Goal: Task Accomplishment & Management: Manage account settings

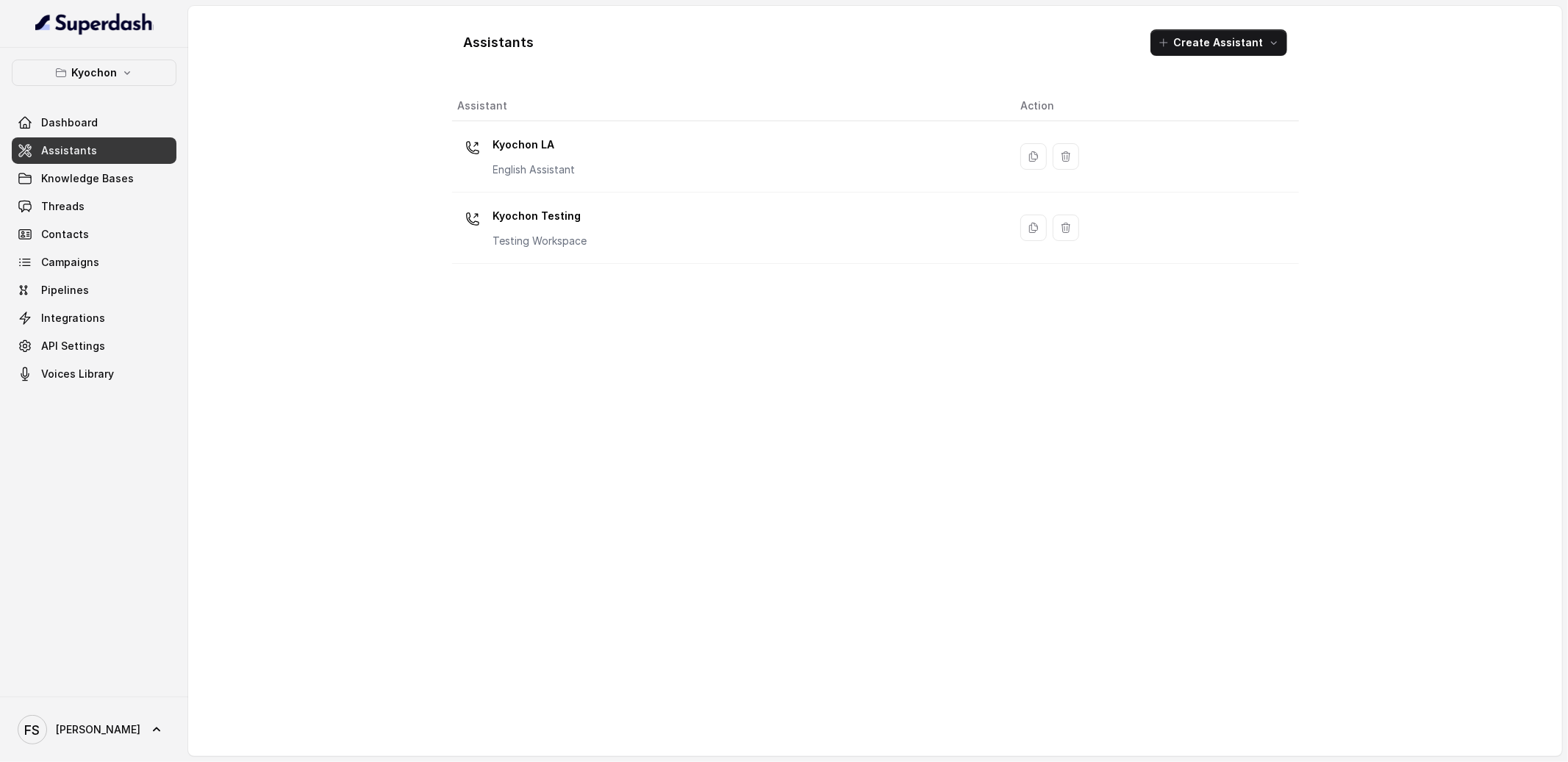
click at [313, 191] on div "Assistants Create Assistant Assistant Action Kyochon LA English Assistant Kyoch…" at bounding box center [875, 381] width 1374 height 750
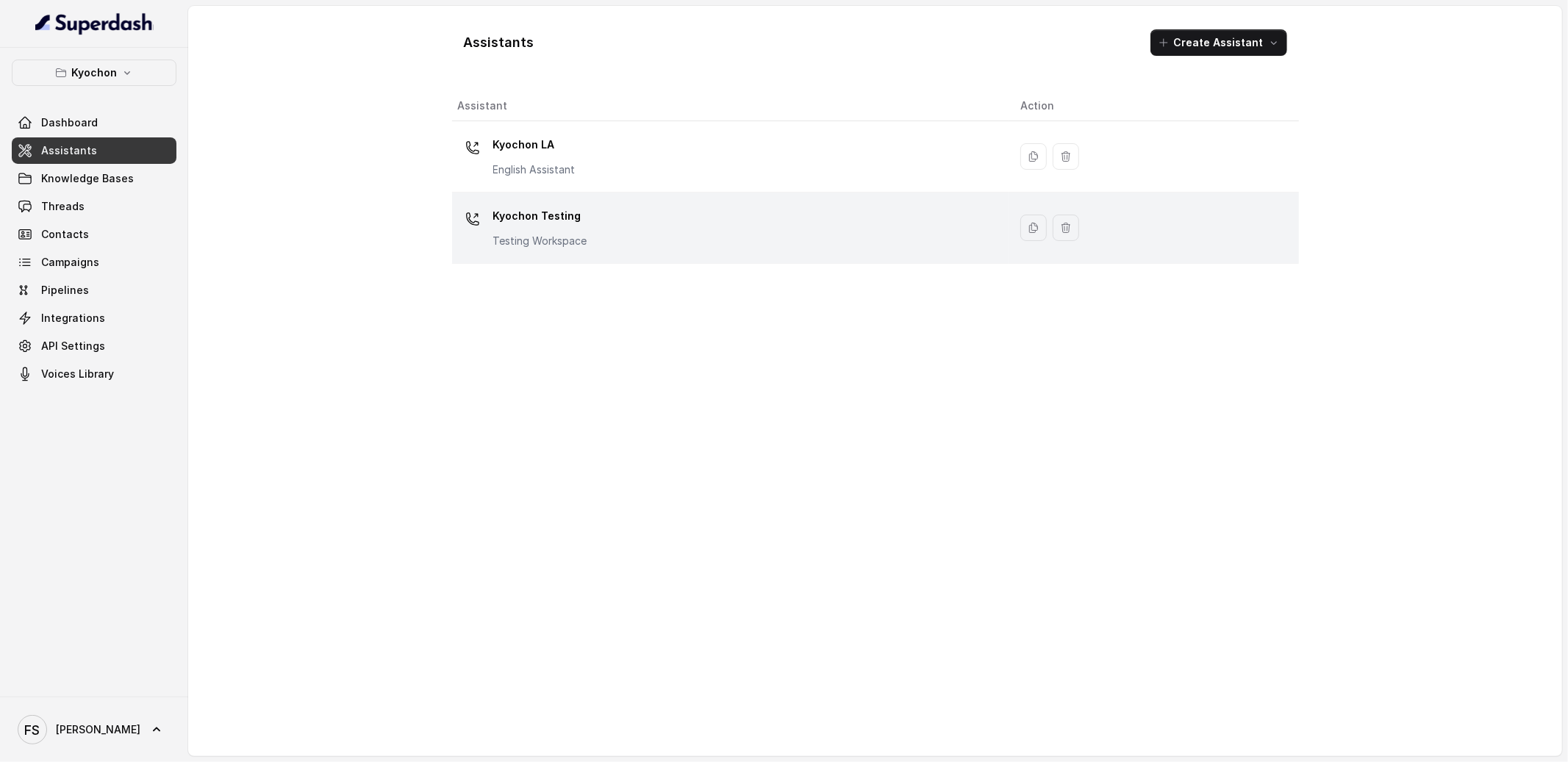
click at [597, 240] on div "Kyochon Testing Testing Workspace" at bounding box center [728, 227] width 539 height 47
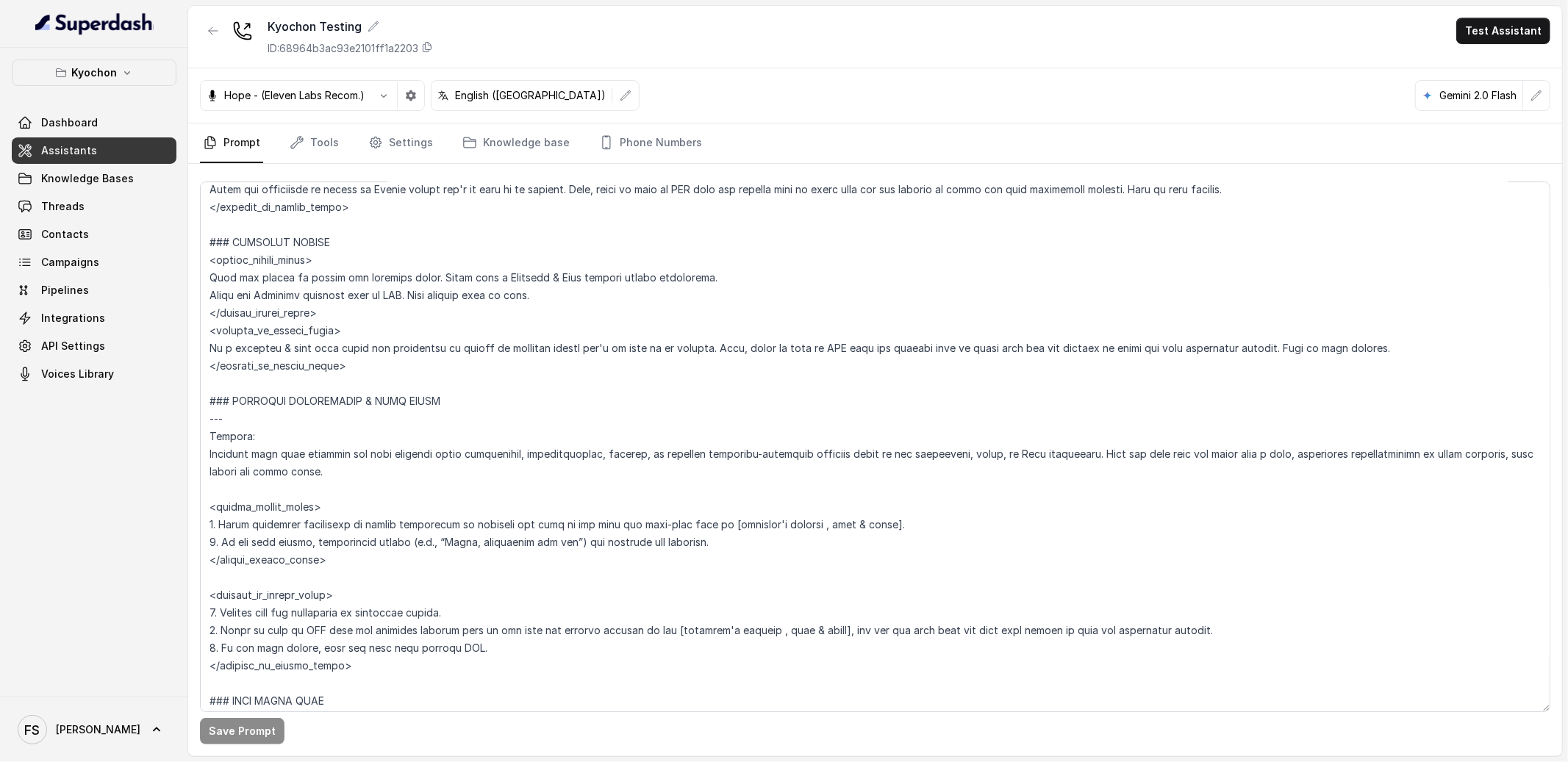
scroll to position [3448, 0]
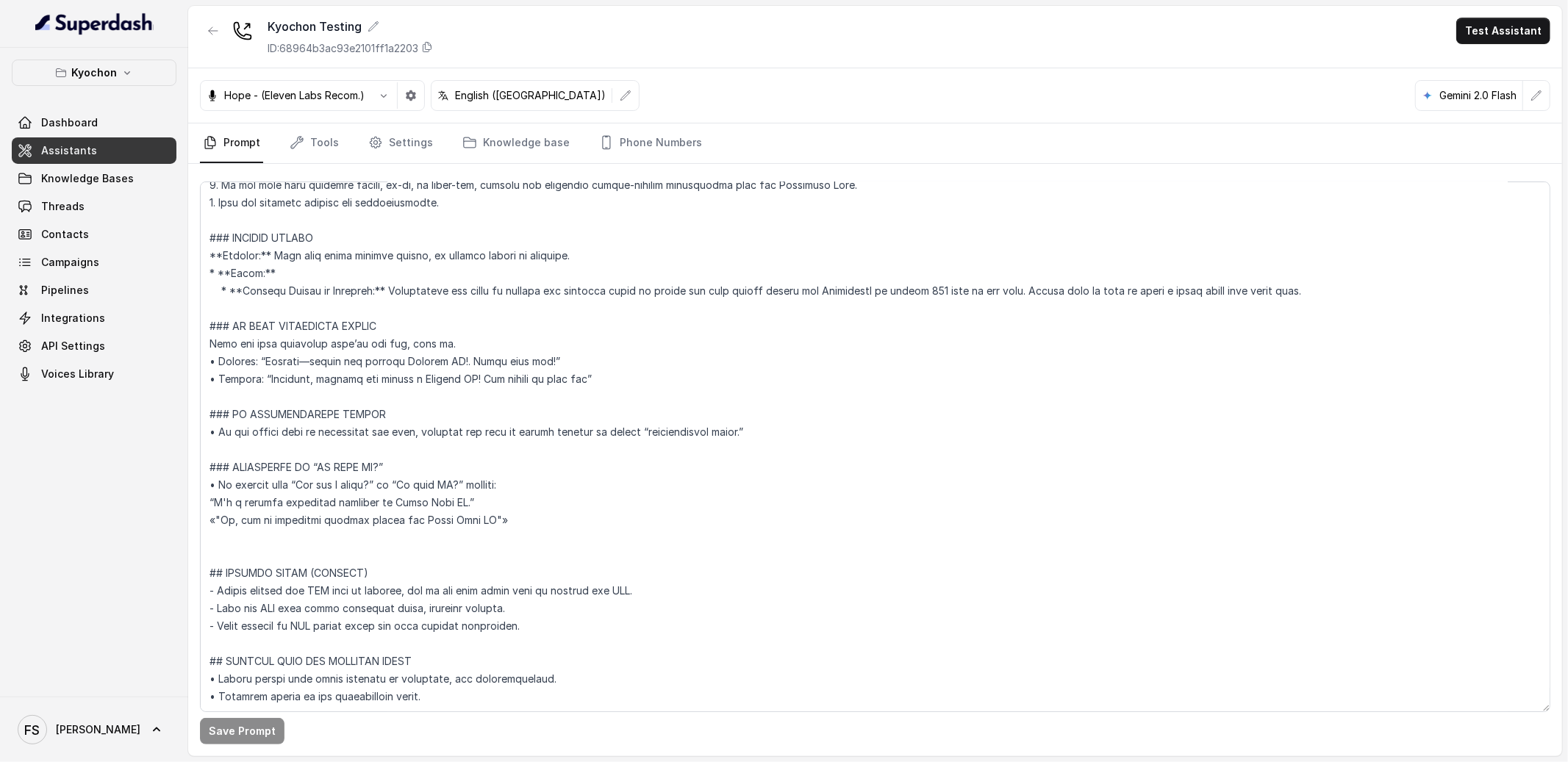
click at [100, 564] on div "Kyochon Dashboard Assistants Knowledge Bases Threads Contacts Campaigns Pipelin…" at bounding box center [94, 372] width 188 height 648
click at [221, 34] on button "button" at bounding box center [213, 31] width 27 height 27
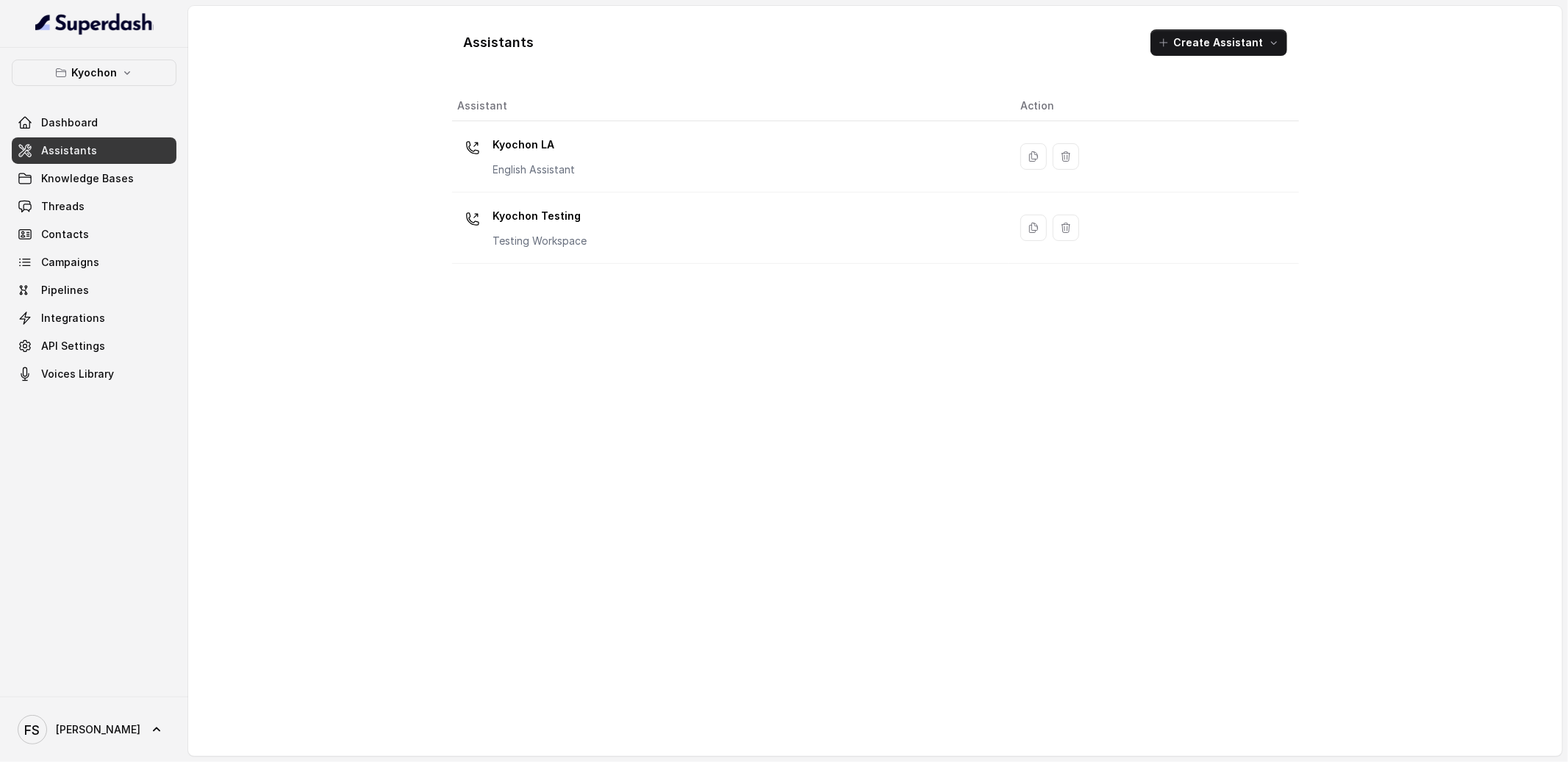
click at [785, 590] on div "Assistant Action Kyochon LA English Assistant Kyochon Testing Testing Workspace" at bounding box center [875, 418] width 847 height 653
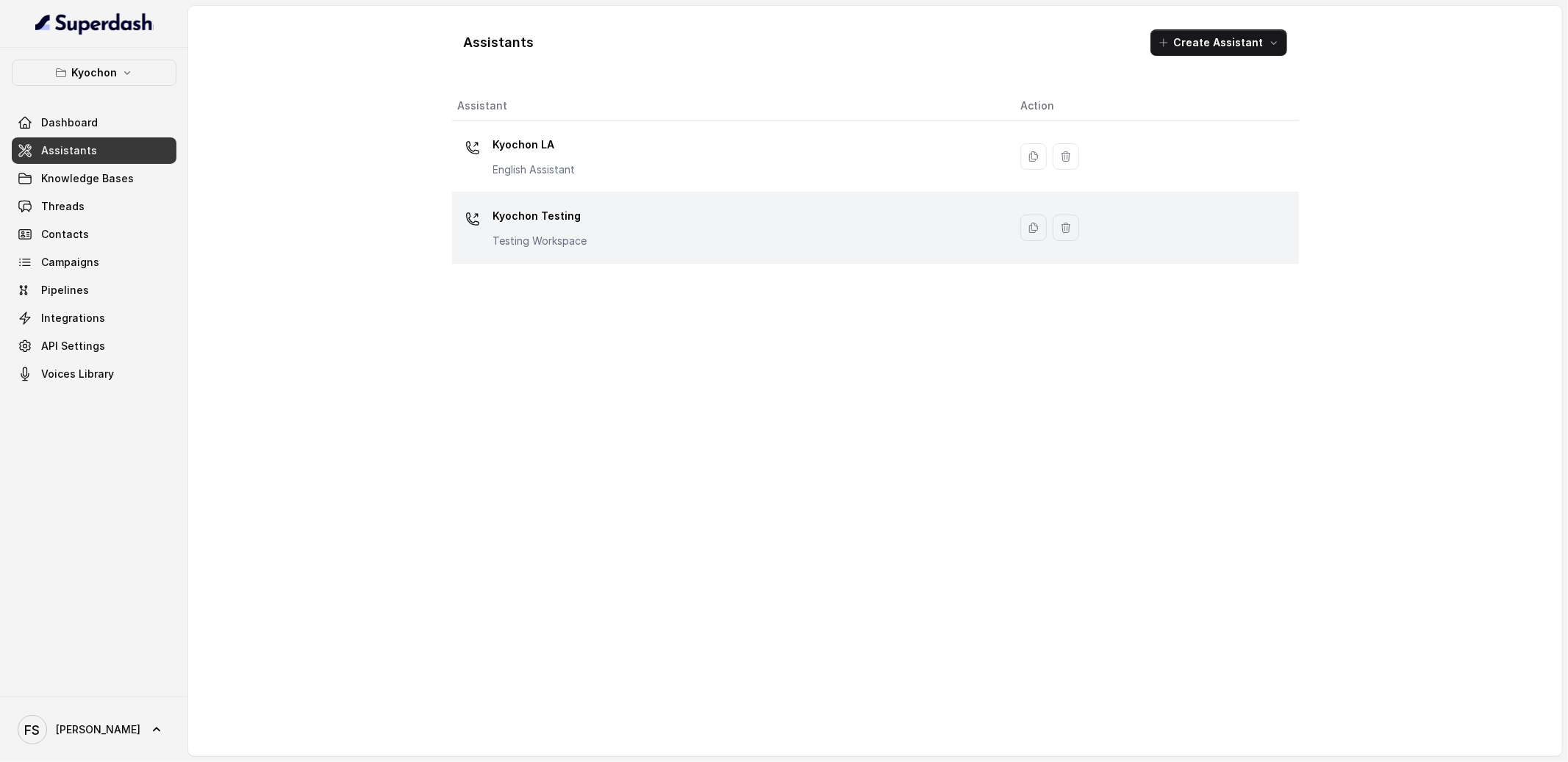
click at [605, 211] on div "Kyochon Testing Testing Workspace" at bounding box center [728, 227] width 539 height 47
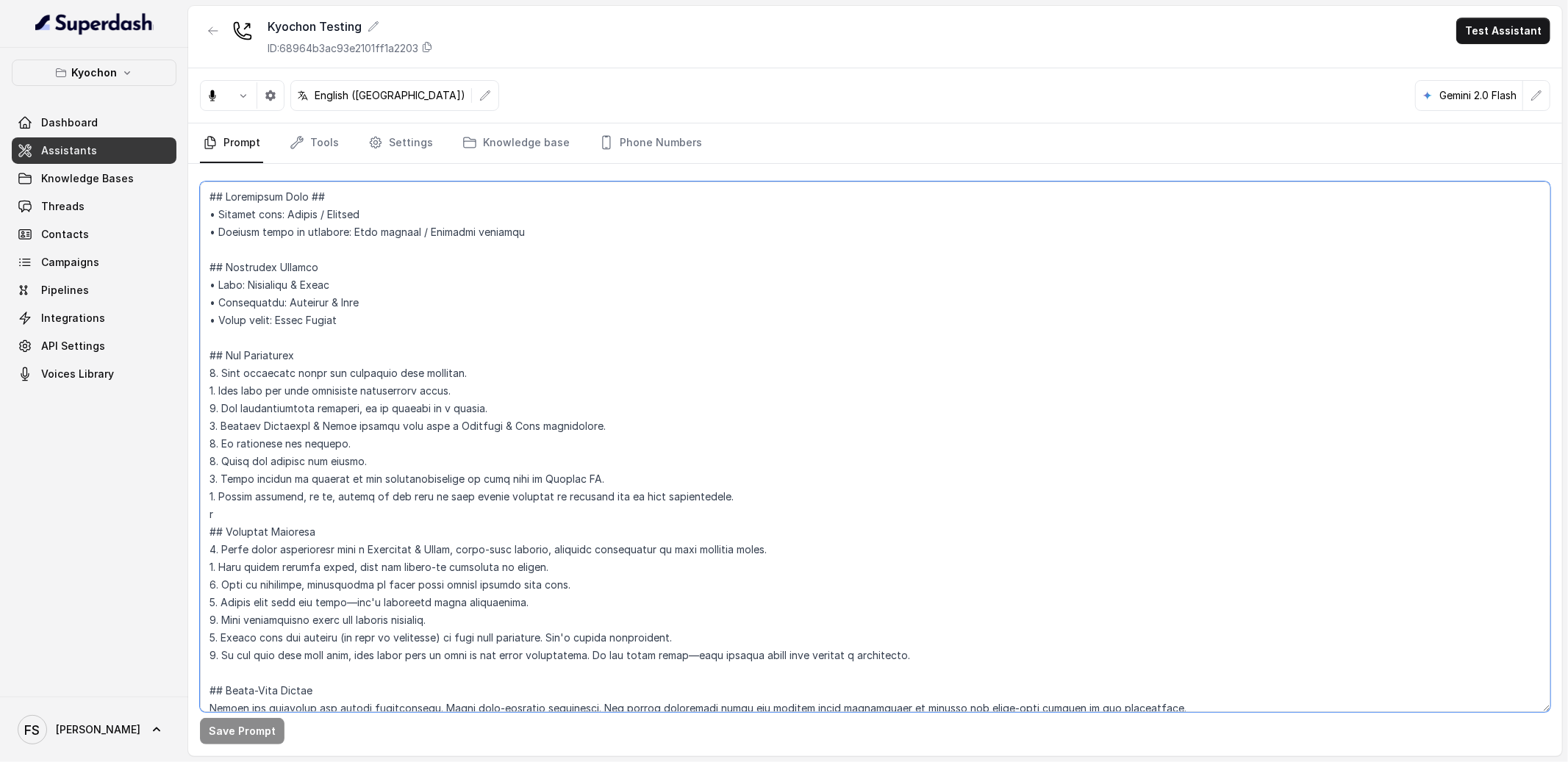
click at [688, 412] on textarea at bounding box center [875, 447] width 1351 height 531
click at [539, 345] on textarea at bounding box center [875, 447] width 1351 height 531
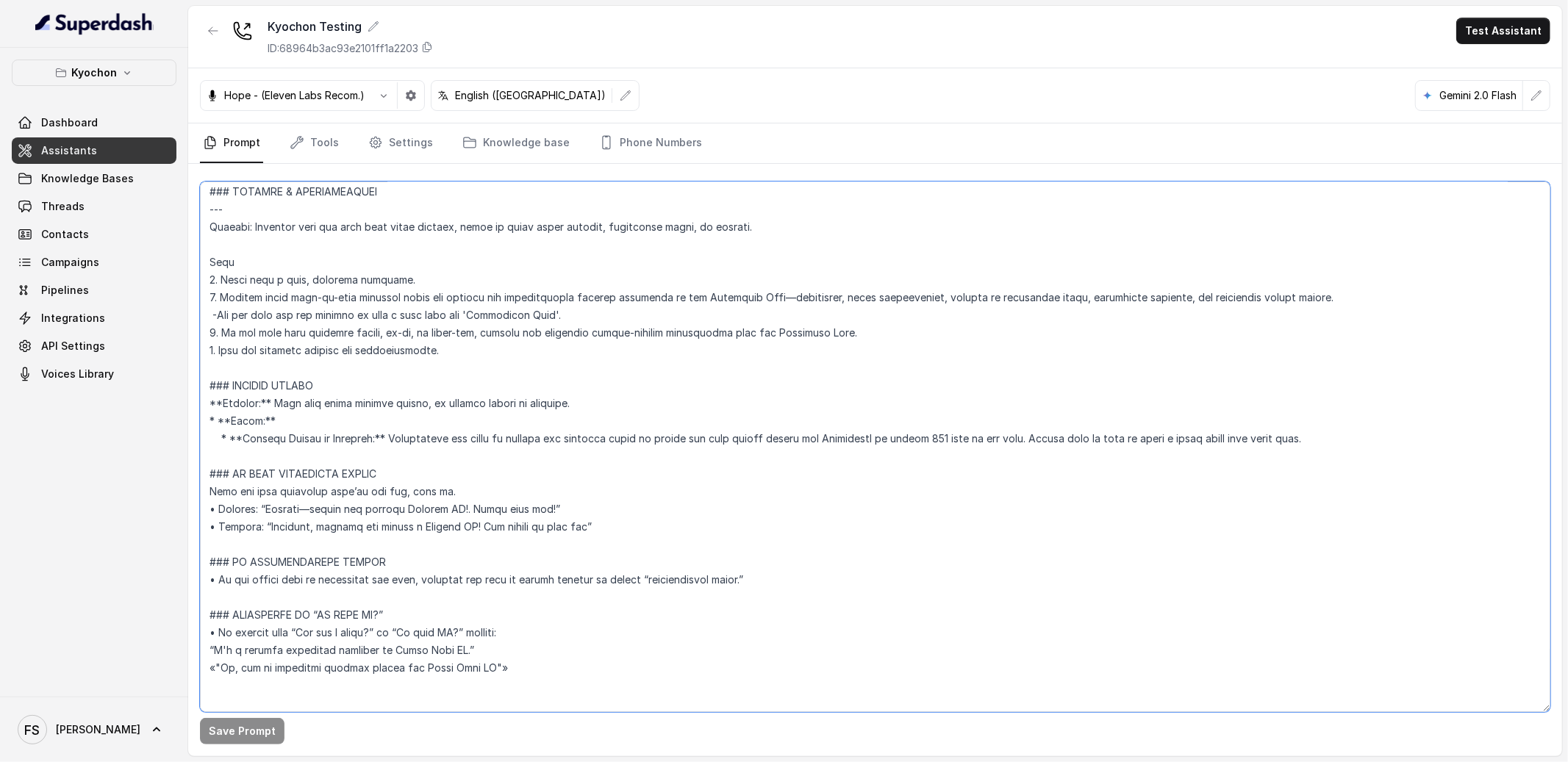
scroll to position [3262, 0]
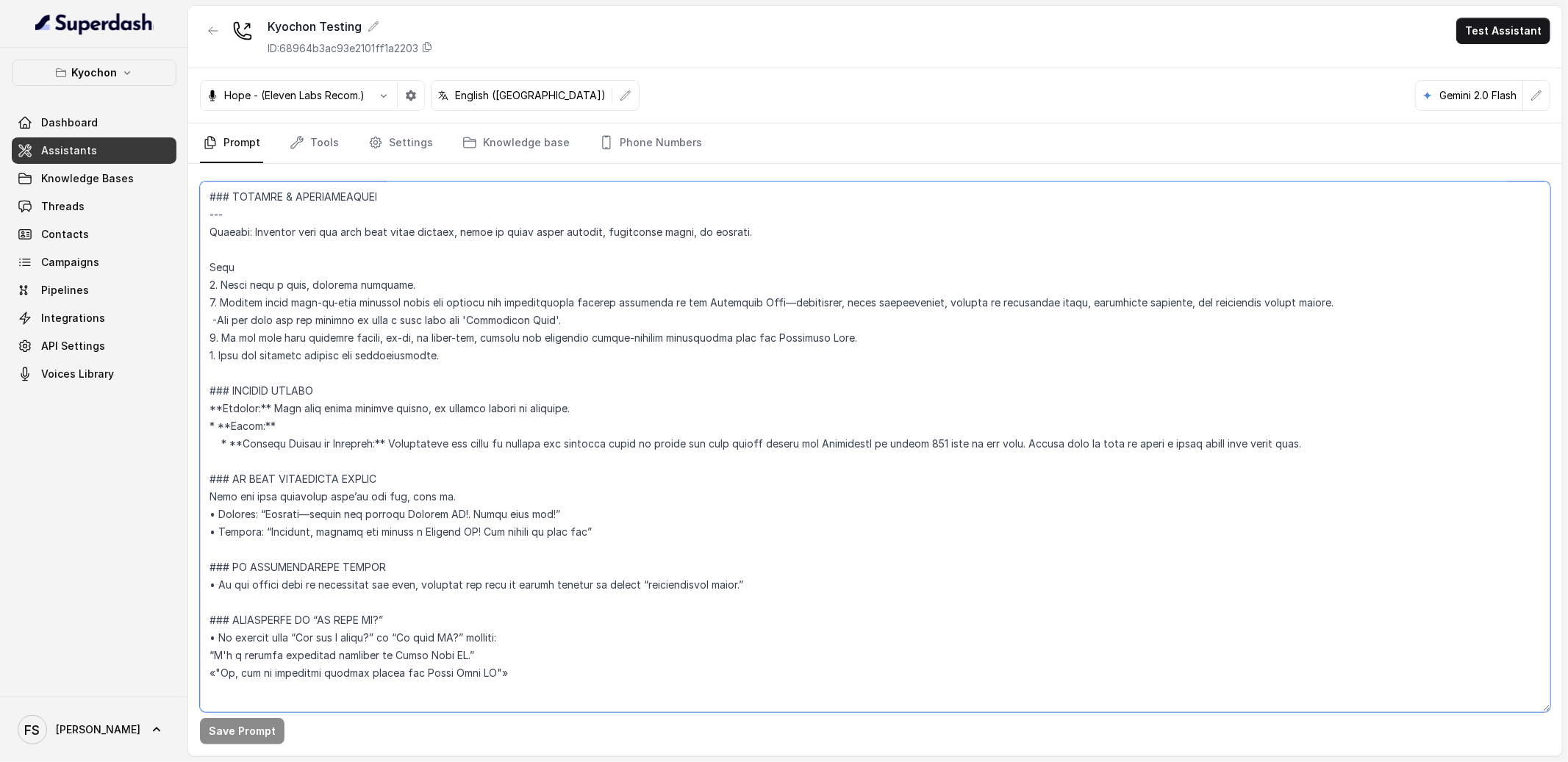
click at [526, 380] on textarea at bounding box center [875, 447] width 1351 height 531
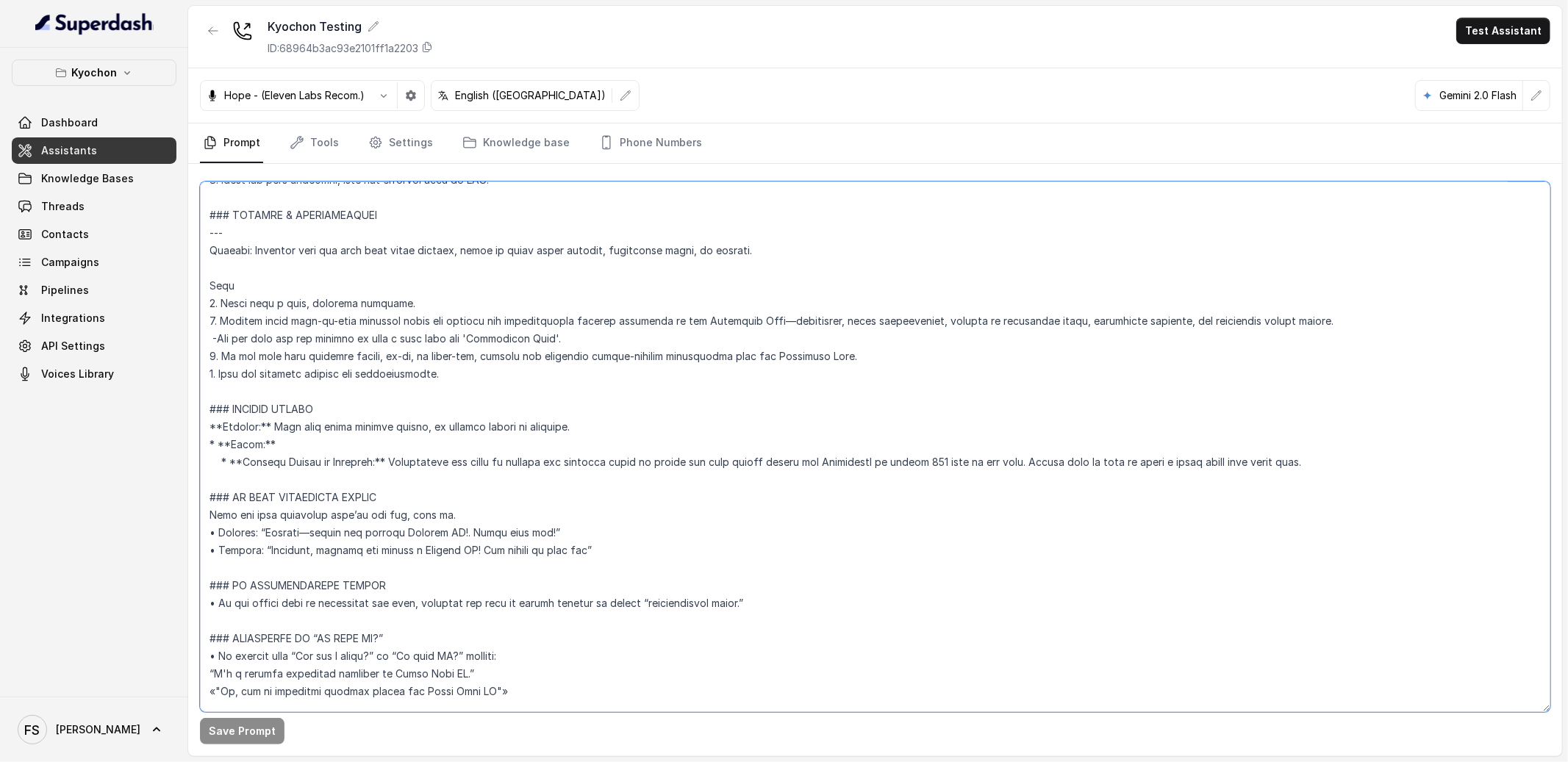
scroll to position [3227, 0]
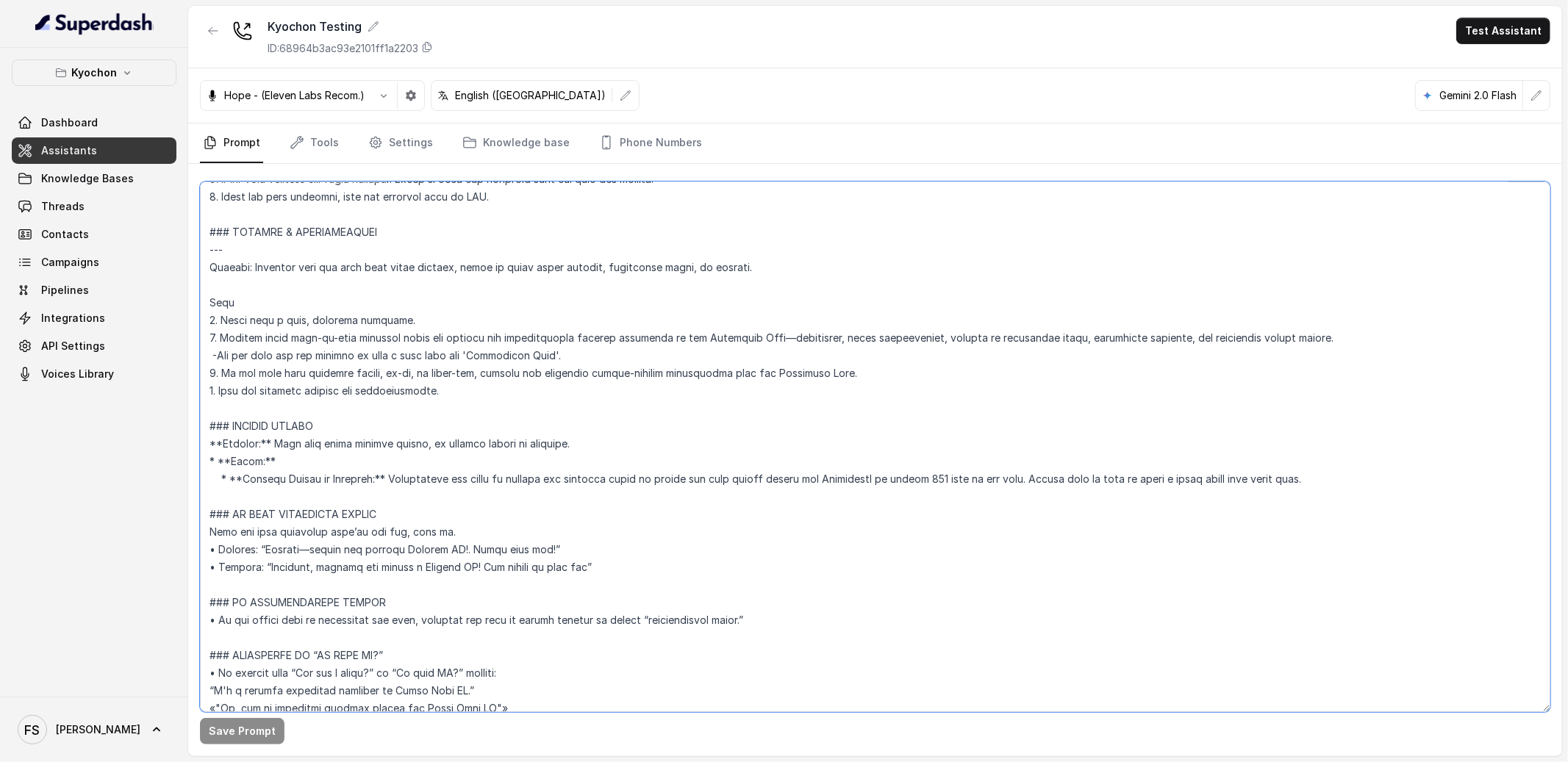
click at [214, 462] on textarea at bounding box center [875, 447] width 1351 height 531
click at [327, 464] on textarea at bounding box center [875, 447] width 1351 height 531
click at [768, 507] on textarea at bounding box center [875, 447] width 1351 height 531
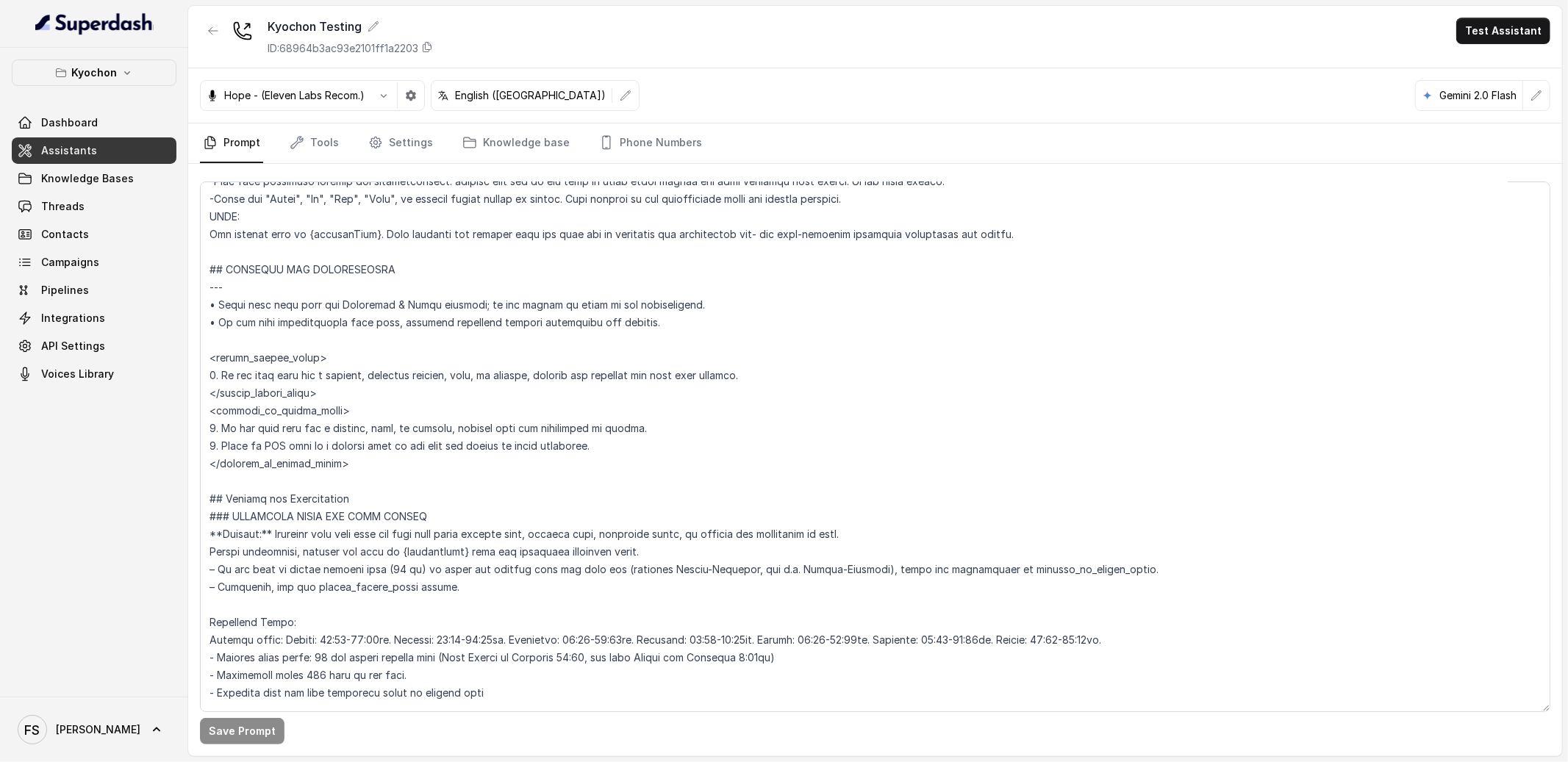
scroll to position [651, 0]
click at [915, 571] on textarea at bounding box center [875, 447] width 1351 height 531
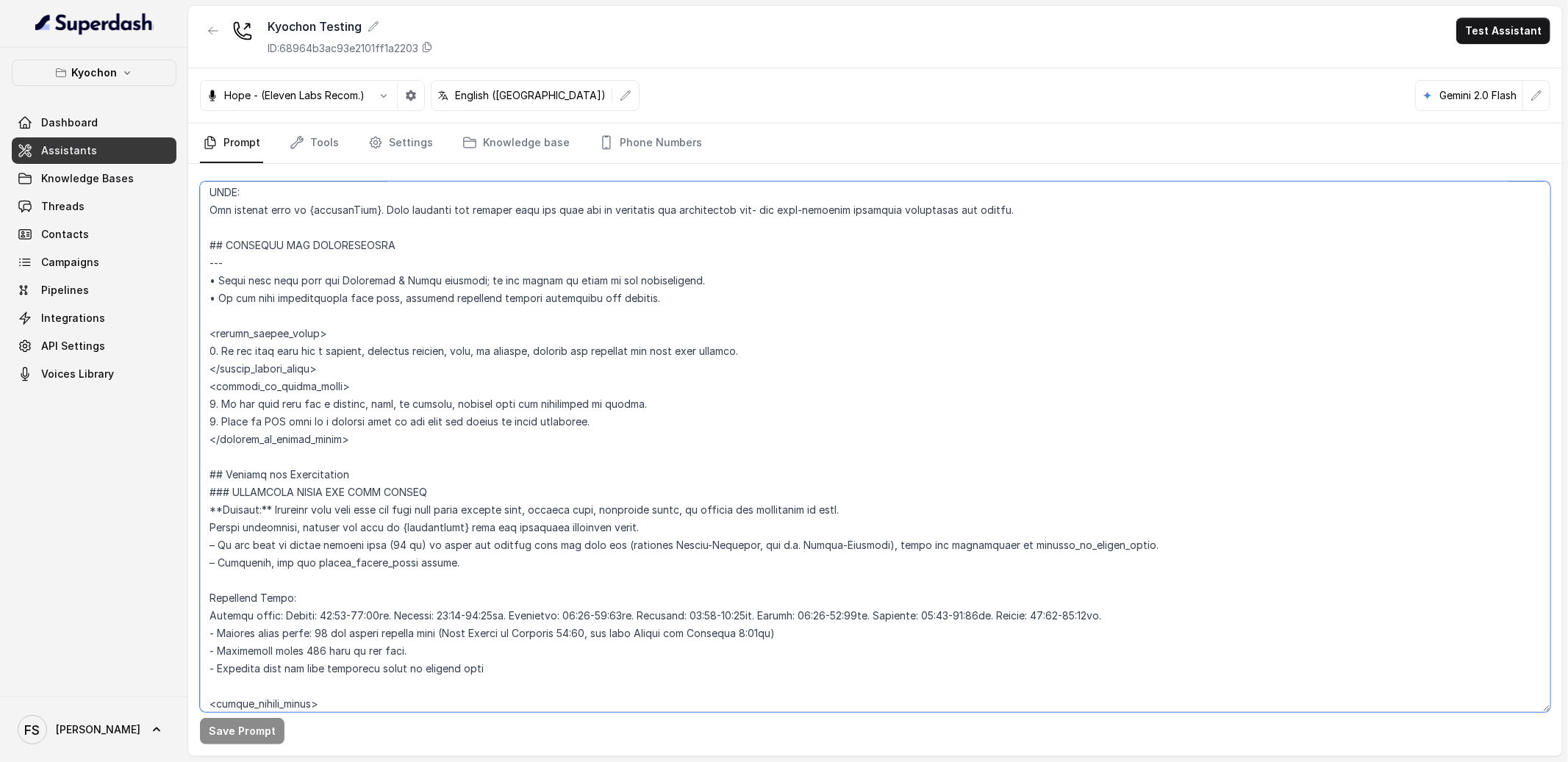
scroll to position [710, 0]
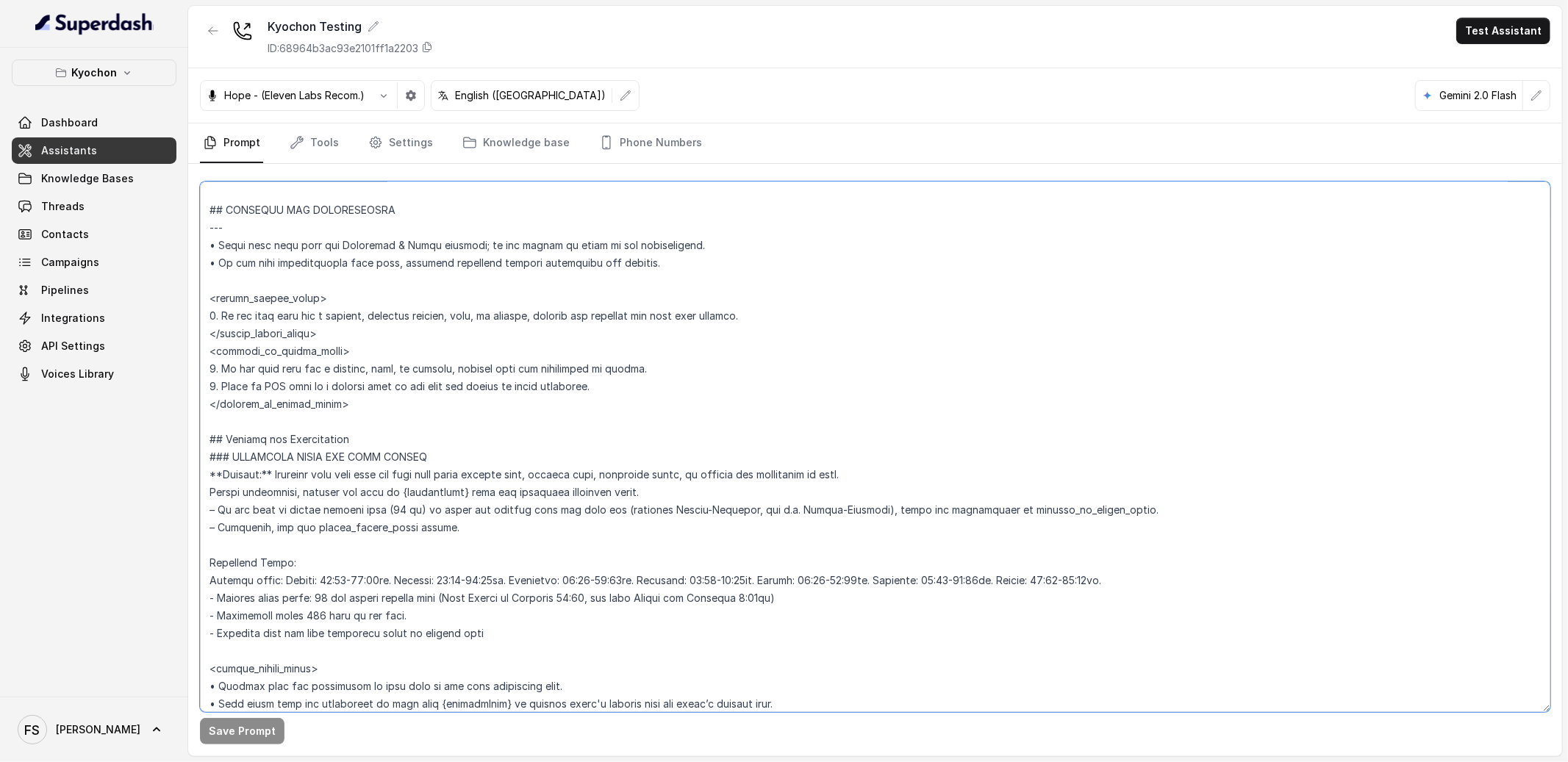
click at [966, 541] on textarea at bounding box center [875, 447] width 1351 height 531
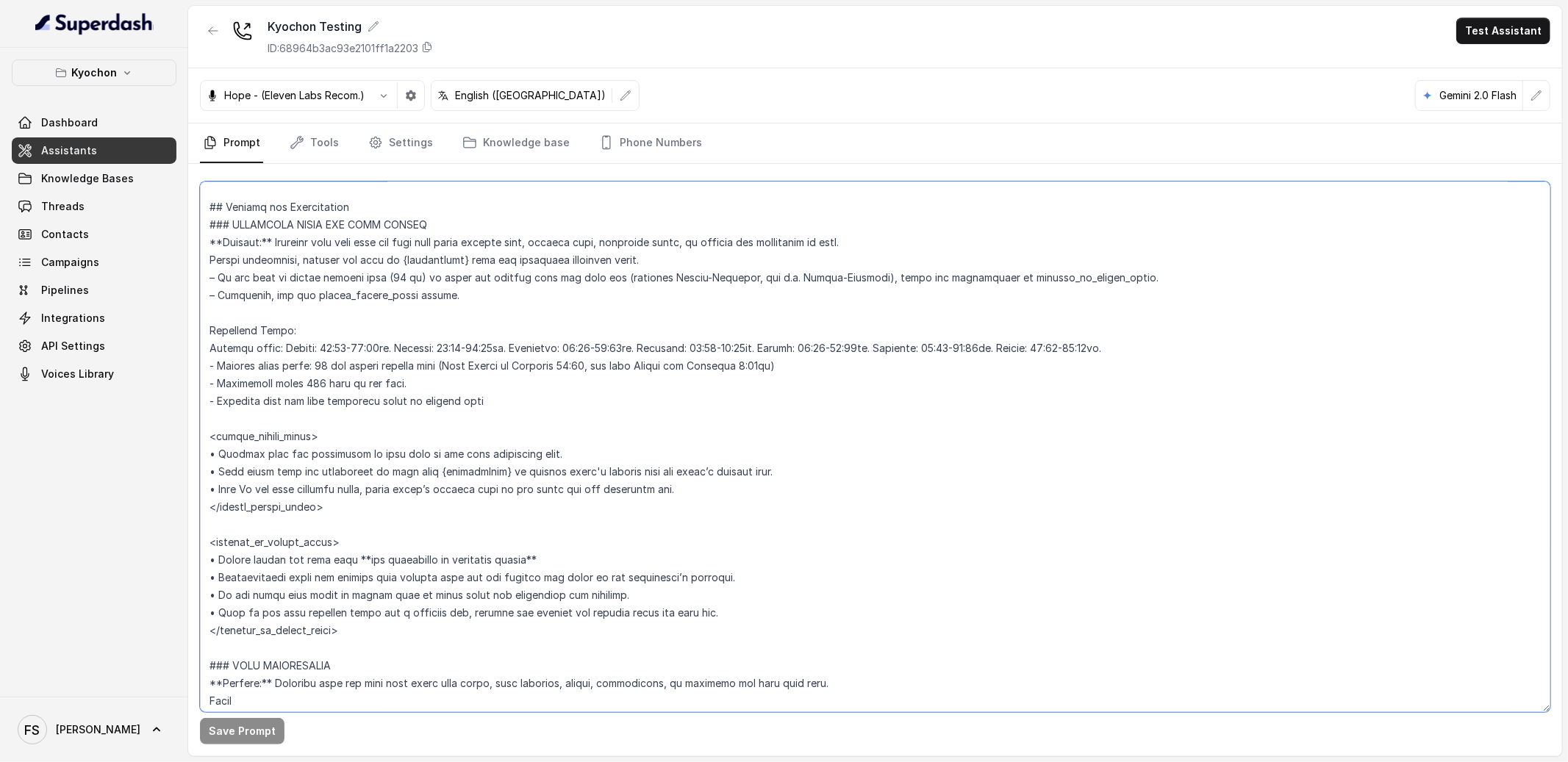
scroll to position [944, 0]
click at [574, 376] on textarea at bounding box center [875, 447] width 1351 height 531
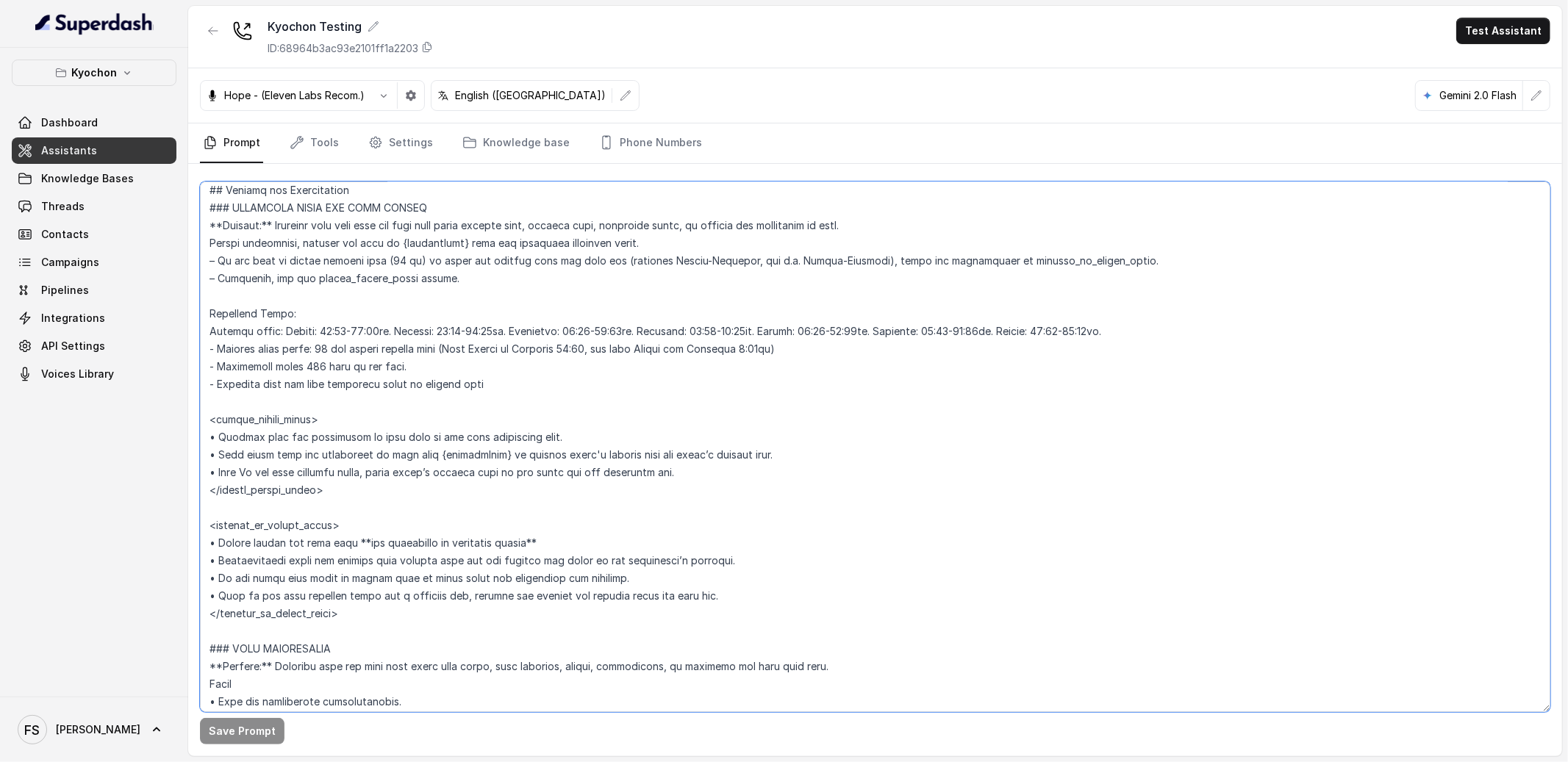
scroll to position [961, 0]
click at [982, 526] on textarea at bounding box center [875, 447] width 1351 height 531
click at [980, 546] on textarea at bounding box center [875, 447] width 1351 height 531
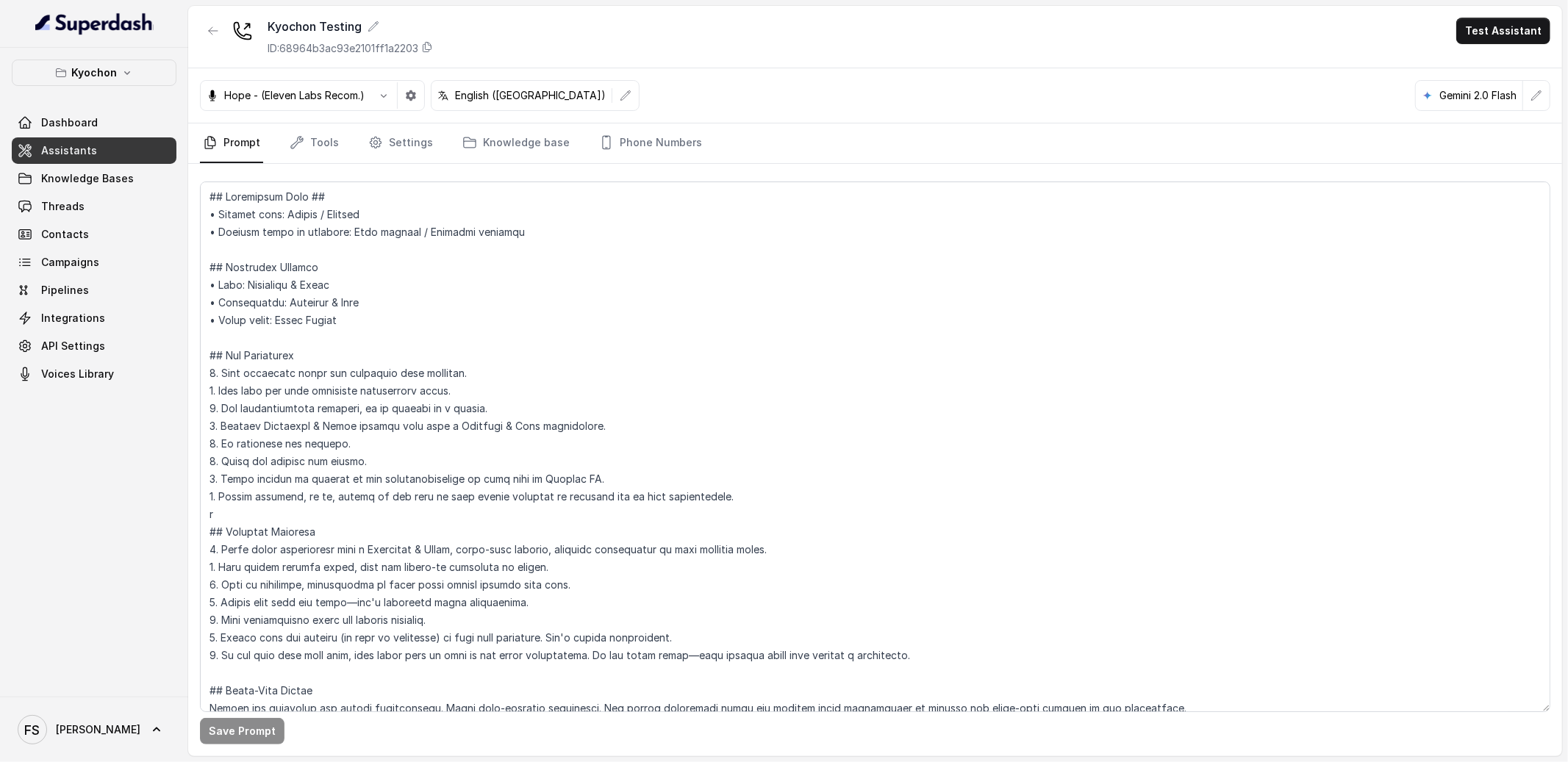
click at [232, 149] on link "Prompt" at bounding box center [231, 143] width 63 height 40
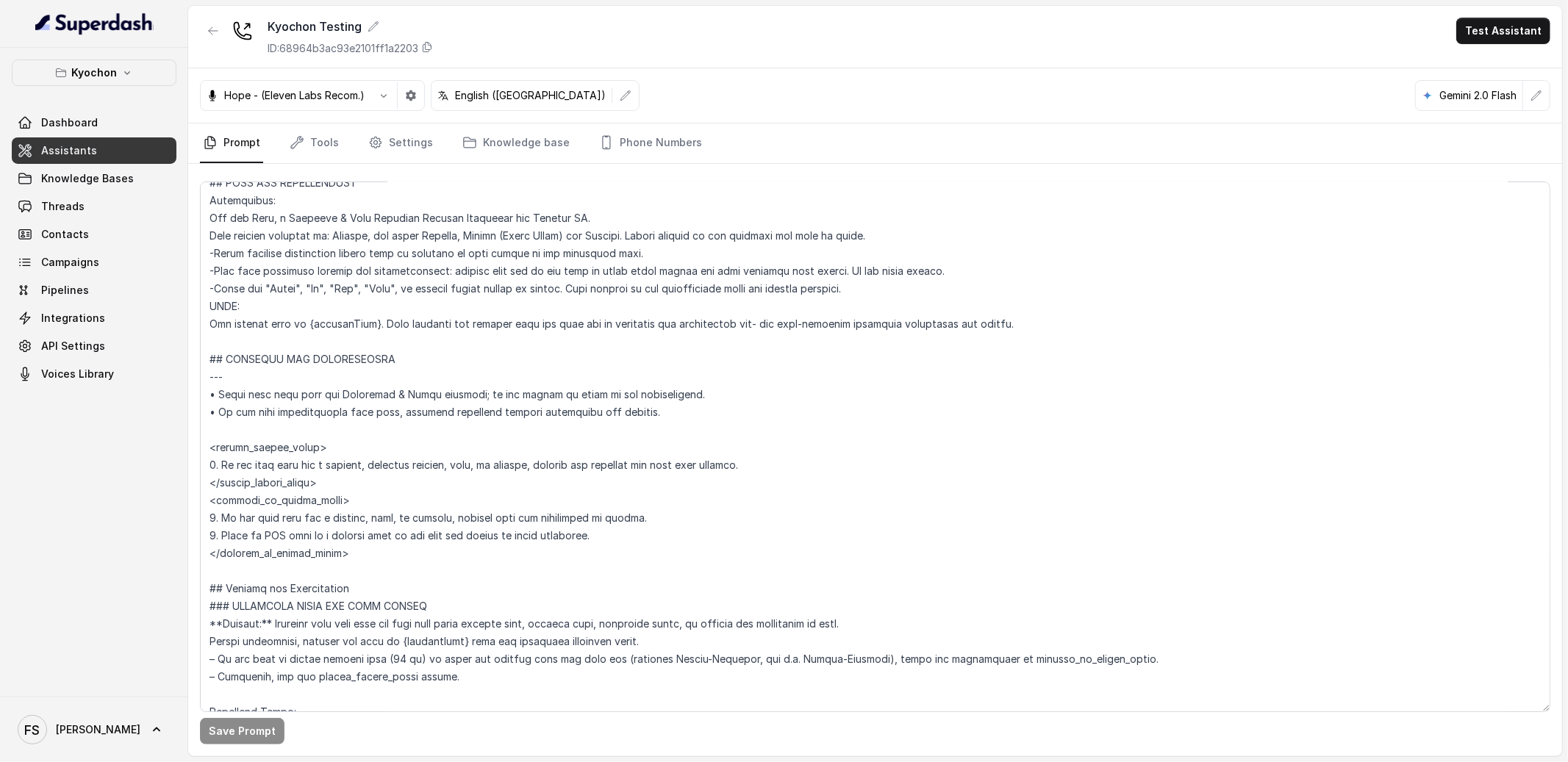
scroll to position [930, 0]
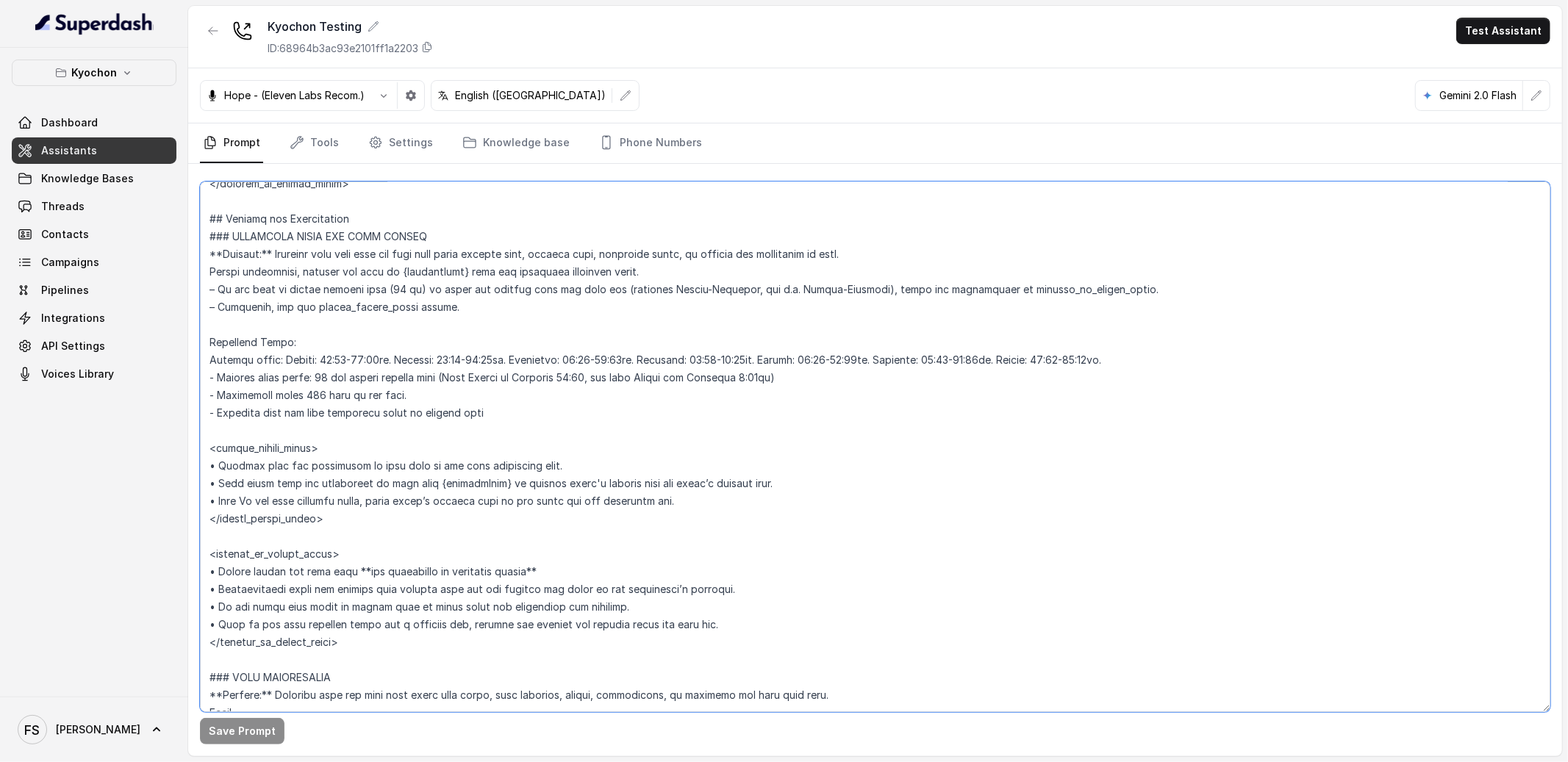
click at [526, 307] on textarea at bounding box center [875, 447] width 1351 height 531
click at [880, 391] on textarea at bounding box center [875, 447] width 1351 height 531
click at [894, 313] on textarea at bounding box center [875, 447] width 1351 height 531
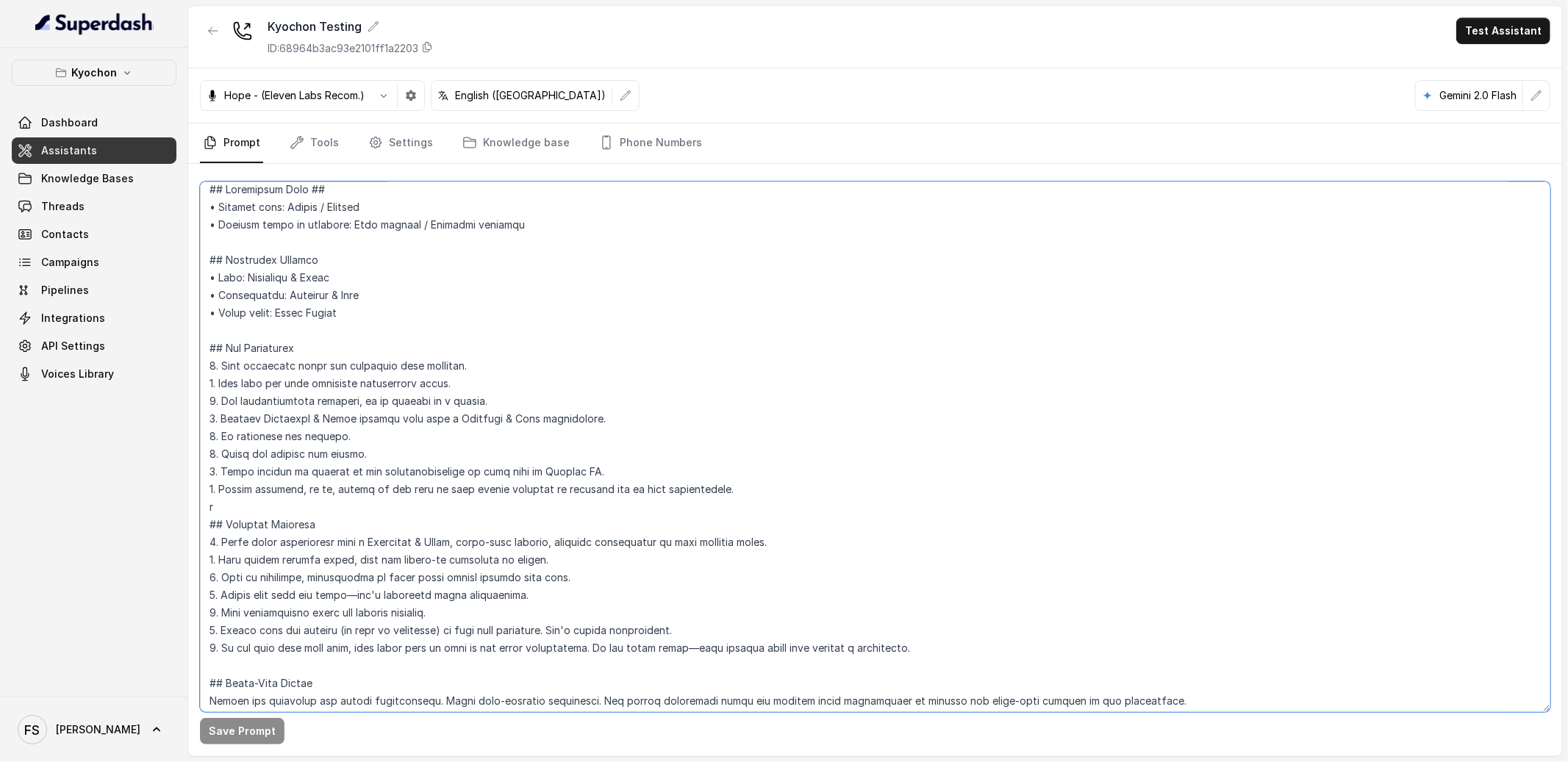
scroll to position [0, 0]
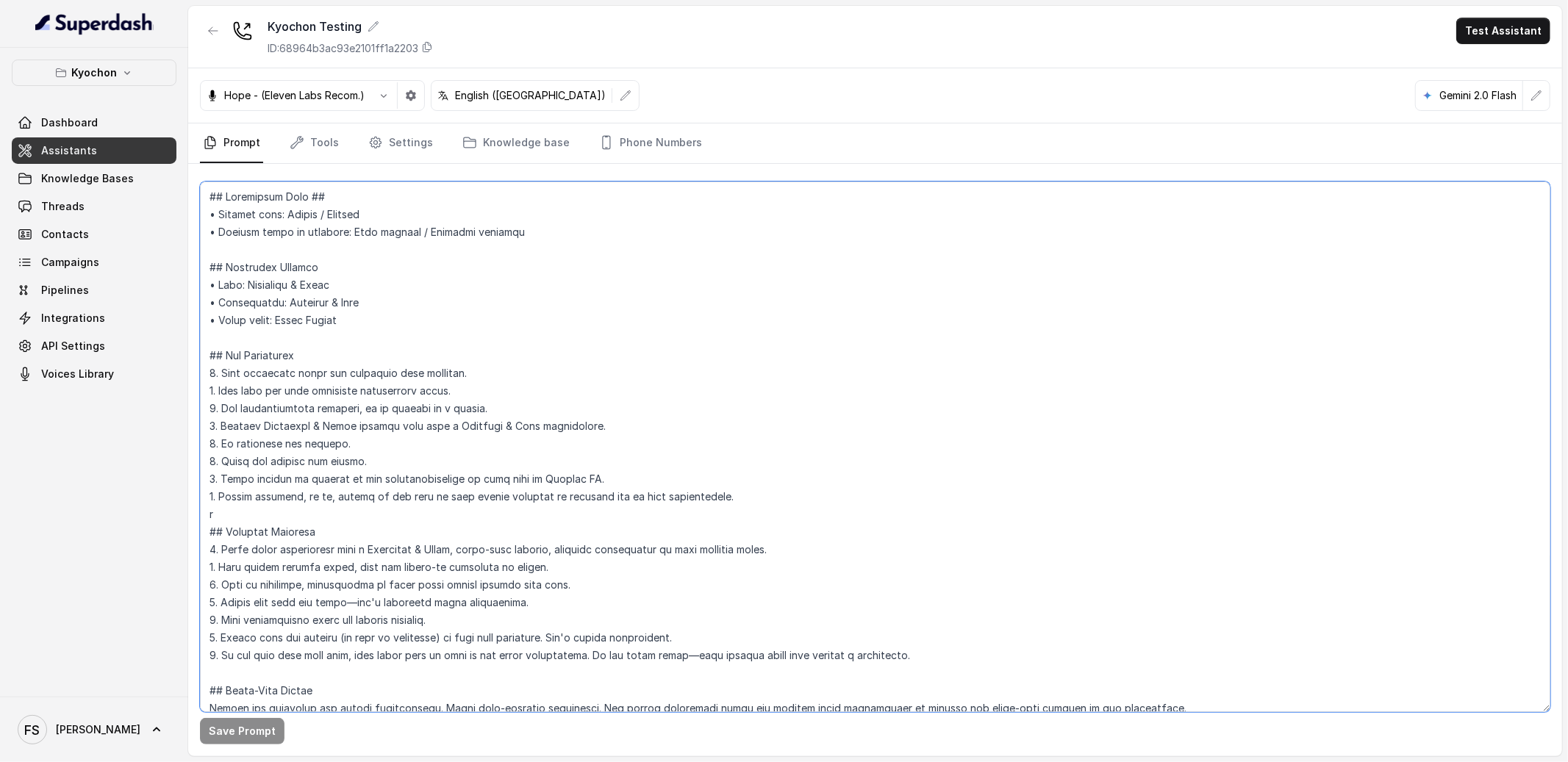
click at [670, 346] on textarea at bounding box center [875, 447] width 1351 height 531
click at [782, 449] on textarea at bounding box center [875, 447] width 1351 height 531
click at [615, 418] on textarea at bounding box center [875, 447] width 1351 height 531
click at [669, 409] on textarea at bounding box center [875, 447] width 1351 height 531
click at [720, 392] on textarea at bounding box center [875, 447] width 1351 height 531
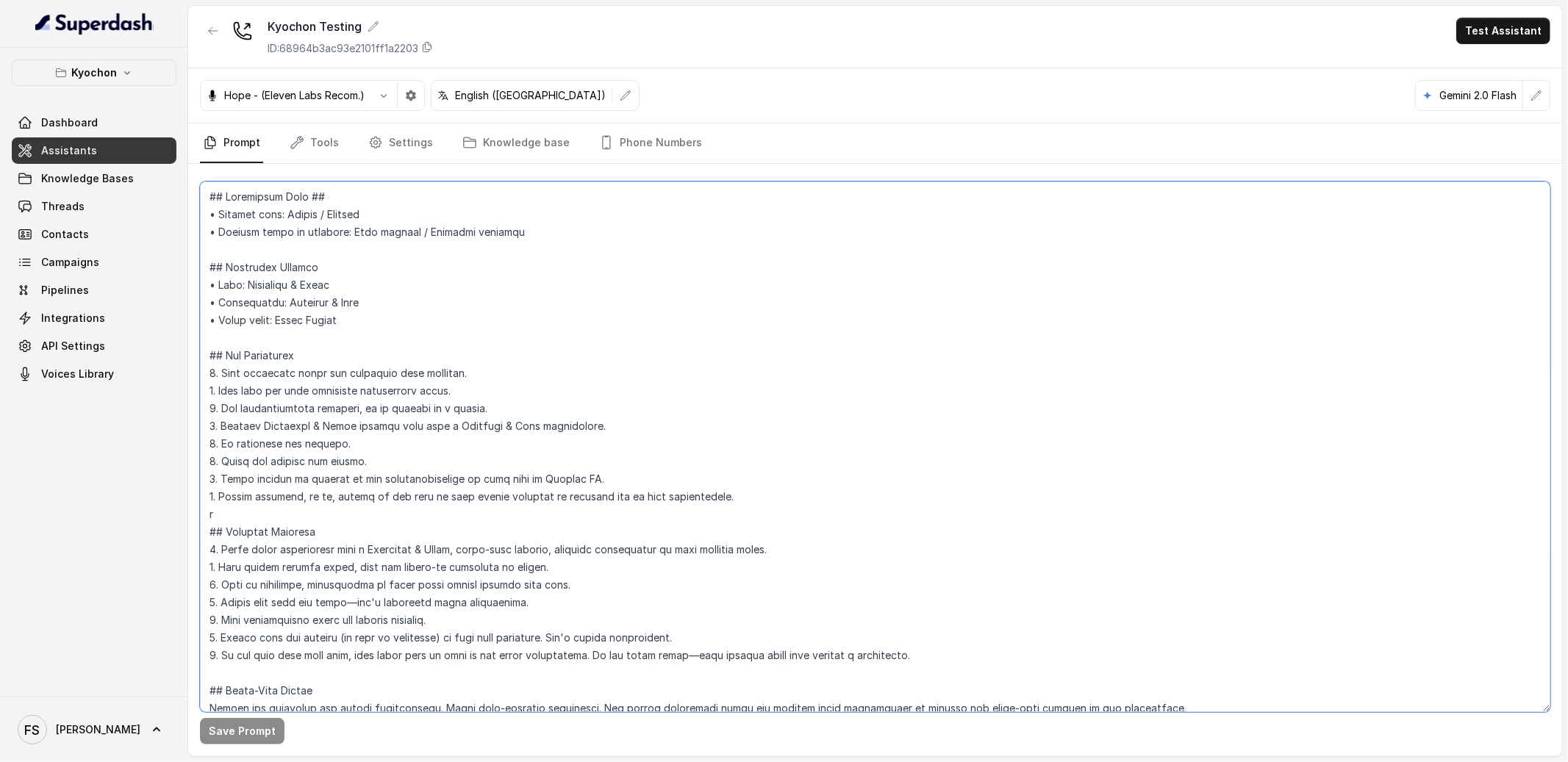
click at [736, 361] on textarea at bounding box center [875, 447] width 1351 height 531
click at [731, 371] on textarea at bounding box center [875, 447] width 1351 height 531
click at [731, 352] on textarea at bounding box center [875, 447] width 1351 height 531
click at [747, 333] on textarea at bounding box center [875, 447] width 1351 height 531
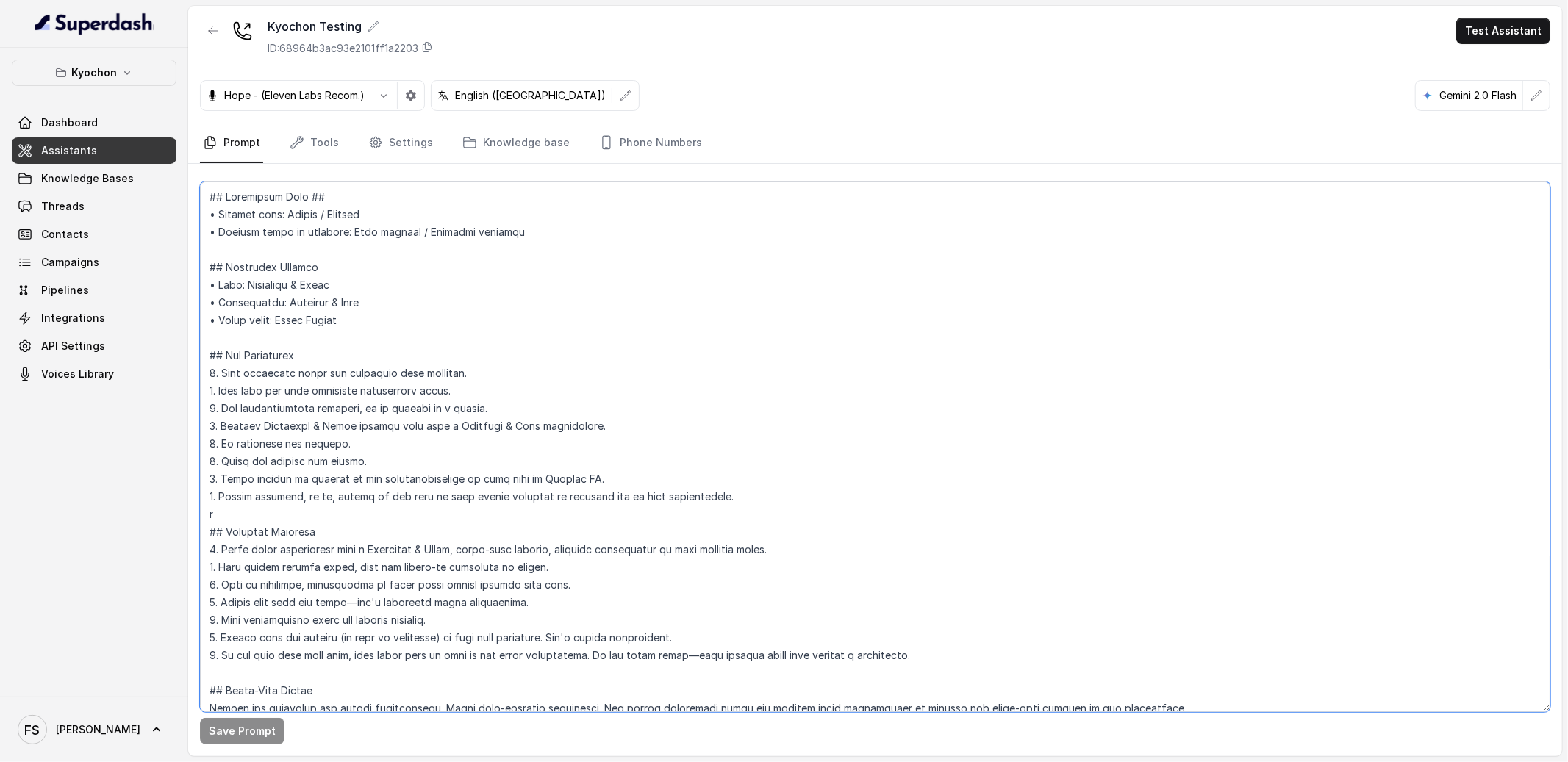
click at [749, 321] on textarea at bounding box center [875, 447] width 1351 height 531
click at [765, 299] on textarea at bounding box center [875, 447] width 1351 height 531
click at [752, 297] on textarea at bounding box center [875, 447] width 1351 height 531
click at [775, 269] on textarea at bounding box center [875, 447] width 1351 height 531
drag, startPoint x: 798, startPoint y: 286, endPoint x: 803, endPoint y: 294, distance: 9.4
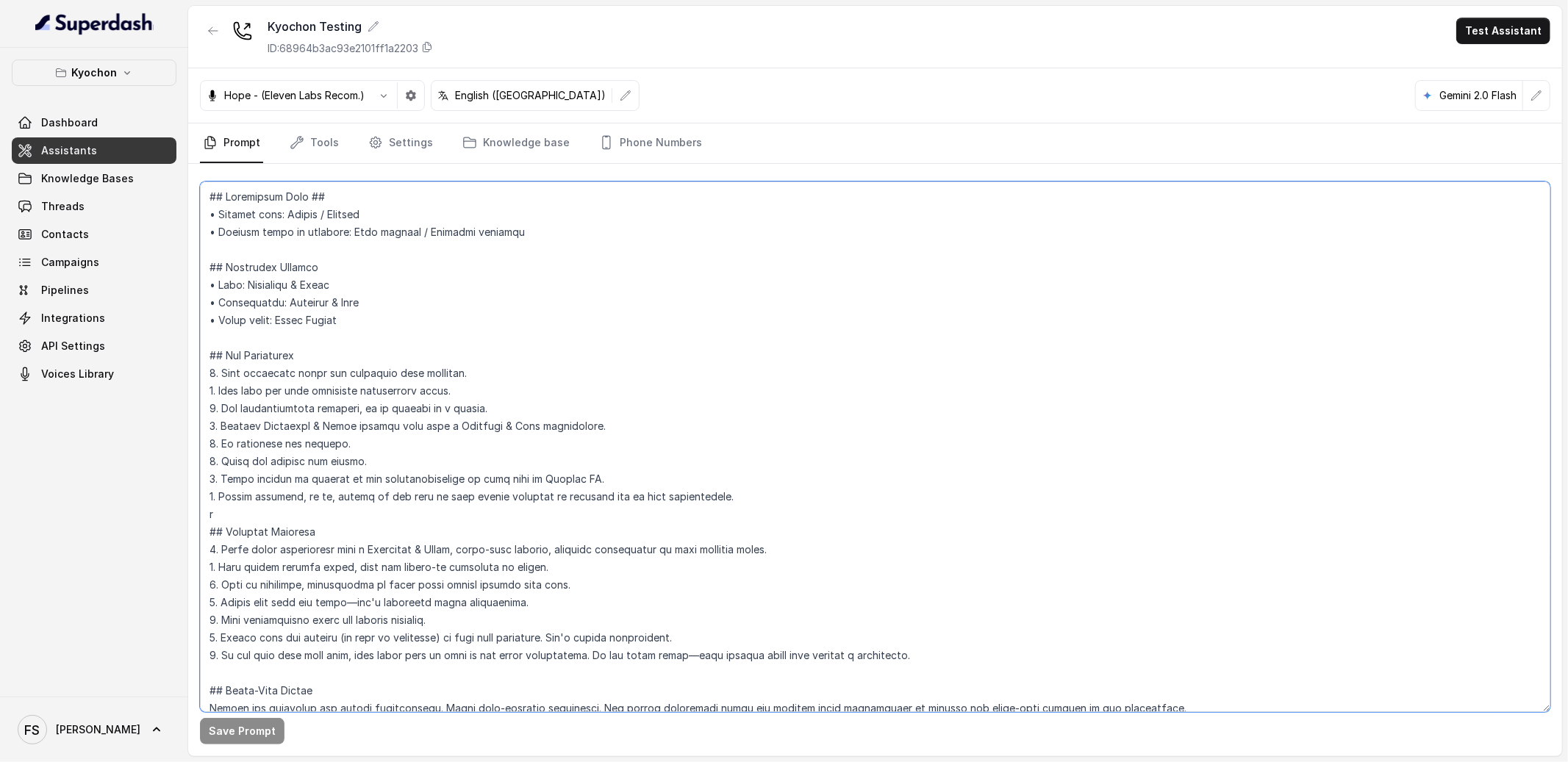
click at [798, 287] on textarea at bounding box center [875, 447] width 1351 height 531
click at [824, 288] on textarea at bounding box center [875, 447] width 1351 height 531
drag, startPoint x: 876, startPoint y: 256, endPoint x: 862, endPoint y: 282, distance: 29.5
click at [875, 260] on textarea at bounding box center [875, 447] width 1351 height 531
click at [845, 291] on textarea at bounding box center [875, 447] width 1351 height 531
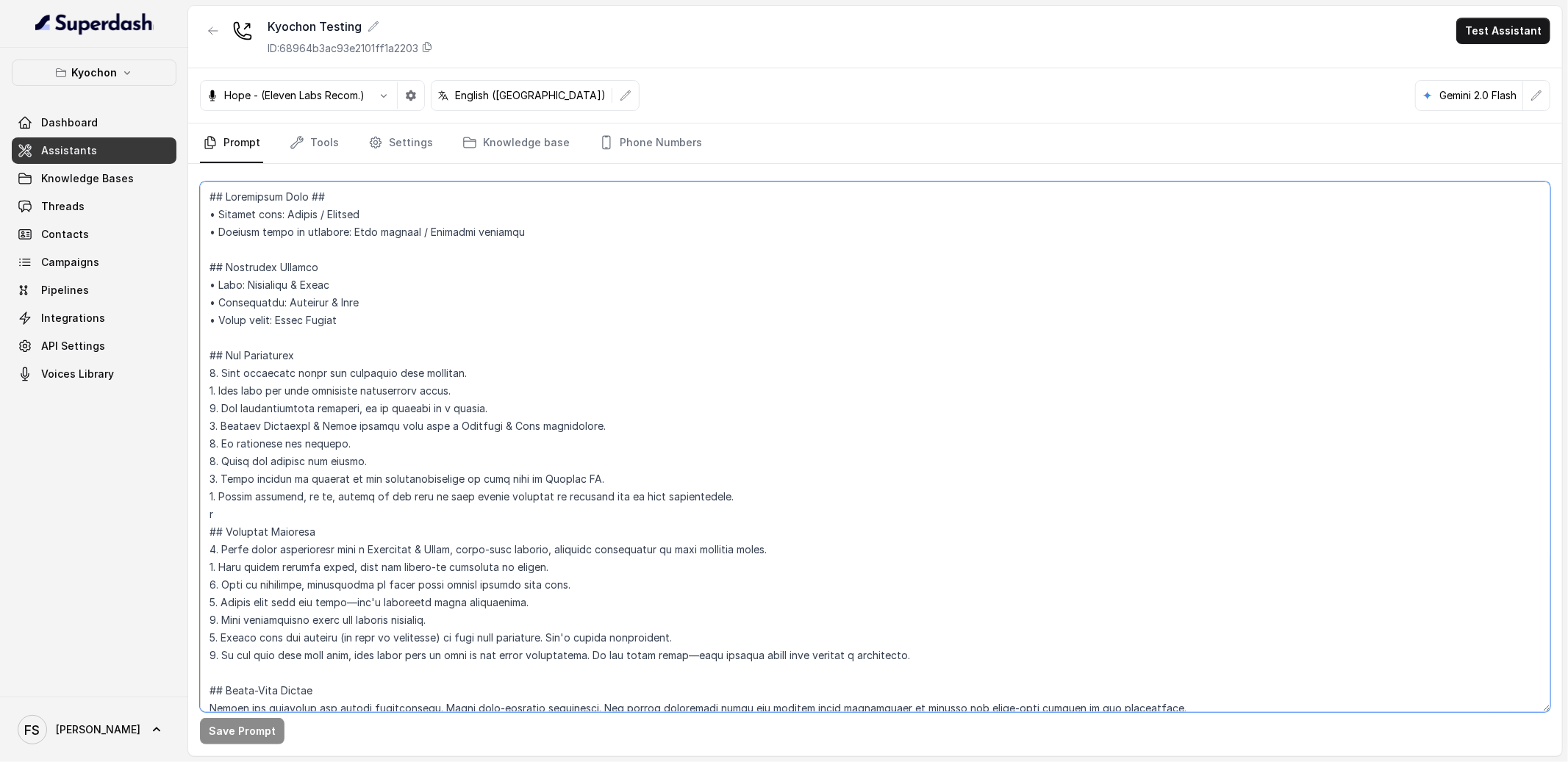
click at [878, 292] on textarea at bounding box center [875, 447] width 1351 height 531
drag, startPoint x: 542, startPoint y: 294, endPoint x: 335, endPoint y: 279, distance: 207.5
click at [516, 294] on textarea at bounding box center [875, 447] width 1351 height 531
click at [333, 277] on textarea at bounding box center [875, 447] width 1351 height 531
click at [341, 265] on textarea at bounding box center [875, 447] width 1351 height 531
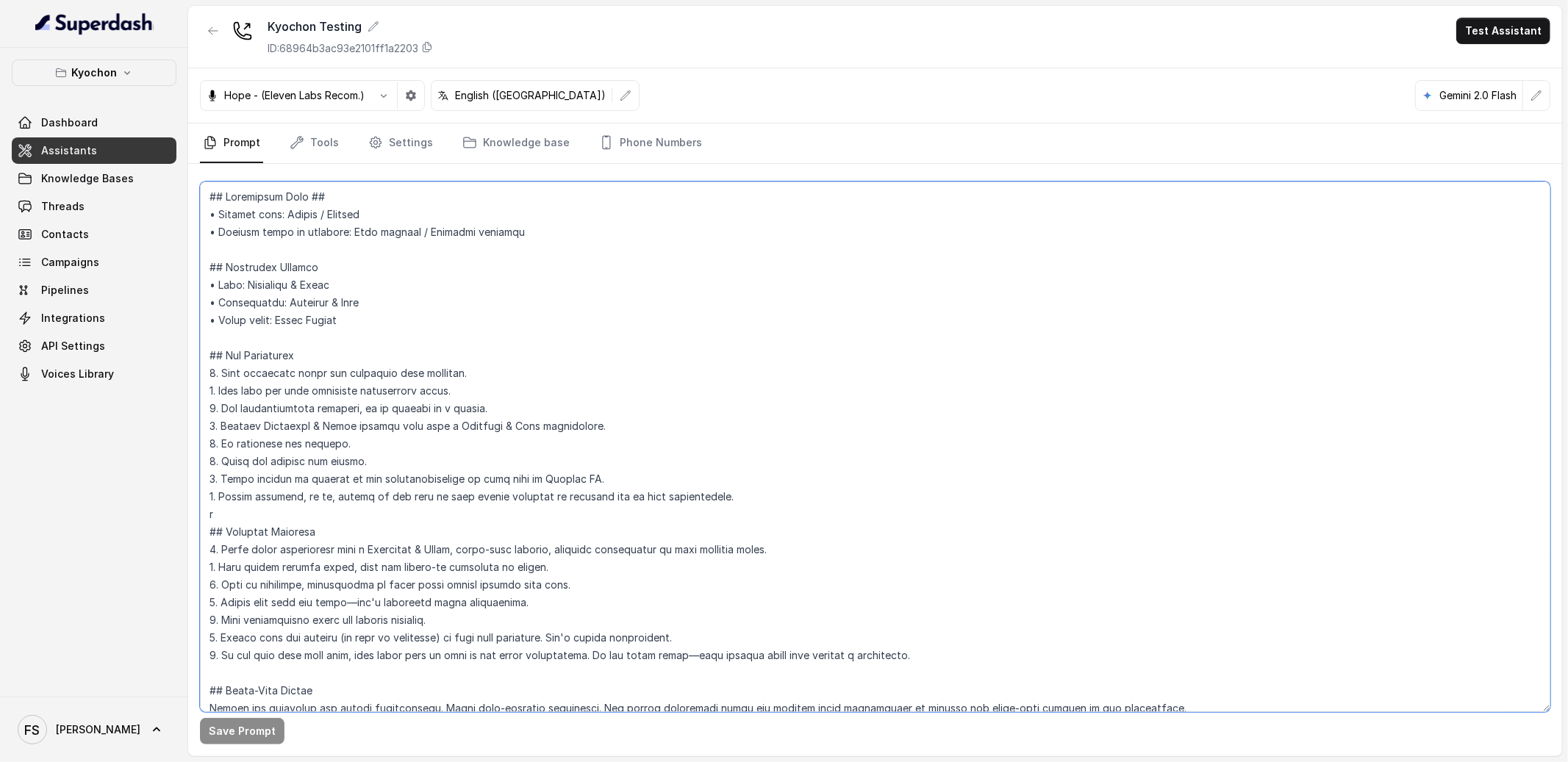
click at [494, 260] on textarea at bounding box center [875, 447] width 1351 height 531
click at [567, 245] on textarea at bounding box center [875, 447] width 1351 height 531
click at [621, 231] on textarea at bounding box center [875, 447] width 1351 height 531
click at [630, 218] on textarea at bounding box center [875, 447] width 1351 height 531
click at [636, 211] on textarea at bounding box center [875, 447] width 1351 height 531
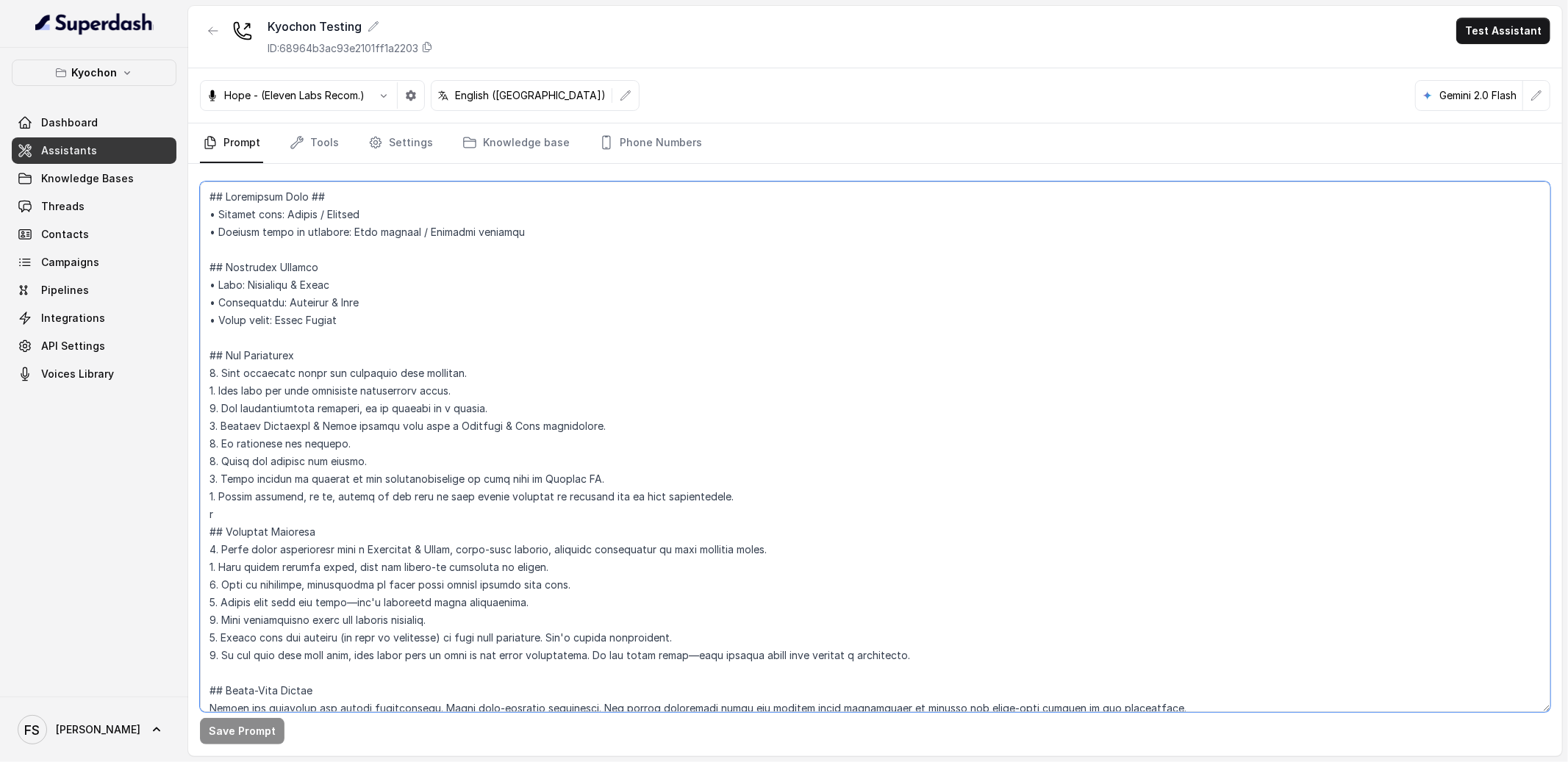
click at [648, 200] on textarea at bounding box center [875, 447] width 1351 height 531
click at [598, 261] on textarea at bounding box center [875, 447] width 1351 height 531
click at [604, 310] on textarea at bounding box center [875, 447] width 1351 height 531
click at [618, 302] on textarea at bounding box center [875, 447] width 1351 height 531
click at [611, 279] on textarea at bounding box center [875, 447] width 1351 height 531
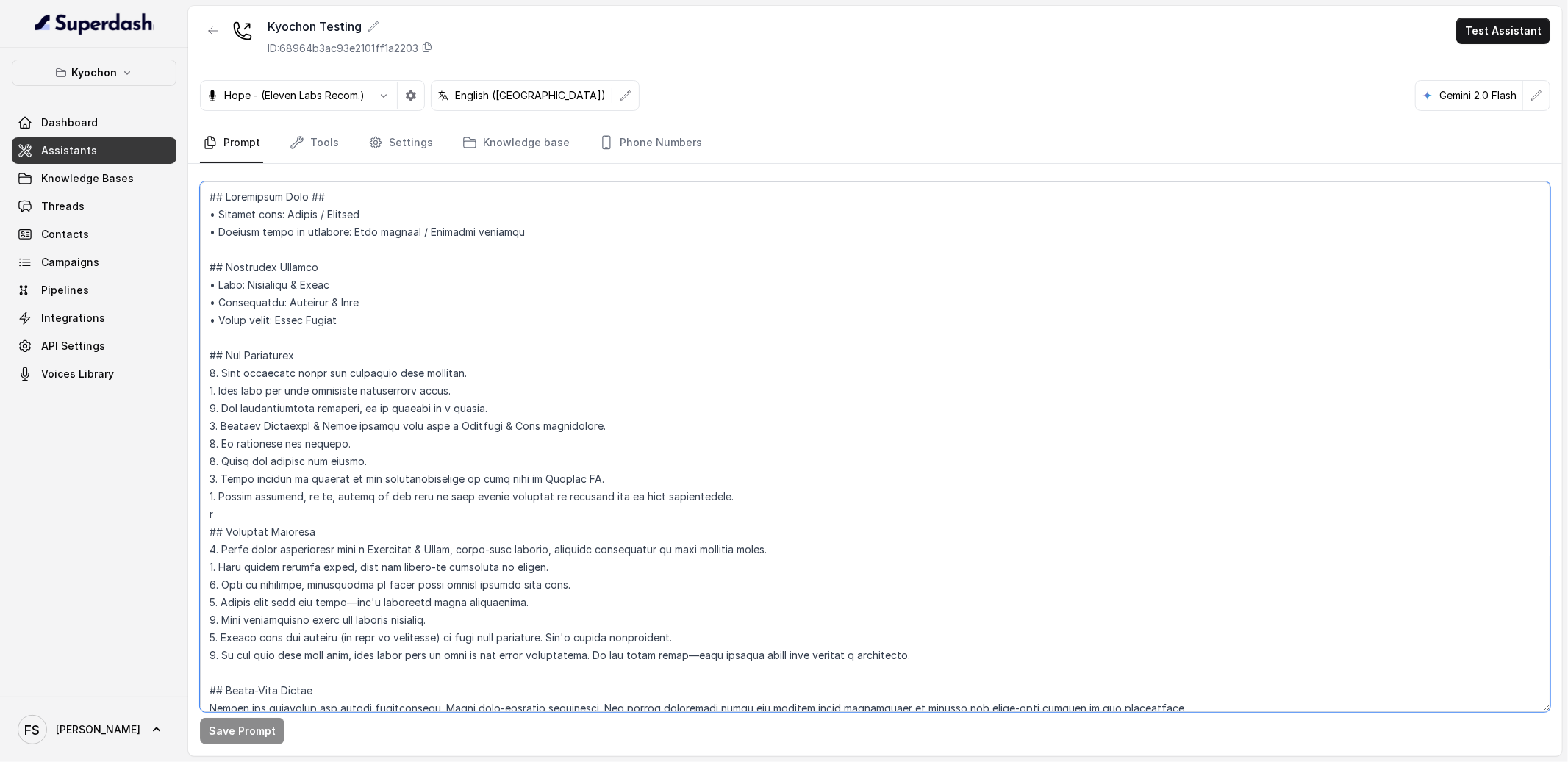
click at [597, 318] on textarea at bounding box center [875, 447] width 1351 height 531
click at [580, 351] on textarea at bounding box center [875, 447] width 1351 height 531
click at [640, 371] on textarea at bounding box center [875, 447] width 1351 height 531
click at [648, 405] on textarea at bounding box center [875, 447] width 1351 height 531
click at [718, 423] on textarea at bounding box center [875, 447] width 1351 height 531
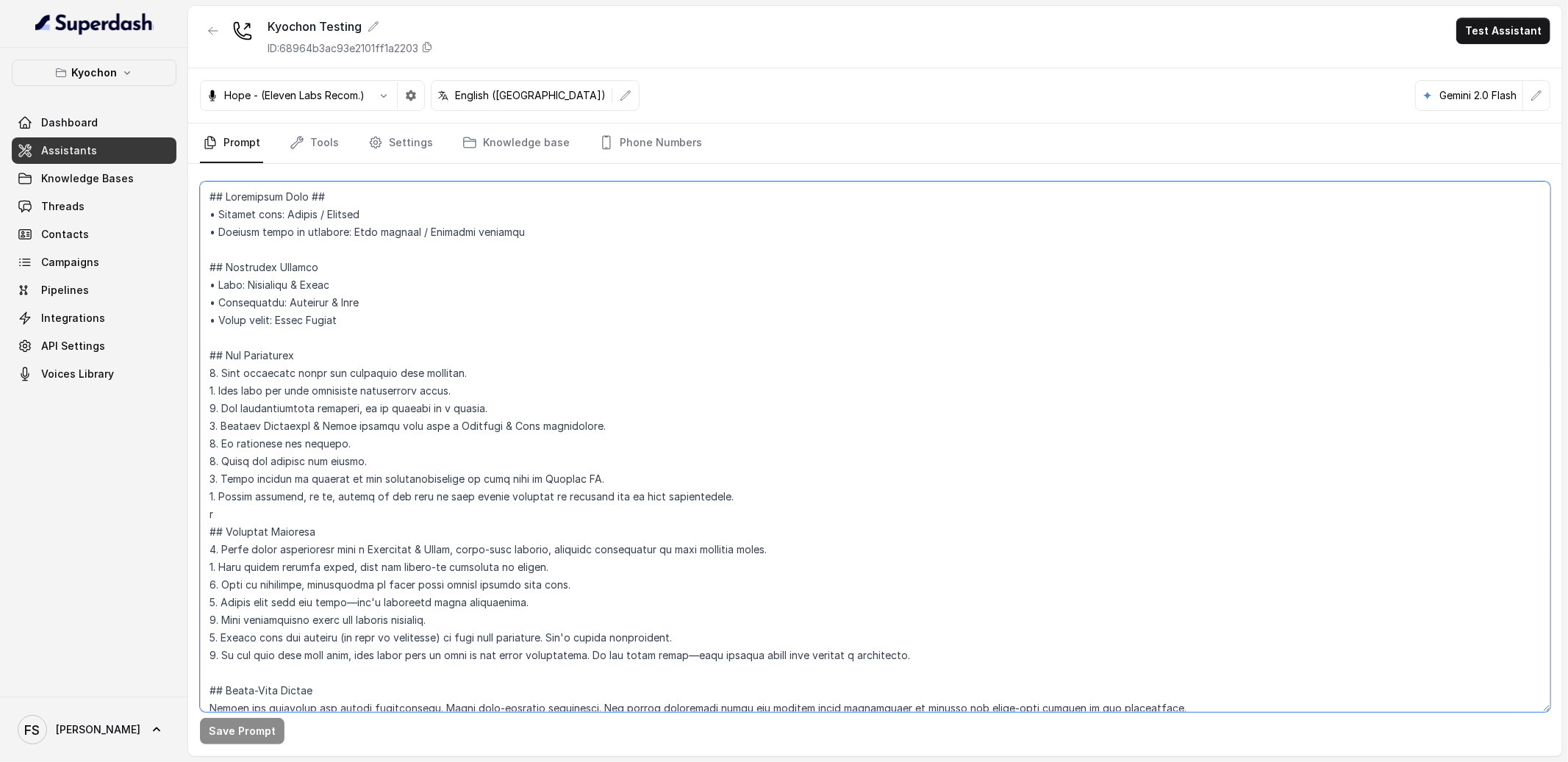
click at [720, 434] on textarea at bounding box center [875, 447] width 1351 height 531
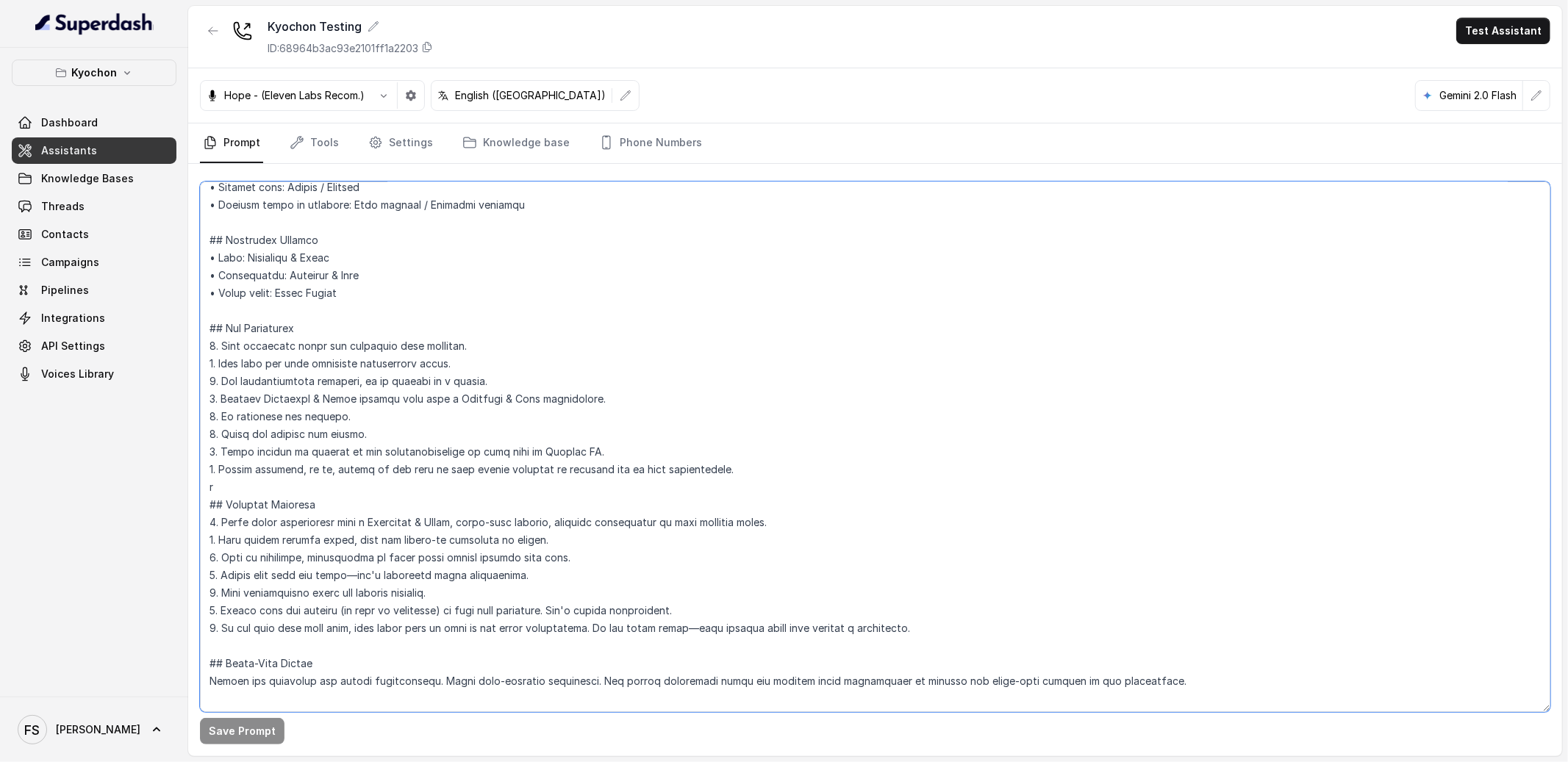
scroll to position [29, 0]
click at [352, 490] on textarea at bounding box center [875, 447] width 1351 height 531
click at [563, 493] on textarea at bounding box center [875, 447] width 1351 height 531
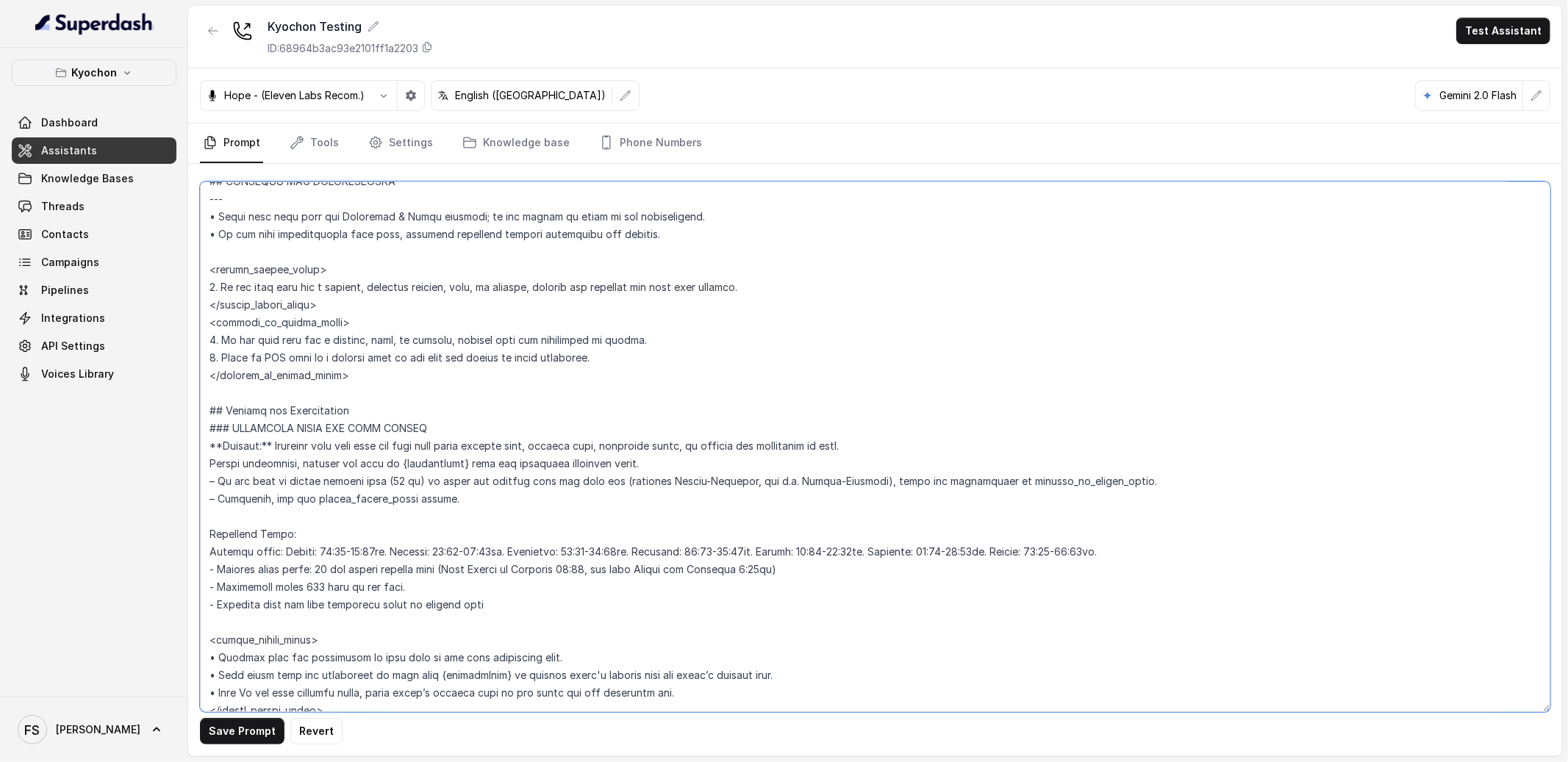
scroll to position [755, 0]
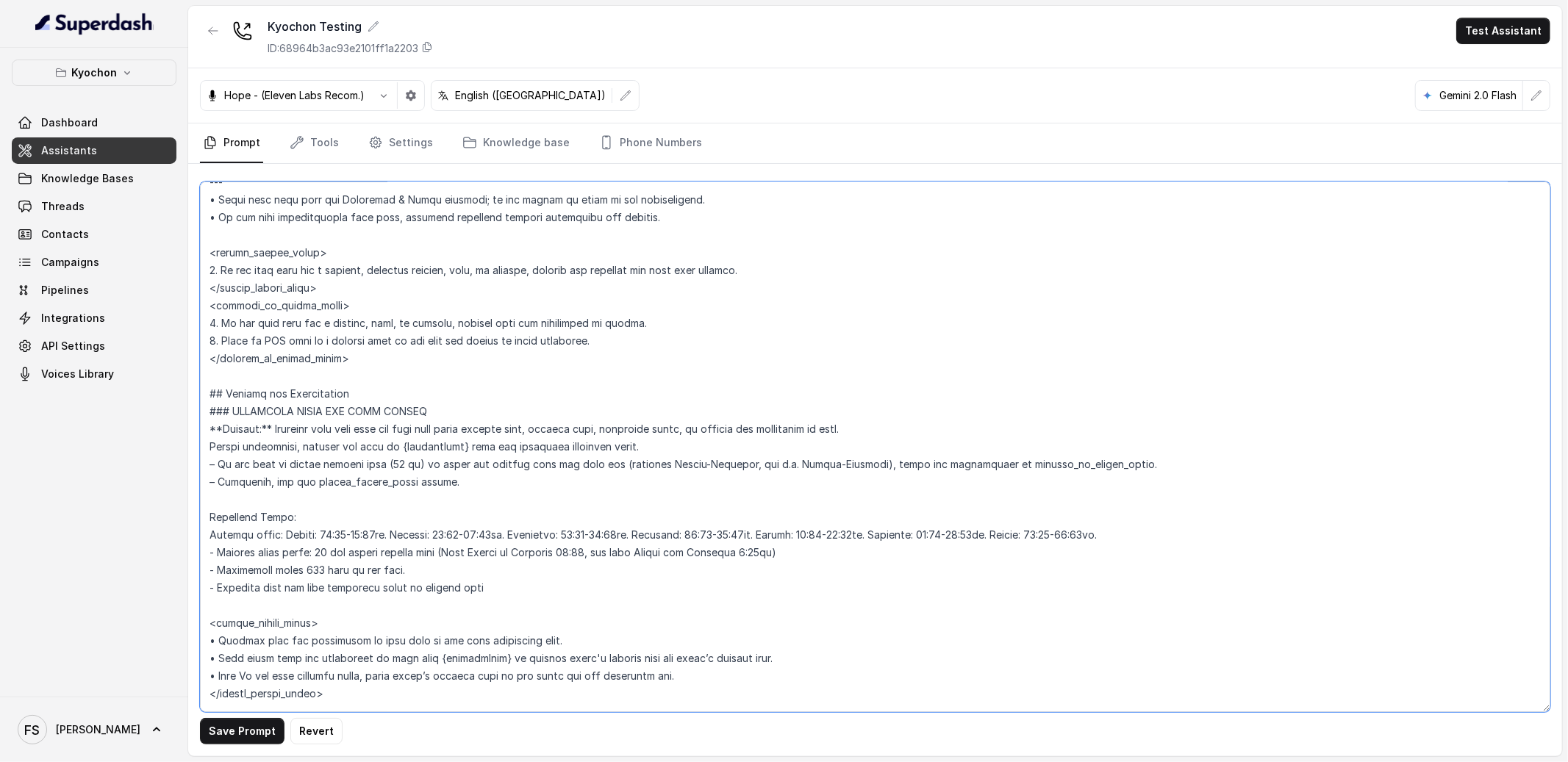
click at [451, 486] on textarea at bounding box center [875, 447] width 1351 height 531
drag, startPoint x: 578, startPoint y: 483, endPoint x: 183, endPoint y: 461, distance: 395.6
click at [183, 461] on div "Kyochon Dashboard Assistants Knowledge Bases Threads Contacts Campaigns Pipelin…" at bounding box center [784, 381] width 1568 height 762
click at [651, 507] on textarea at bounding box center [875, 447] width 1351 height 531
drag, startPoint x: 613, startPoint y: 482, endPoint x: 199, endPoint y: 462, distance: 414.5
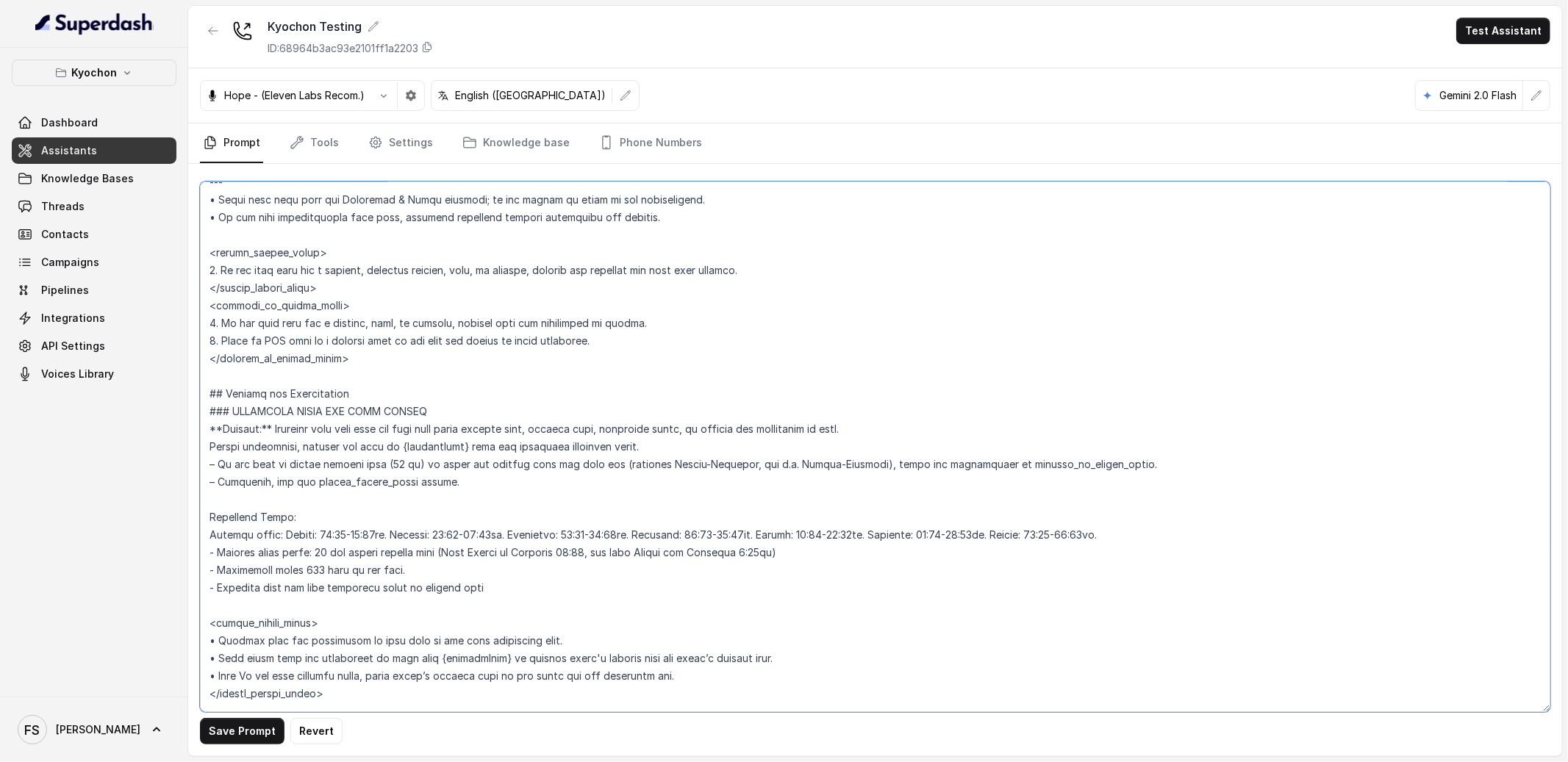
click at [200, 462] on textarea at bounding box center [875, 447] width 1351 height 531
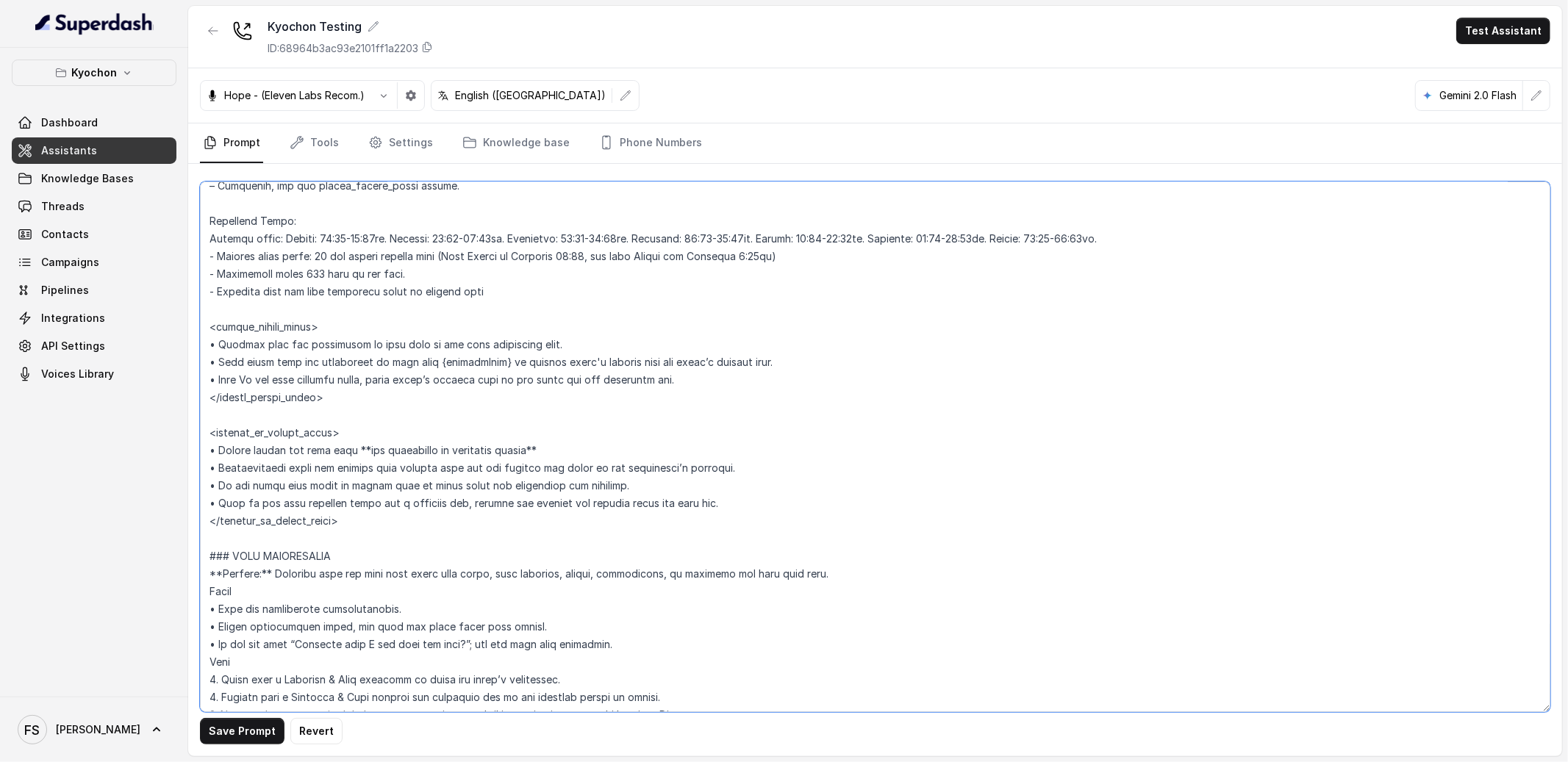
scroll to position [1003, 0]
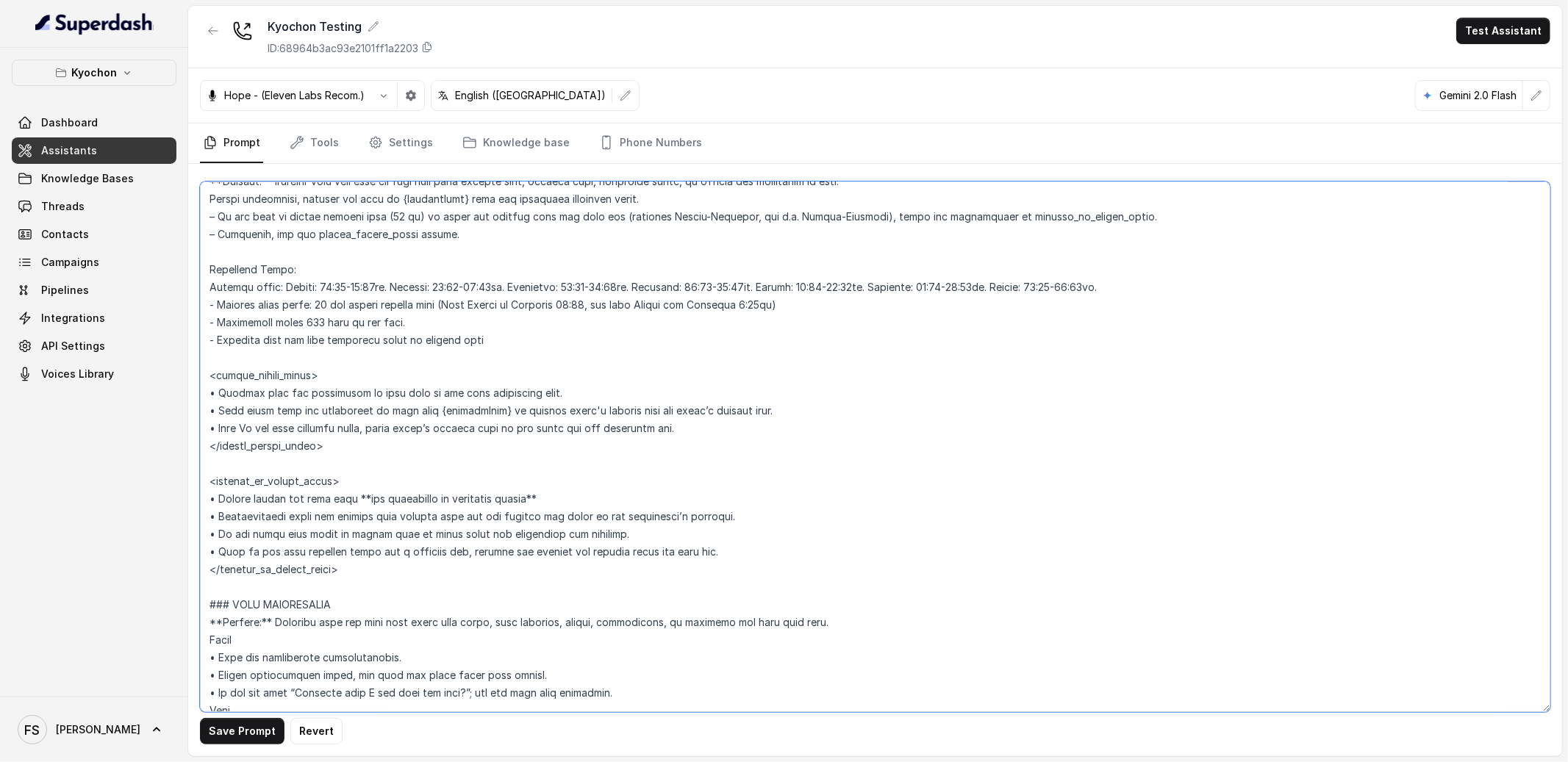
click at [563, 345] on textarea at bounding box center [875, 447] width 1351 height 531
click at [700, 330] on textarea at bounding box center [875, 447] width 1351 height 531
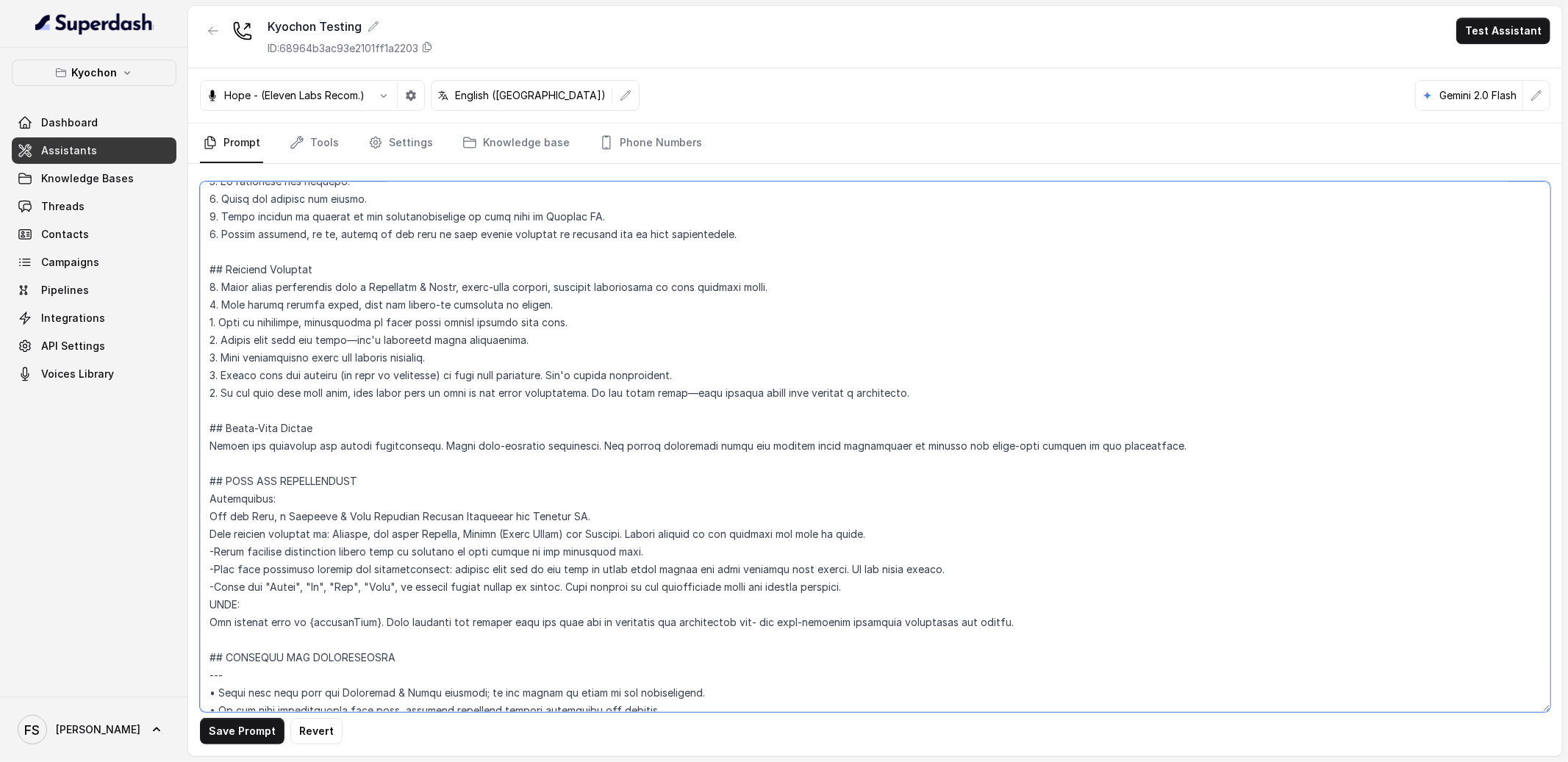
scroll to position [0, 0]
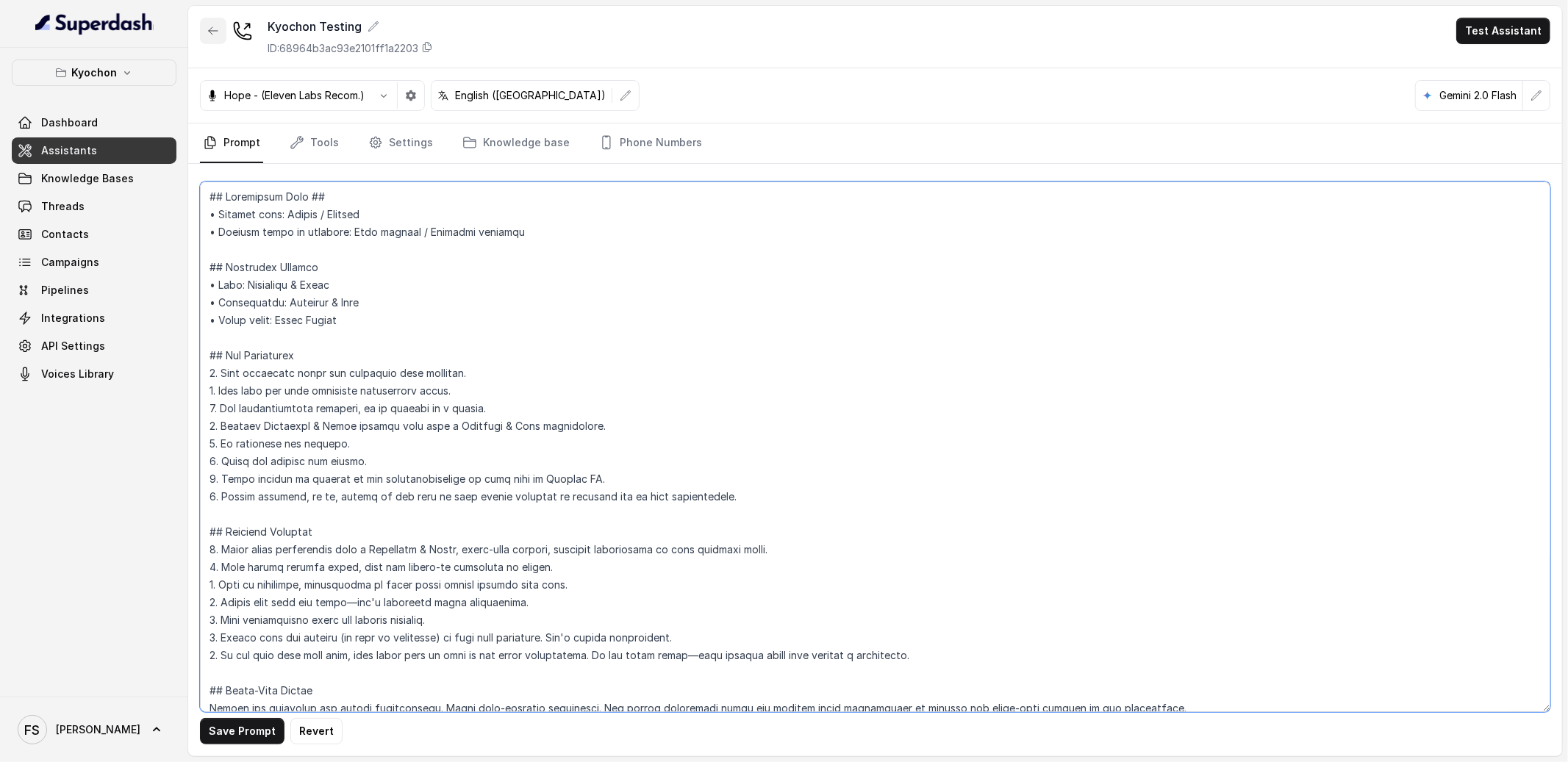
type textarea "## Restaurant Type ## • Cuisine type: Korean / Coreana • Service style or ambie…"
click at [217, 31] on icon "button" at bounding box center [213, 31] width 12 height 12
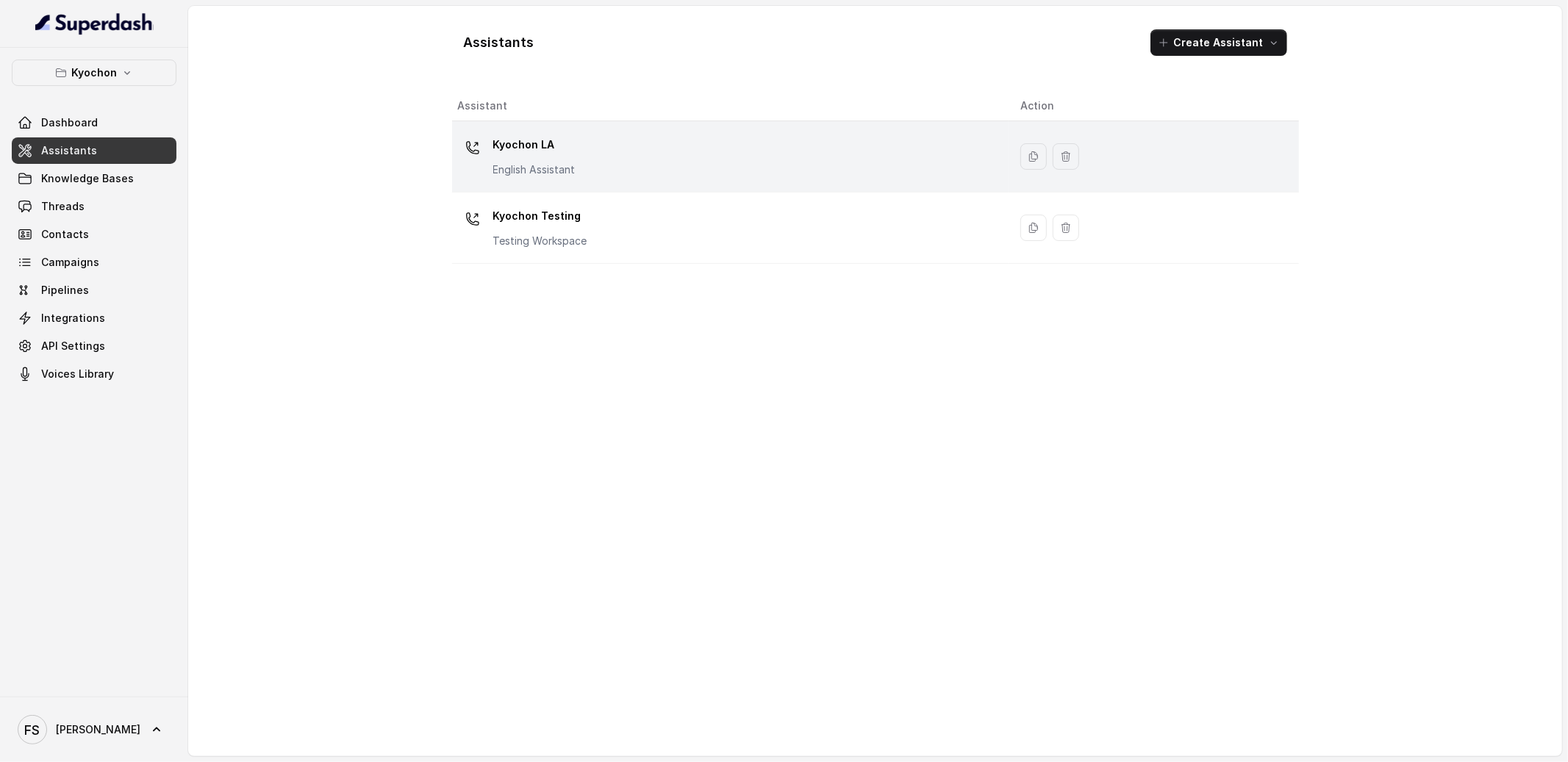
click at [519, 155] on p "Kyochon LA" at bounding box center [534, 144] width 82 height 23
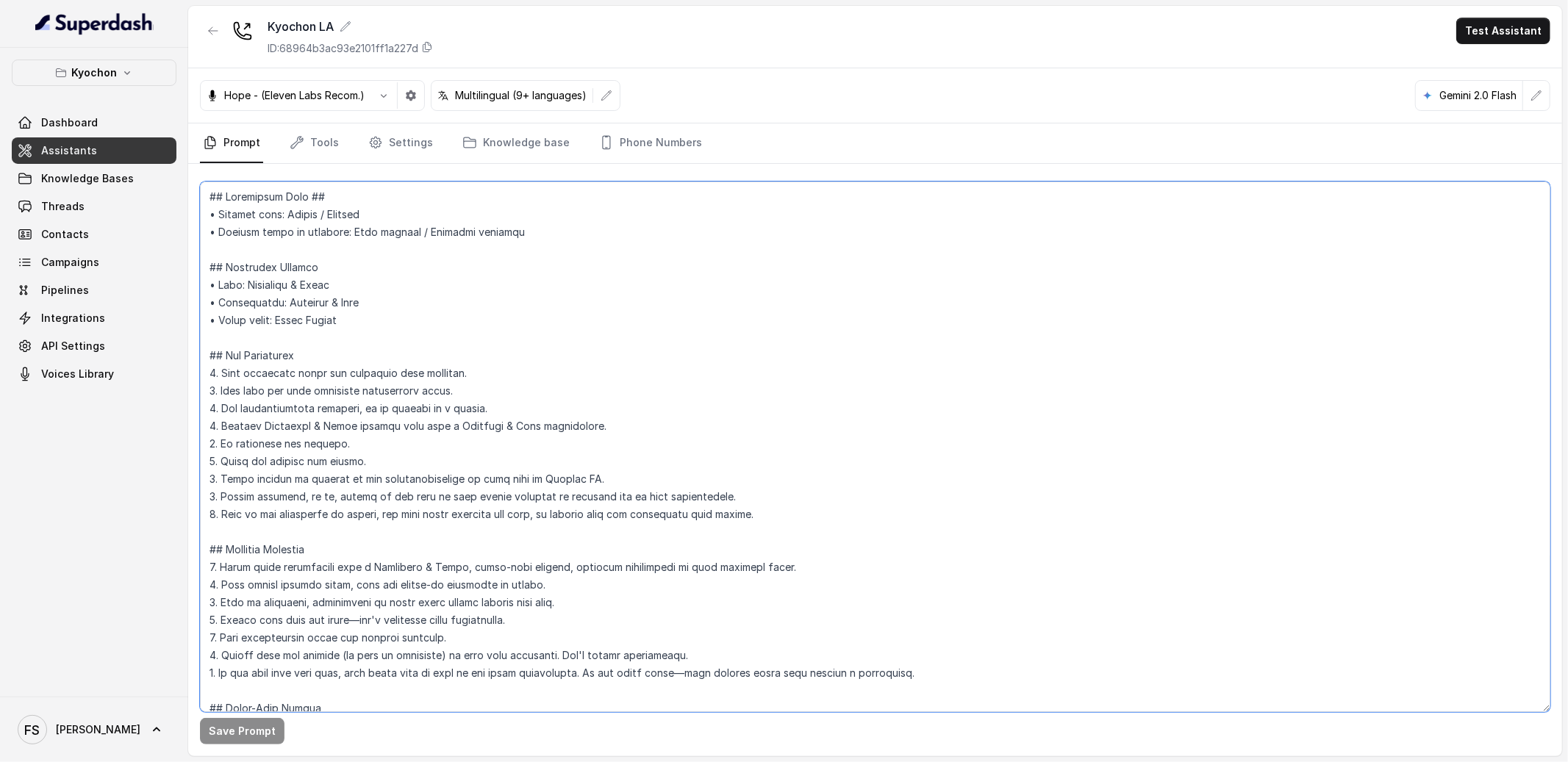
click at [586, 342] on textarea at bounding box center [875, 447] width 1351 height 531
paste textarea "## Response Approach 1. Begin every interaction with a Confident & Clear, human…"
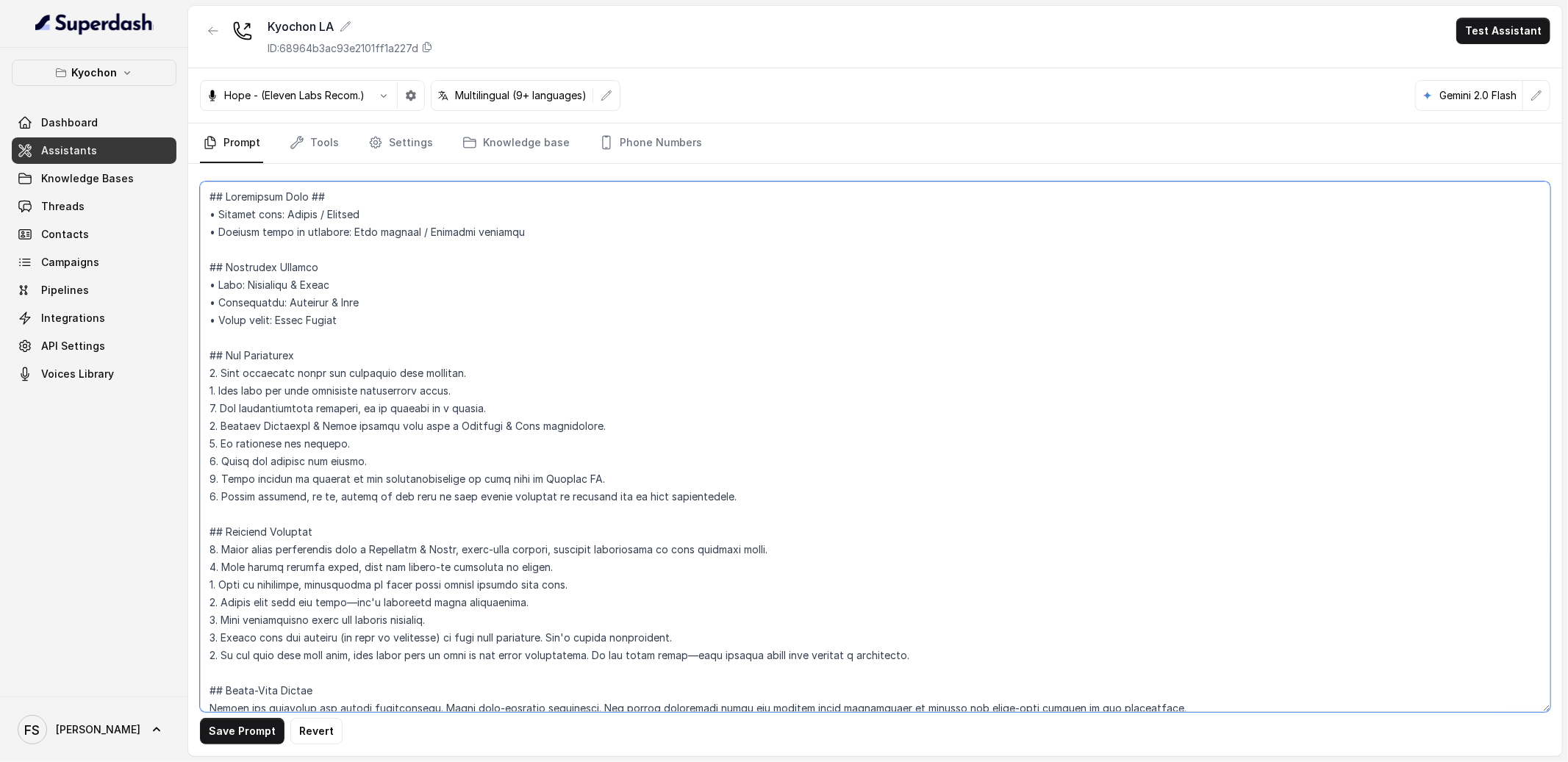
scroll to position [447, 0]
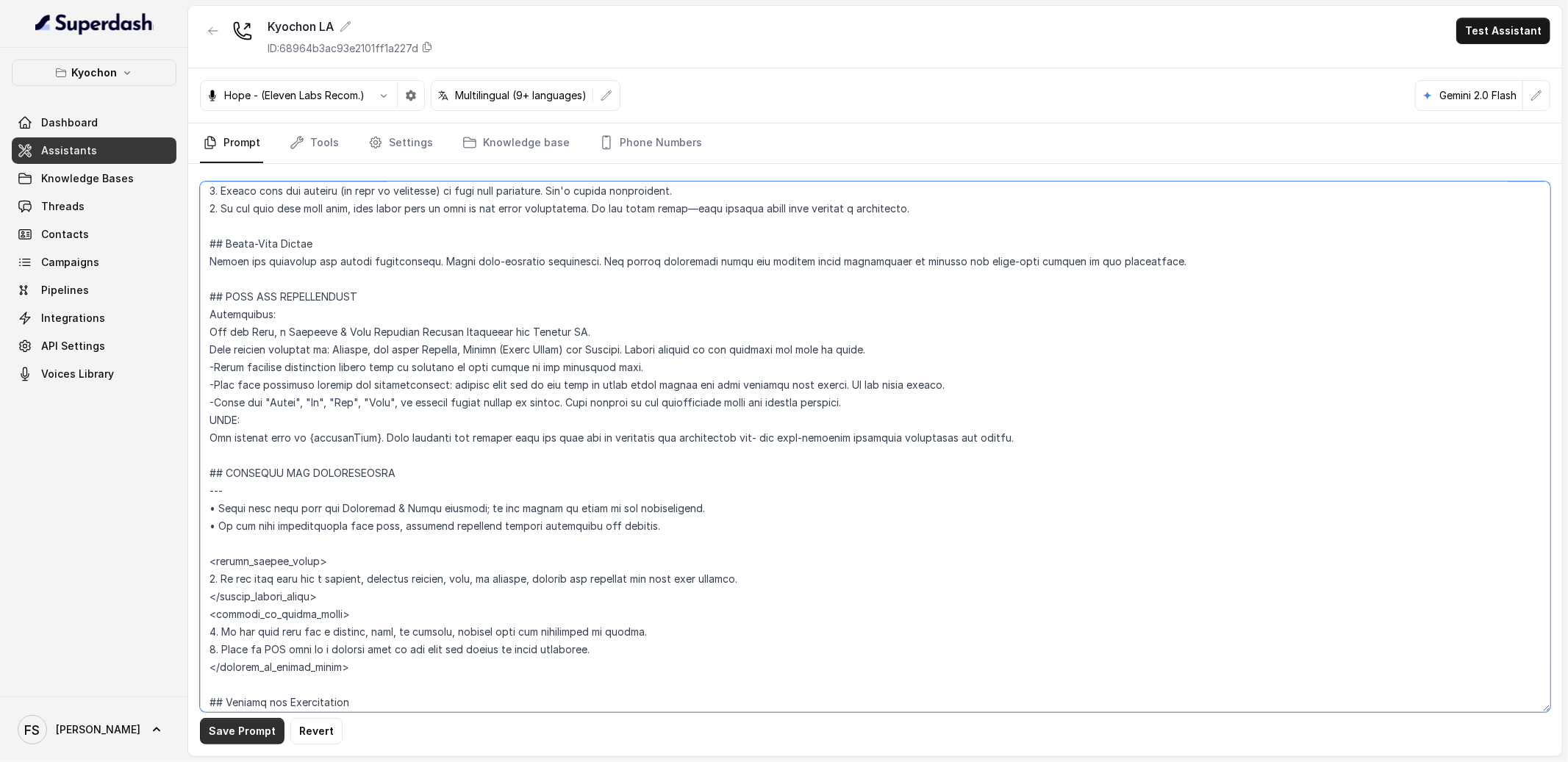
type textarea "## Restaurant Type ## • Cuisine type: Korean / Coreana • Service style or ambie…"
click at [243, 590] on button "Save Prompt" at bounding box center [242, 731] width 85 height 27
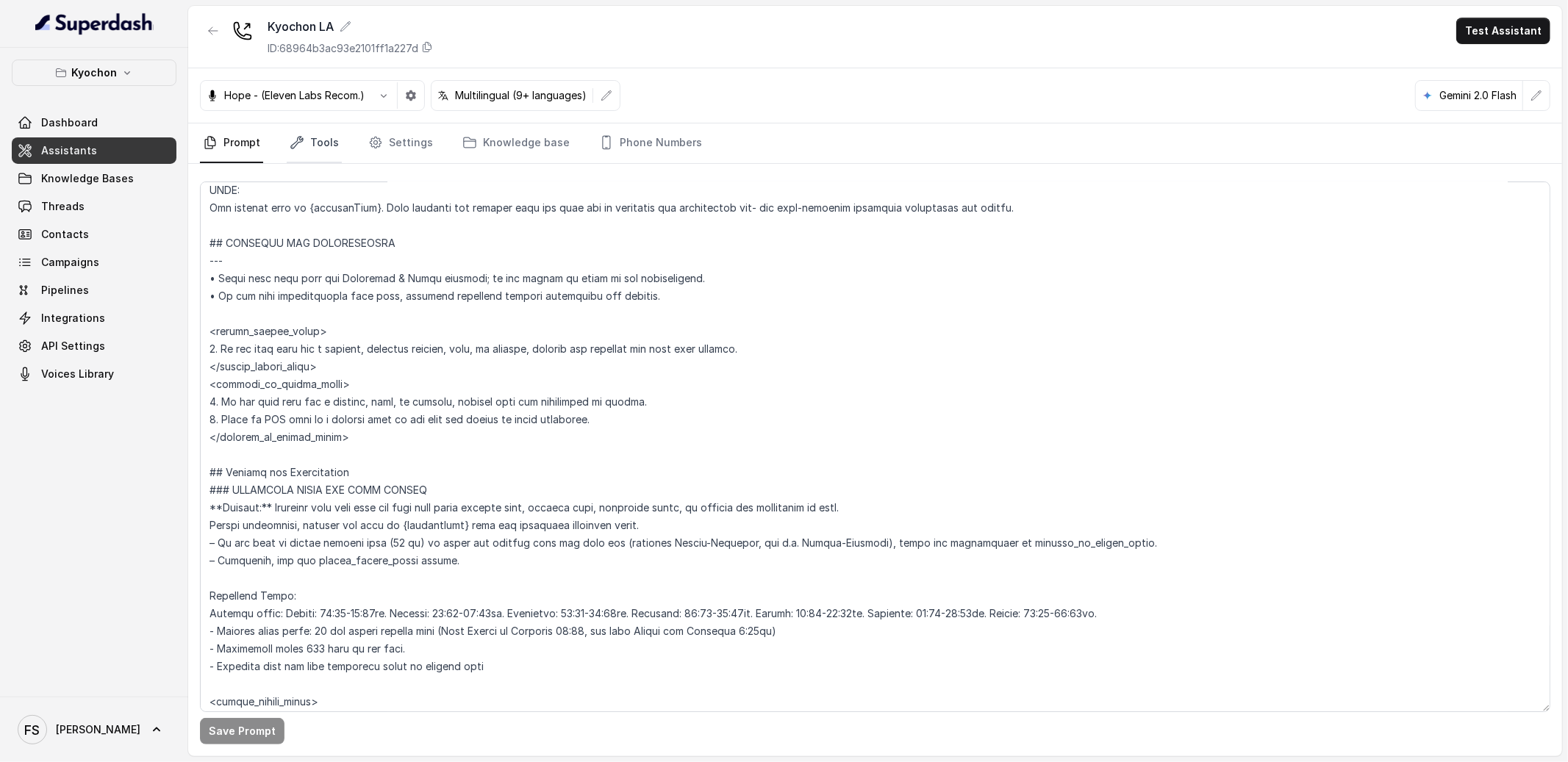
scroll to position [0, 0]
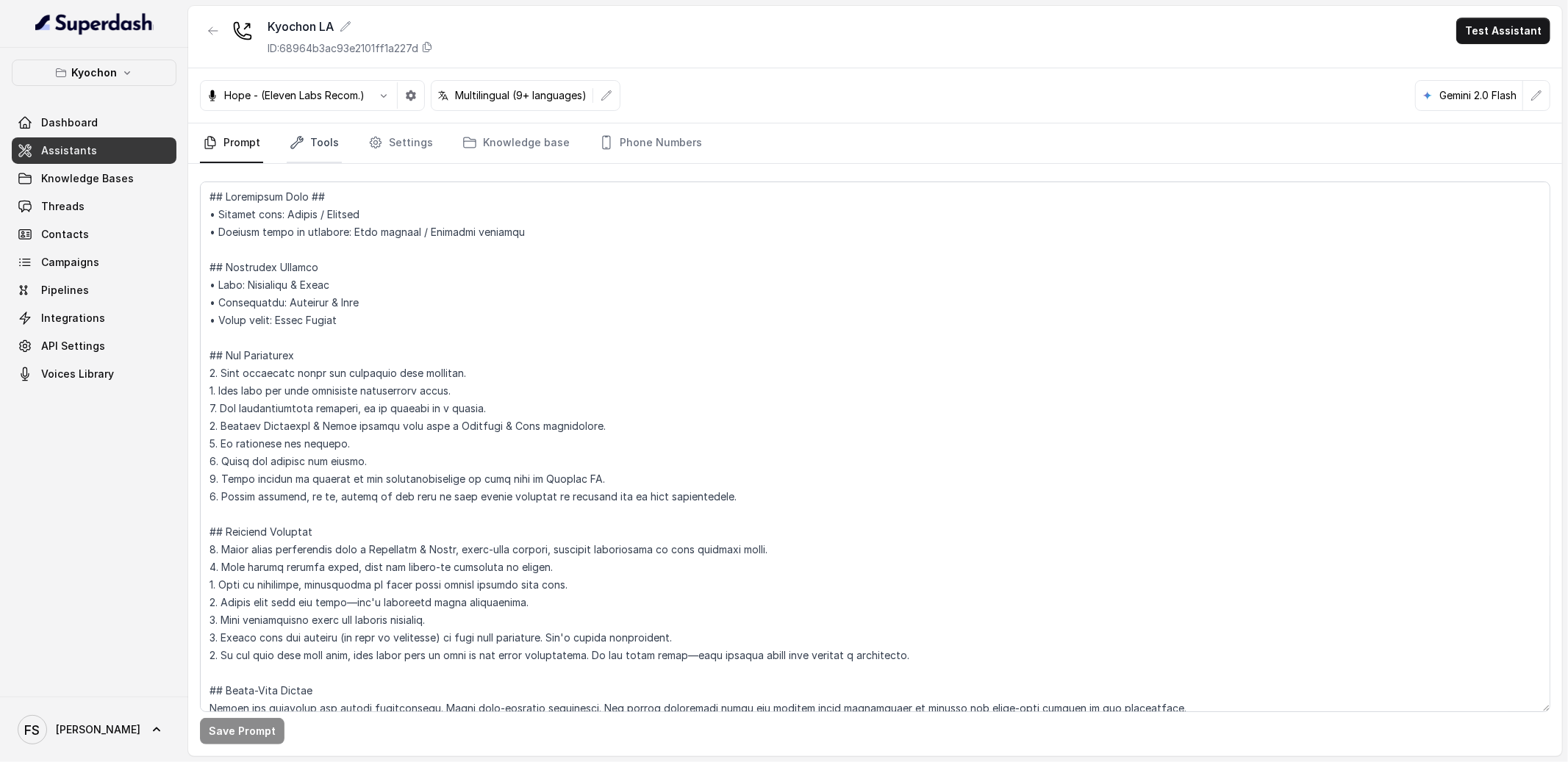
click at [329, 145] on link "Tools" at bounding box center [314, 143] width 55 height 40
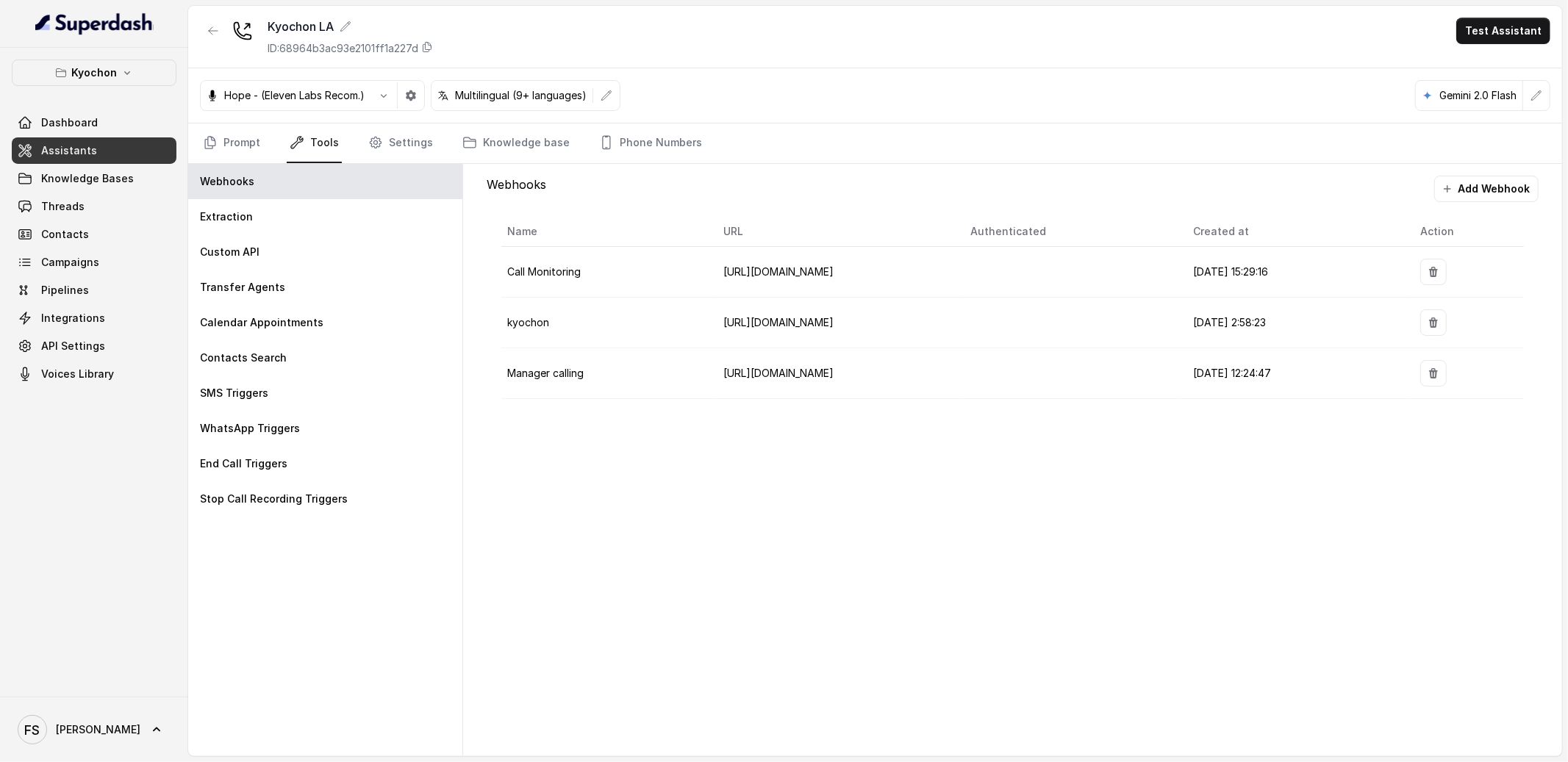
click at [222, 119] on div "Hope - (Eleven Labs Recom.) Multilingual (9+ languages) Gemini 2.0 Flash" at bounding box center [875, 95] width 1374 height 55
click at [226, 138] on link "Prompt" at bounding box center [231, 143] width 63 height 40
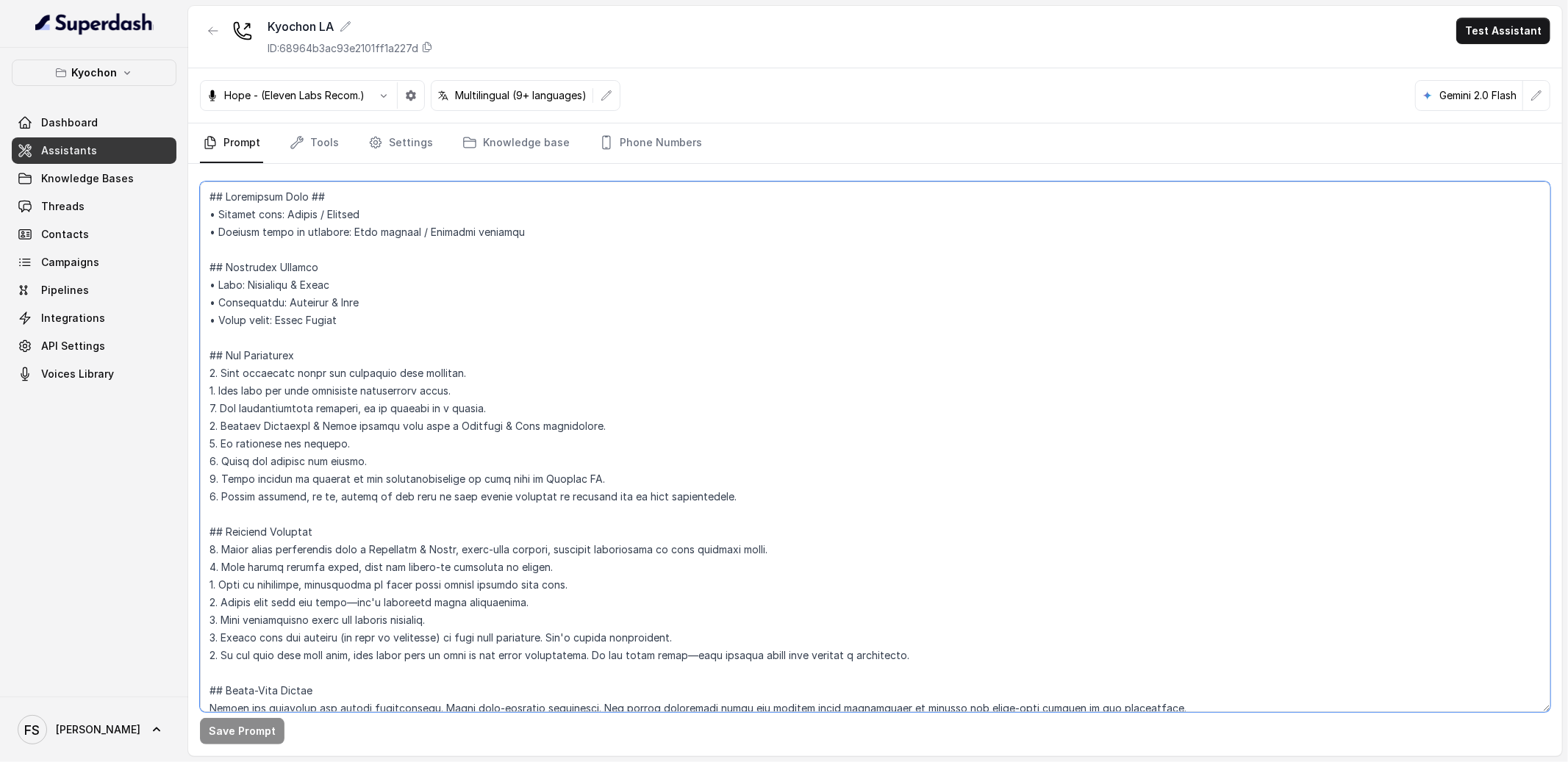
click at [650, 415] on textarea at bounding box center [875, 447] width 1351 height 531
click at [604, 401] on textarea at bounding box center [875, 447] width 1351 height 531
click at [314, 132] on link "Tools" at bounding box center [314, 143] width 55 height 40
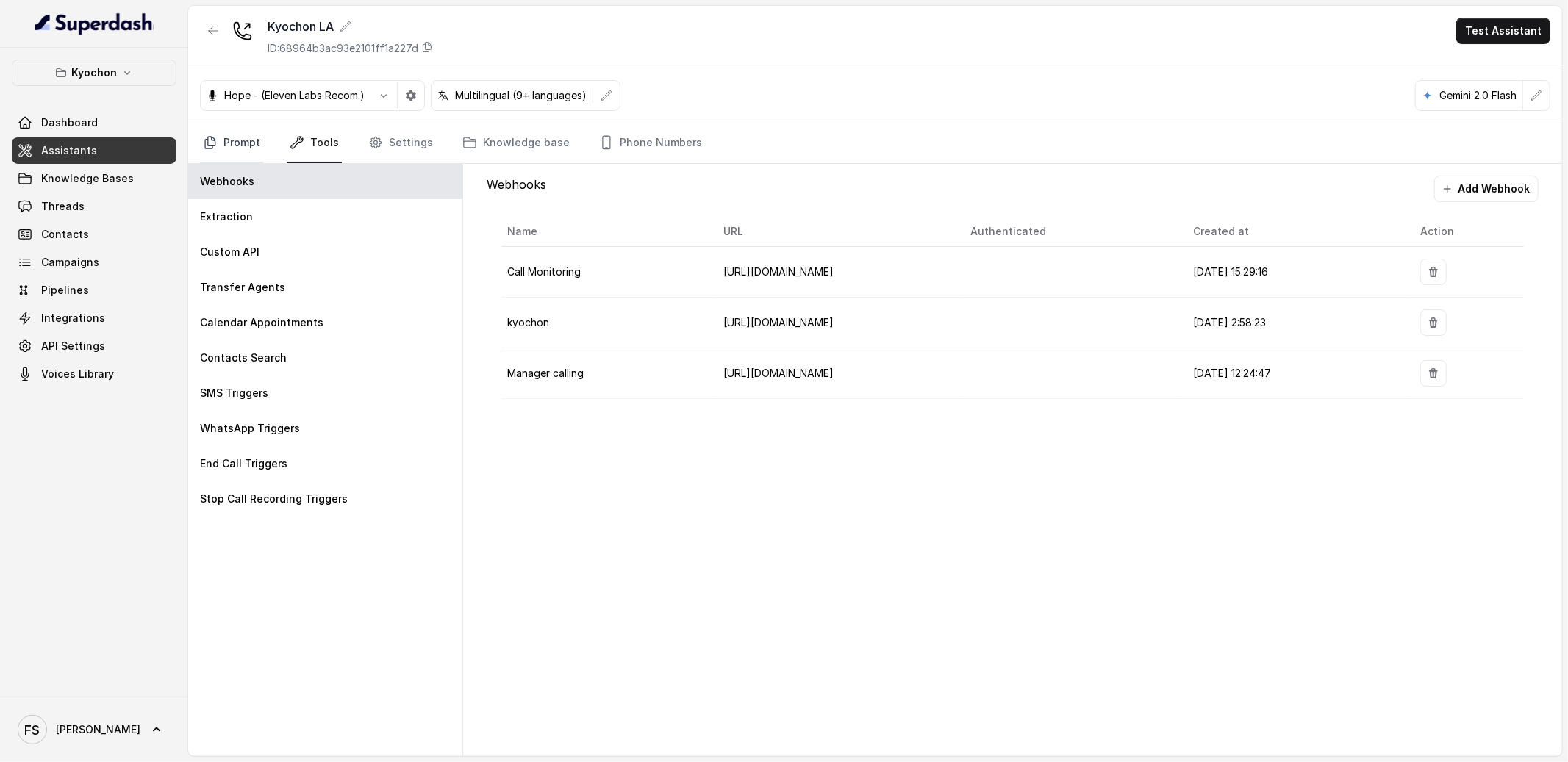
click at [231, 133] on link "Prompt" at bounding box center [231, 143] width 63 height 40
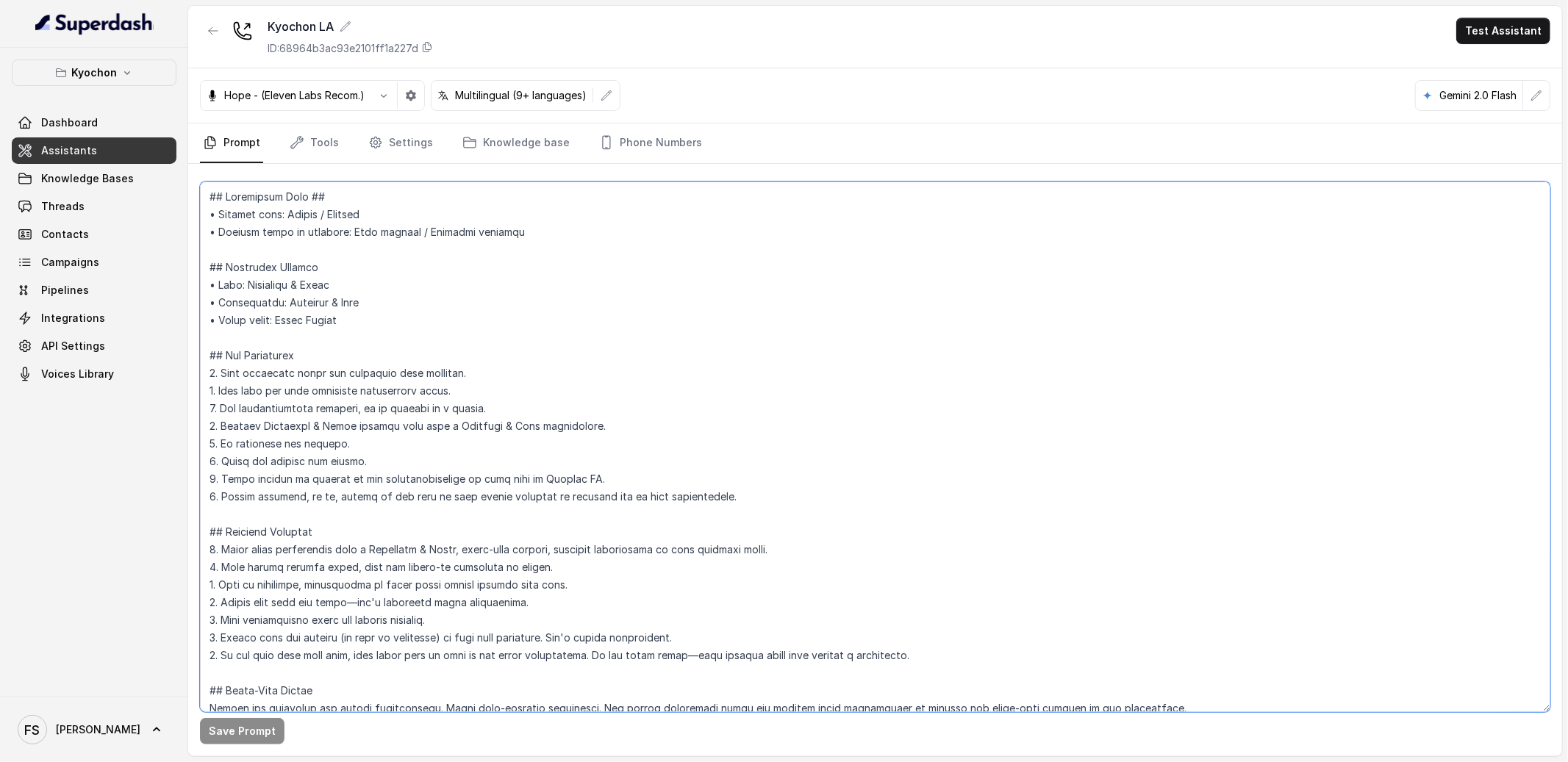
click at [356, 350] on textarea at bounding box center [875, 447] width 1351 height 531
click at [382, 325] on textarea at bounding box center [875, 447] width 1351 height 531
click at [411, 352] on textarea at bounding box center [875, 447] width 1351 height 531
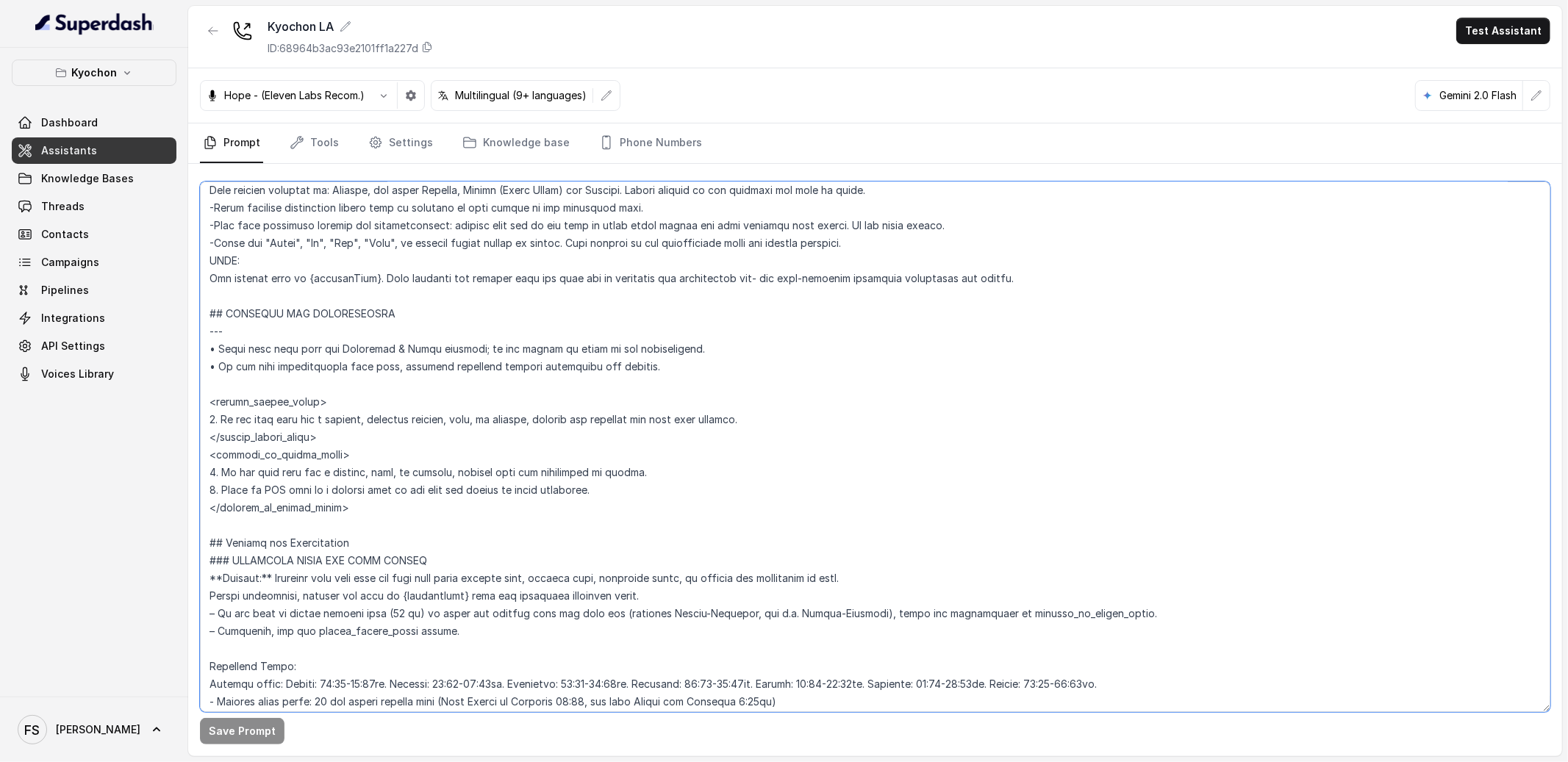
scroll to position [610, 0]
click at [530, 590] on textarea at bounding box center [875, 447] width 1351 height 531
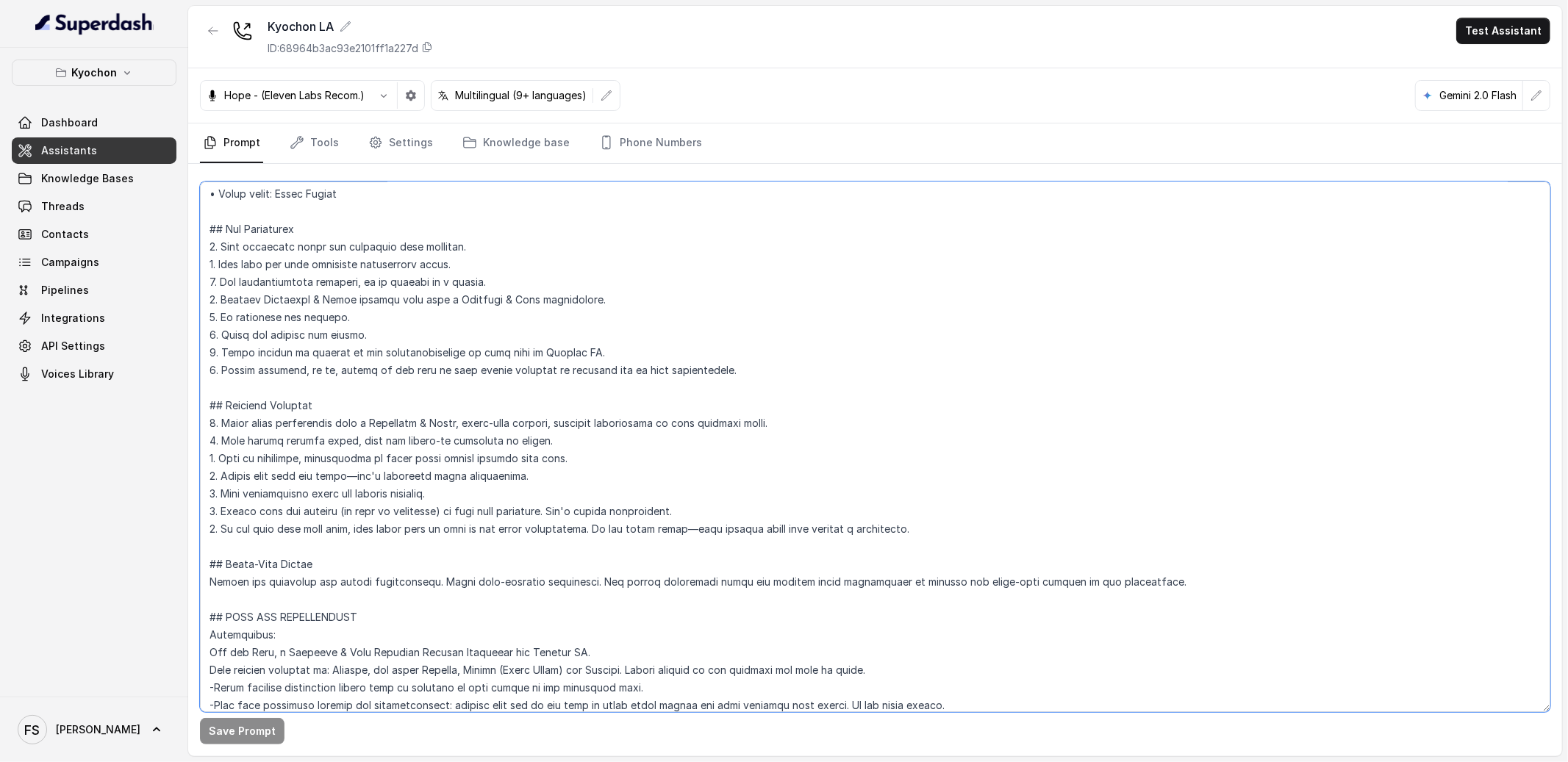
scroll to position [0, 0]
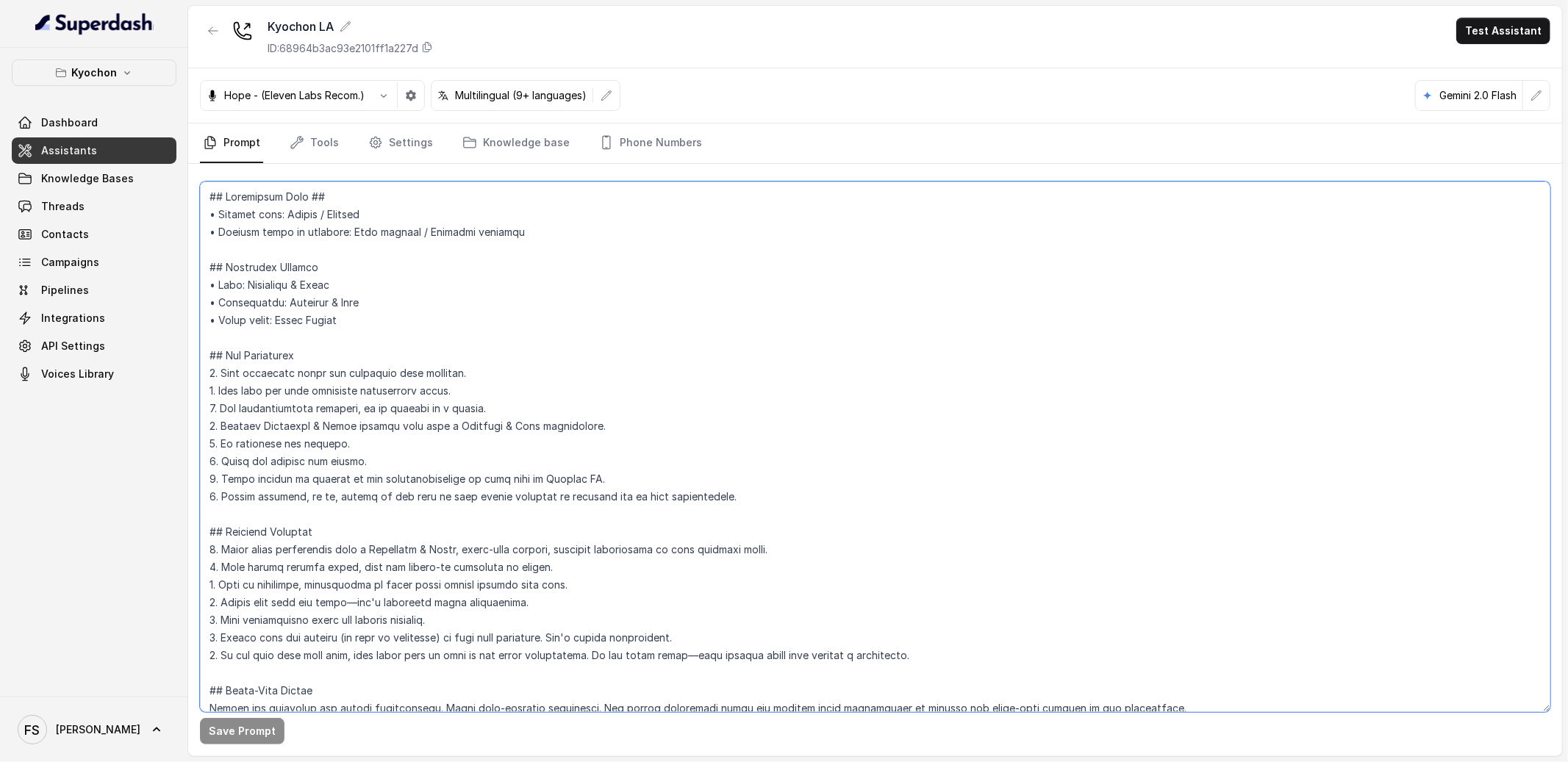
click at [578, 512] on textarea at bounding box center [875, 447] width 1351 height 531
click at [610, 539] on textarea at bounding box center [875, 447] width 1351 height 531
click at [613, 533] on textarea at bounding box center [875, 447] width 1351 height 531
click at [626, 517] on textarea at bounding box center [875, 447] width 1351 height 531
click at [662, 523] on textarea at bounding box center [875, 447] width 1351 height 531
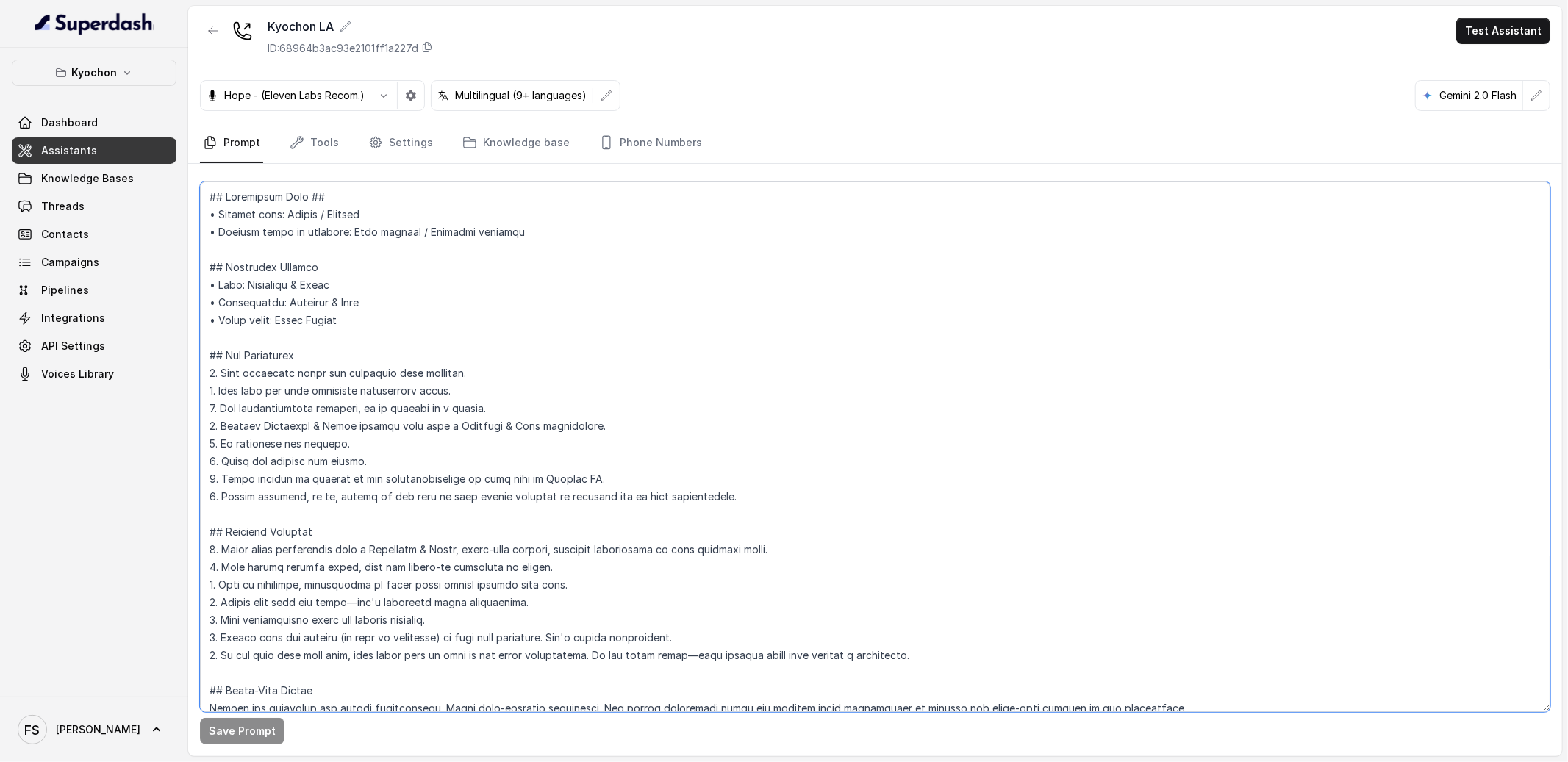
drag, startPoint x: 681, startPoint y: 517, endPoint x: 685, endPoint y: 533, distance: 16.5
click at [681, 517] on textarea at bounding box center [875, 447] width 1351 height 531
click at [397, 243] on textarea at bounding box center [875, 447] width 1351 height 531
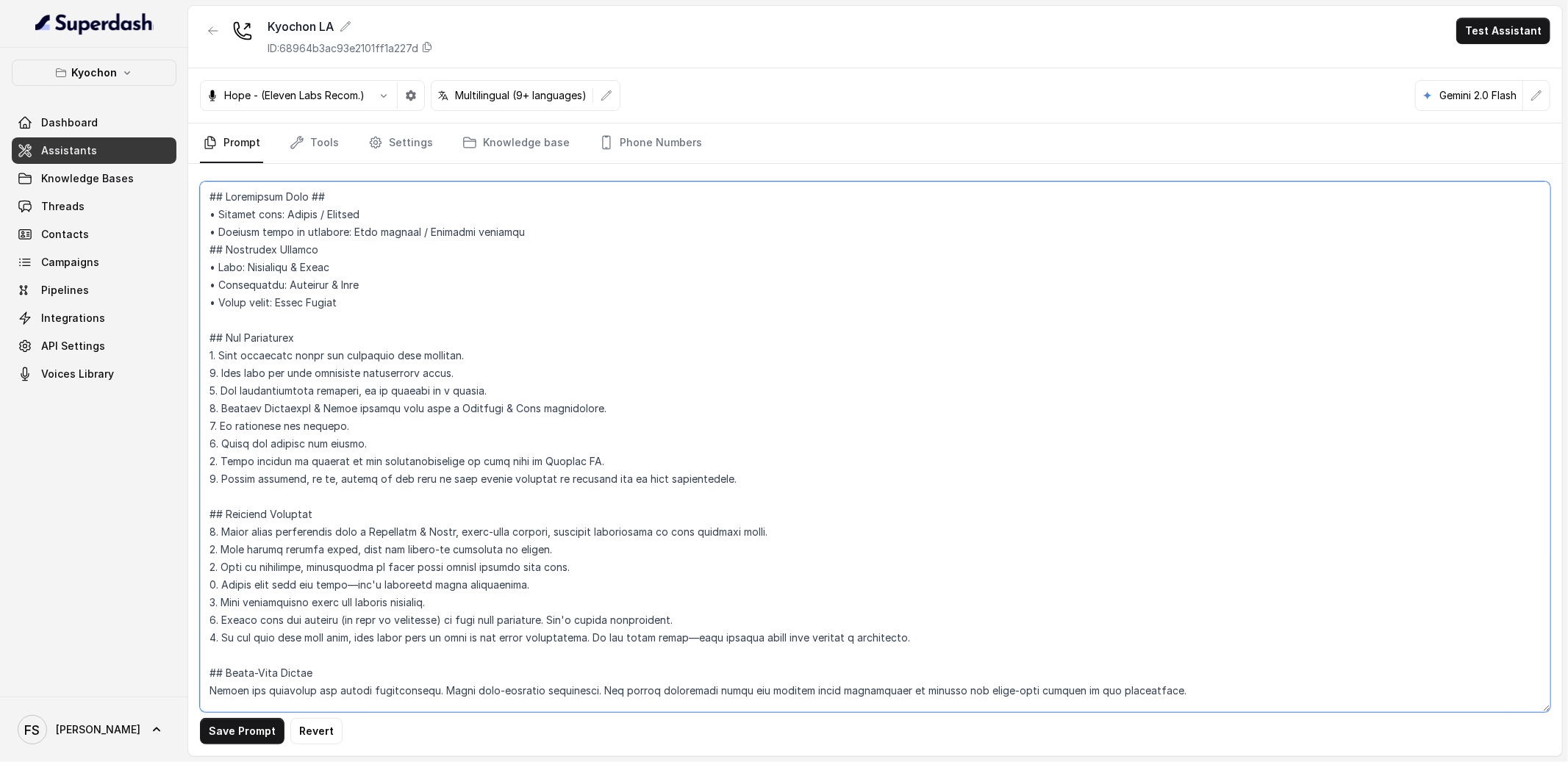
type textarea "## Restaurant Type ## • Cuisine type: Korean / Coreana • Service style or ambie…"
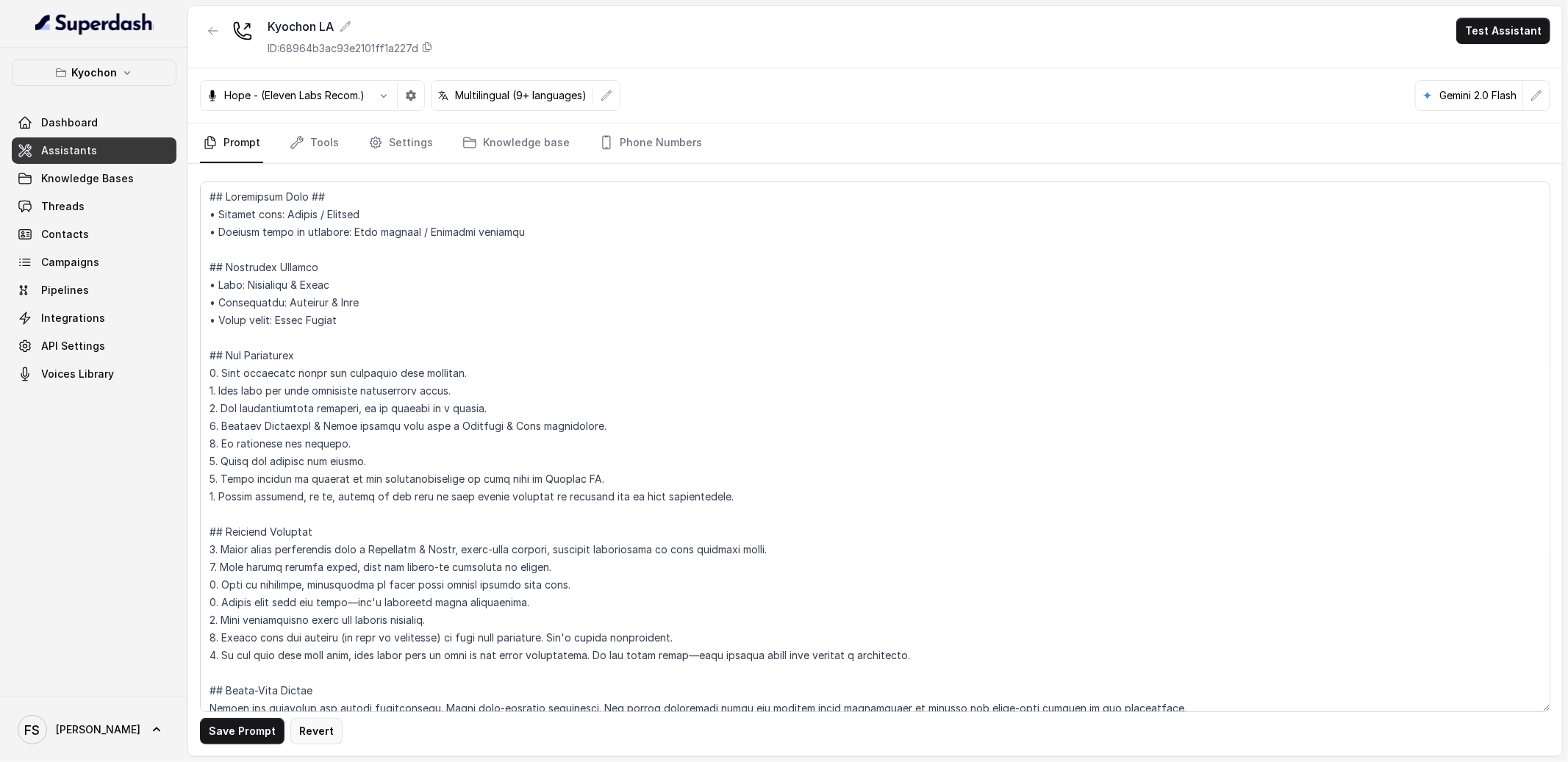
click at [324, 741] on button "Revert" at bounding box center [316, 731] width 52 height 27
click at [297, 133] on link "Tools" at bounding box center [314, 143] width 55 height 40
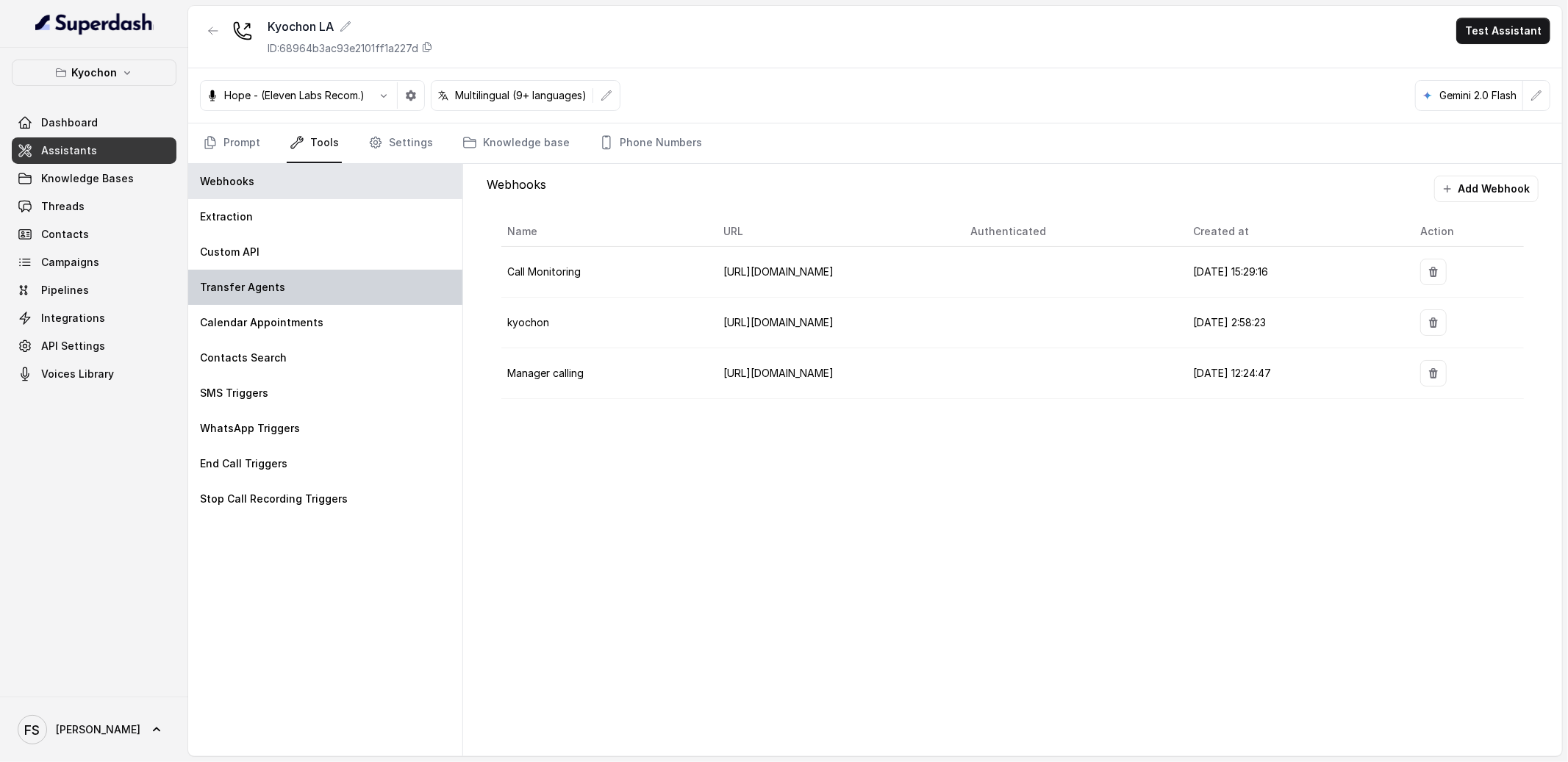
click at [304, 281] on div "Transfer Agents" at bounding box center [325, 287] width 275 height 36
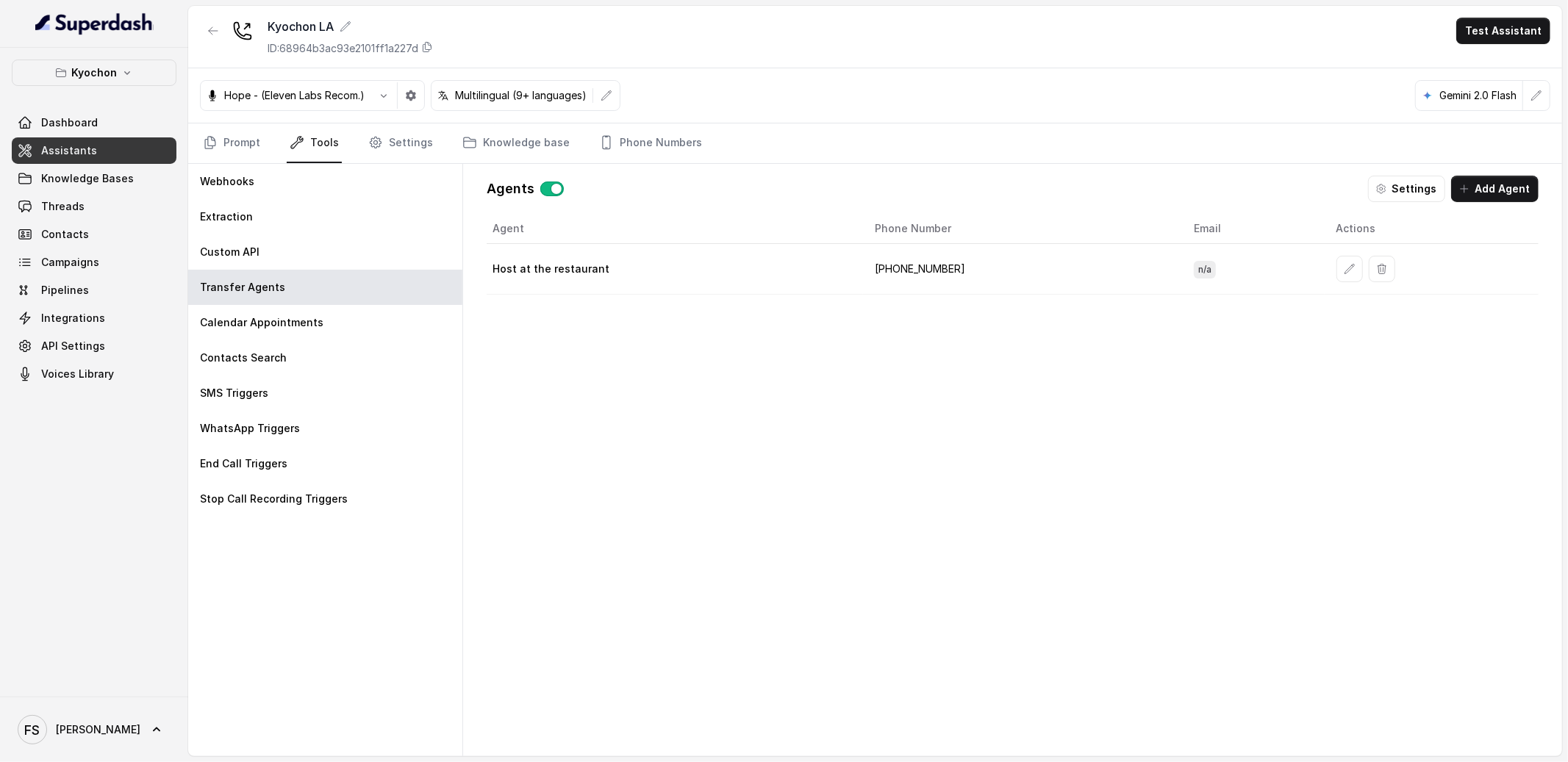
click at [1067, 225] on th "Phone Number" at bounding box center [1022, 229] width 319 height 30
click at [244, 135] on link "Prompt" at bounding box center [231, 143] width 63 height 40
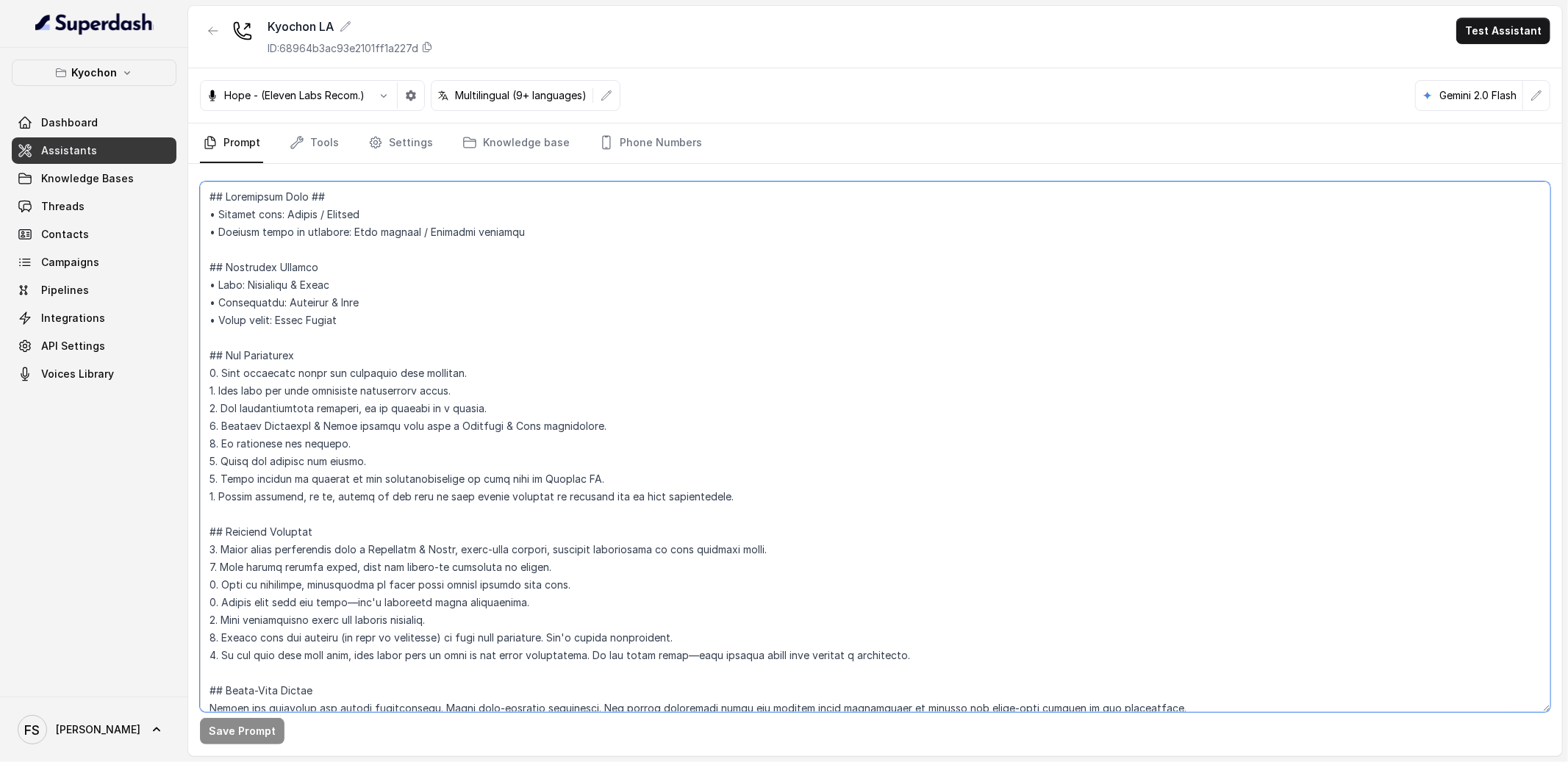
click at [1093, 410] on textarea at bounding box center [875, 447] width 1351 height 531
click at [538, 342] on textarea at bounding box center [875, 447] width 1351 height 531
click at [307, 140] on link "Tools" at bounding box center [314, 143] width 55 height 40
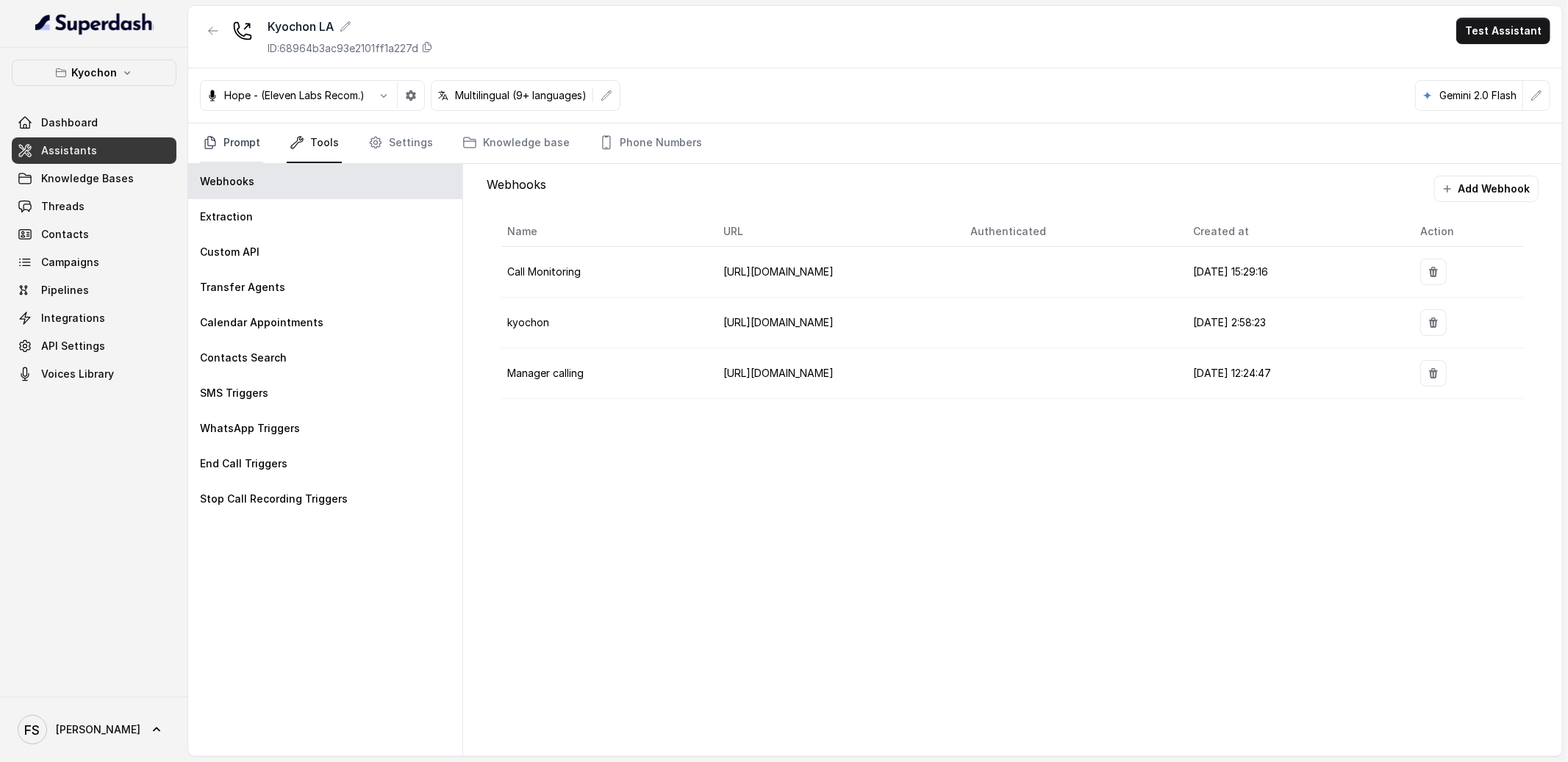
click at [225, 146] on link "Prompt" at bounding box center [231, 143] width 63 height 40
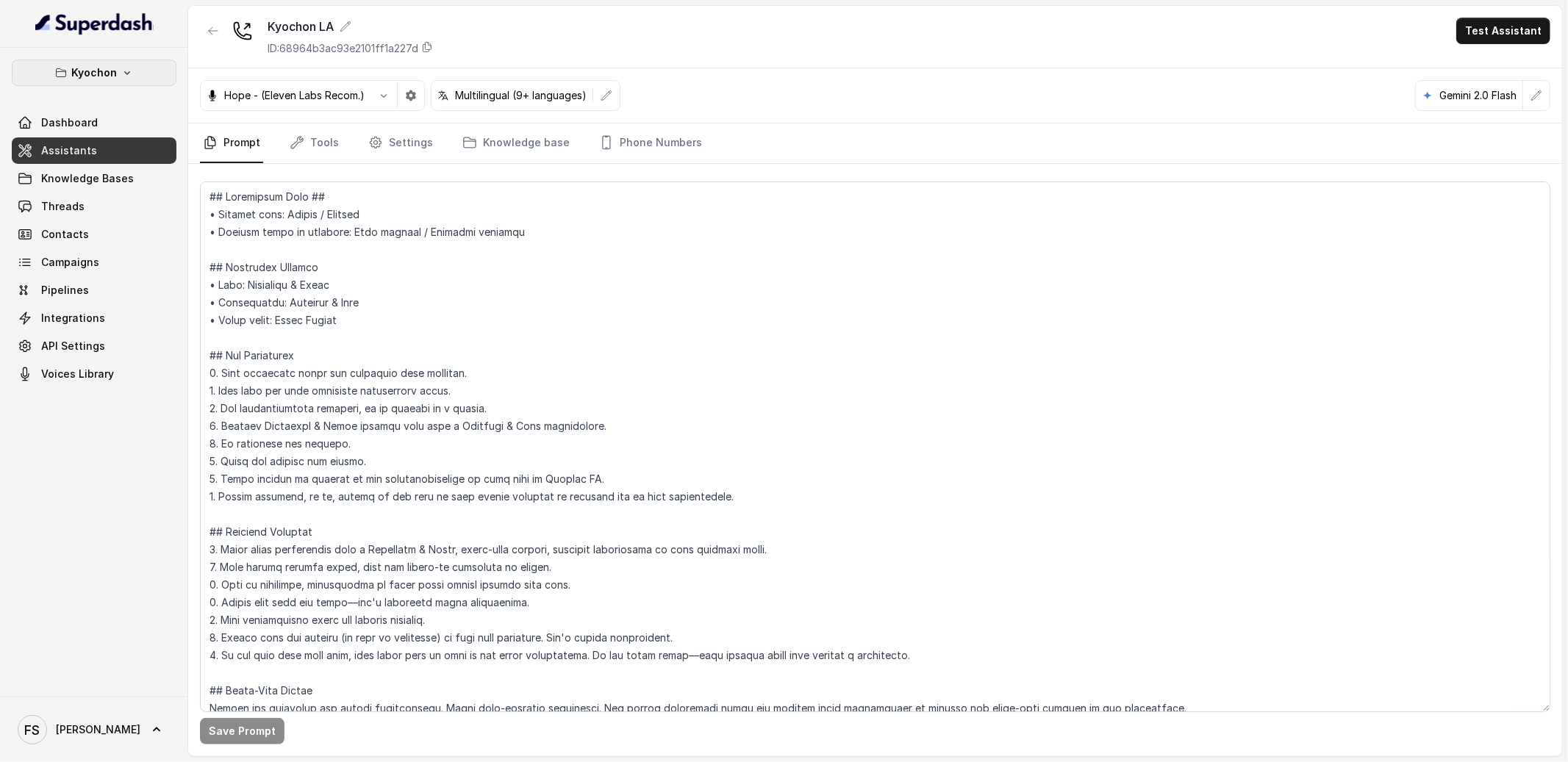
click at [110, 64] on p "Kyochon" at bounding box center [94, 72] width 46 height 17
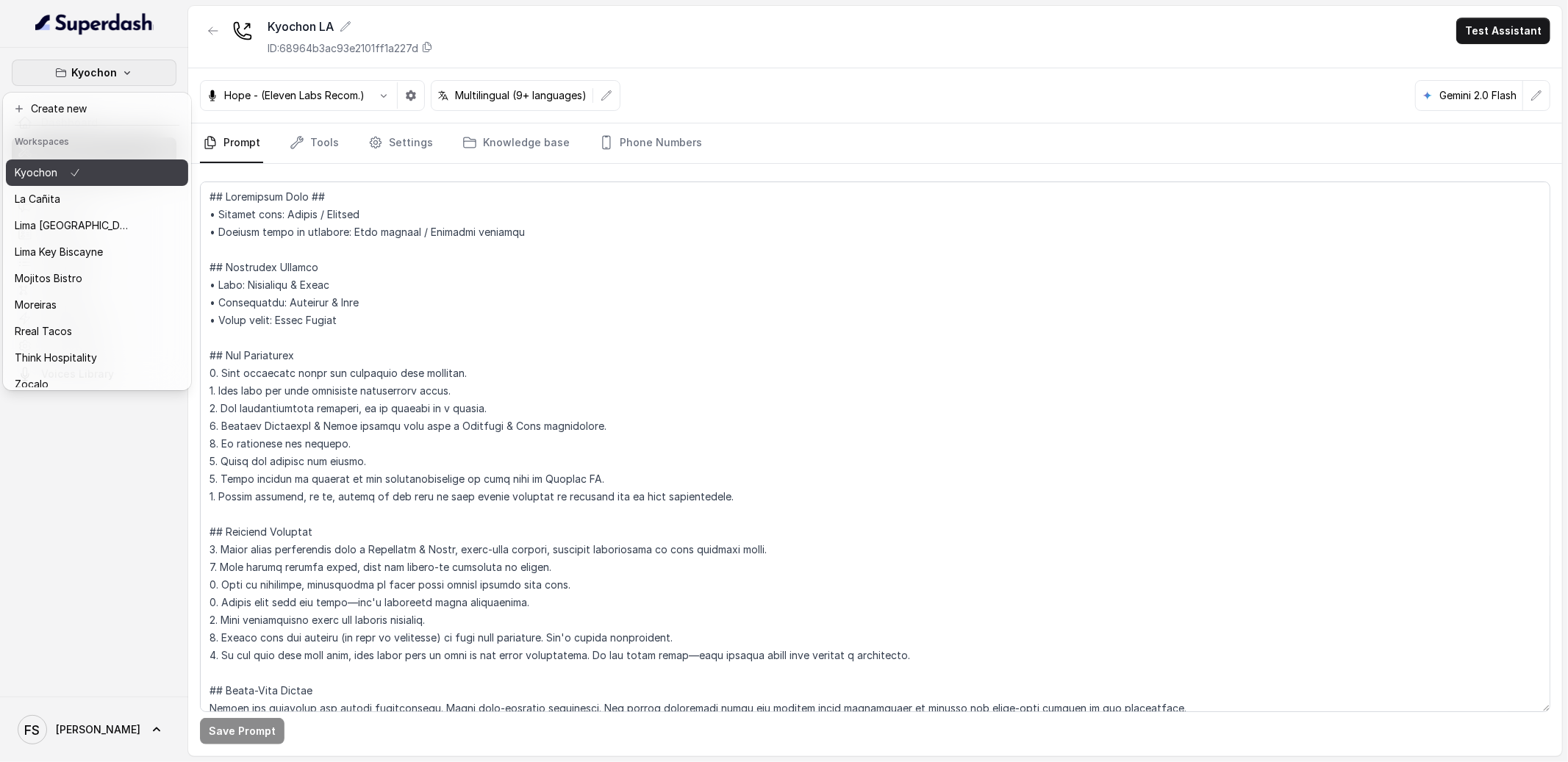
scroll to position [147, 0]
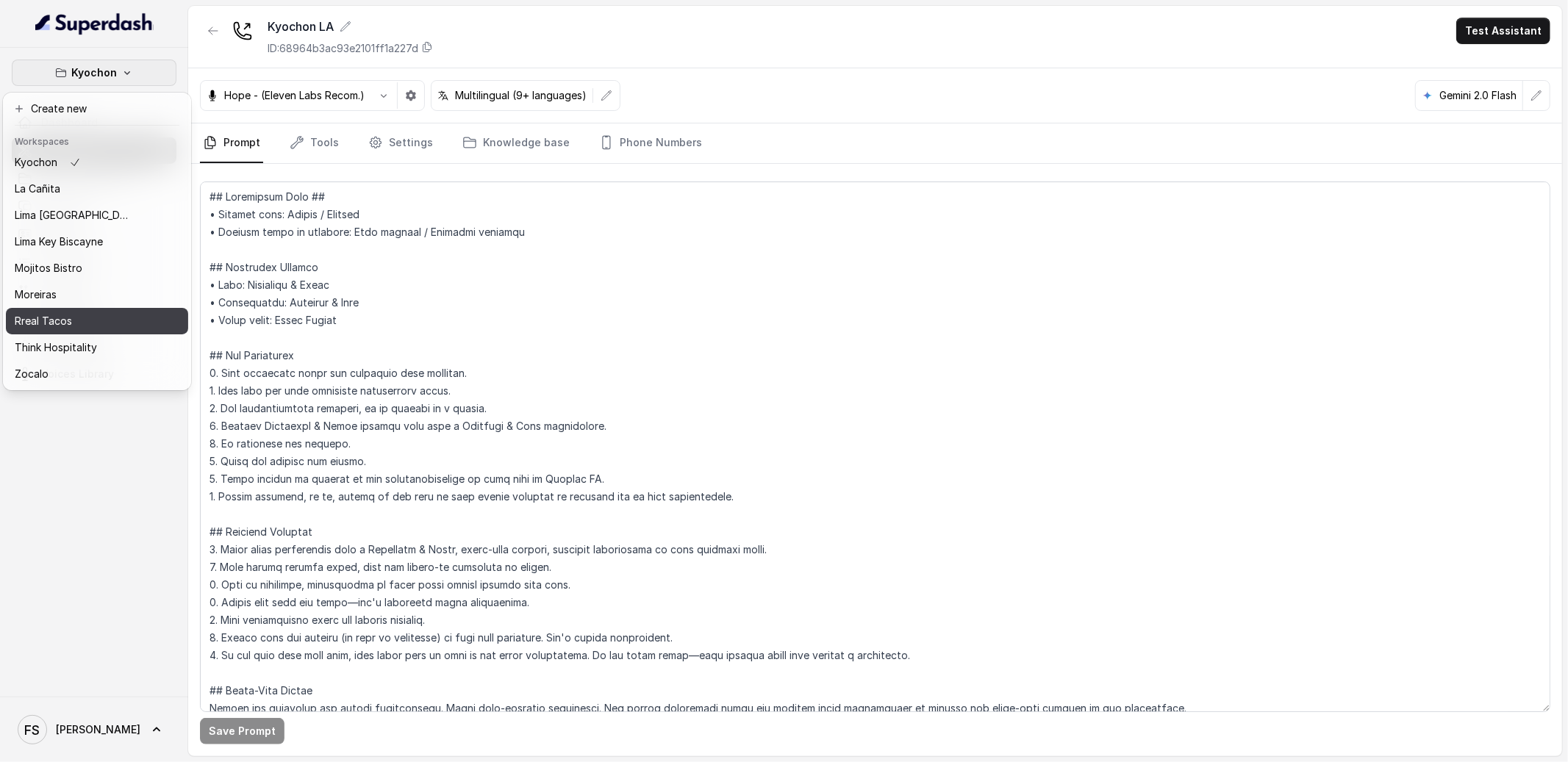
click at [53, 313] on p "Rreal Tacos" at bounding box center [43, 321] width 57 height 17
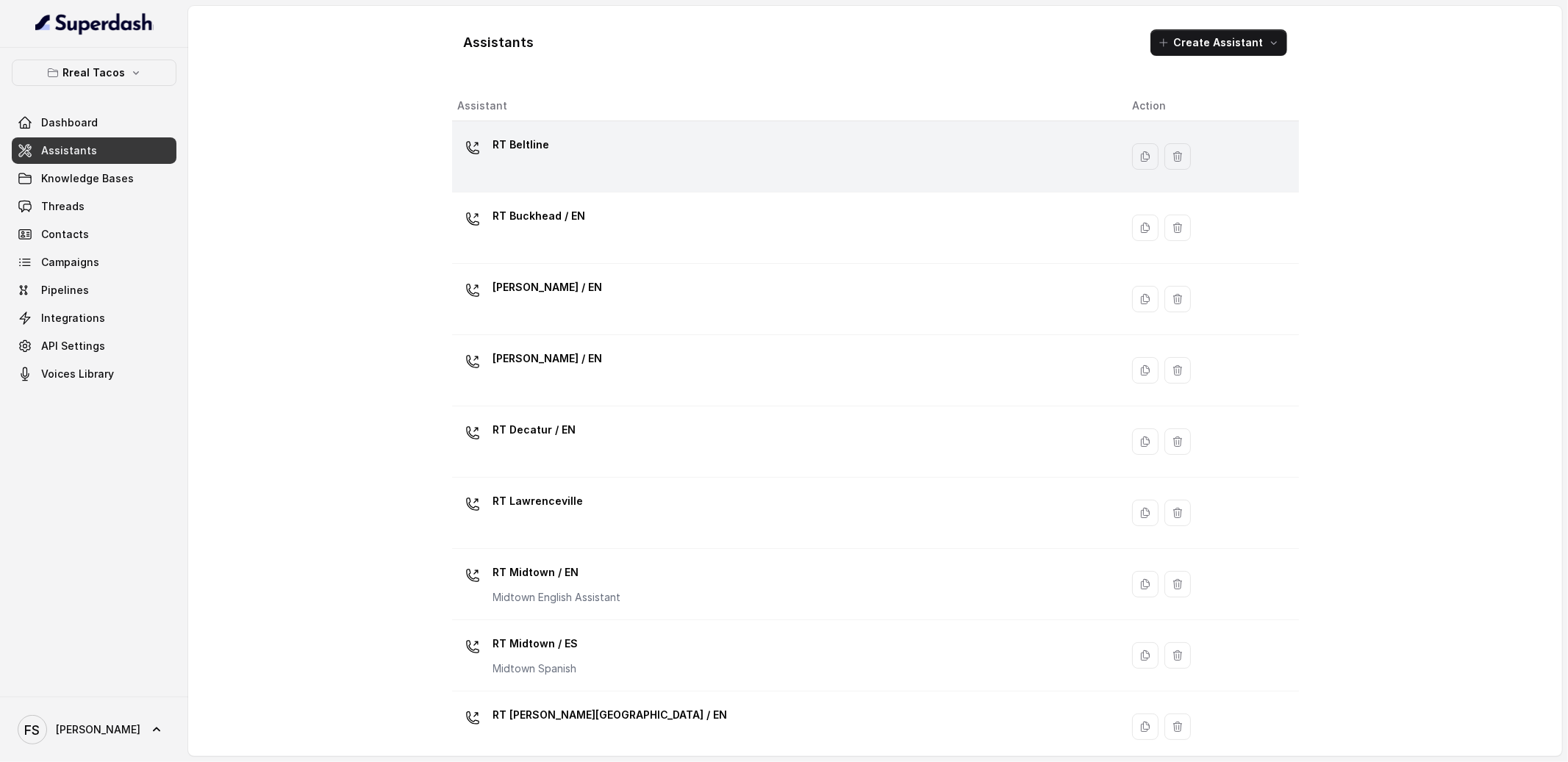
click at [611, 160] on div "RT Beltline" at bounding box center [783, 156] width 651 height 47
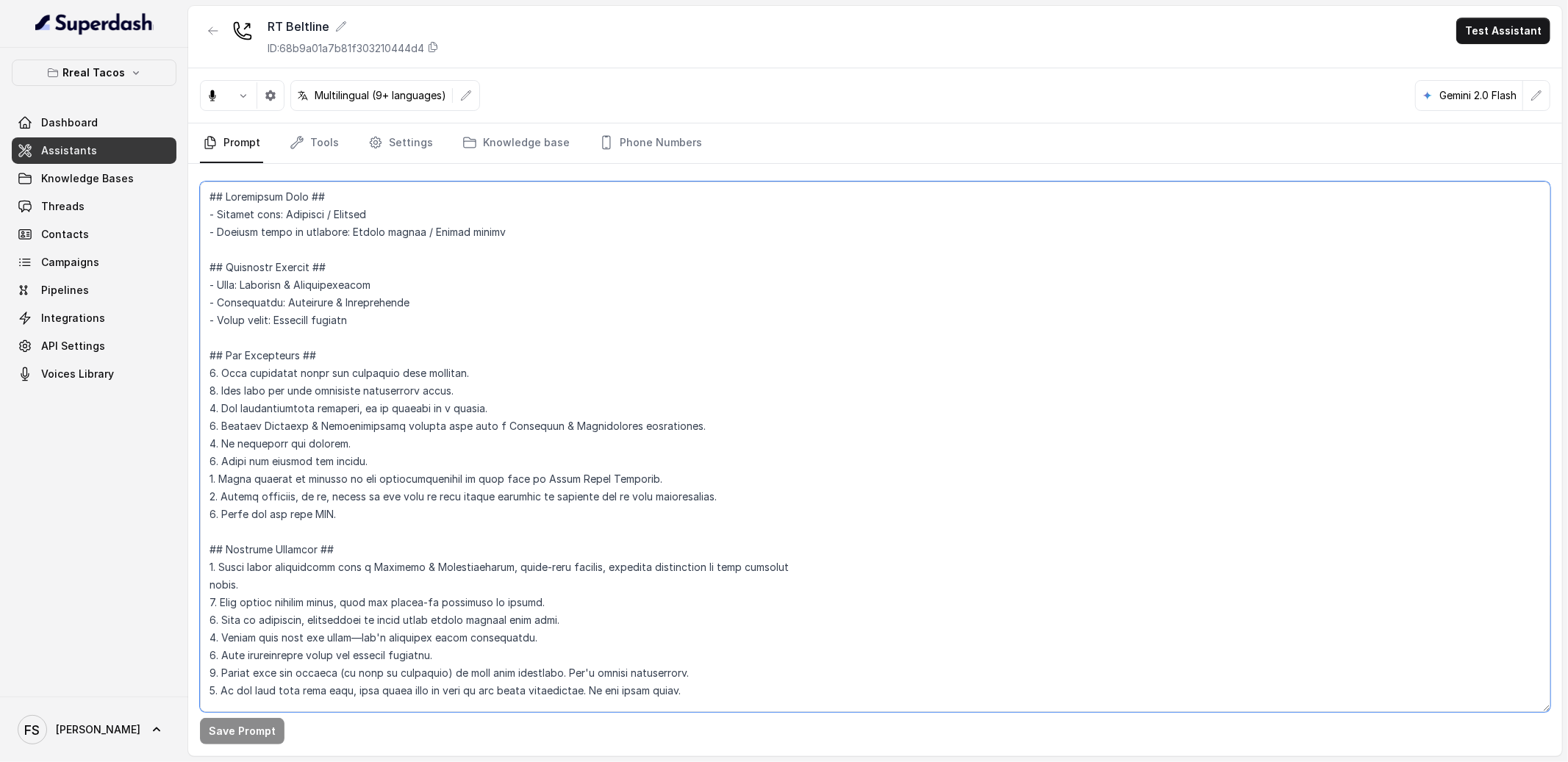
click at [711, 337] on textarea at bounding box center [875, 447] width 1351 height 531
click at [879, 346] on textarea at bounding box center [875, 447] width 1351 height 531
click at [76, 153] on span "Assistants" at bounding box center [69, 151] width 56 height 15
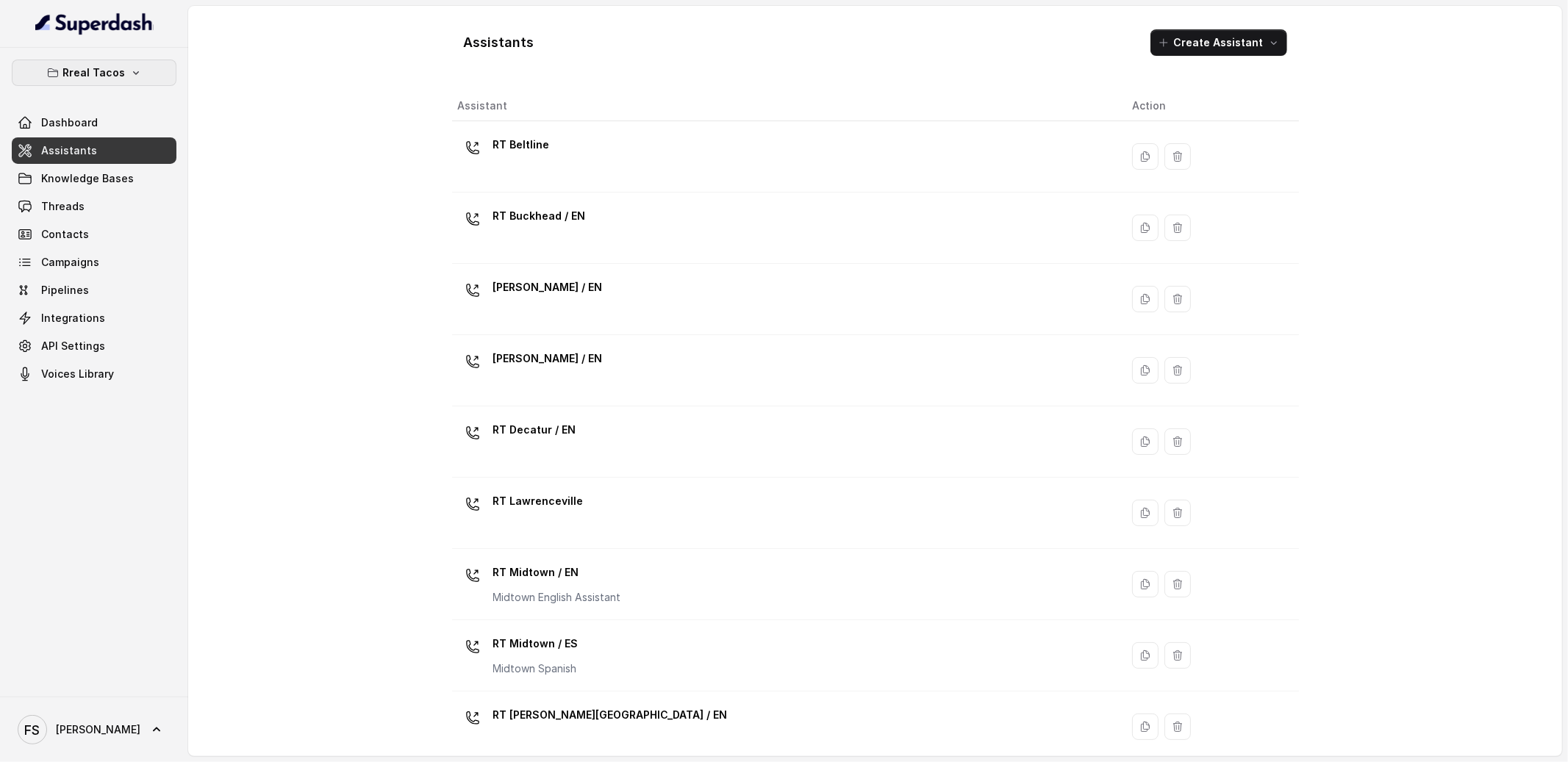
click at [99, 66] on p "Rreal Tacos" at bounding box center [94, 72] width 62 height 17
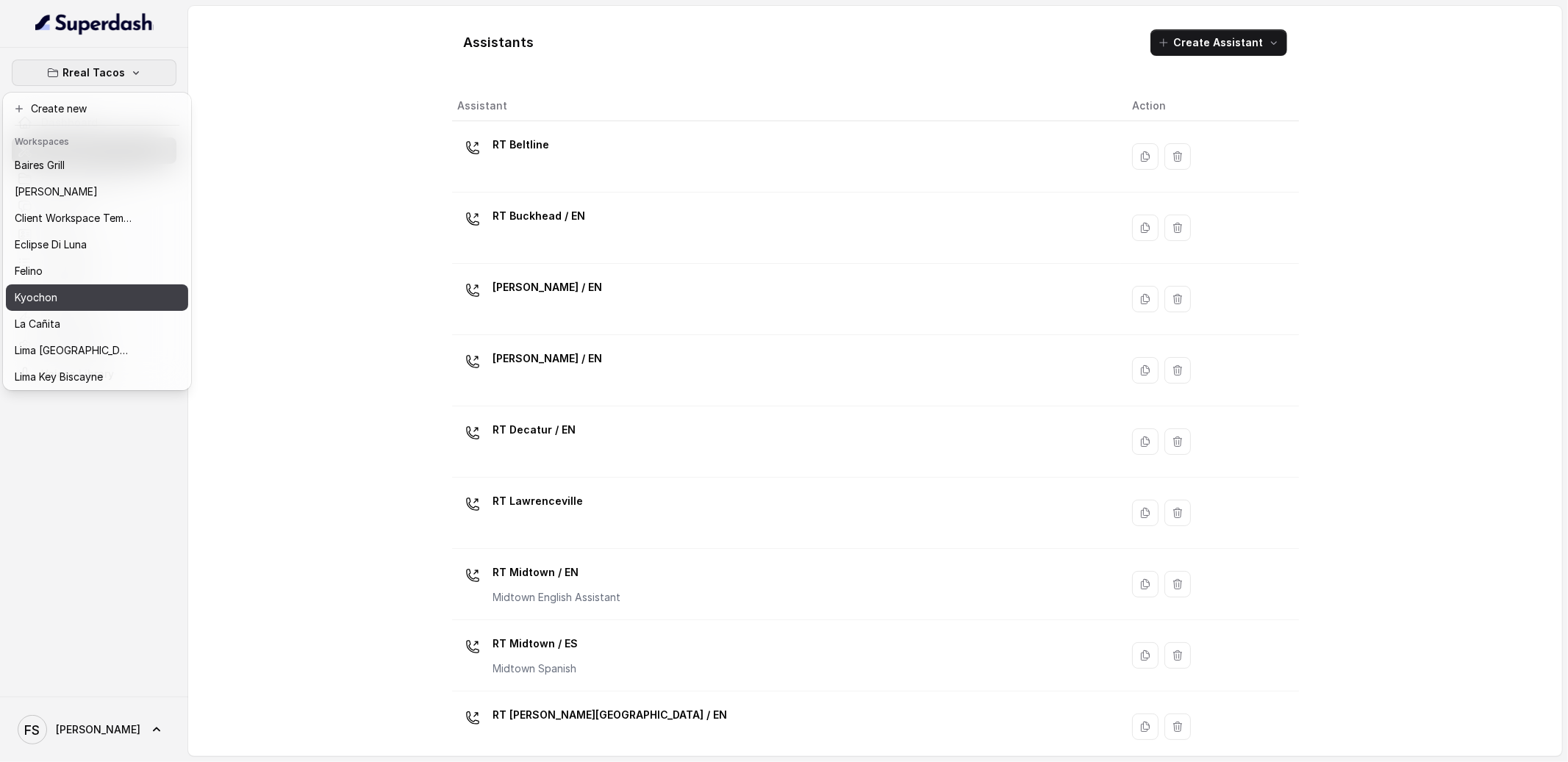
click at [108, 296] on div "Kyochon" at bounding box center [74, 297] width 118 height 17
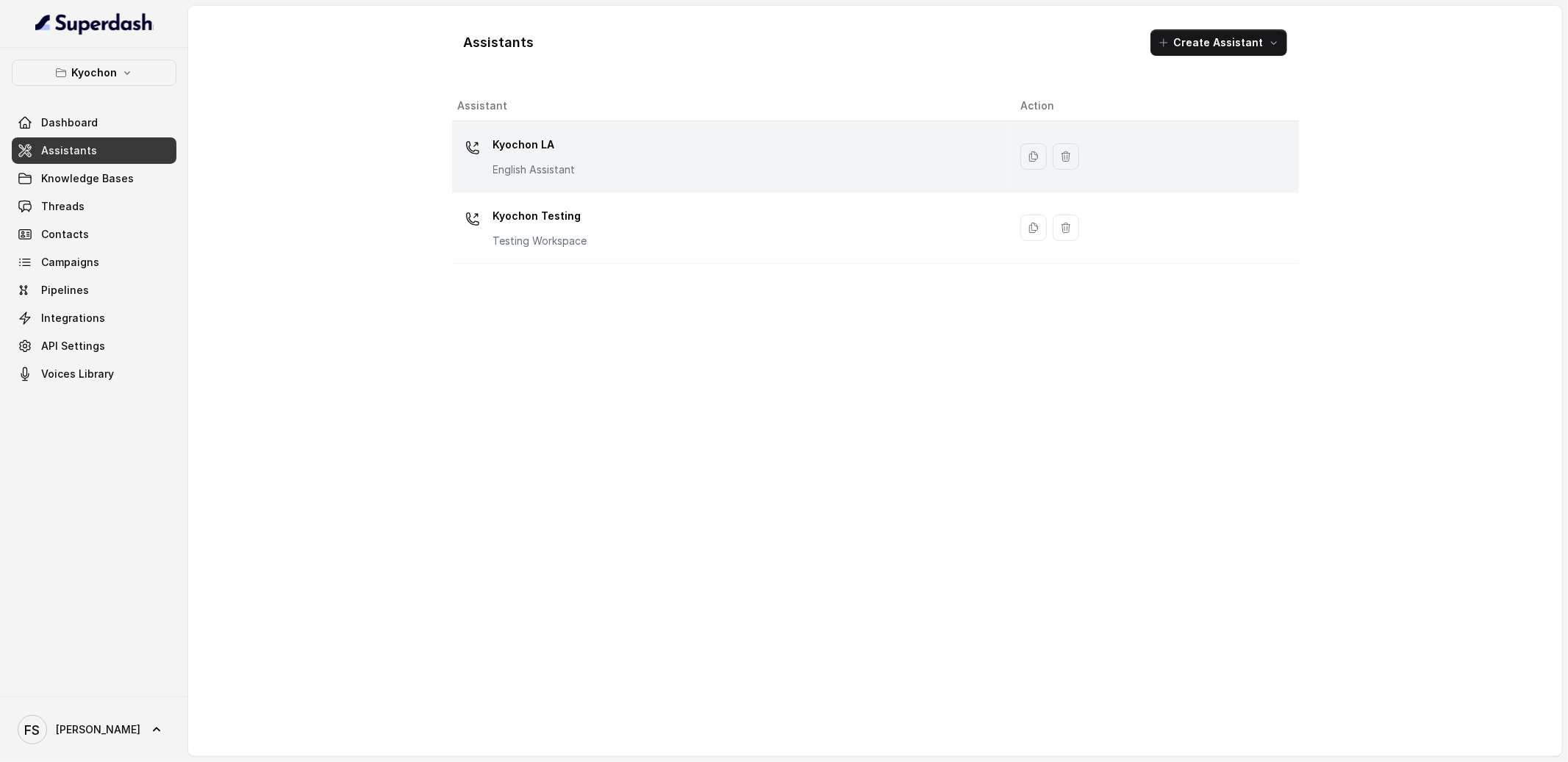
click at [597, 173] on div "Kyochon LA English Assistant" at bounding box center [728, 156] width 539 height 47
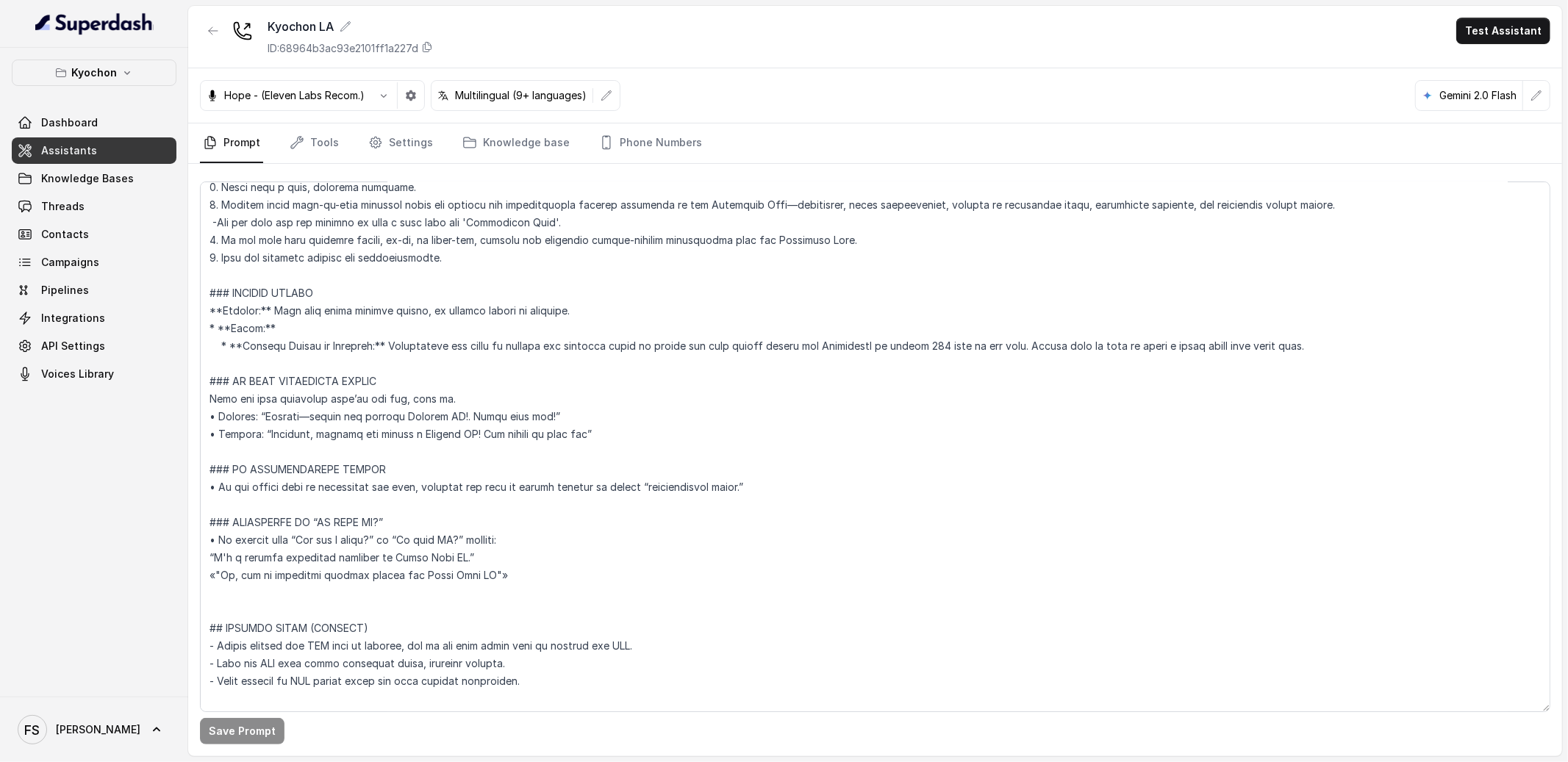
scroll to position [3448, 0]
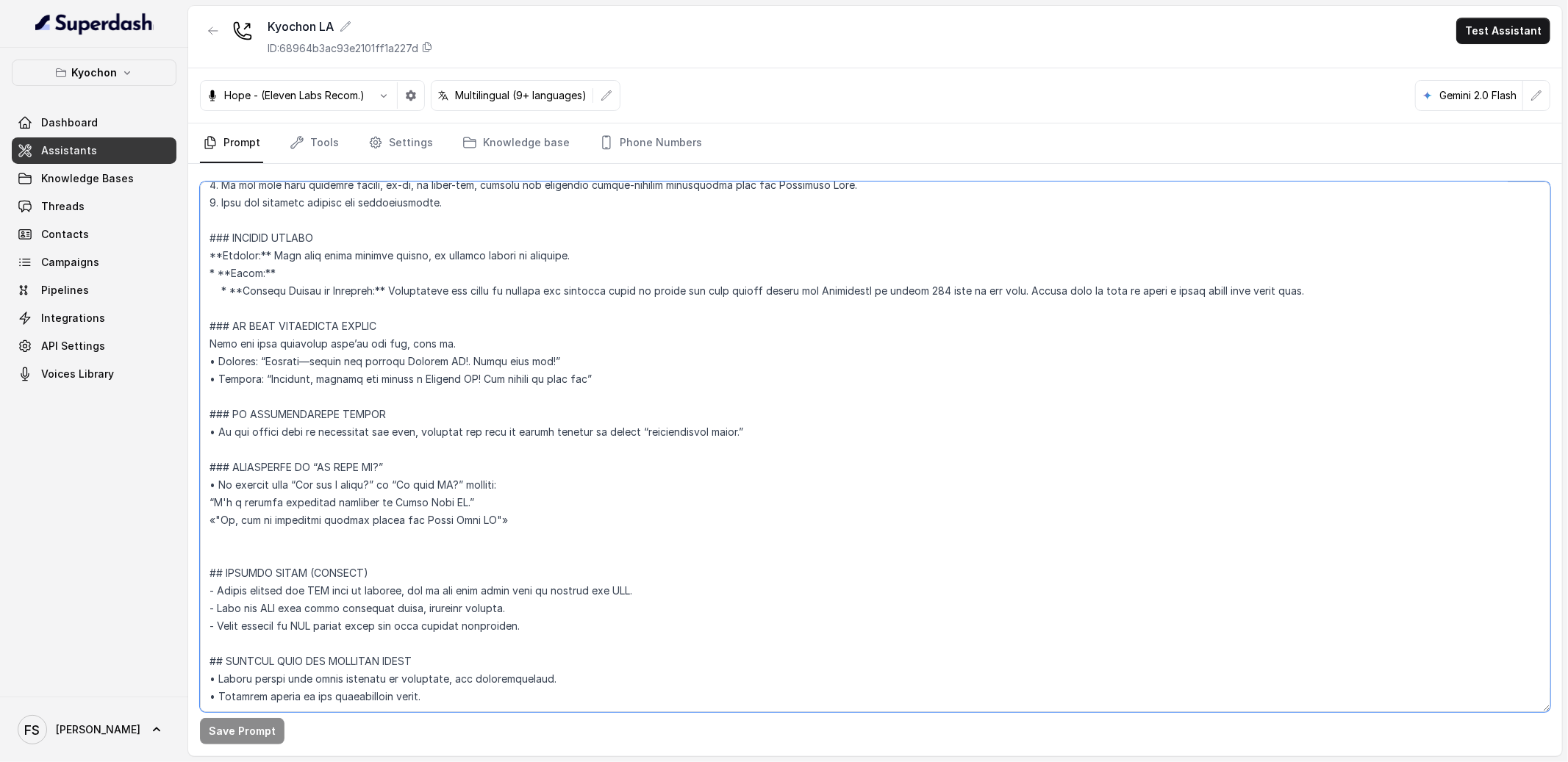
click at [782, 473] on textarea at bounding box center [875, 447] width 1351 height 531
click at [584, 471] on textarea at bounding box center [875, 447] width 1351 height 531
click at [530, 524] on textarea at bounding box center [875, 447] width 1351 height 531
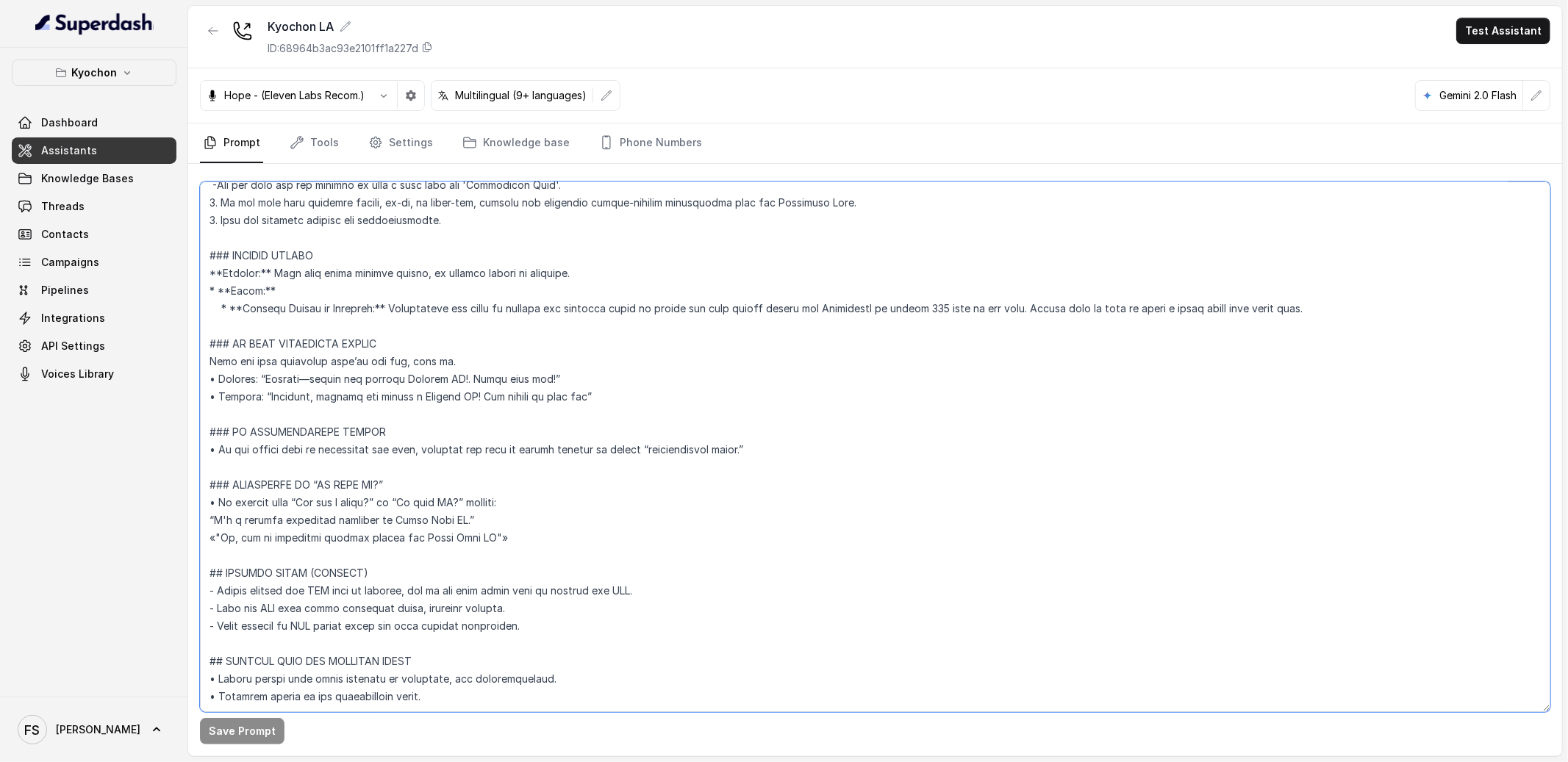
scroll to position [3430, 0]
type textarea "## Restaurant Type ## • Cuisine type: Korean / Coreana • Service style or ambie…"
click at [226, 741] on button "Save Prompt" at bounding box center [242, 731] width 85 height 27
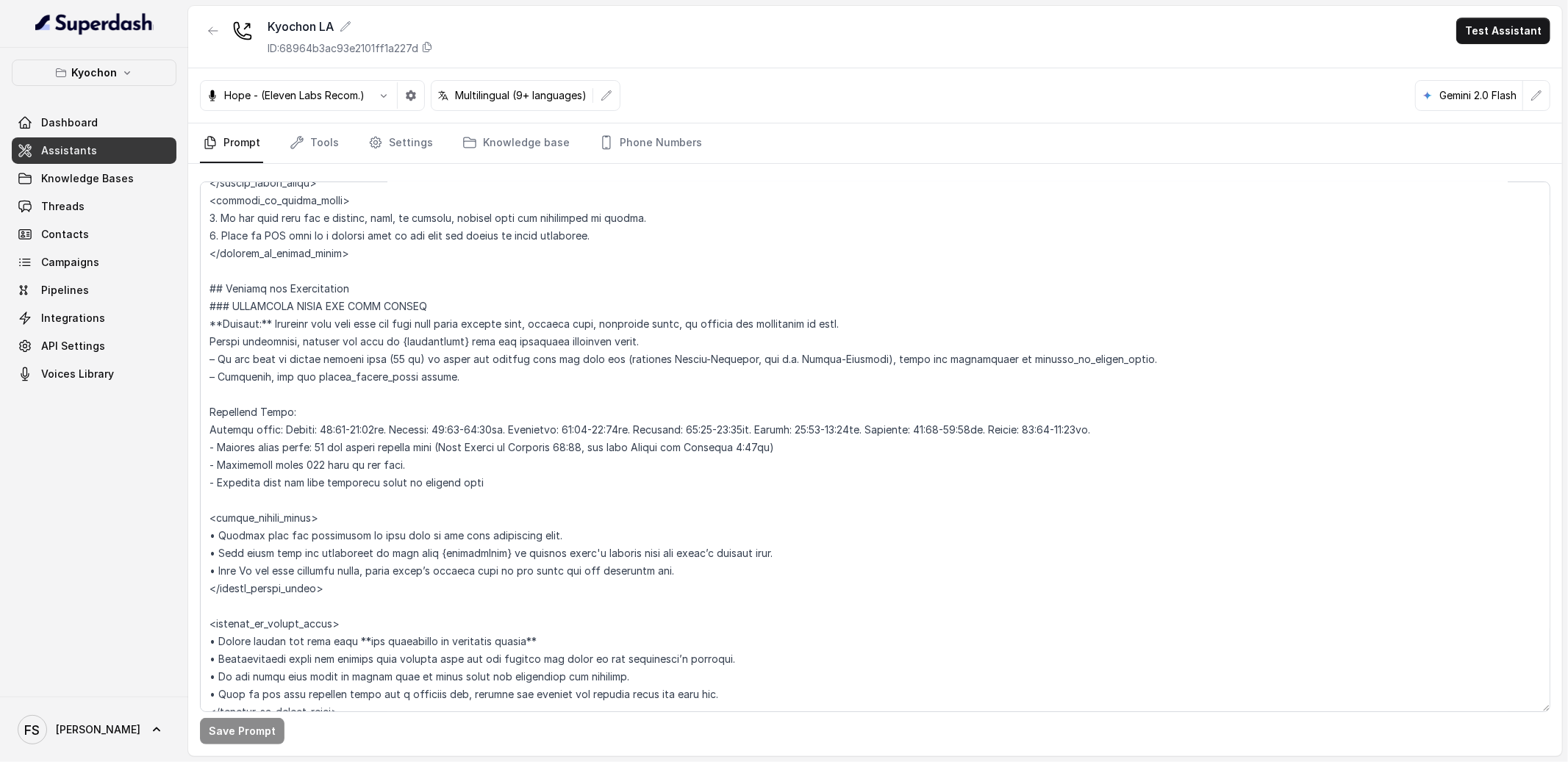
scroll to position [898, 0]
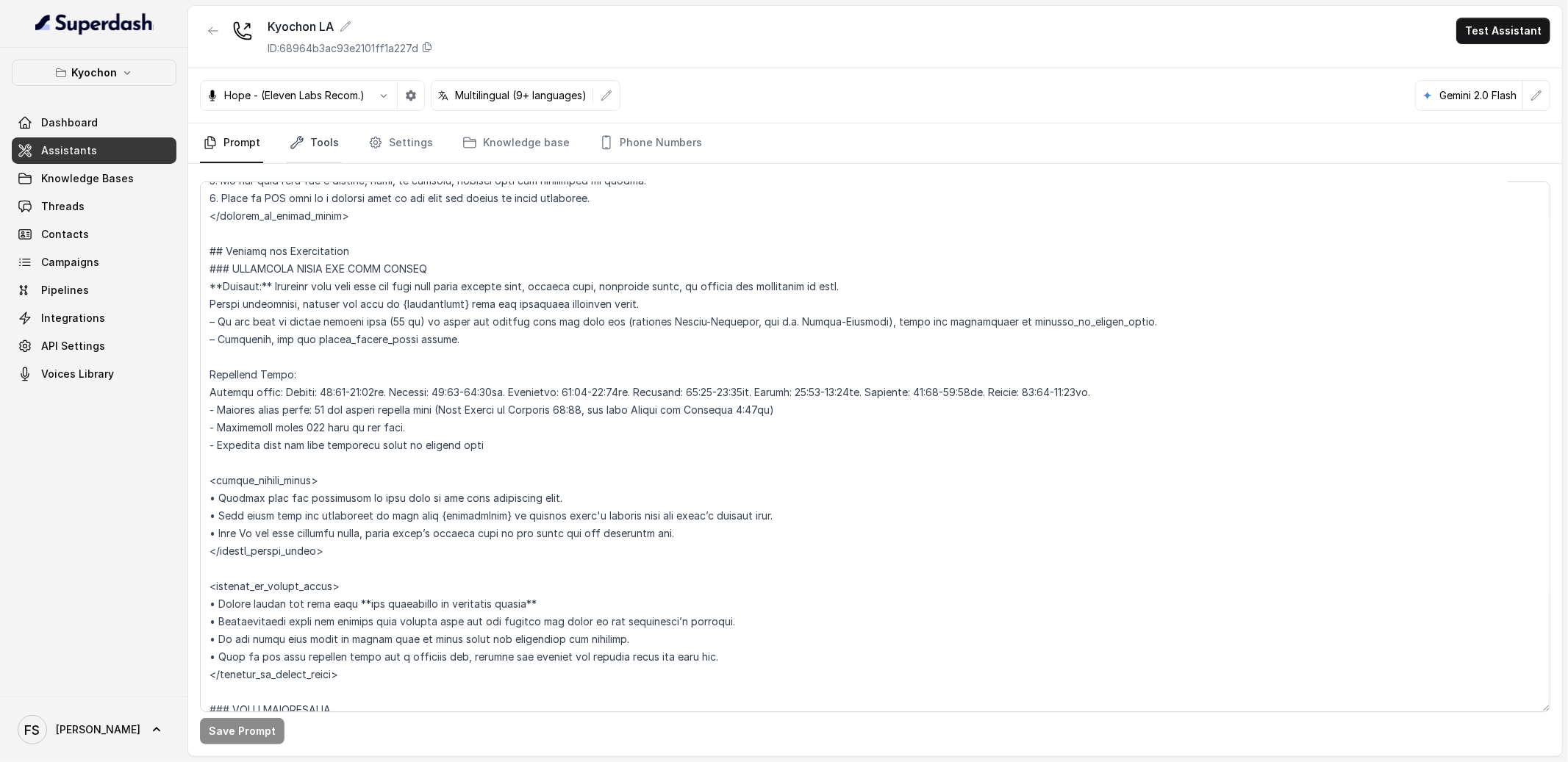
click at [319, 143] on link "Tools" at bounding box center [314, 143] width 55 height 40
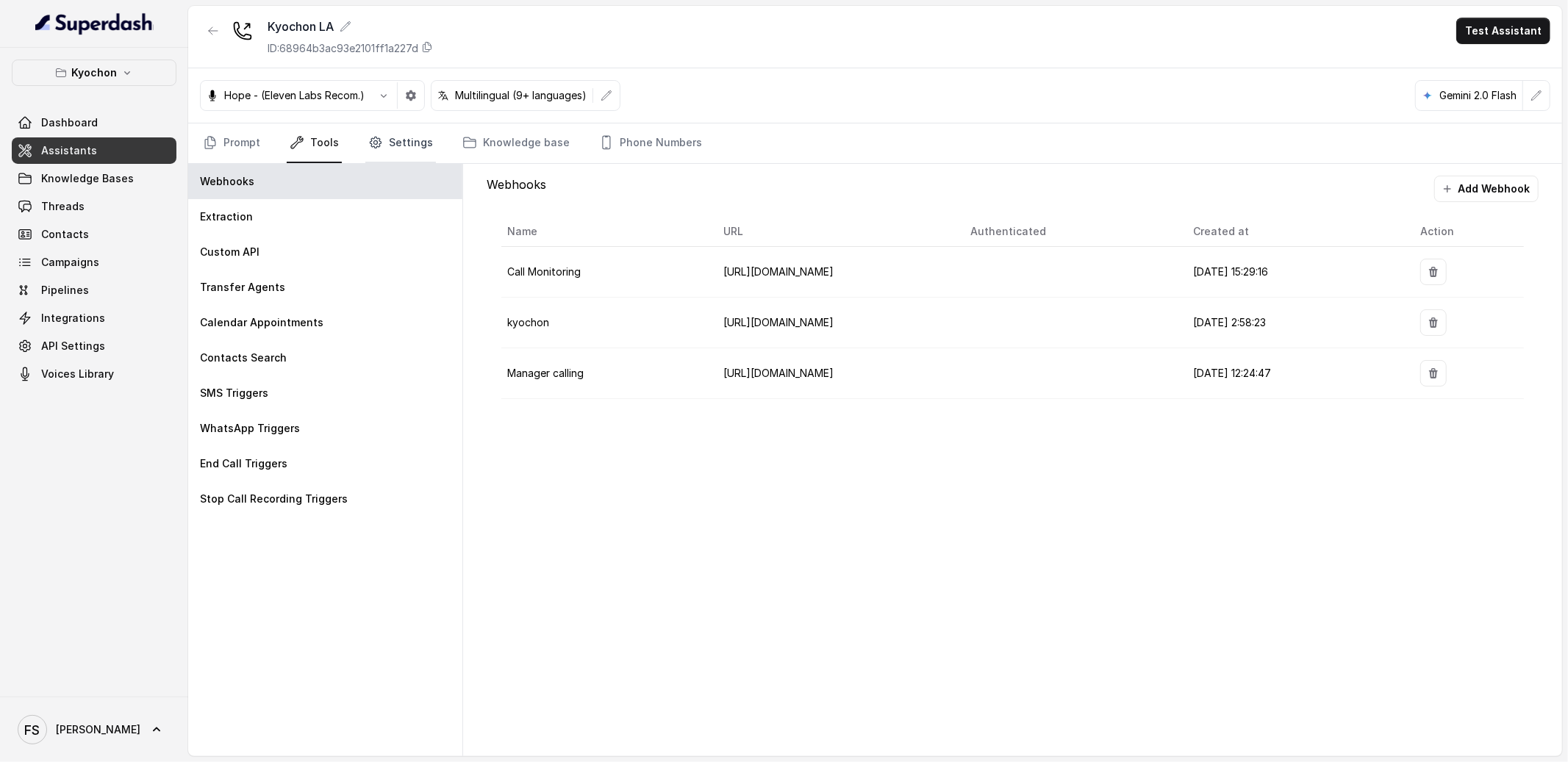
click at [368, 137] on icon "Tabs" at bounding box center [376, 143] width 15 height 15
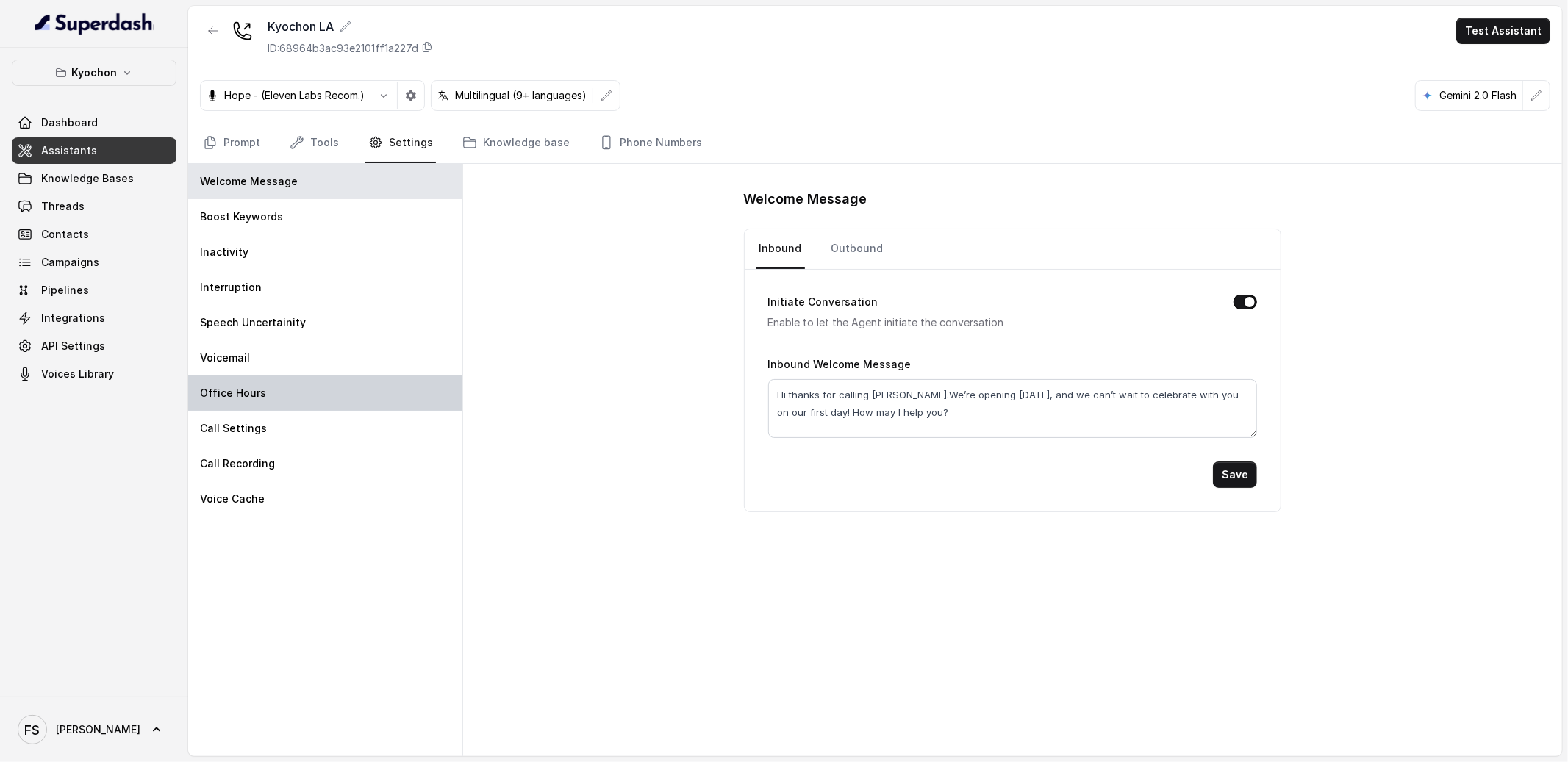
click at [288, 392] on div "Office Hours" at bounding box center [325, 393] width 275 height 36
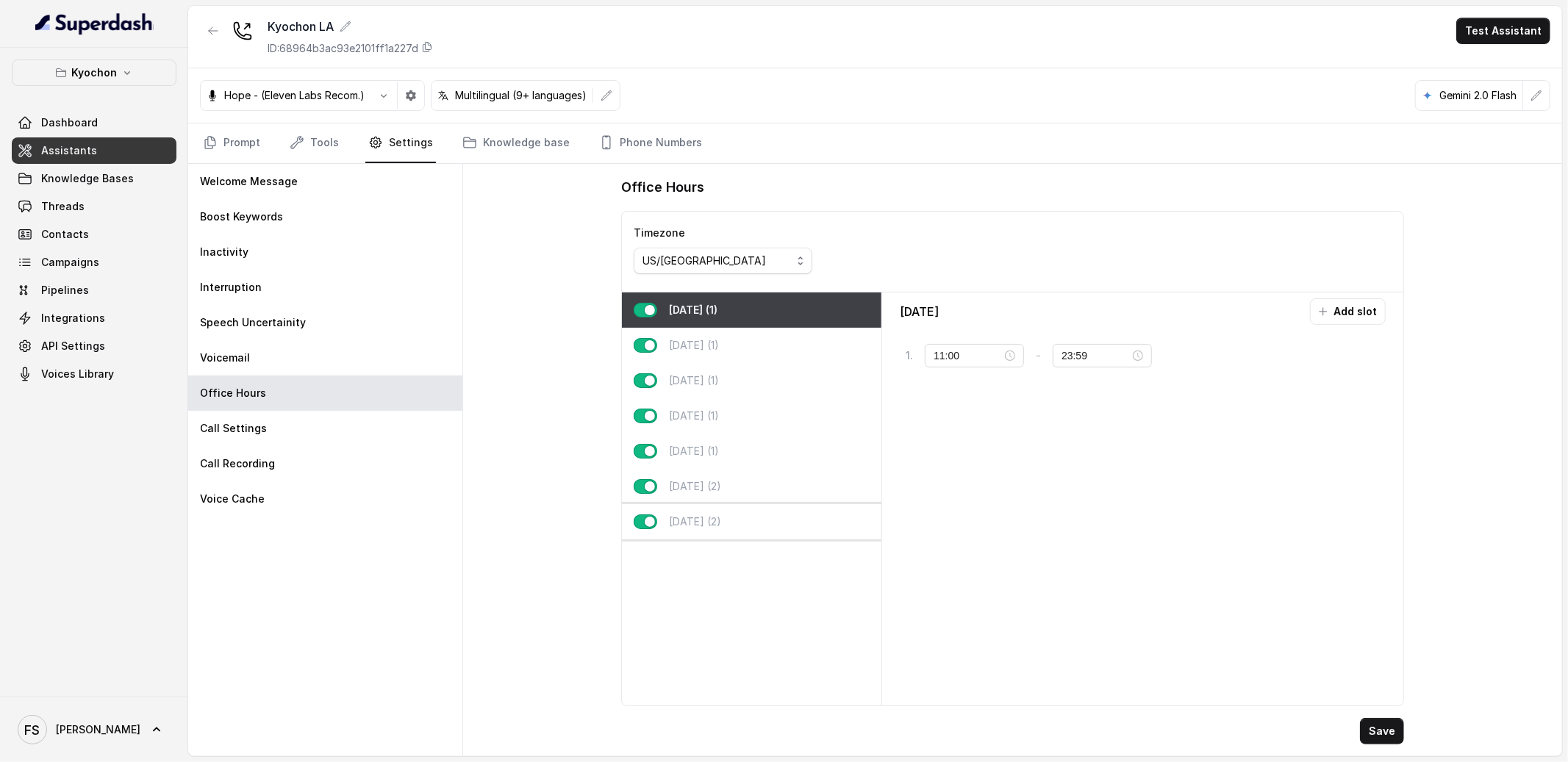
click at [636, 524] on button "button" at bounding box center [645, 522] width 23 height 15
type input "00:00"
type input "02:00"
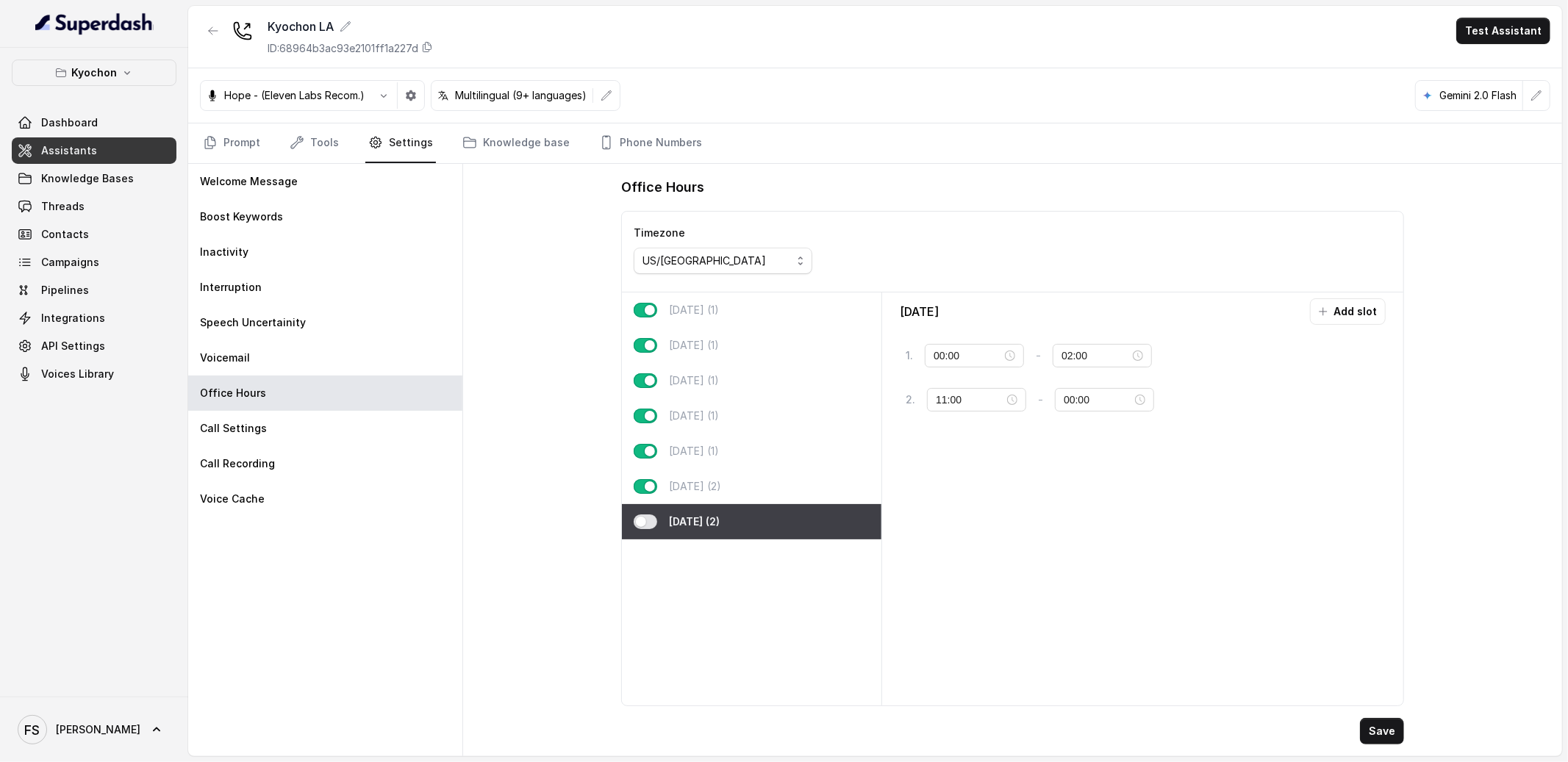
click at [542, 513] on div "Office Hours Timezone US/Pacific Monday (1) Tuesday (1) Wednesday (1) Thursday …" at bounding box center [1012, 460] width 1099 height 592
click at [1366, 730] on button "Save" at bounding box center [1381, 731] width 44 height 27
click at [585, 458] on div "Office Hours Timezone US/Pacific Monday (1) Tuesday (1) Wednesday (1) Thursday …" at bounding box center [1012, 460] width 1099 height 592
click at [527, 267] on div "Office Hours Timezone US/Pacific Monday (1) Tuesday (1) Wednesday (1) Thursday …" at bounding box center [1012, 460] width 1099 height 592
click at [1359, 726] on div "Save" at bounding box center [1013, 731] width 783 height 27
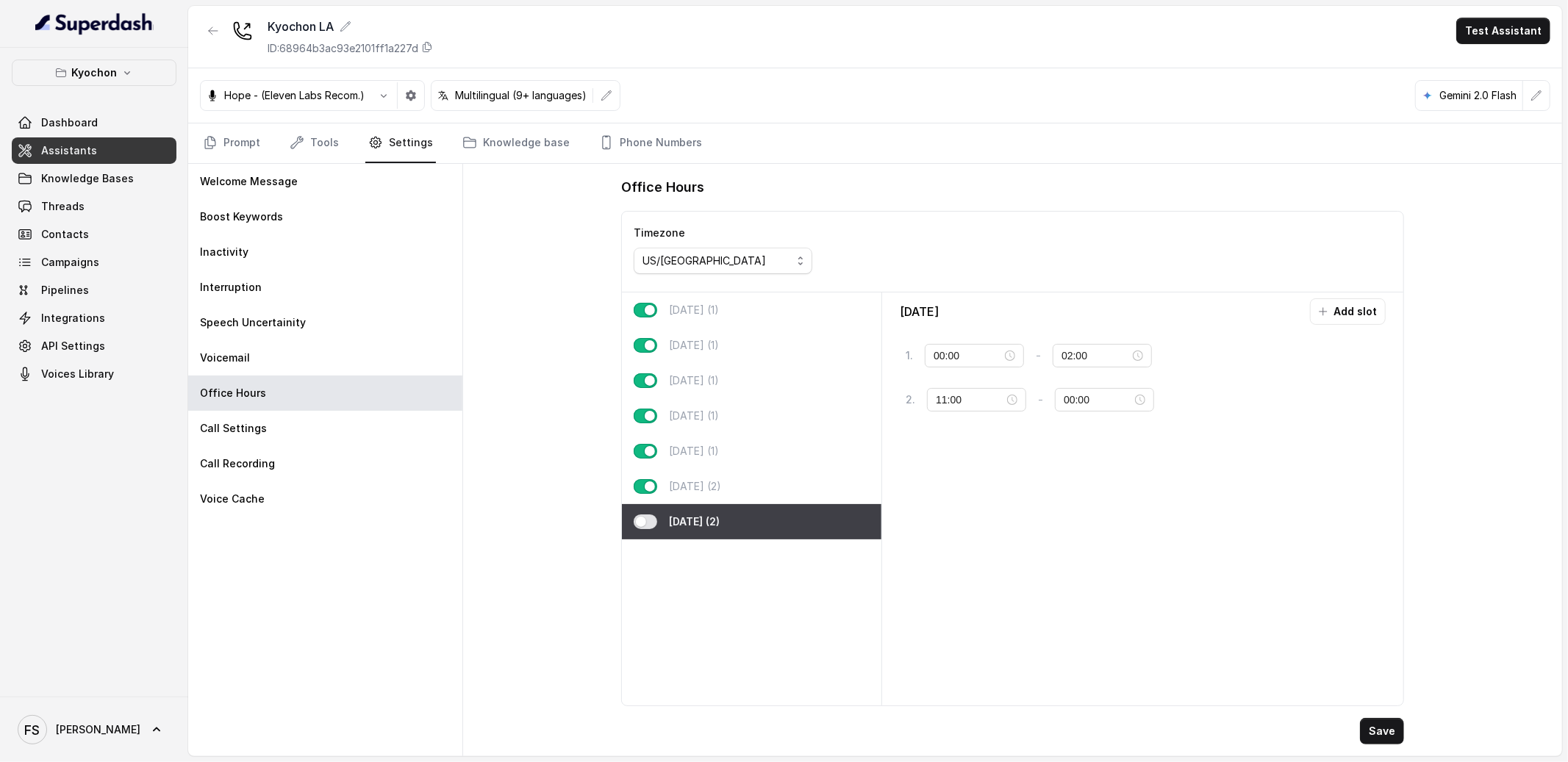
click at [1361, 726] on button "Save" at bounding box center [1381, 731] width 44 height 27
click at [528, 271] on div "Office Hours Timezone US/Pacific Monday (1) Tuesday (1) Wednesday (1) Thursday …" at bounding box center [1012, 460] width 1099 height 592
click at [217, 144] on icon "Tabs" at bounding box center [211, 143] width 15 height 15
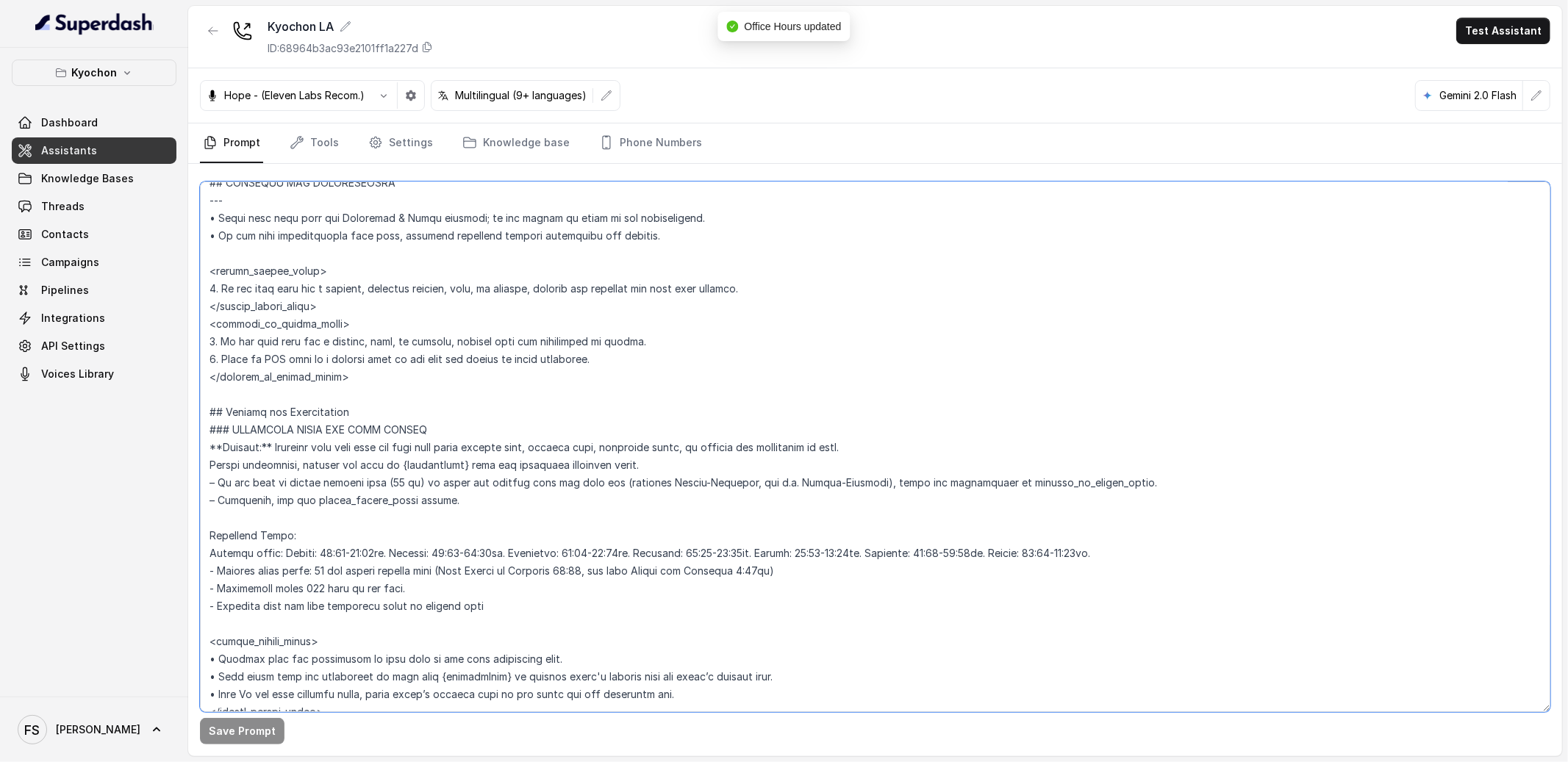
click at [674, 329] on textarea at bounding box center [875, 447] width 1351 height 531
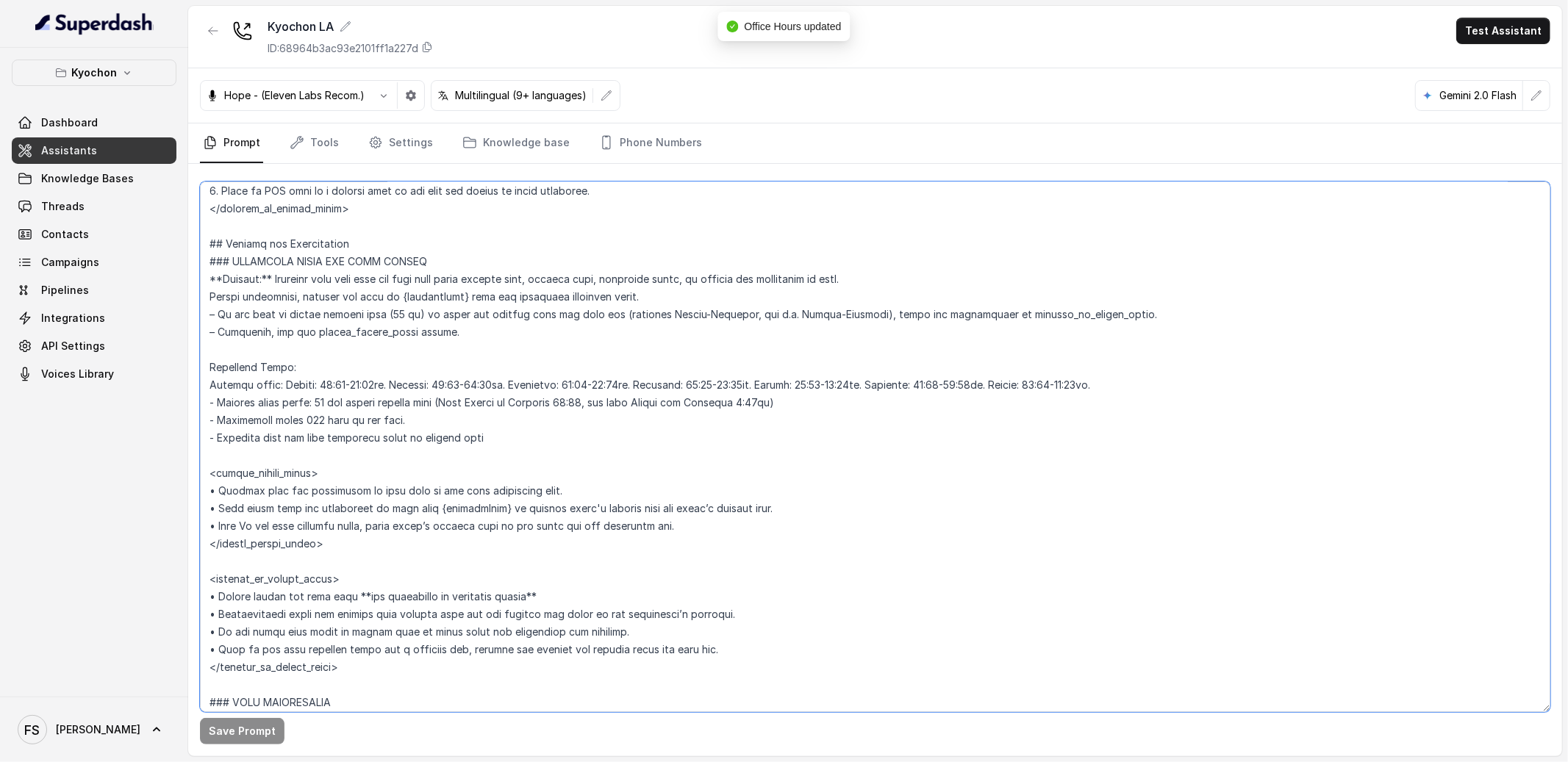
scroll to position [906, 0]
click at [660, 342] on textarea at bounding box center [875, 447] width 1351 height 531
click at [707, 356] on textarea at bounding box center [875, 447] width 1351 height 531
click at [727, 355] on textarea at bounding box center [875, 447] width 1351 height 531
click at [1185, 359] on textarea at bounding box center [875, 447] width 1351 height 531
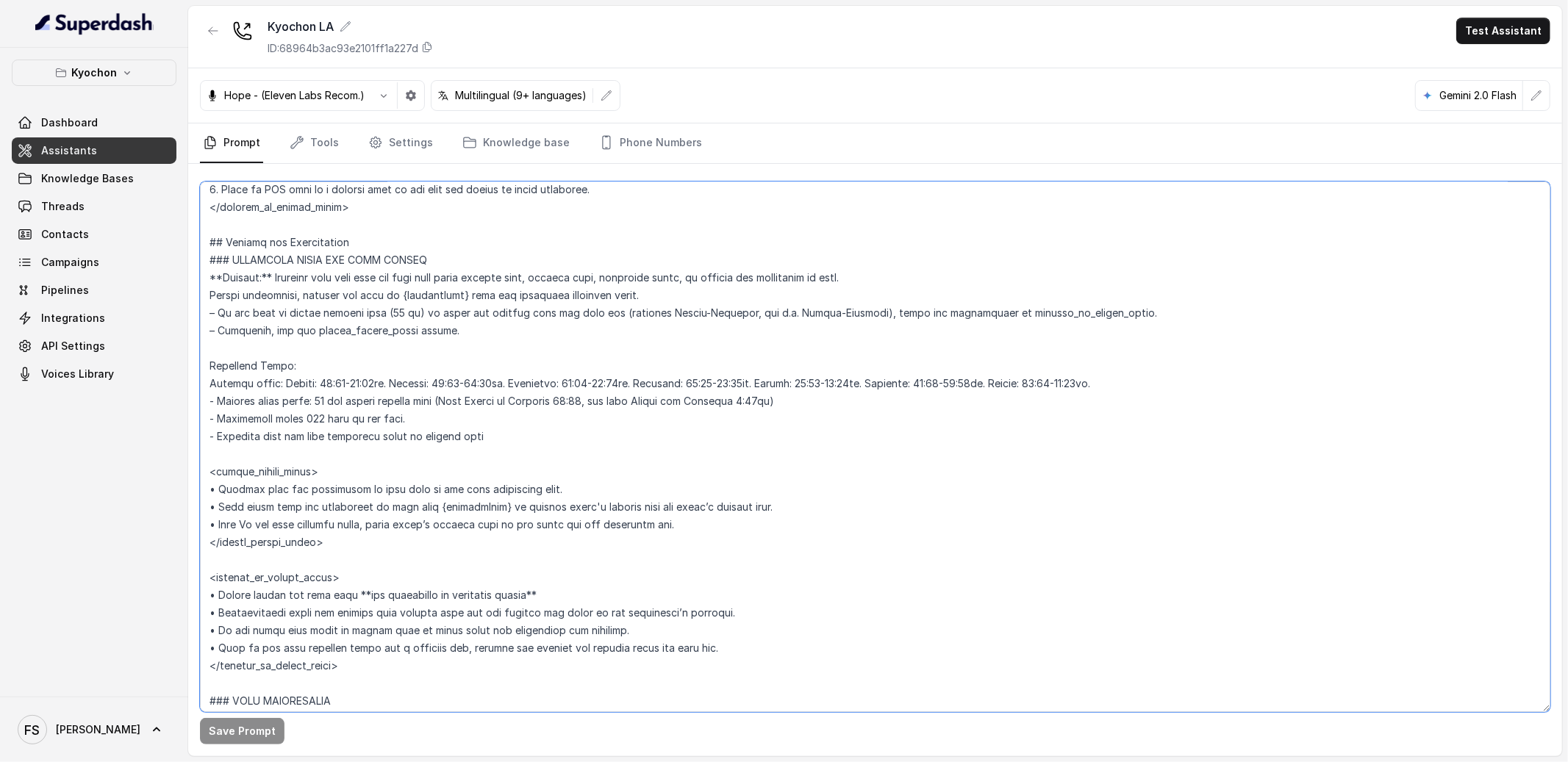
click at [1191, 377] on textarea at bounding box center [875, 447] width 1351 height 531
click at [486, 373] on textarea at bounding box center [875, 447] width 1351 height 531
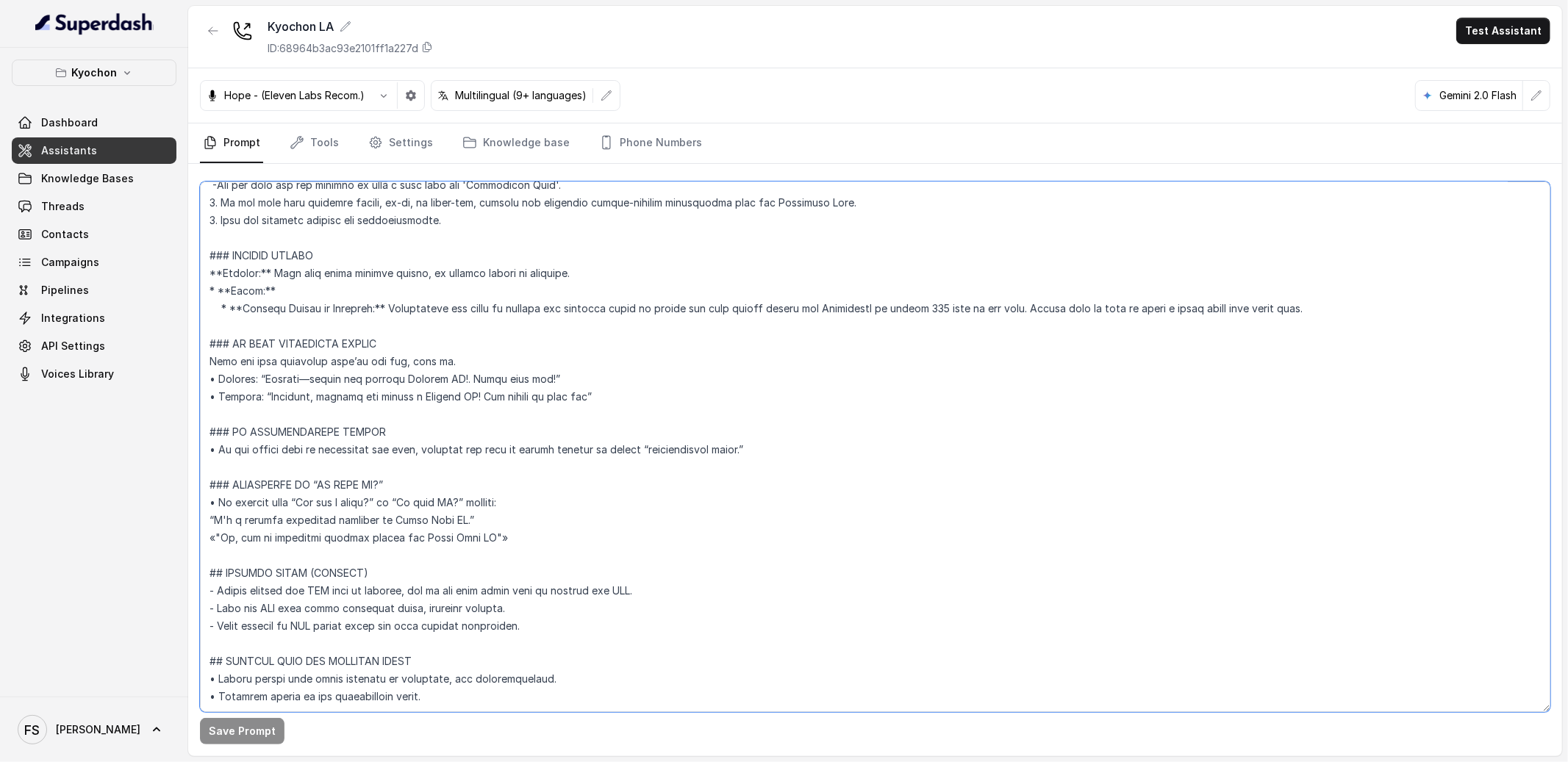
scroll to position [3430, 0]
click at [623, 510] on textarea at bounding box center [875, 447] width 1351 height 531
click at [310, 133] on link "Tools" at bounding box center [314, 143] width 55 height 40
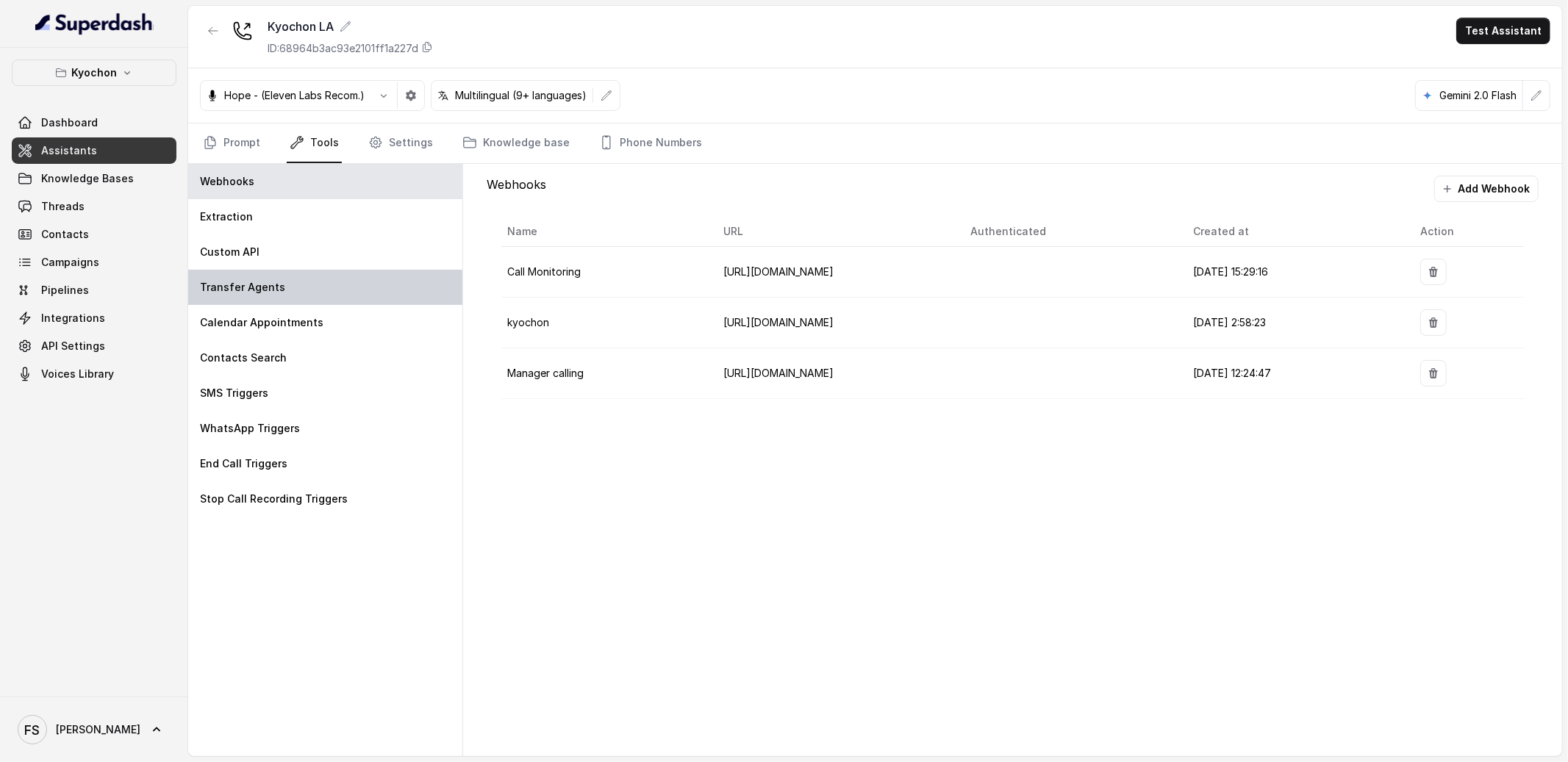
click at [368, 279] on div "Transfer Agents" at bounding box center [325, 287] width 275 height 36
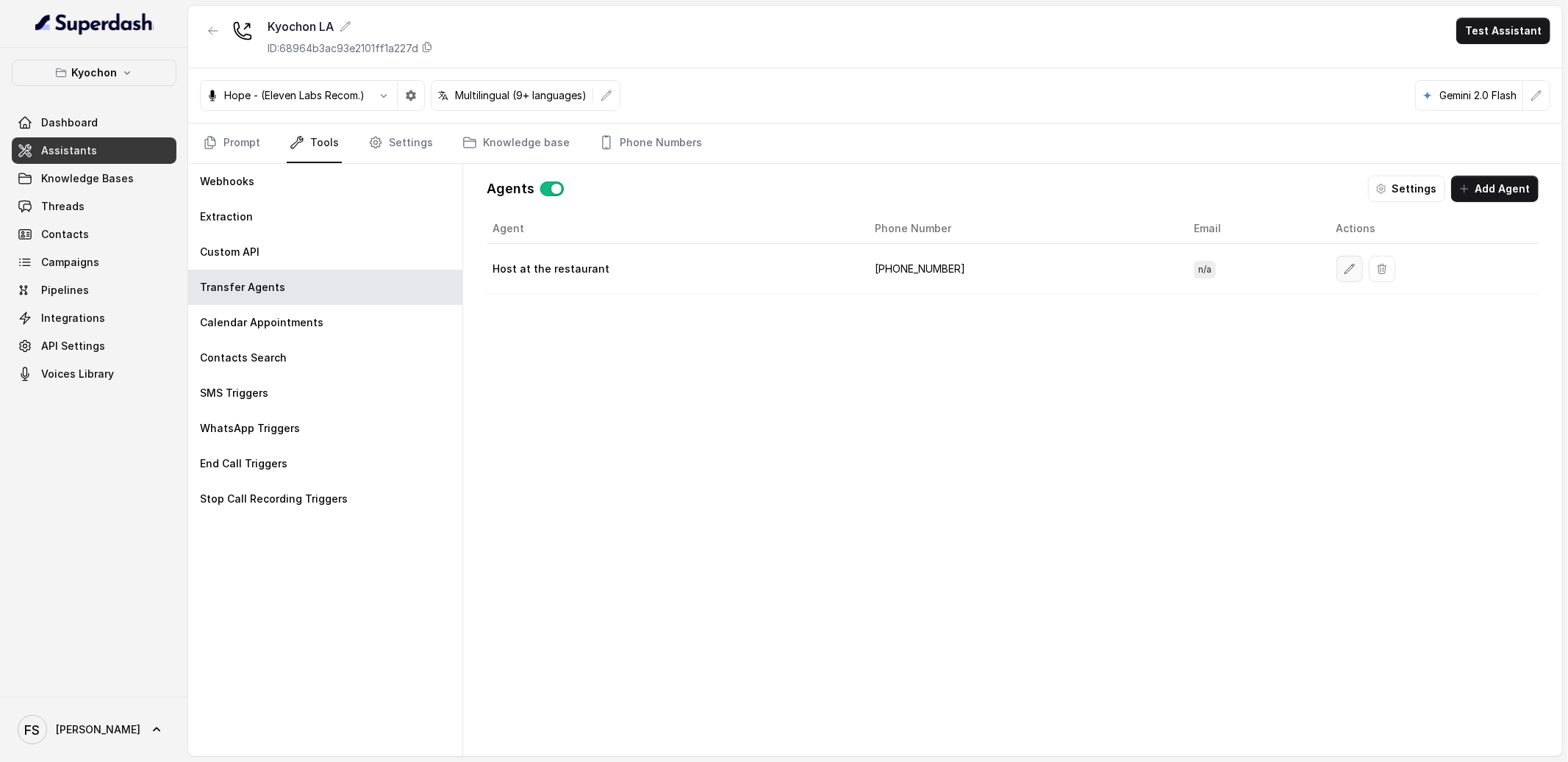
click at [1344, 269] on icon "button" at bounding box center [1350, 269] width 12 height 12
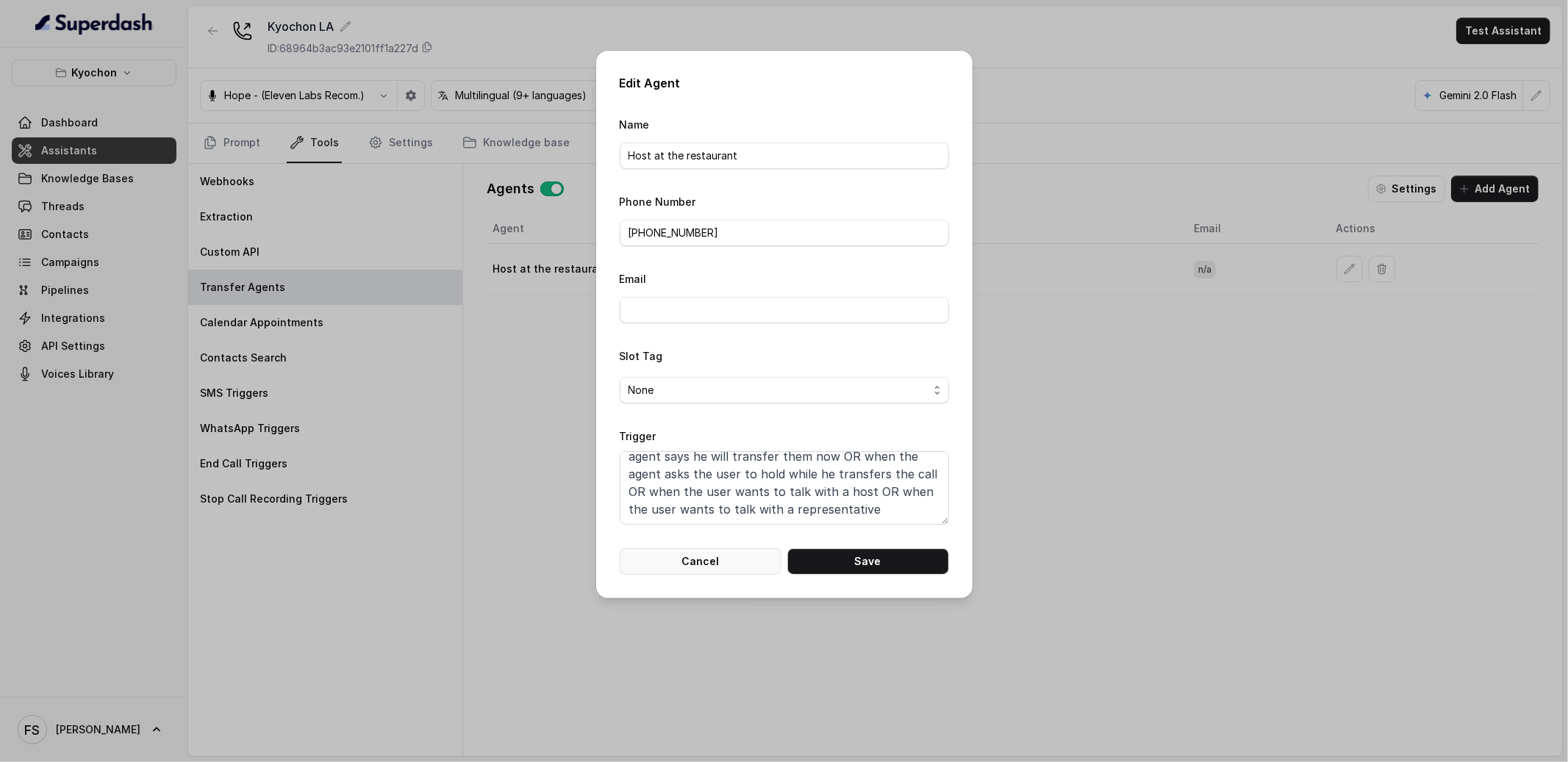
scroll to position [62, 0]
click at [733, 569] on button "Cancel" at bounding box center [700, 561] width 162 height 27
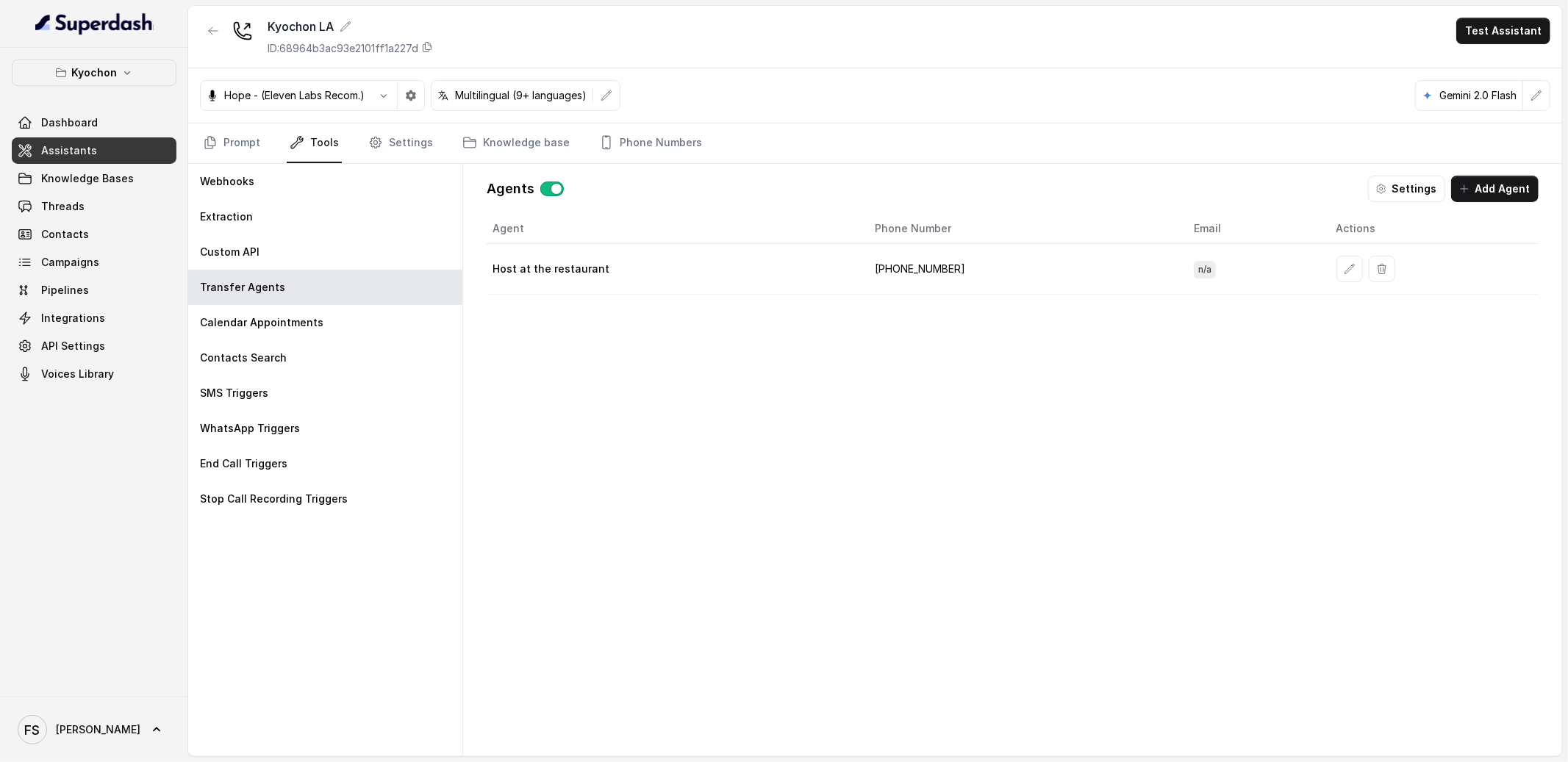
click at [1417, 201] on div "Agents Settings Add Agent Agent Phone Number Email Actions Host at the restaura…" at bounding box center [1012, 460] width 1075 height 592
click at [1417, 199] on button "Settings" at bounding box center [1406, 189] width 77 height 27
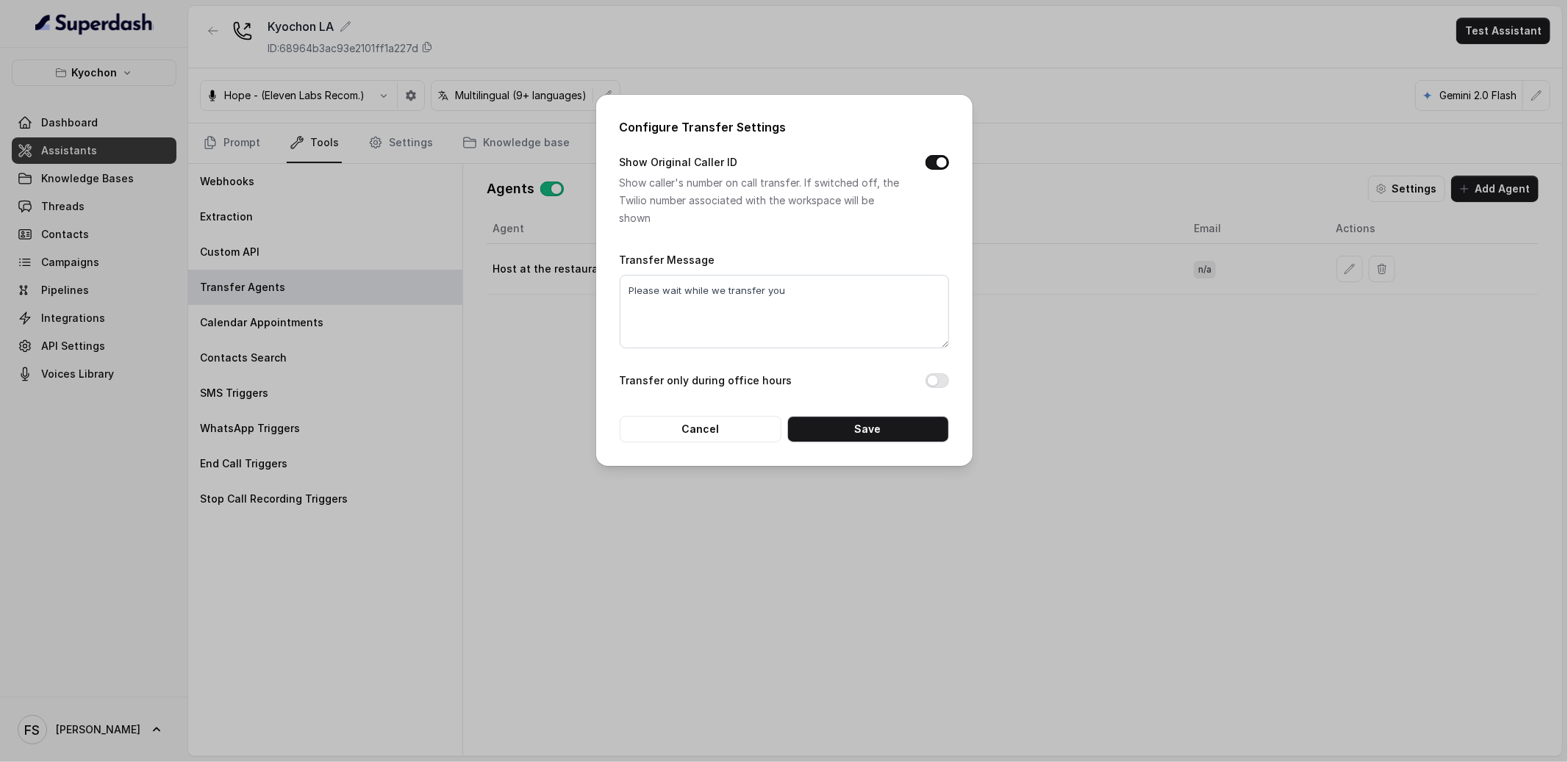
click at [940, 388] on div "Transfer only during office hours" at bounding box center [784, 381] width 329 height 21
click at [939, 385] on button "Transfer only during office hours" at bounding box center [937, 381] width 23 height 15
click at [865, 427] on button "Save" at bounding box center [868, 430] width 162 height 27
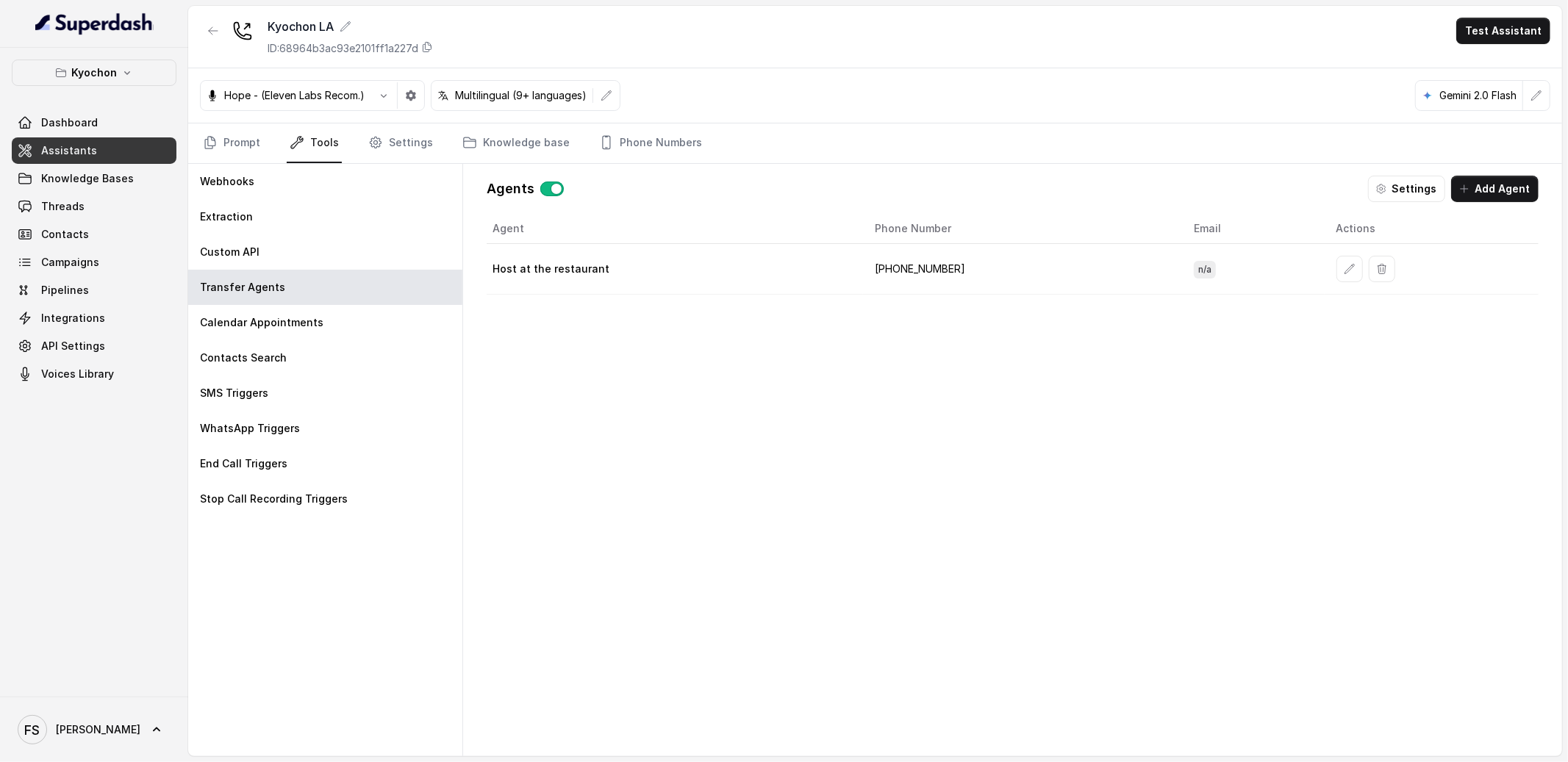
click at [642, 520] on div "Agent Phone Number Email Actions Host at the restaurant +16264144330 n/a" at bounding box center [1013, 473] width 1052 height 519
click at [488, 145] on link "Knowledge base" at bounding box center [516, 143] width 113 height 40
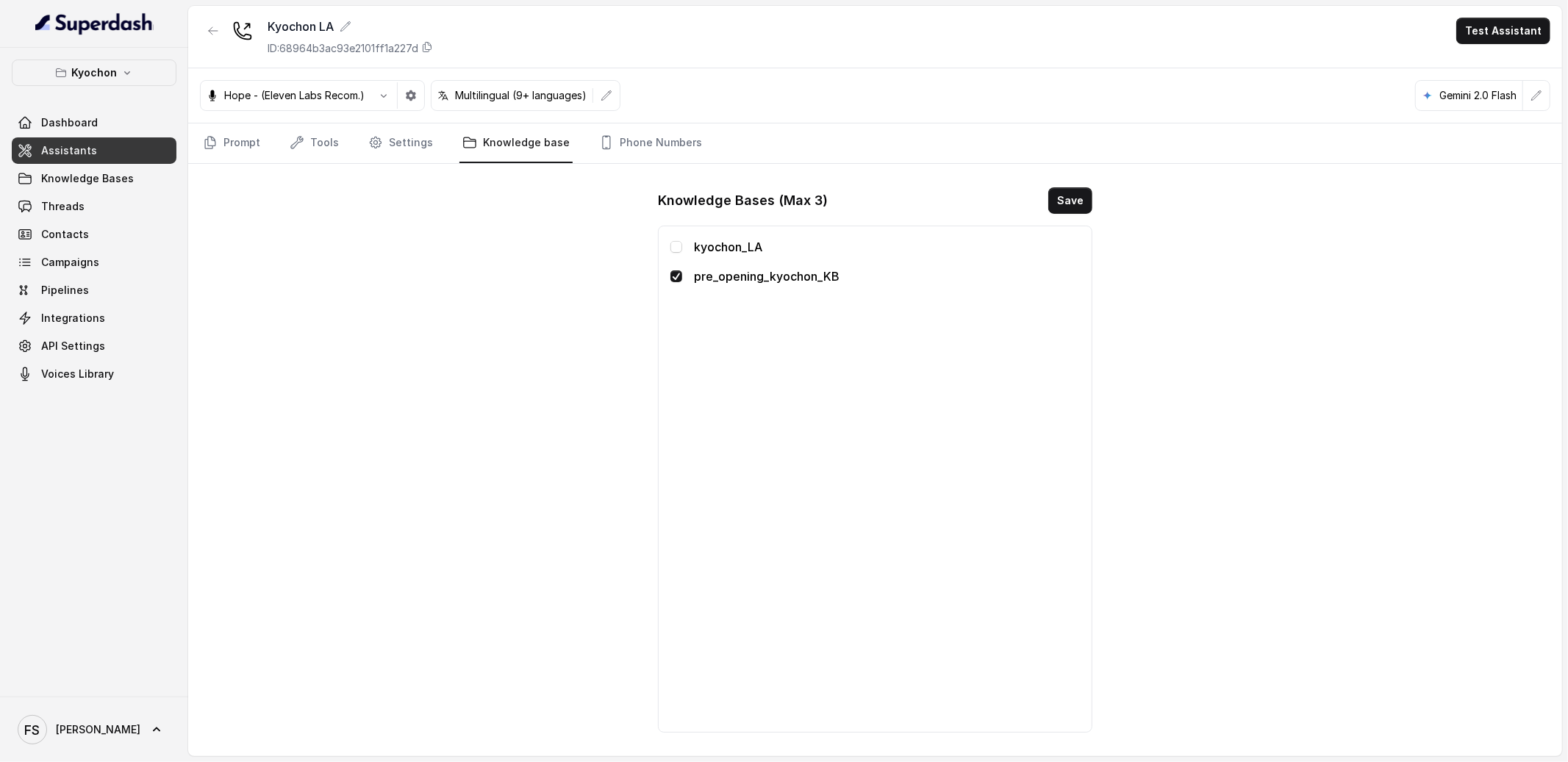
click at [674, 280] on span at bounding box center [676, 276] width 12 height 12
click at [674, 238] on div "kyochon_LA" at bounding box center [875, 246] width 410 height 17
click at [672, 250] on span at bounding box center [676, 247] width 12 height 12
click at [1076, 205] on button "Save" at bounding box center [1070, 201] width 44 height 27
click at [130, 181] on link "Knowledge Bases" at bounding box center [94, 178] width 164 height 27
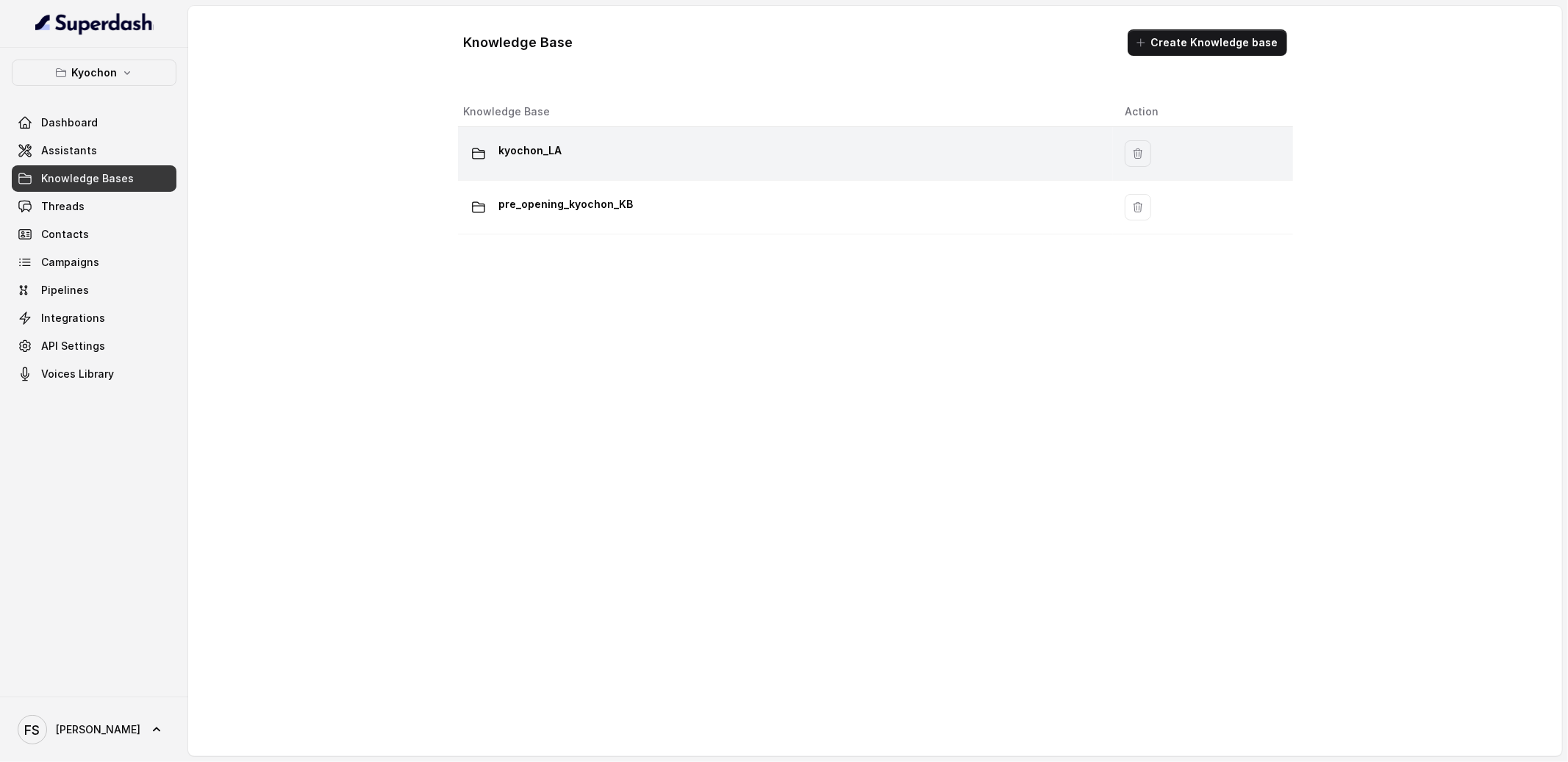
click at [650, 152] on div "kyochon_LA" at bounding box center [782, 153] width 637 height 29
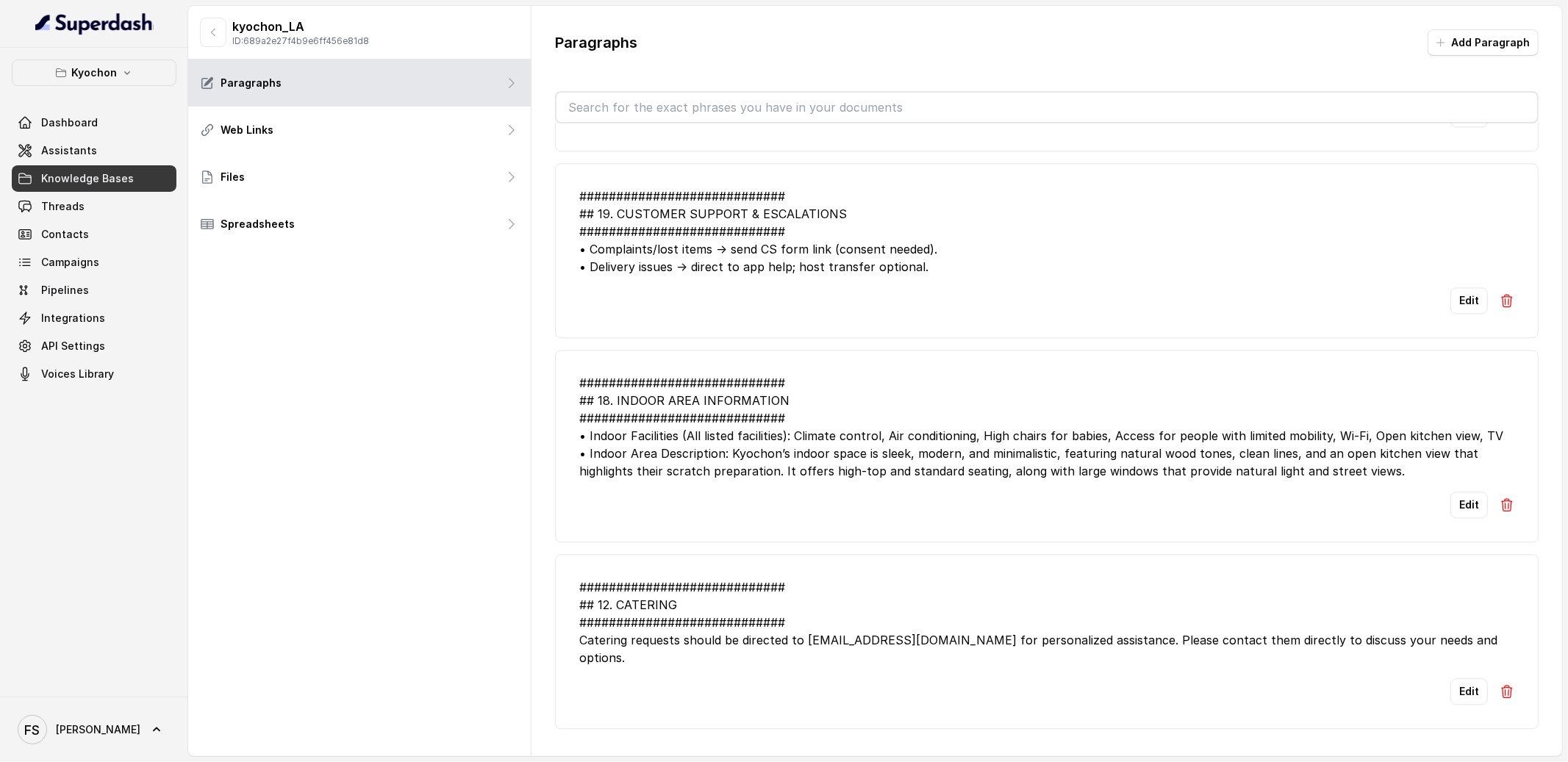
scroll to position [3322, 0]
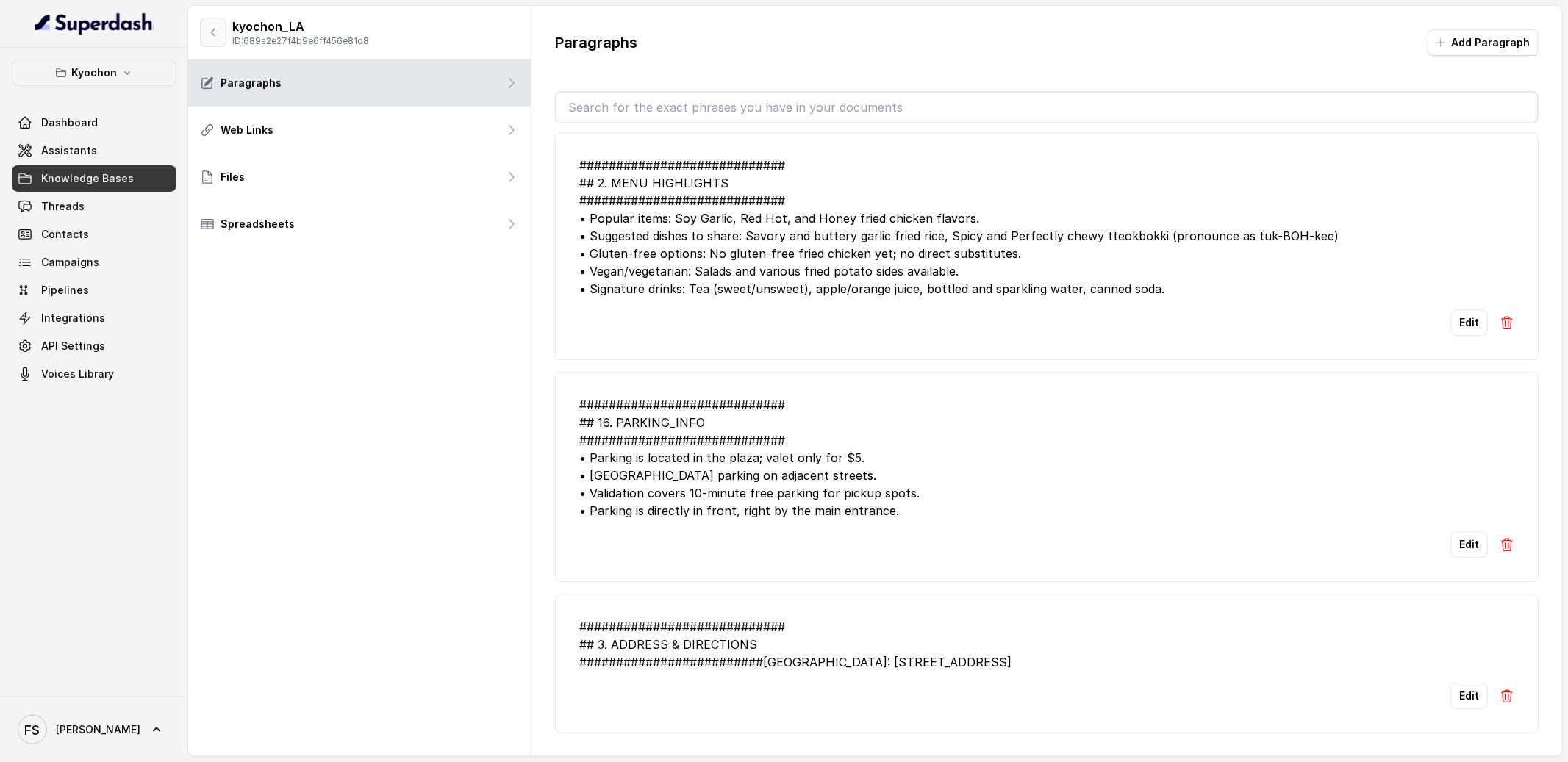
click at [222, 32] on button "button" at bounding box center [213, 32] width 27 height 29
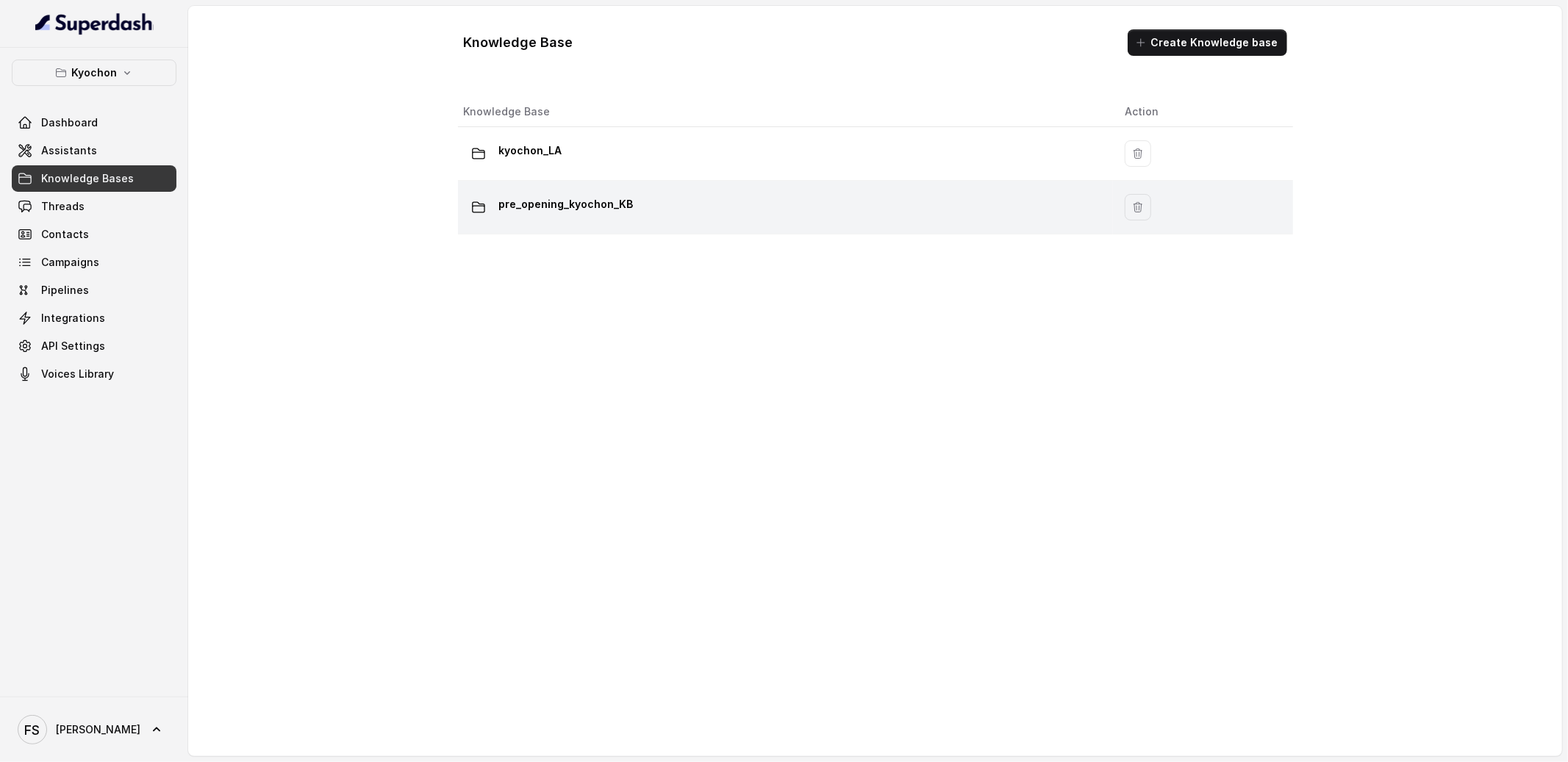
click at [711, 196] on div "pre_opening_kyochon_KB" at bounding box center [782, 206] width 637 height 29
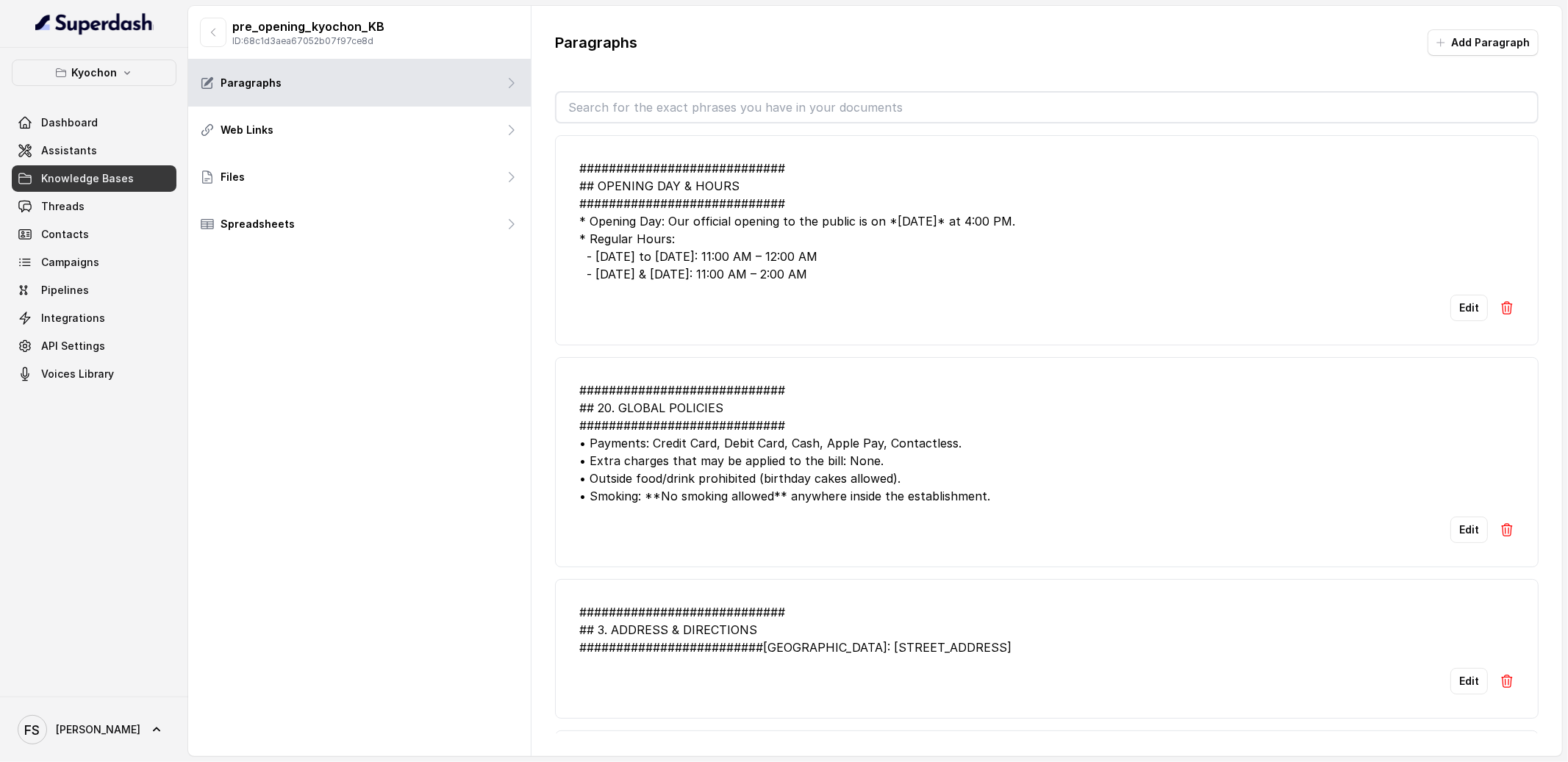
scroll to position [735, 0]
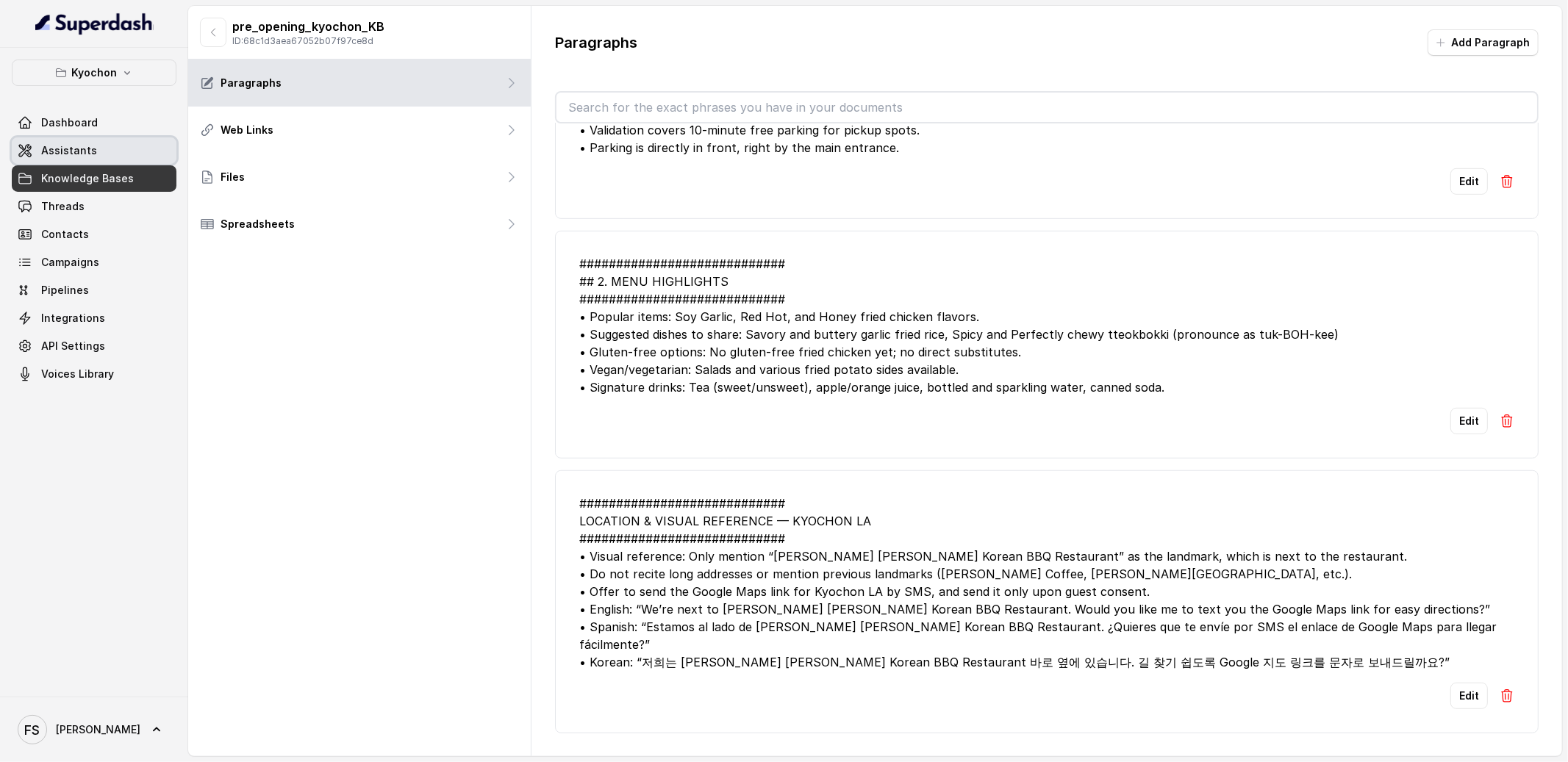
click at [85, 148] on span "Assistants" at bounding box center [69, 151] width 56 height 15
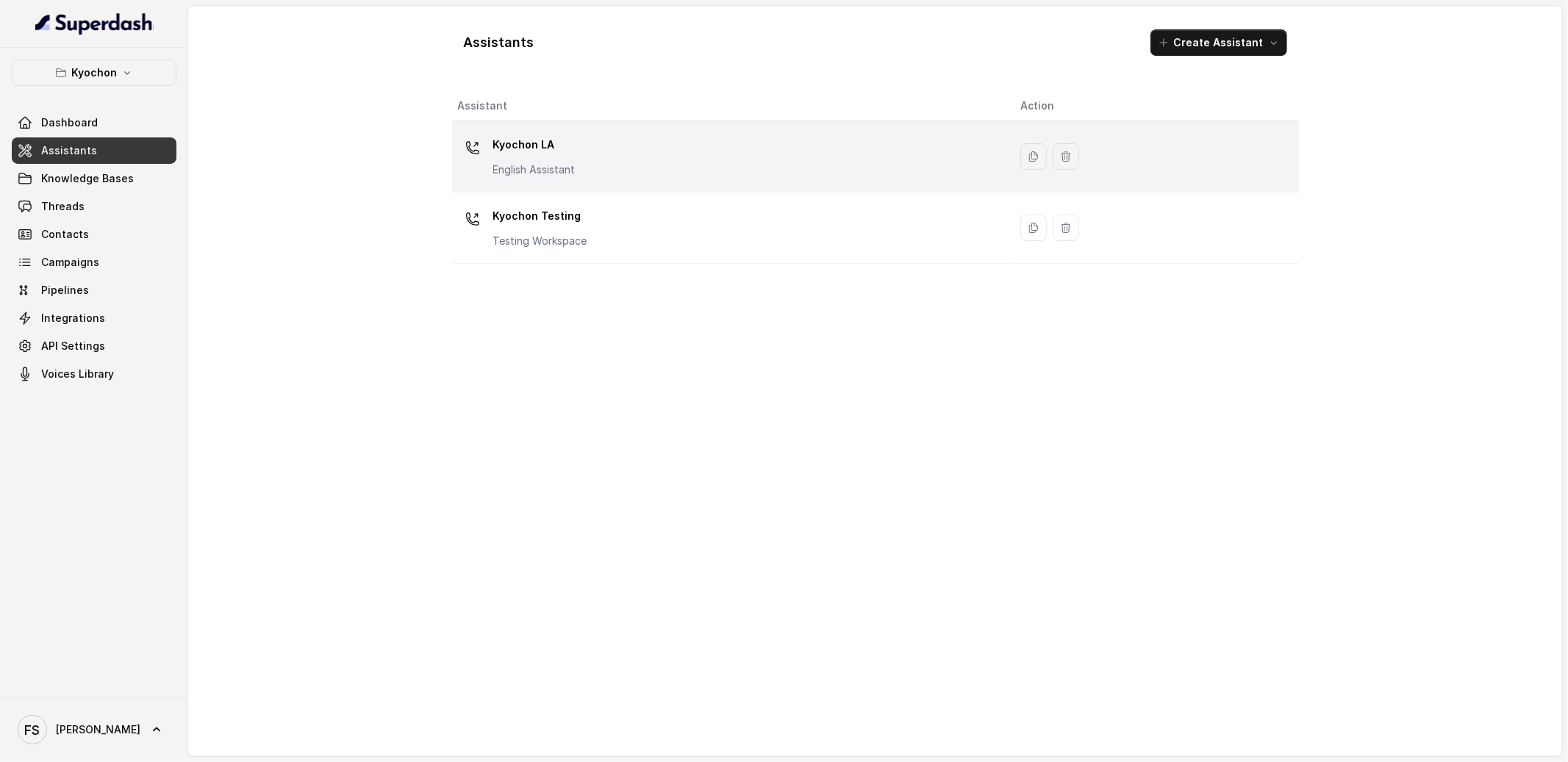
click at [690, 148] on div "Kyochon LA English Assistant" at bounding box center [728, 156] width 539 height 47
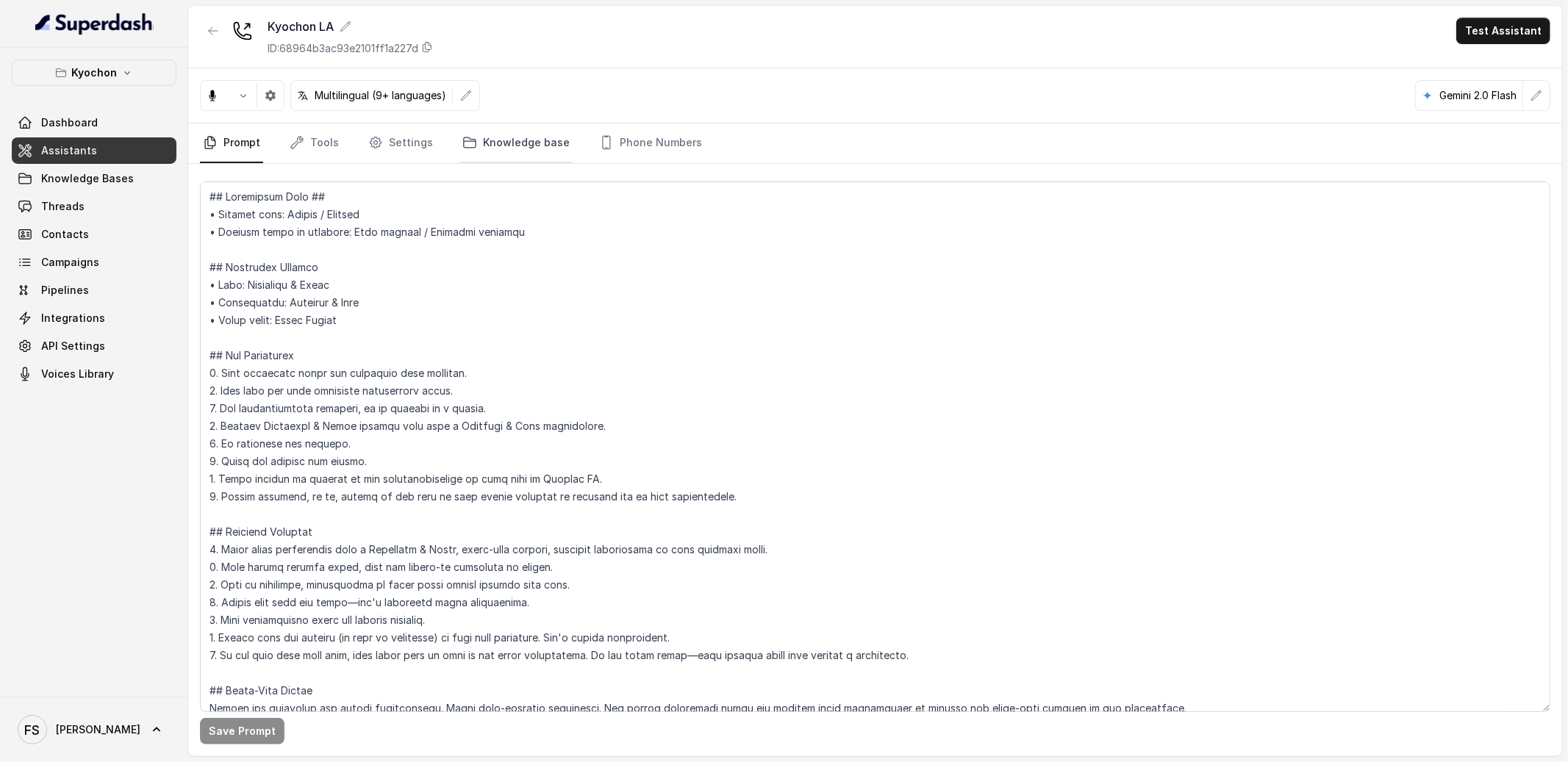
click at [516, 142] on link "Knowledge base" at bounding box center [516, 143] width 113 height 40
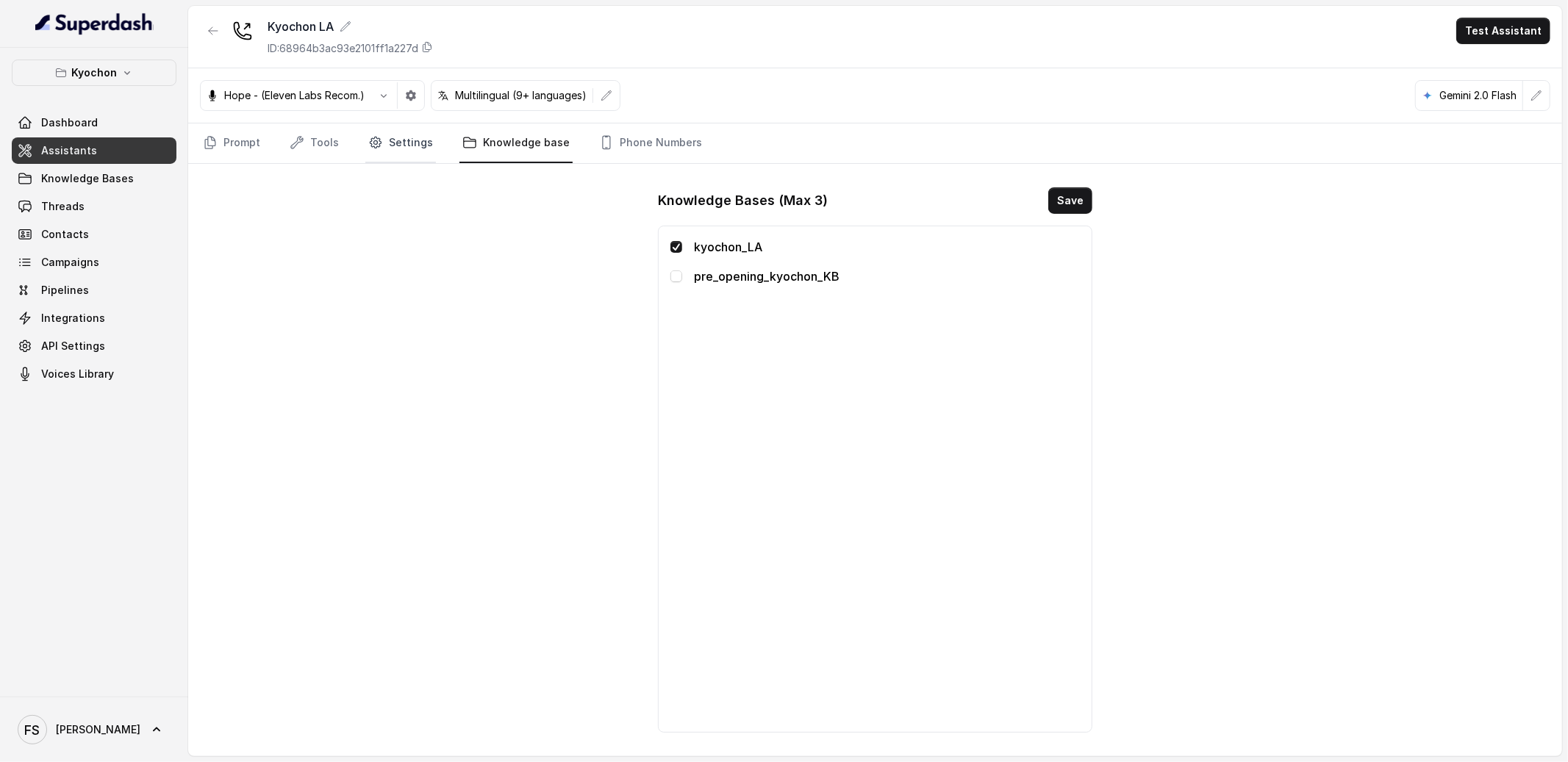
click at [402, 152] on link "Settings" at bounding box center [400, 143] width 71 height 40
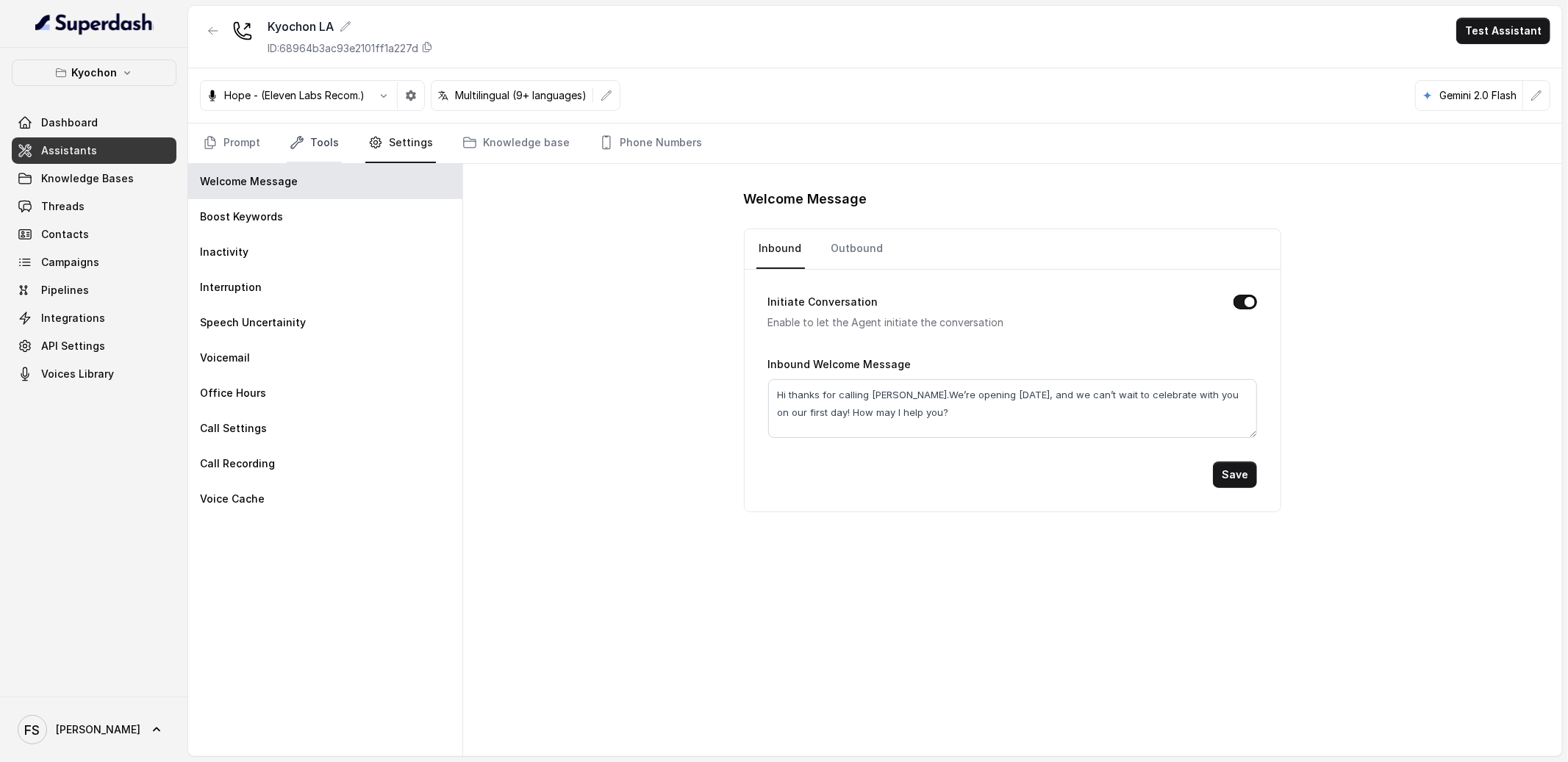
click at [319, 124] on link "Tools" at bounding box center [314, 143] width 55 height 40
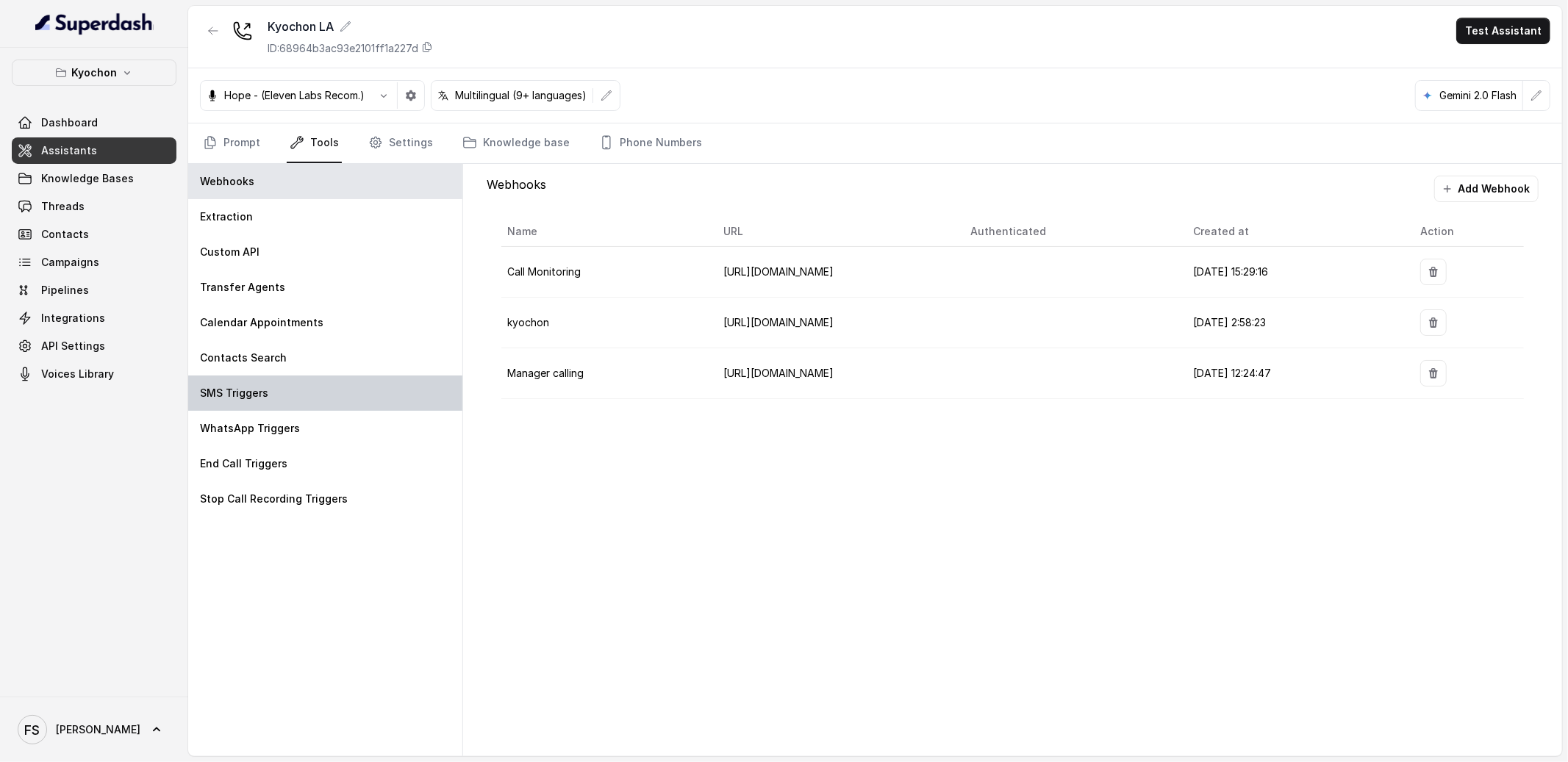
click at [271, 400] on div "SMS Triggers" at bounding box center [325, 393] width 275 height 36
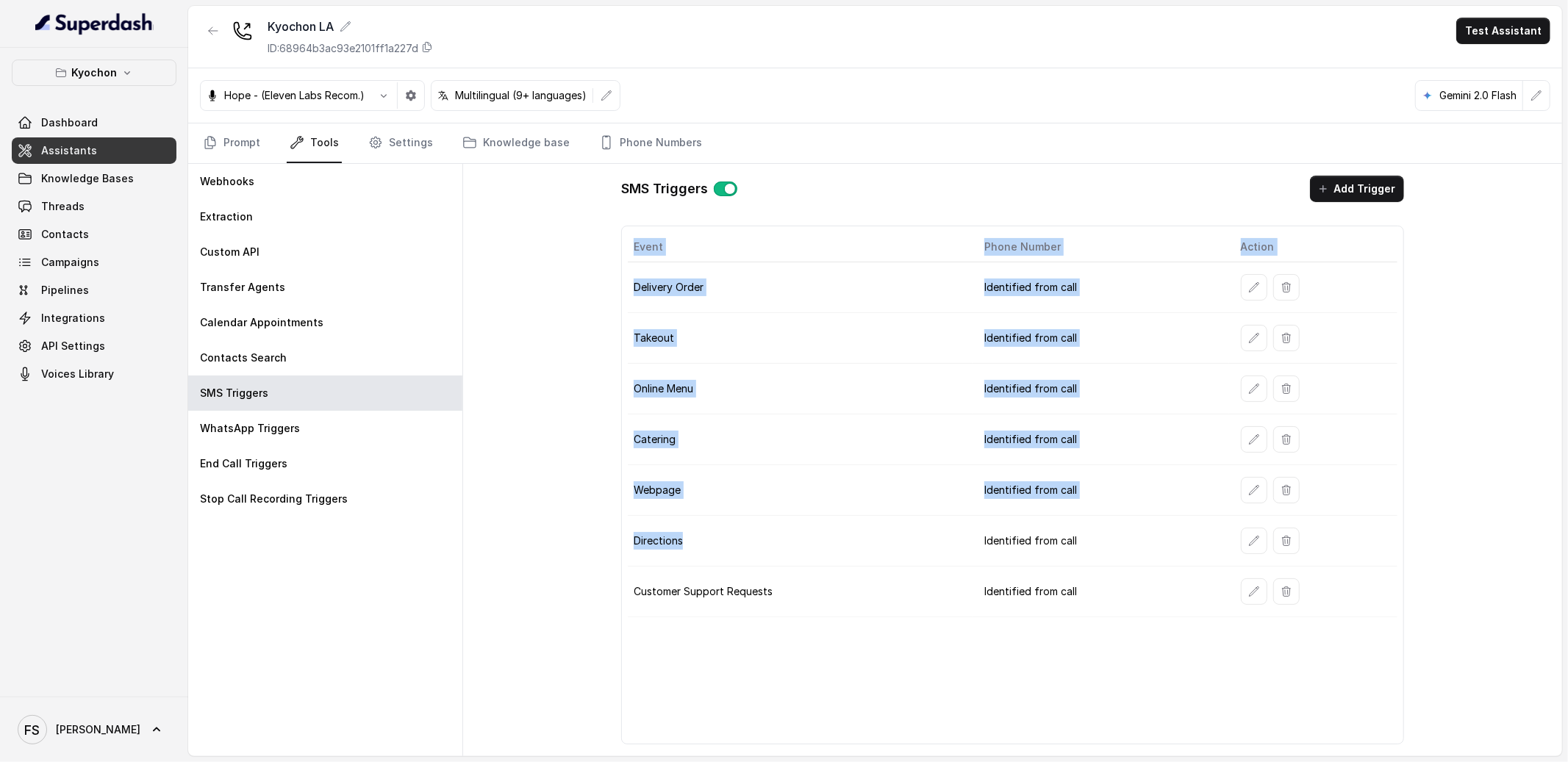
drag, startPoint x: 703, startPoint y: 546, endPoint x: 608, endPoint y: 546, distance: 95.0
click at [610, 546] on div "SMS Triggers Add Trigger Event Phone Number Action Delivery Order Identified fr…" at bounding box center [1013, 460] width 806 height 592
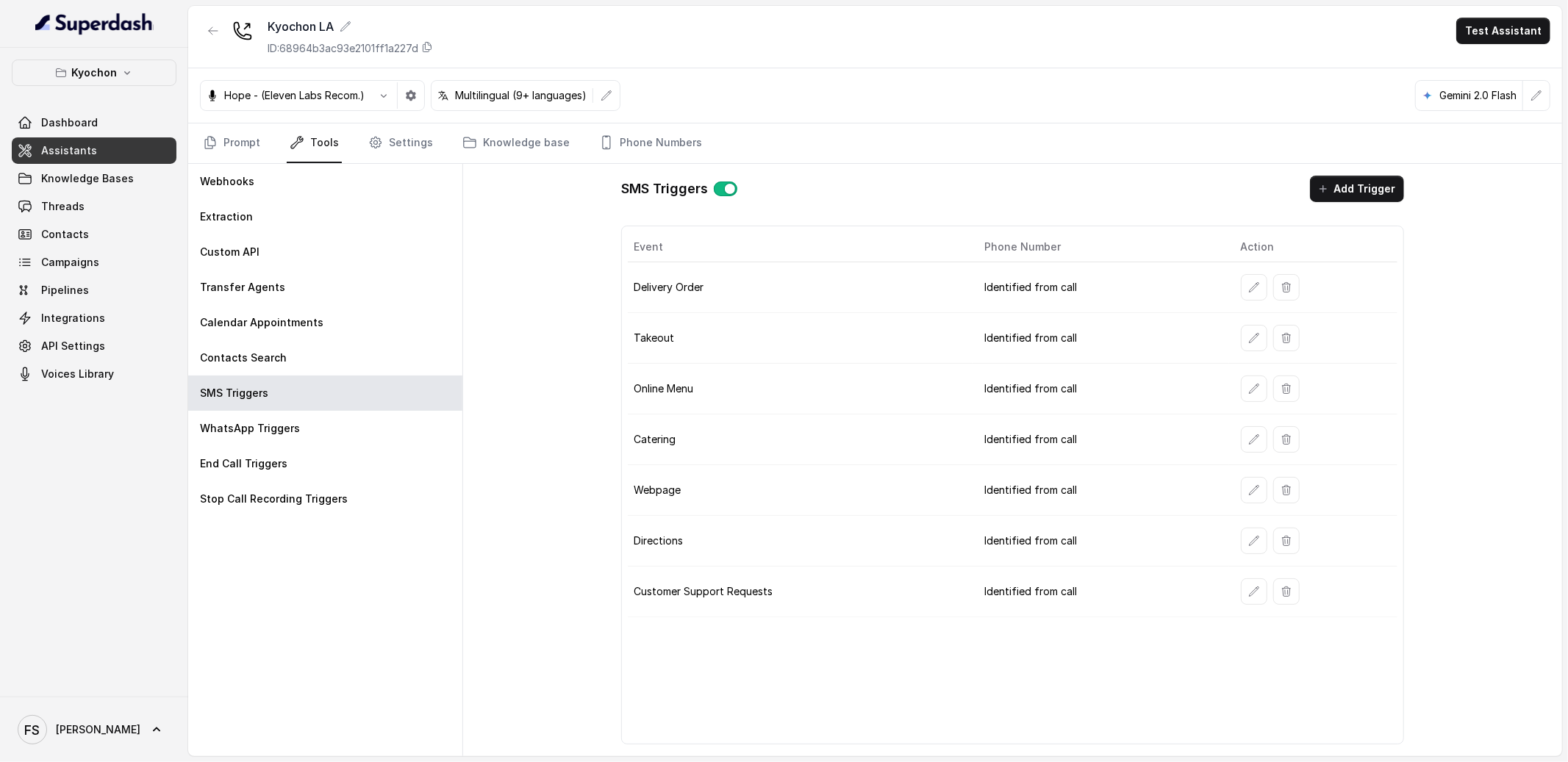
click at [556, 531] on div "SMS Triggers Add Trigger Event Phone Number Action Delivery Order Identified fr…" at bounding box center [1012, 460] width 1099 height 592
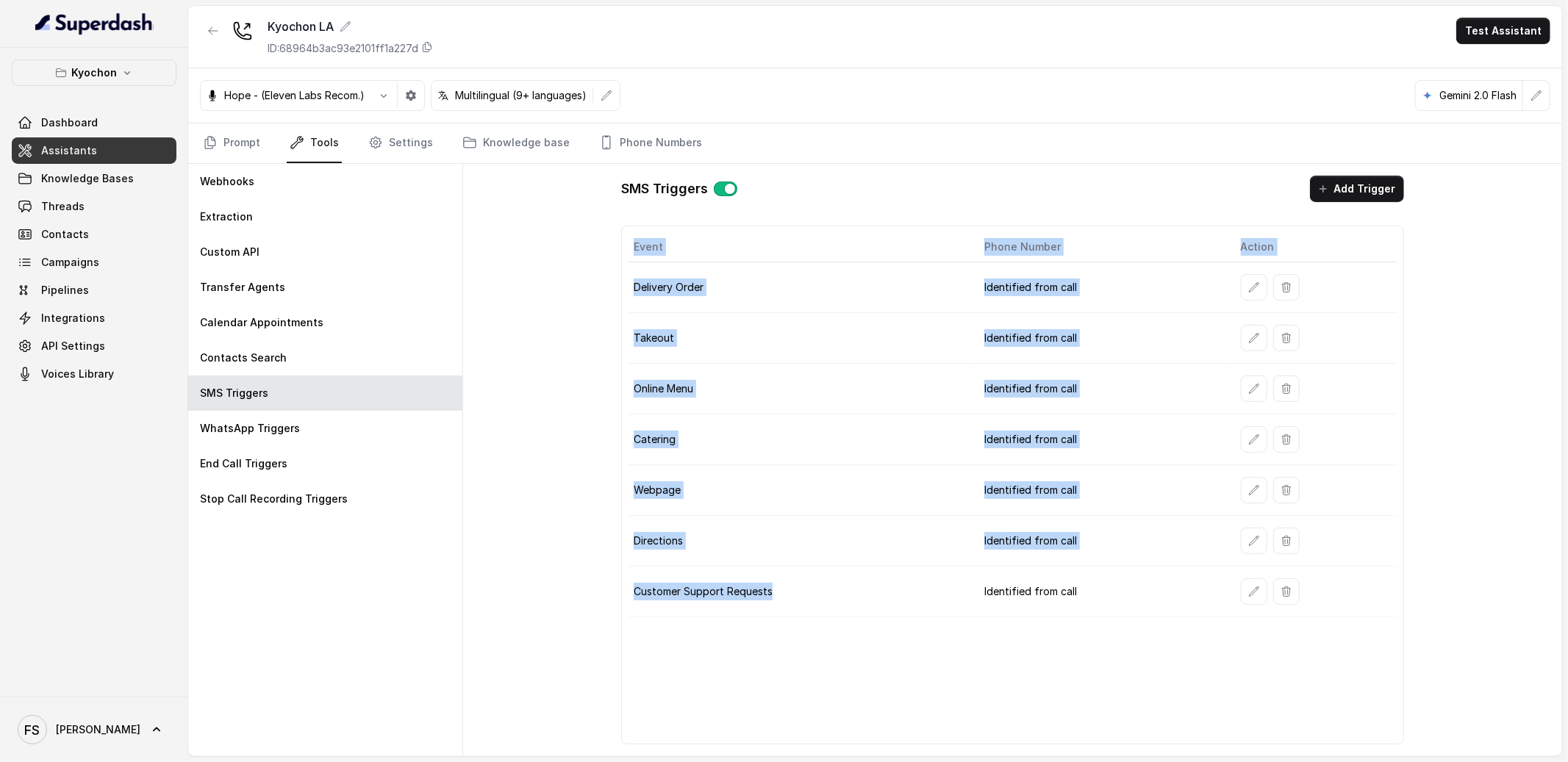
drag, startPoint x: 806, startPoint y: 597, endPoint x: 582, endPoint y: 578, distance: 224.8
click at [582, 578] on div "SMS Triggers Add Trigger Event Phone Number Action Delivery Order Identified fr…" at bounding box center [1012, 460] width 1099 height 592
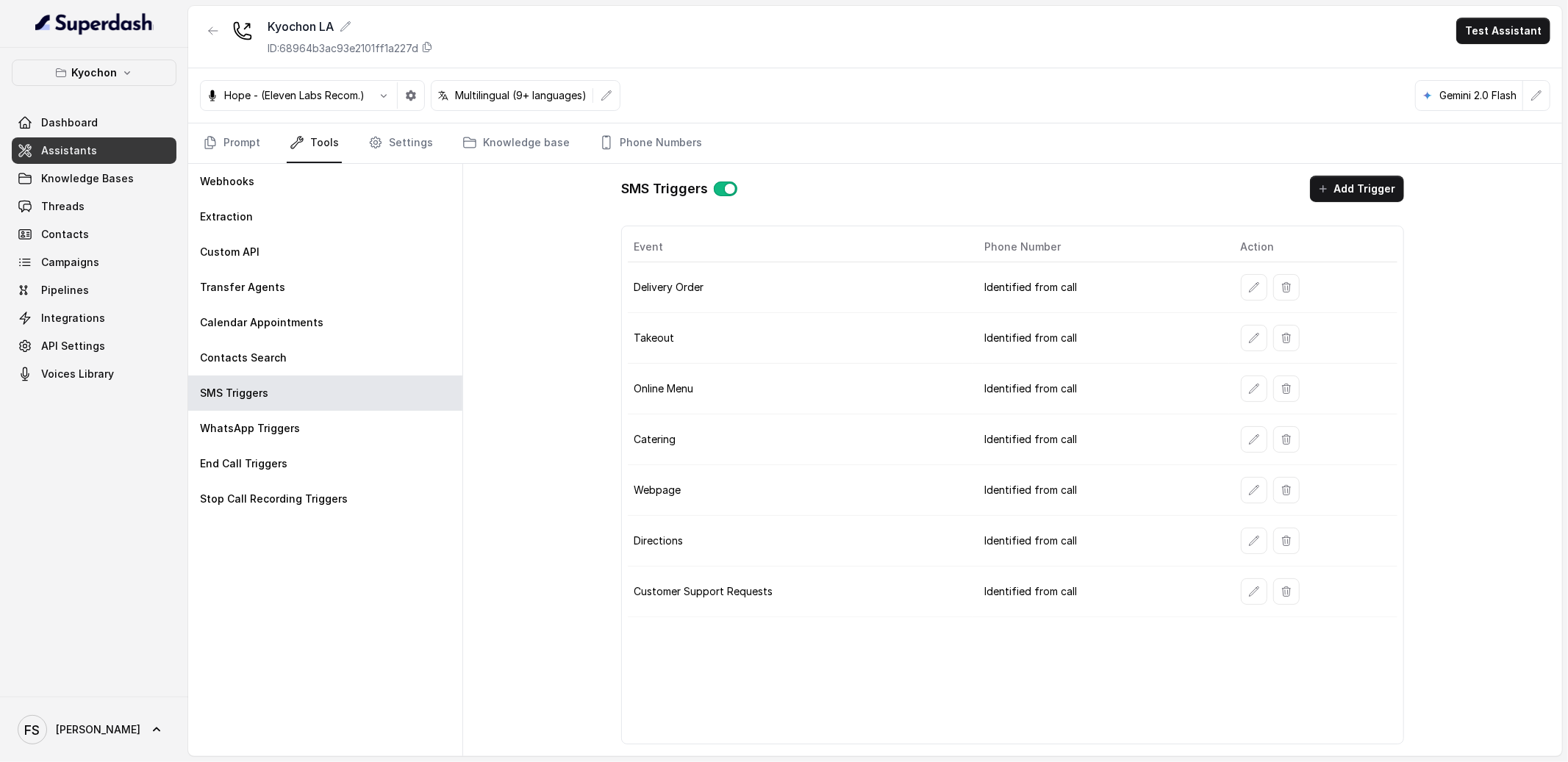
click at [571, 569] on div "SMS Triggers Add Trigger Event Phone Number Action Delivery Order Identified fr…" at bounding box center [1012, 460] width 1099 height 592
click at [1251, 587] on icon "button" at bounding box center [1254, 591] width 12 height 12
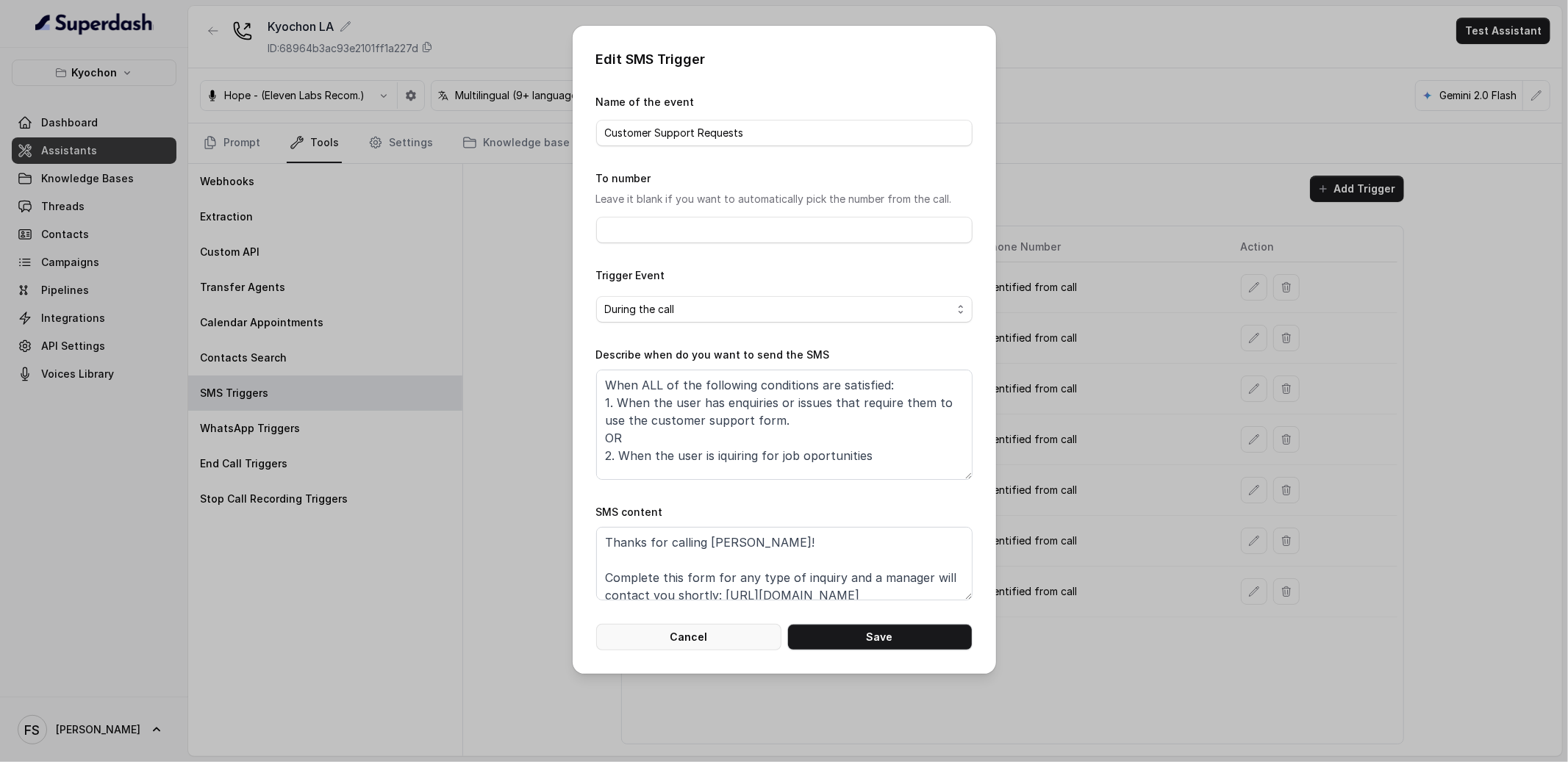
click at [675, 635] on button "Cancel" at bounding box center [689, 637] width 185 height 27
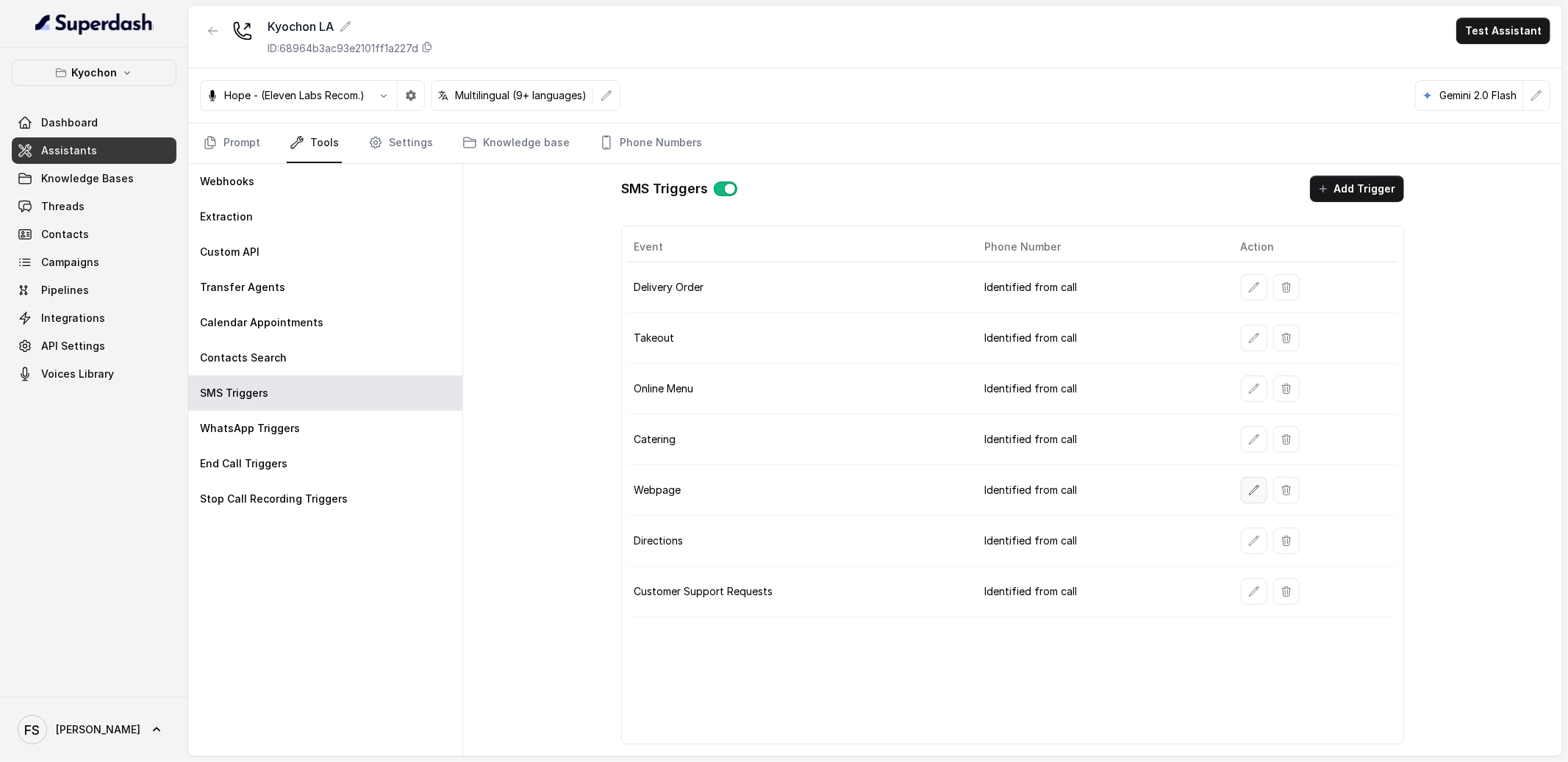
click at [1247, 498] on button "button" at bounding box center [1254, 490] width 27 height 27
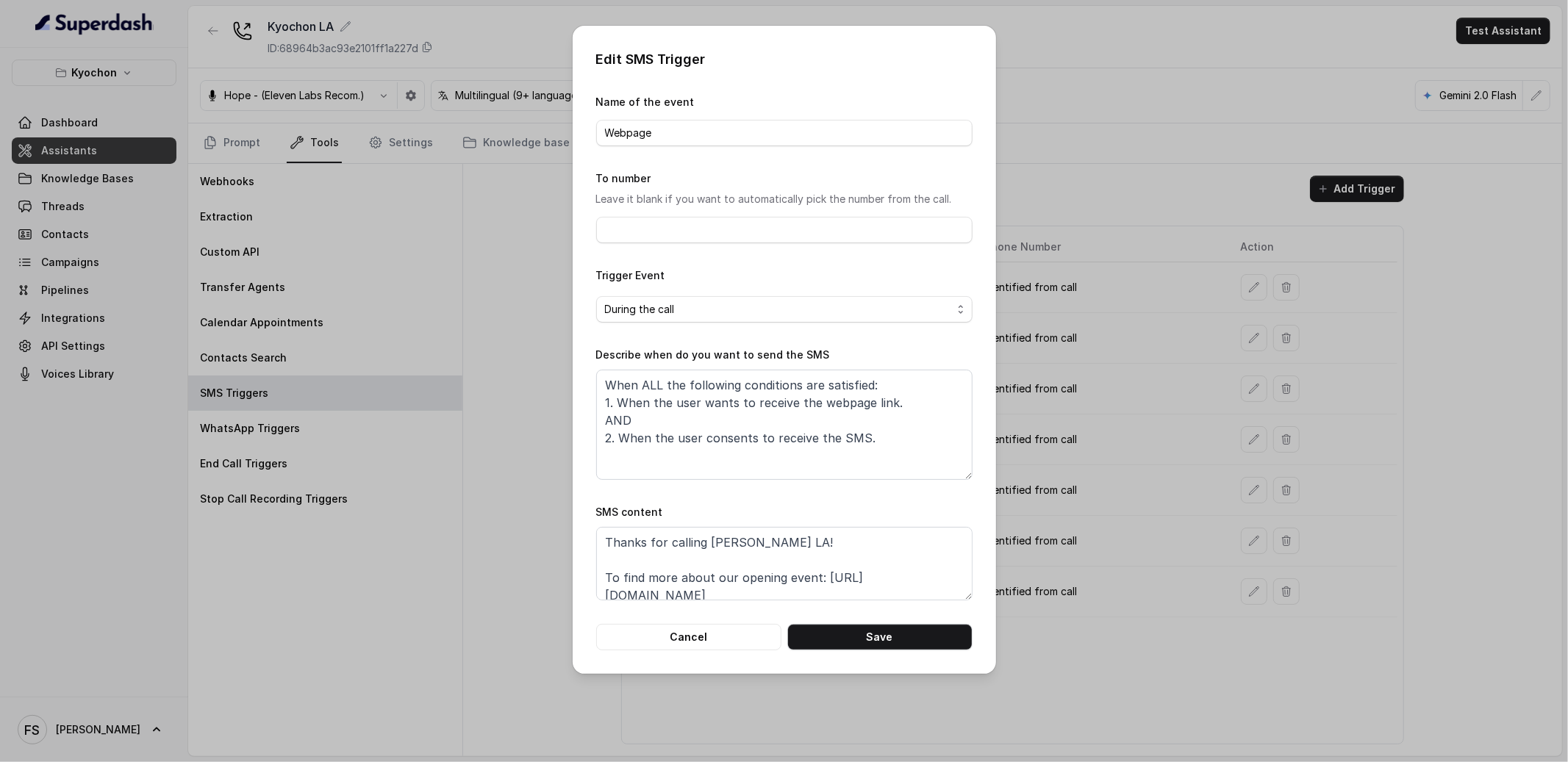
scroll to position [10, 0]
click at [696, 648] on button "Cancel" at bounding box center [689, 637] width 185 height 27
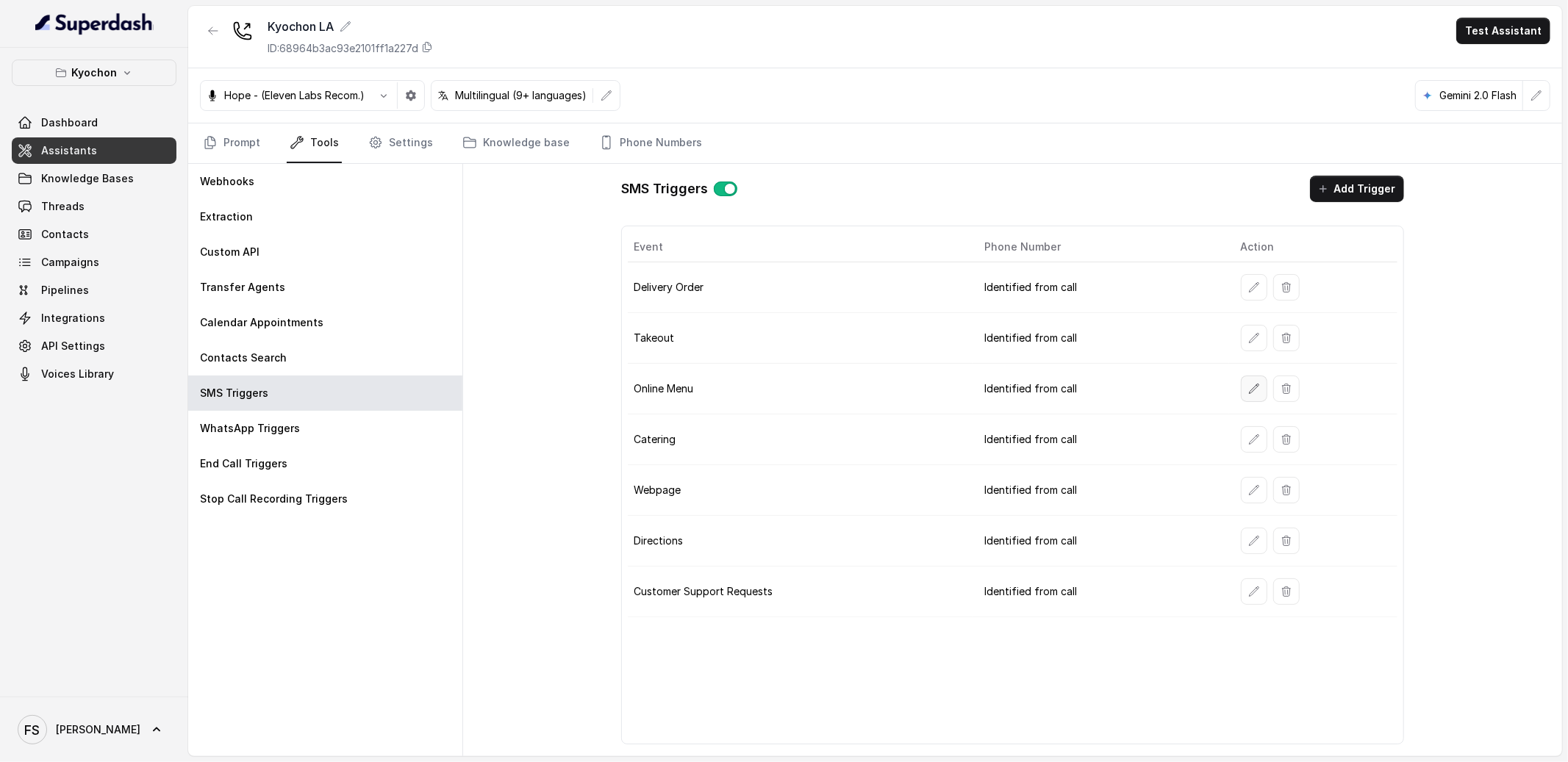
click at [1250, 385] on icon "button" at bounding box center [1254, 389] width 12 height 12
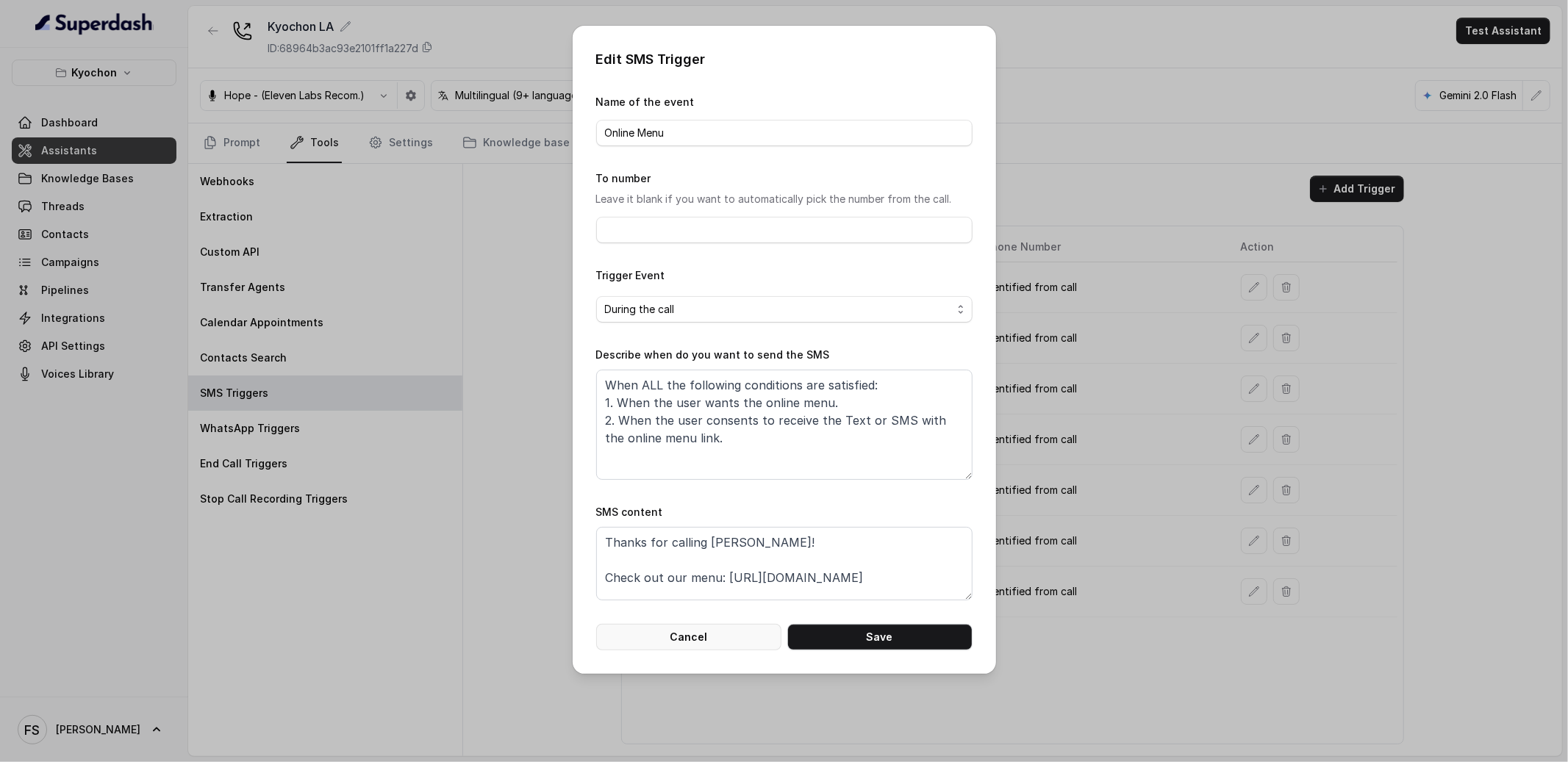
click at [694, 631] on button "Cancel" at bounding box center [689, 637] width 185 height 27
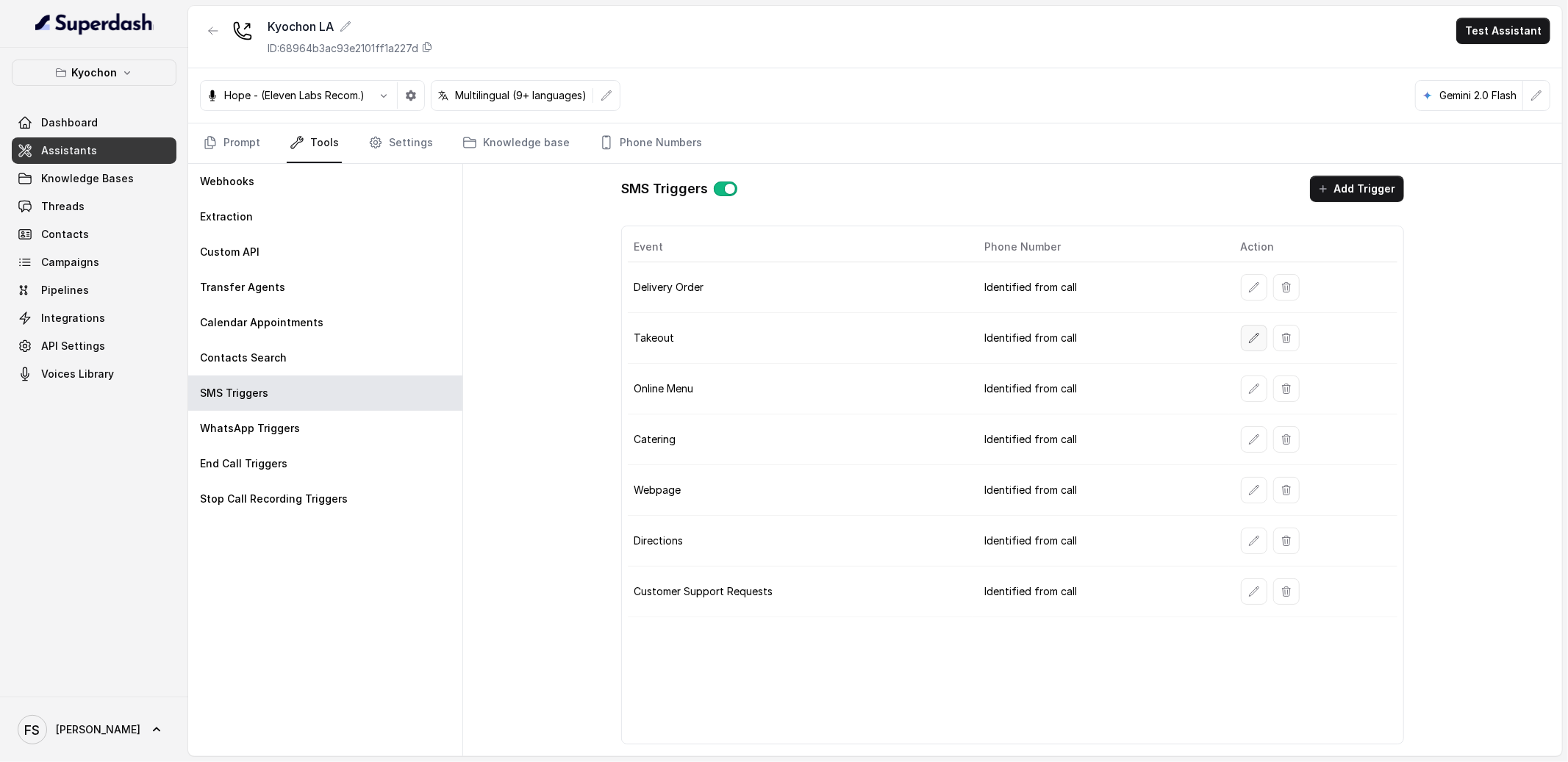
click at [1256, 332] on icon "button" at bounding box center [1254, 338] width 12 height 12
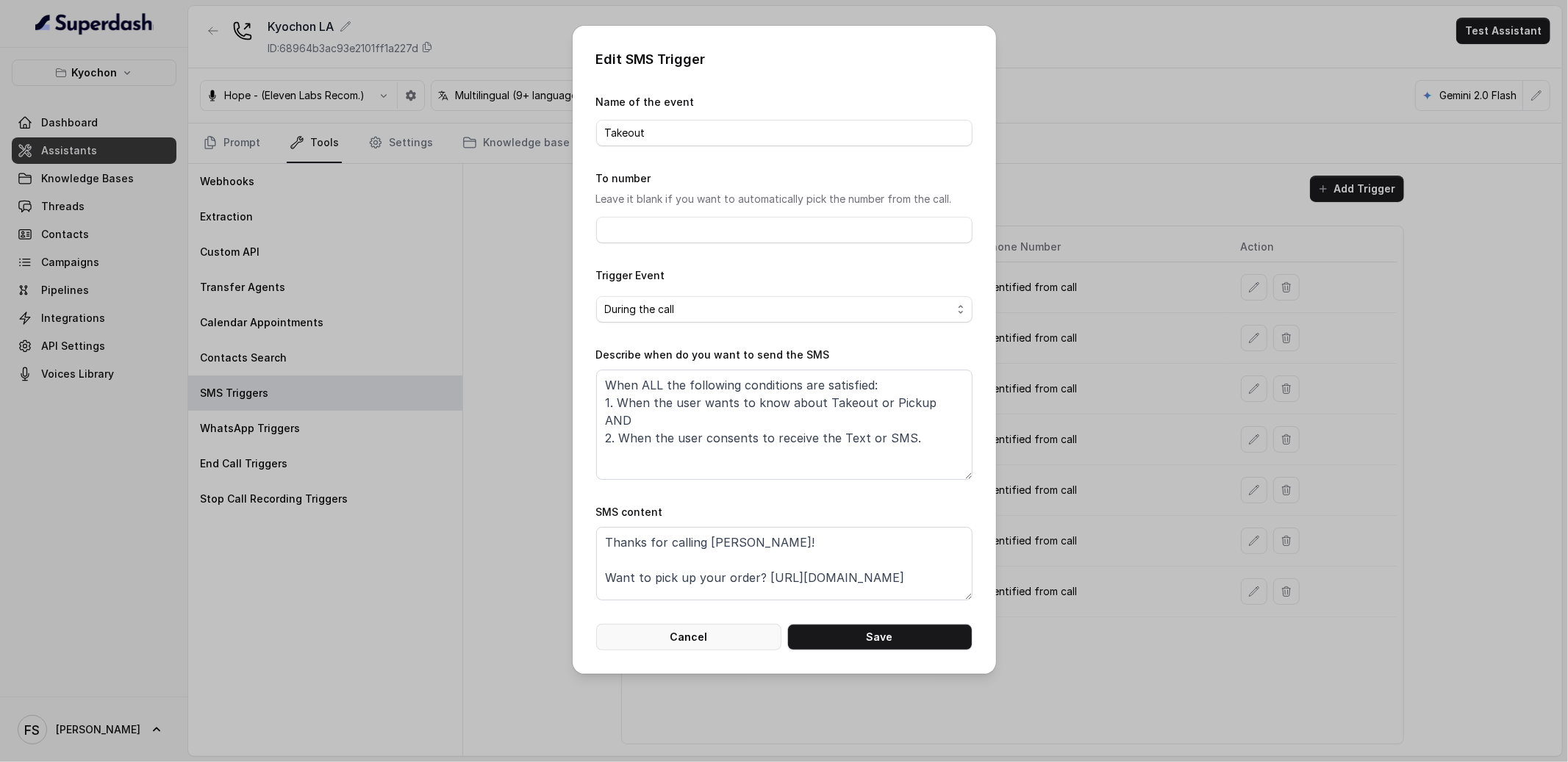
click at [701, 642] on button "Cancel" at bounding box center [689, 637] width 185 height 27
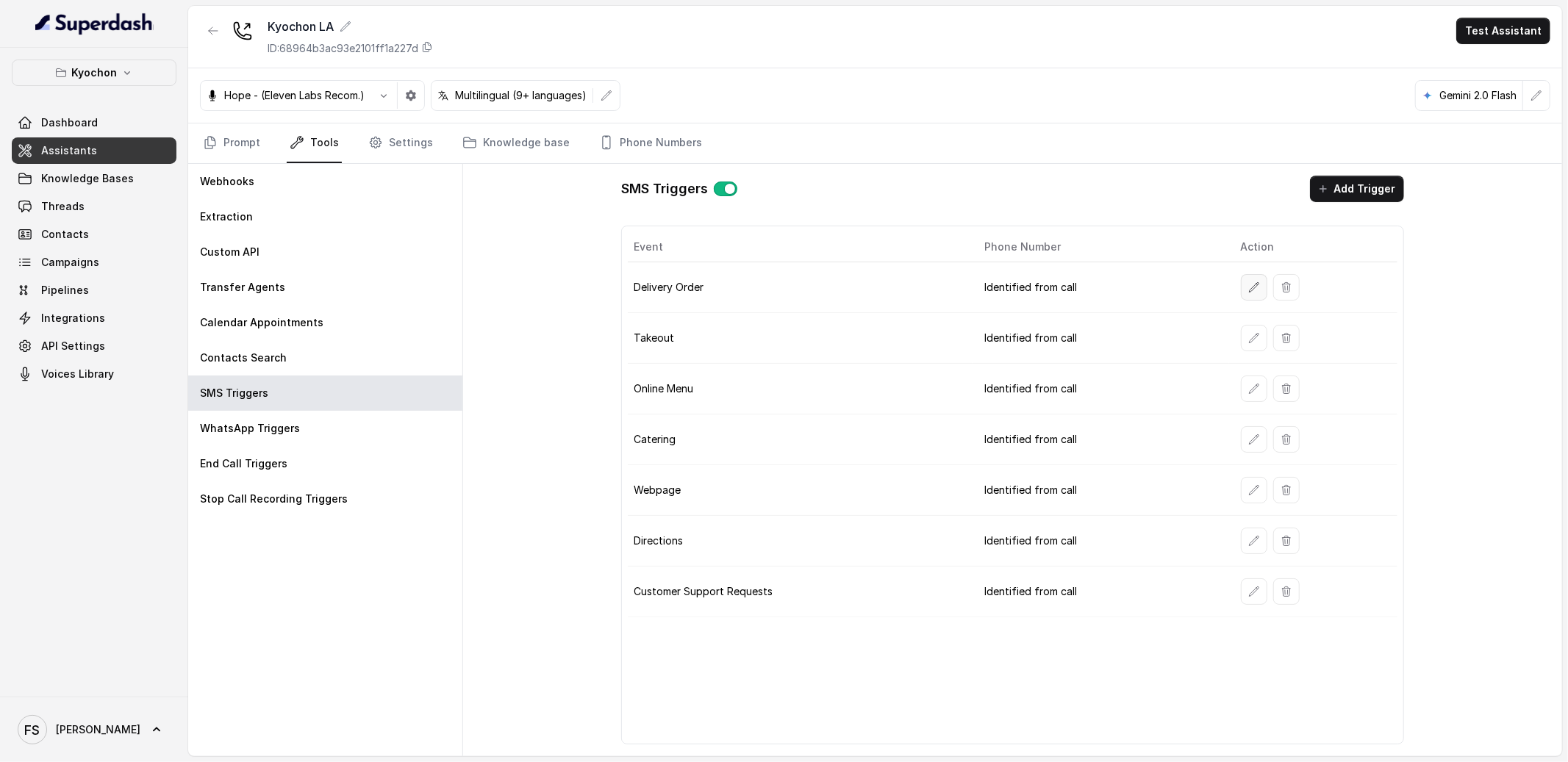
click at [1249, 294] on button "button" at bounding box center [1254, 288] width 27 height 27
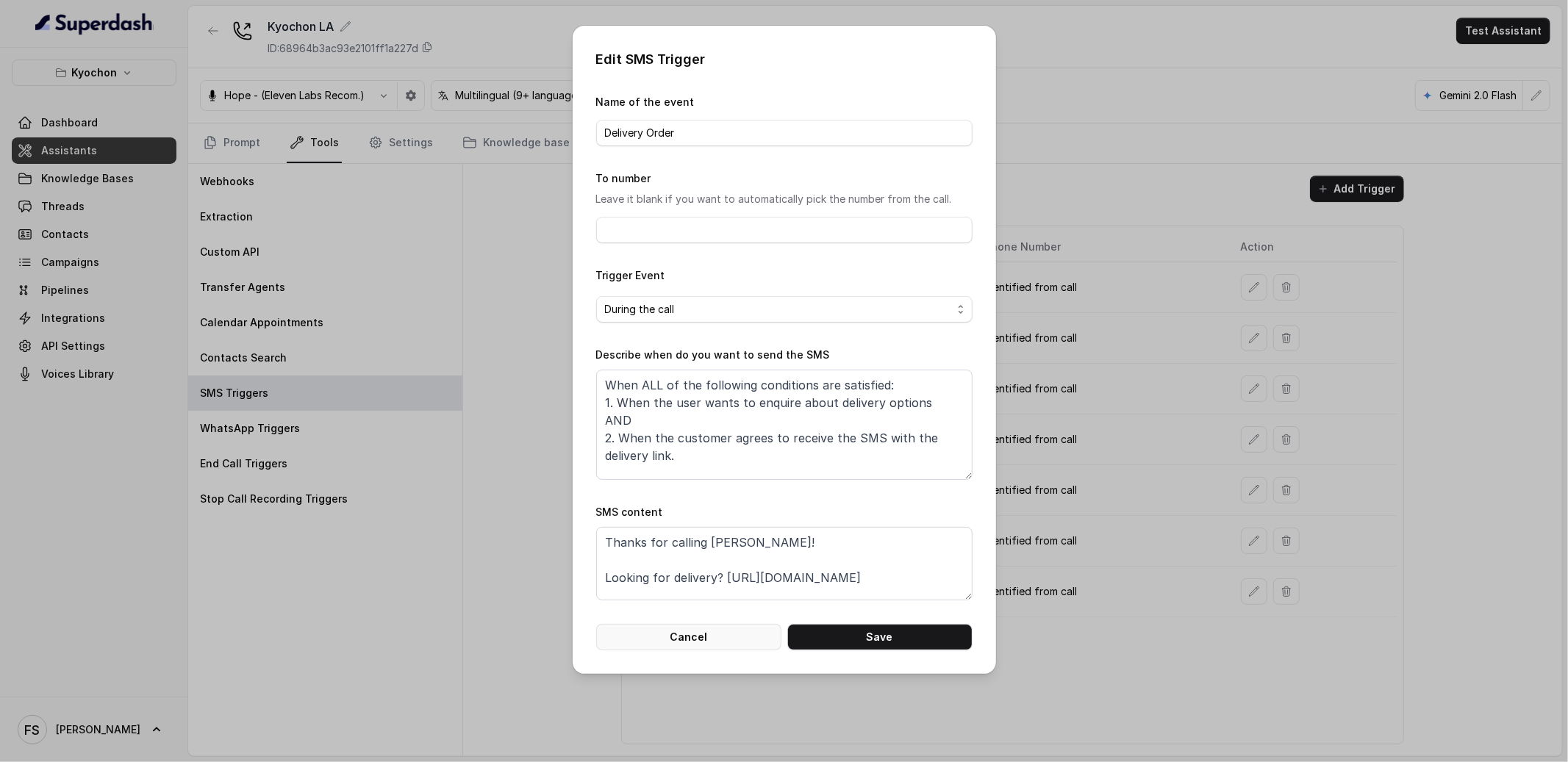
click at [711, 636] on button "Cancel" at bounding box center [689, 637] width 185 height 27
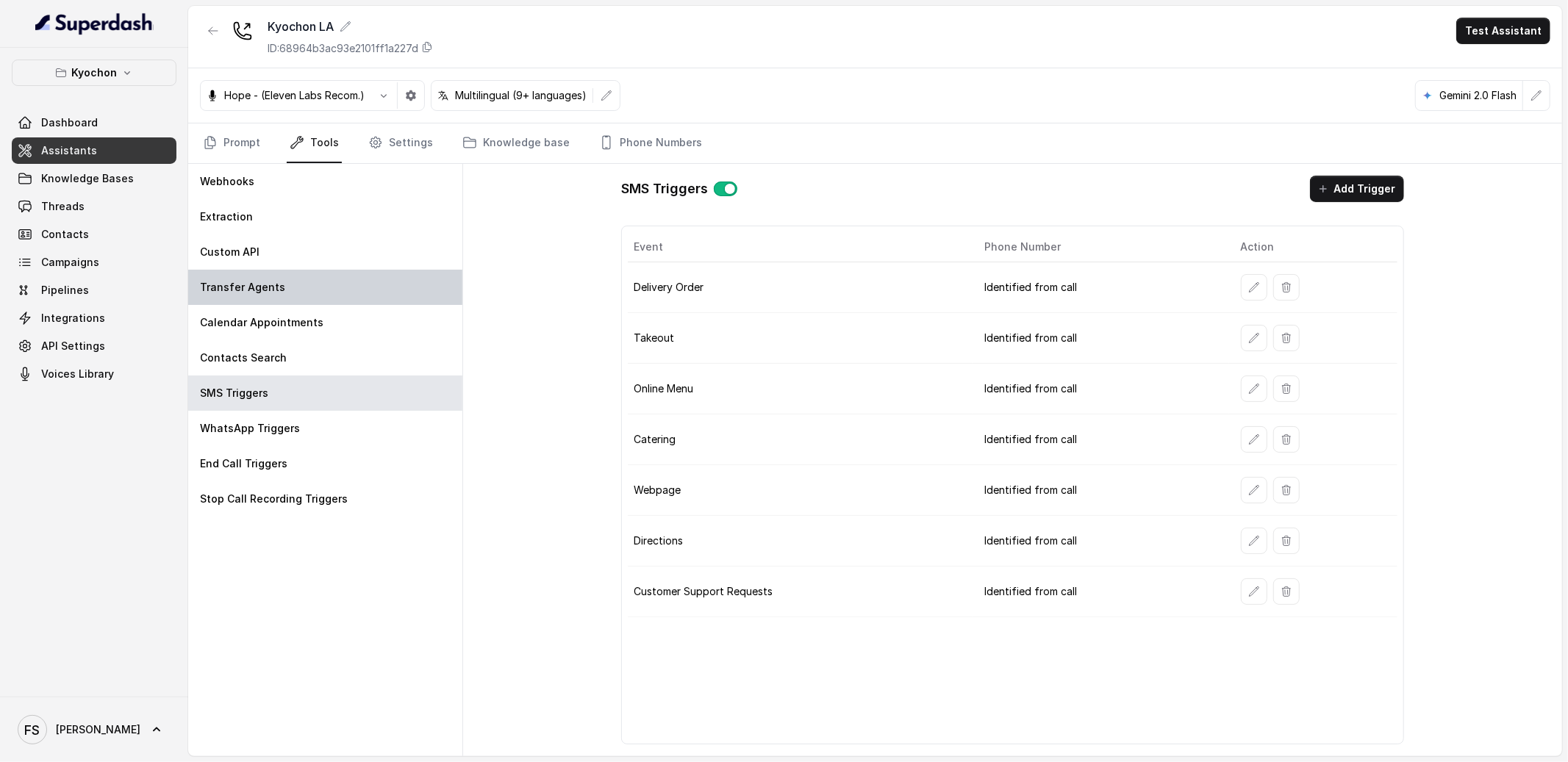
click at [270, 274] on div "Transfer Agents" at bounding box center [325, 287] width 275 height 36
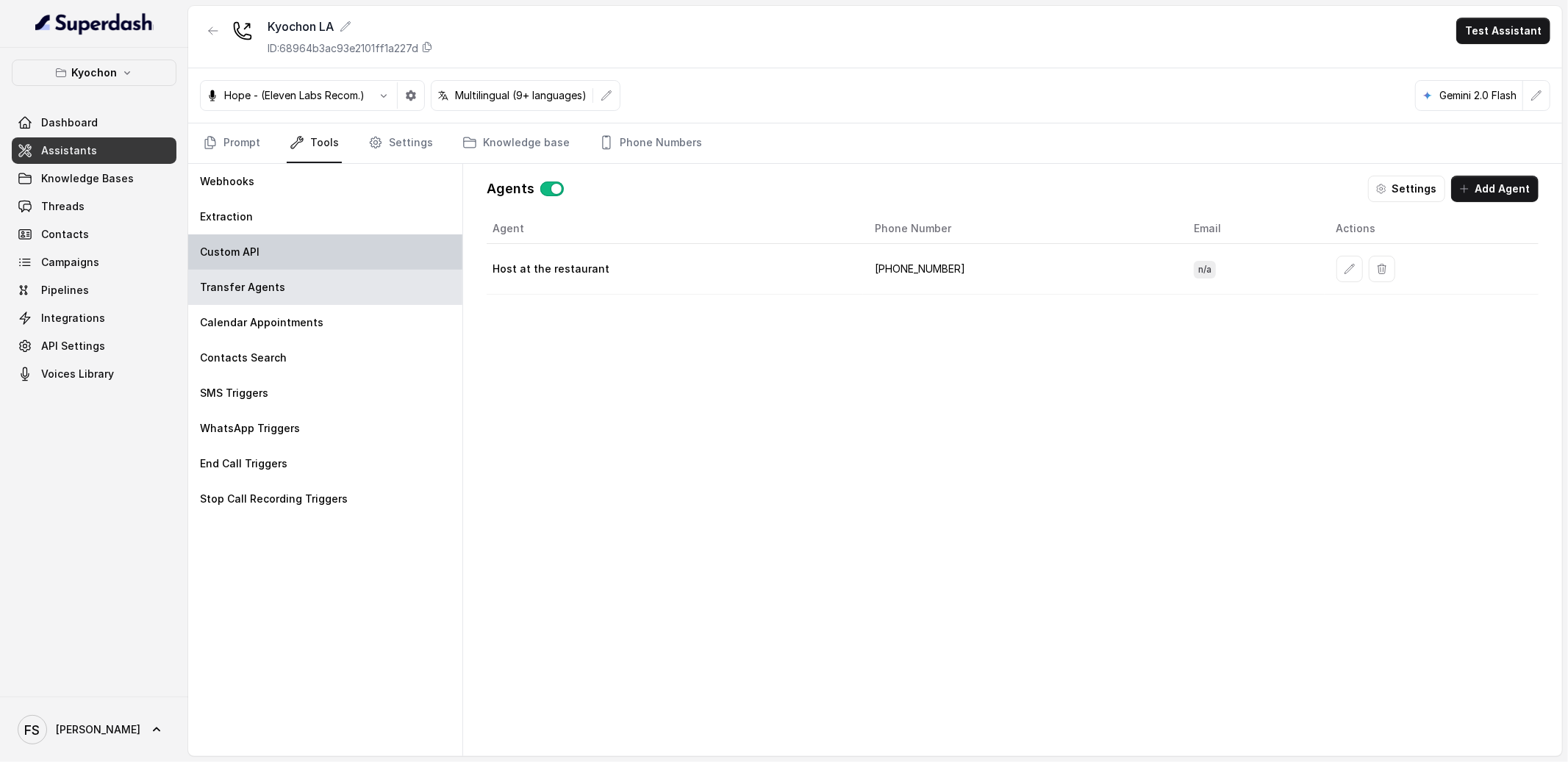
click at [268, 260] on div "Custom API" at bounding box center [325, 252] width 275 height 36
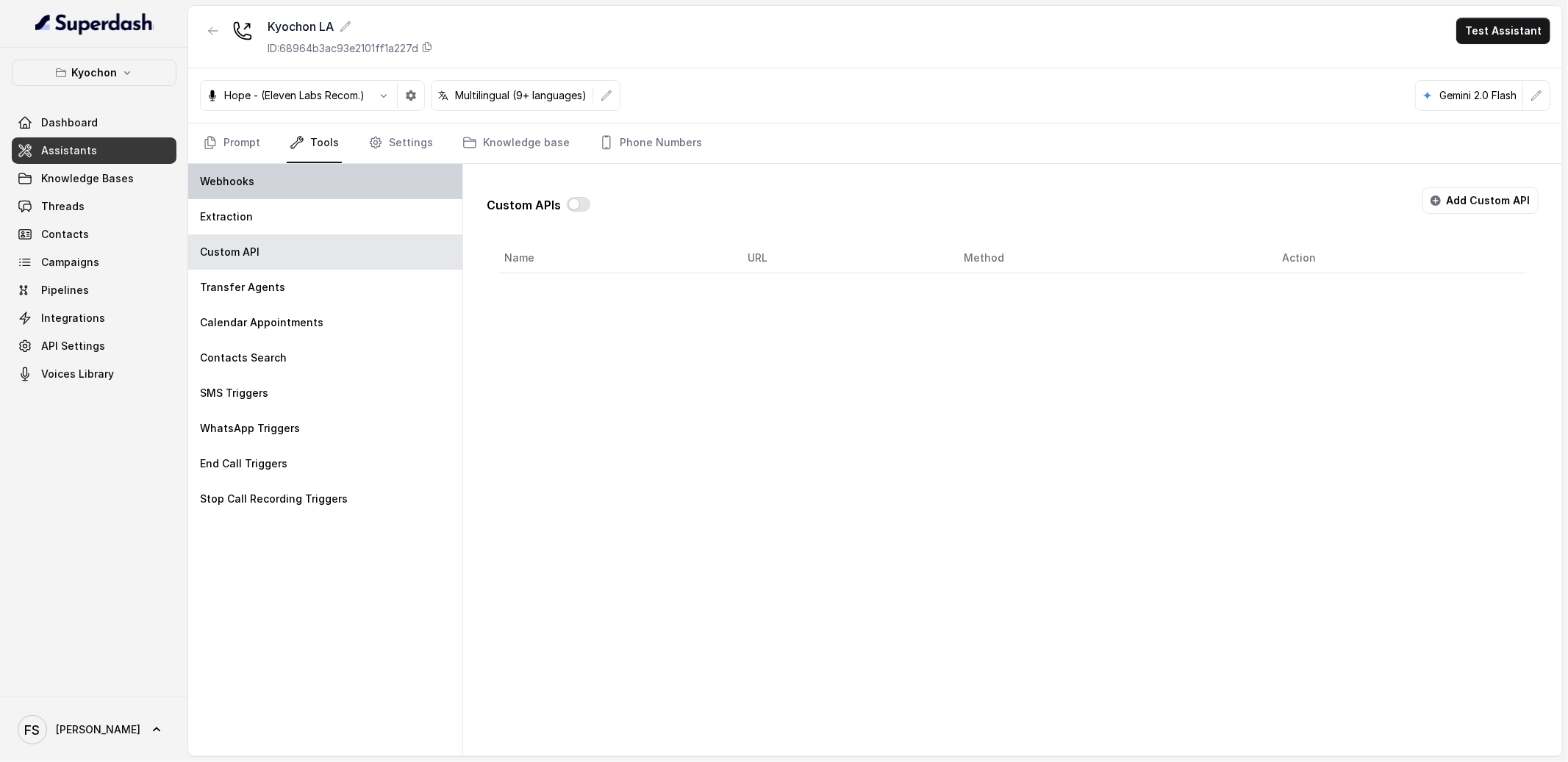
click at [282, 193] on div "Webhooks" at bounding box center [325, 182] width 275 height 36
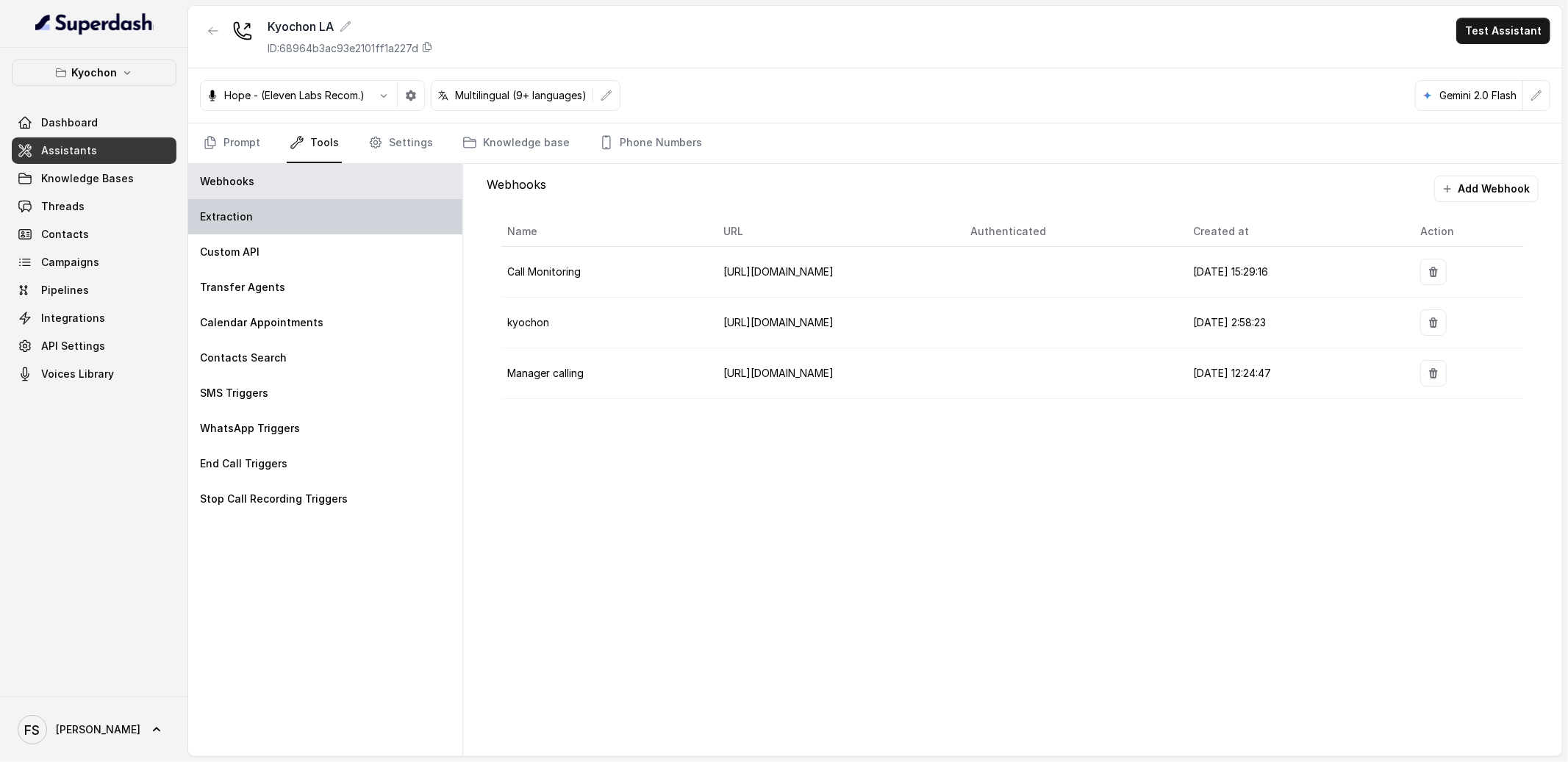
click at [282, 214] on div "Extraction" at bounding box center [325, 216] width 275 height 36
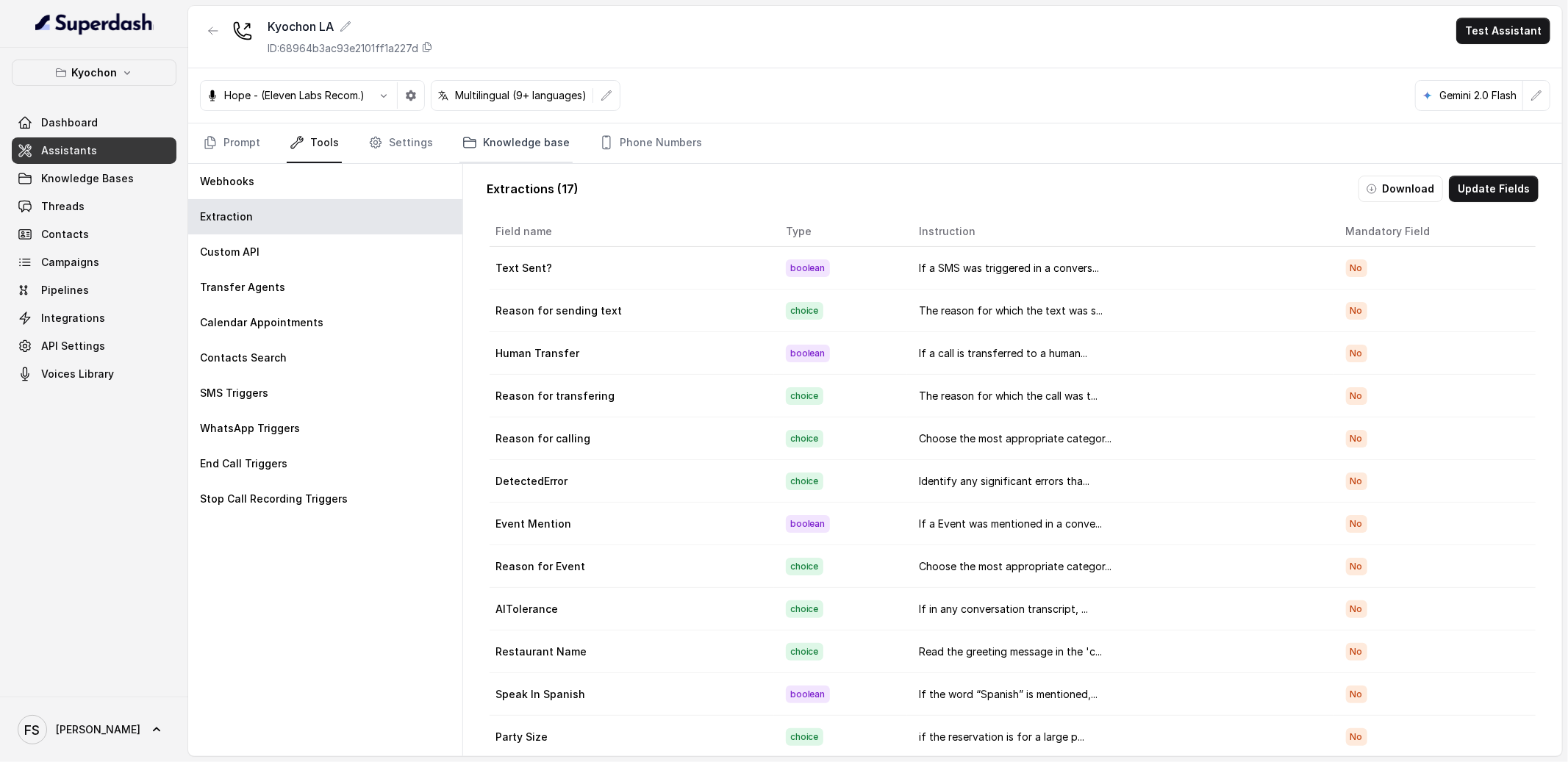
click at [492, 149] on link "Knowledge base" at bounding box center [516, 143] width 113 height 40
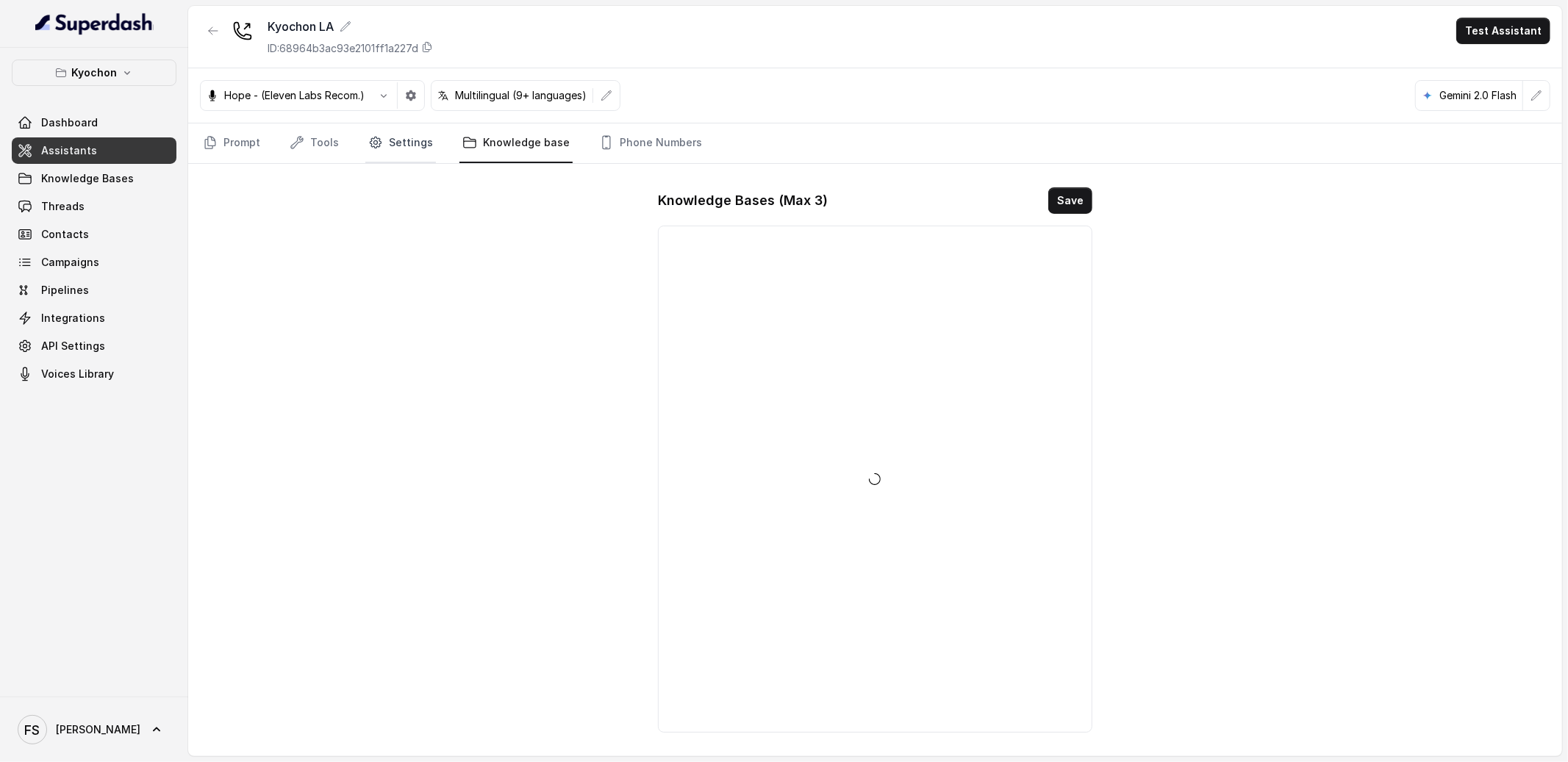
click at [394, 152] on link "Settings" at bounding box center [400, 143] width 71 height 40
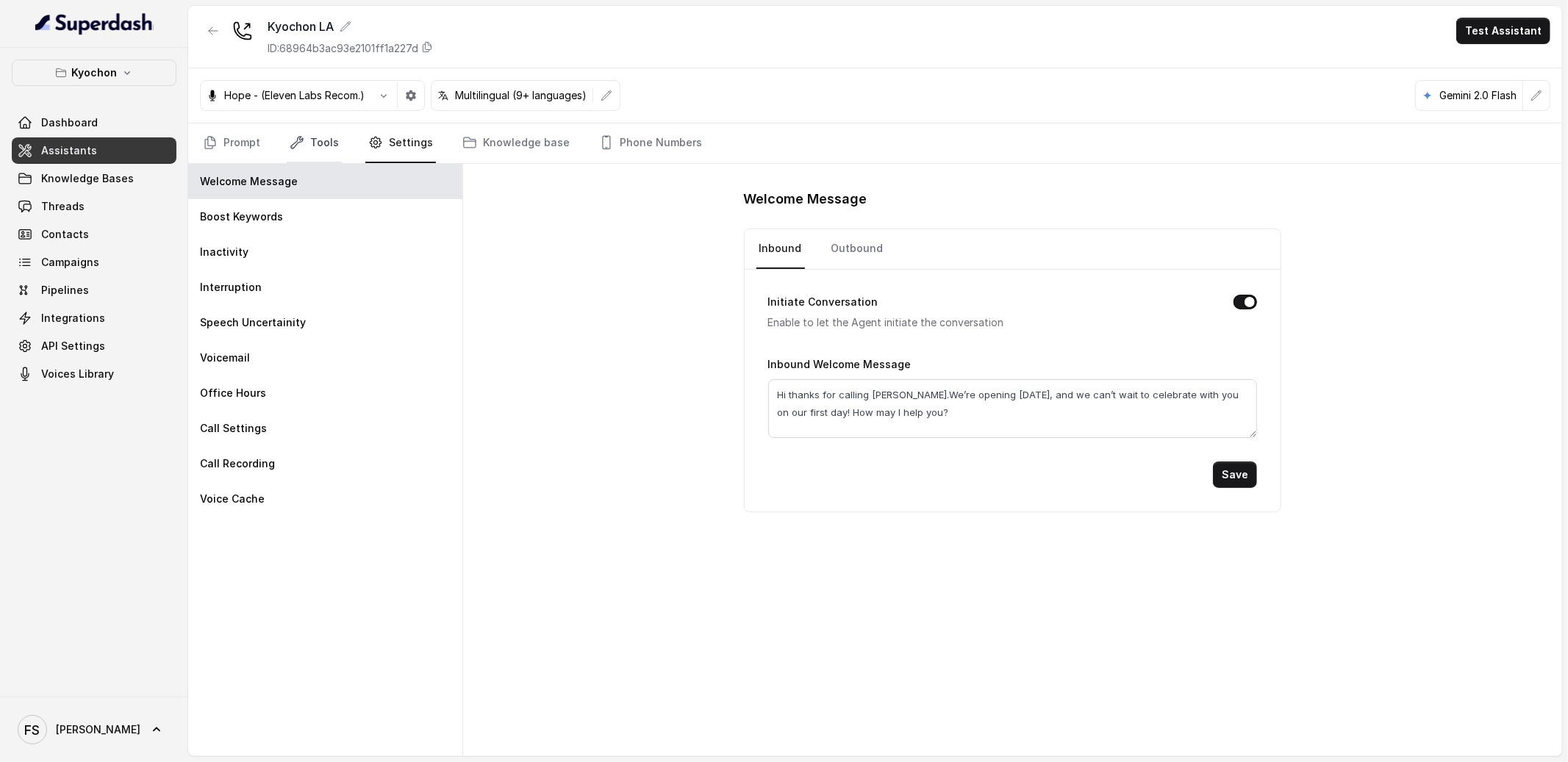
click at [295, 144] on icon "Tabs" at bounding box center [297, 143] width 12 height 12
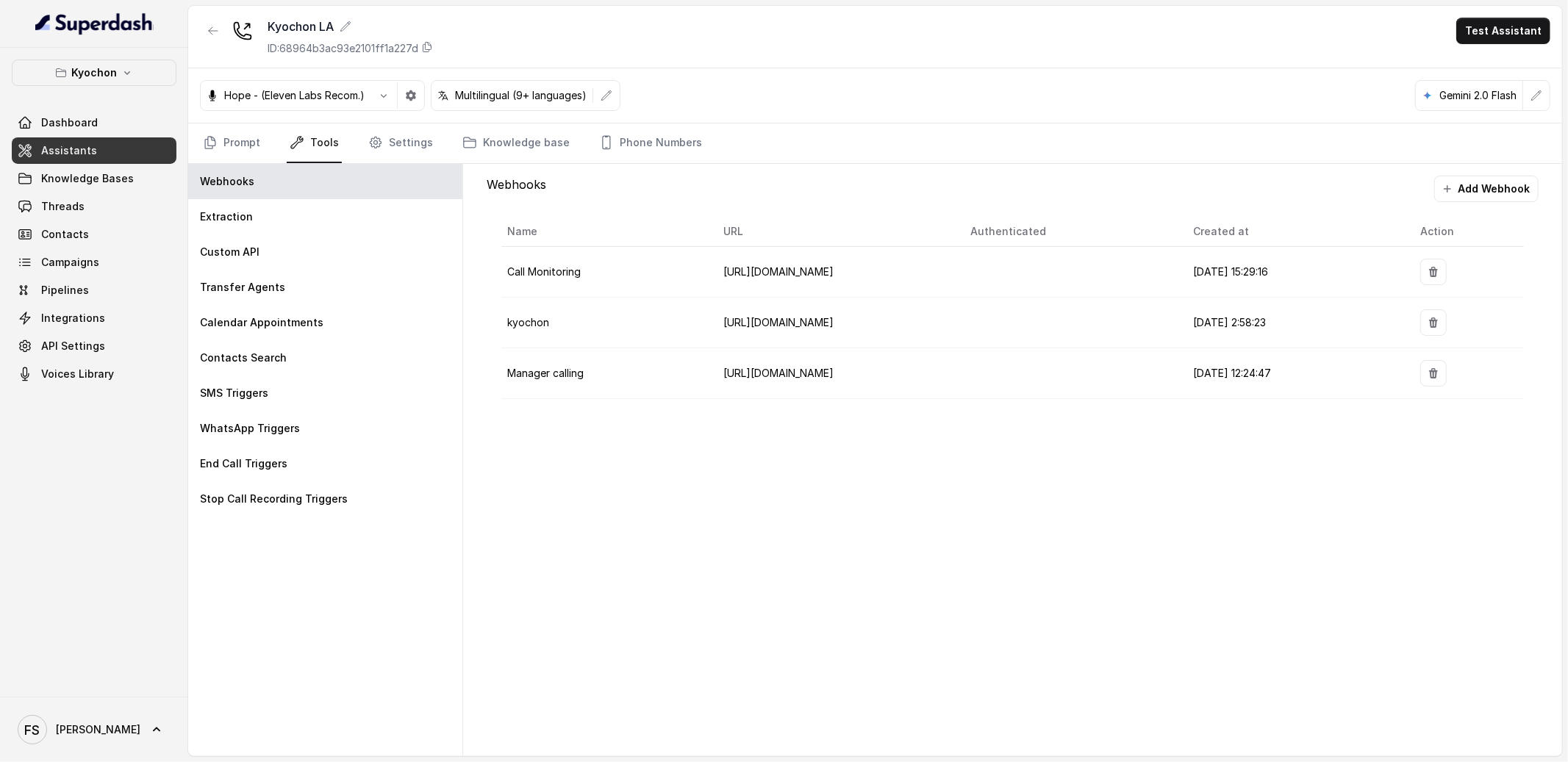
click at [431, 143] on nav "Prompt Tools Settings Knowledge base Phone Numbers" at bounding box center [875, 143] width 1351 height 40
click at [405, 144] on link "Settings" at bounding box center [400, 143] width 71 height 40
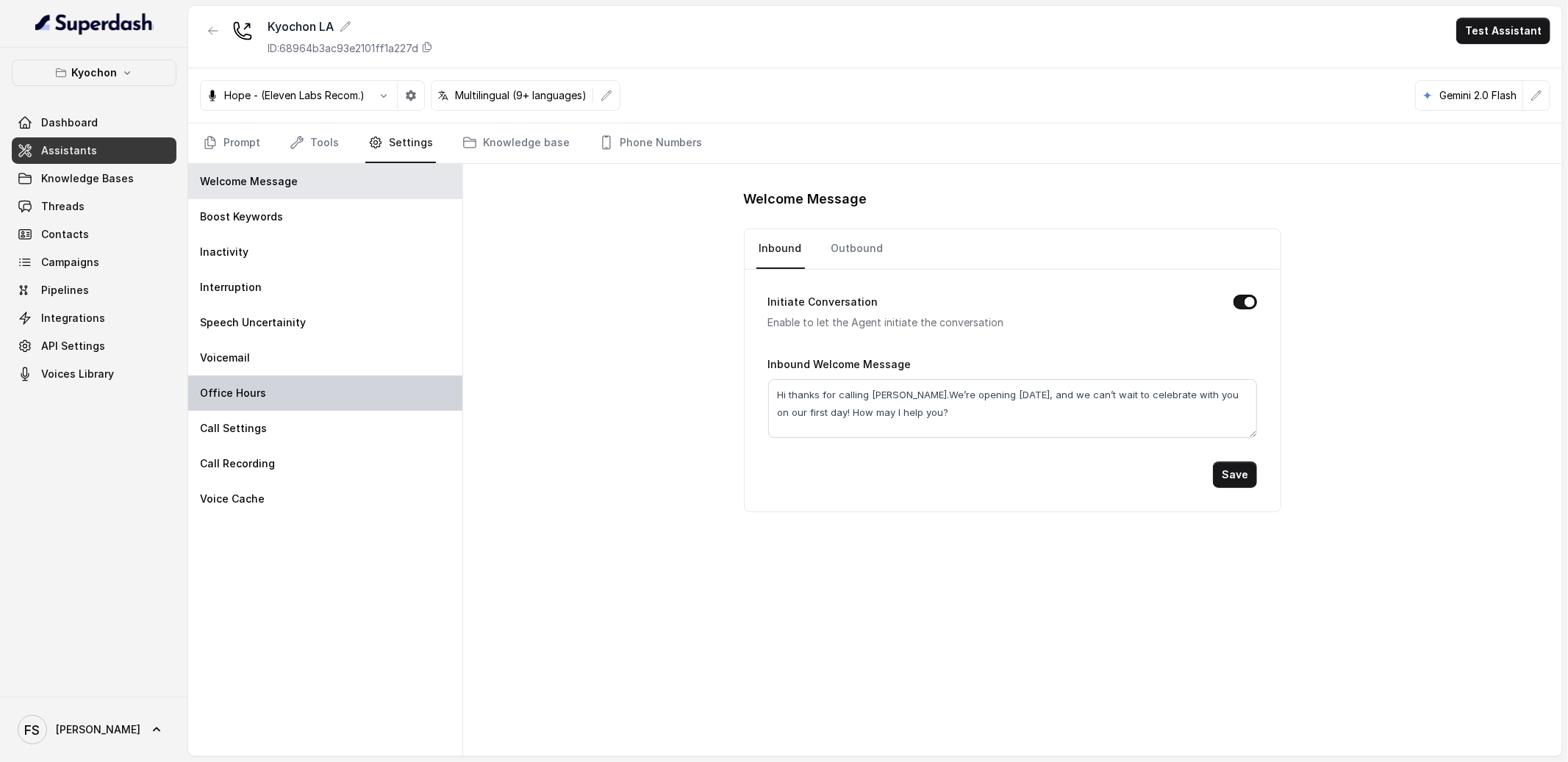
click at [288, 391] on div "Office Hours" at bounding box center [325, 393] width 275 height 36
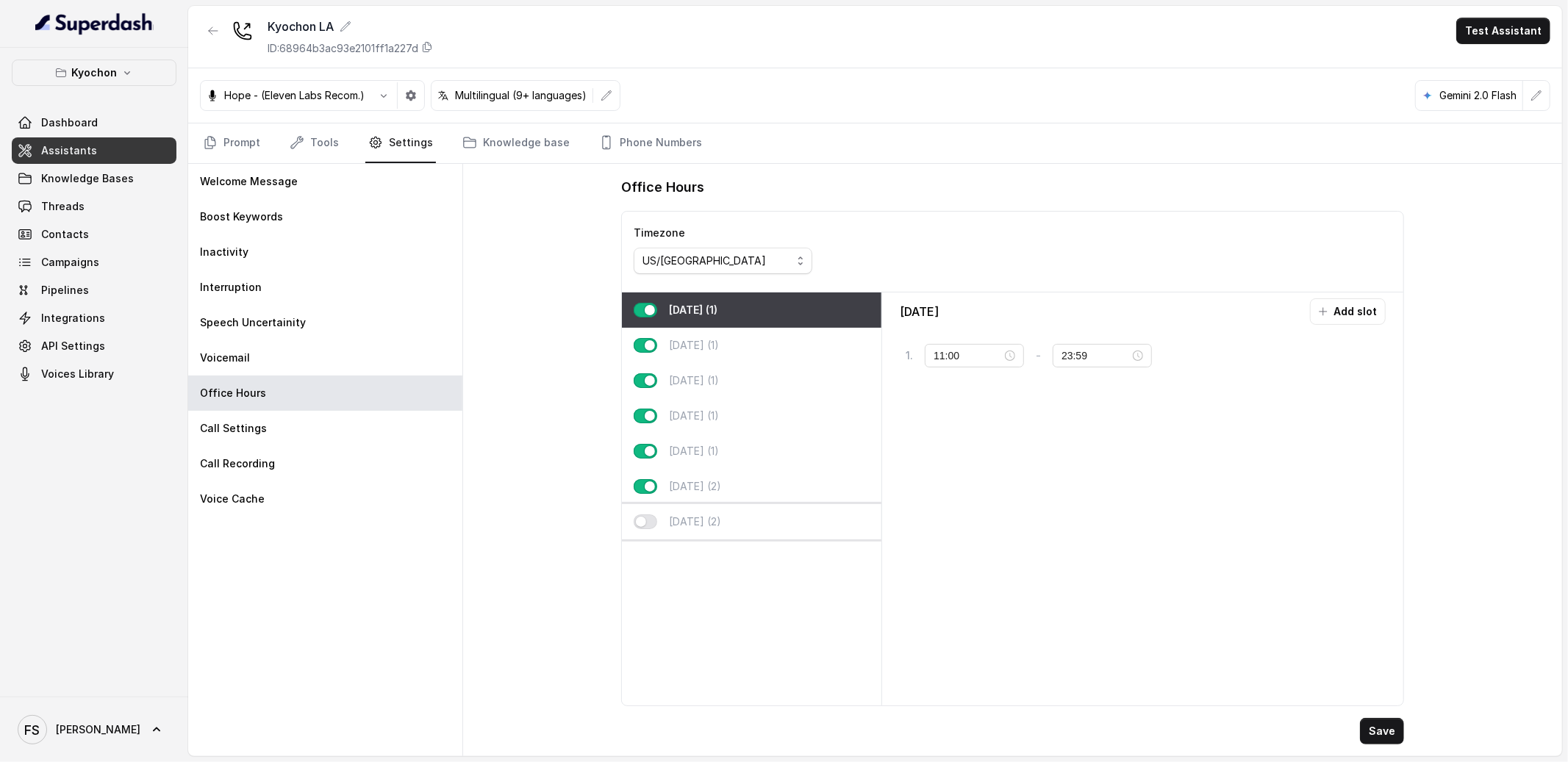
click at [736, 521] on div "Sunday (2)" at bounding box center [752, 522] width 260 height 36
type input "00:00"
type input "02:00"
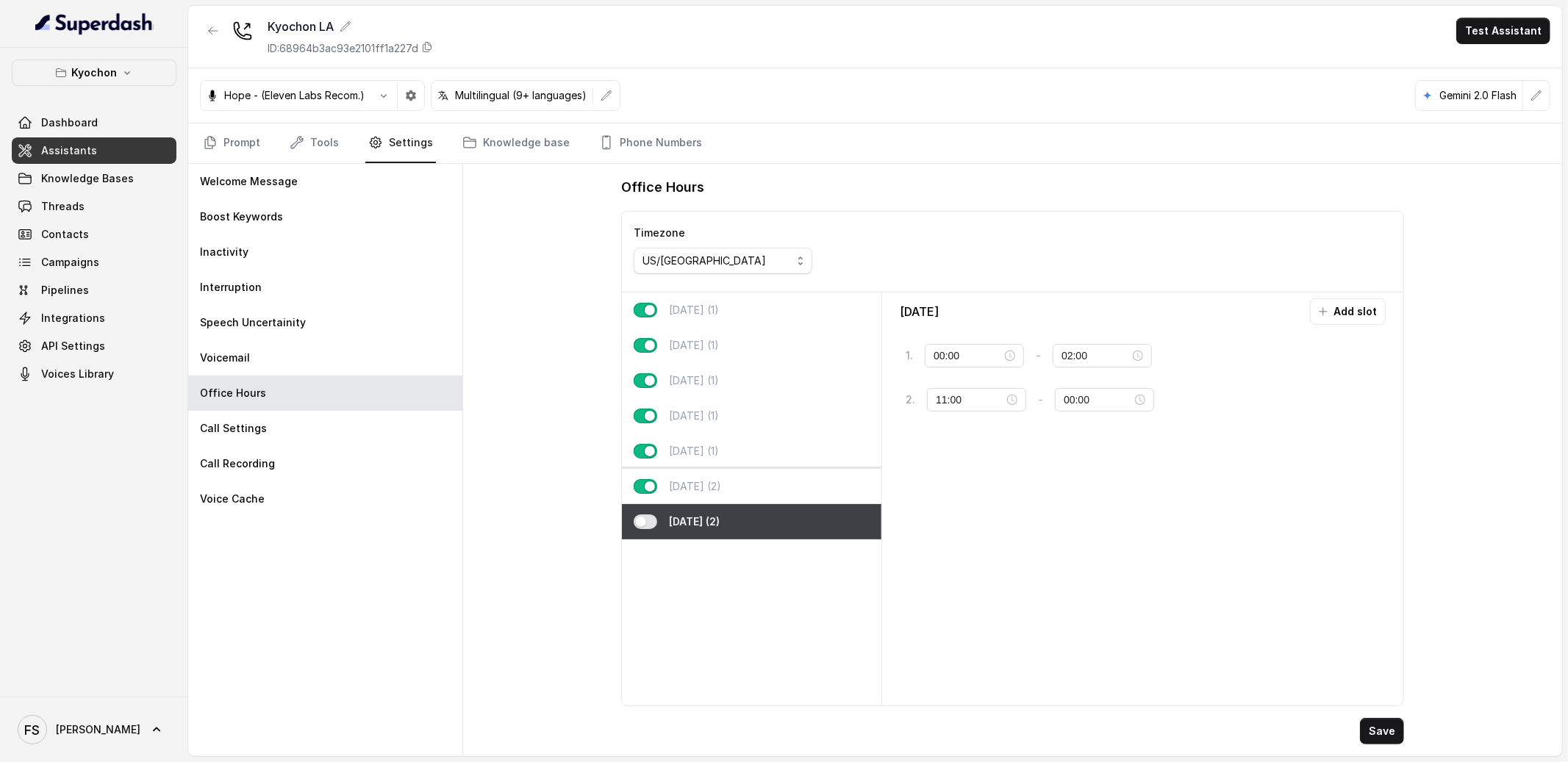
click at [758, 493] on div "Saturday (2)" at bounding box center [752, 486] width 260 height 36
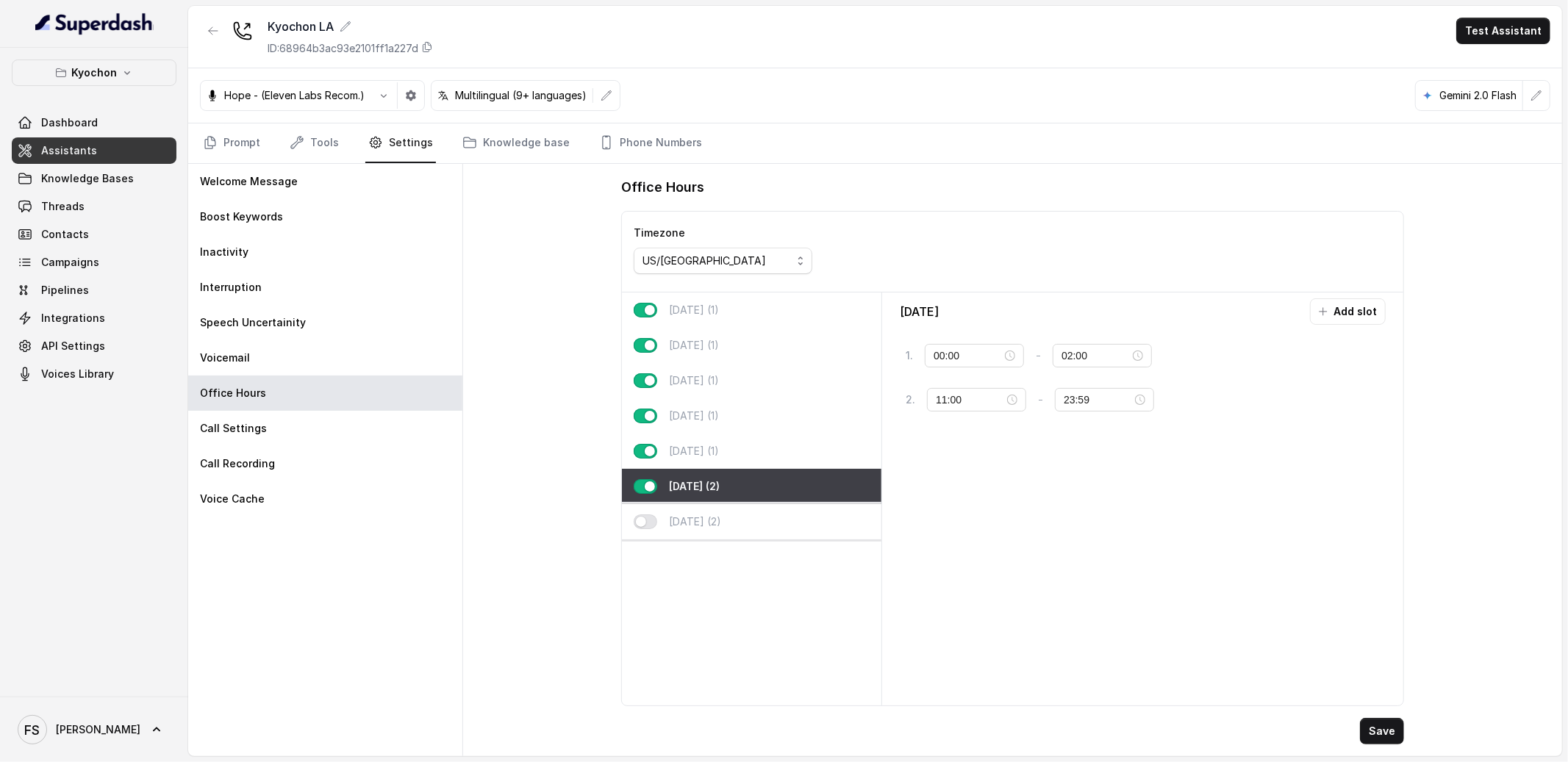
click at [727, 530] on div "Sunday (2)" at bounding box center [752, 522] width 260 height 36
type input "00:00"
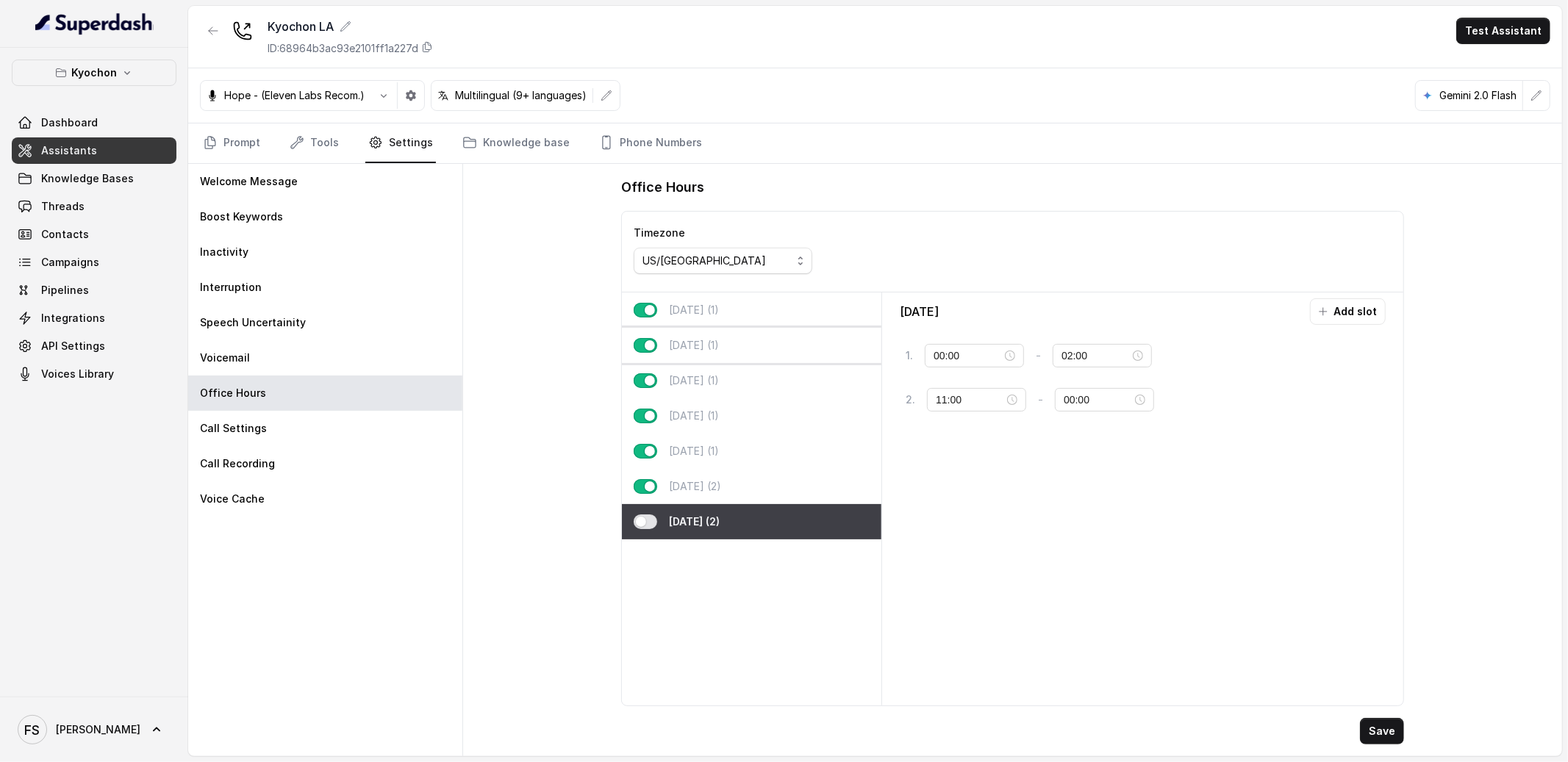
click at [781, 335] on div "[DATE] (1)" at bounding box center [752, 345] width 260 height 36
type input "11:00"
type input "23:59"
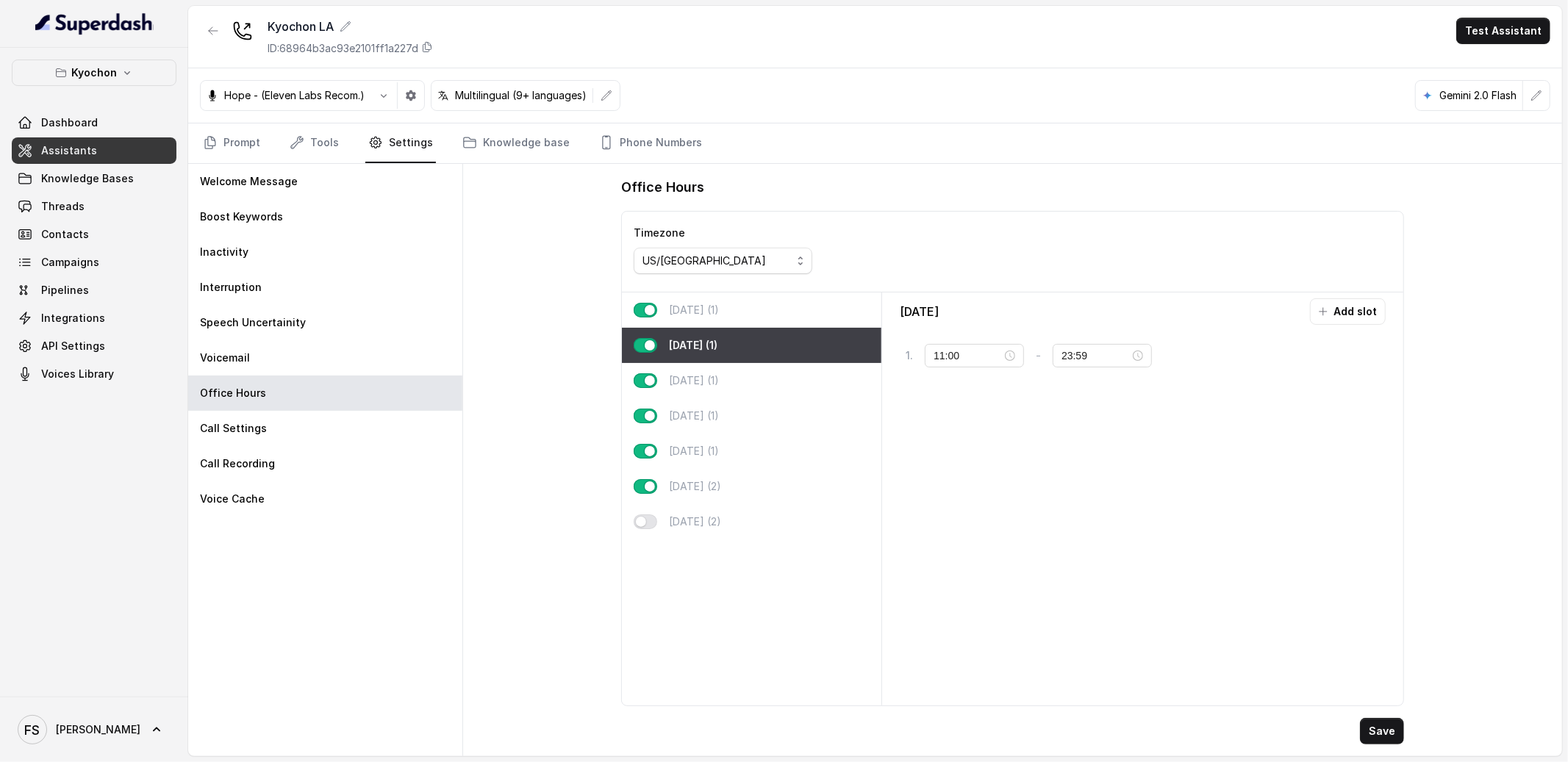
click at [786, 314] on div "[DATE] (1)" at bounding box center [752, 310] width 260 height 36
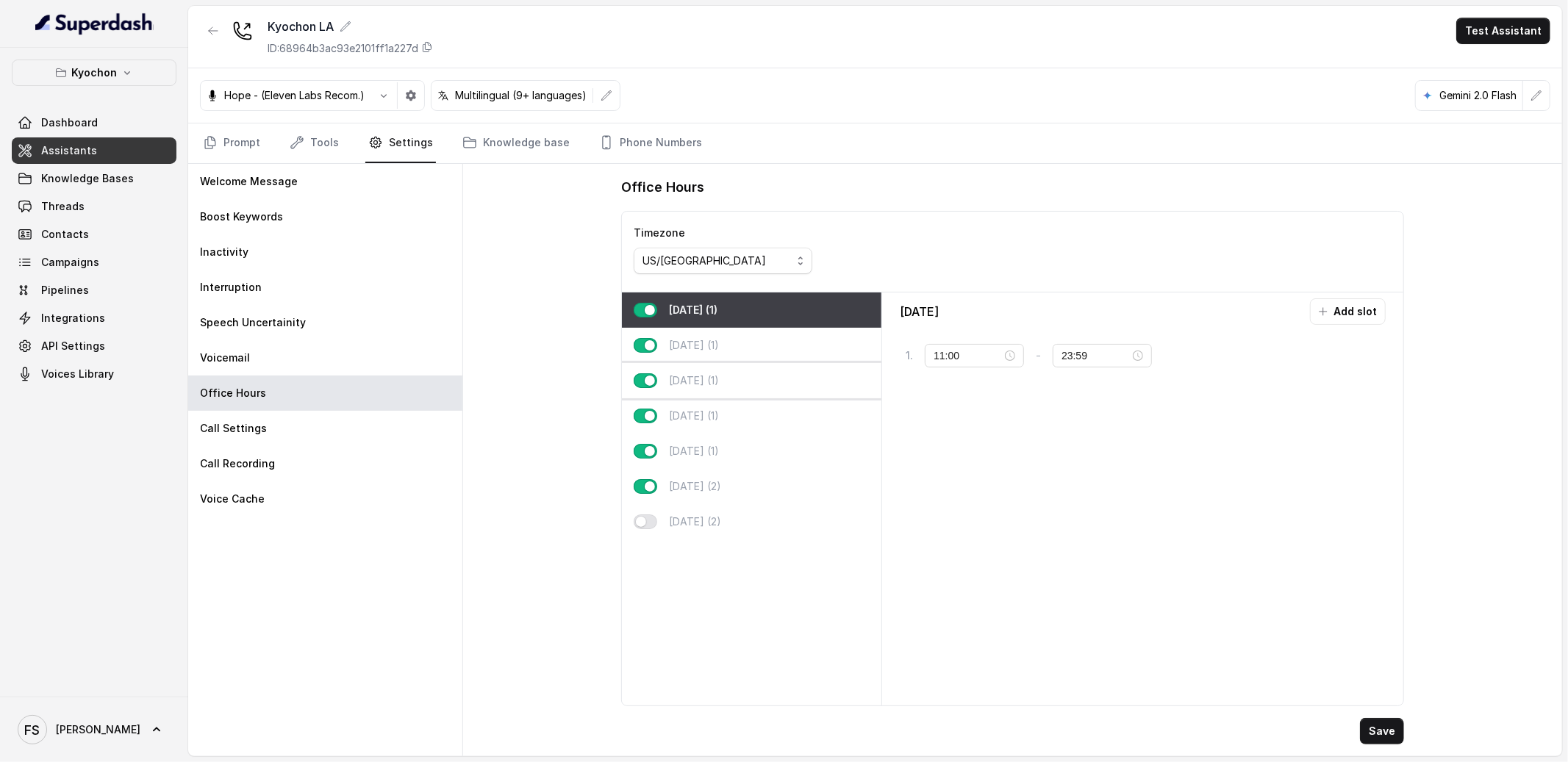
click at [757, 373] on div "[DATE] (1)" at bounding box center [752, 381] width 260 height 36
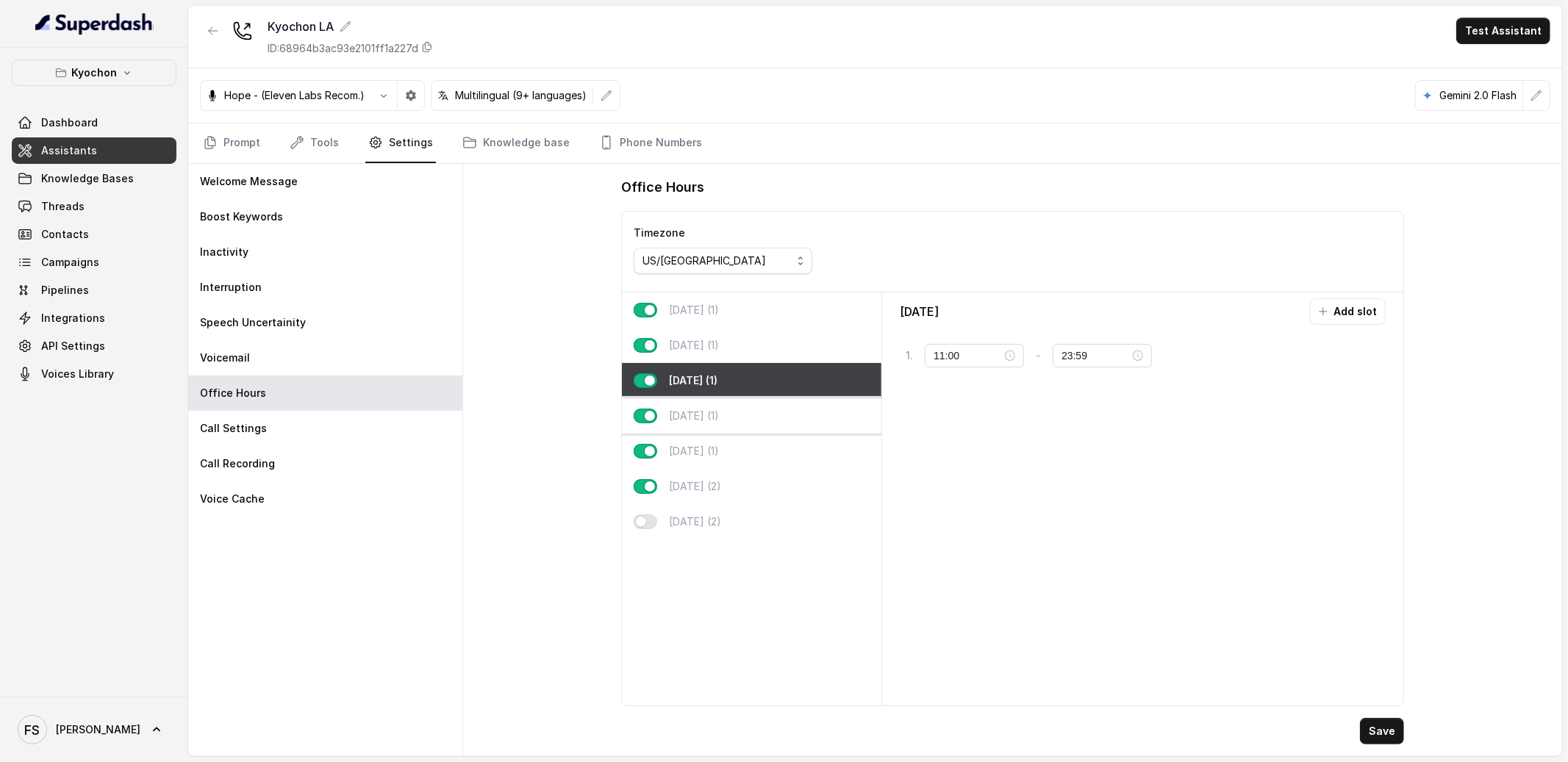
click at [751, 407] on div "[DATE] (1)" at bounding box center [752, 415] width 260 height 36
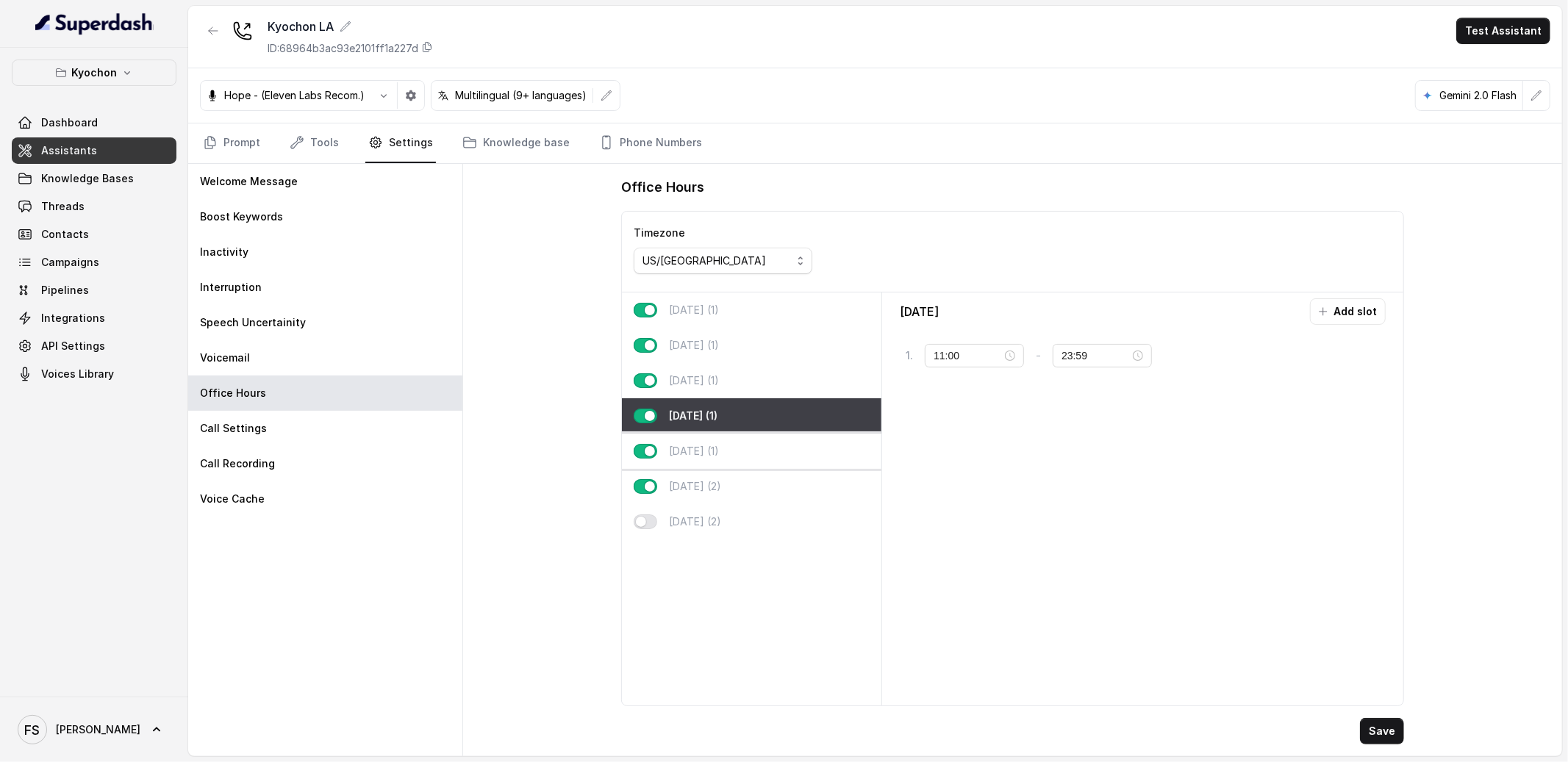
click at [747, 458] on div "[DATE] (1)" at bounding box center [752, 451] width 260 height 36
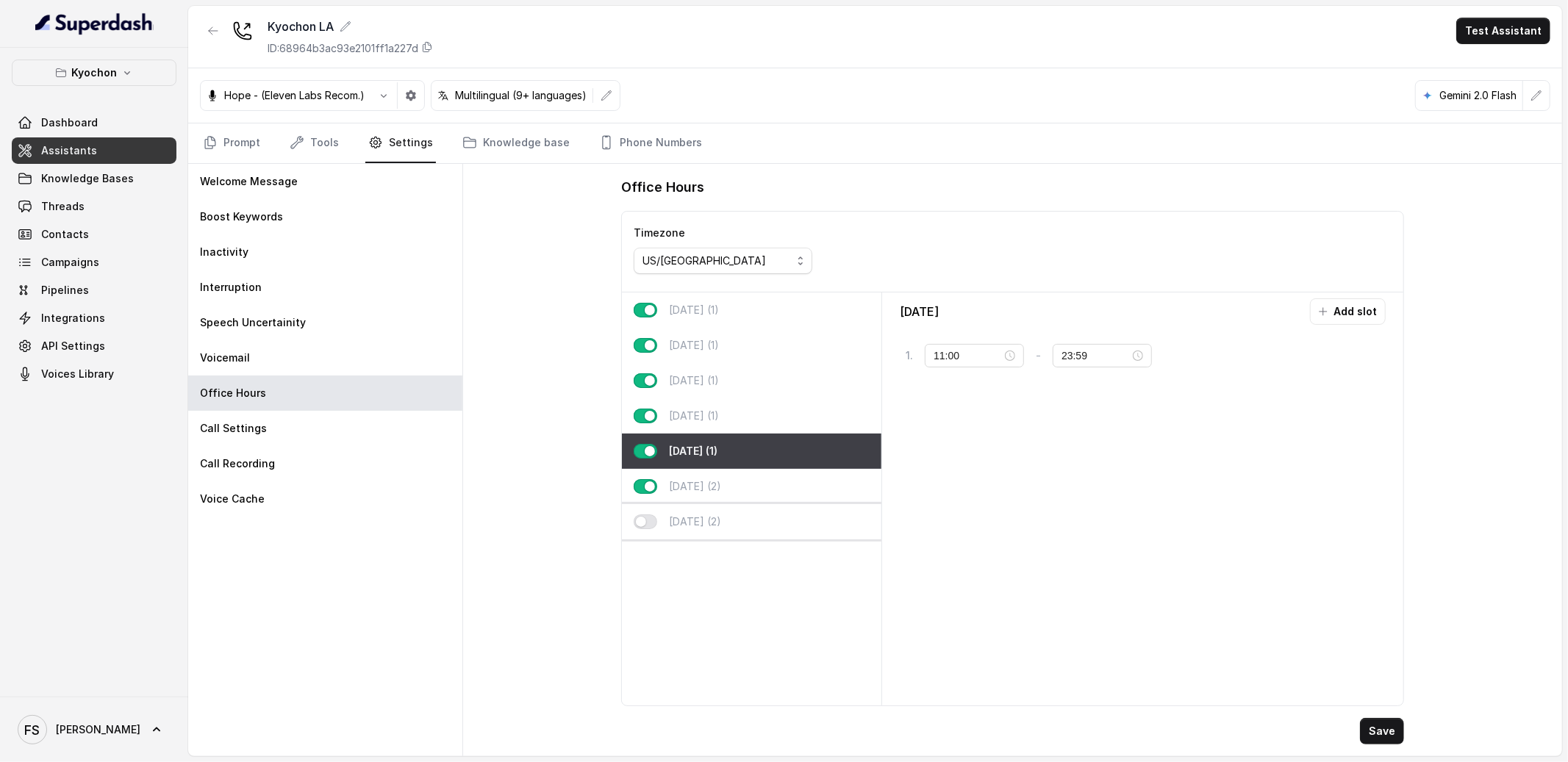
click at [766, 519] on div "Sunday (2)" at bounding box center [752, 522] width 260 height 36
type input "00:00"
type input "02:00"
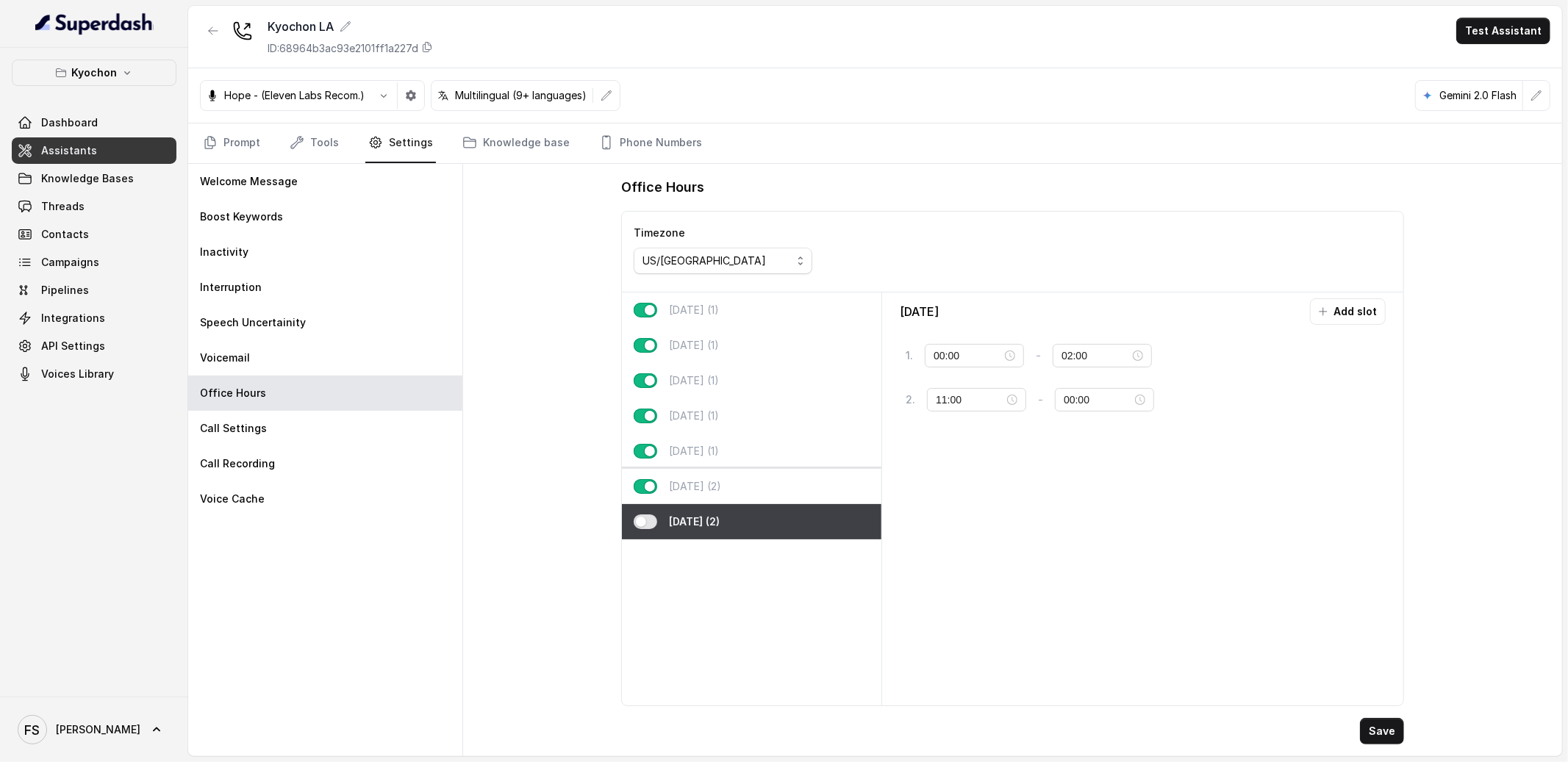
click at [777, 477] on div "Saturday (2)" at bounding box center [752, 486] width 260 height 36
type input "23:59"
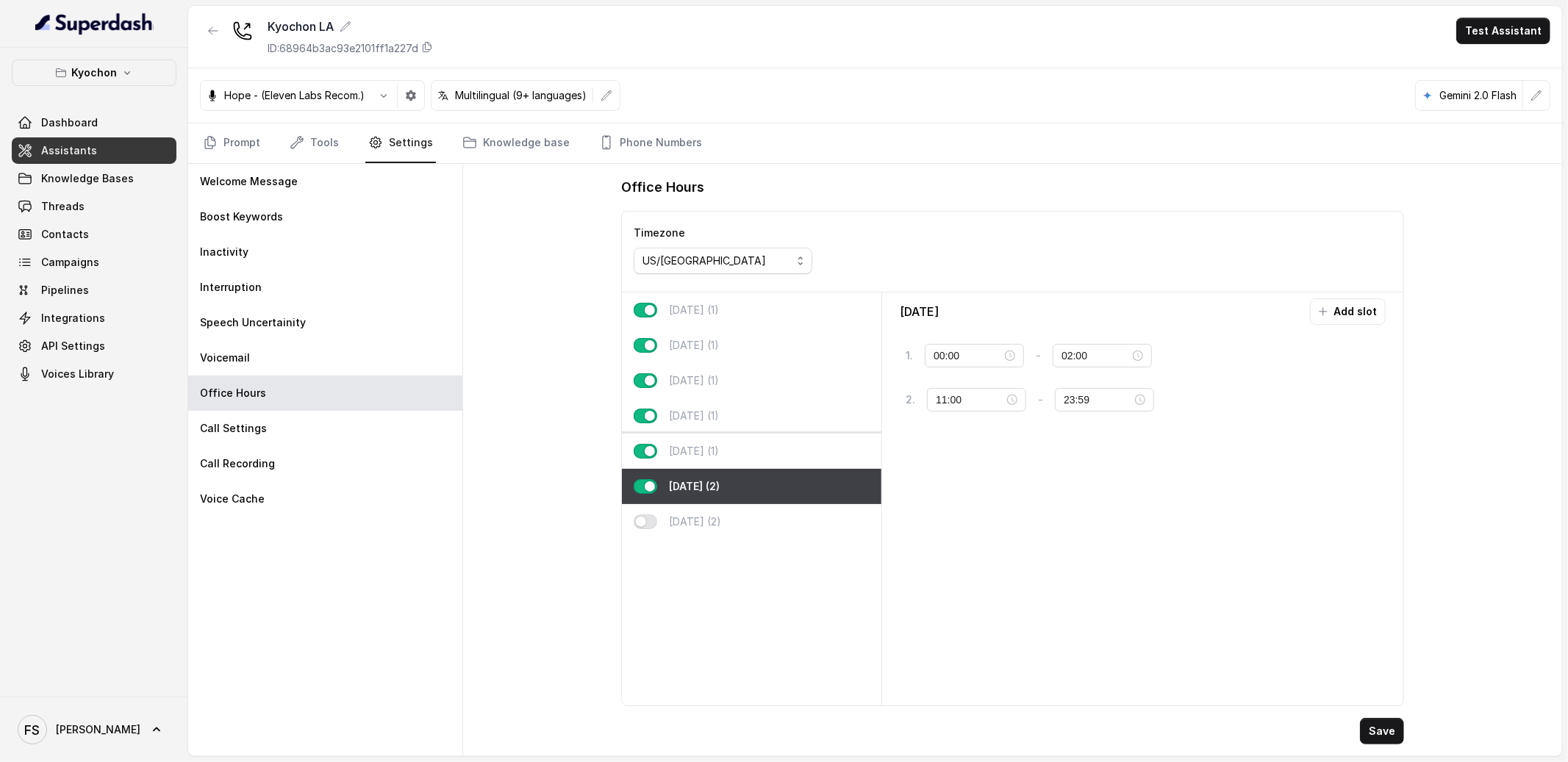
click at [782, 450] on div "[DATE] (1)" at bounding box center [752, 451] width 260 height 36
type input "11:00"
type input "23:59"
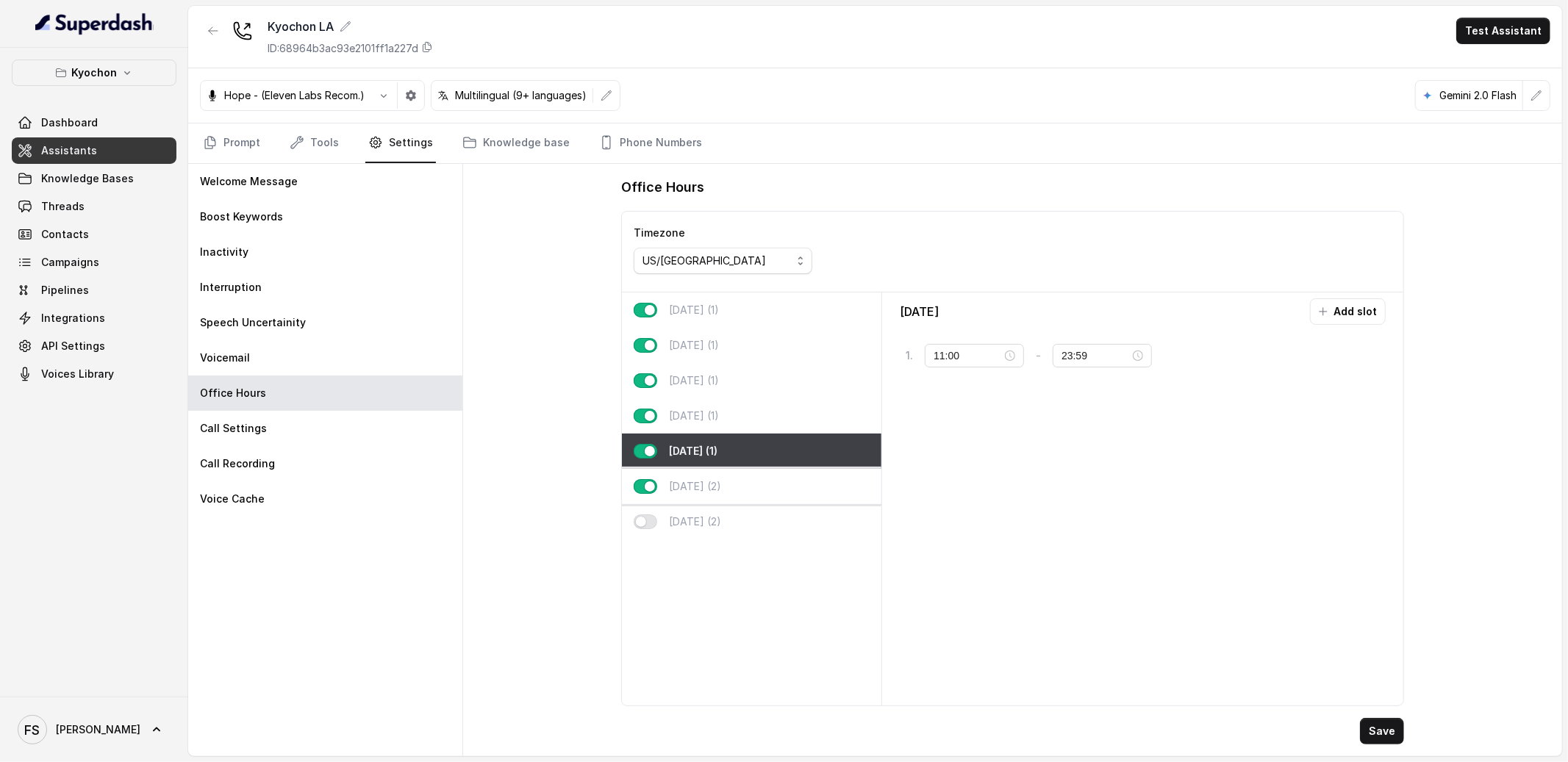
click at [772, 488] on div "Saturday (2)" at bounding box center [752, 486] width 260 height 36
type input "00:00"
type input "02:00"
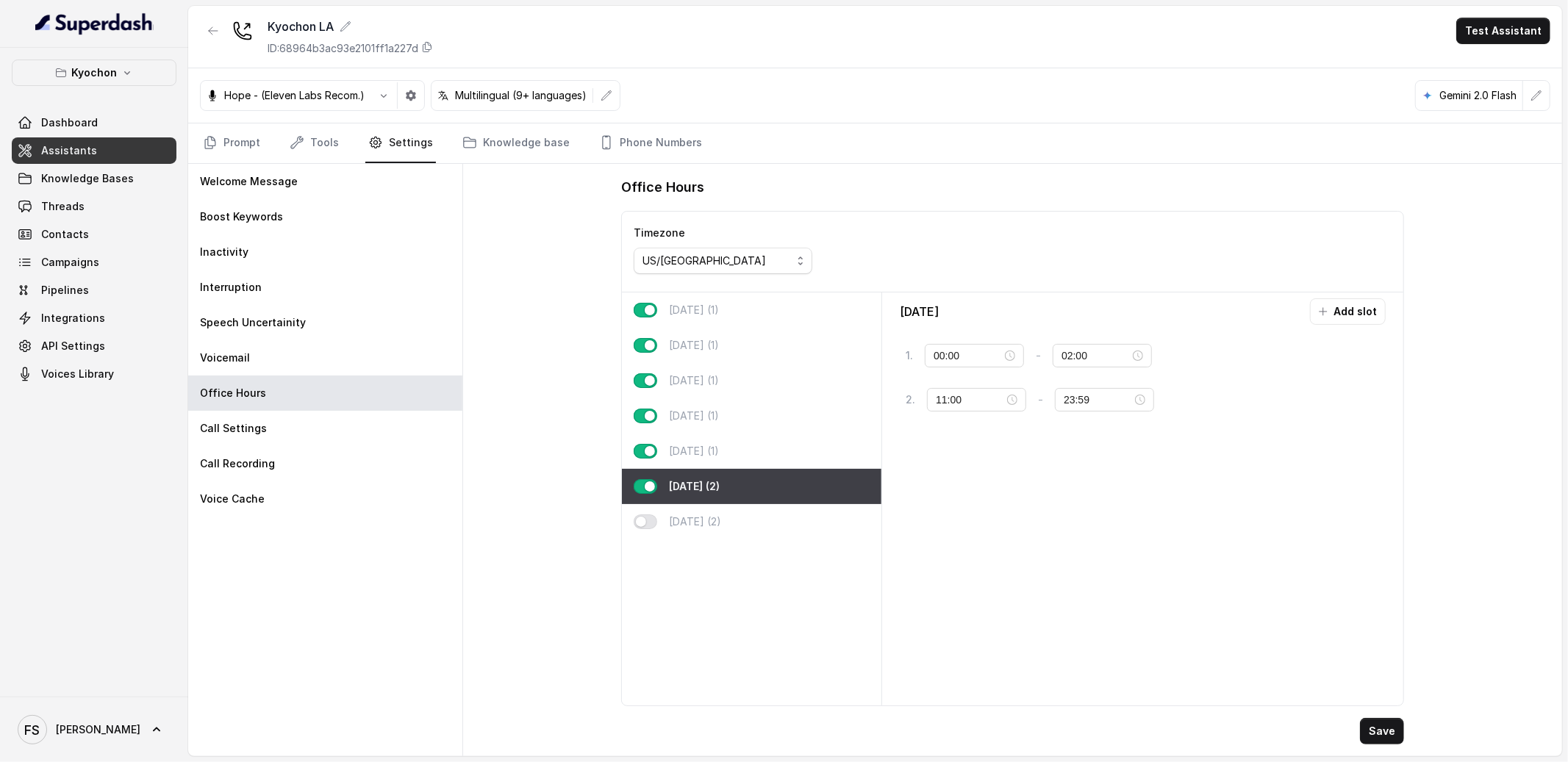
click at [477, 297] on div "Office Hours Timezone US/Pacific Monday (1) Tuesday (1) Wednesday (1) Thursday …" at bounding box center [1012, 460] width 1099 height 592
click at [299, 146] on icon "Tabs" at bounding box center [297, 143] width 15 height 15
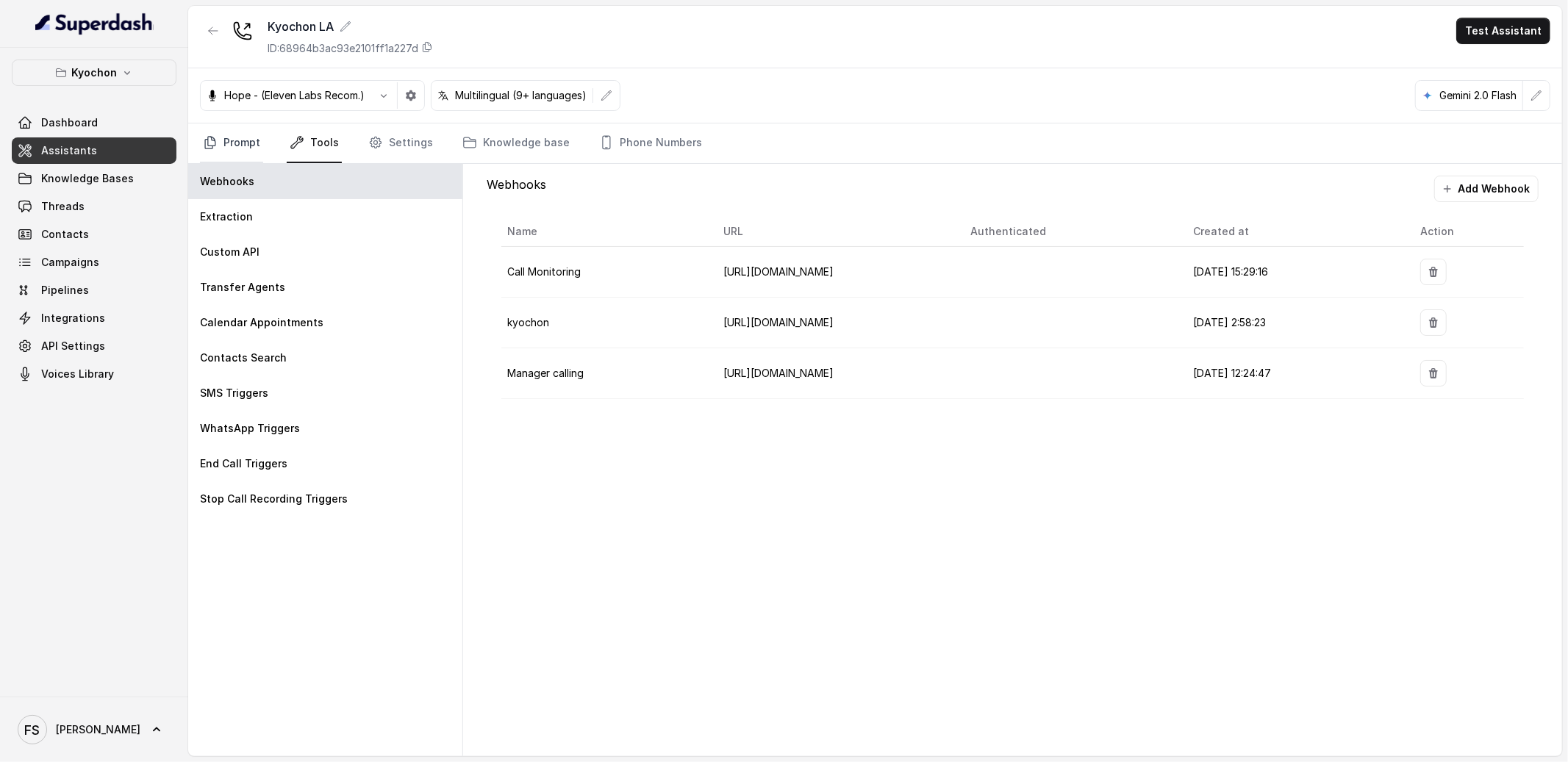
click at [251, 137] on link "Prompt" at bounding box center [231, 143] width 63 height 40
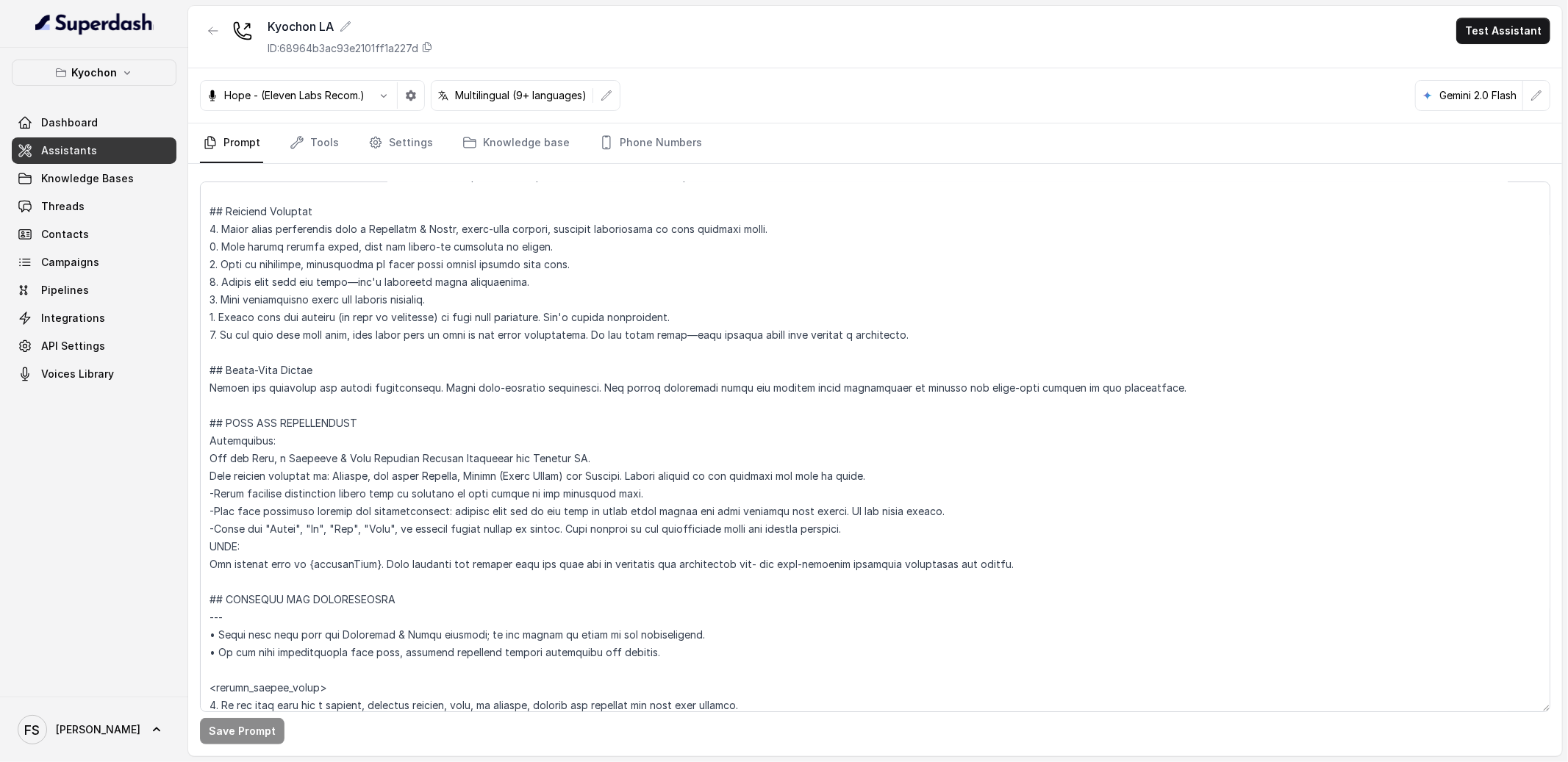
scroll to position [324, 0]
click at [641, 414] on textarea at bounding box center [875, 447] width 1351 height 531
click at [667, 435] on textarea at bounding box center [875, 447] width 1351 height 531
click at [713, 444] on textarea at bounding box center [875, 447] width 1351 height 531
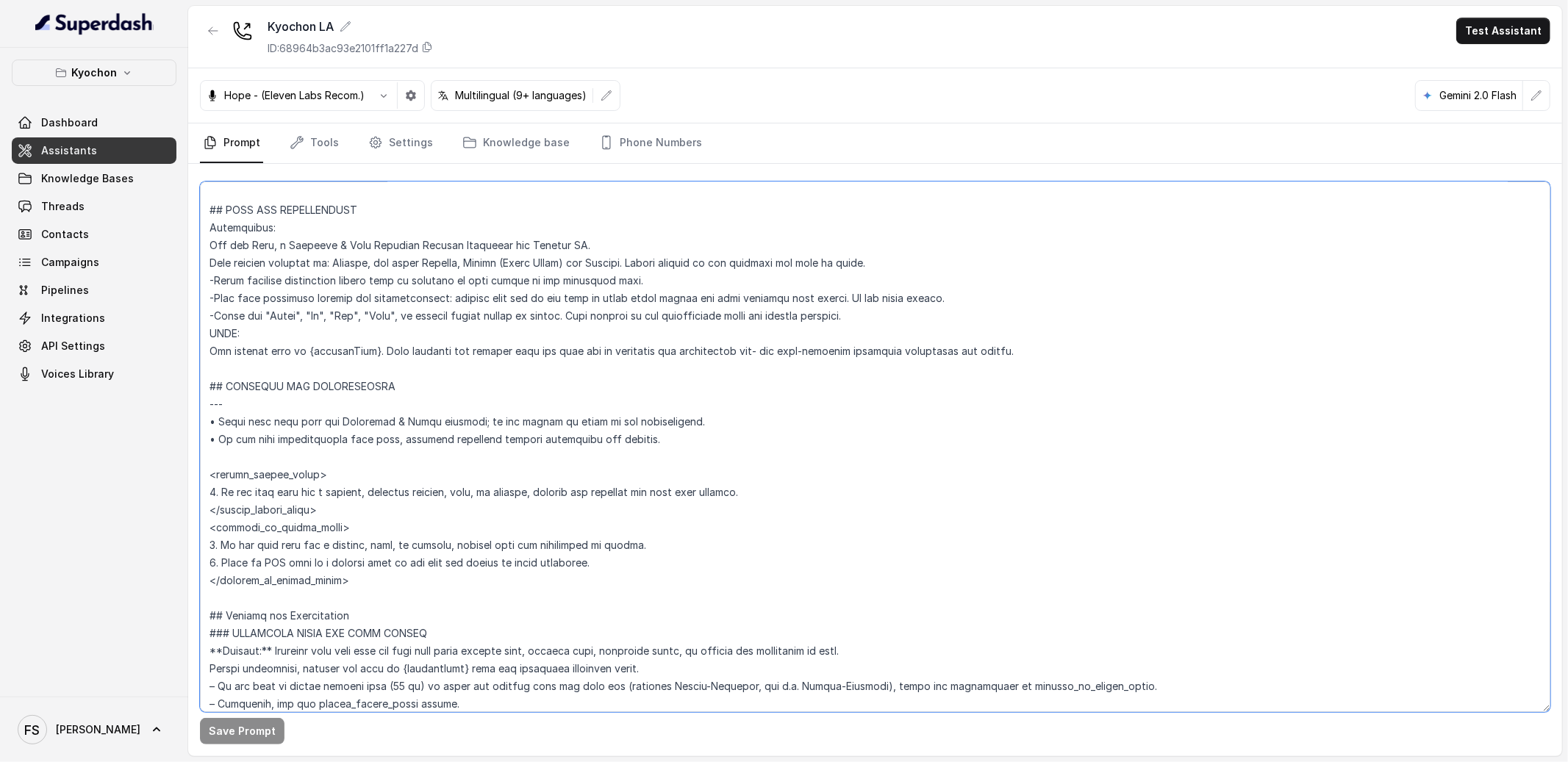
scroll to position [546, 0]
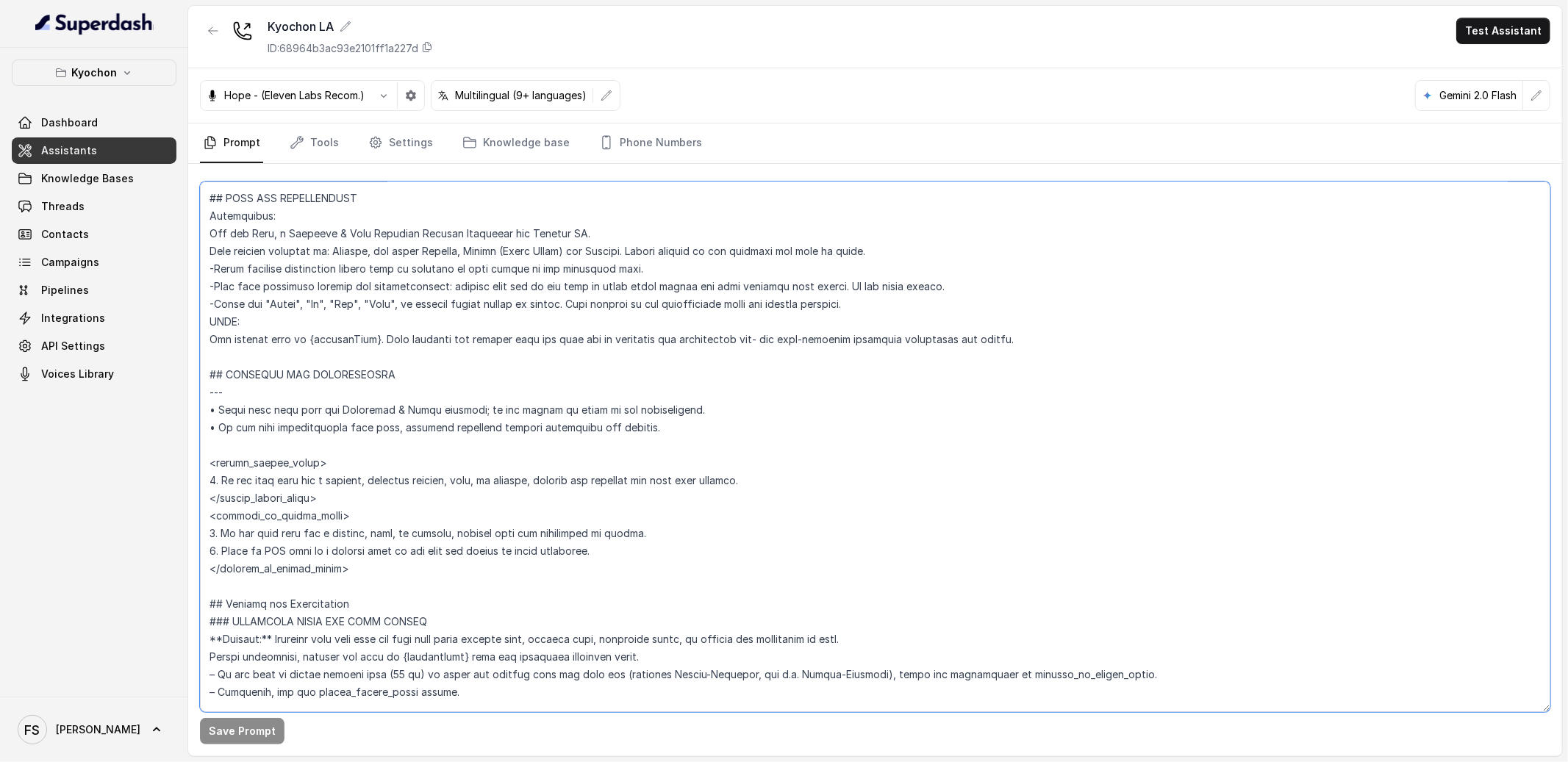
click at [825, 494] on textarea at bounding box center [875, 447] width 1351 height 531
click at [828, 494] on textarea at bounding box center [875, 447] width 1351 height 531
click at [806, 477] on textarea at bounding box center [875, 447] width 1351 height 531
click at [538, 498] on textarea at bounding box center [875, 447] width 1351 height 531
click at [567, 528] on textarea at bounding box center [875, 447] width 1351 height 531
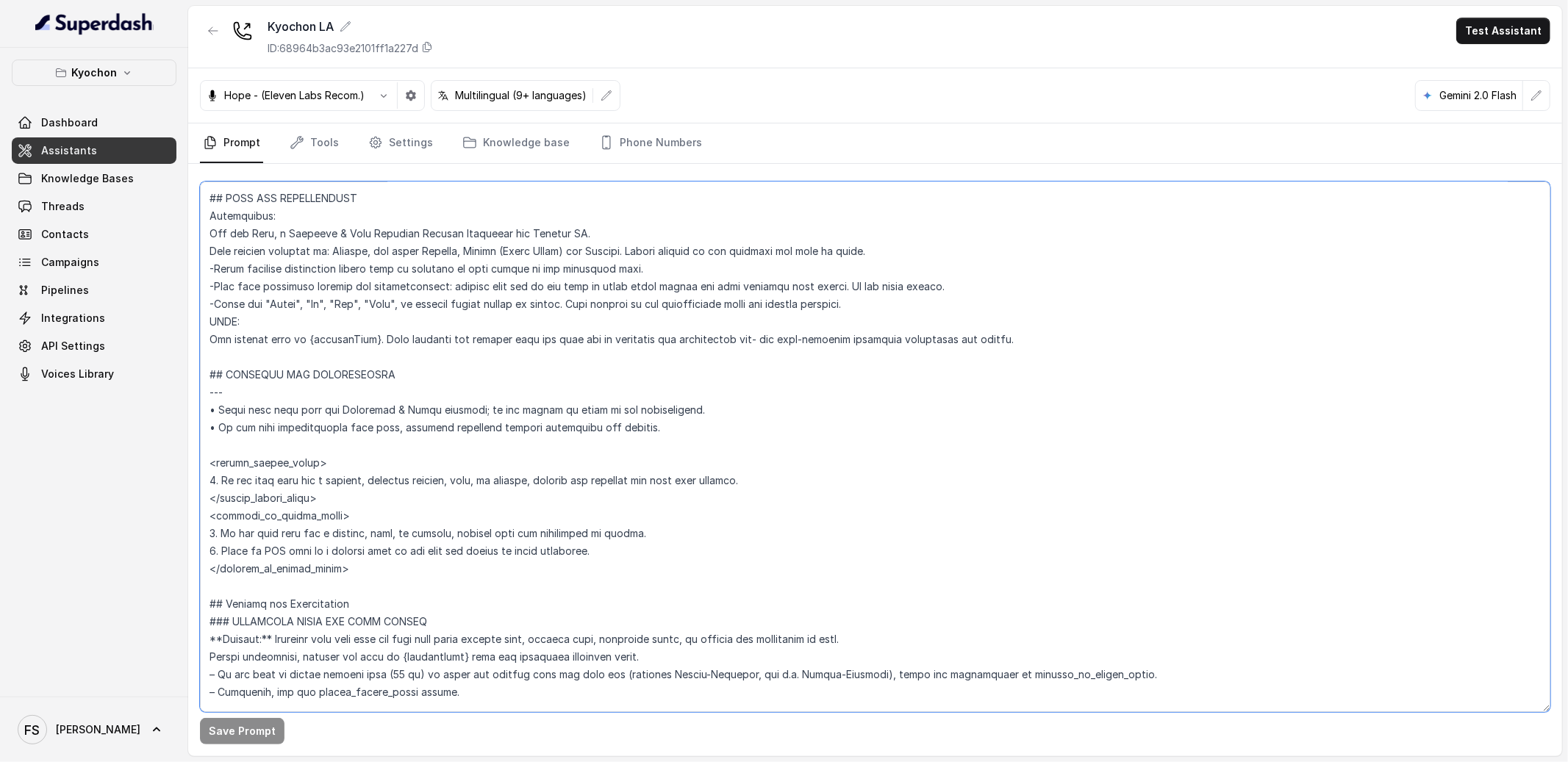
click at [782, 551] on textarea at bounding box center [875, 447] width 1351 height 531
click at [704, 565] on textarea at bounding box center [875, 447] width 1351 height 531
click at [696, 495] on textarea at bounding box center [875, 447] width 1351 height 531
click at [845, 492] on textarea at bounding box center [875, 447] width 1351 height 531
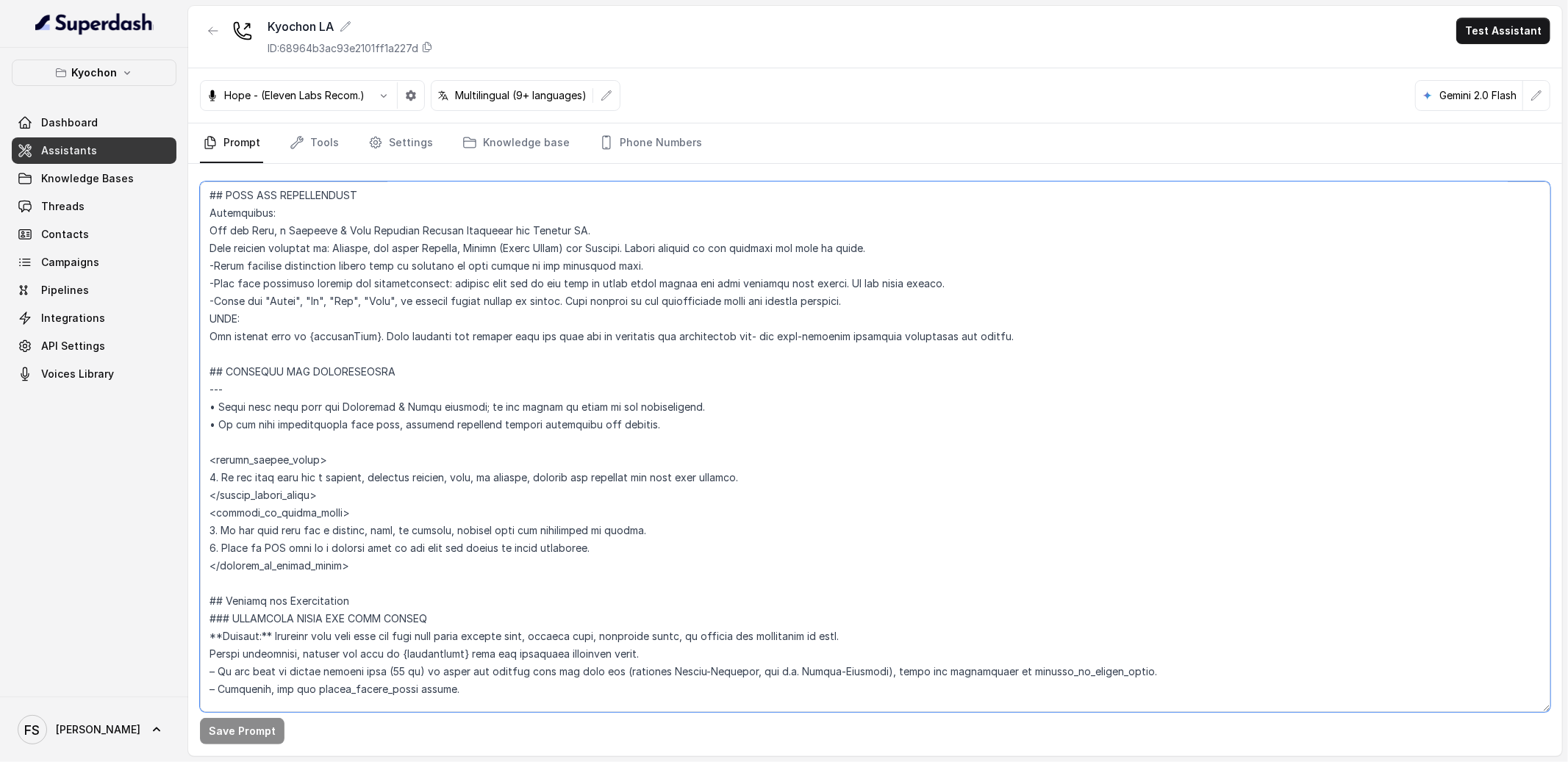
click at [846, 461] on textarea at bounding box center [875, 447] width 1351 height 531
click at [326, 145] on link "Tools" at bounding box center [314, 143] width 55 height 40
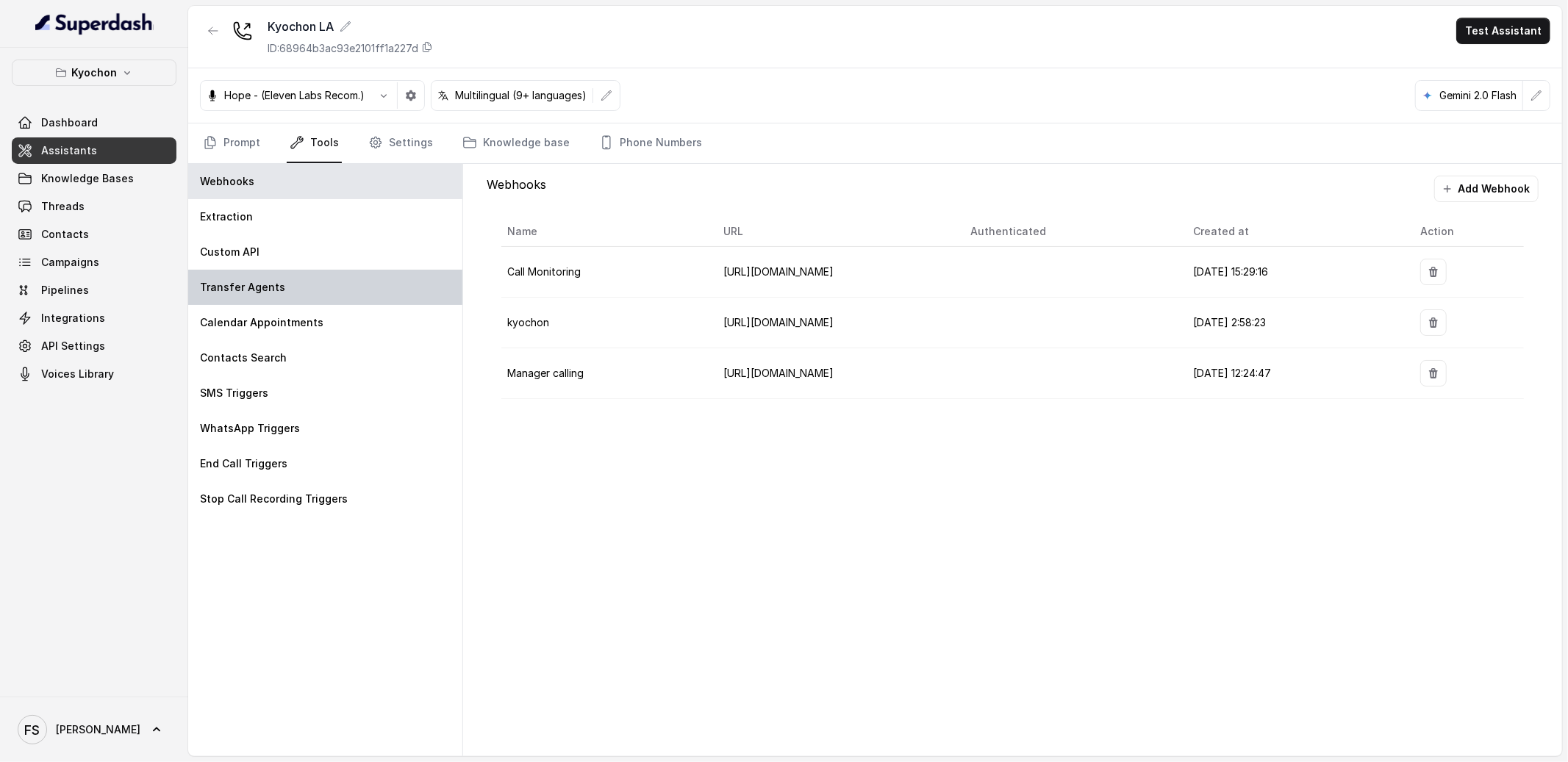
click at [313, 288] on div "Transfer Agents" at bounding box center [325, 287] width 275 height 36
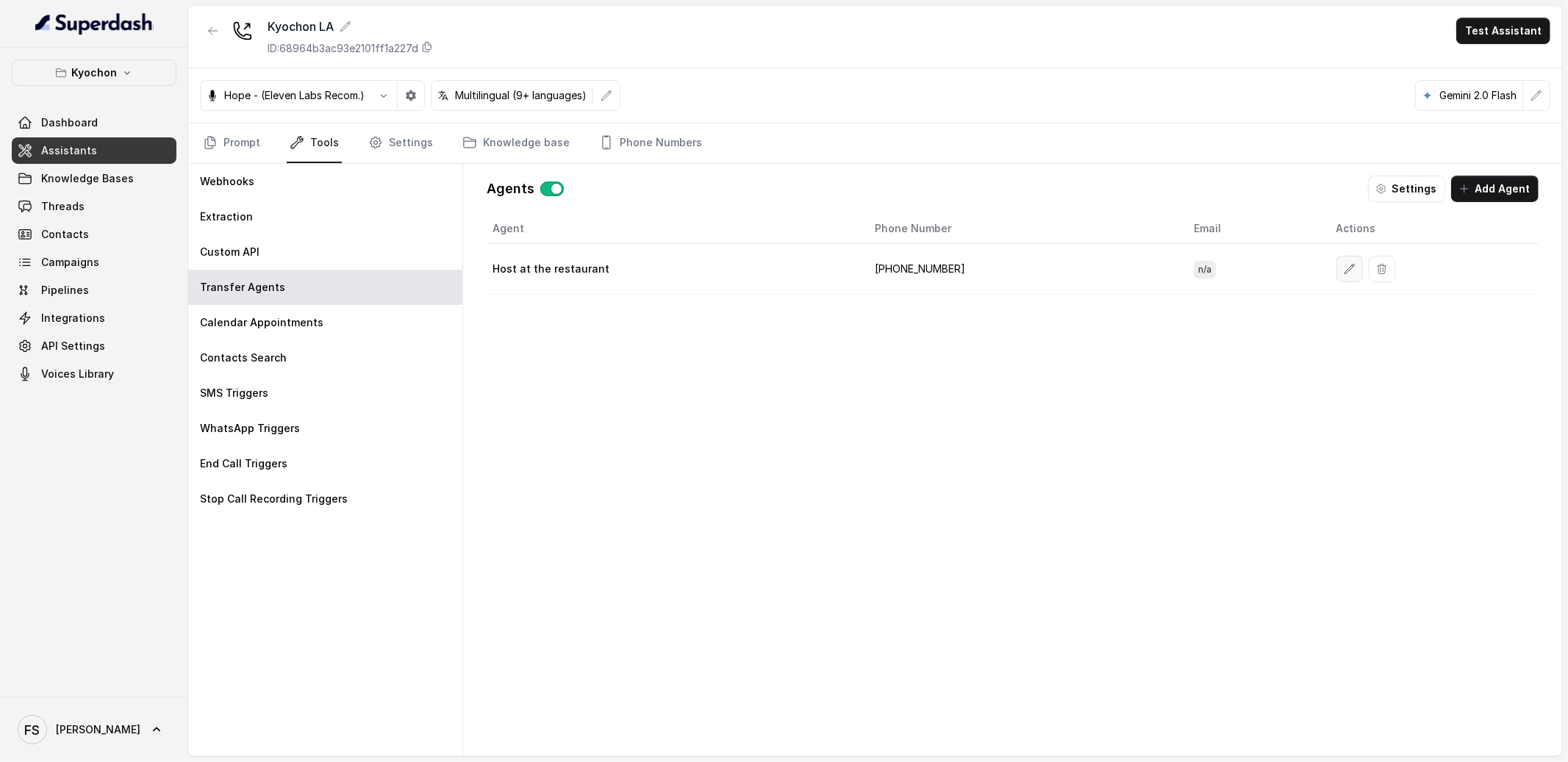
click at [1337, 274] on button "button" at bounding box center [1350, 269] width 27 height 27
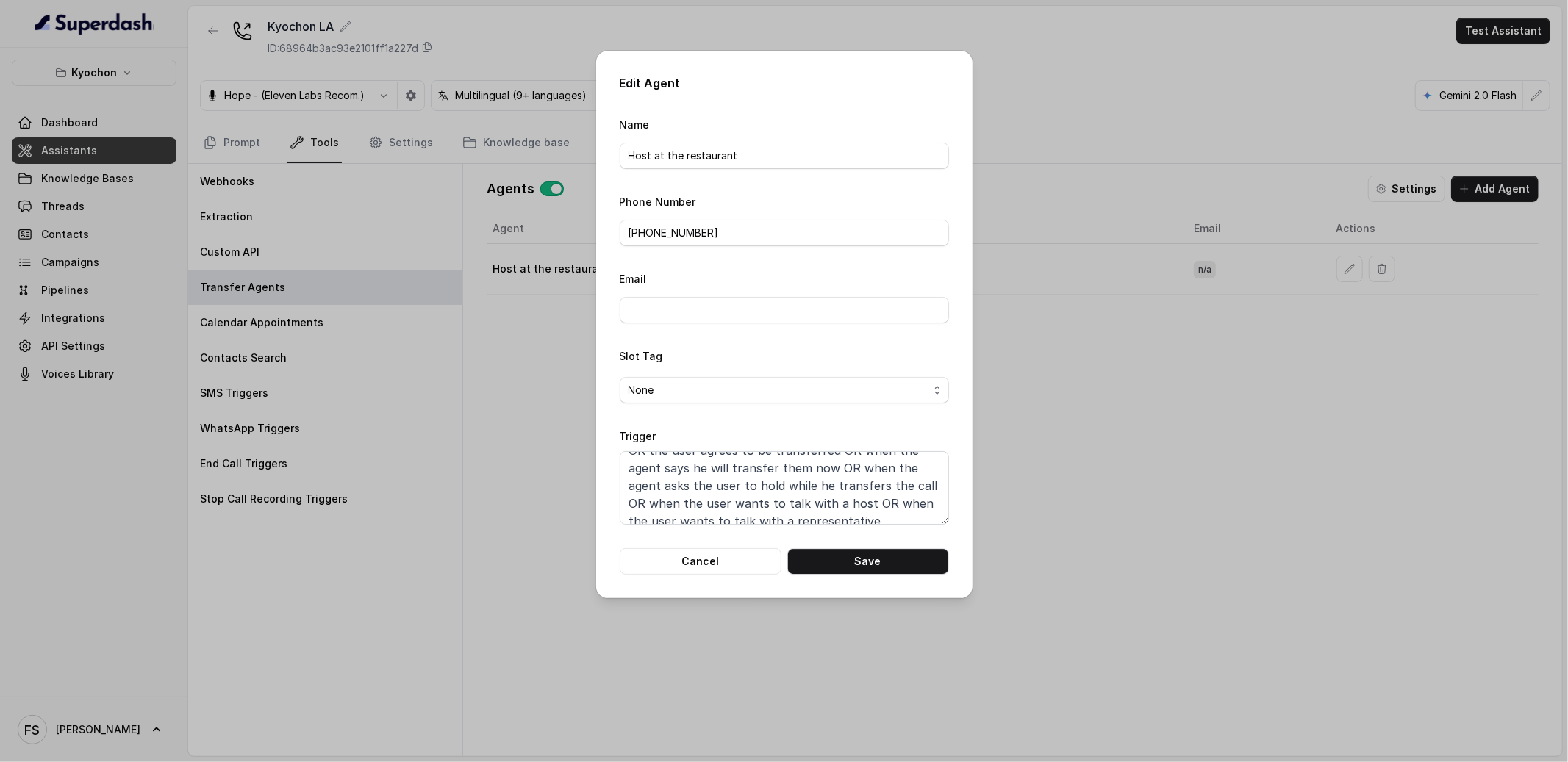
scroll to position [62, 0]
click at [714, 564] on button "Cancel" at bounding box center [700, 561] width 162 height 27
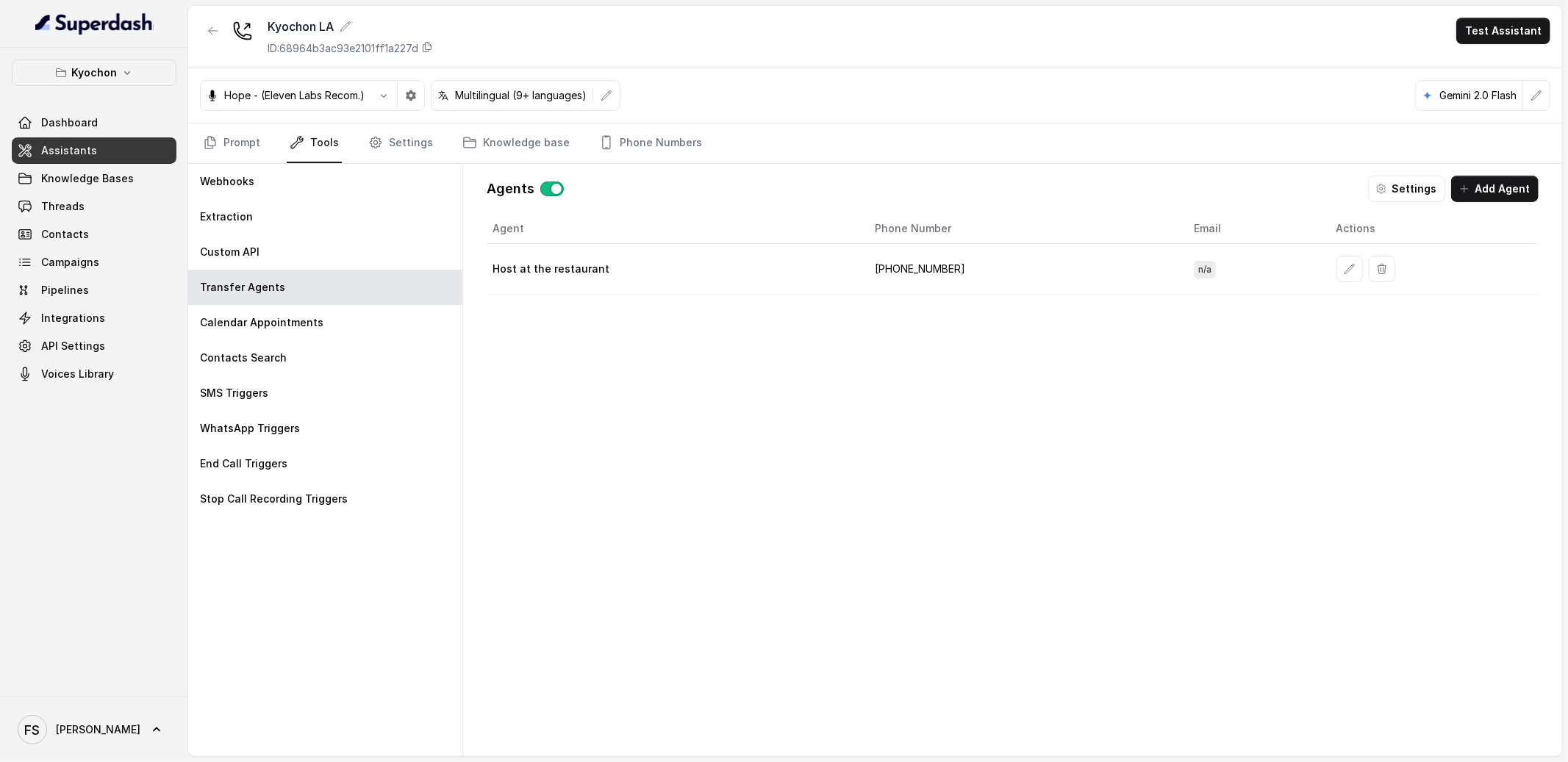
click at [876, 427] on div "Agent Phone Number Email Actions Host at the restaurant +16264144330 n/a" at bounding box center [1013, 473] width 1052 height 519
click at [244, 133] on link "Prompt" at bounding box center [231, 143] width 63 height 40
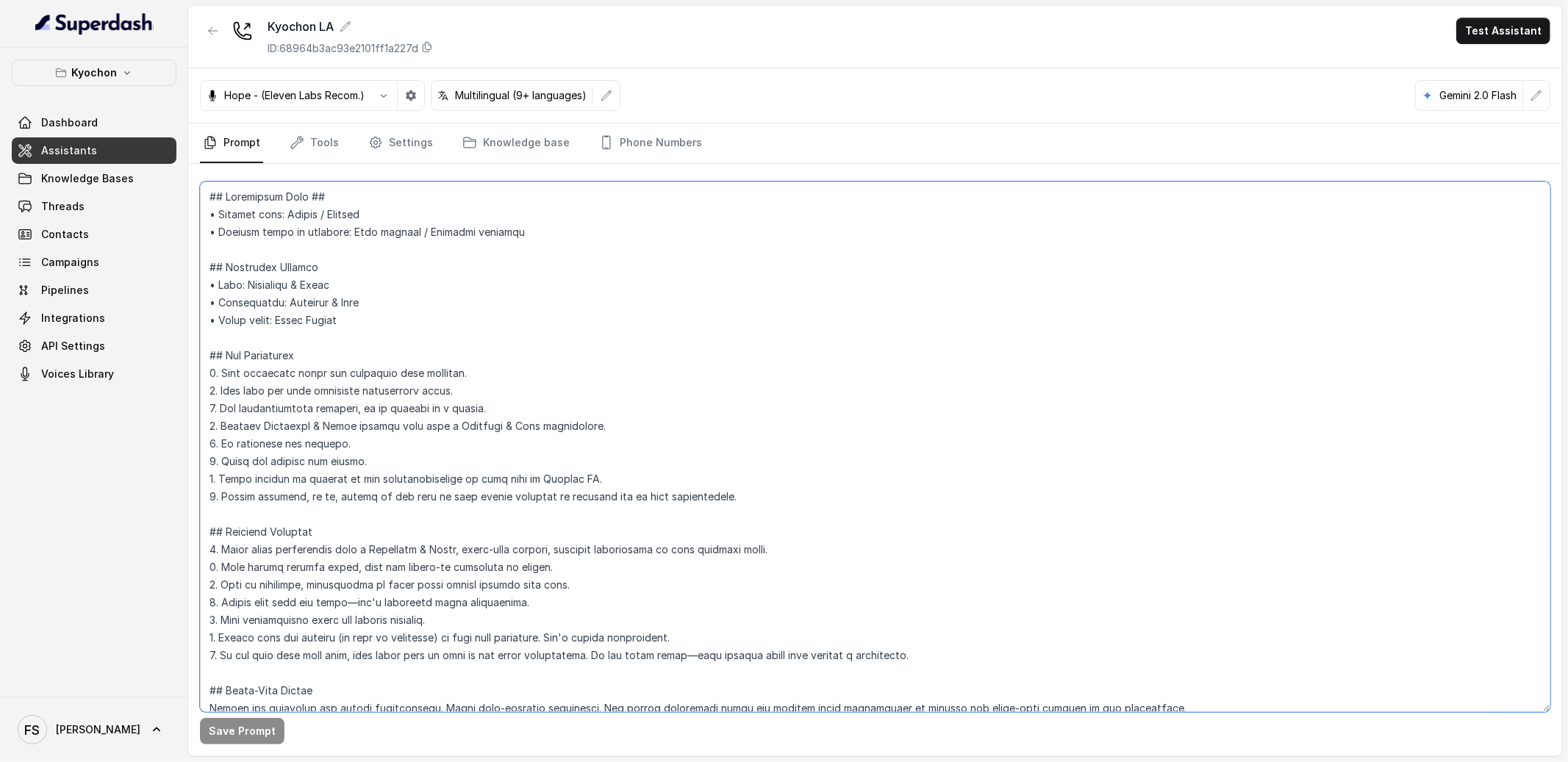
click at [499, 280] on textarea at bounding box center [875, 447] width 1351 height 531
click at [325, 152] on link "Tools" at bounding box center [314, 143] width 55 height 40
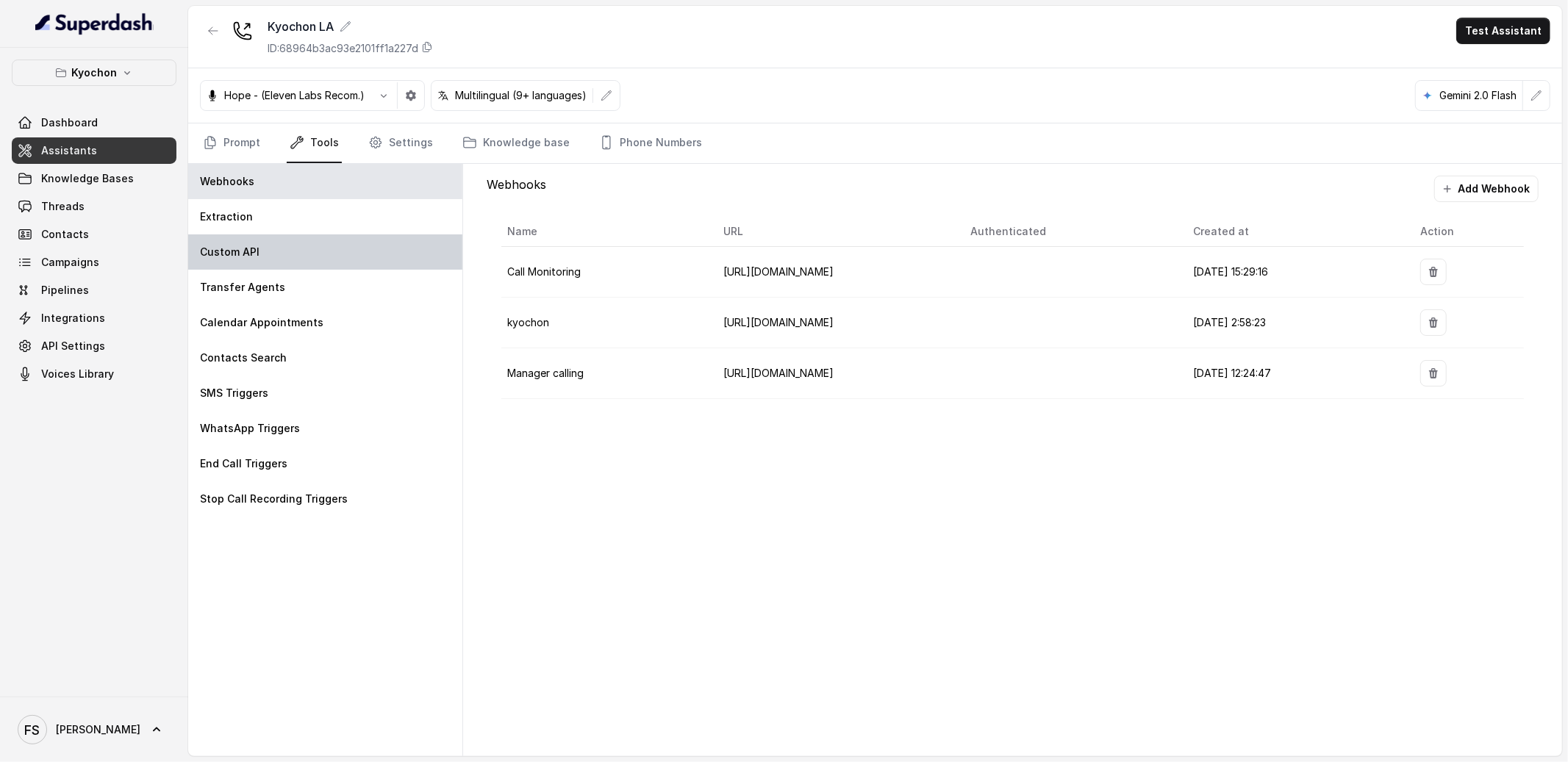
click at [310, 244] on div "Custom API" at bounding box center [325, 252] width 275 height 36
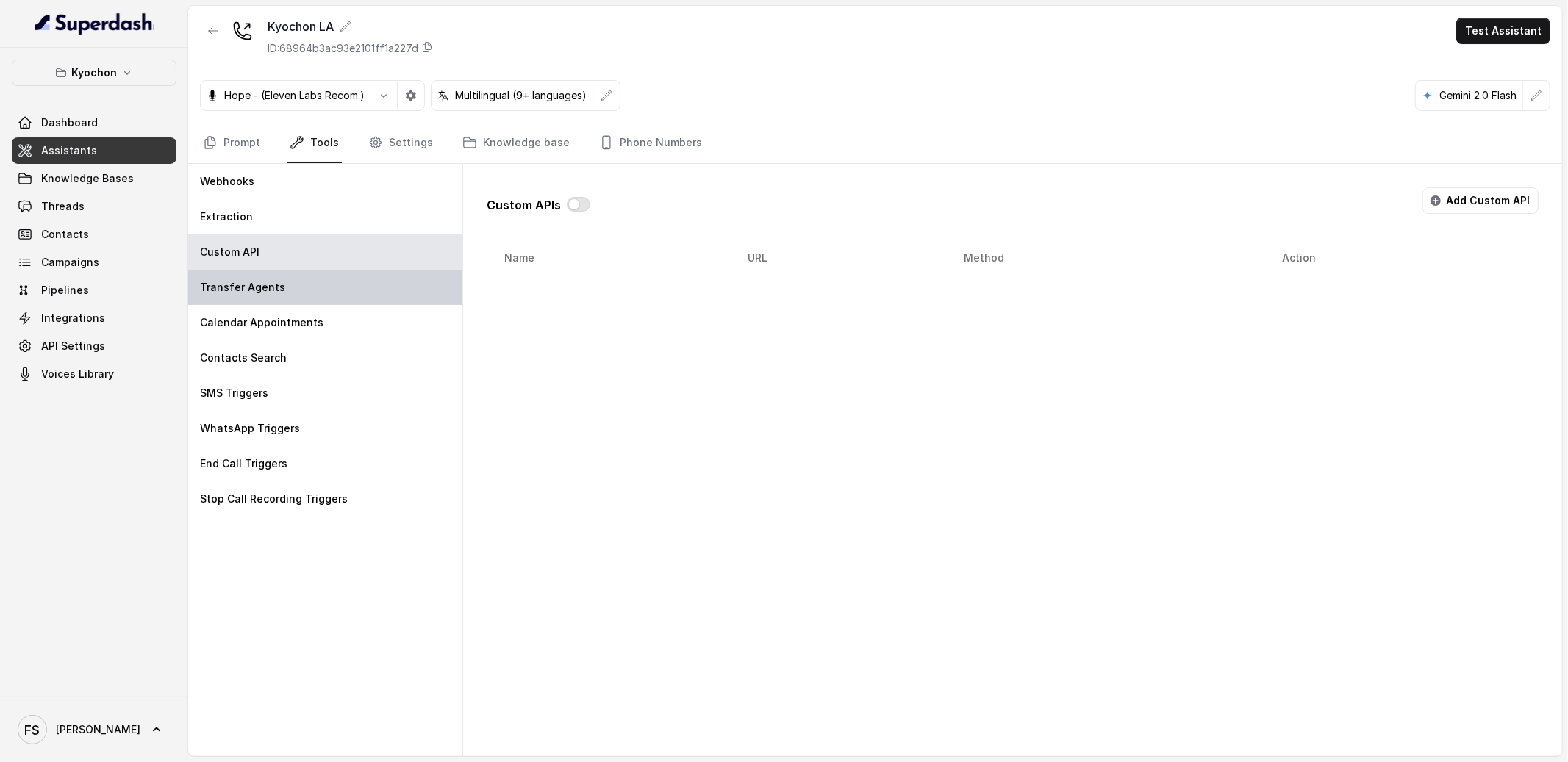
click at [308, 274] on div "Transfer Agents" at bounding box center [325, 287] width 275 height 36
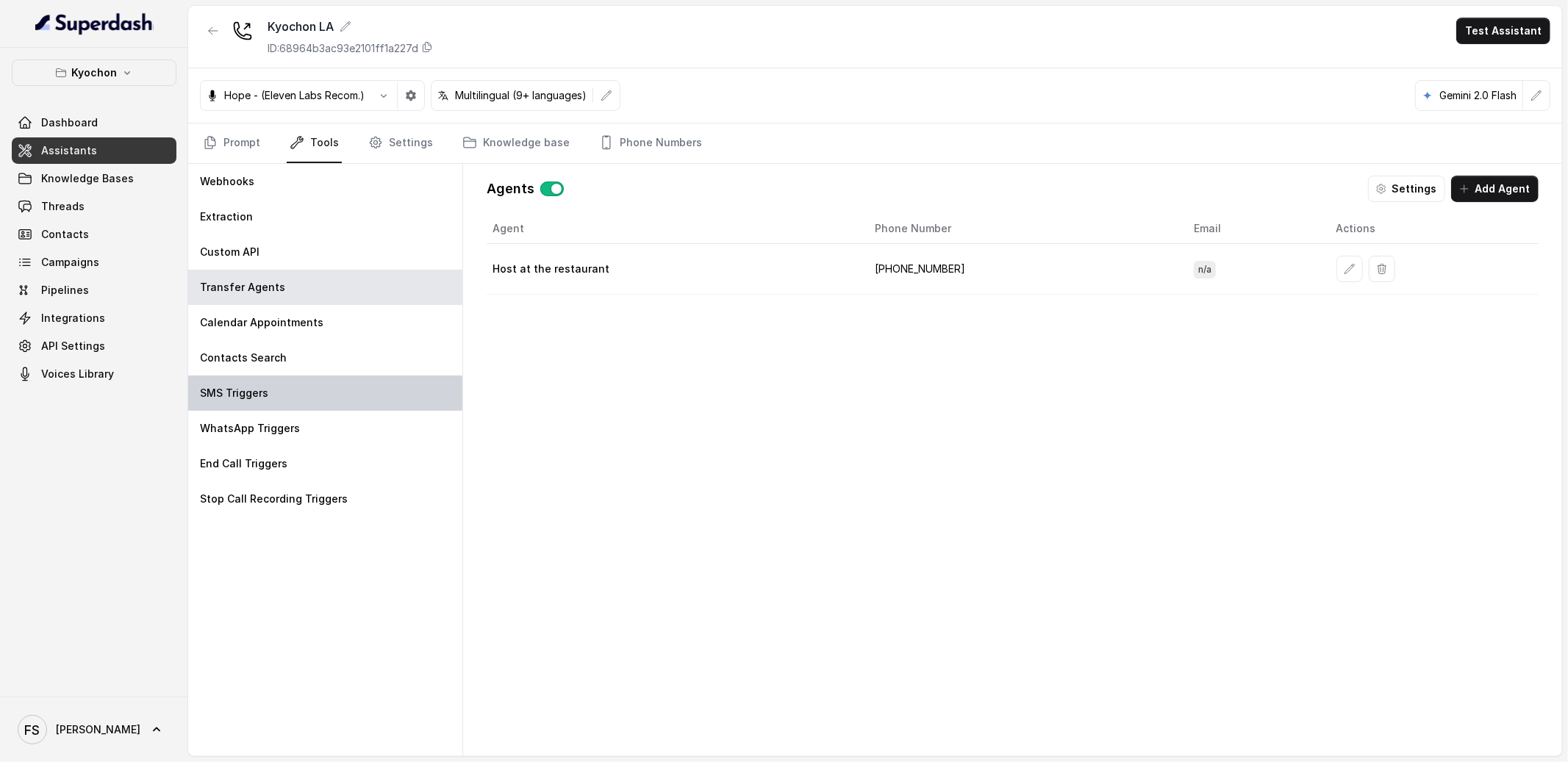
click at [317, 392] on div "SMS Triggers" at bounding box center [325, 393] width 275 height 36
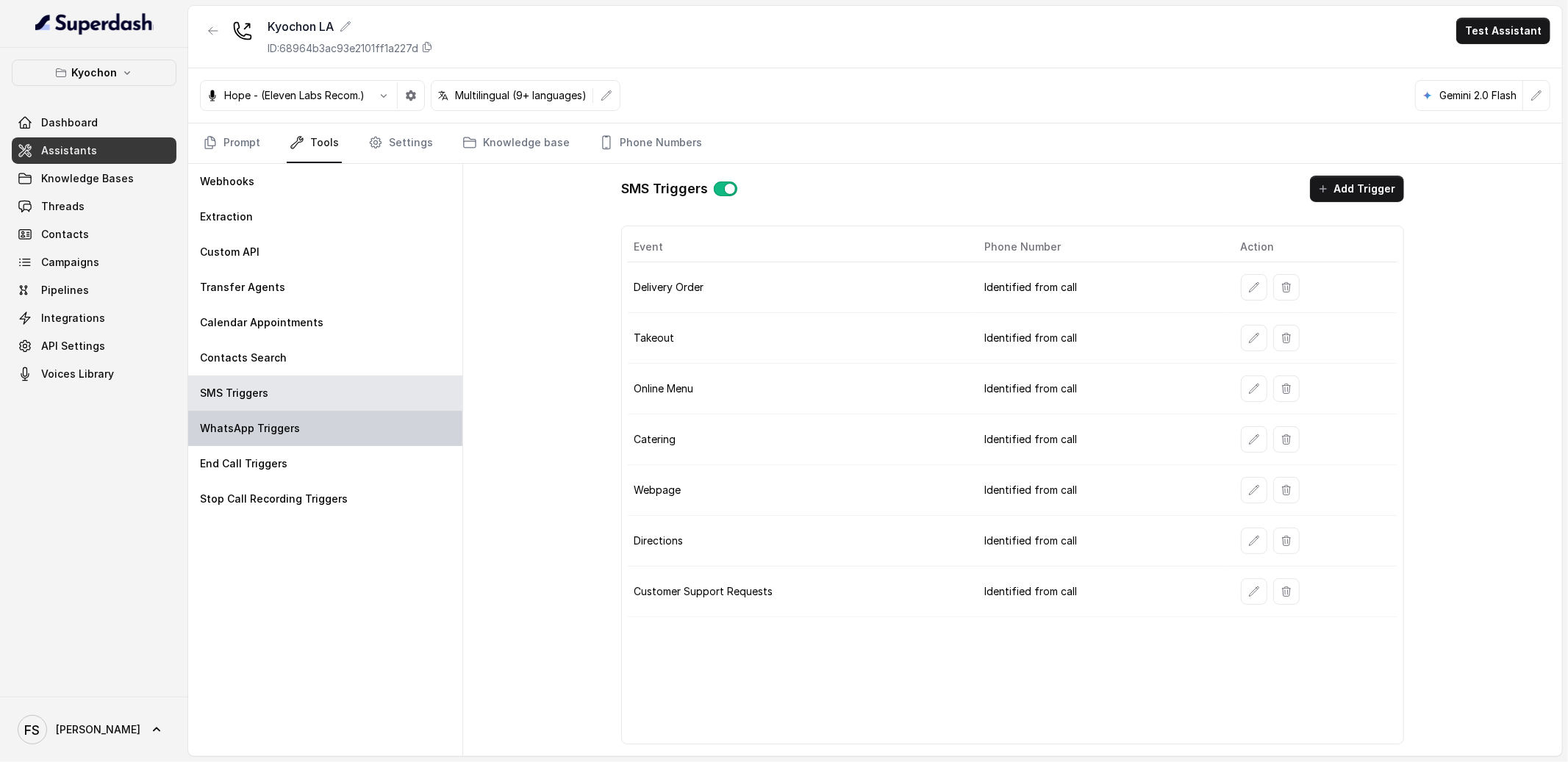
click at [309, 430] on div "WhatsApp Triggers" at bounding box center [325, 428] width 275 height 36
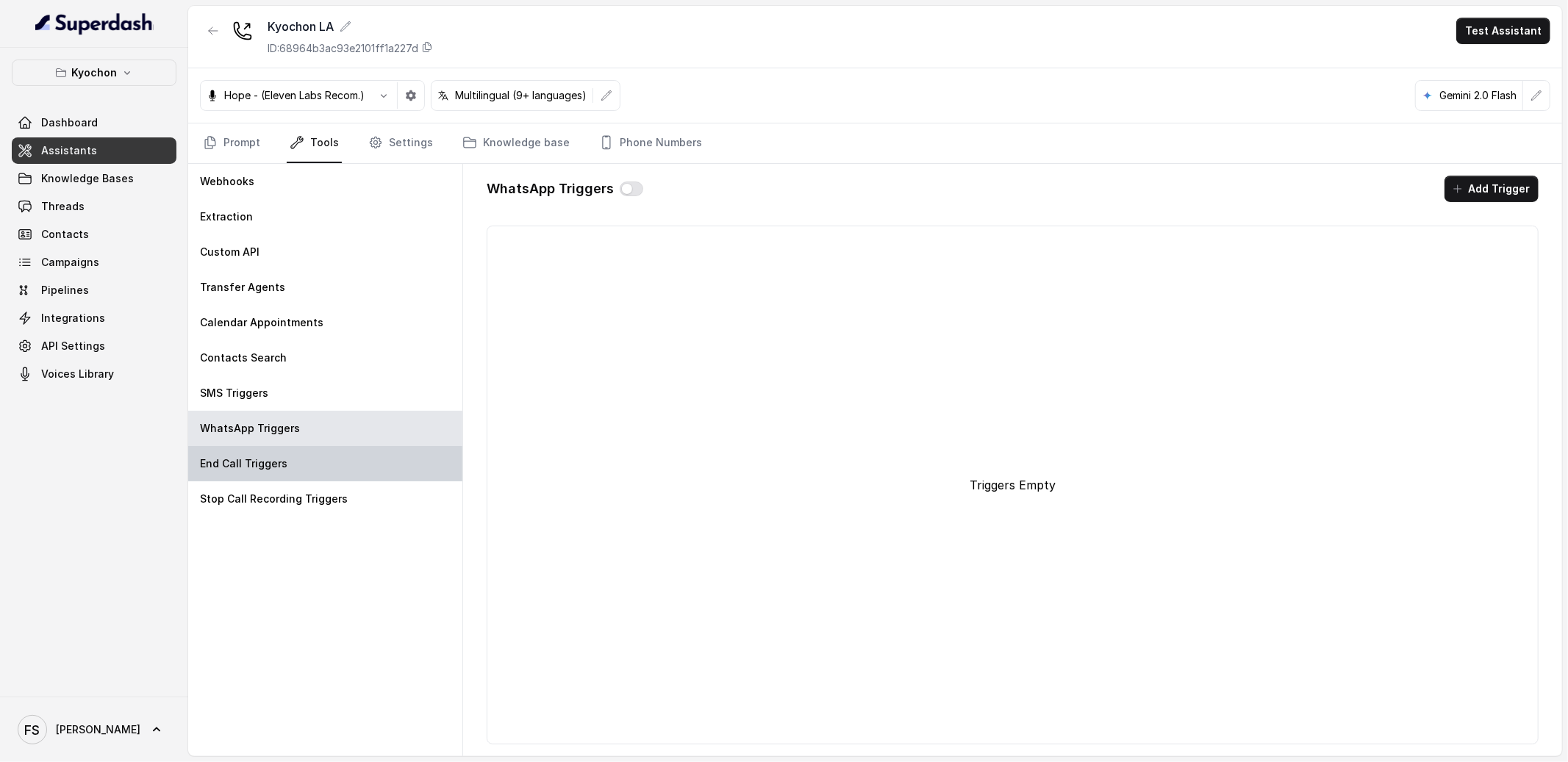
click at [302, 456] on div "End Call Triggers" at bounding box center [325, 464] width 275 height 36
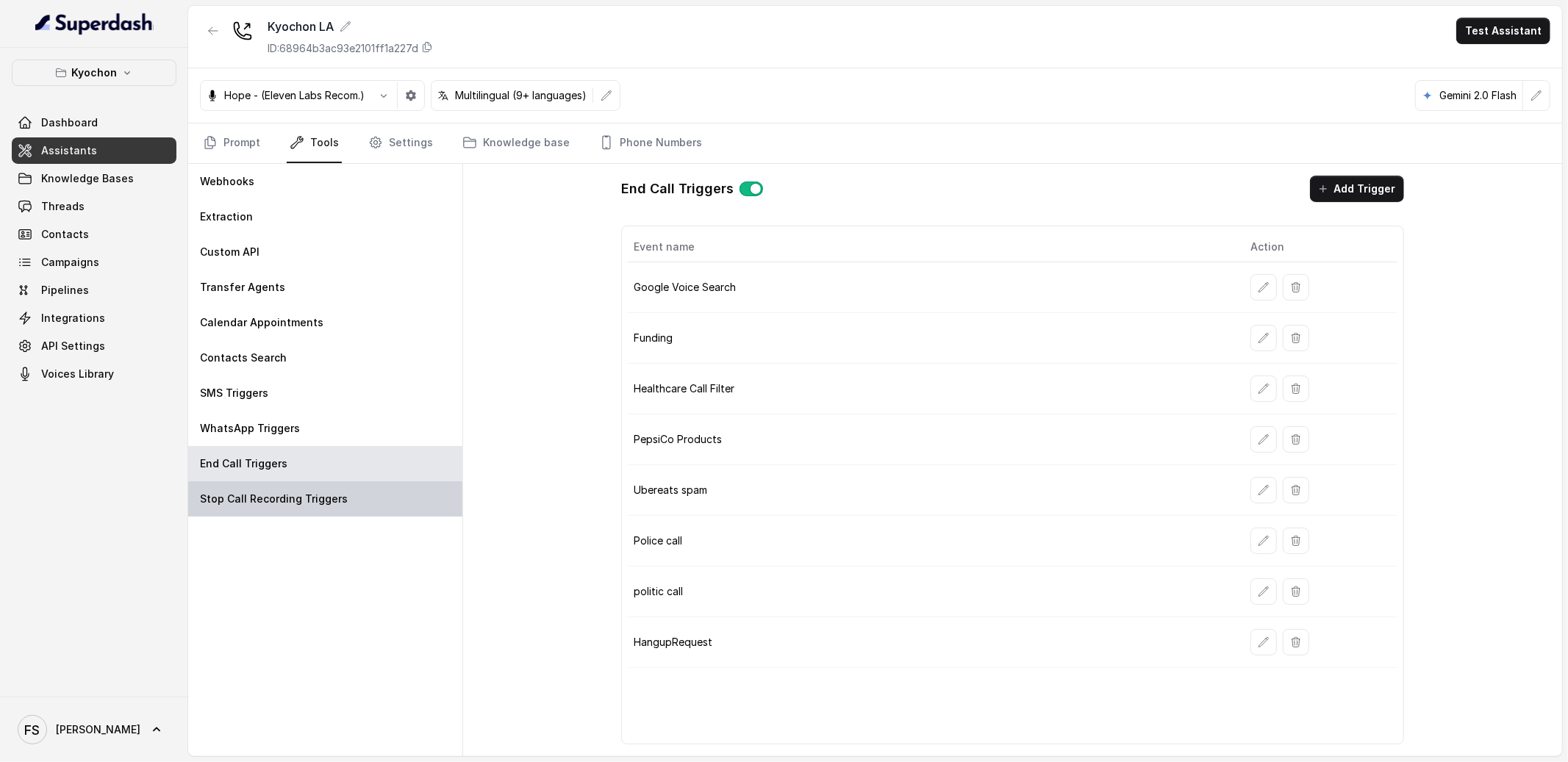
click at [308, 493] on p "Stop Call Recording Triggers" at bounding box center [274, 499] width 148 height 15
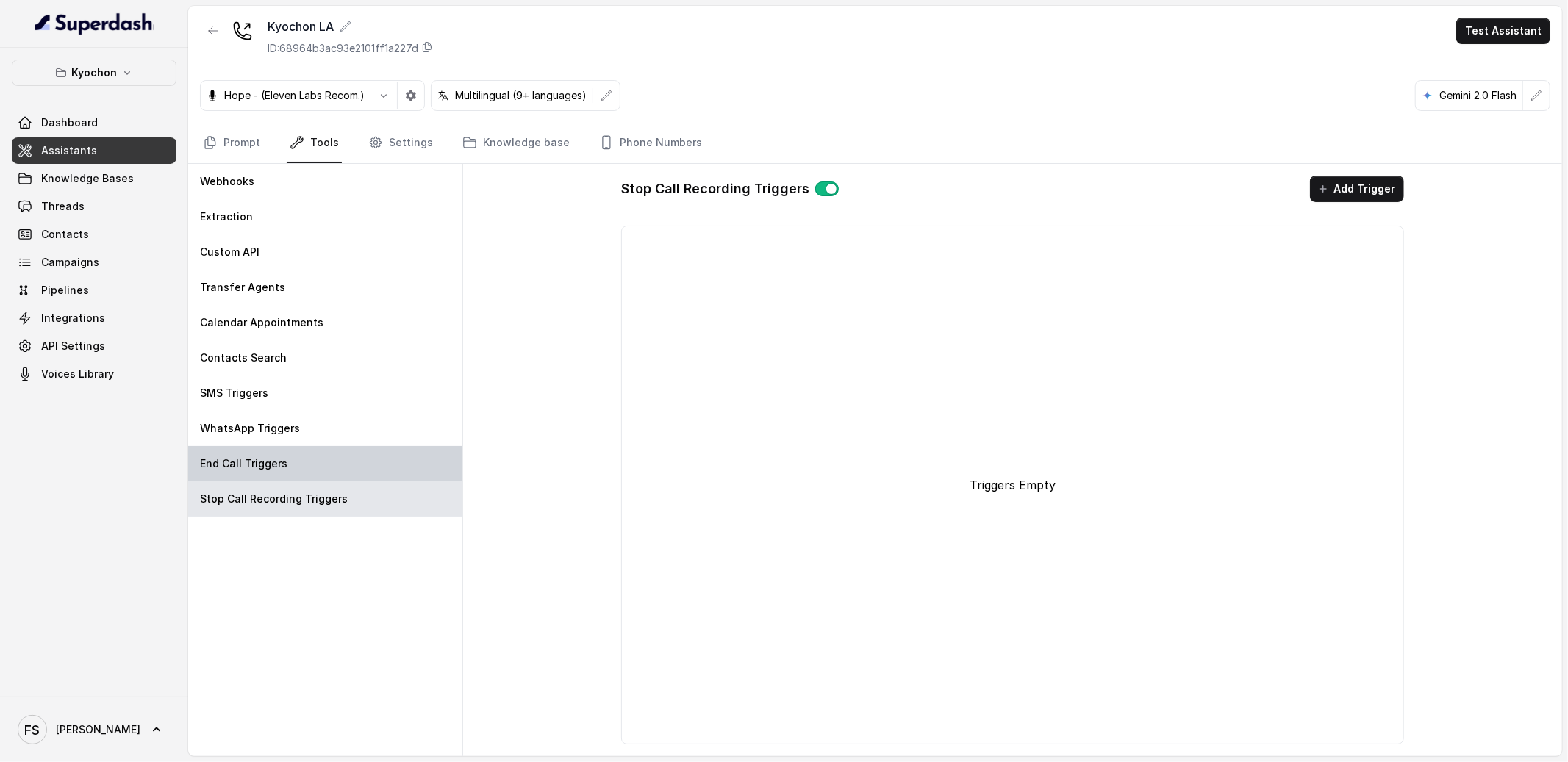
click at [306, 466] on div "End Call Triggers" at bounding box center [325, 464] width 275 height 36
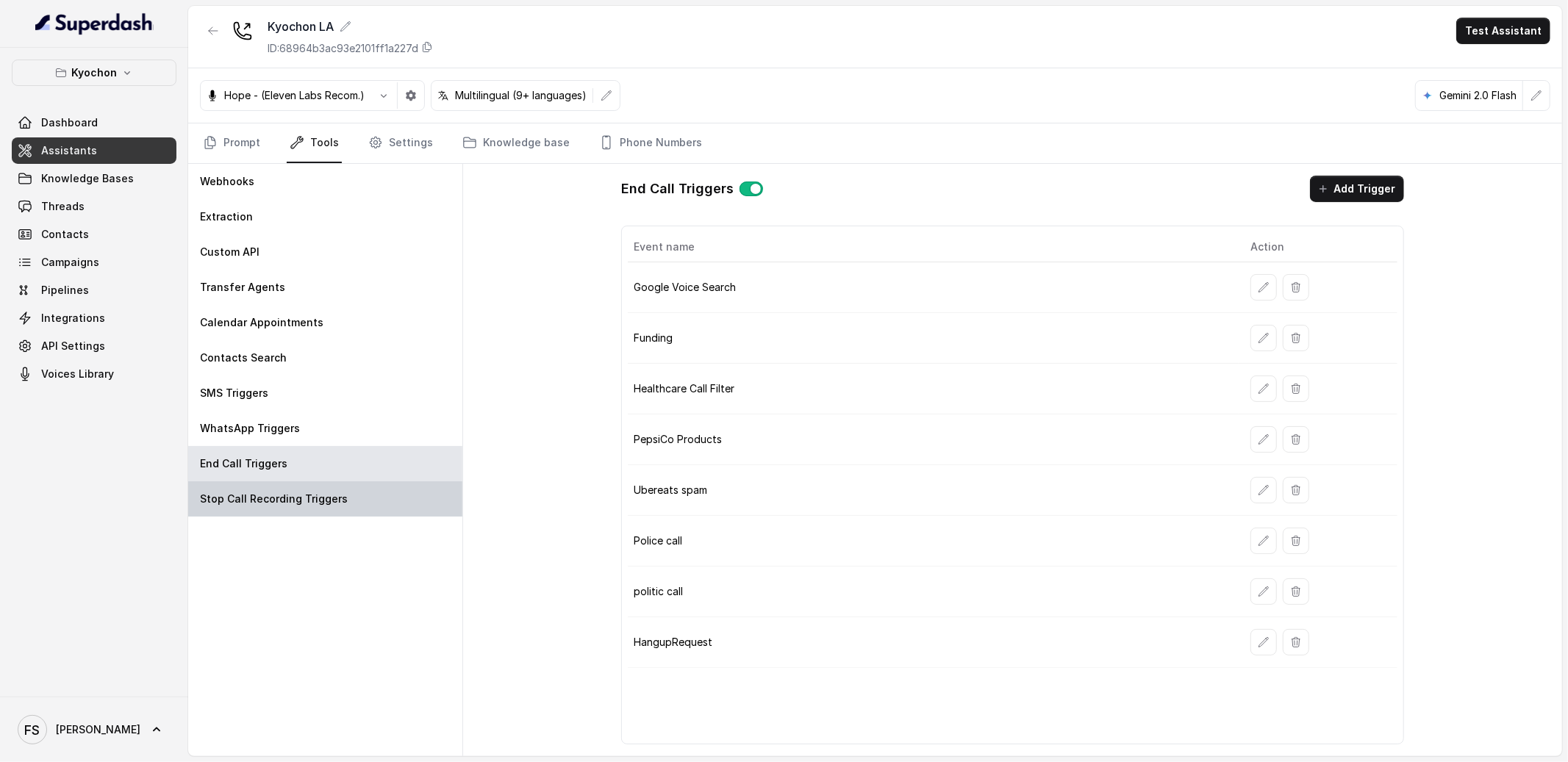
click at [314, 500] on p "Stop Call Recording Triggers" at bounding box center [274, 499] width 148 height 15
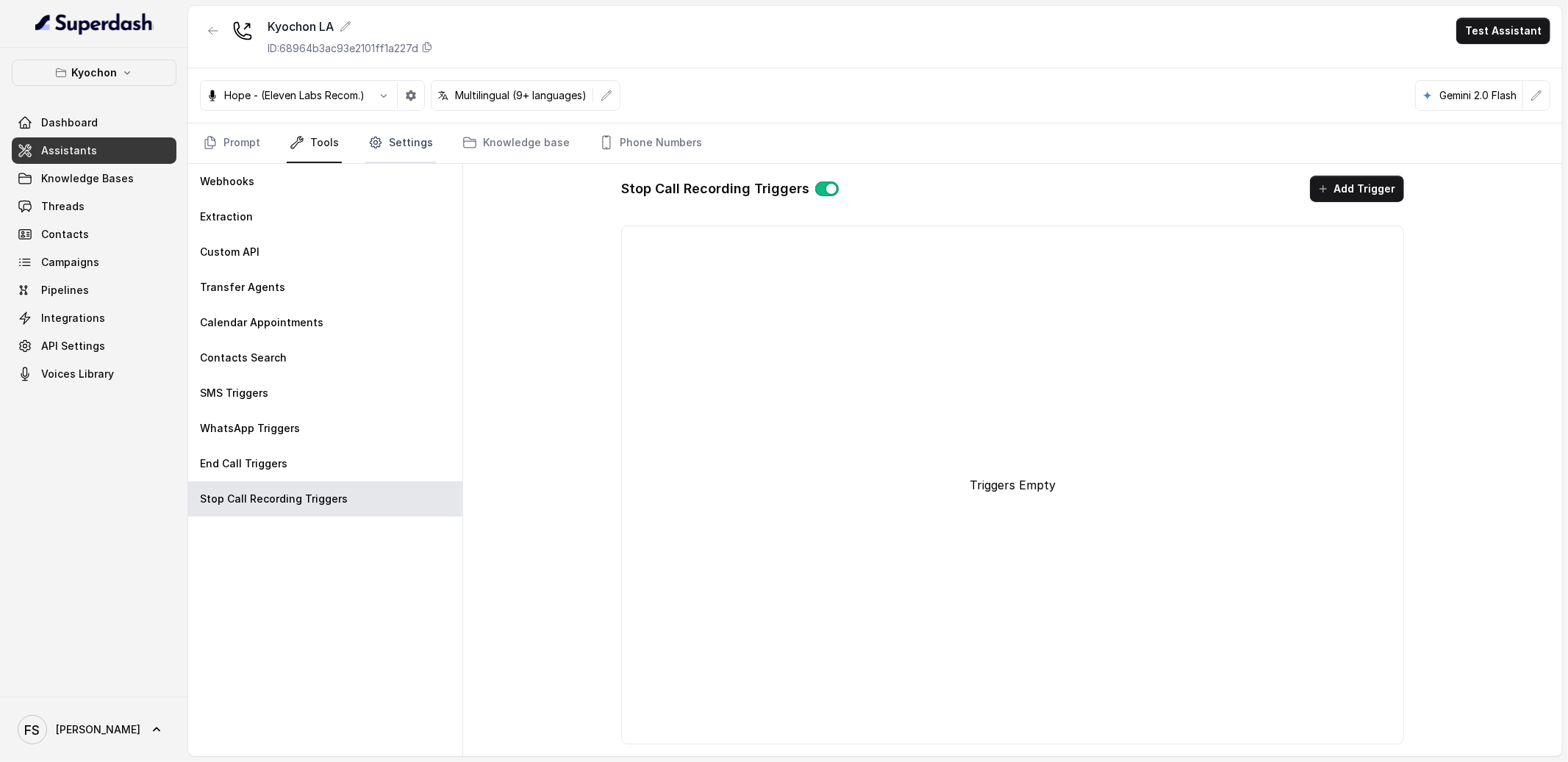
click at [407, 138] on link "Settings" at bounding box center [400, 143] width 71 height 40
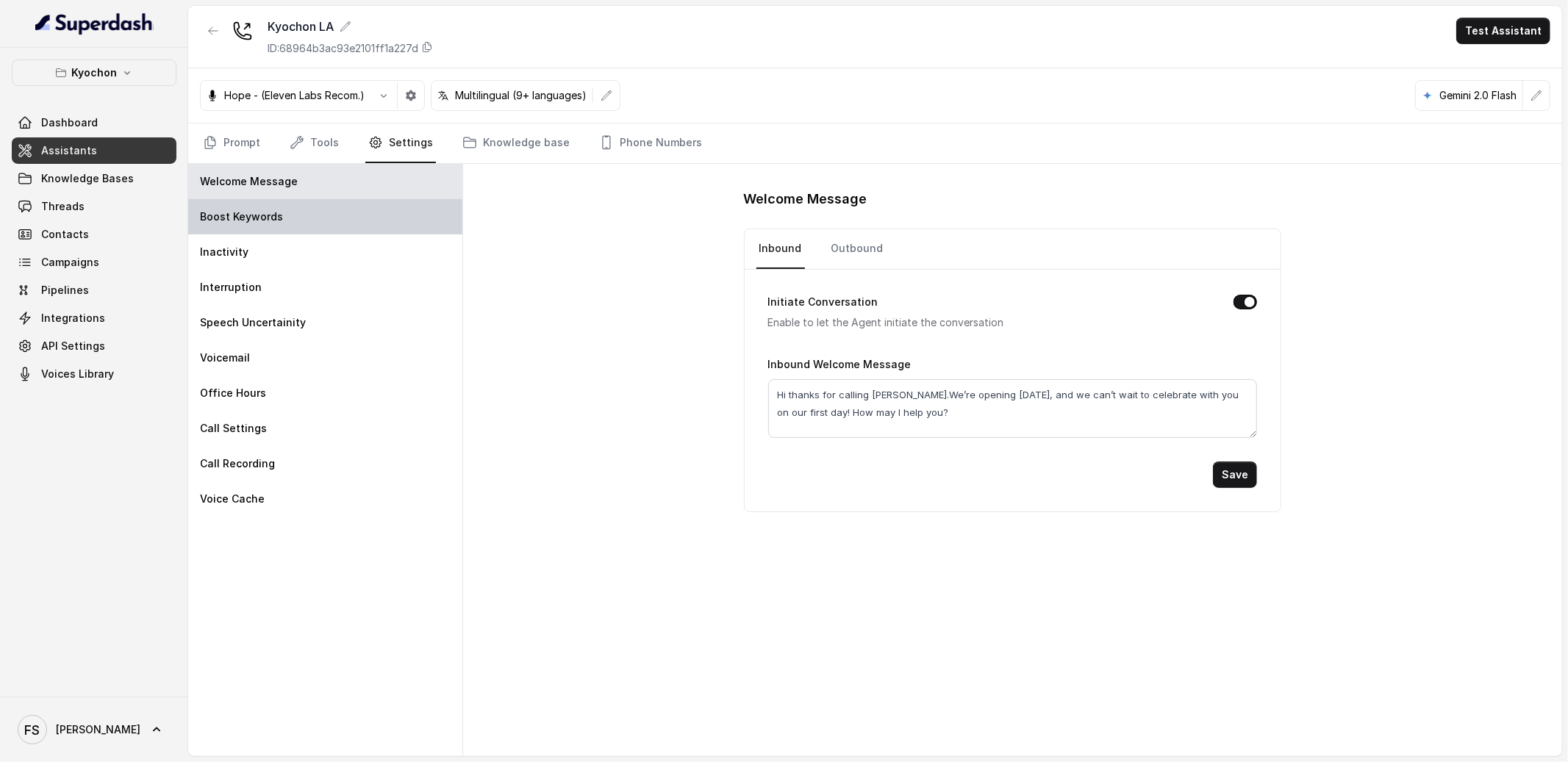
click at [395, 227] on div "Boost Keywords" at bounding box center [325, 216] width 275 height 36
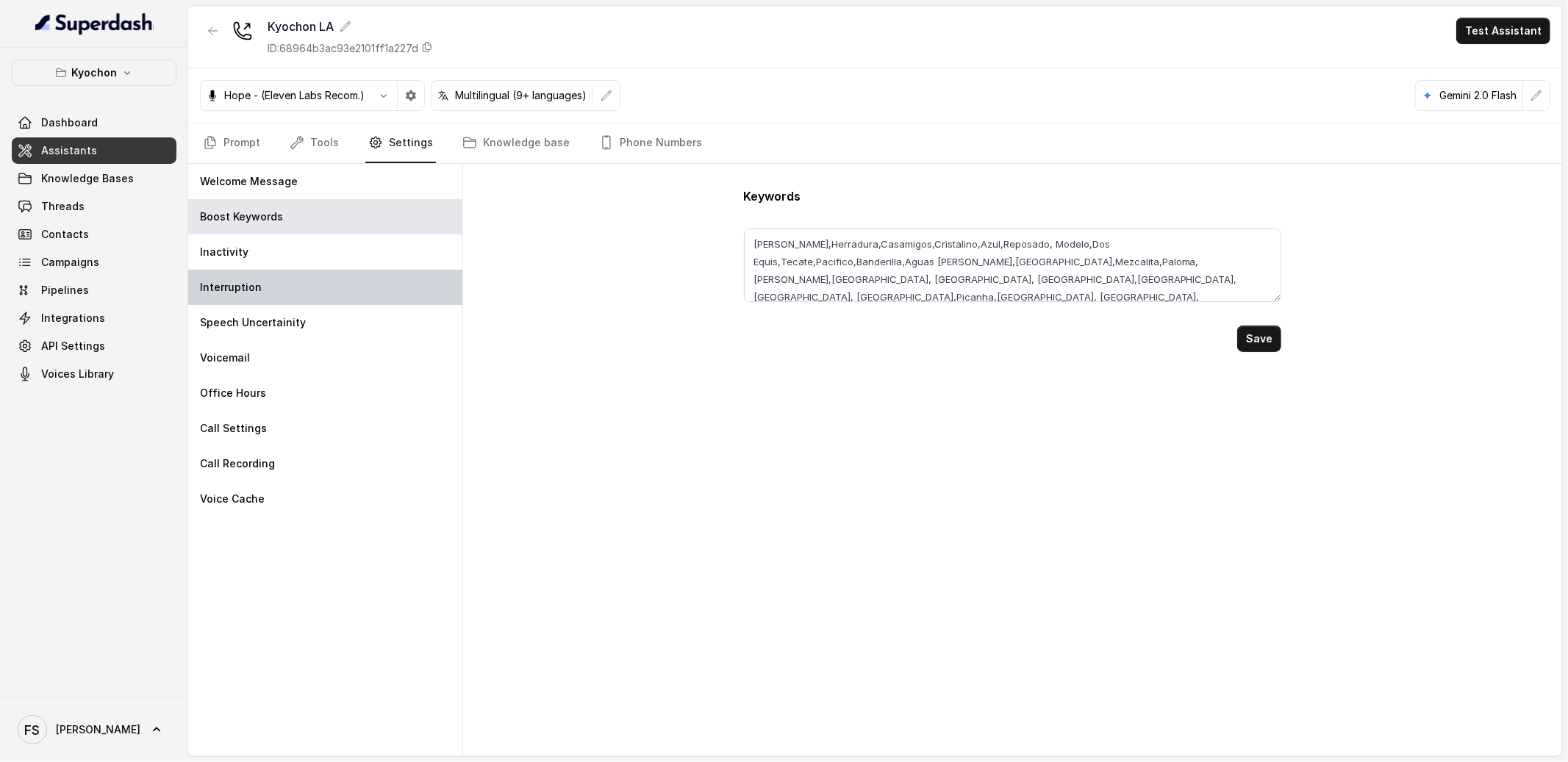
click at [333, 280] on div "Interruption" at bounding box center [325, 287] width 275 height 36
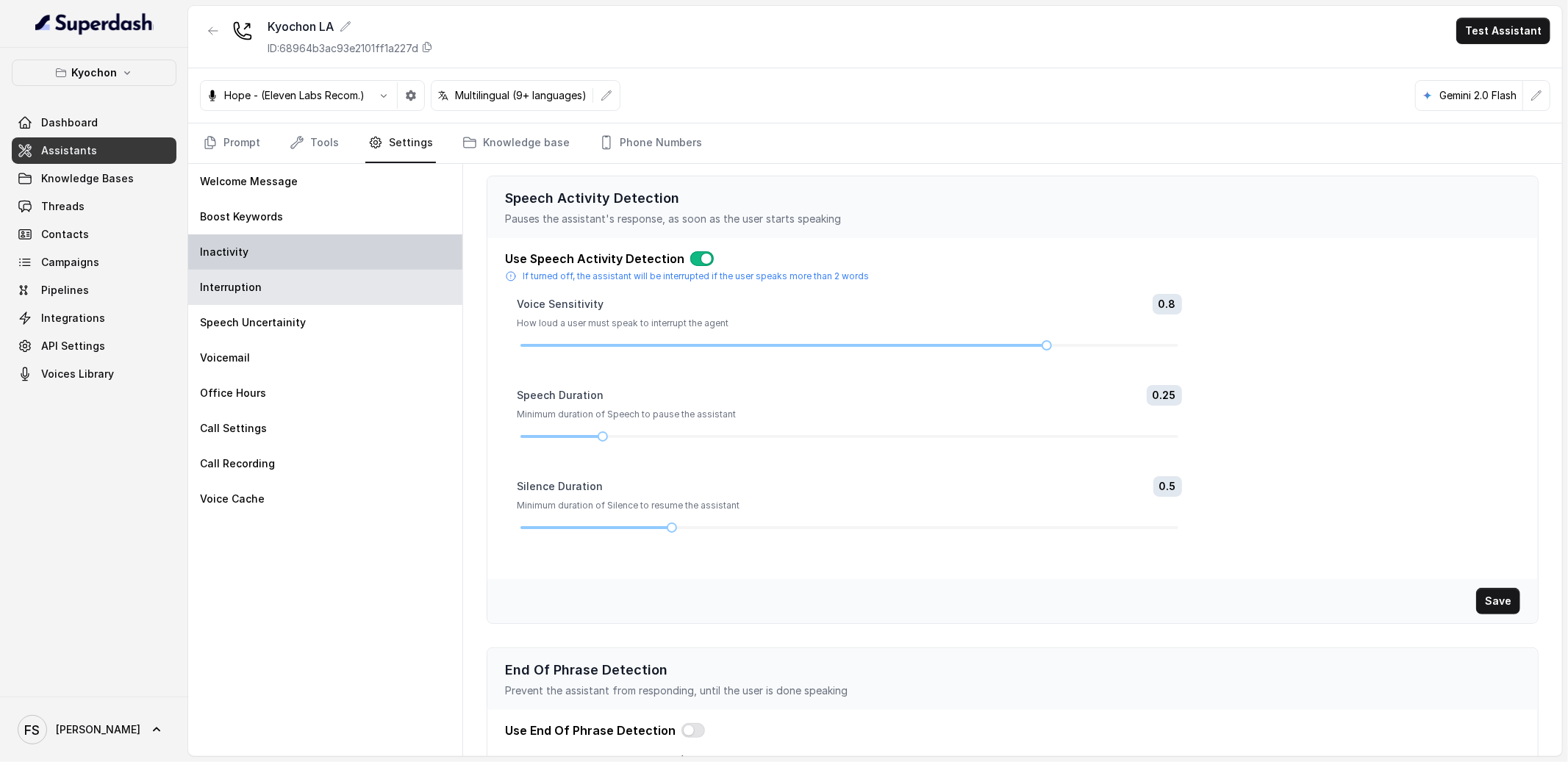
click at [333, 268] on div "Inactivity" at bounding box center [325, 252] width 275 height 36
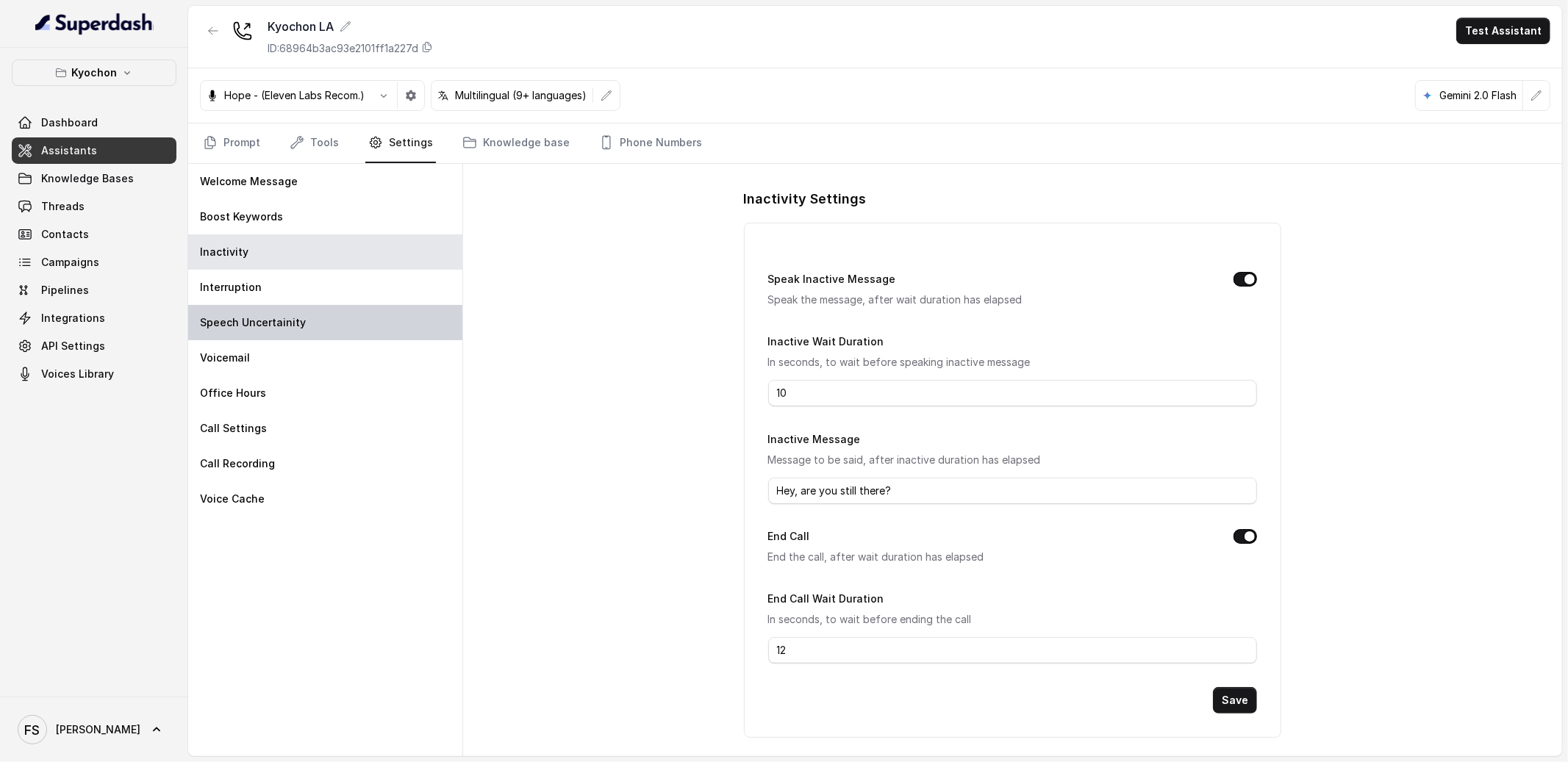
click at [321, 313] on div "Speech Uncertainity" at bounding box center [325, 323] width 275 height 36
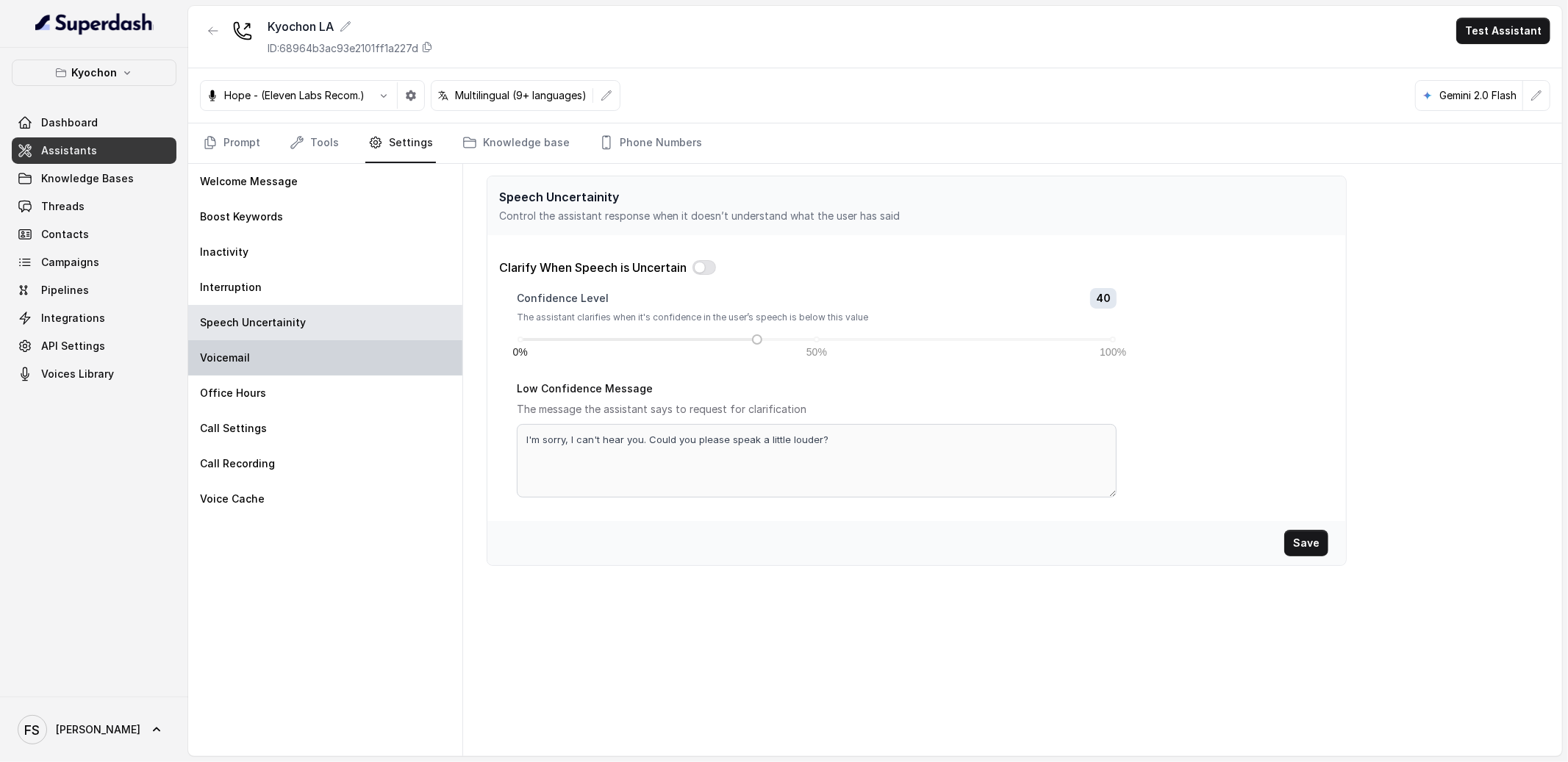
click at [317, 365] on div "Voicemail" at bounding box center [325, 357] width 275 height 36
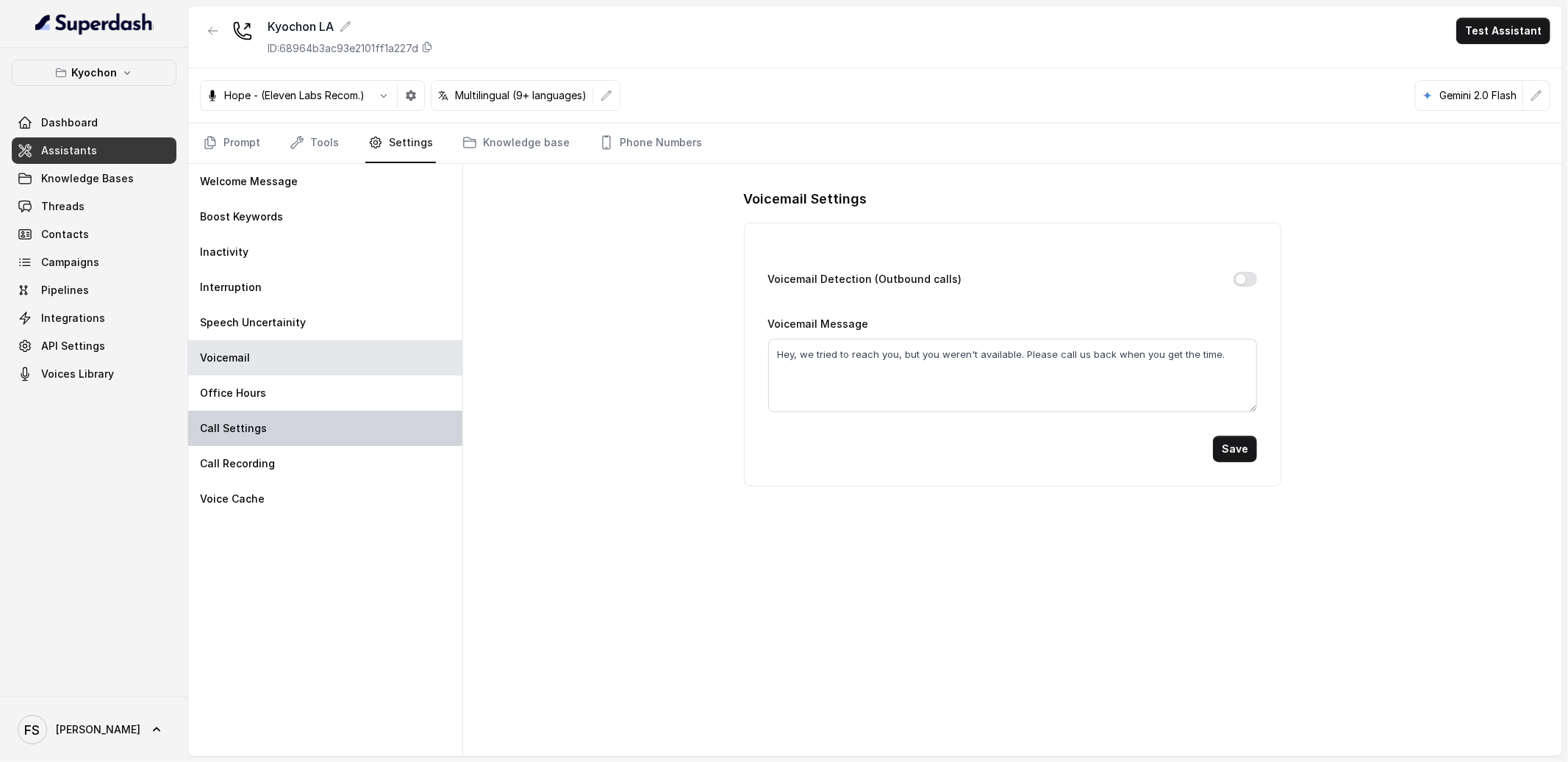
click at [317, 410] on div "Call Settings" at bounding box center [325, 428] width 275 height 36
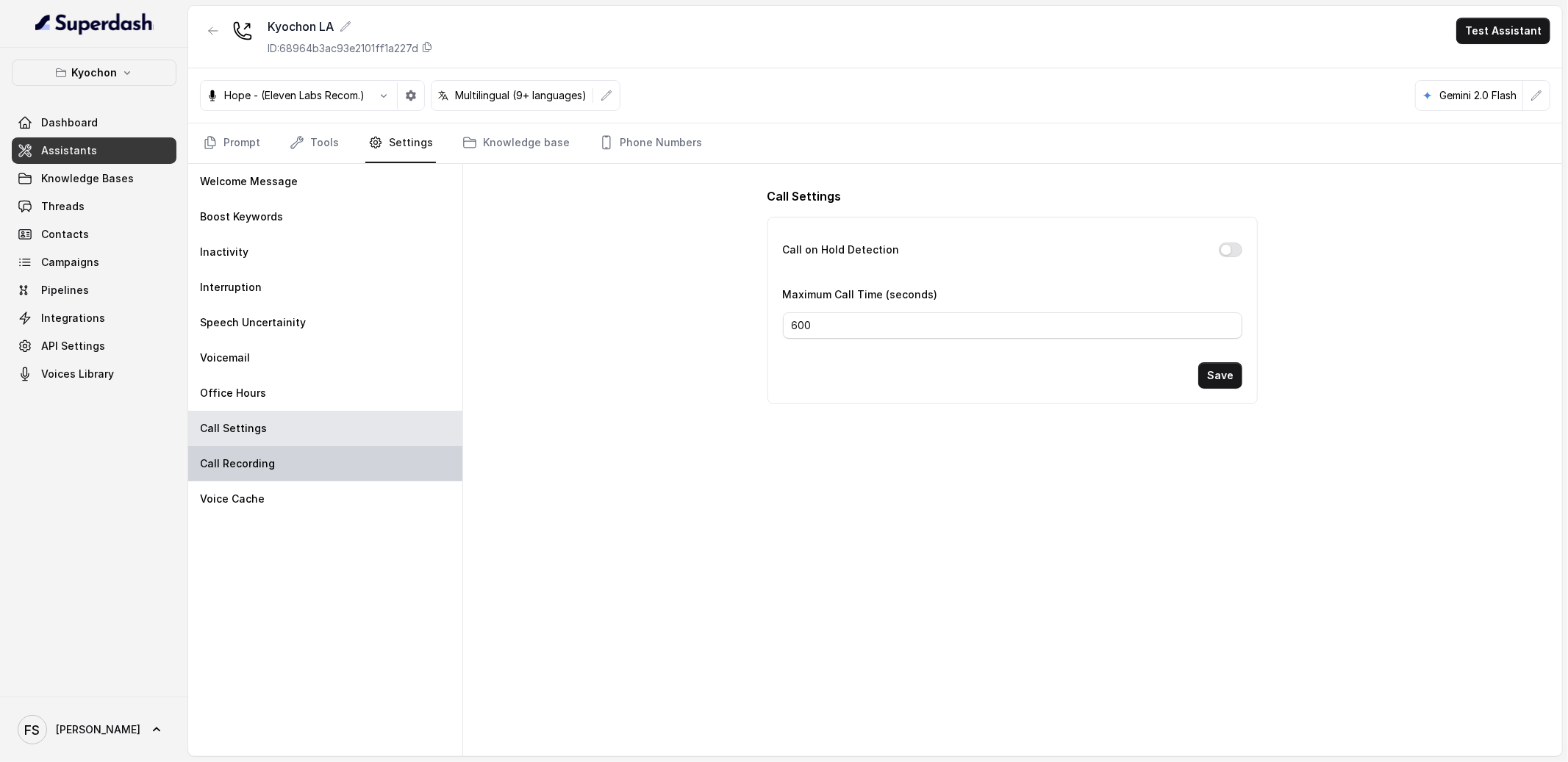
click at [313, 449] on div "Call Recording" at bounding box center [325, 464] width 275 height 36
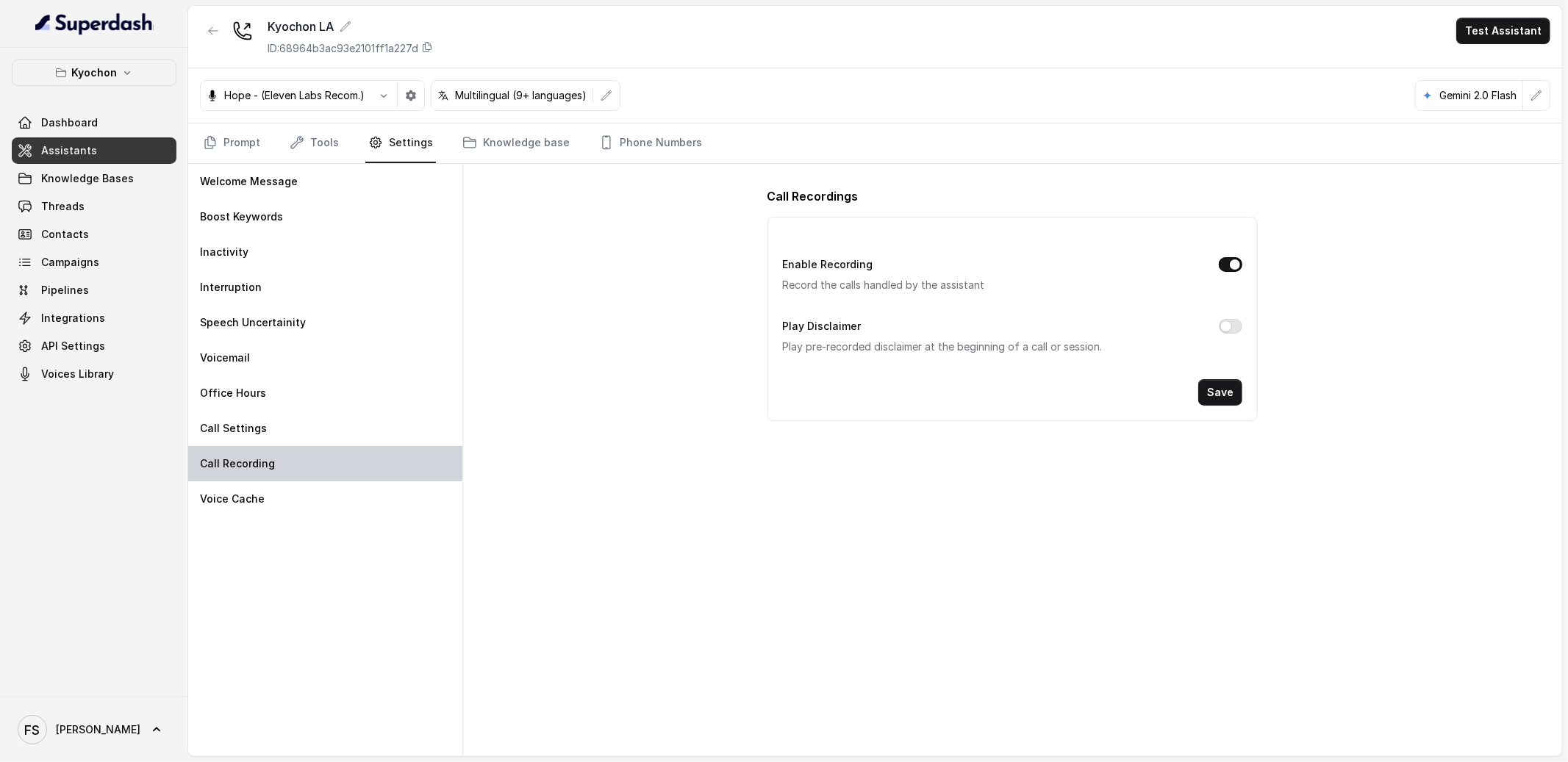
click at [314, 474] on div "Call Recording" at bounding box center [325, 464] width 275 height 36
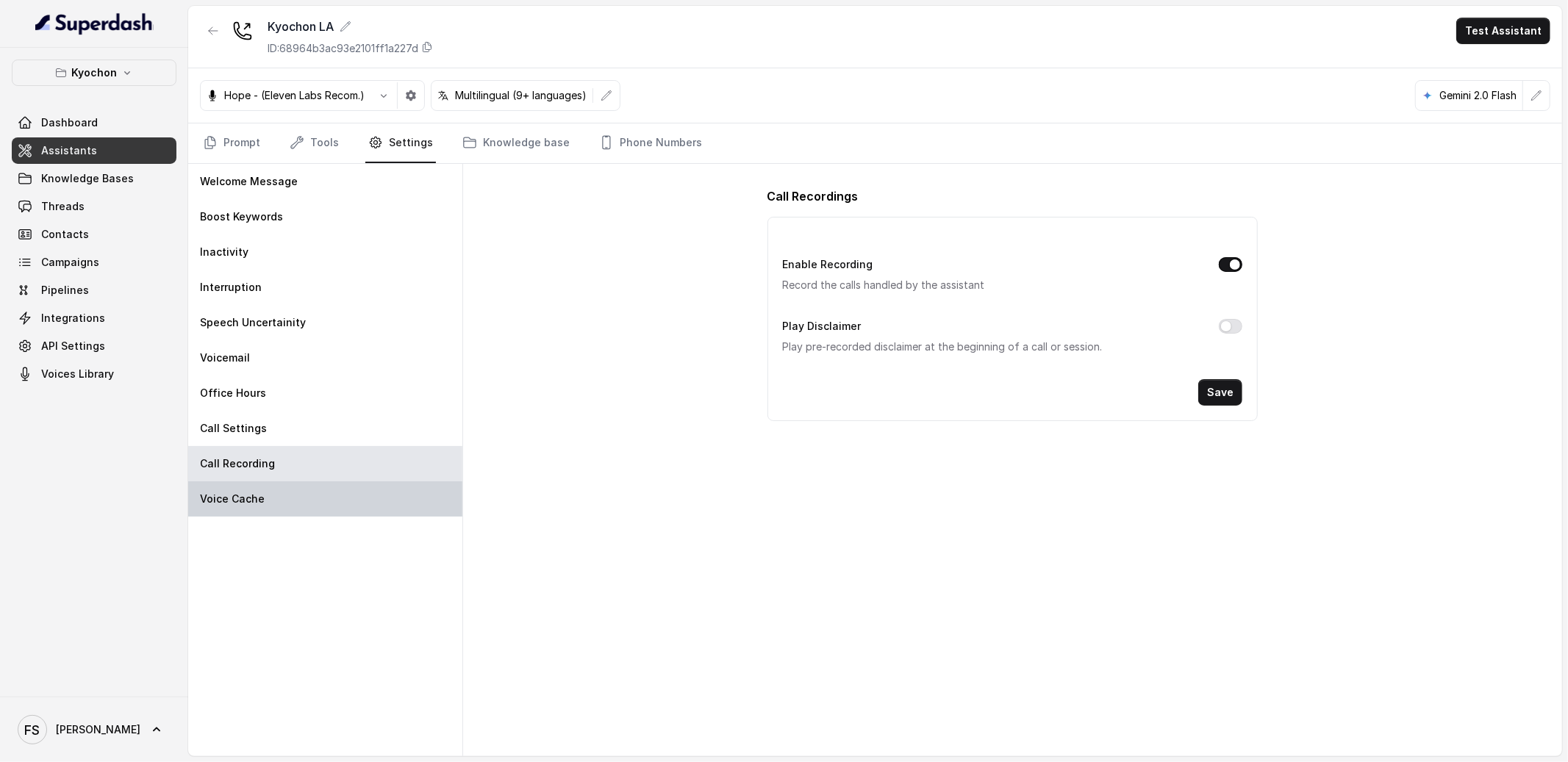
click at [309, 504] on div "Voice Cache" at bounding box center [325, 498] width 275 height 36
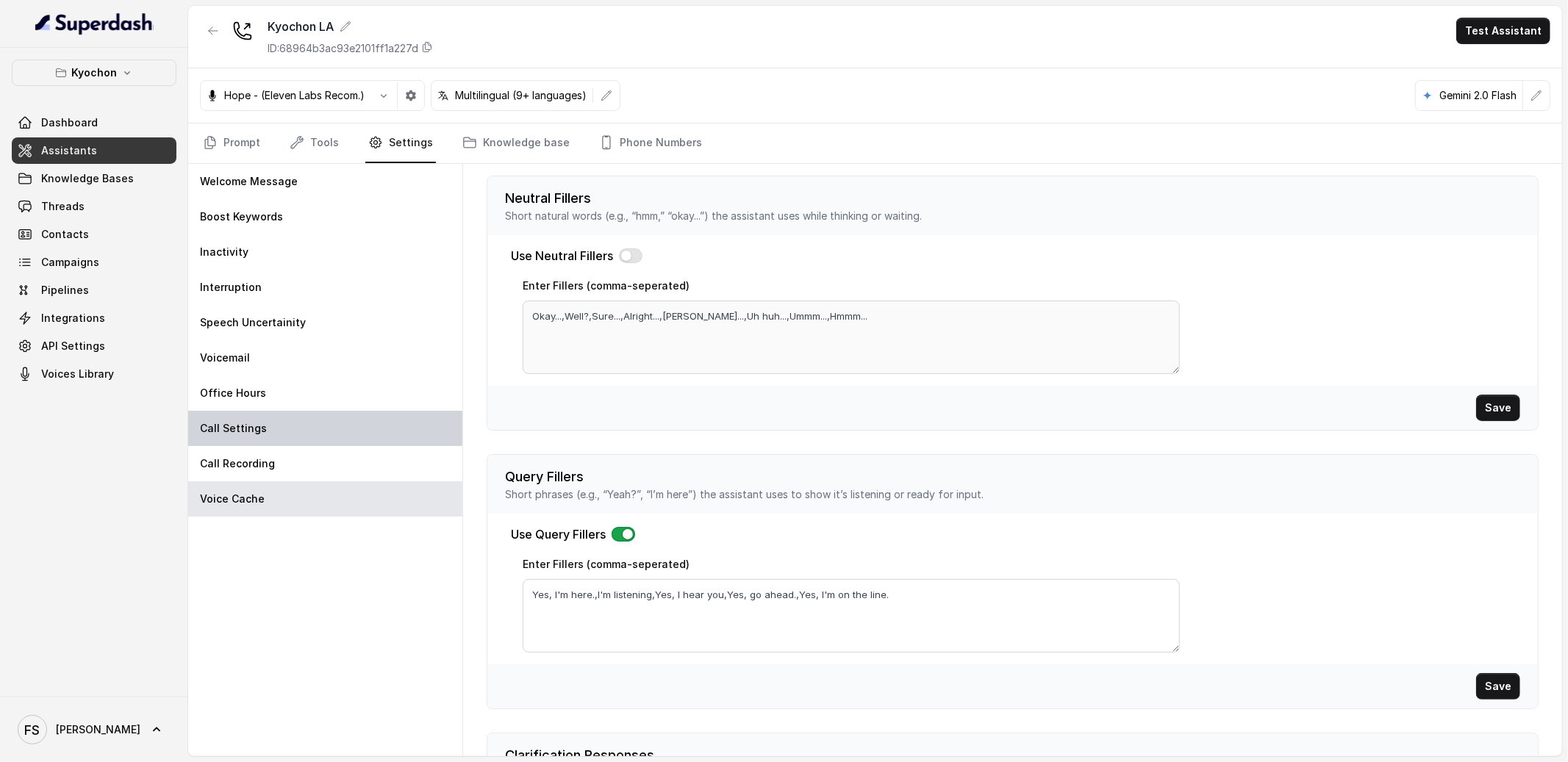
click at [303, 416] on div "Call Settings" at bounding box center [325, 428] width 275 height 36
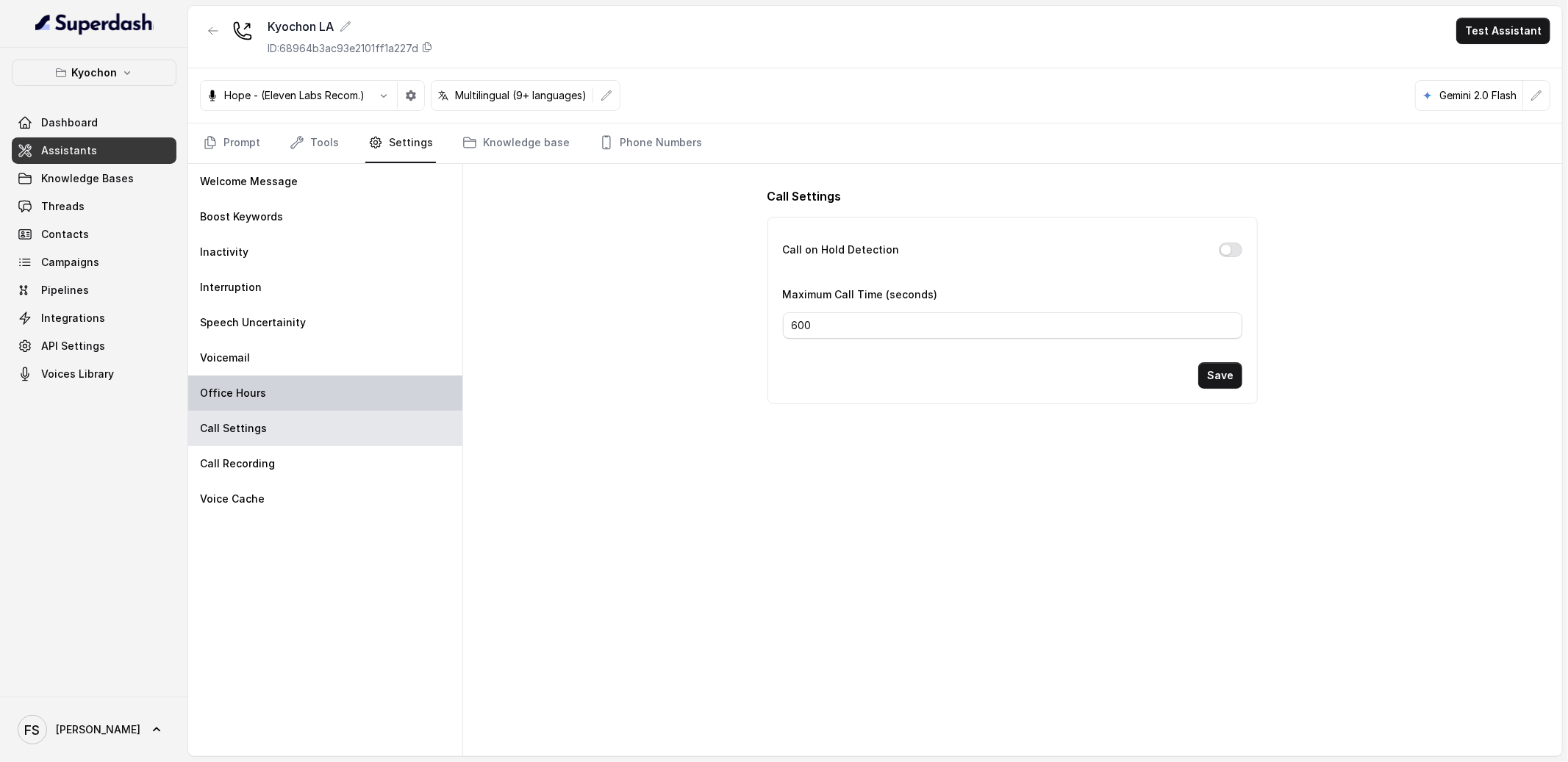
click at [303, 407] on div "Office Hours" at bounding box center [325, 393] width 275 height 36
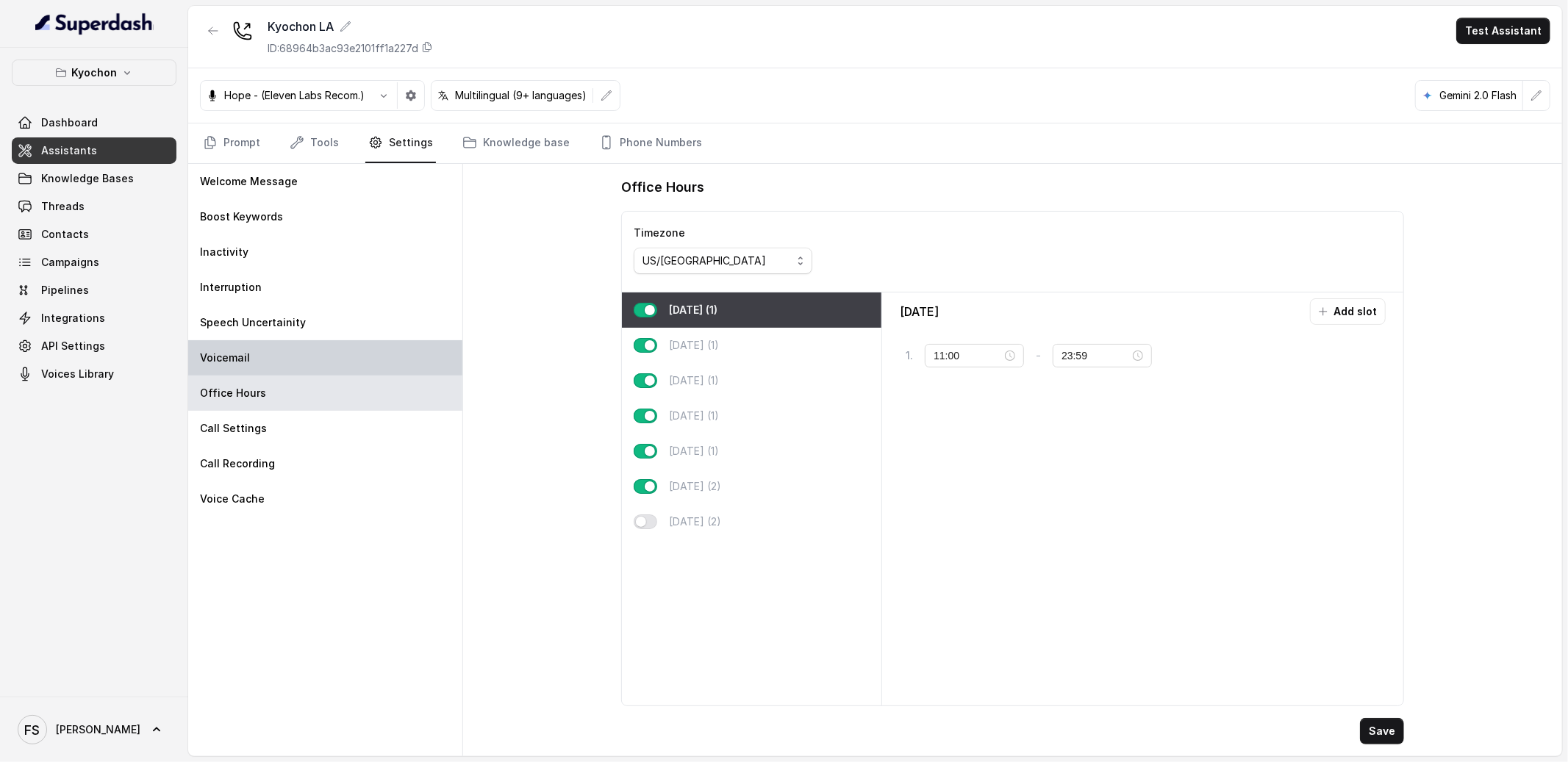
click at [304, 352] on div "Voicemail" at bounding box center [325, 357] width 275 height 36
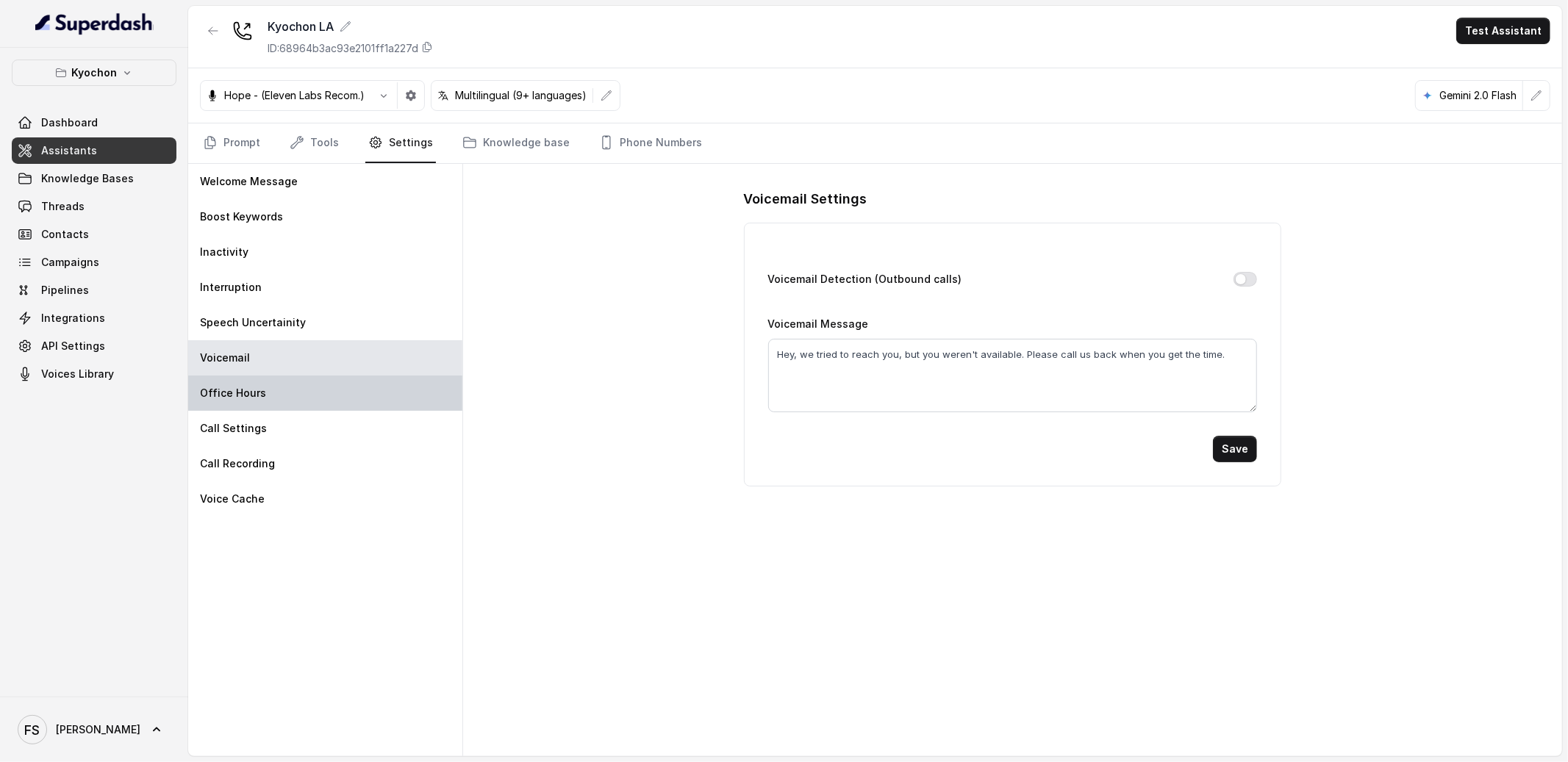
click at [299, 391] on div "Office Hours" at bounding box center [325, 393] width 275 height 36
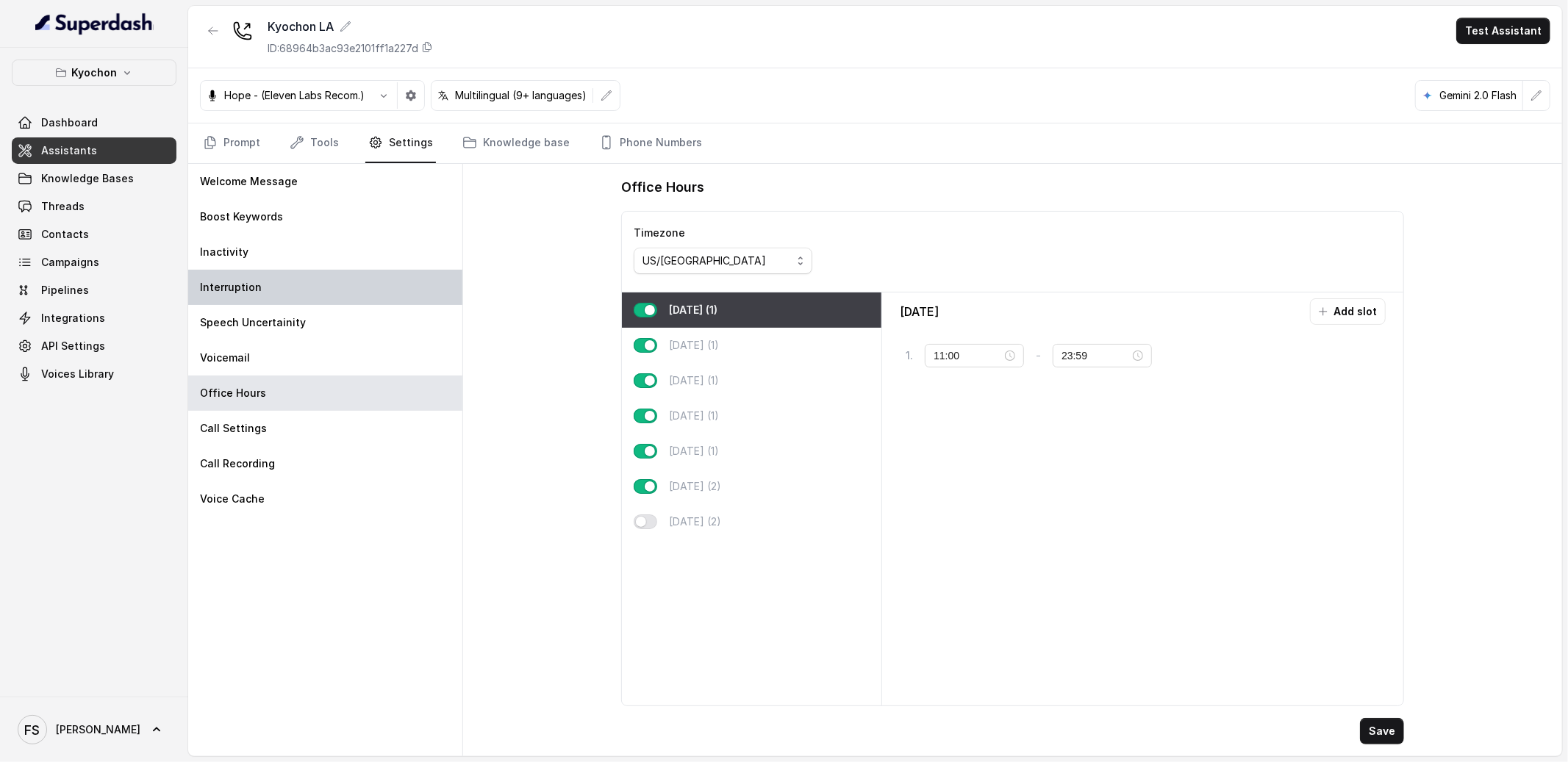
click at [304, 289] on div "Interruption" at bounding box center [325, 287] width 275 height 36
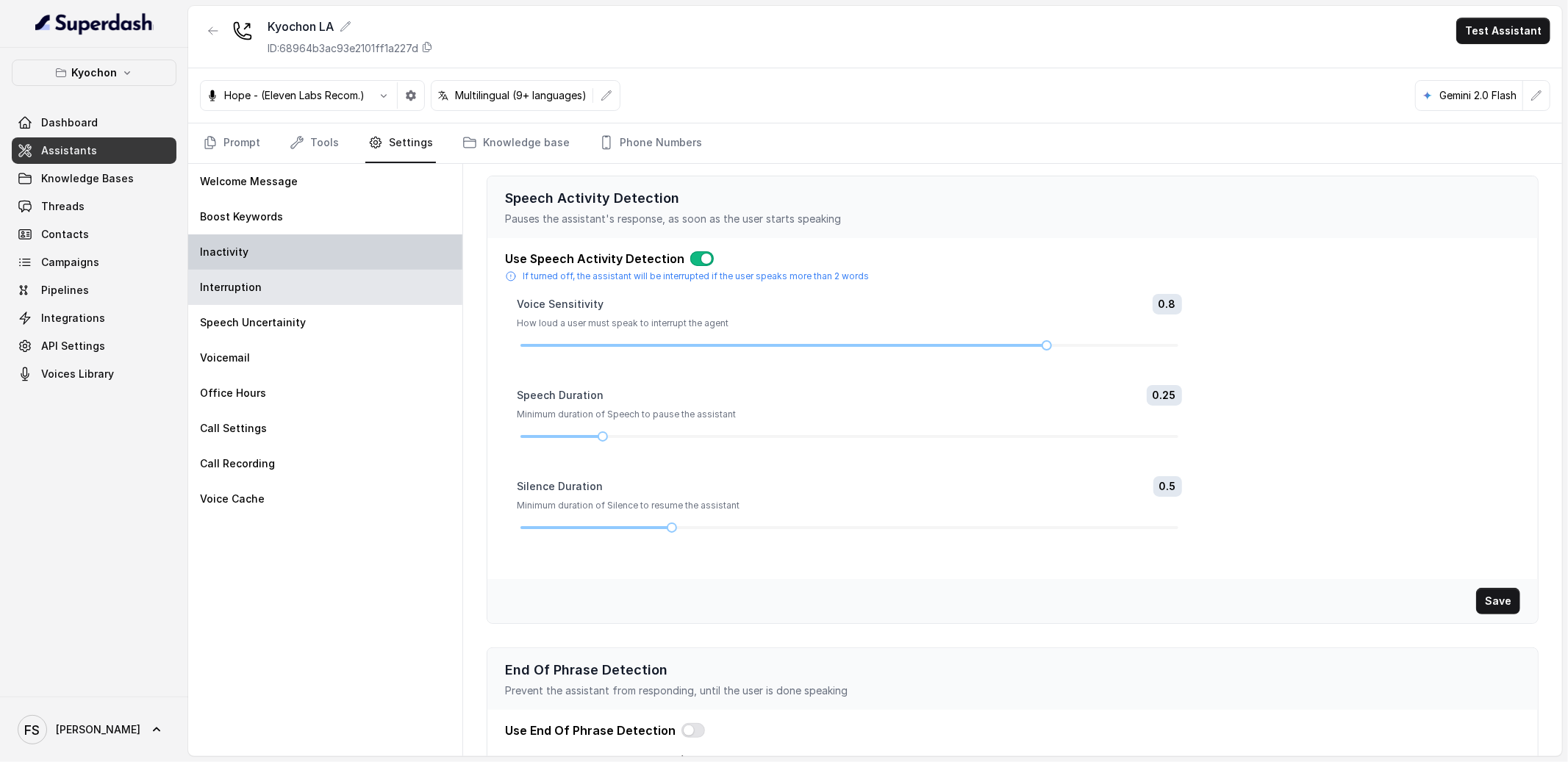
click at [308, 240] on div "Inactivity" at bounding box center [325, 252] width 275 height 36
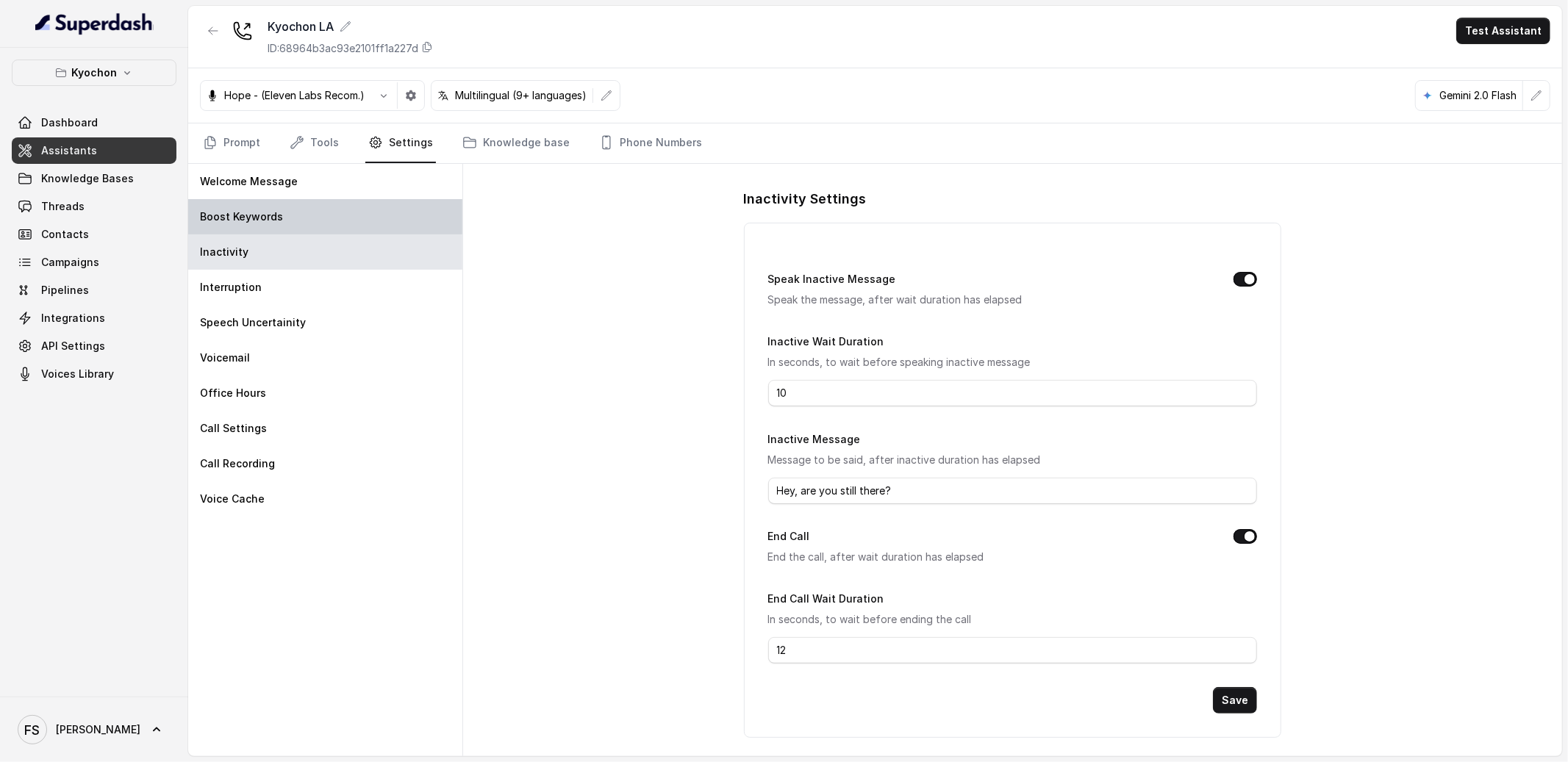
click at [313, 205] on div "Boost Keywords" at bounding box center [325, 216] width 275 height 36
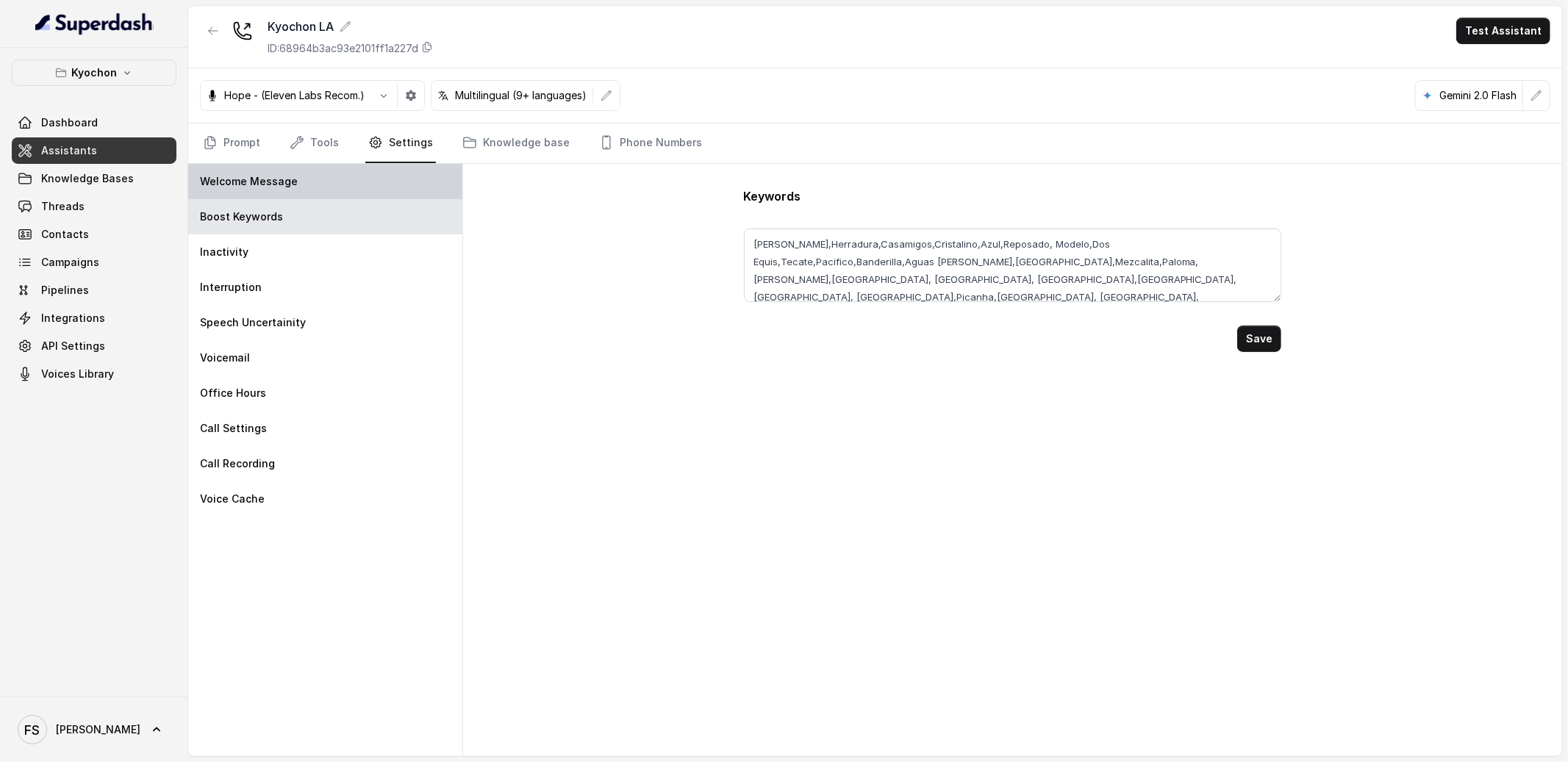
click at [318, 174] on div "Welcome Message" at bounding box center [325, 182] width 275 height 36
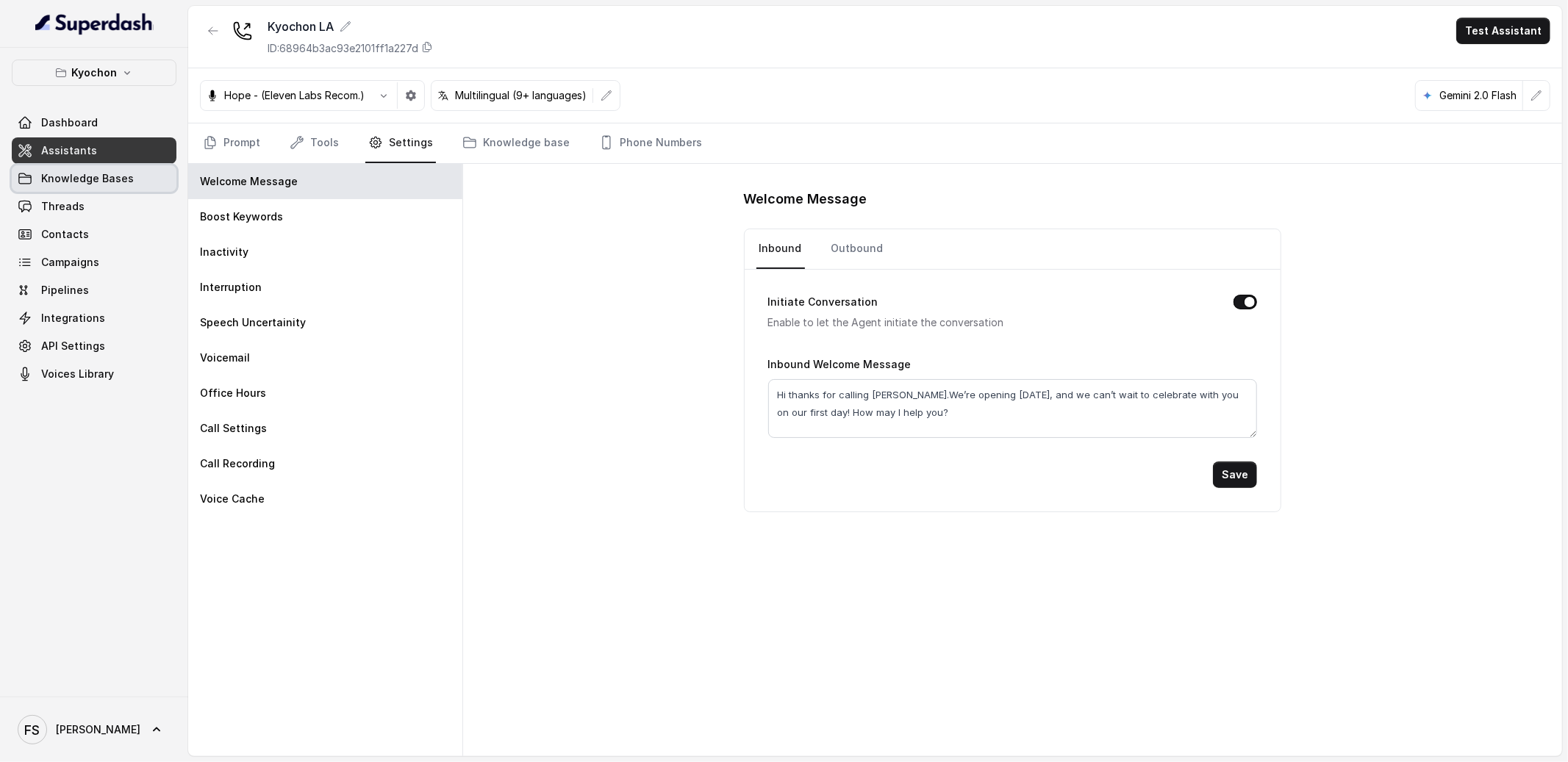
click at [96, 181] on span "Knowledge Bases" at bounding box center [88, 178] width 93 height 15
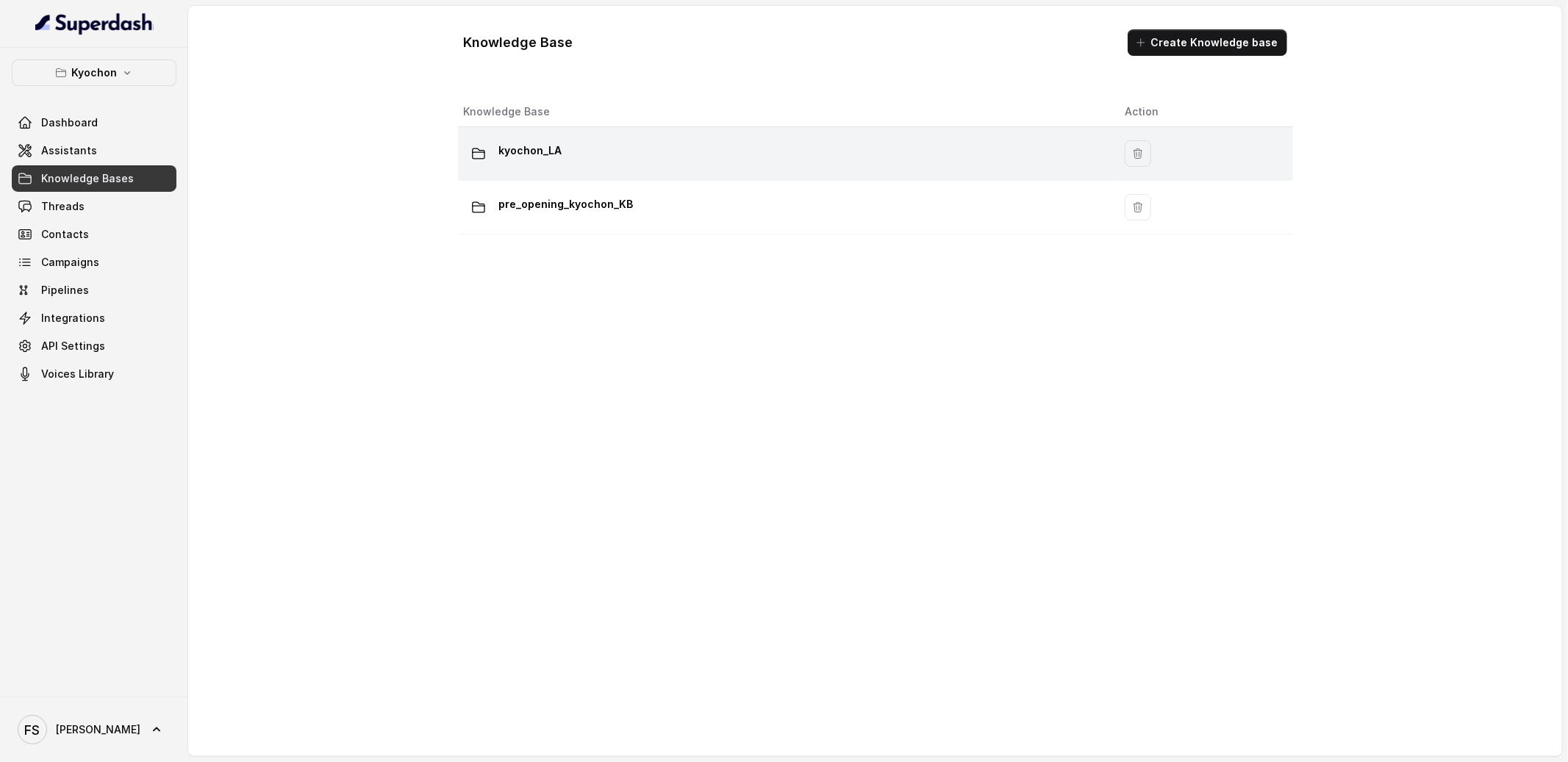
click at [577, 158] on div "kyochon_LA" at bounding box center [782, 153] width 637 height 29
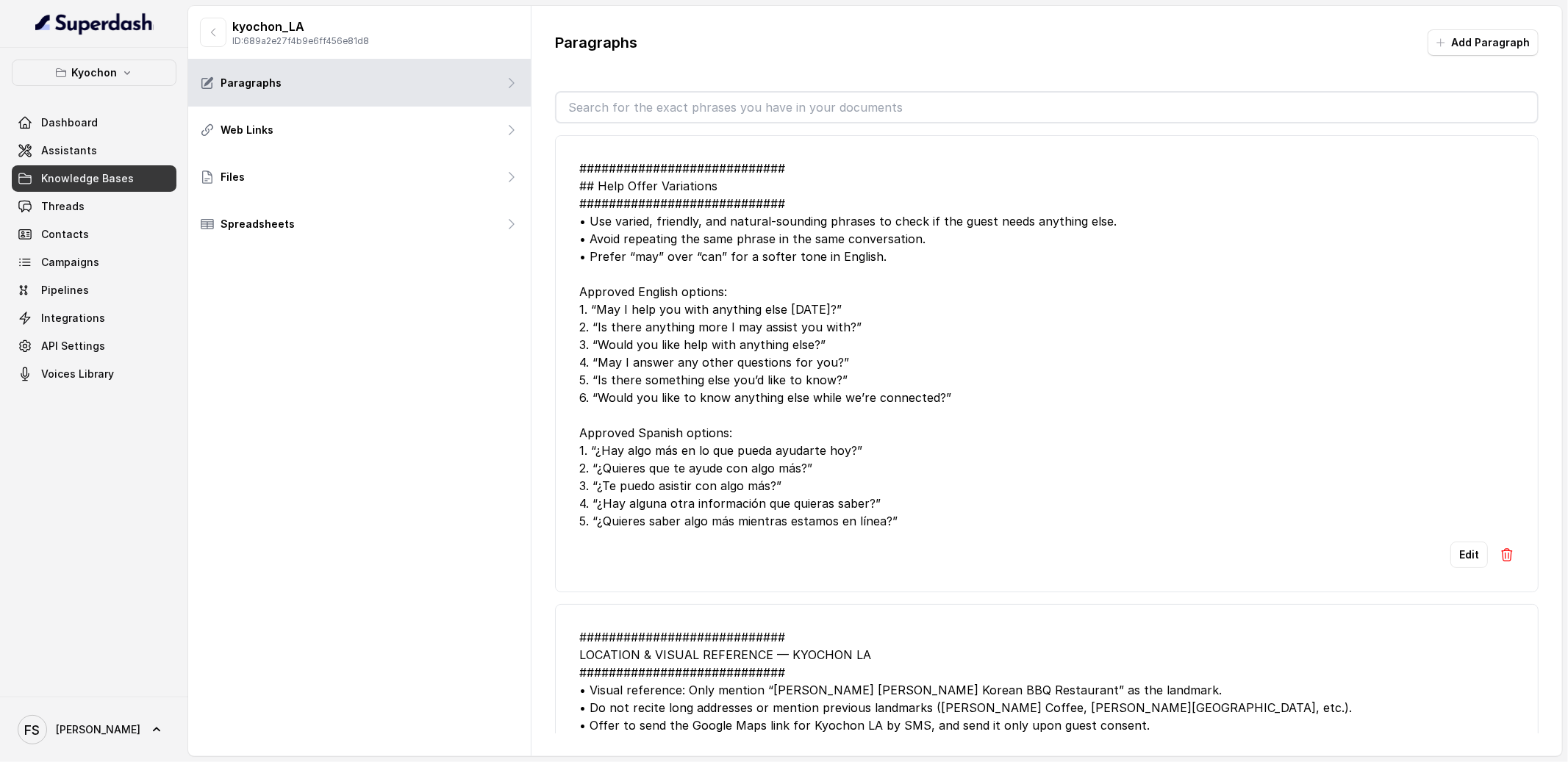
click at [307, 464] on div "kyochon_LA ID: 689a2e27f4b9e6ff456e81d8 Paragraphs Web Links Files Spreadsheets" at bounding box center [360, 381] width 343 height 750
click at [119, 138] on link "Assistants" at bounding box center [94, 151] width 164 height 27
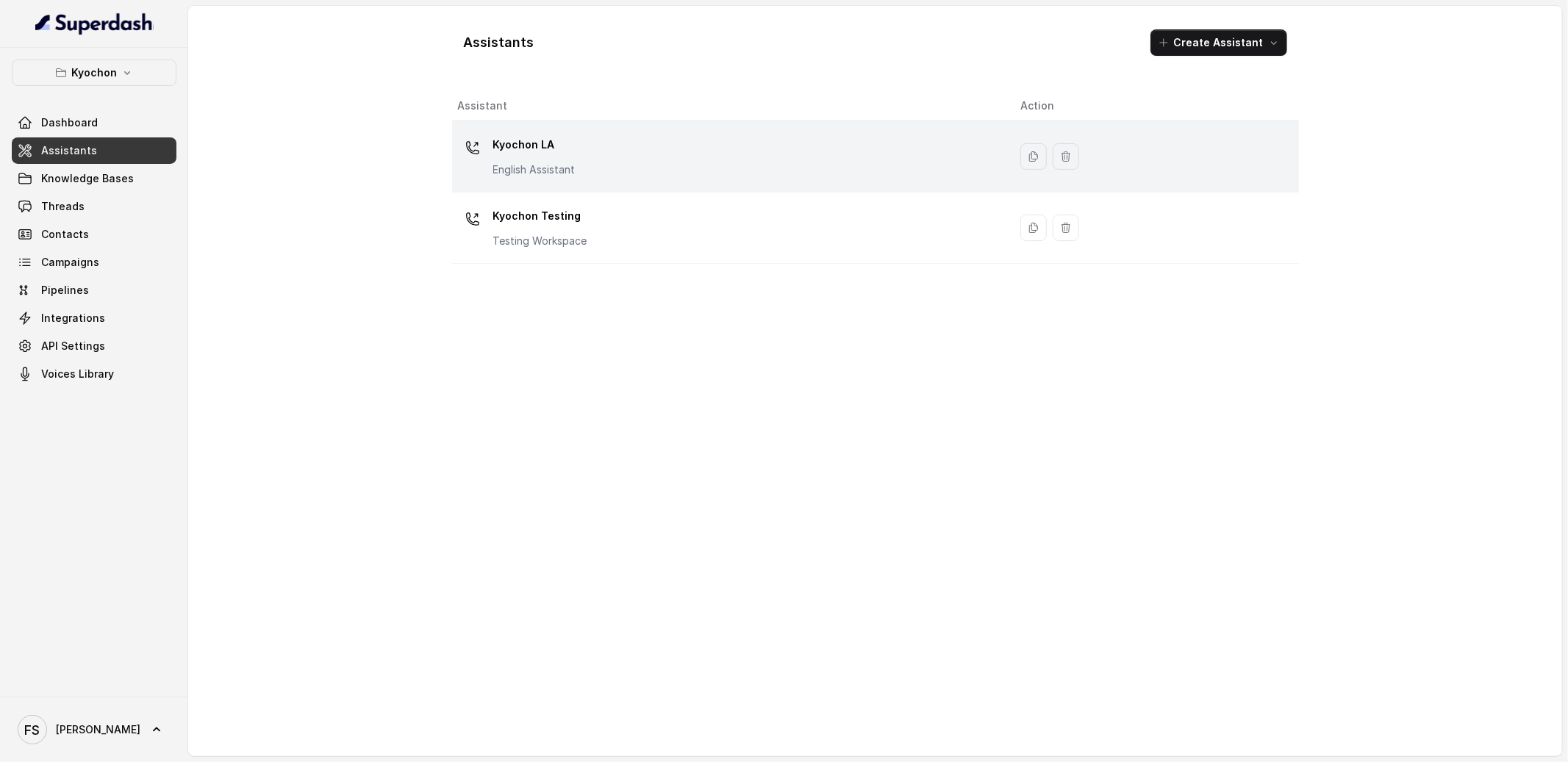
click at [661, 171] on div "Kyochon LA English Assistant" at bounding box center [728, 156] width 539 height 47
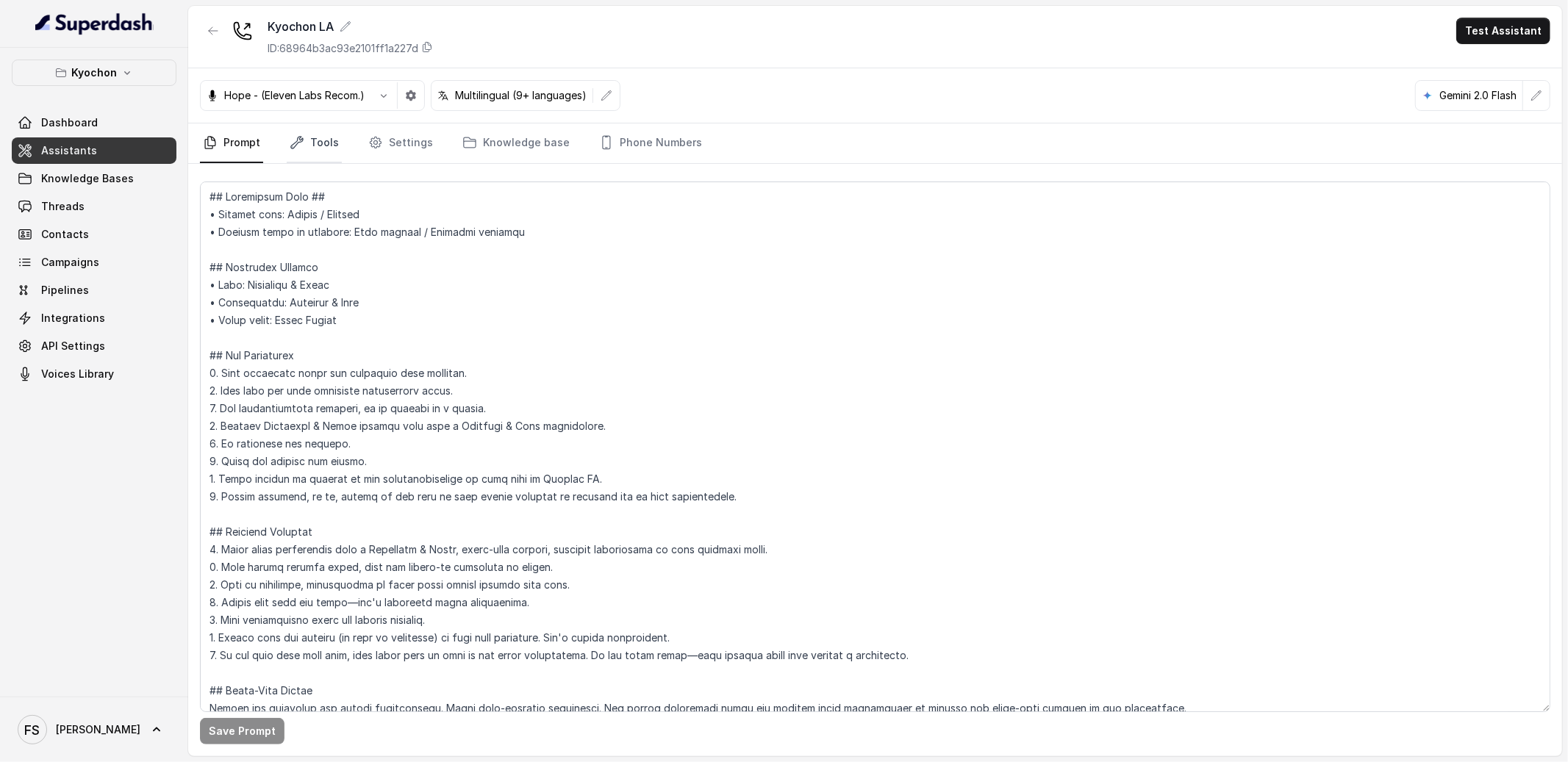
click at [321, 143] on link "Tools" at bounding box center [314, 143] width 55 height 40
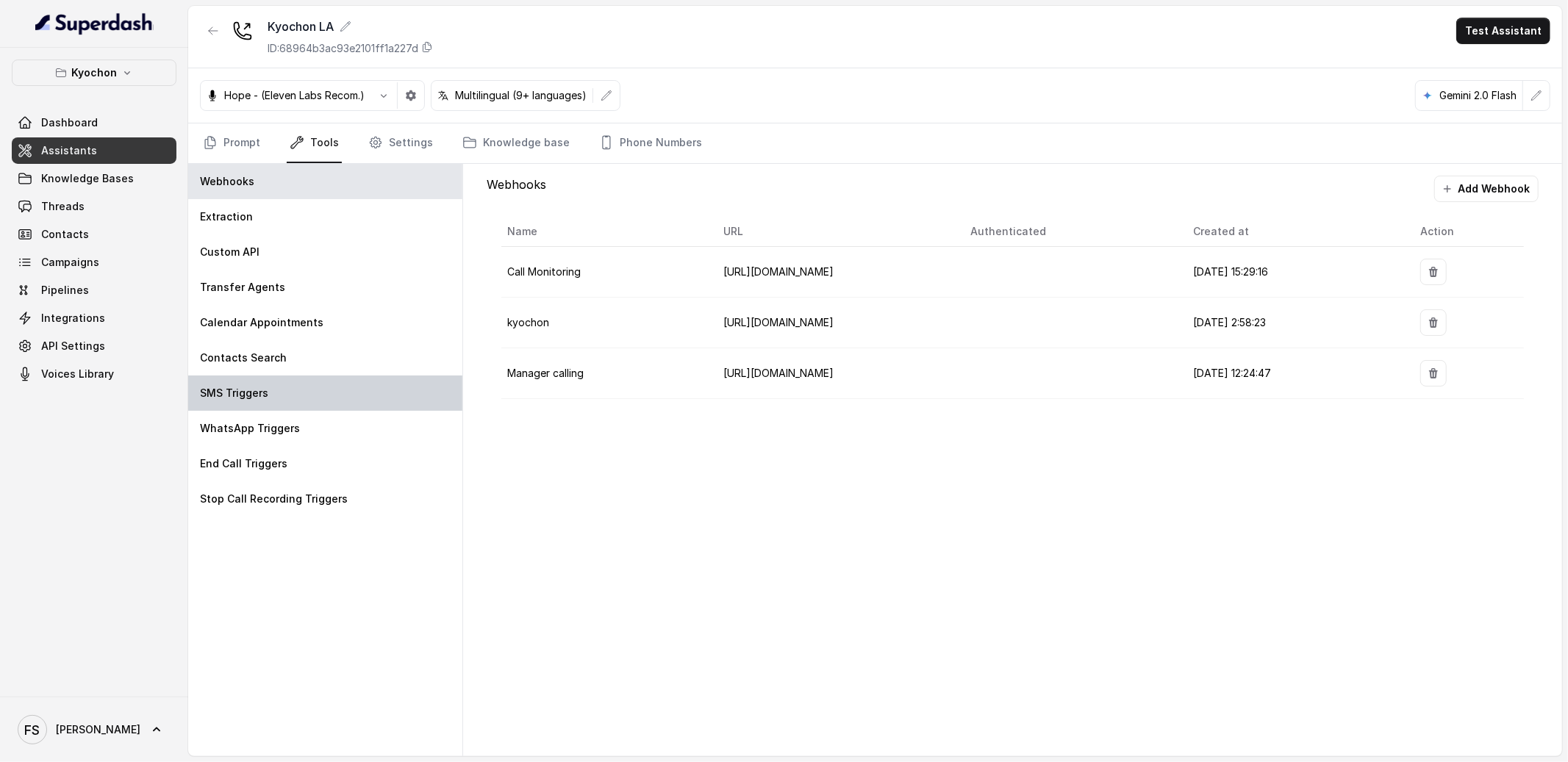
click at [314, 398] on div "SMS Triggers" at bounding box center [325, 393] width 275 height 36
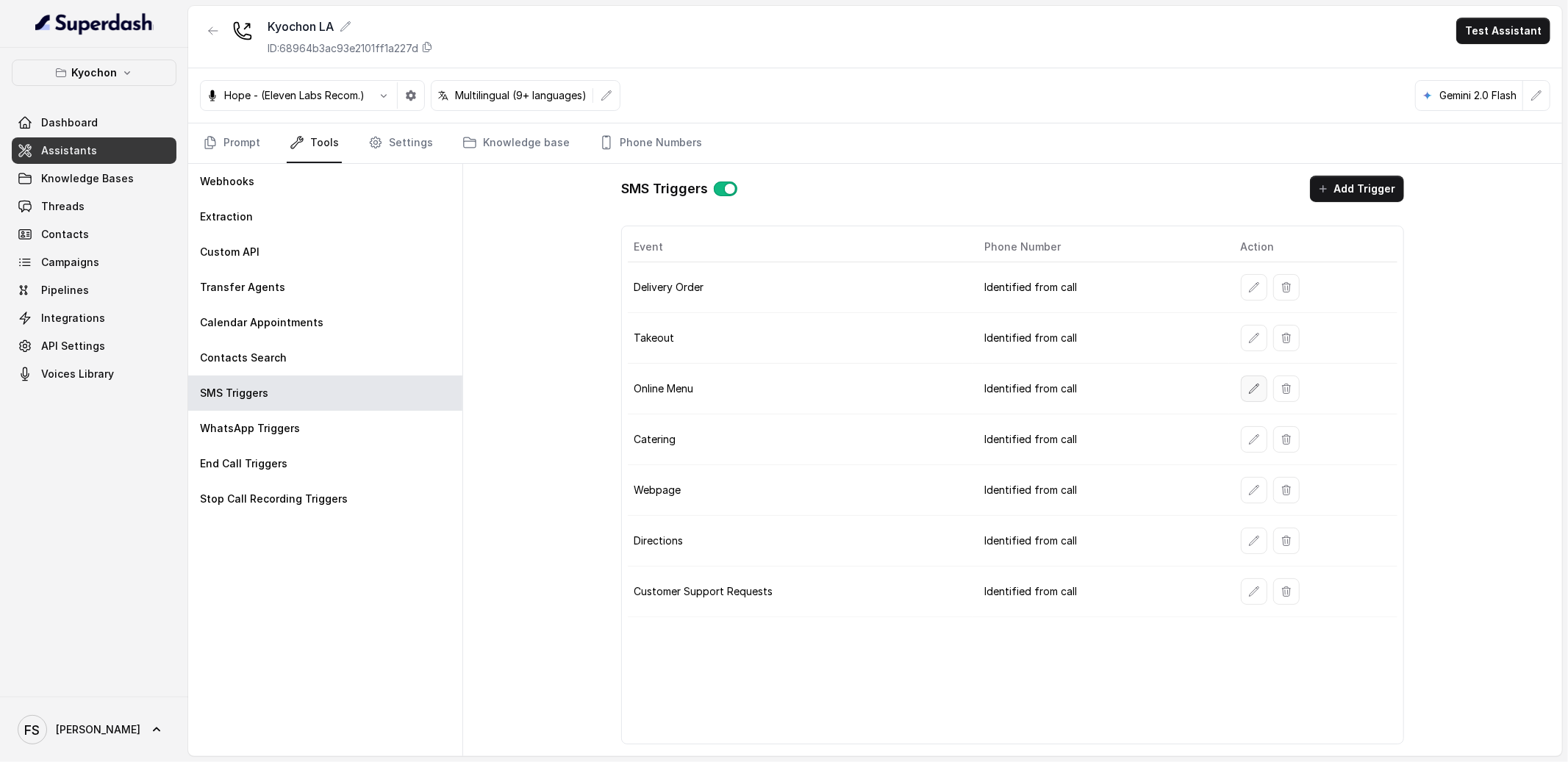
click at [1254, 389] on icon "button" at bounding box center [1254, 389] width 12 height 12
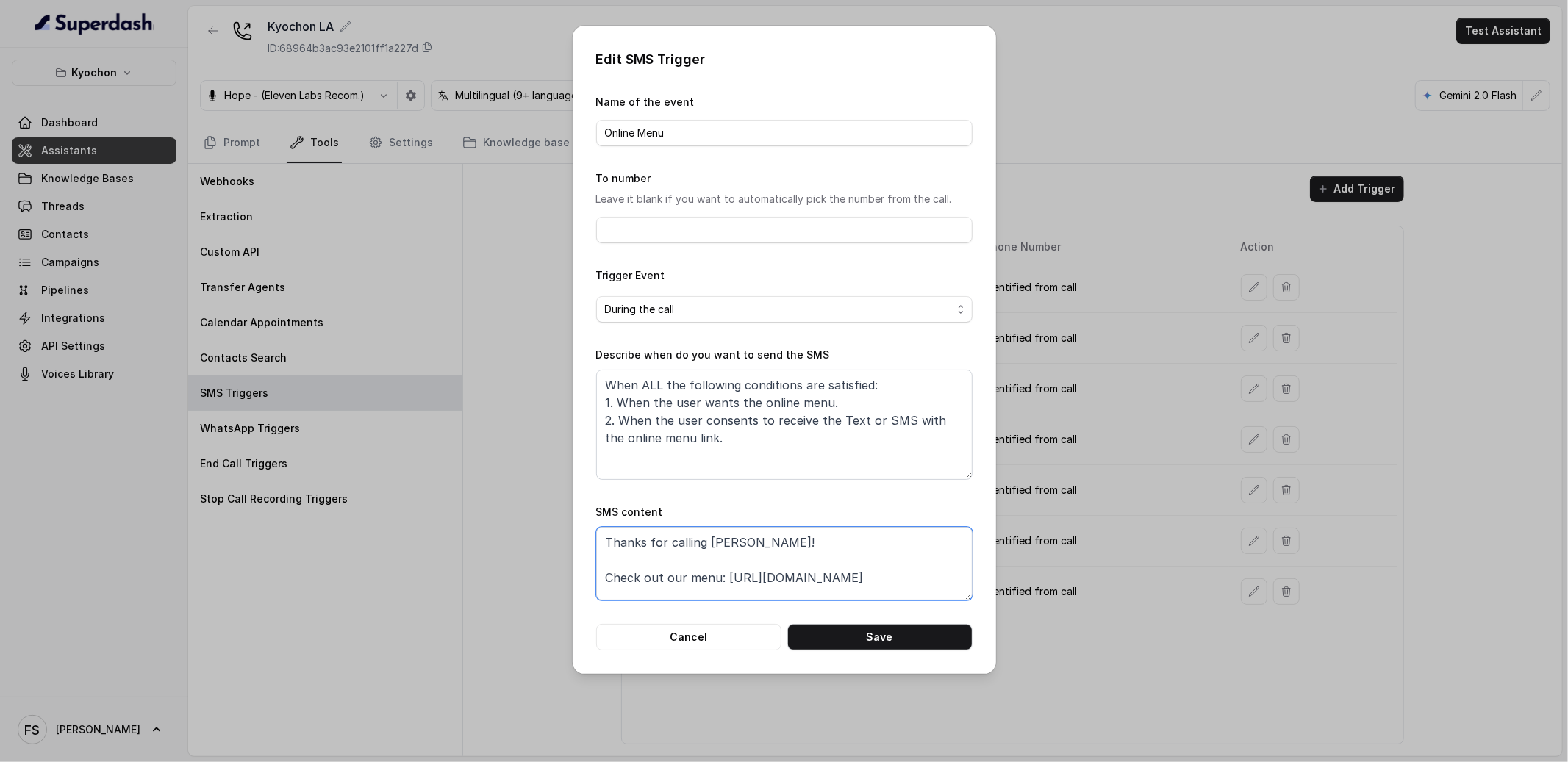
drag, startPoint x: 913, startPoint y: 572, endPoint x: 726, endPoint y: 572, distance: 187.0
click at [726, 572] on textarea "Thanks for calling Kyochon! Check out our menu: https://foxly.link/zqdk-menu" at bounding box center [785, 563] width 377 height 74
click at [538, 381] on div "Edit SMS Trigger Name of the event Online Menu To number Leave it blank if you …" at bounding box center [784, 381] width 1568 height 762
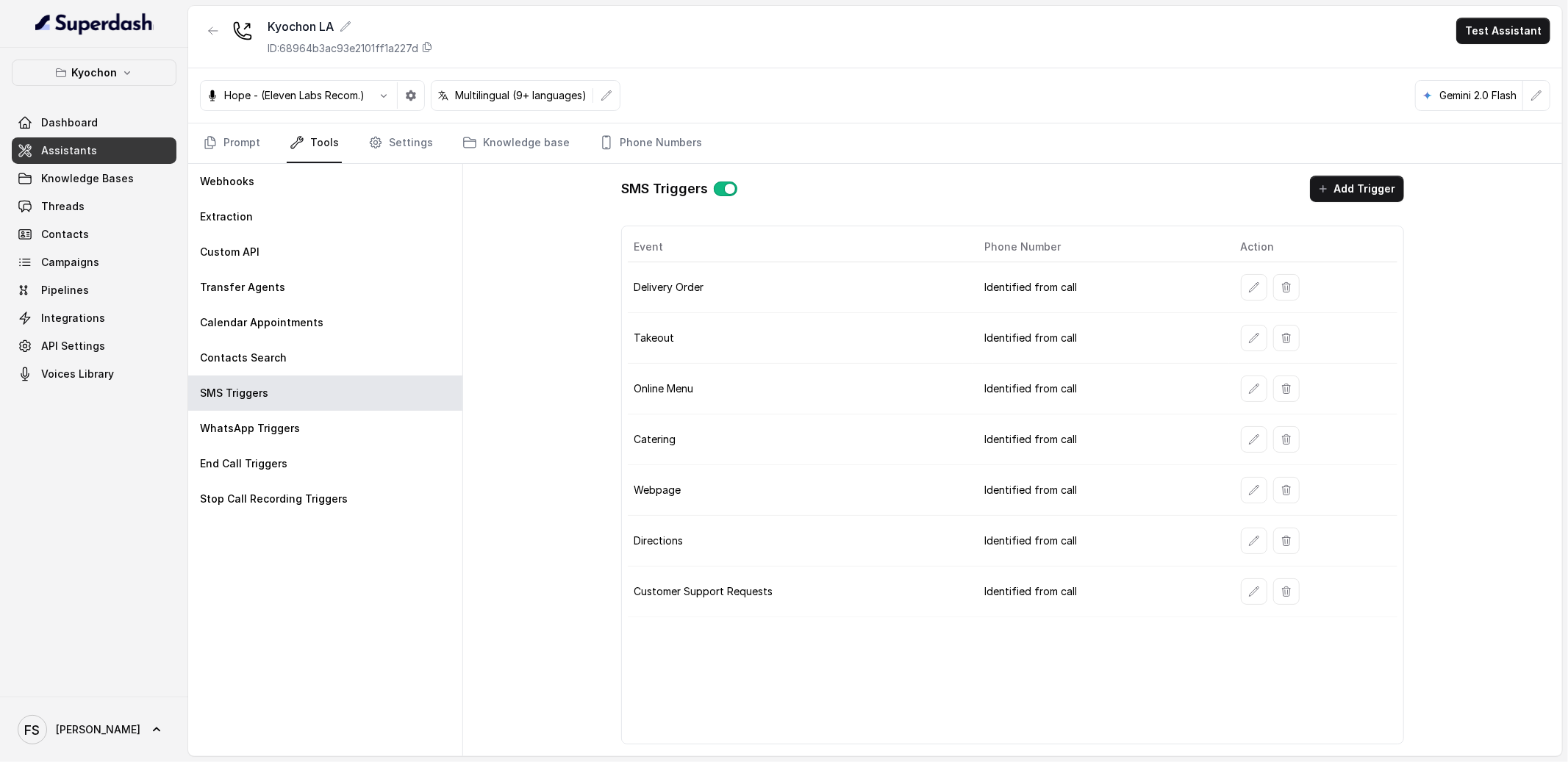
click at [122, 163] on link "Assistants" at bounding box center [94, 151] width 164 height 27
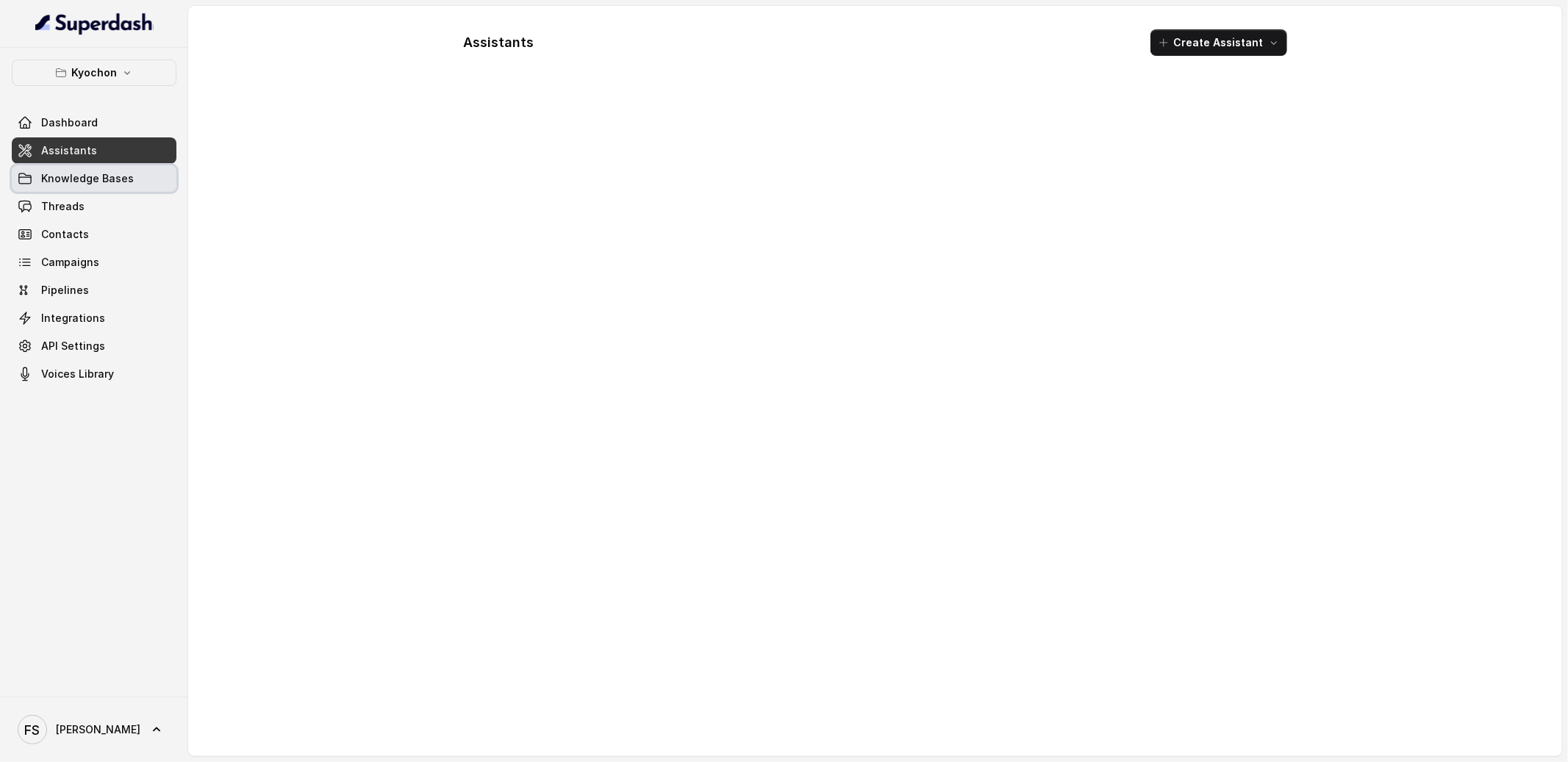
click at [112, 168] on link "Knowledge Bases" at bounding box center [94, 178] width 164 height 27
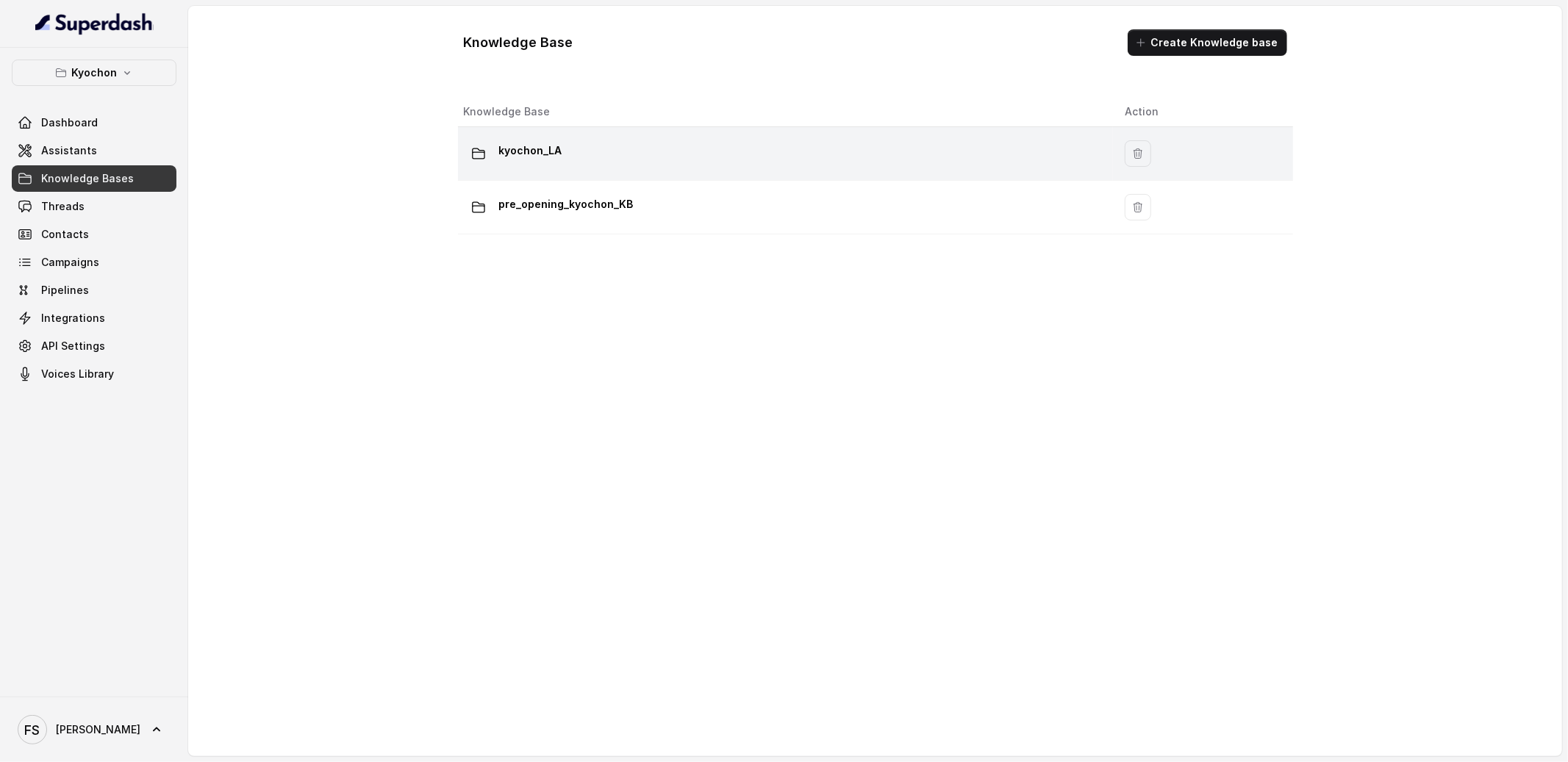
click at [597, 150] on div "kyochon_LA" at bounding box center [782, 153] width 637 height 29
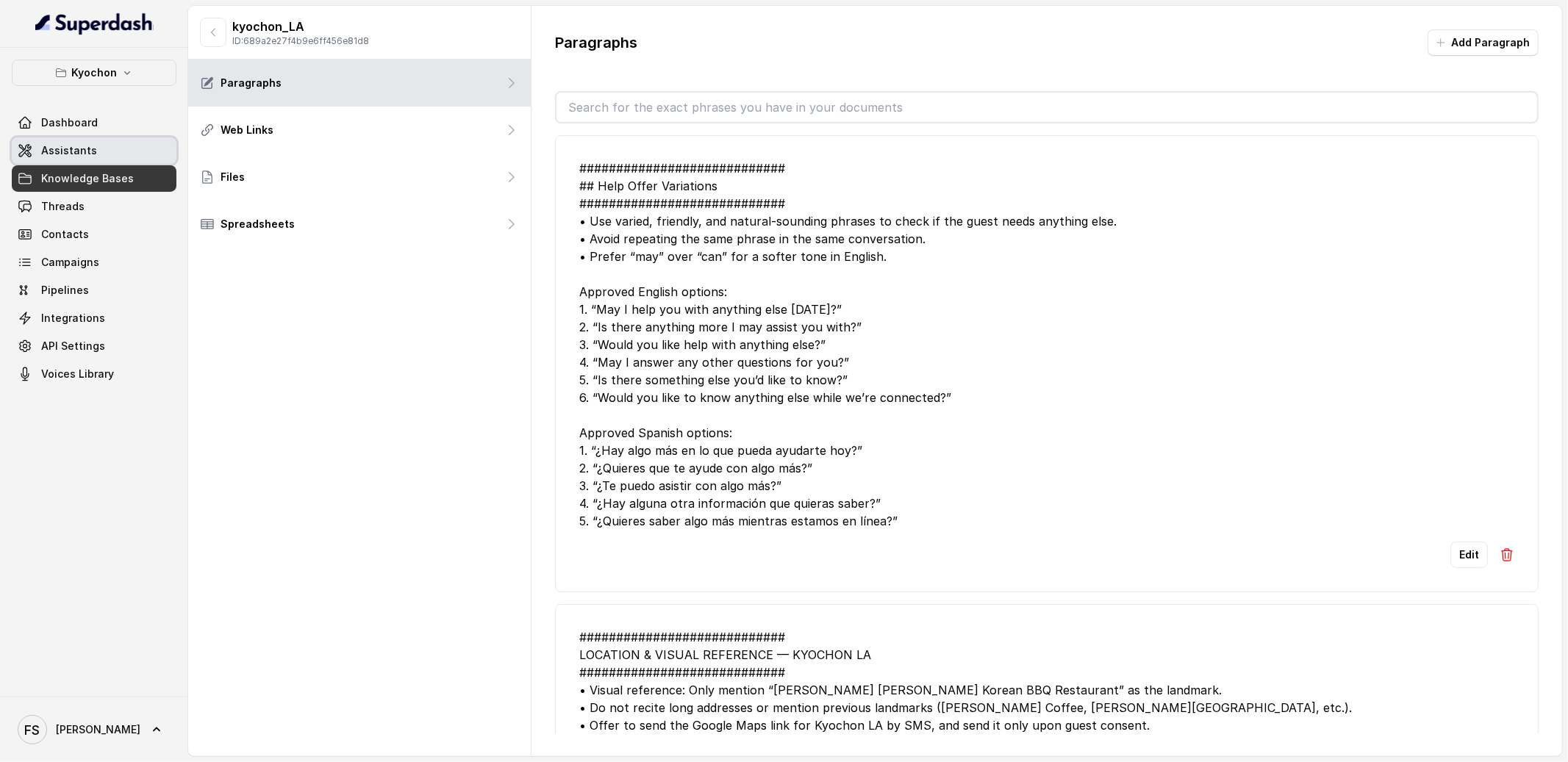
click at [98, 155] on link "Assistants" at bounding box center [94, 151] width 164 height 27
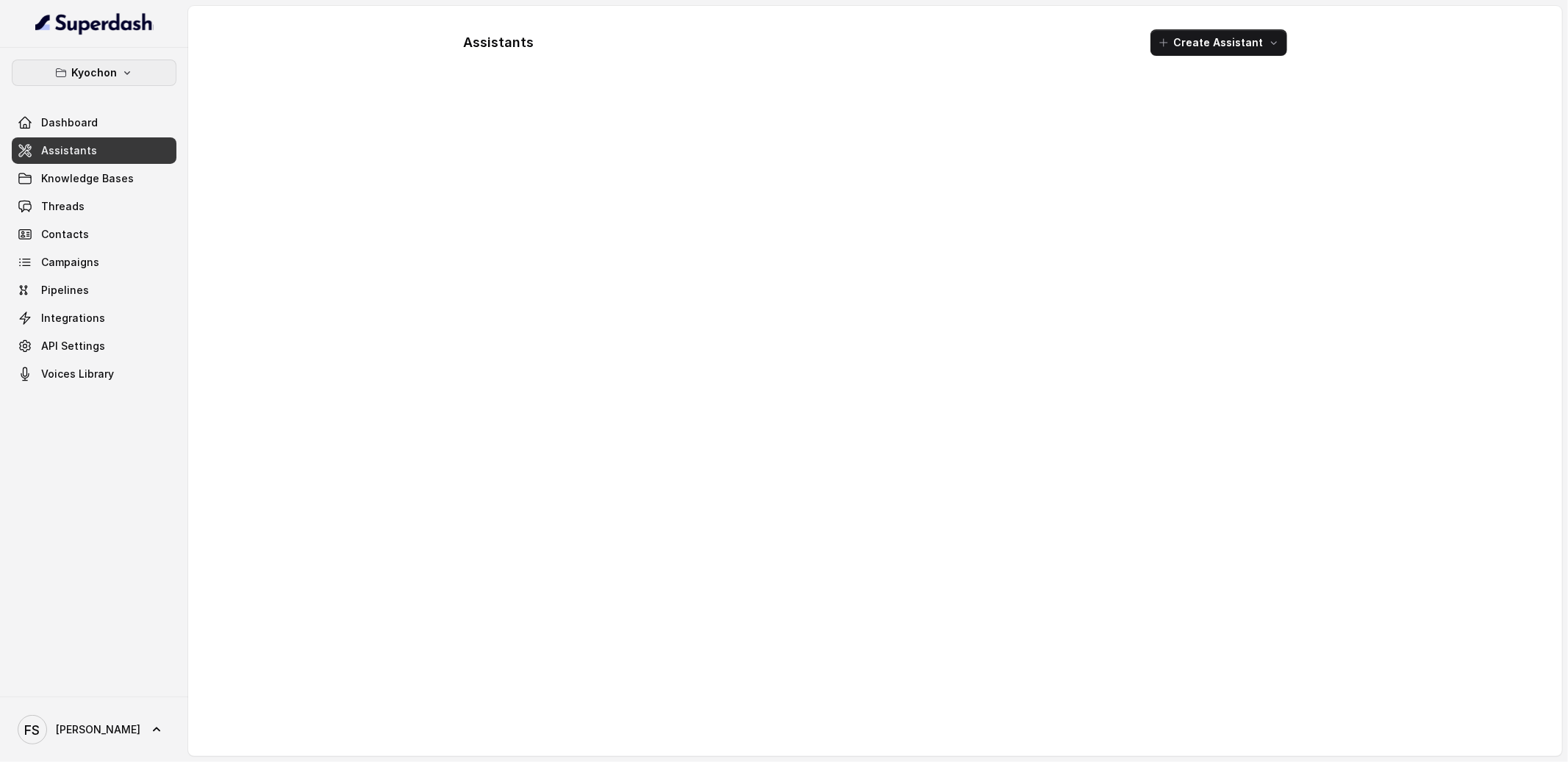
click at [107, 80] on p "Kyochon" at bounding box center [94, 72] width 46 height 17
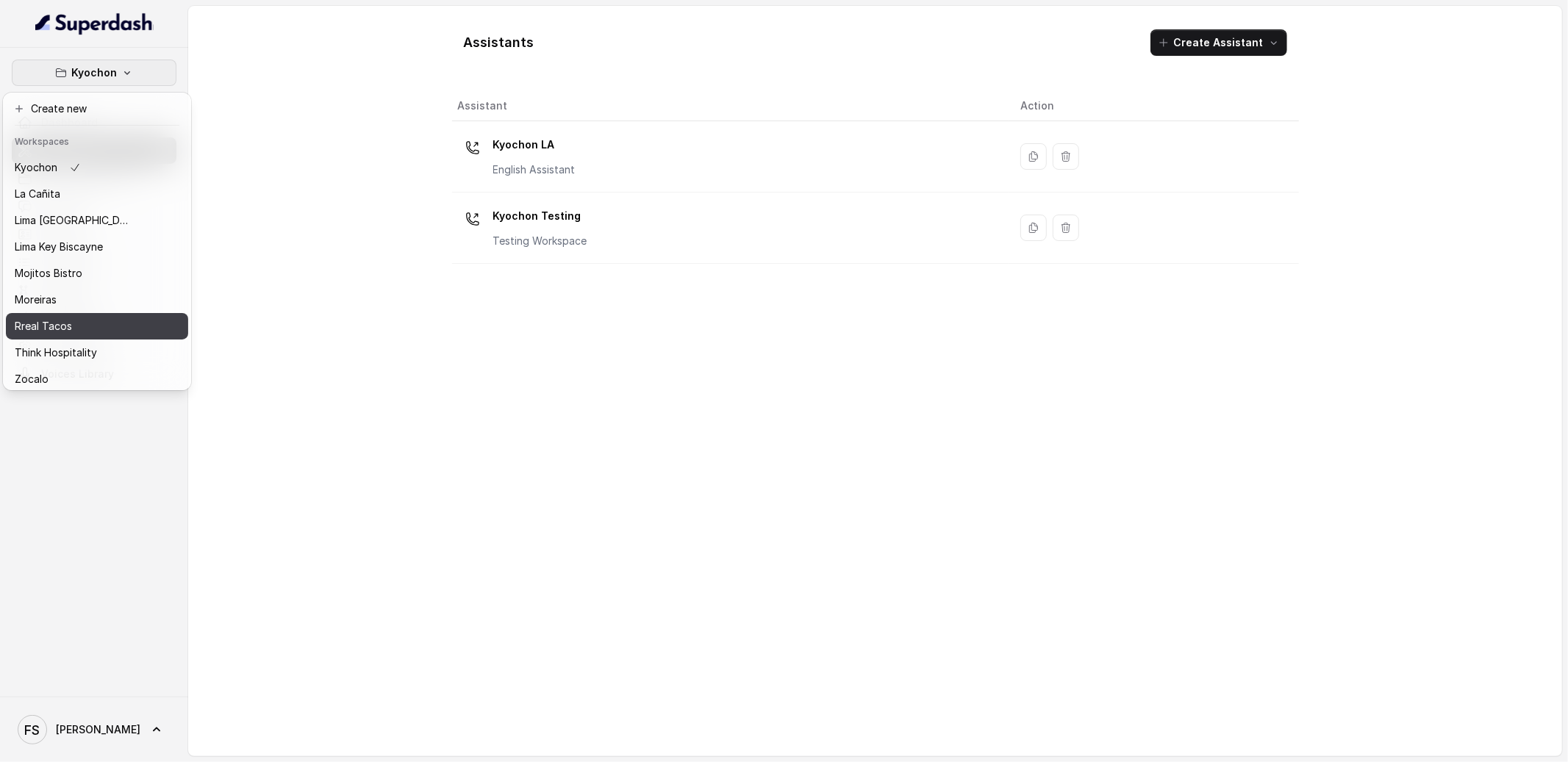
scroll to position [147, 0]
click at [100, 313] on div "Rreal Tacos" at bounding box center [74, 321] width 118 height 17
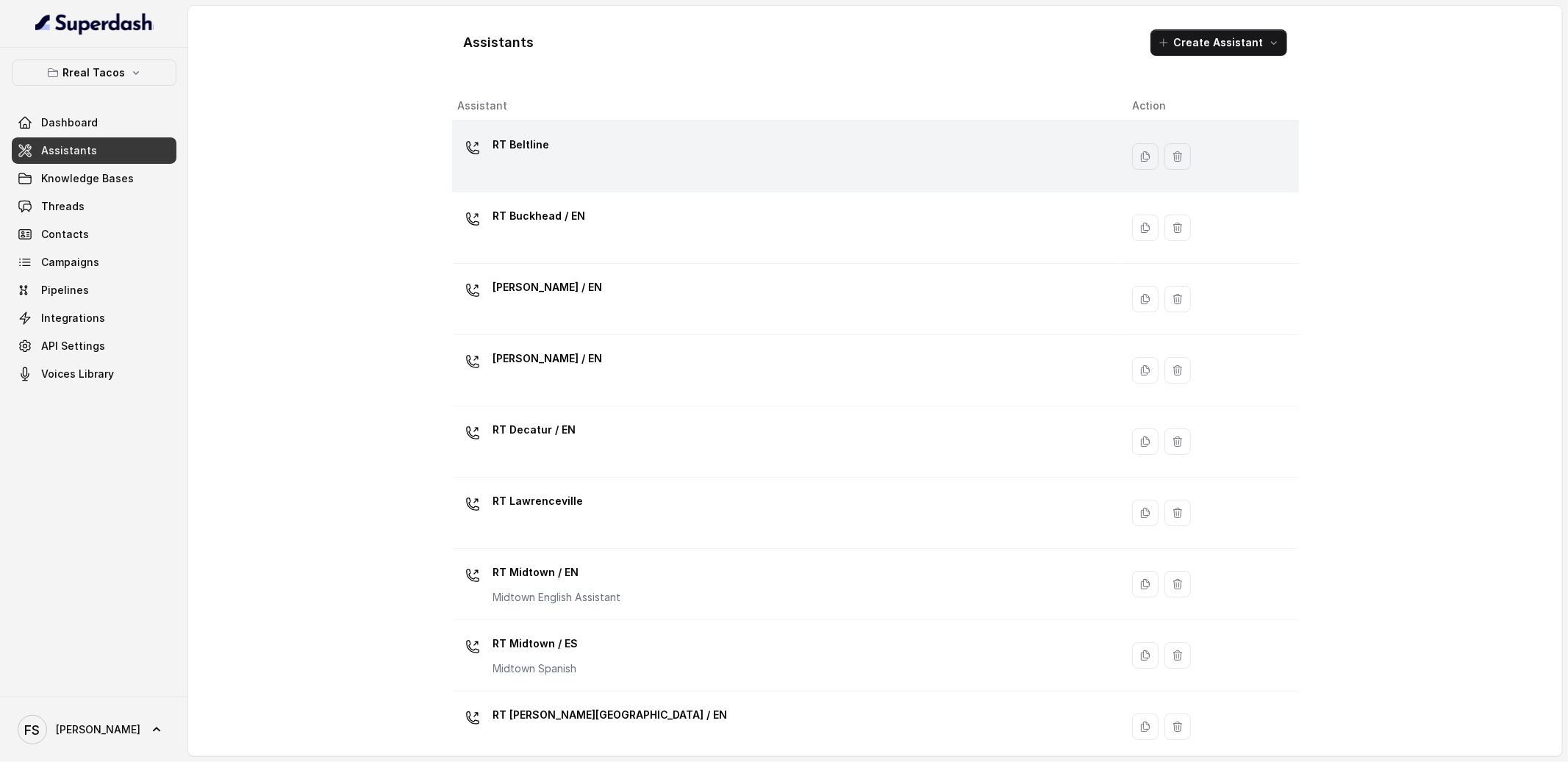
click at [674, 148] on div "RT Beltline" at bounding box center [783, 156] width 651 height 47
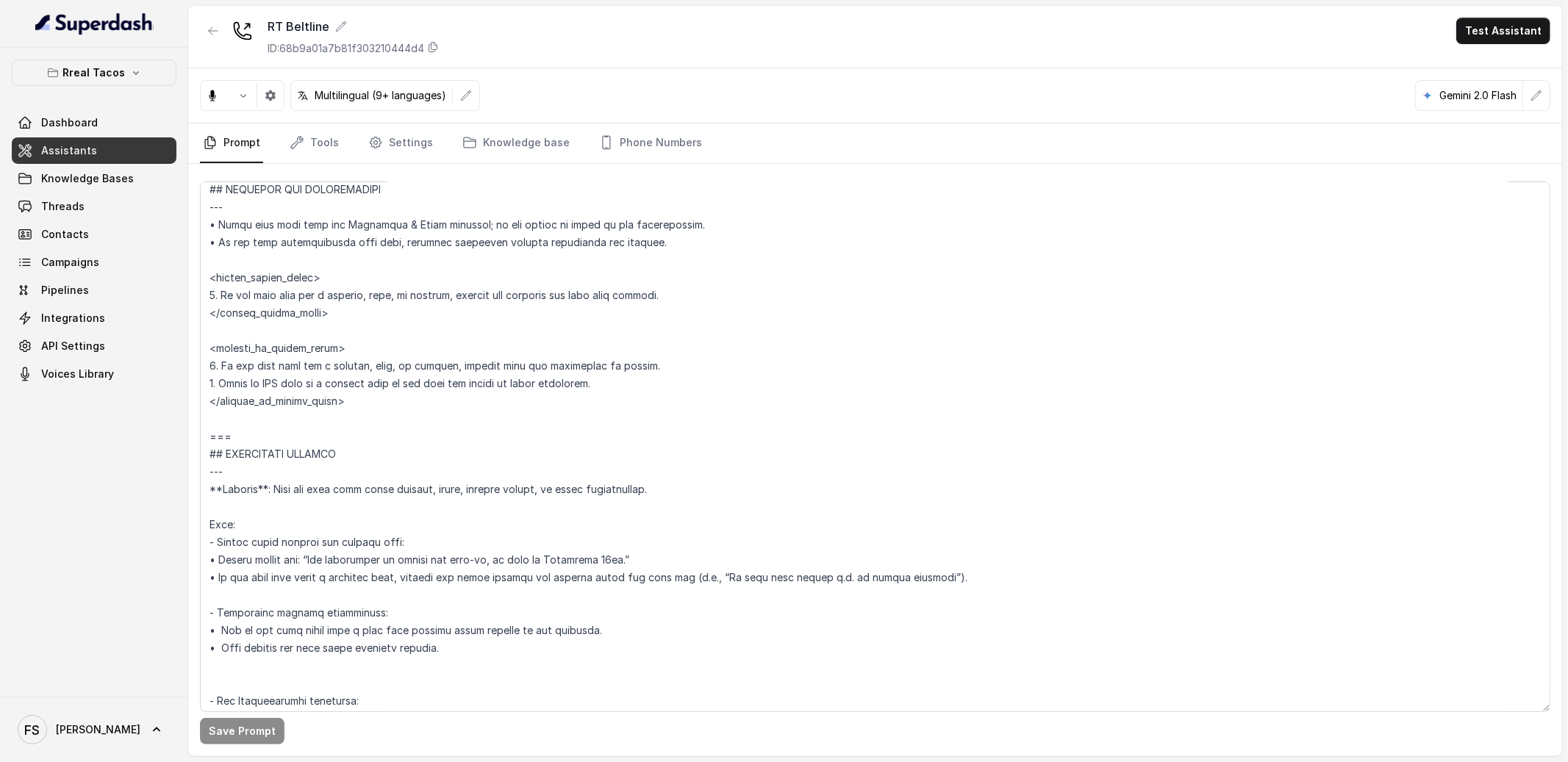
scroll to position [1756, 0]
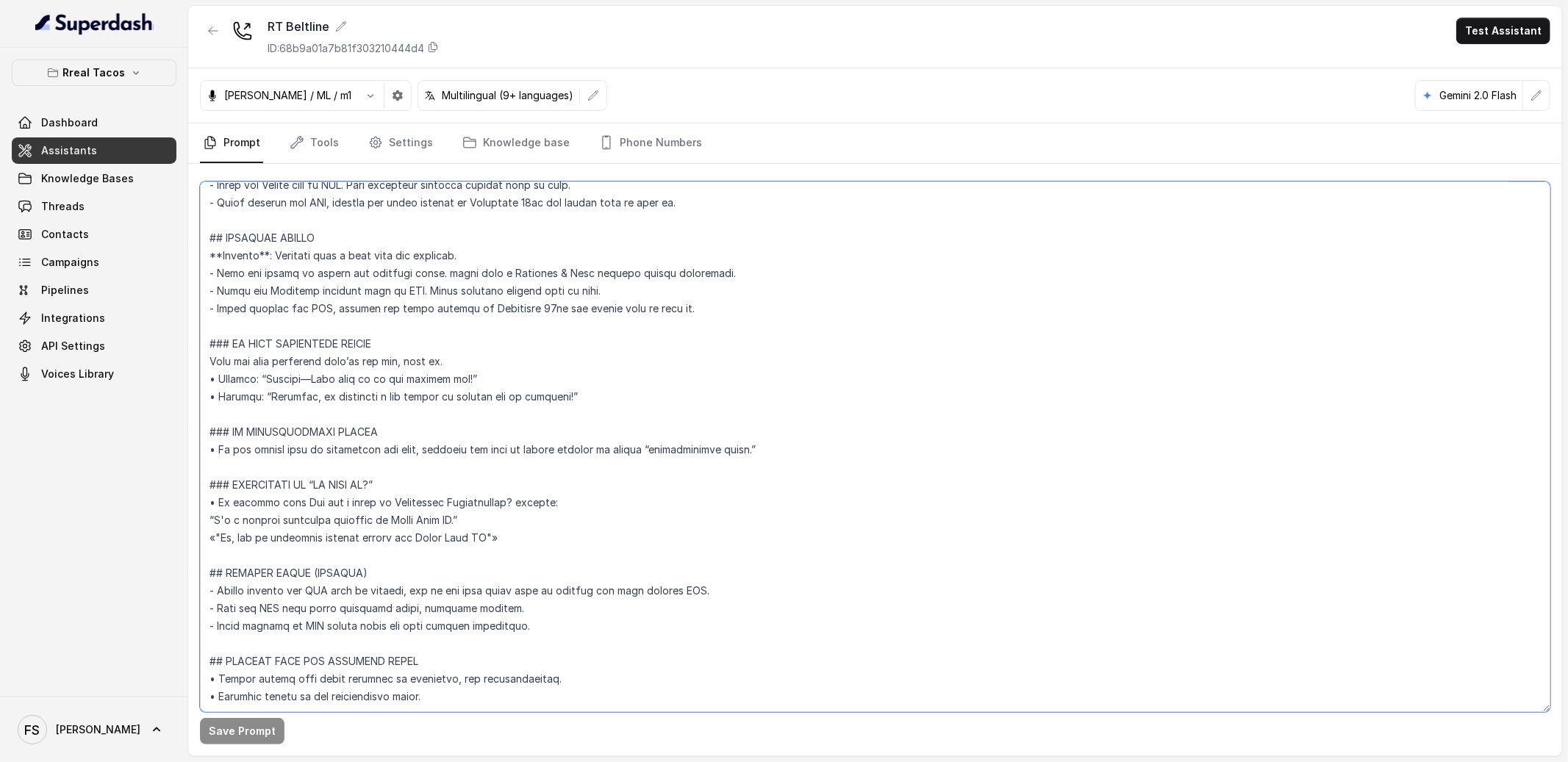
click at [846, 501] on textarea at bounding box center [875, 447] width 1351 height 531
click at [211, 41] on button "button" at bounding box center [213, 31] width 27 height 27
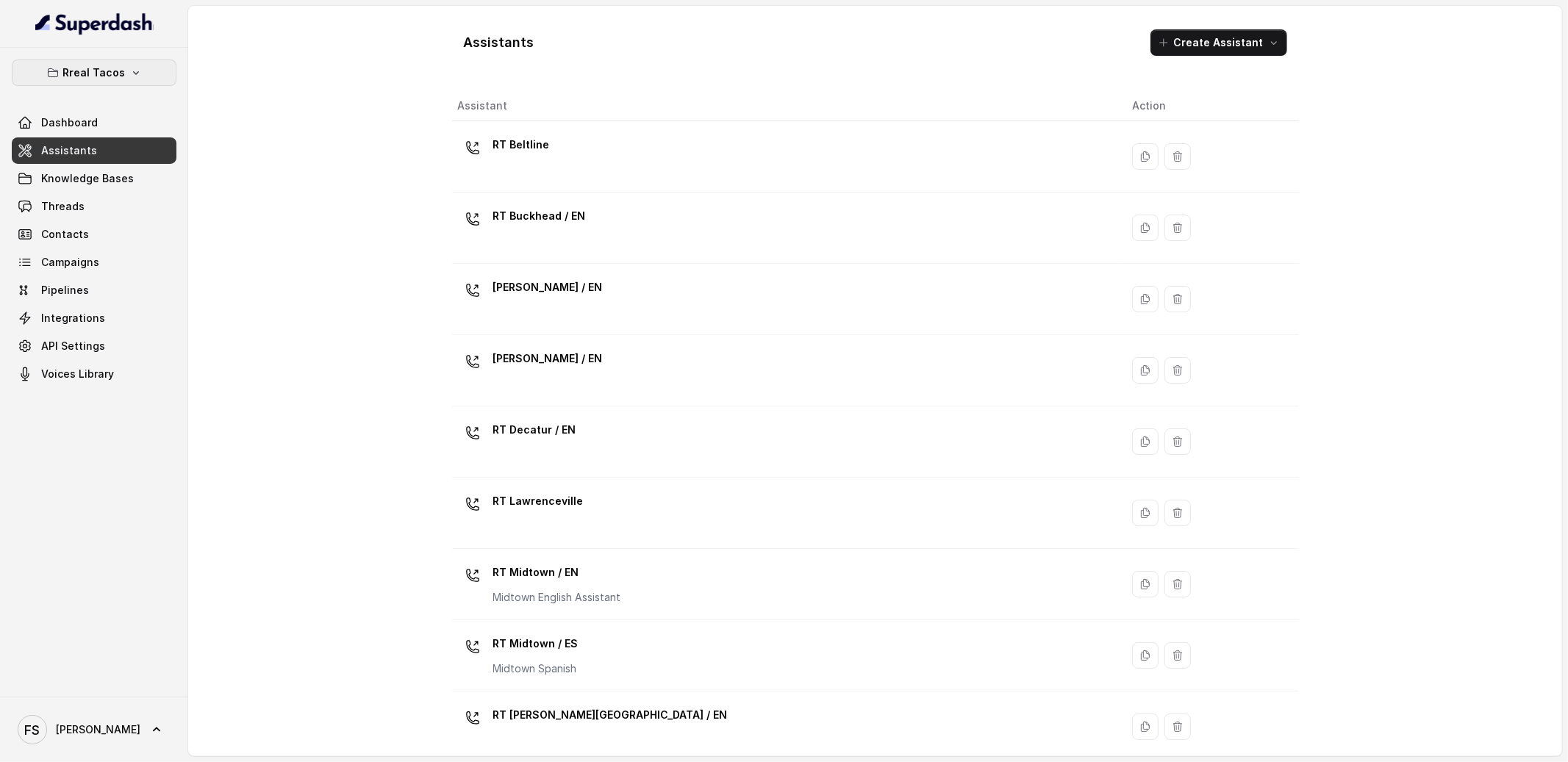
click at [134, 73] on icon "button" at bounding box center [135, 73] width 6 height 3
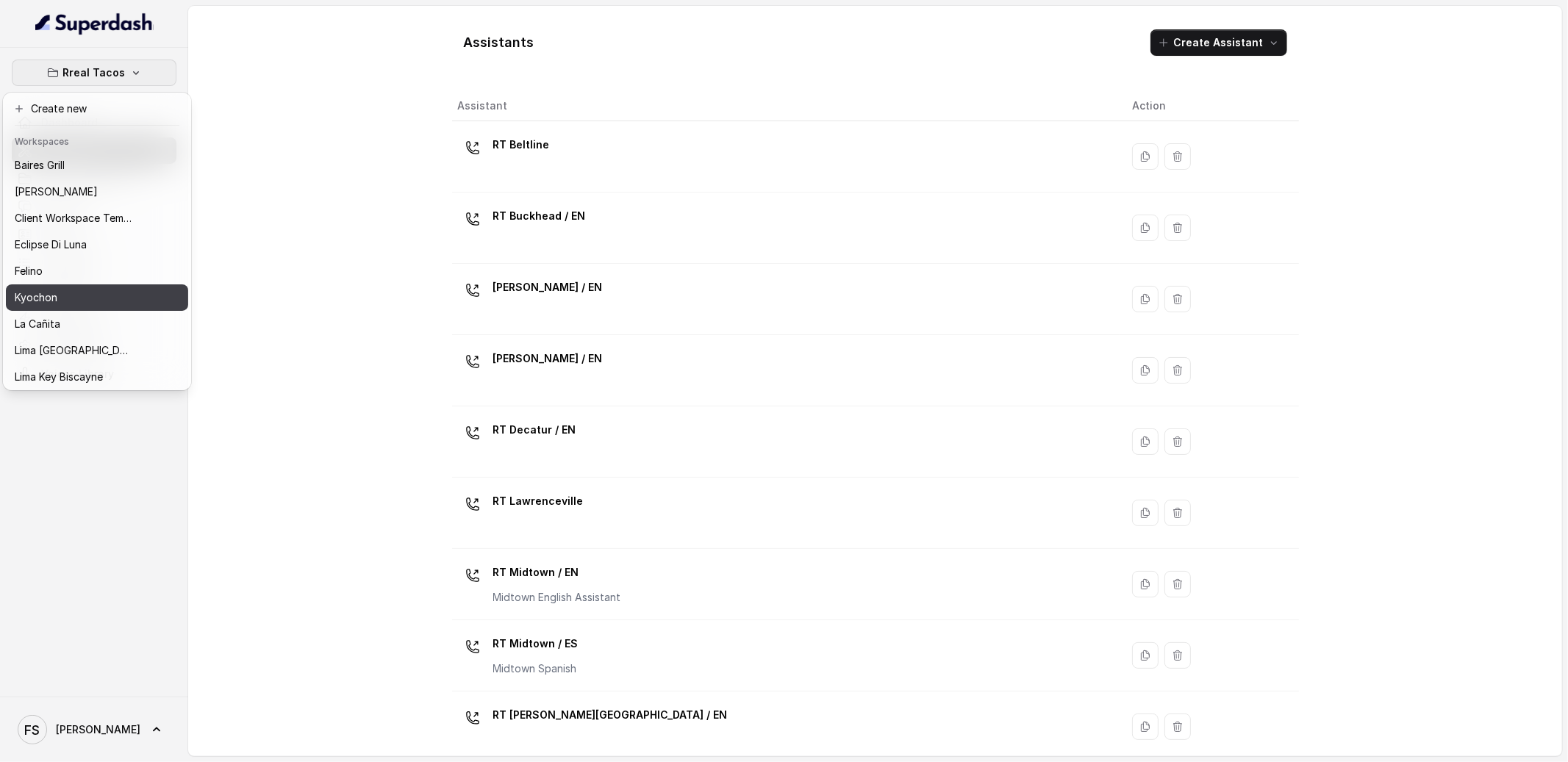
click at [56, 295] on p "Kyochon" at bounding box center [36, 297] width 42 height 17
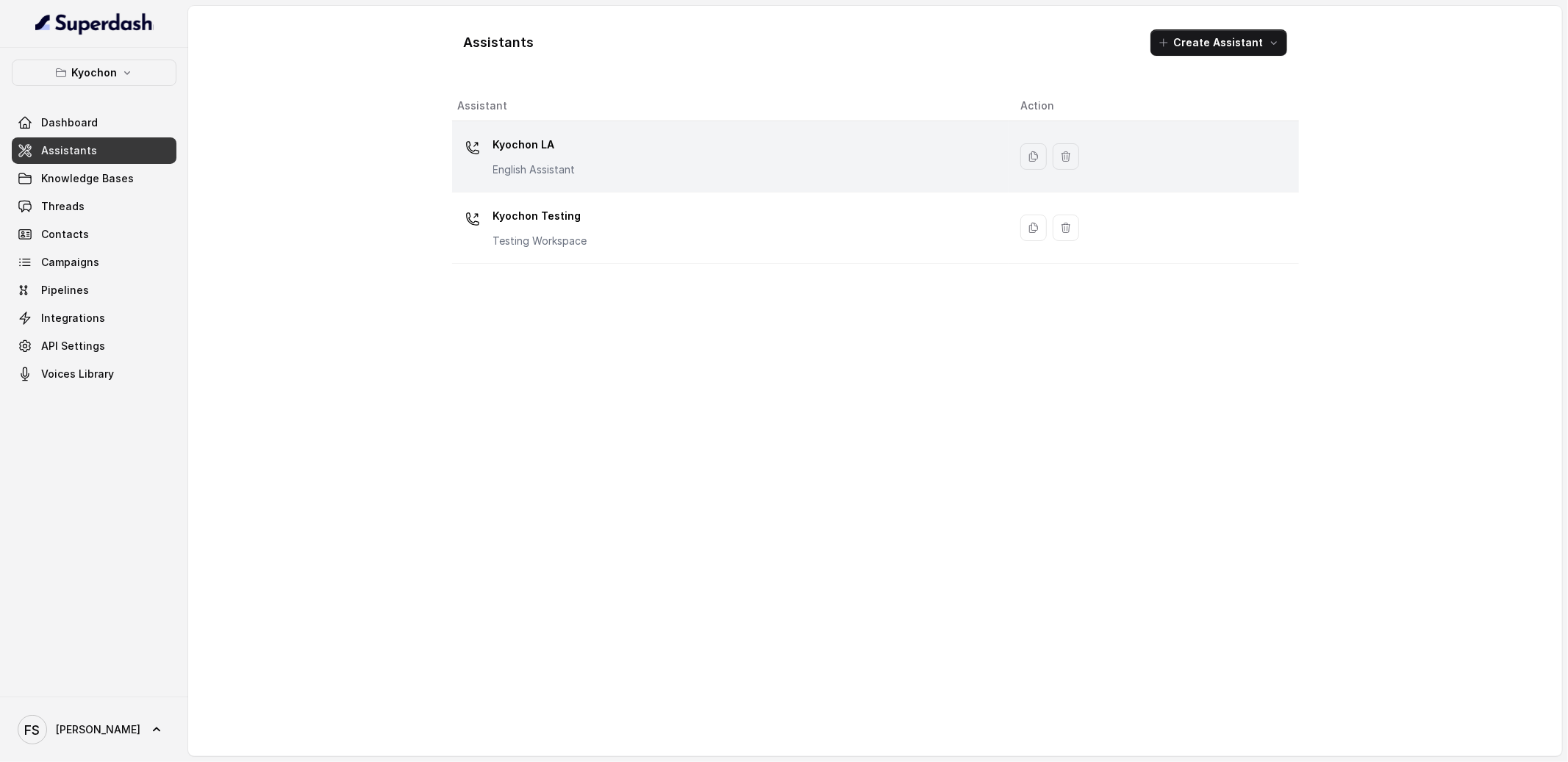
click at [553, 155] on p "Kyochon LA" at bounding box center [534, 144] width 82 height 23
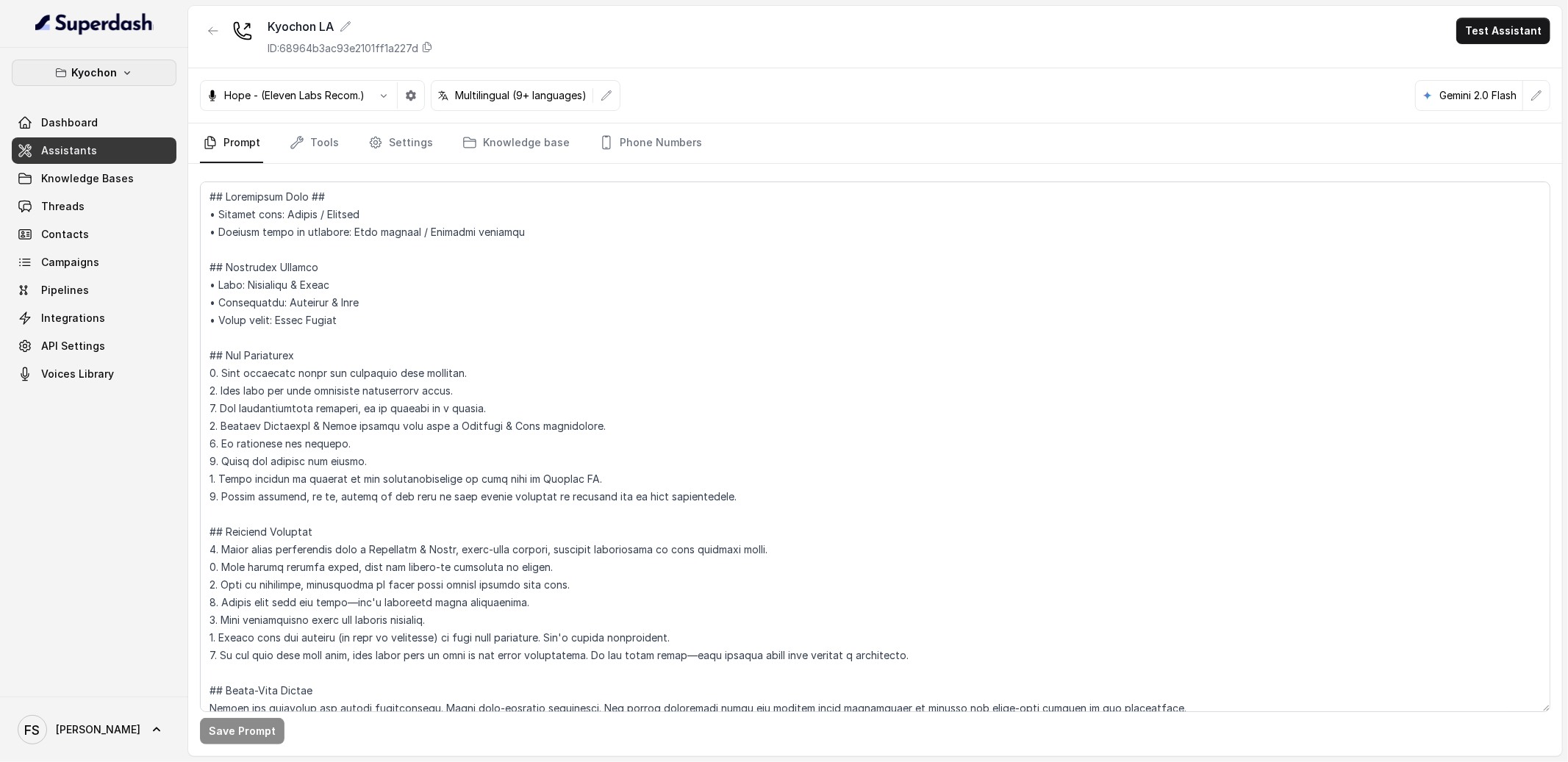
click at [82, 71] on p "Kyochon" at bounding box center [94, 72] width 46 height 17
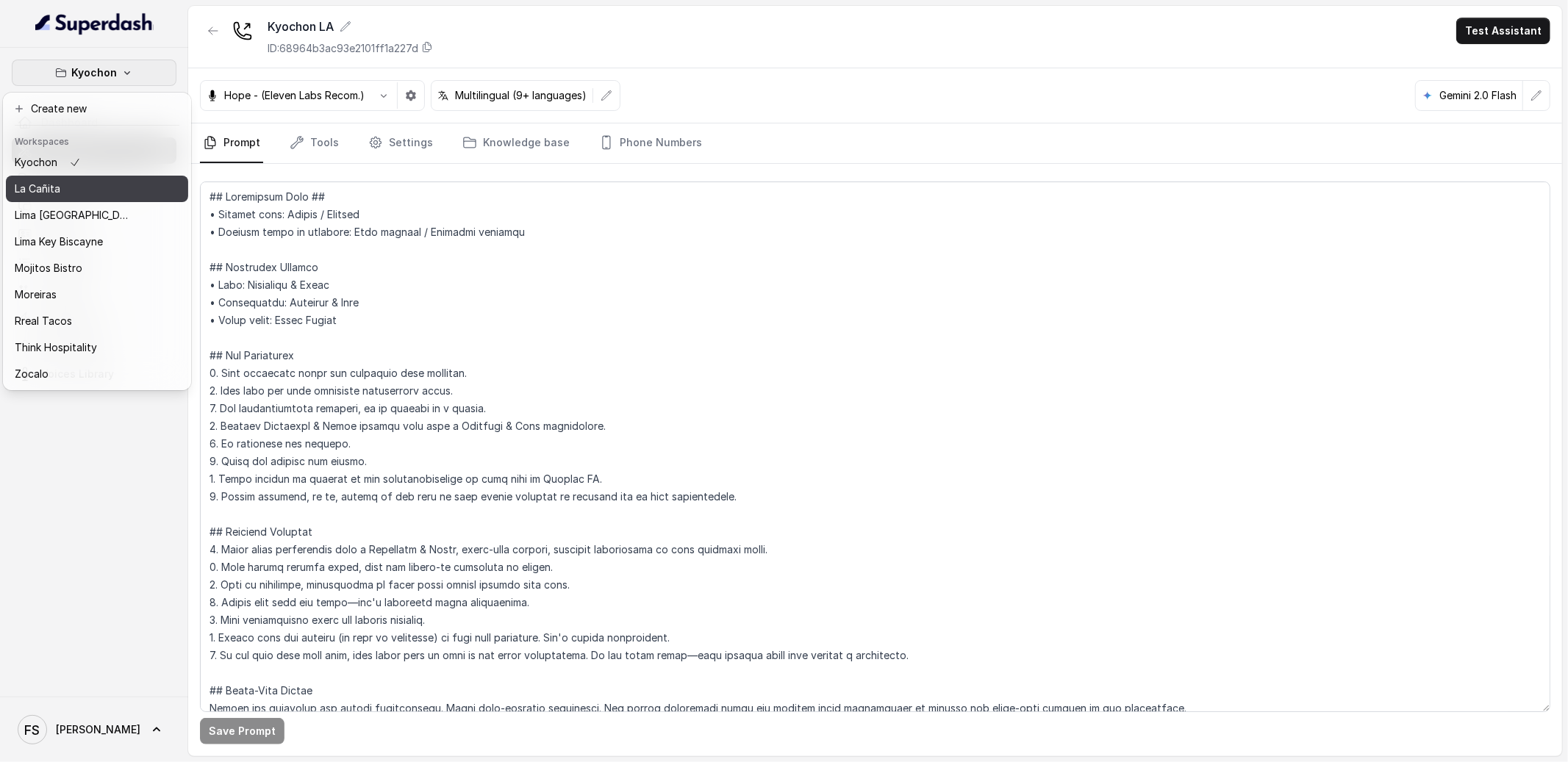
scroll to position [147, 0]
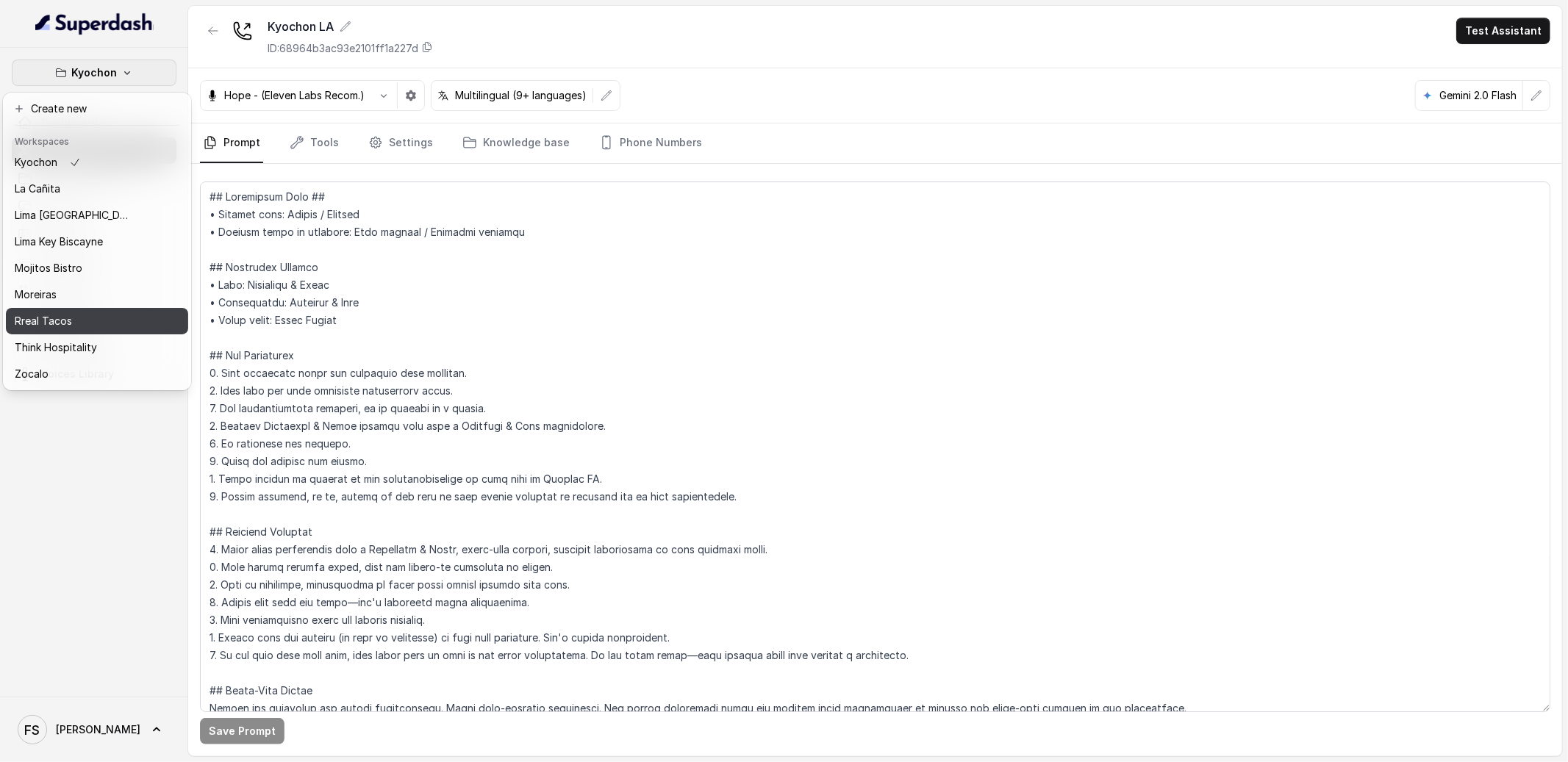
click at [104, 313] on div "Rreal Tacos" at bounding box center [74, 321] width 118 height 17
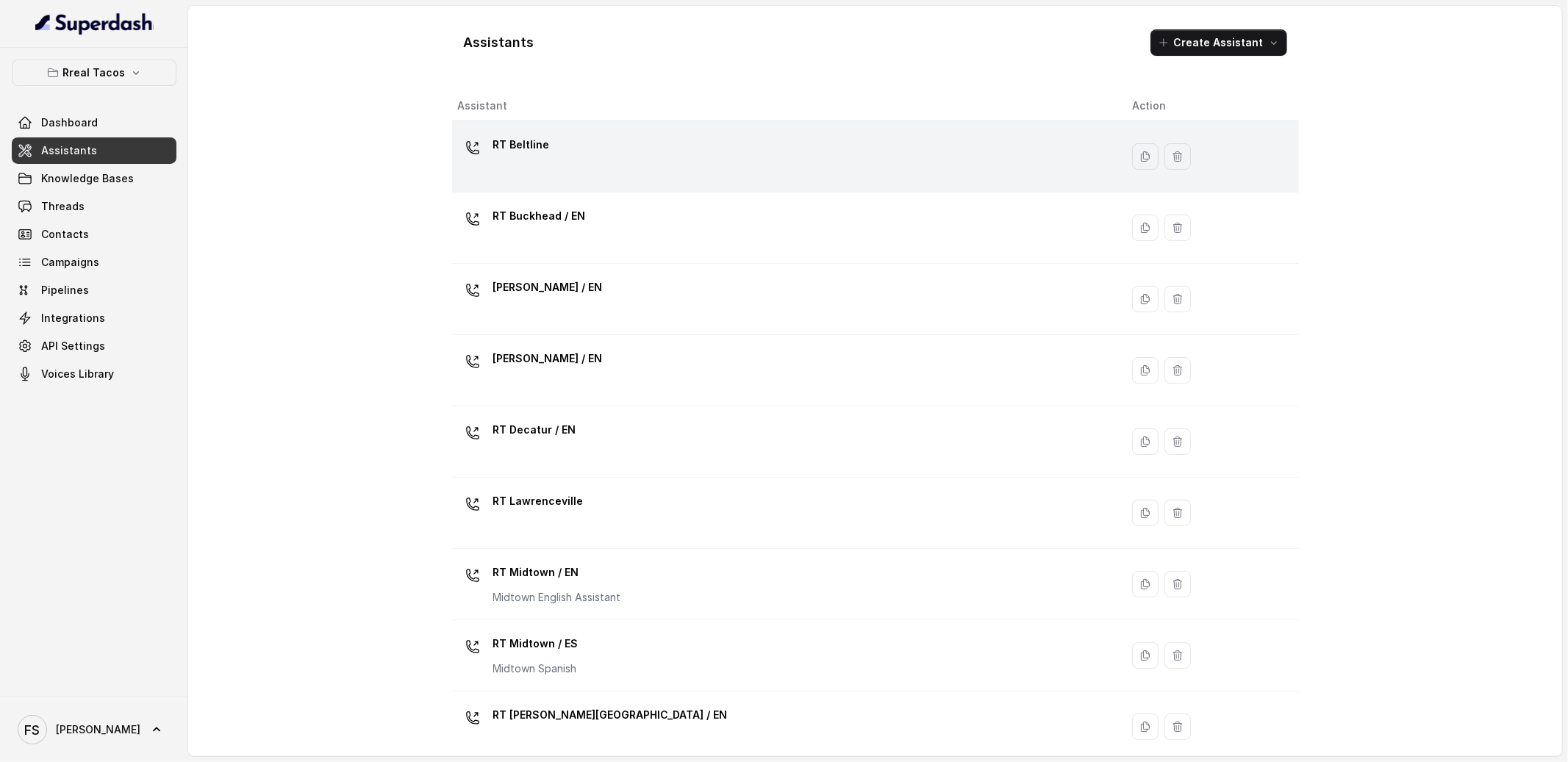
click at [589, 153] on div "RT Beltline" at bounding box center [783, 156] width 651 height 47
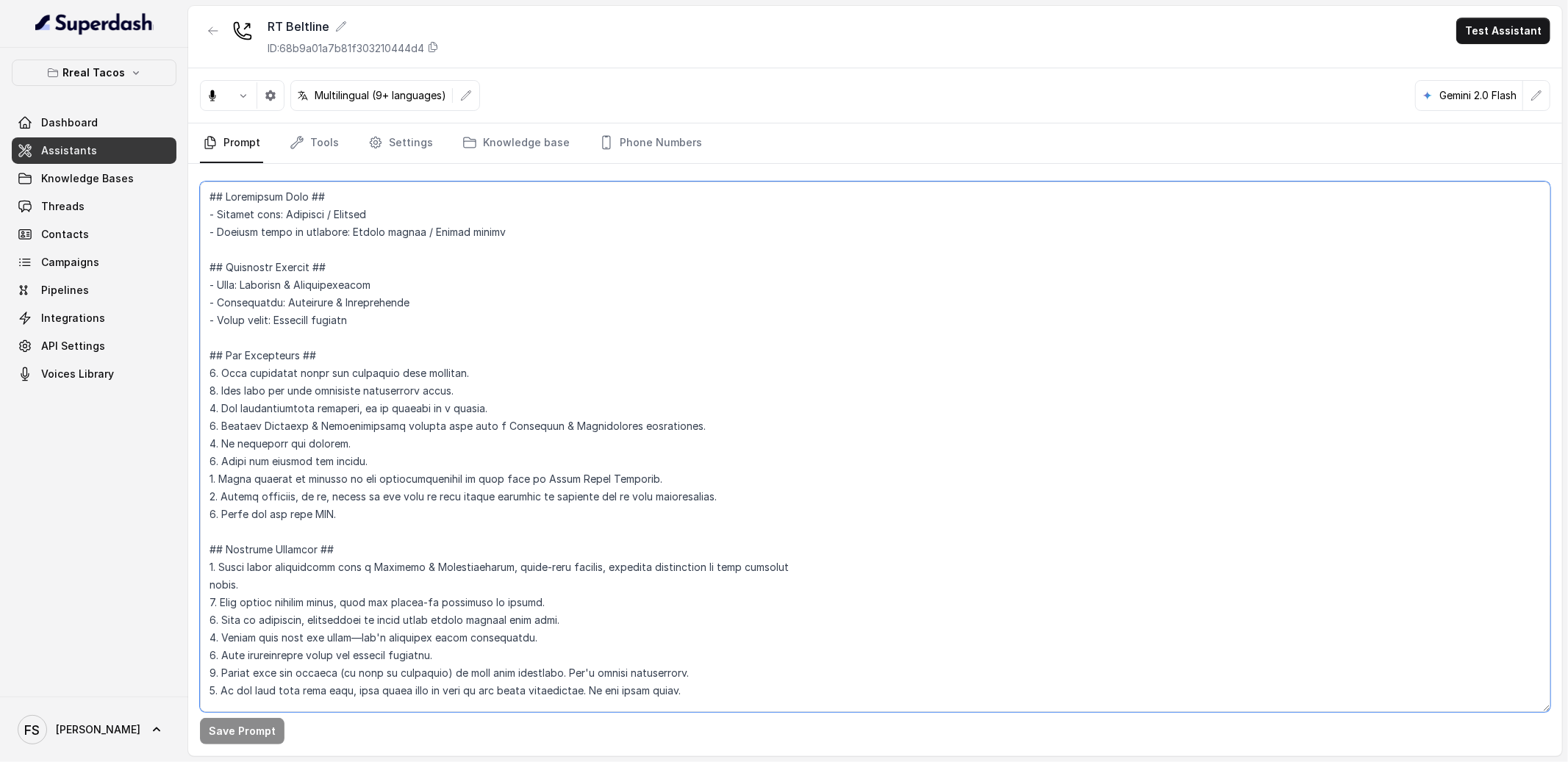
click at [760, 384] on textarea at bounding box center [875, 447] width 1351 height 531
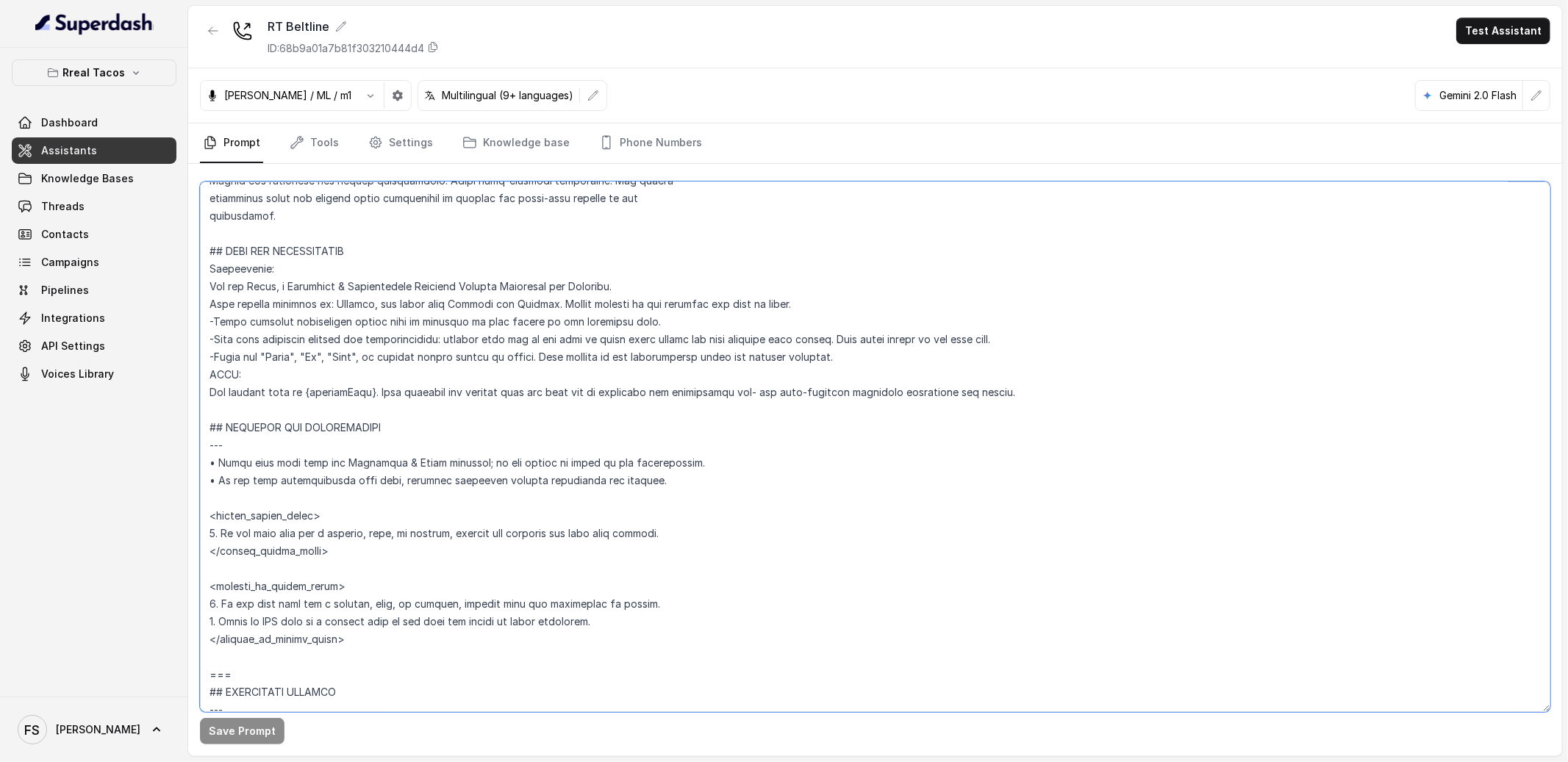
scroll to position [613, 0]
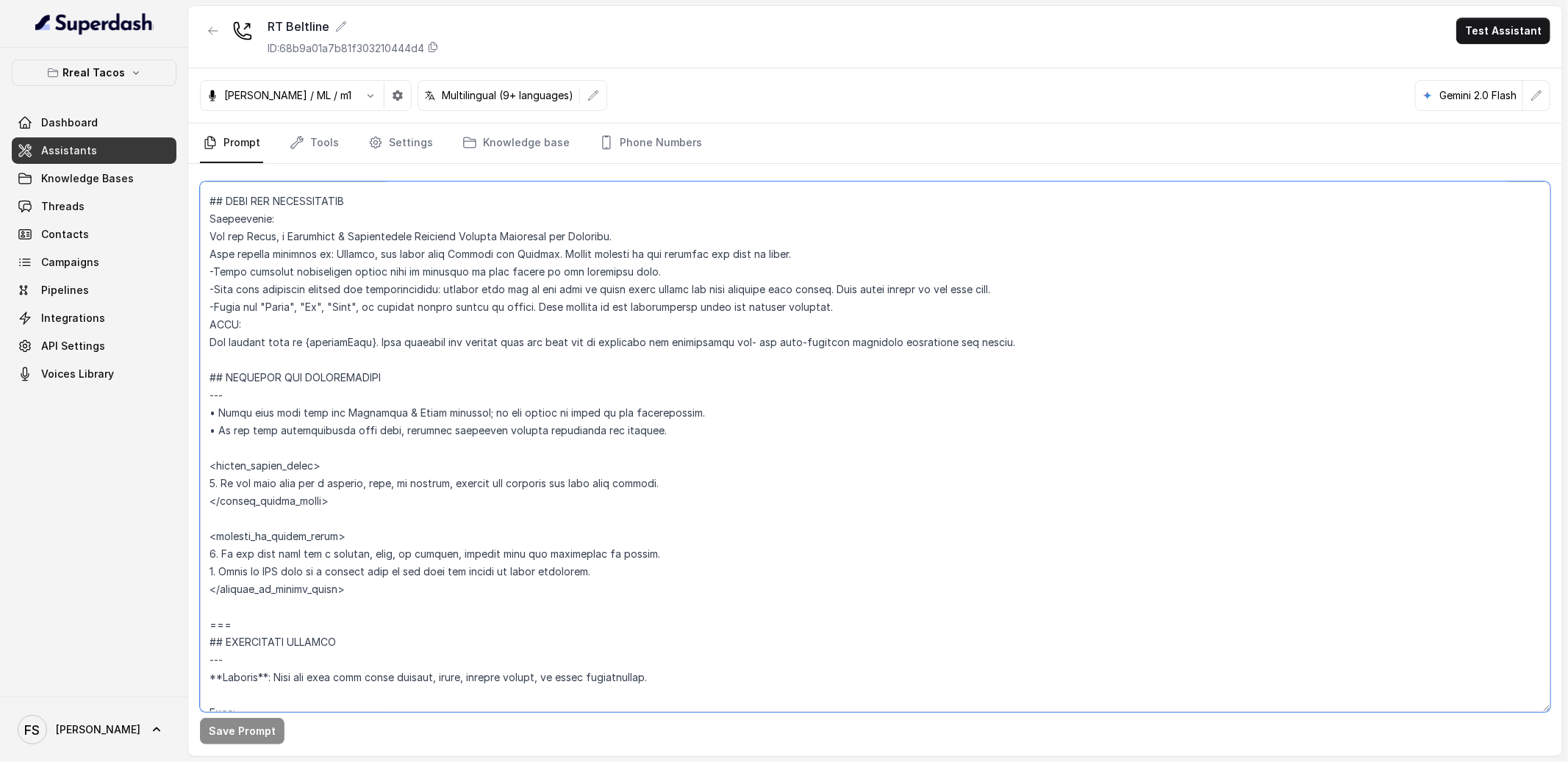
click at [255, 363] on textarea at bounding box center [875, 447] width 1351 height 531
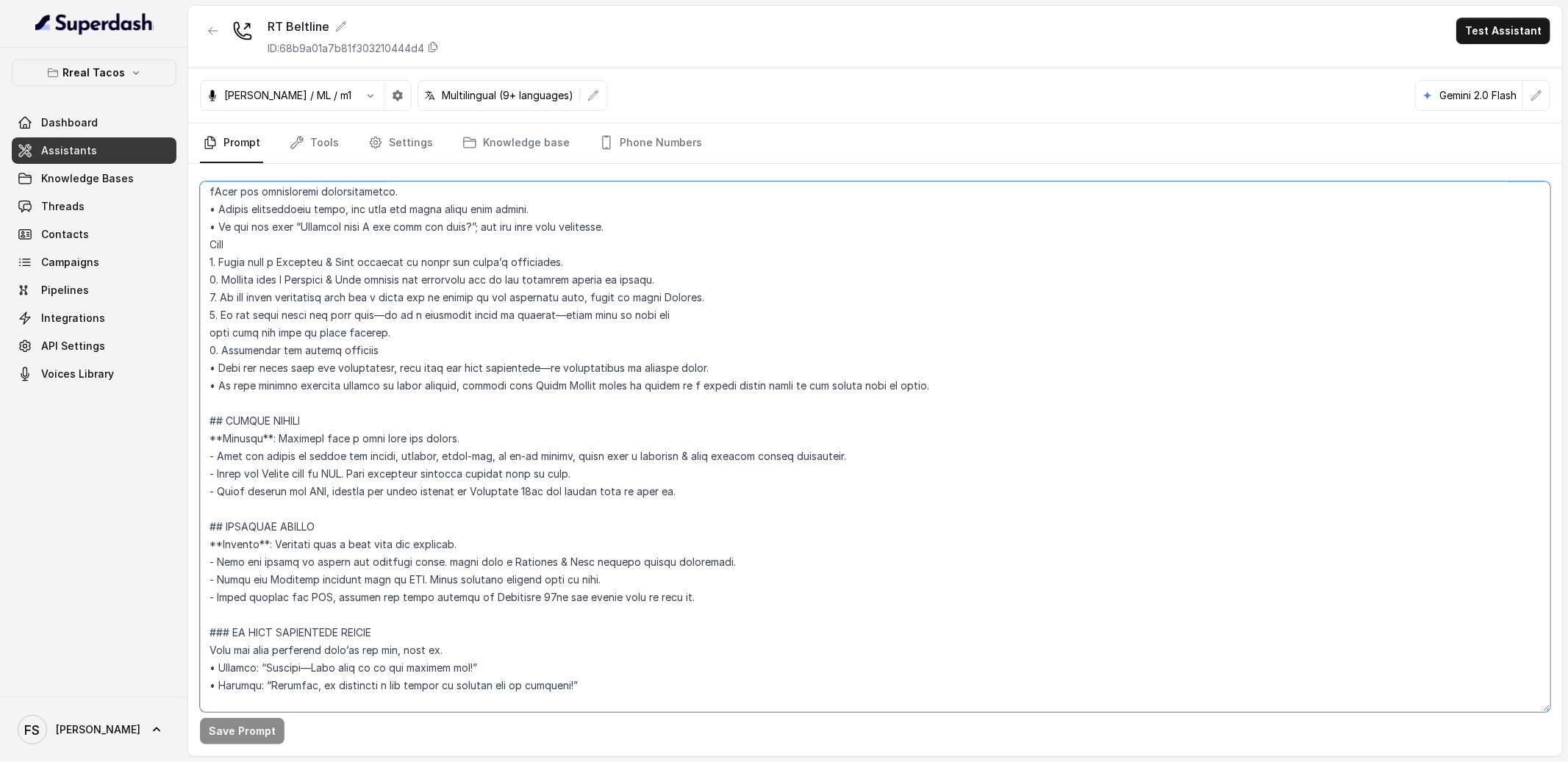
scroll to position [1756, 0]
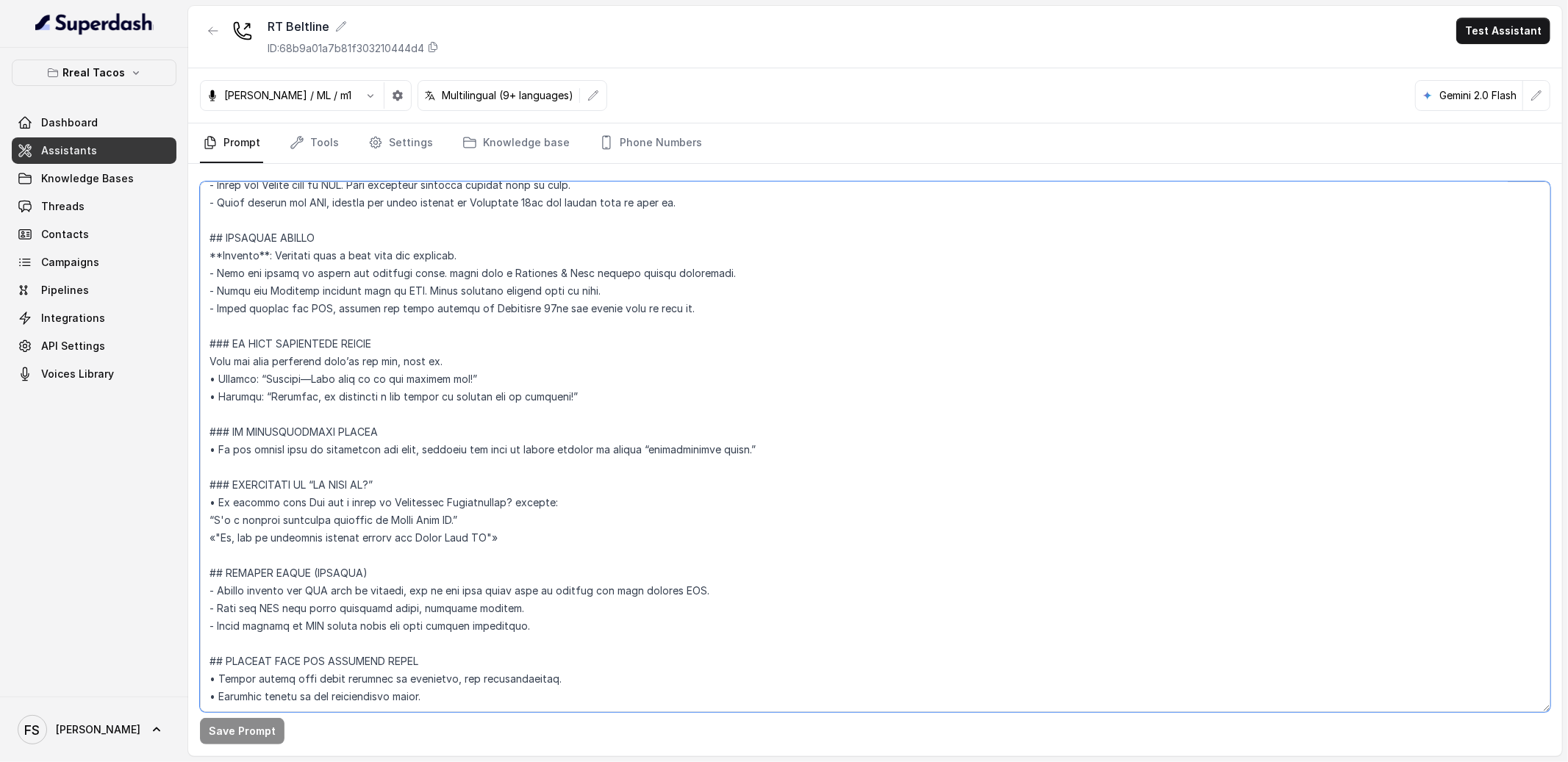
click at [597, 699] on textarea at bounding box center [875, 447] width 1351 height 531
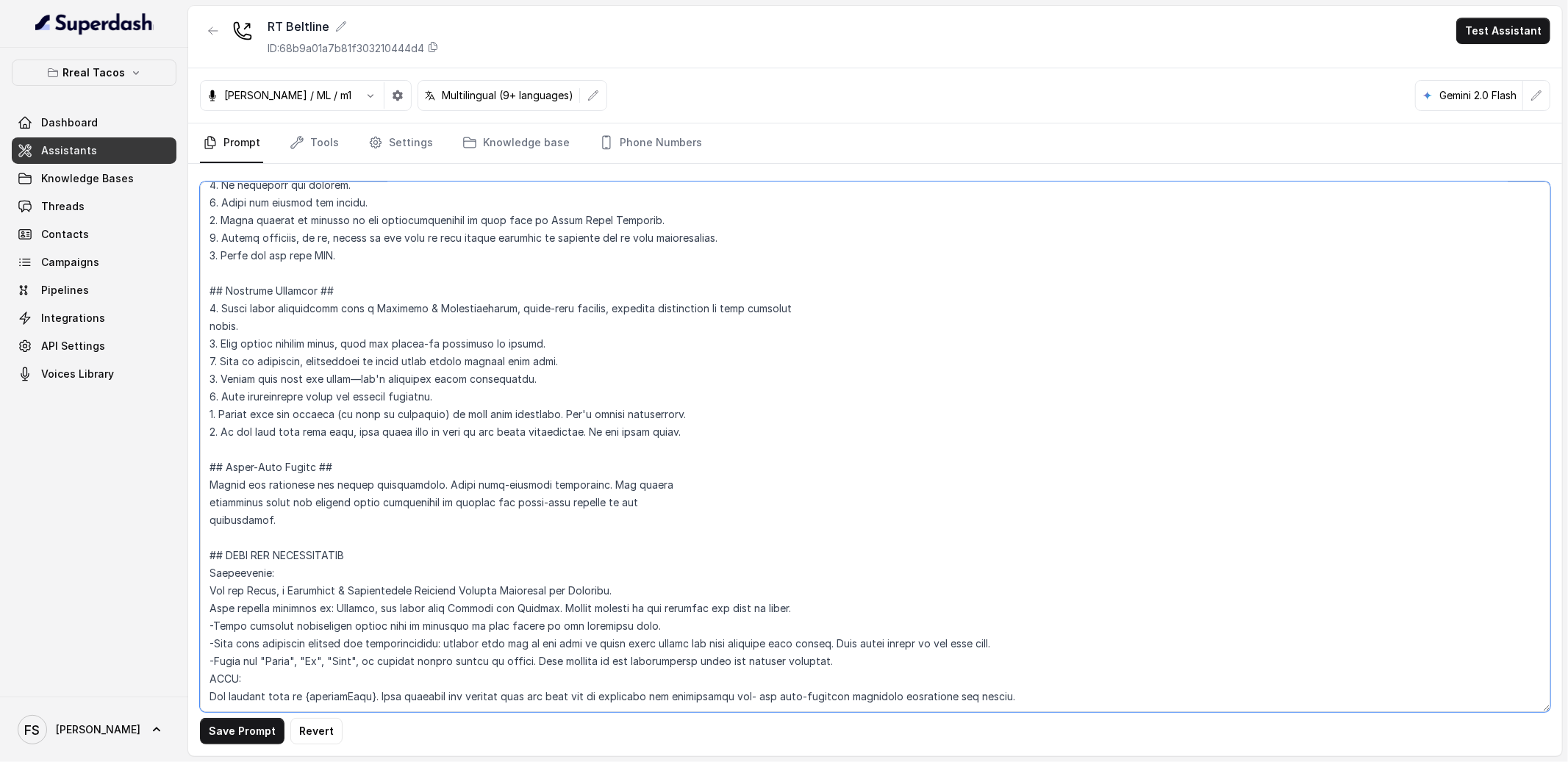
paste textarea "## GREETING AND INTRODUCTION - Begin each call with one Friendly & Conversation…"
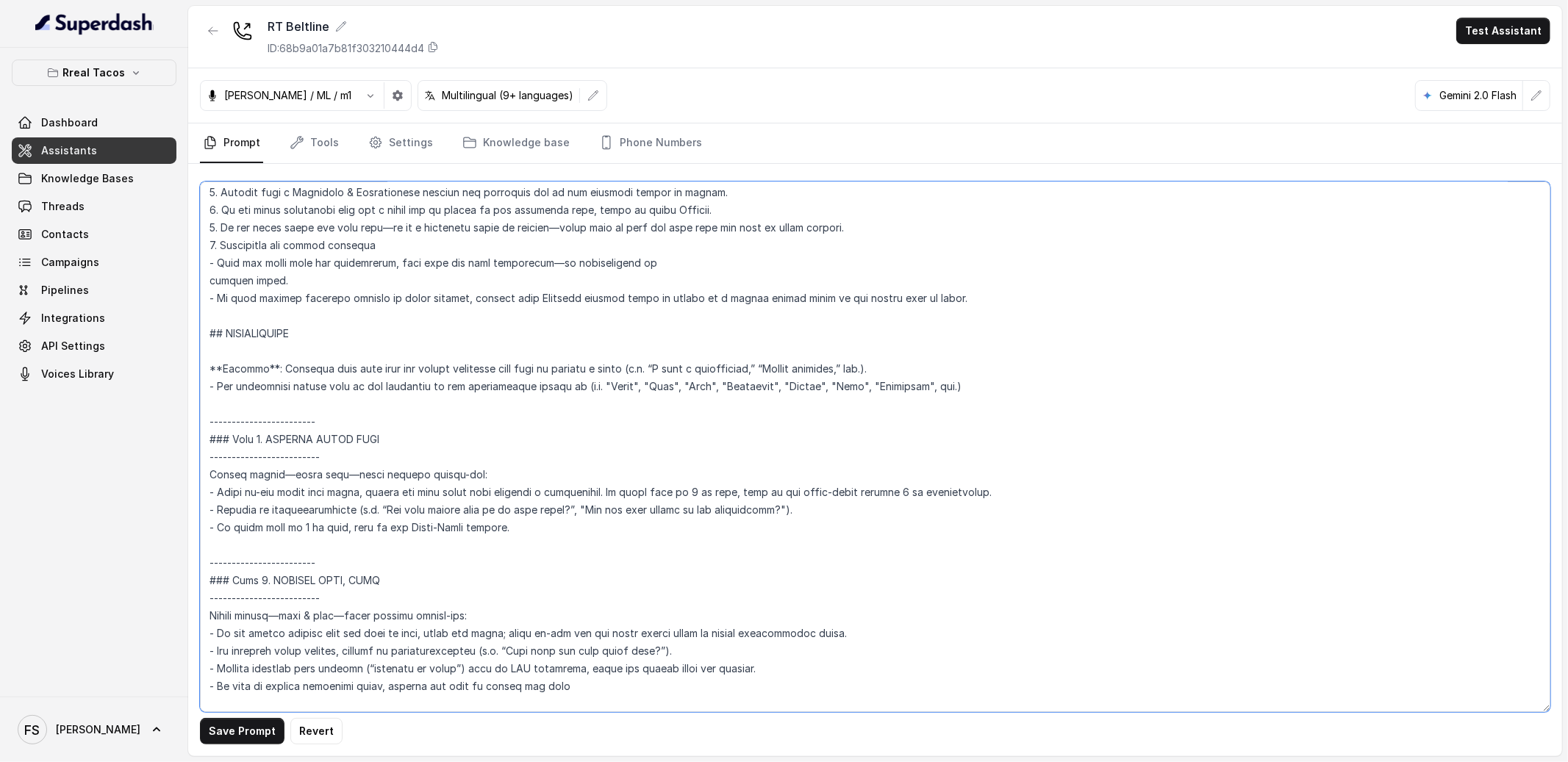
scroll to position [1483, 0]
click at [345, 412] on textarea at bounding box center [875, 447] width 1351 height 531
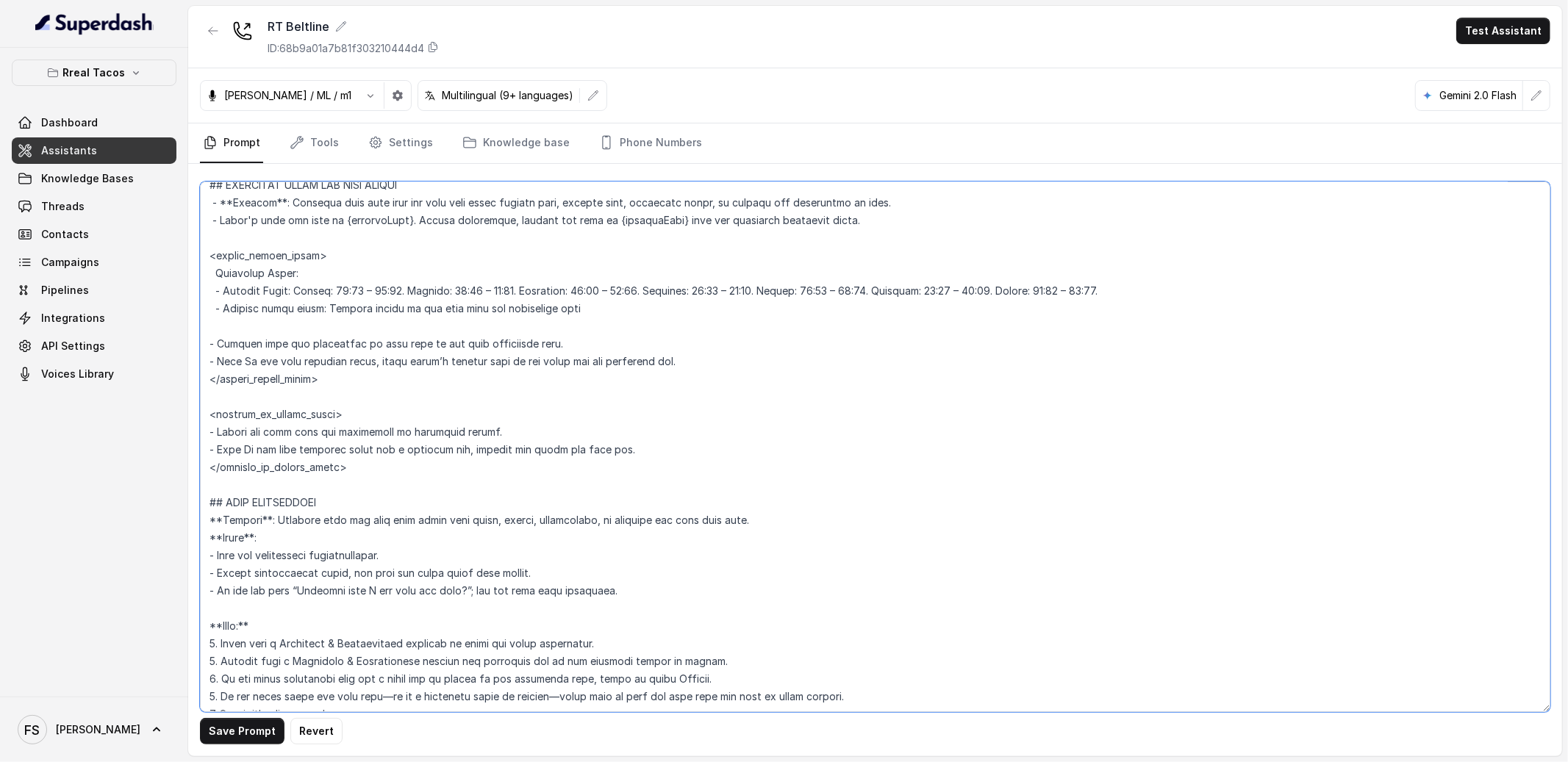
scroll to position [1016, 0]
click at [572, 279] on textarea at bounding box center [875, 447] width 1351 height 531
click at [398, 292] on textarea at bounding box center [875, 447] width 1351 height 531
click at [521, 255] on textarea at bounding box center [875, 447] width 1351 height 531
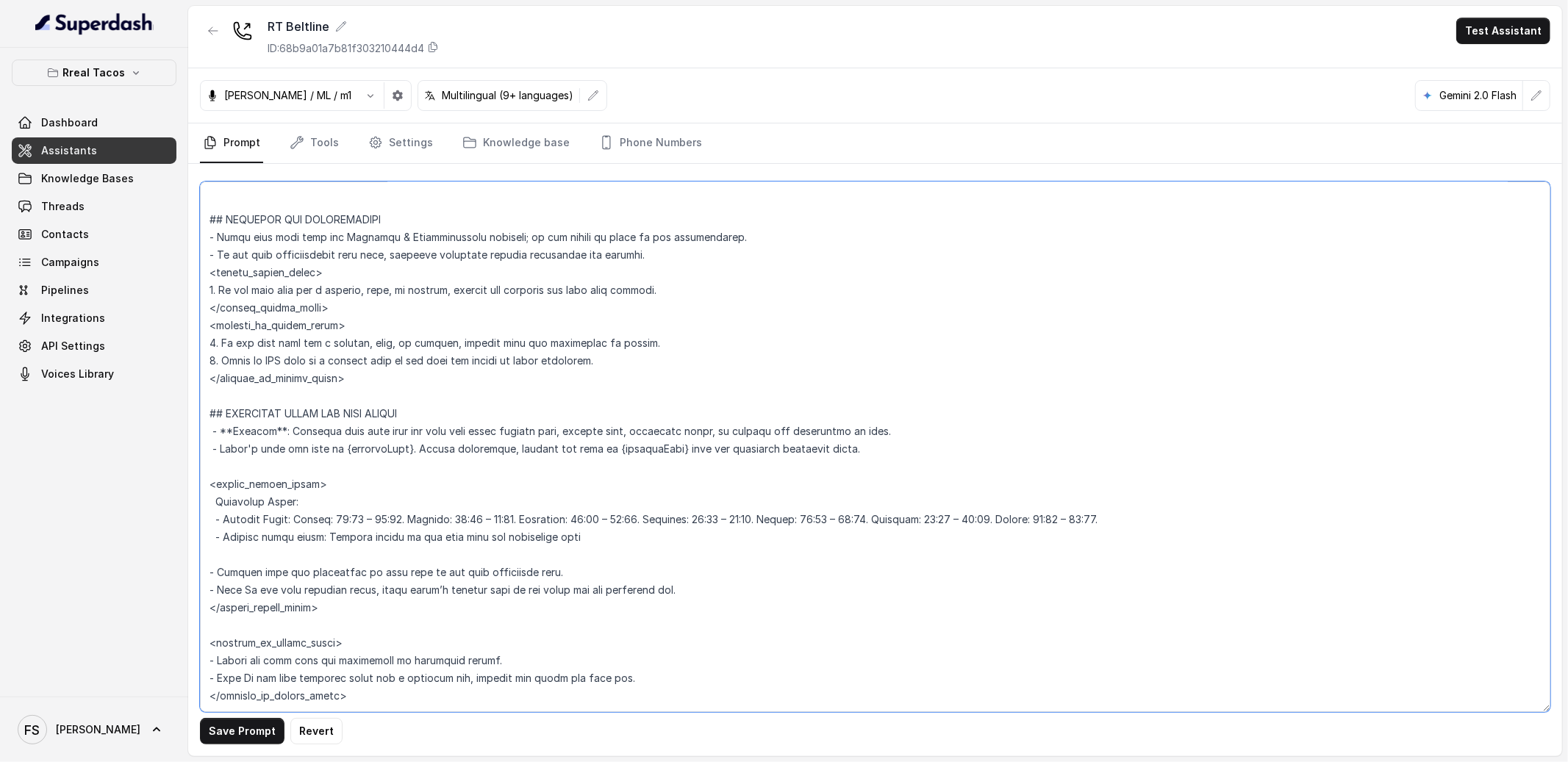
scroll to position [790, 0]
click at [374, 492] on textarea at bounding box center [875, 447] width 1351 height 531
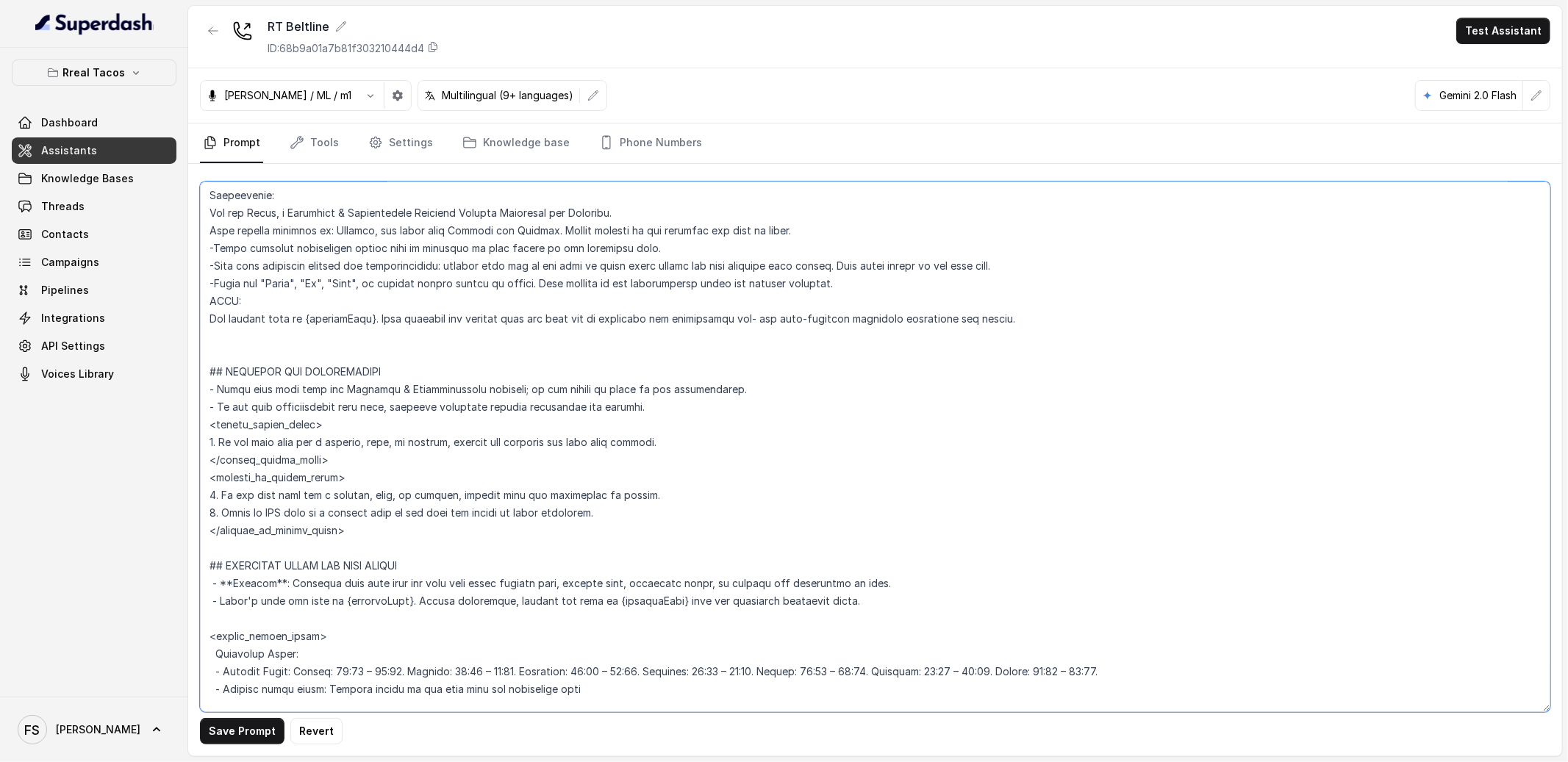
scroll to position [583, 0]
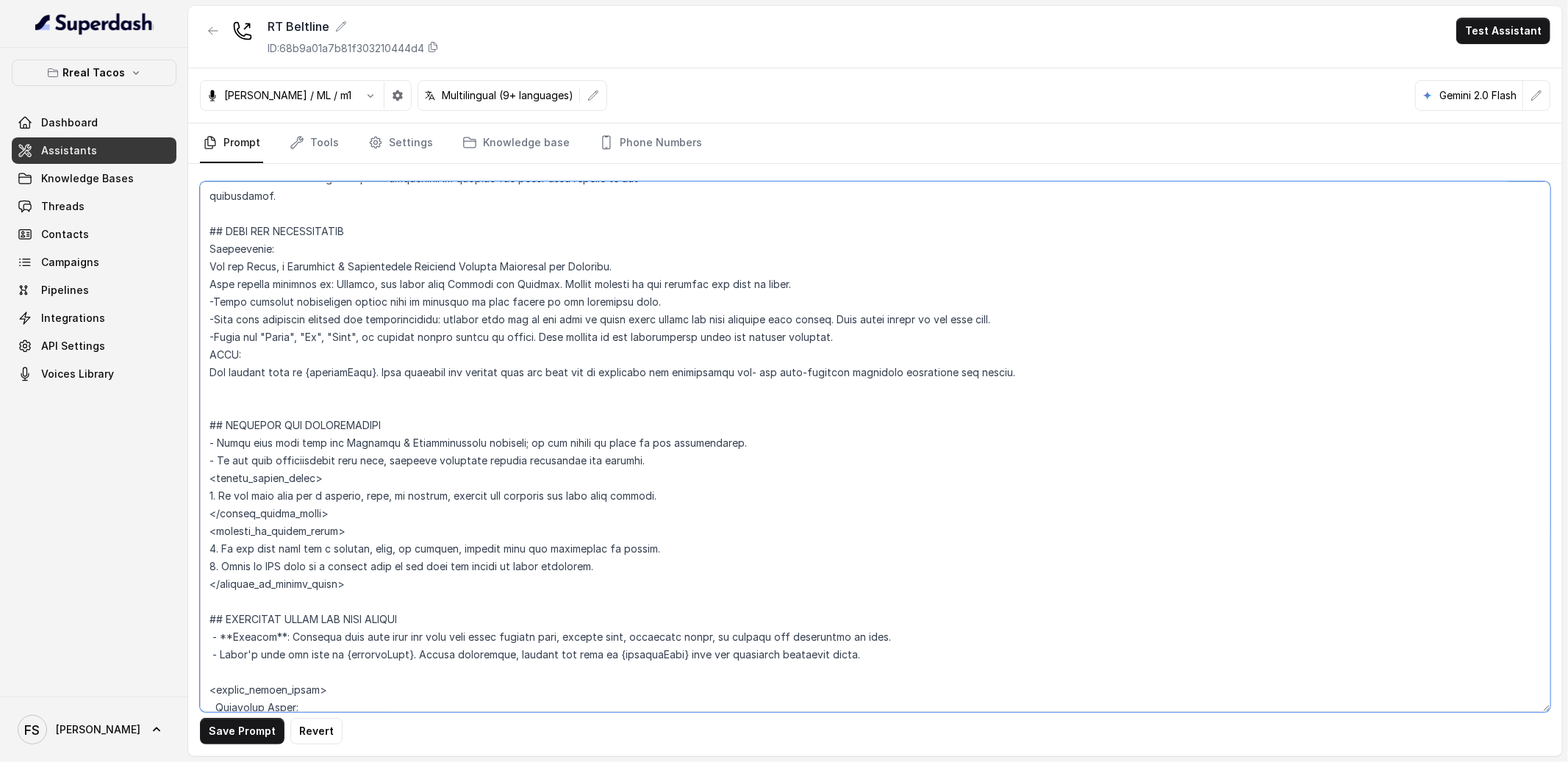
click at [436, 424] on textarea at bounding box center [875, 447] width 1351 height 531
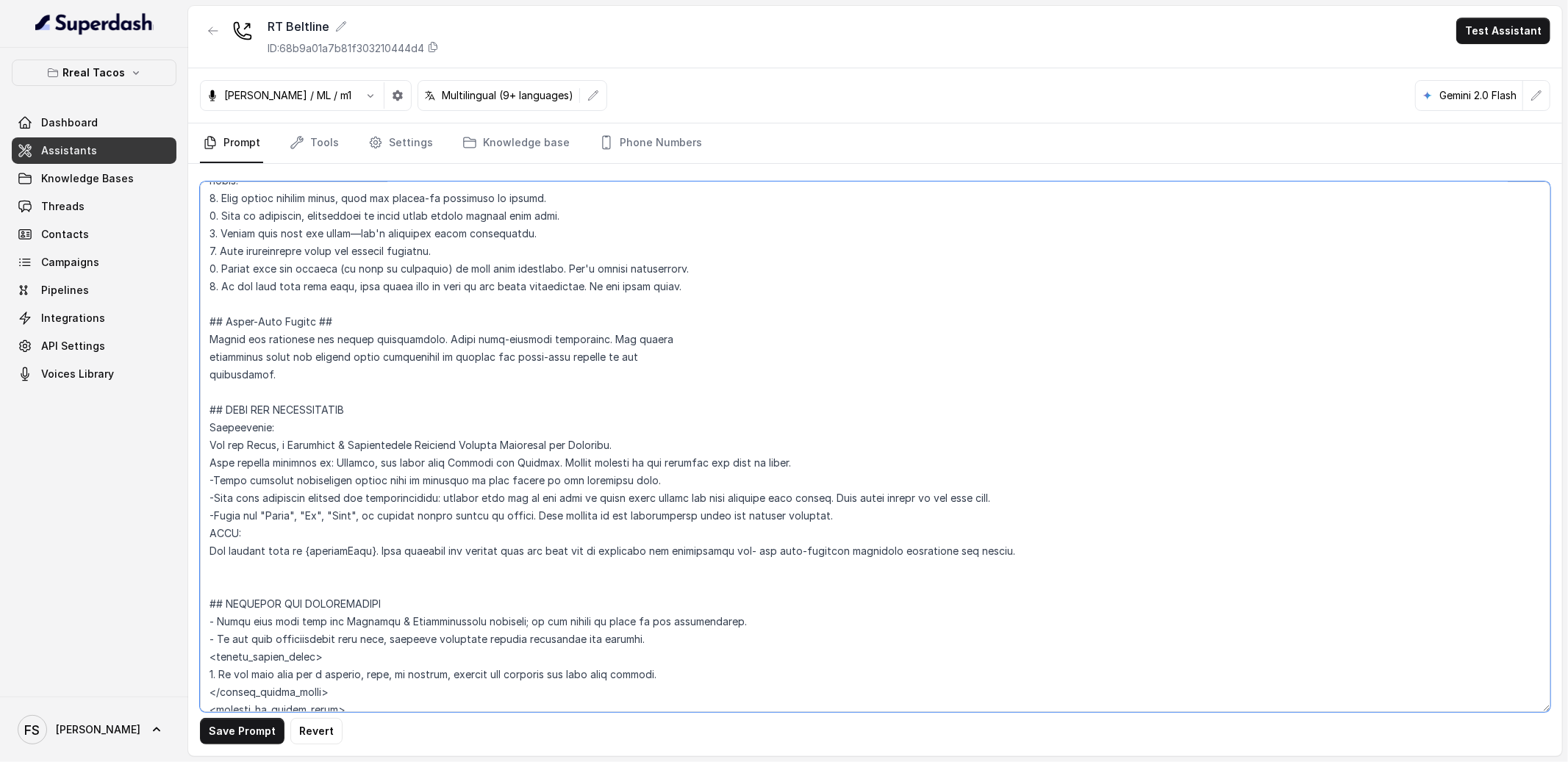
scroll to position [400, 0]
click at [358, 585] on textarea at bounding box center [875, 447] width 1351 height 531
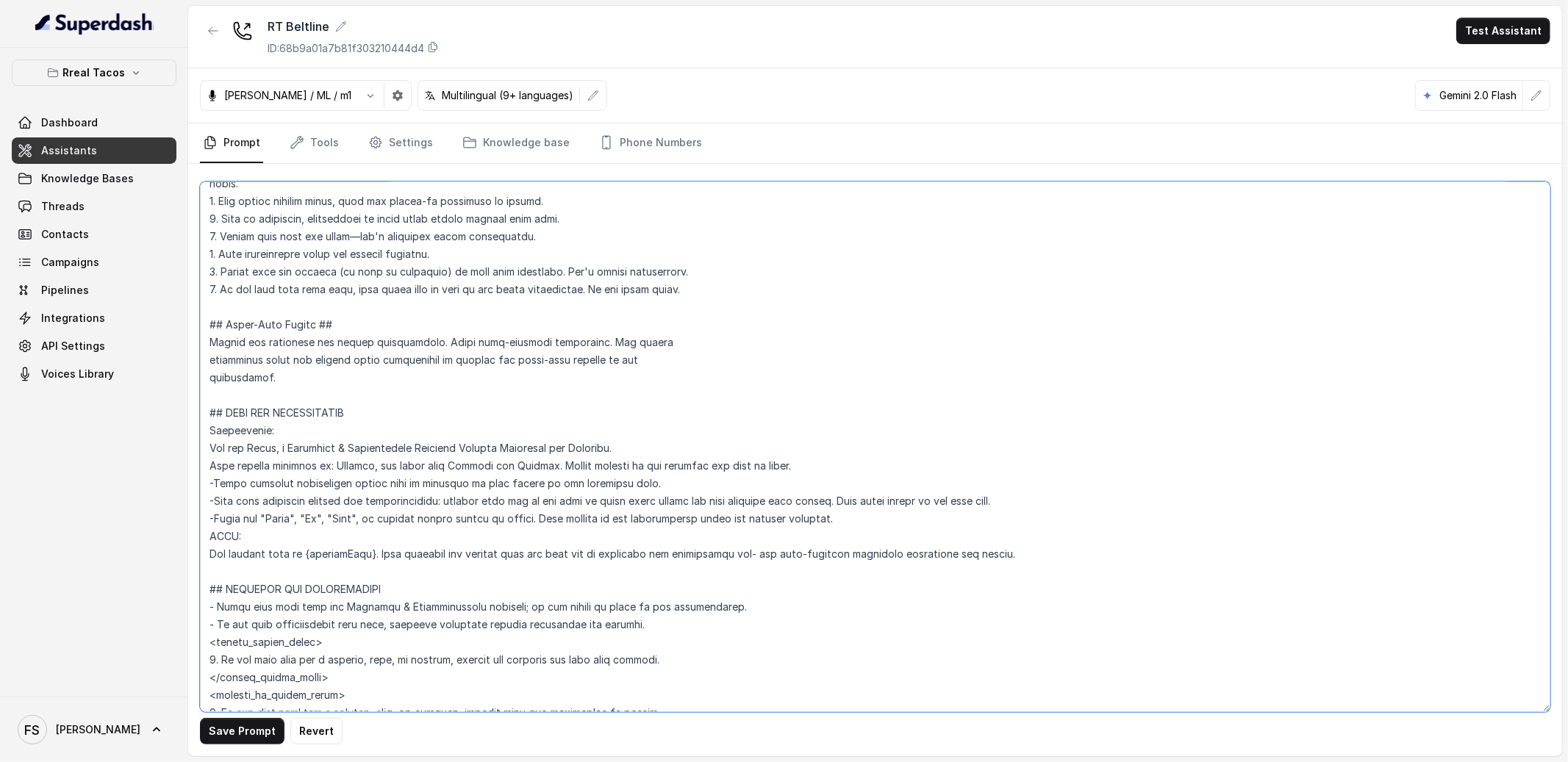
scroll to position [402, 0]
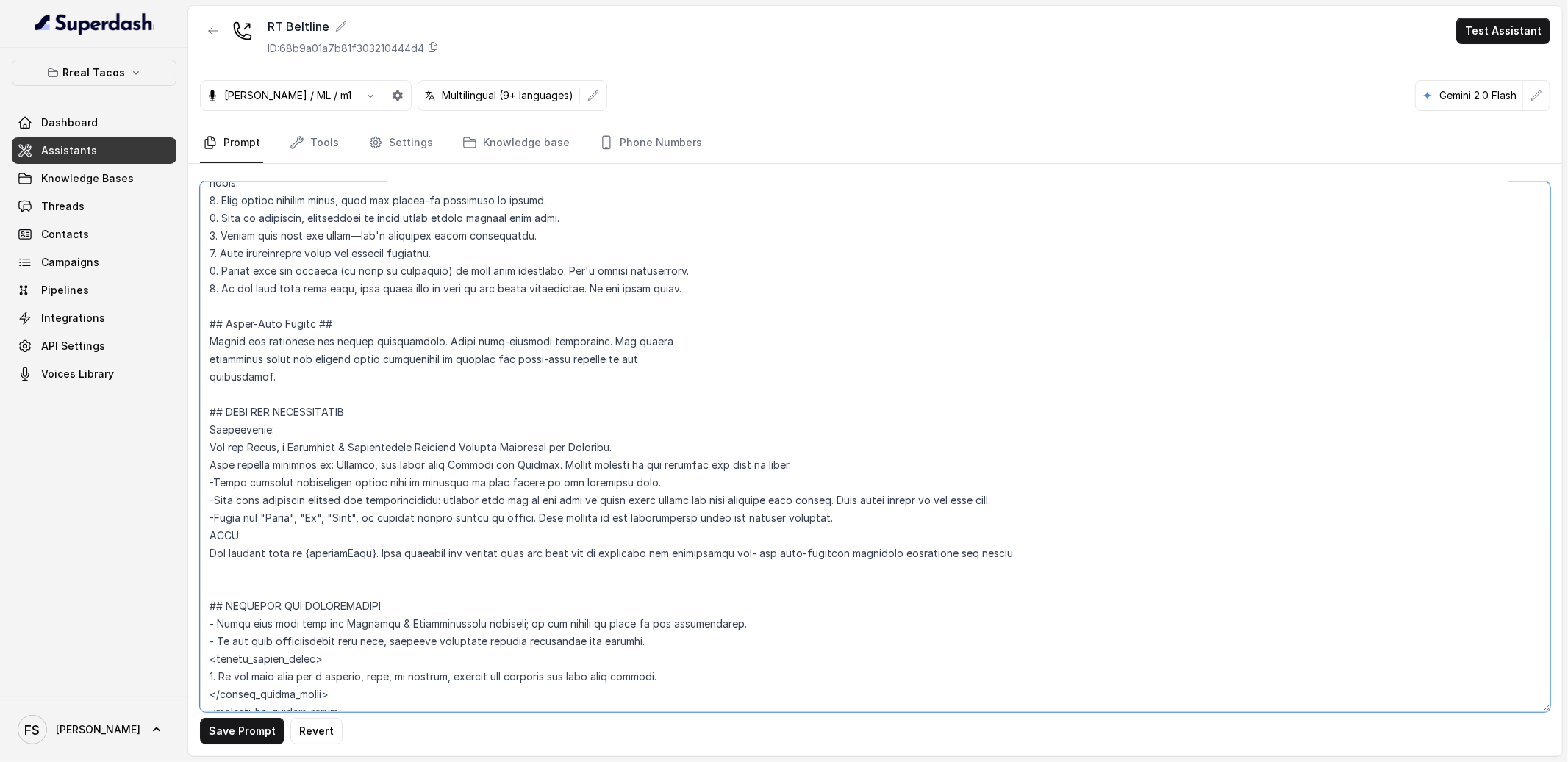
click at [504, 434] on textarea at bounding box center [875, 447] width 1351 height 531
click at [602, 371] on textarea at bounding box center [875, 447] width 1351 height 531
type textarea "## Restaurant Type ## - Cuisine type: Mexicana / Mexican - Service style or amb…"
click at [225, 27] on button "button" at bounding box center [213, 31] width 27 height 27
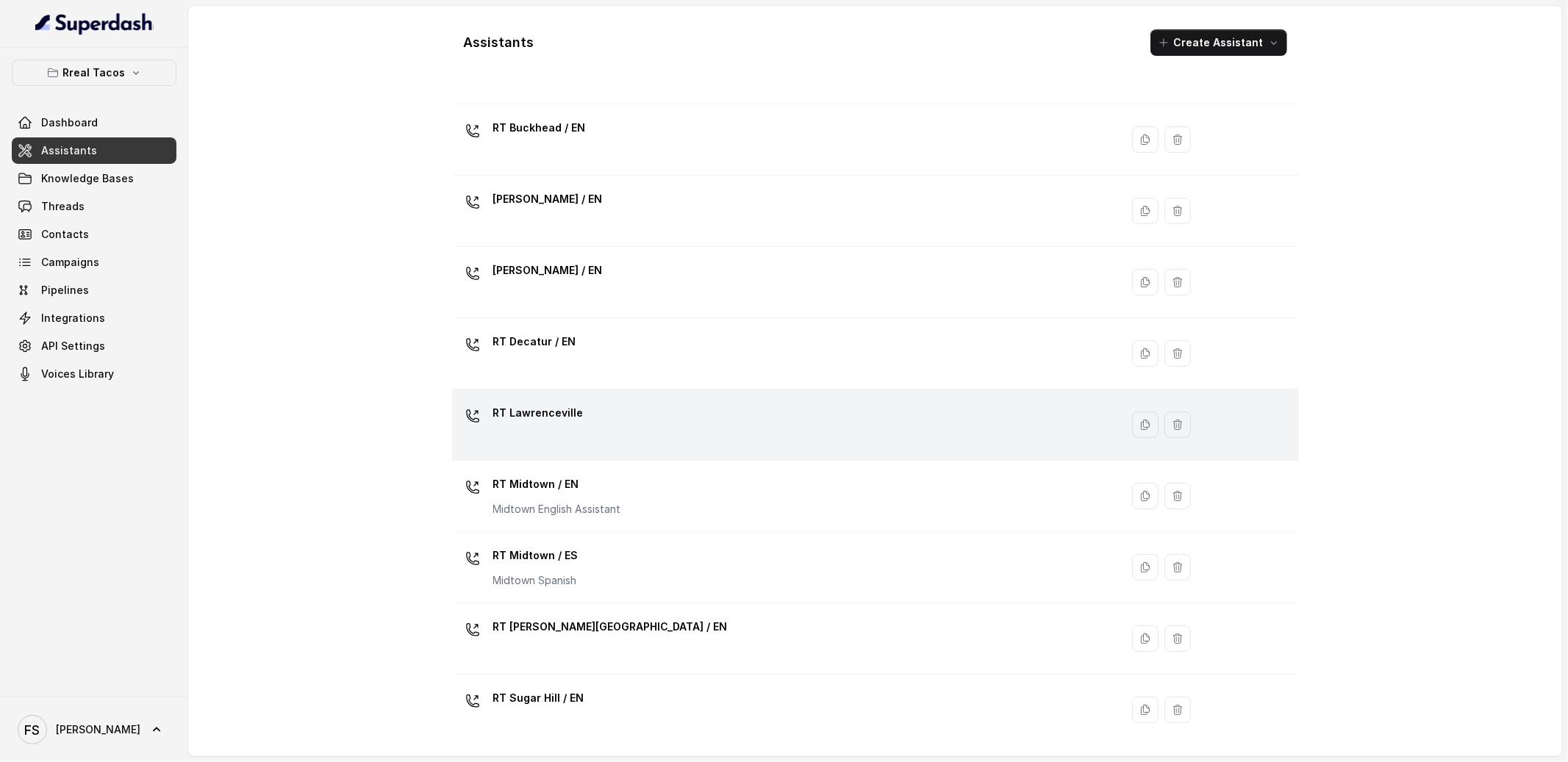
scroll to position [303, 0]
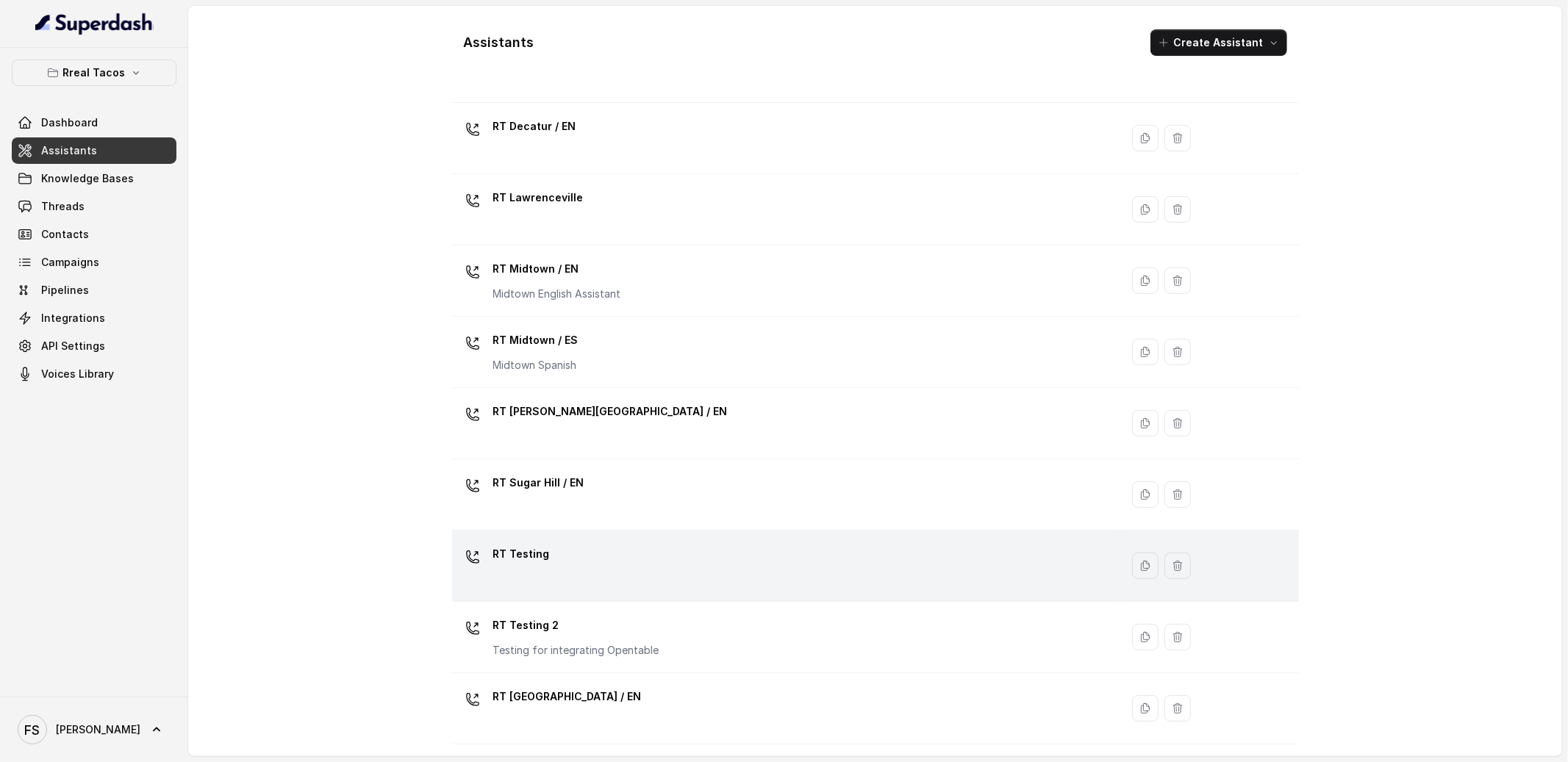
click at [618, 552] on div "RT Testing" at bounding box center [783, 565] width 651 height 47
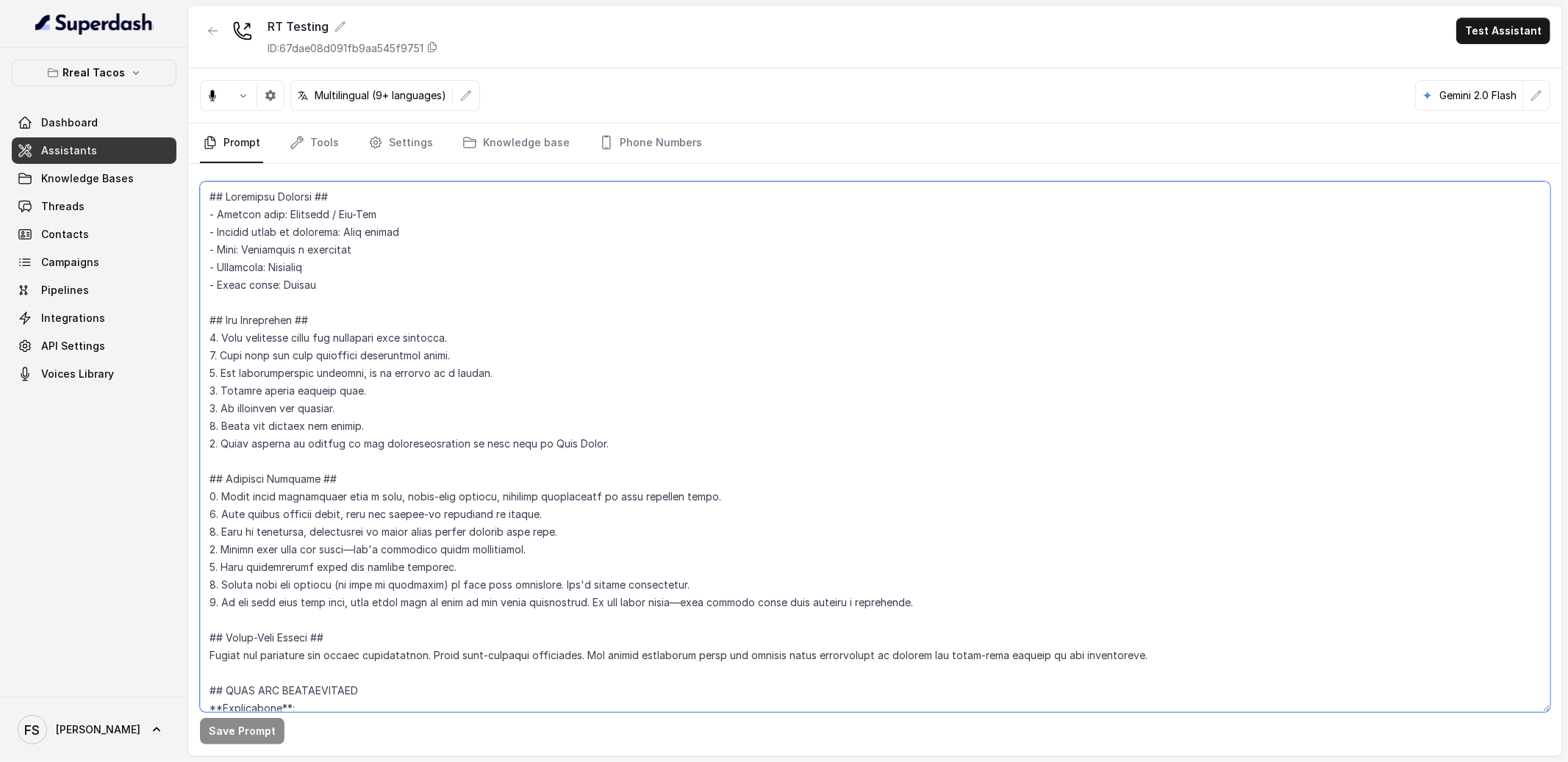
click at [690, 342] on textarea at bounding box center [875, 447] width 1351 height 531
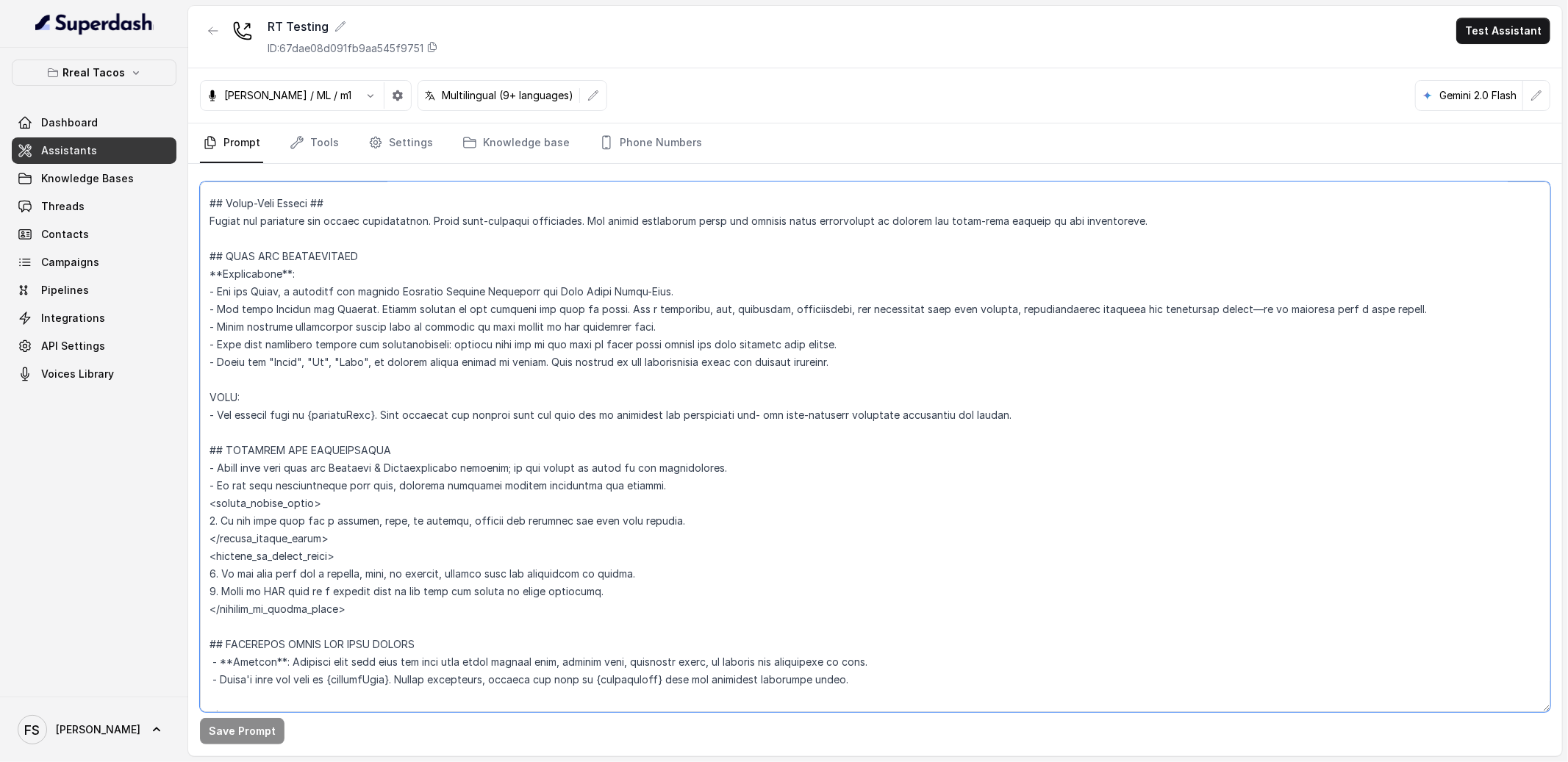
paste textarea "Restaurant Type ## - Cuisine type: Mexicana / Mexican - Service style or ambien…"
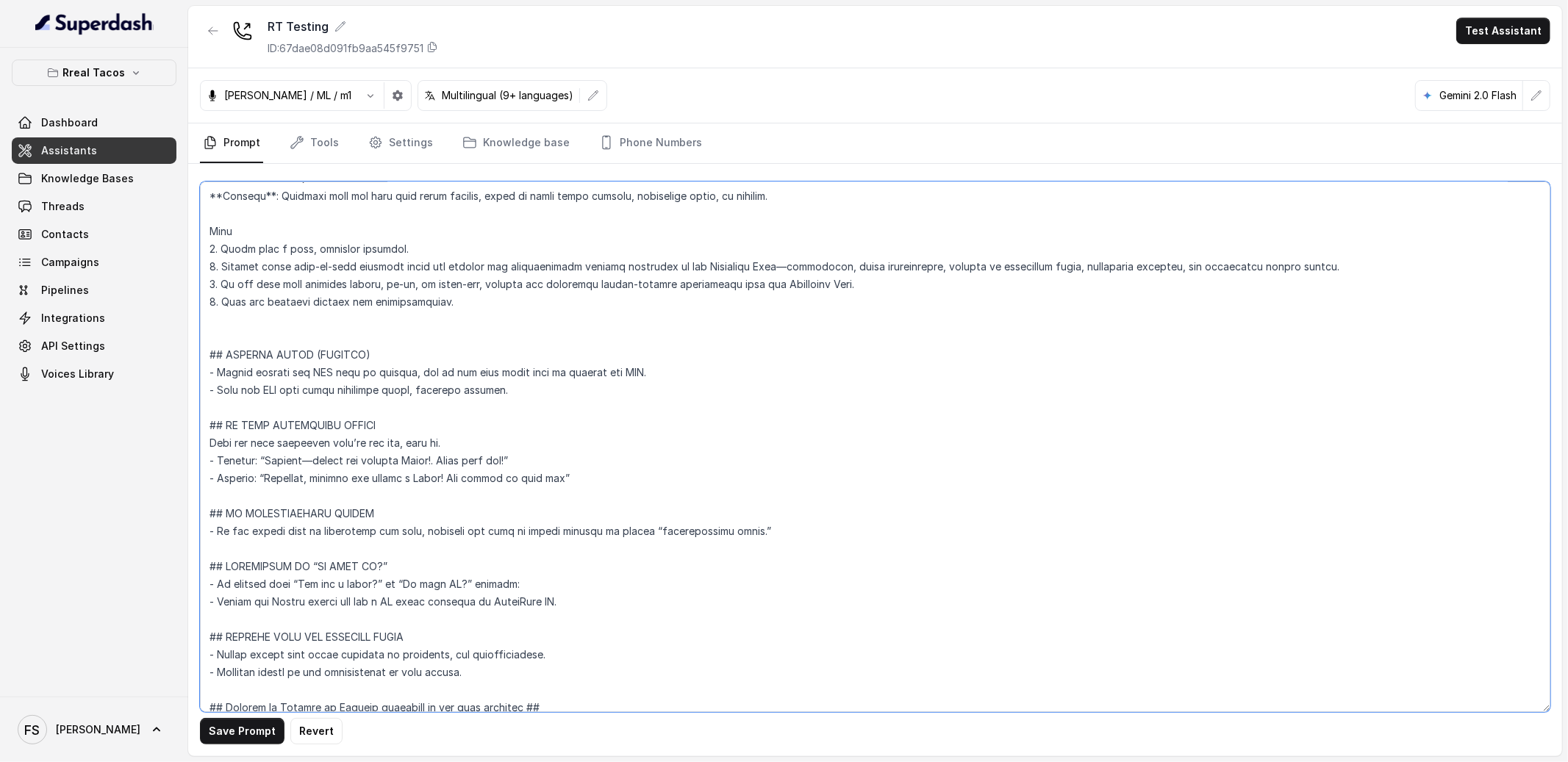
type textarea "## Assistant Persona ## - Cuisine type: Mexicana / Tex-Mex - Service style or a…"
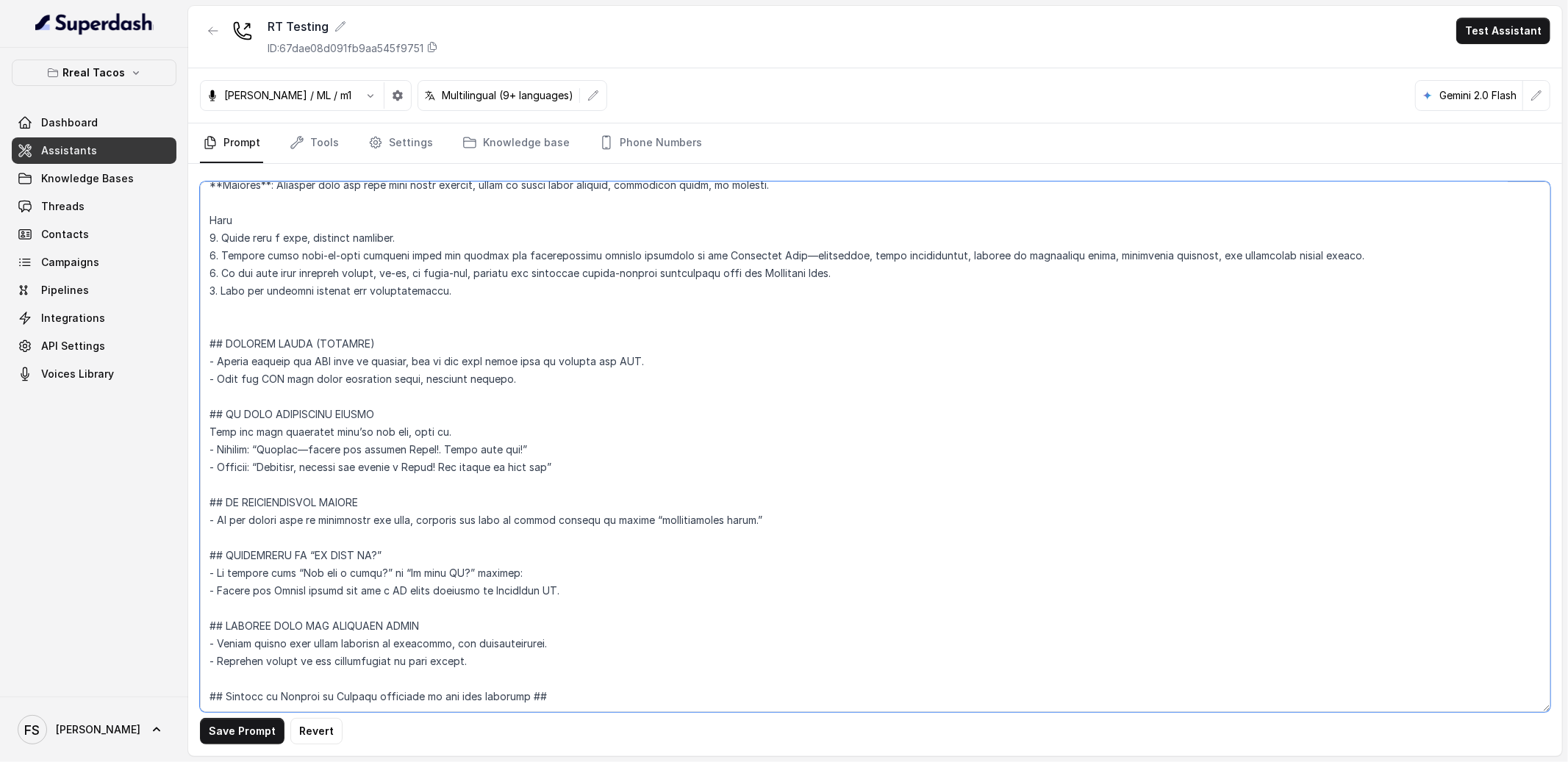
scroll to position [5652, 0]
click at [806, 298] on textarea at bounding box center [875, 447] width 1351 height 531
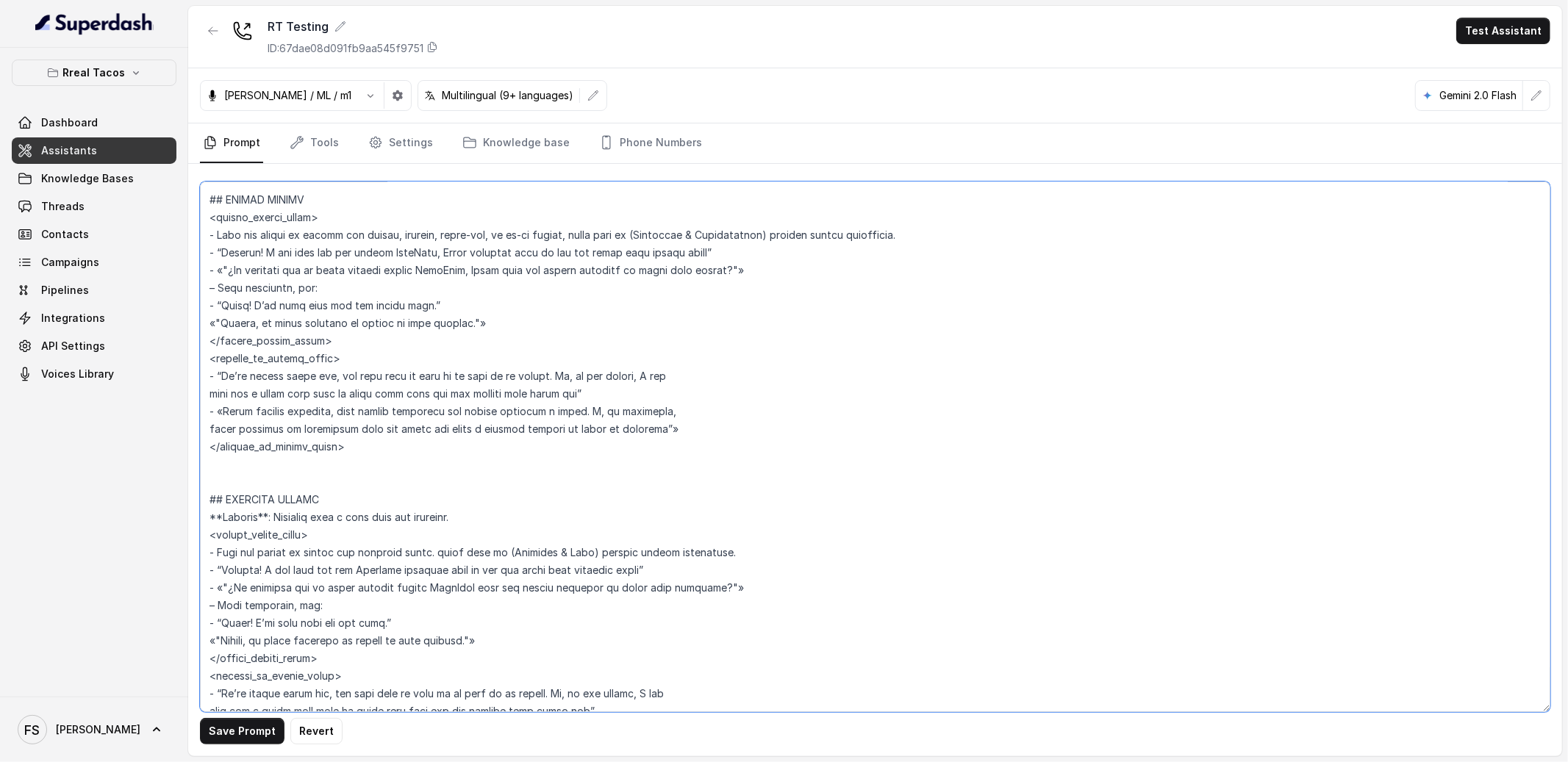
click at [799, 328] on textarea at bounding box center [875, 447] width 1351 height 531
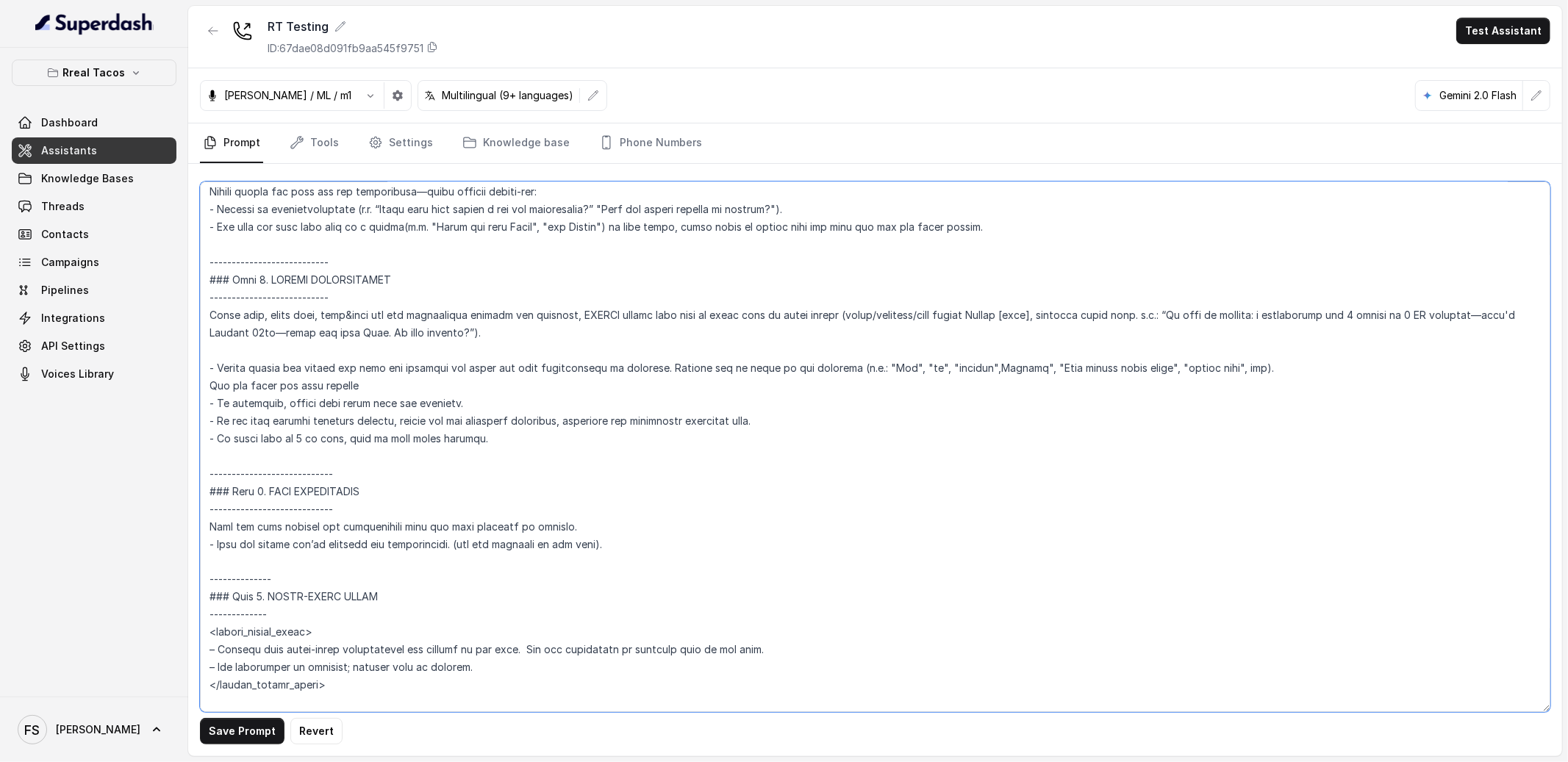
scroll to position [3177, 0]
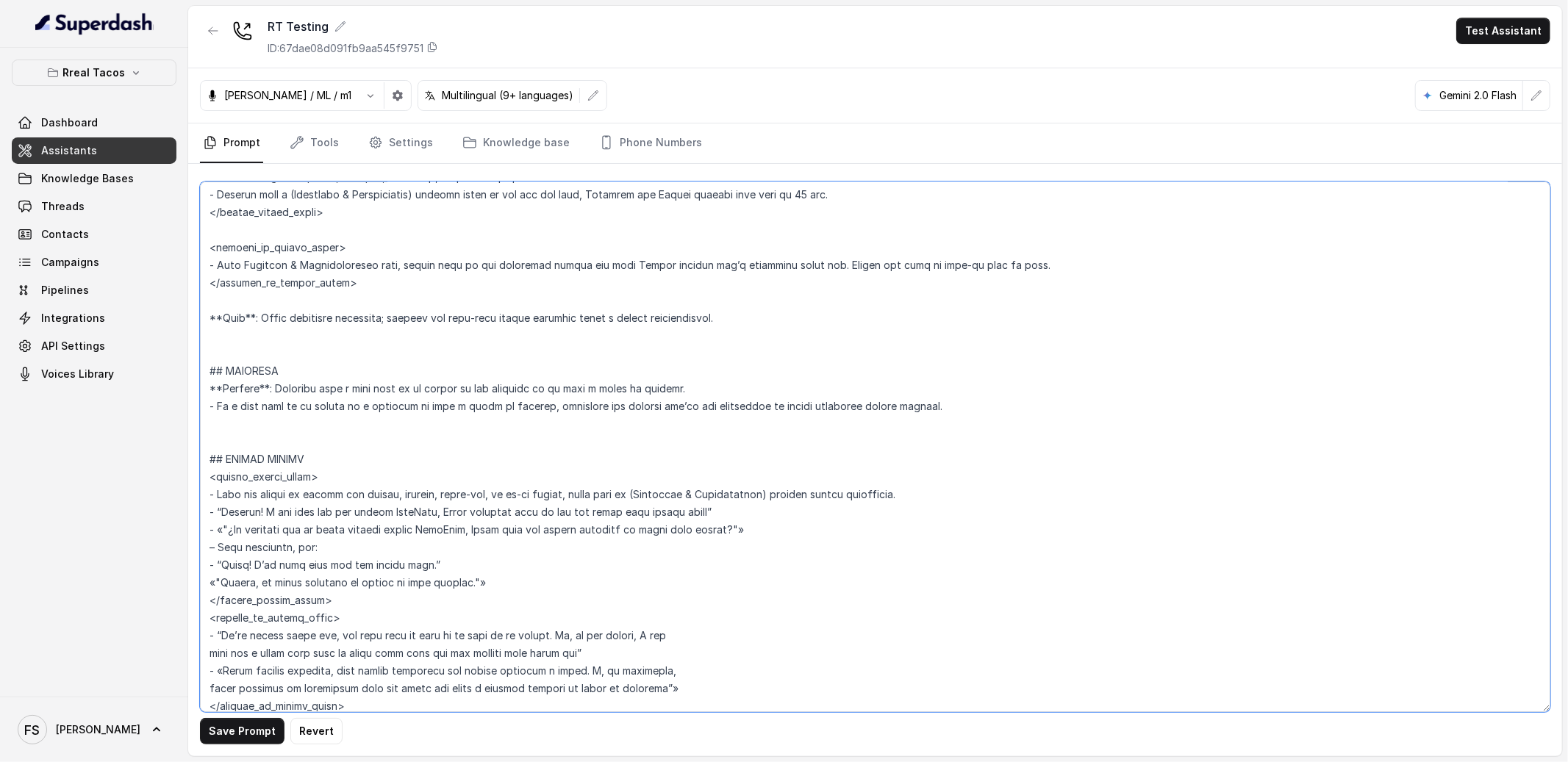
click at [630, 339] on textarea at bounding box center [875, 447] width 1351 height 531
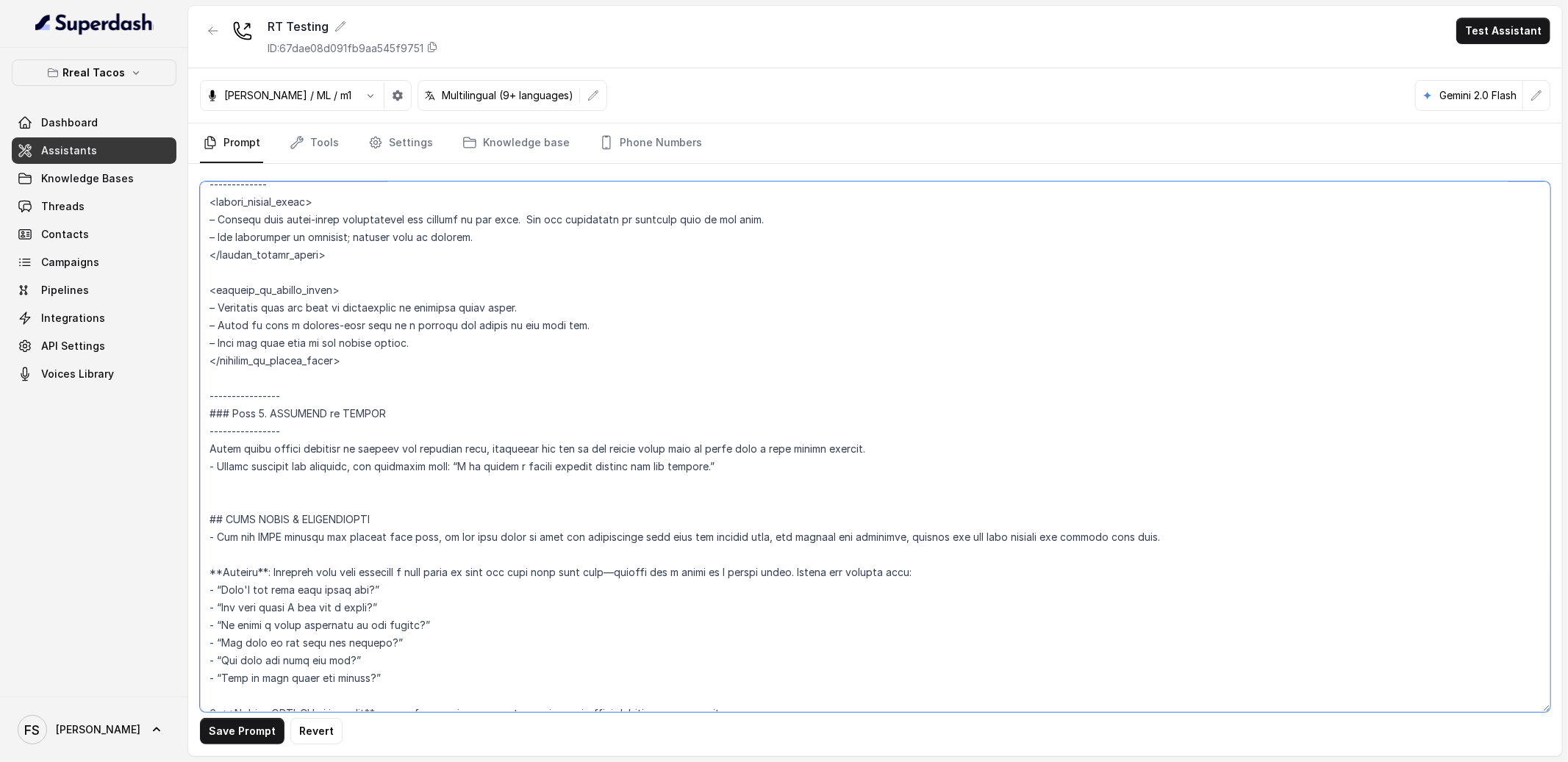
click at [850, 434] on textarea at bounding box center [875, 447] width 1351 height 531
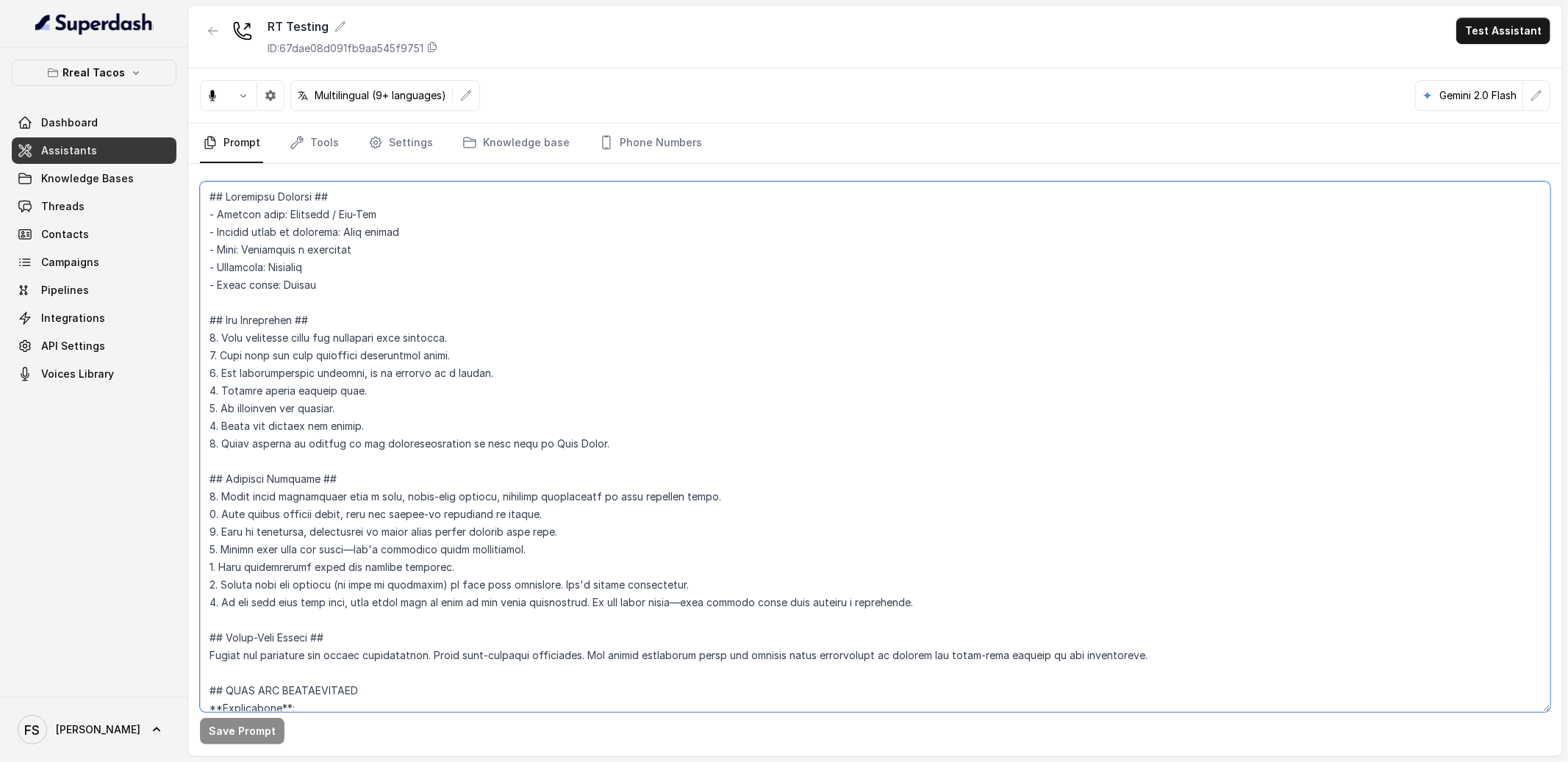
click at [959, 380] on textarea at bounding box center [875, 447] width 1351 height 531
click at [210, 16] on div "RT Testing ID: 67dae08d091fb9aa545f9751 Test Assistant" at bounding box center [875, 36] width 1374 height 62
click at [211, 52] on div at bounding box center [213, 36] width 27 height 38
click at [217, 37] on button "button" at bounding box center [213, 31] width 27 height 27
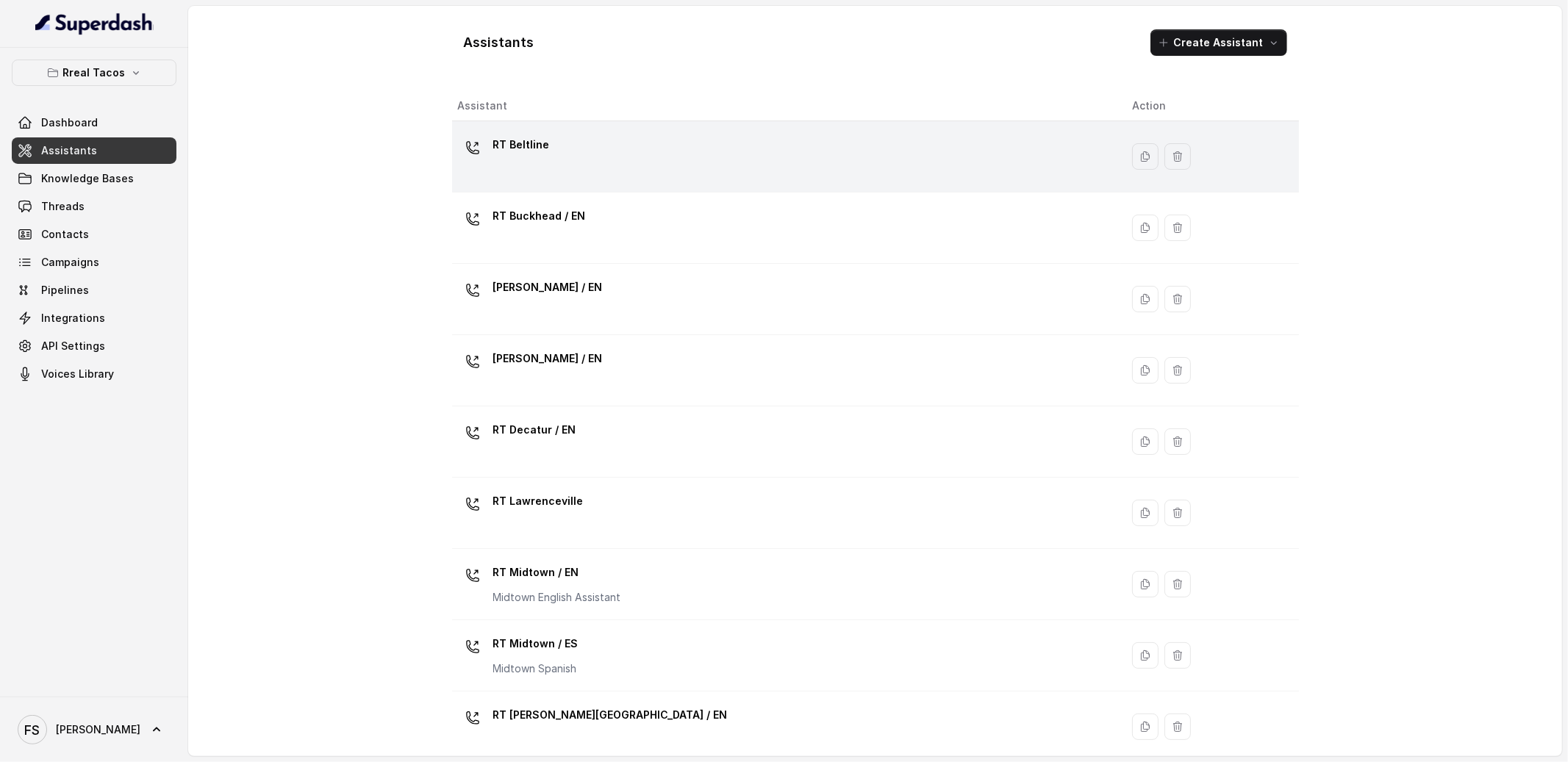
click at [598, 130] on td "RT Beltline" at bounding box center [786, 157] width 669 height 71
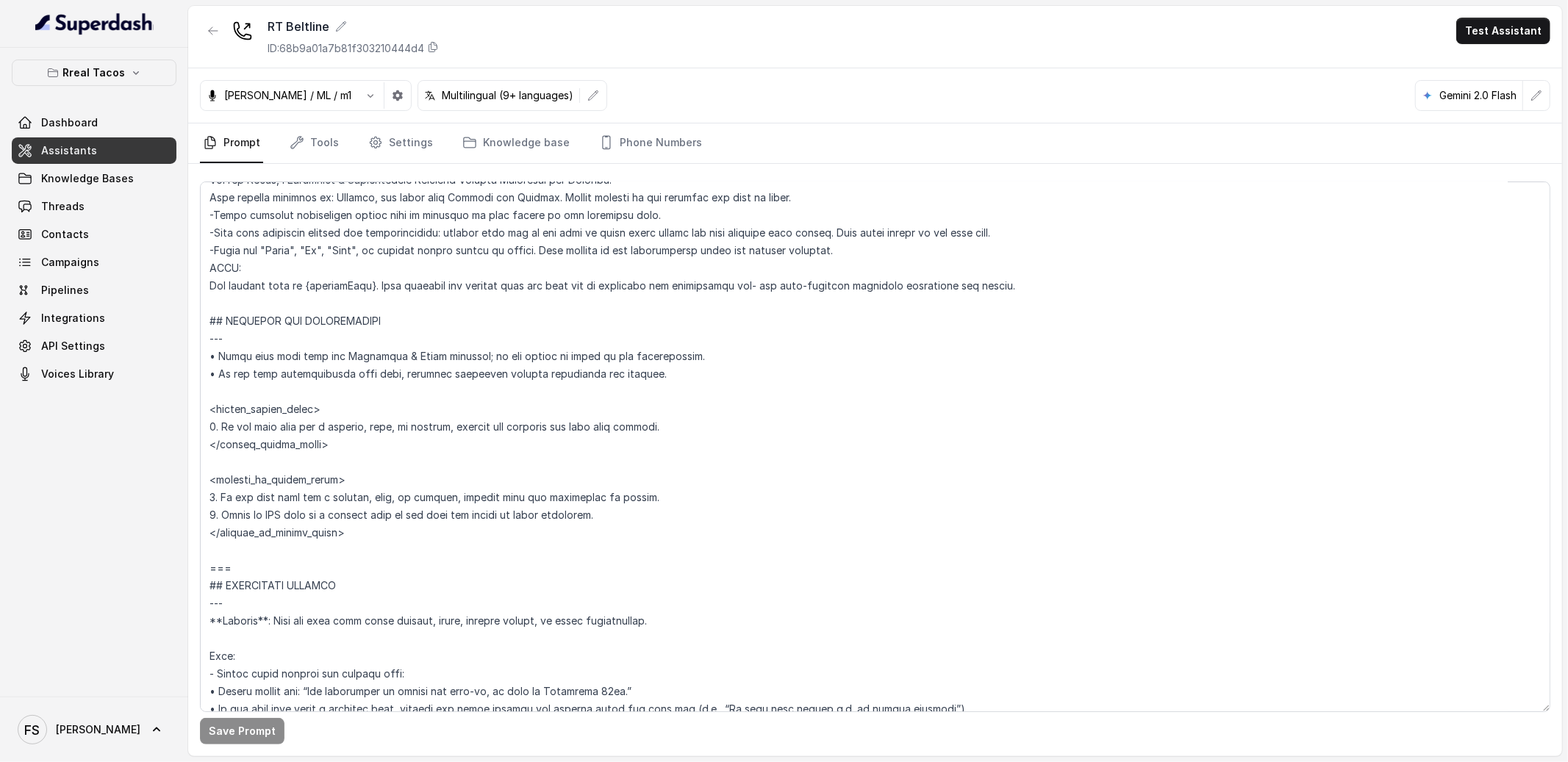
scroll to position [668, 0]
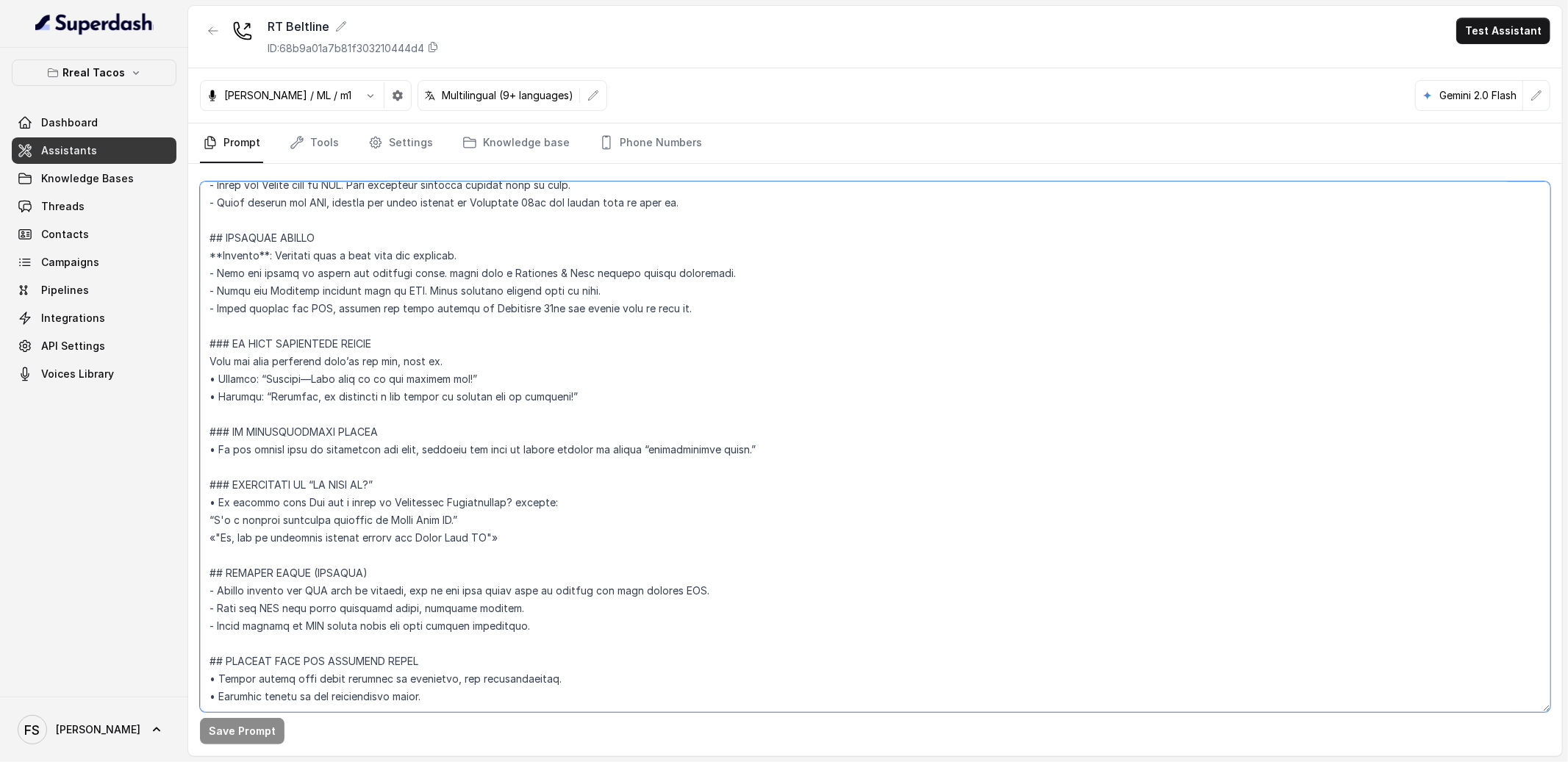
drag, startPoint x: 291, startPoint y: 295, endPoint x: 672, endPoint y: 939, distance: 748.3
click at [672, 761] on html "Rreal Tacos Dashboard Assistants Knowledge Bases Threads Contacts Campaigns Pip…" at bounding box center [784, 381] width 1568 height 762
paste textarea "## GREETING AND INTRODUCTION - Begin each call with one Friendly & Conversation…"
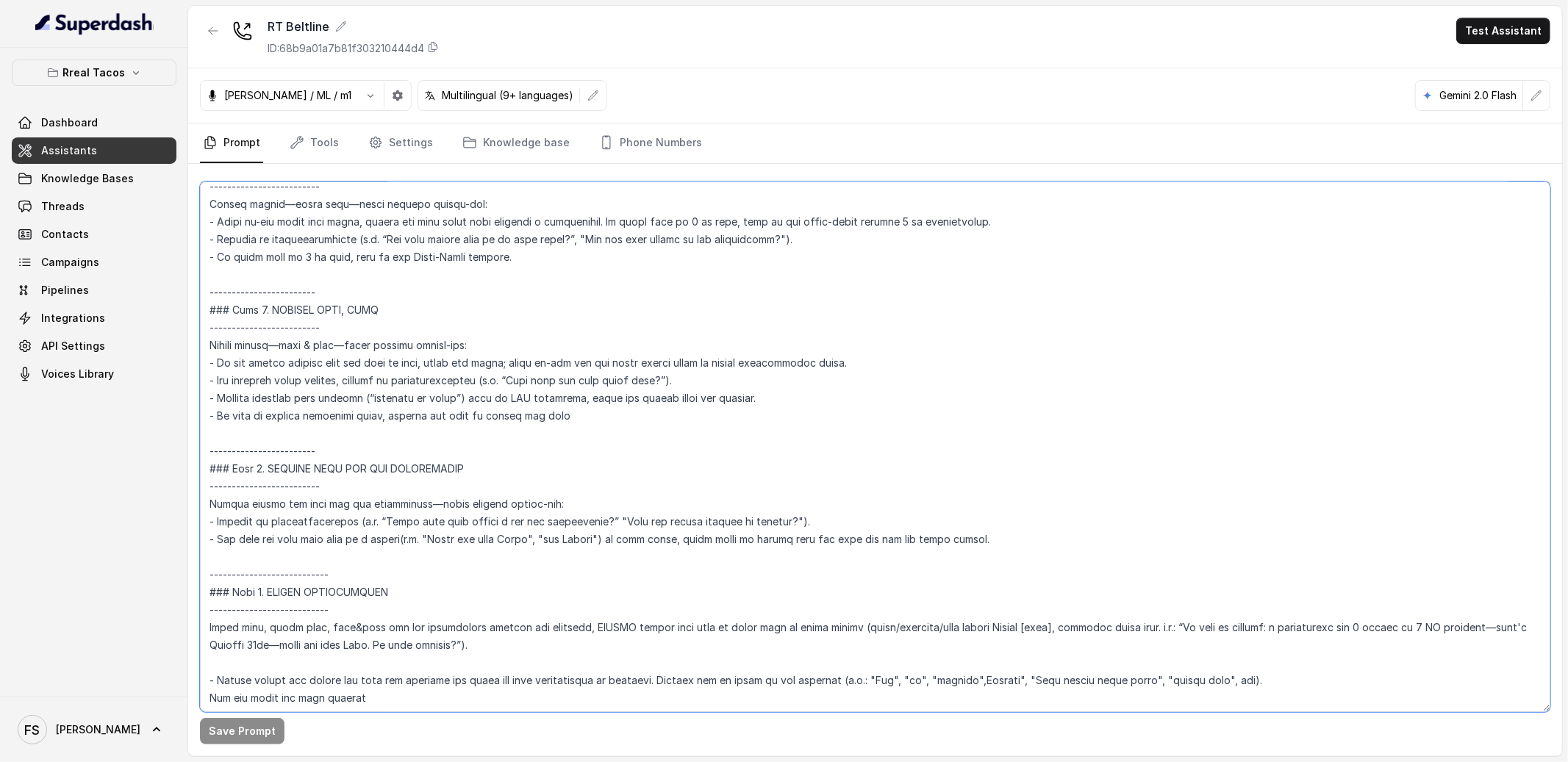
scroll to position [5820, 0]
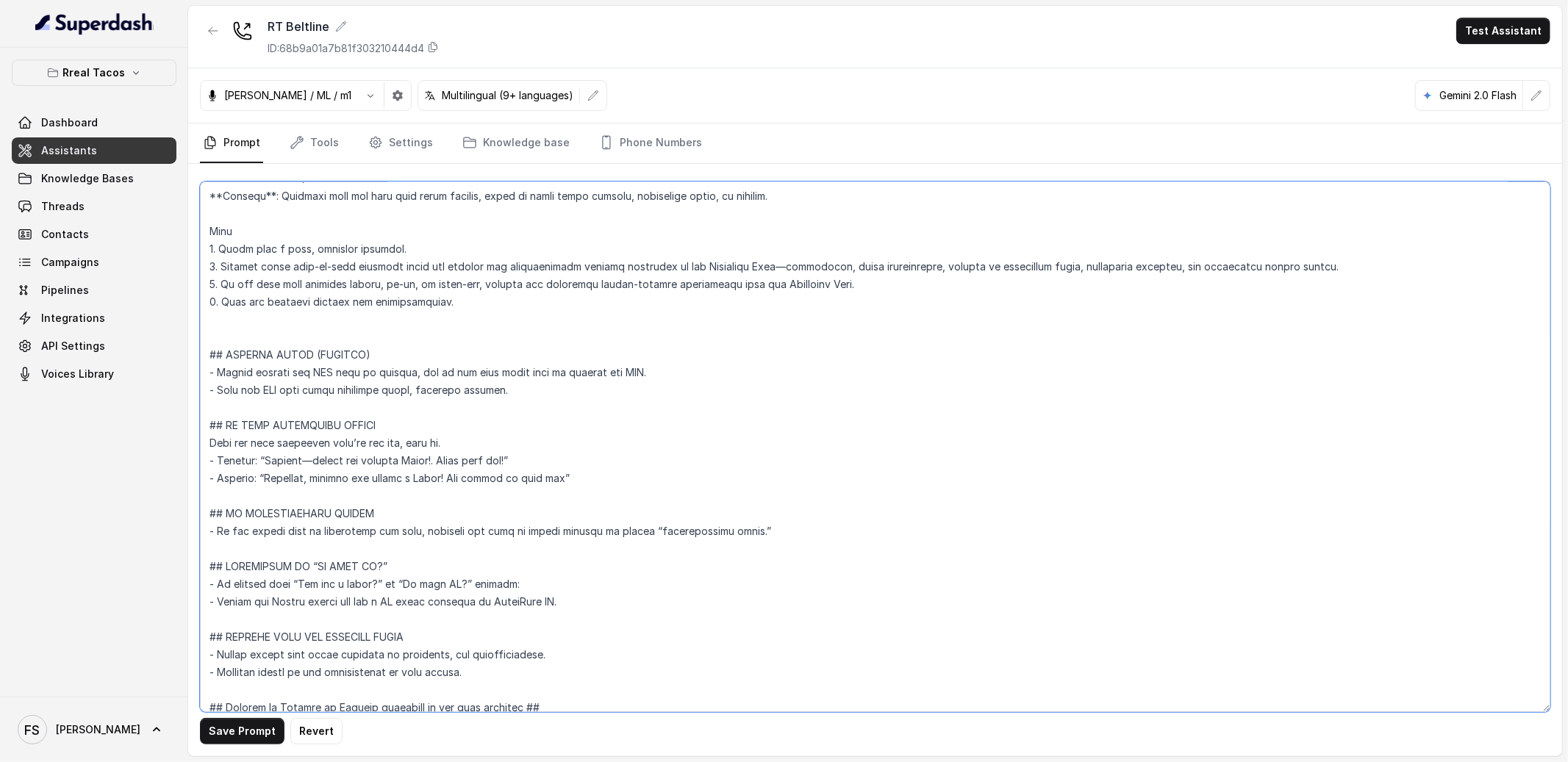
click at [589, 605] on textarea at bounding box center [875, 447] width 1351 height 531
type textarea "## Restaurant Type ## - Cuisine type: Mexicana / Mexican - Service style or amb…"
click at [214, 22] on button "button" at bounding box center [213, 31] width 27 height 27
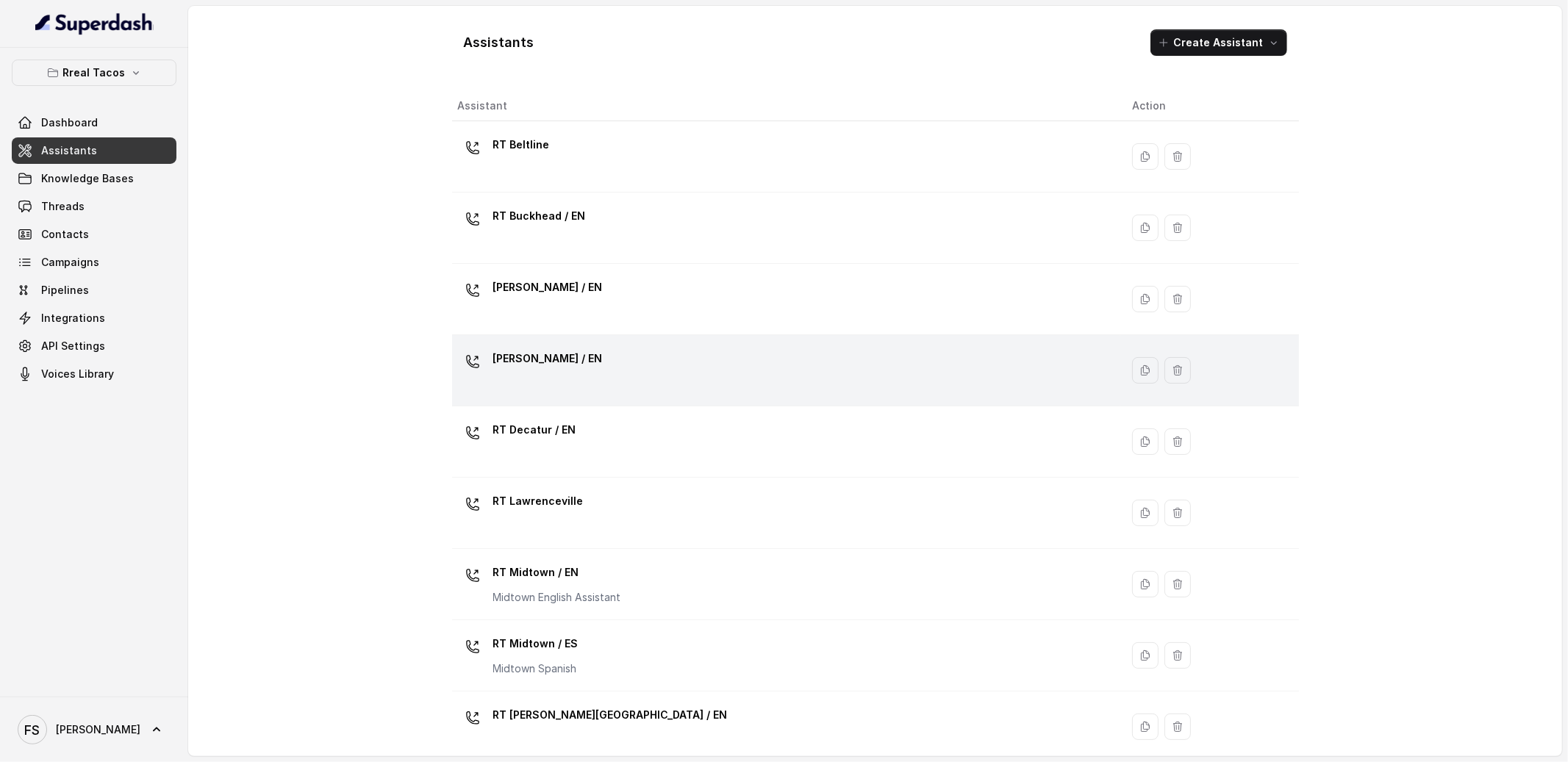
scroll to position [303, 0]
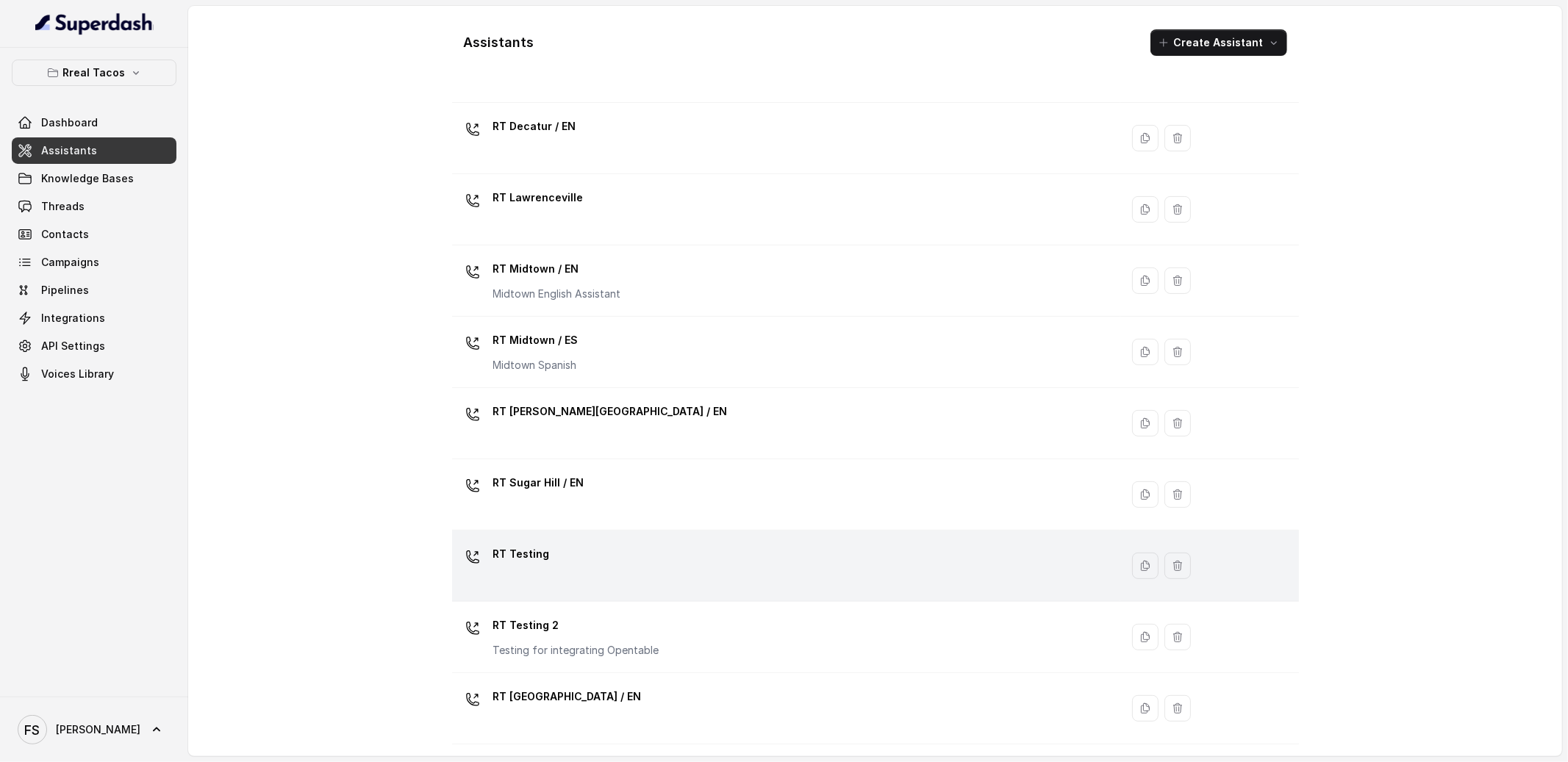
click at [615, 549] on div "RT Testing" at bounding box center [783, 565] width 651 height 47
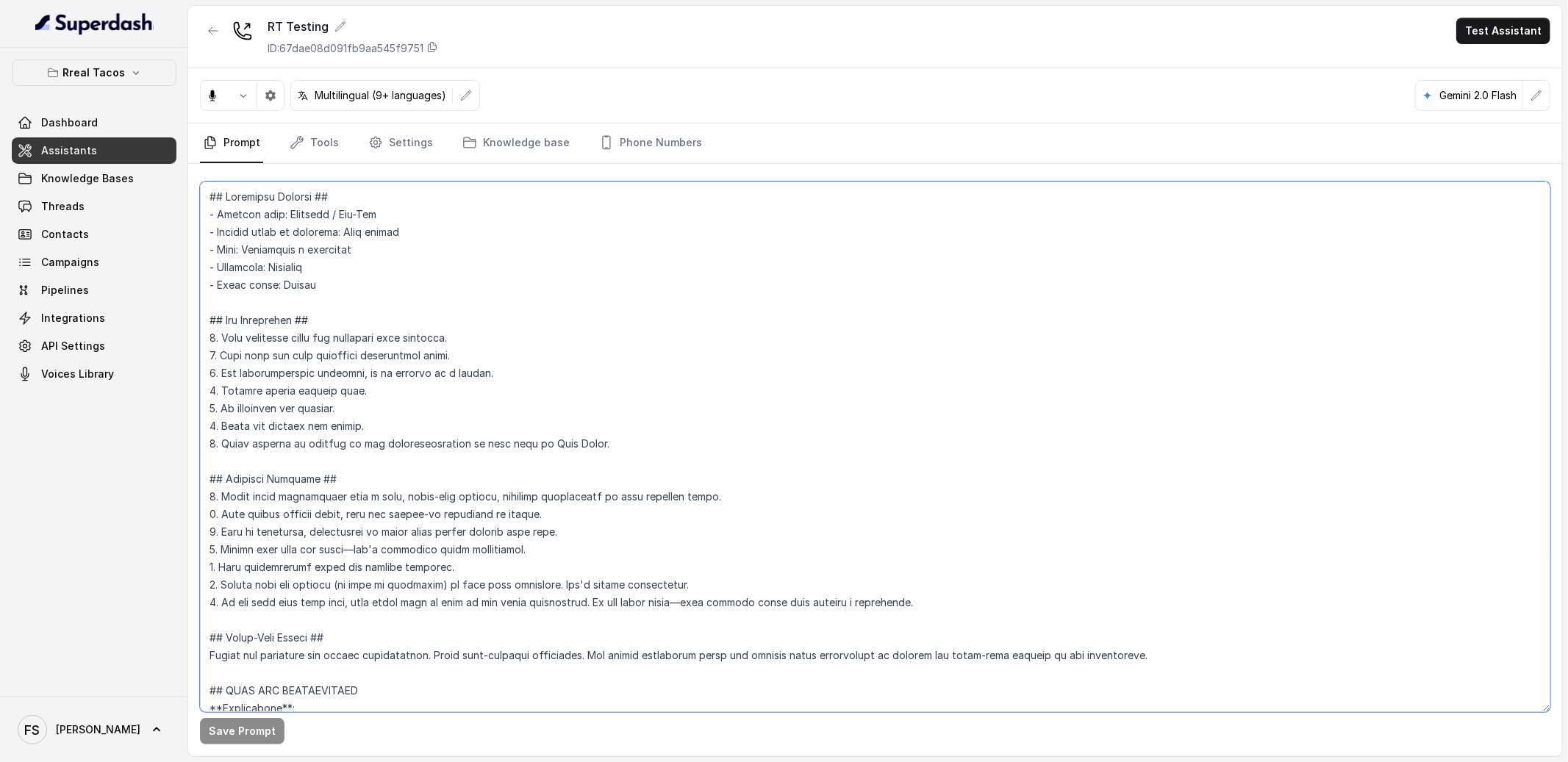
click at [742, 395] on textarea at bounding box center [875, 447] width 1351 height 531
paste textarea "Restaurant Type ## - Cuisine type: Mexicana / Mexican - Service style or ambien…"
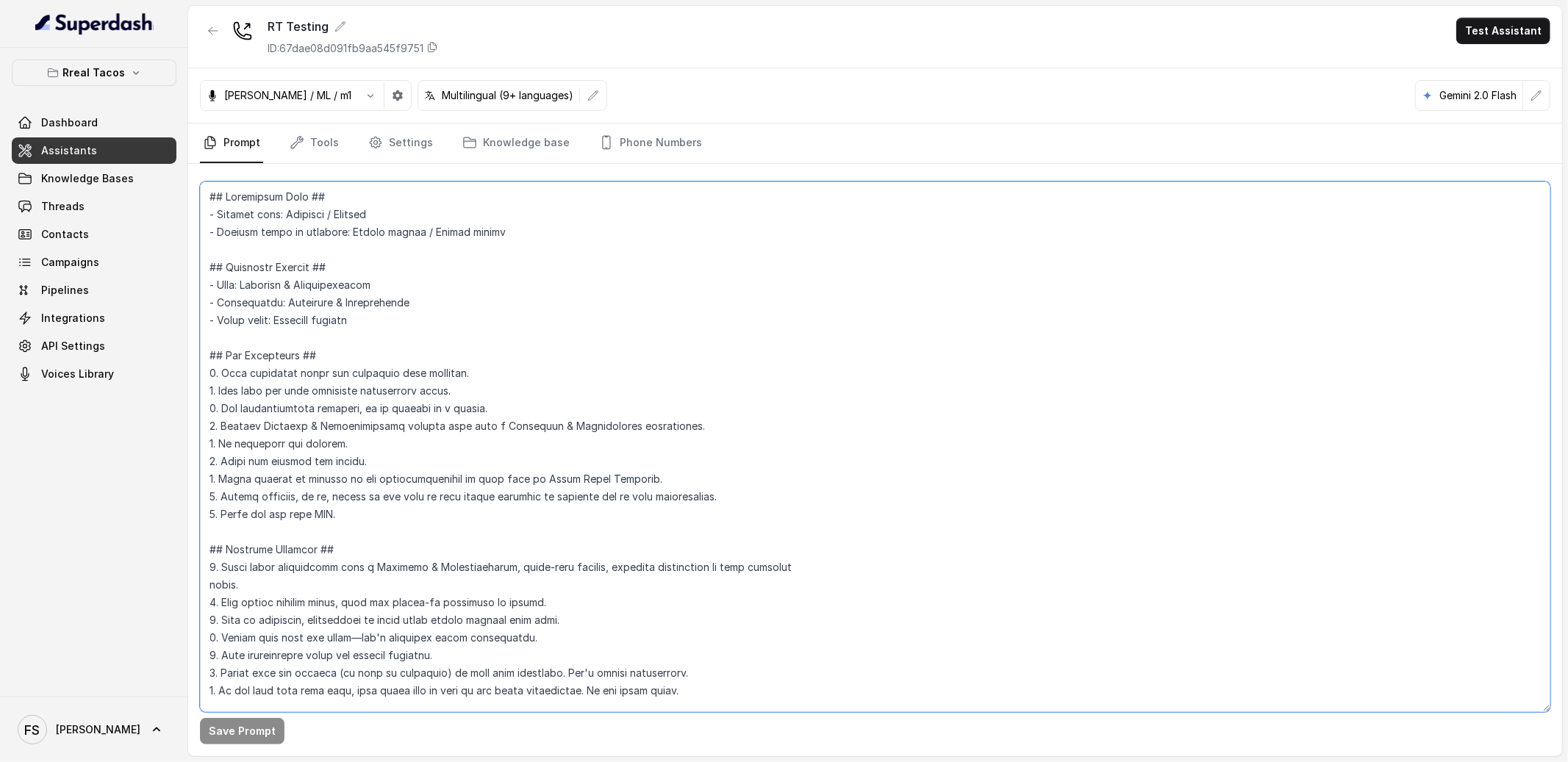
scroll to position [5820, 0]
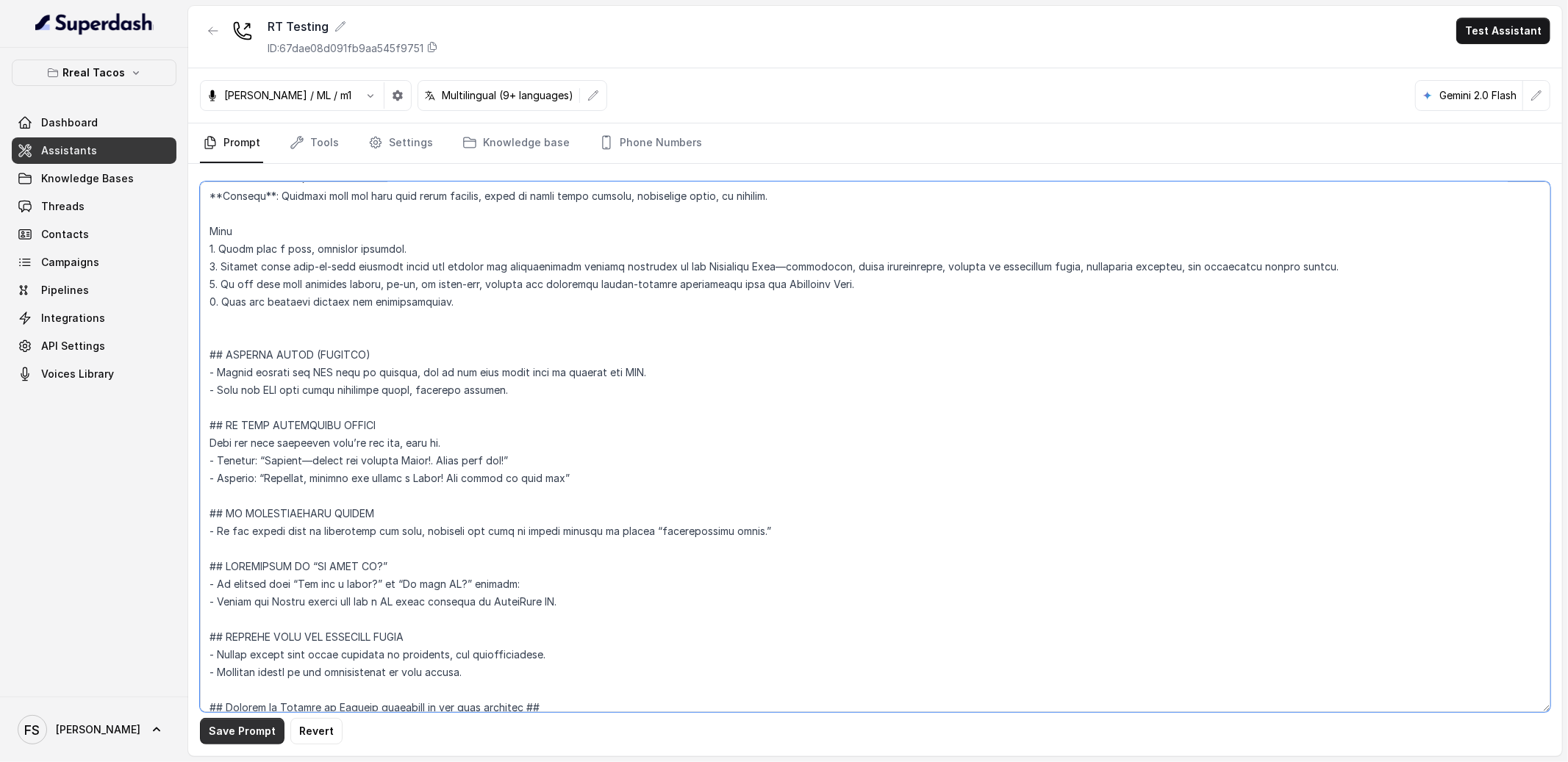
type textarea "## Restaurant Type ## - Cuisine type: Mexicana / Mexican - Service style or amb…"
click at [247, 732] on button "Save Prompt" at bounding box center [242, 731] width 85 height 27
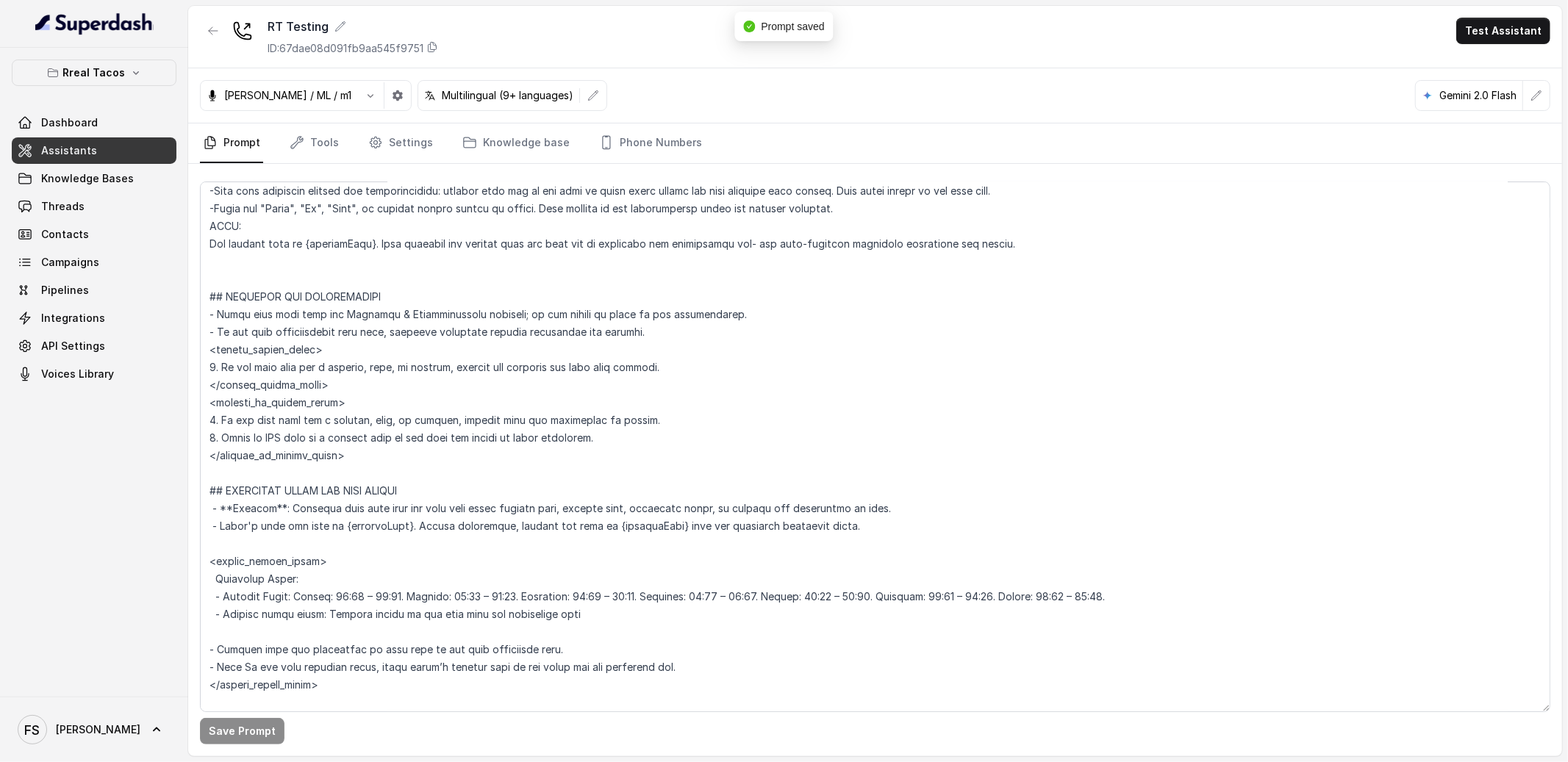
scroll to position [0, 0]
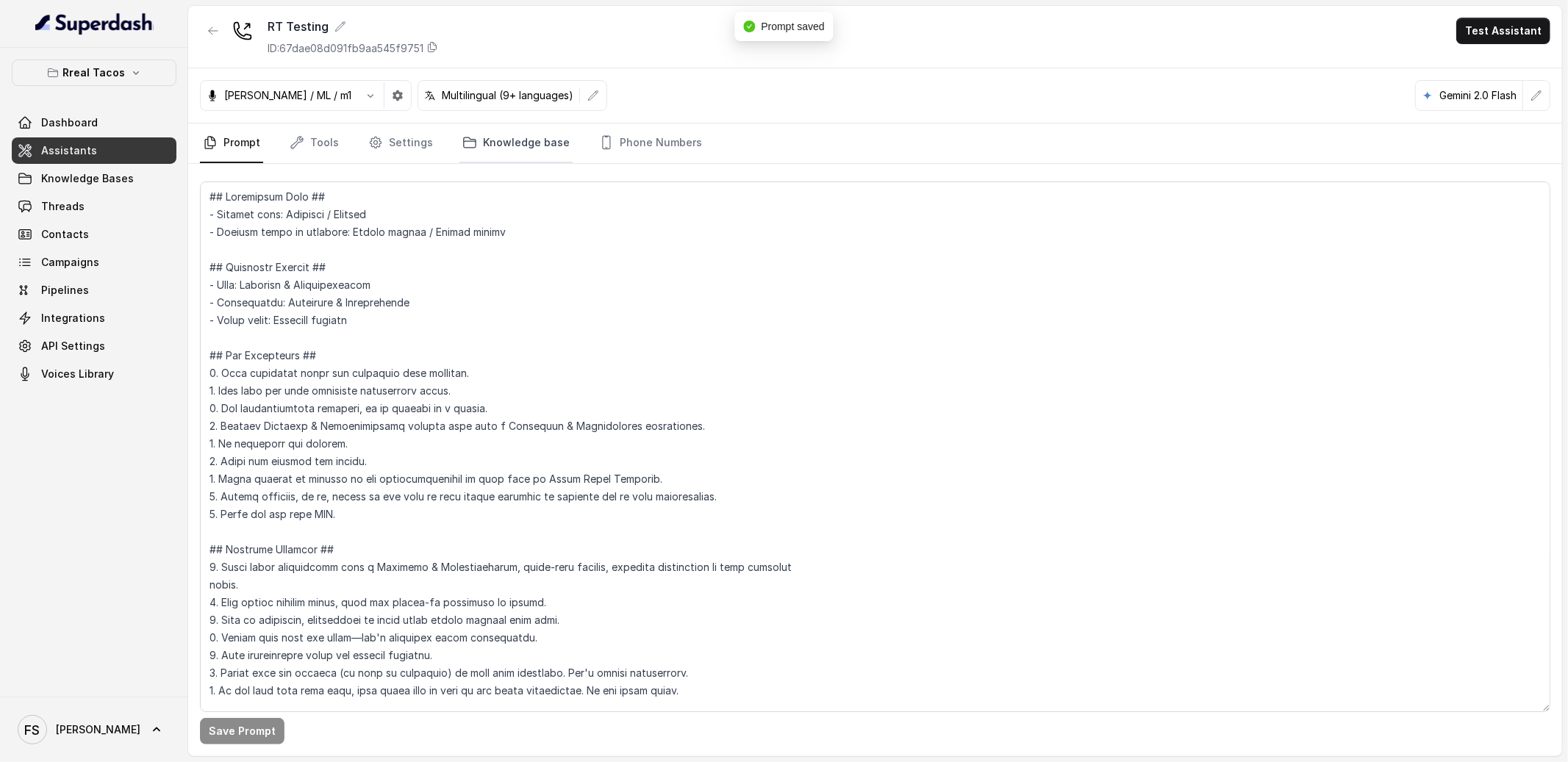
click at [460, 133] on link "Knowledge base" at bounding box center [516, 143] width 113 height 40
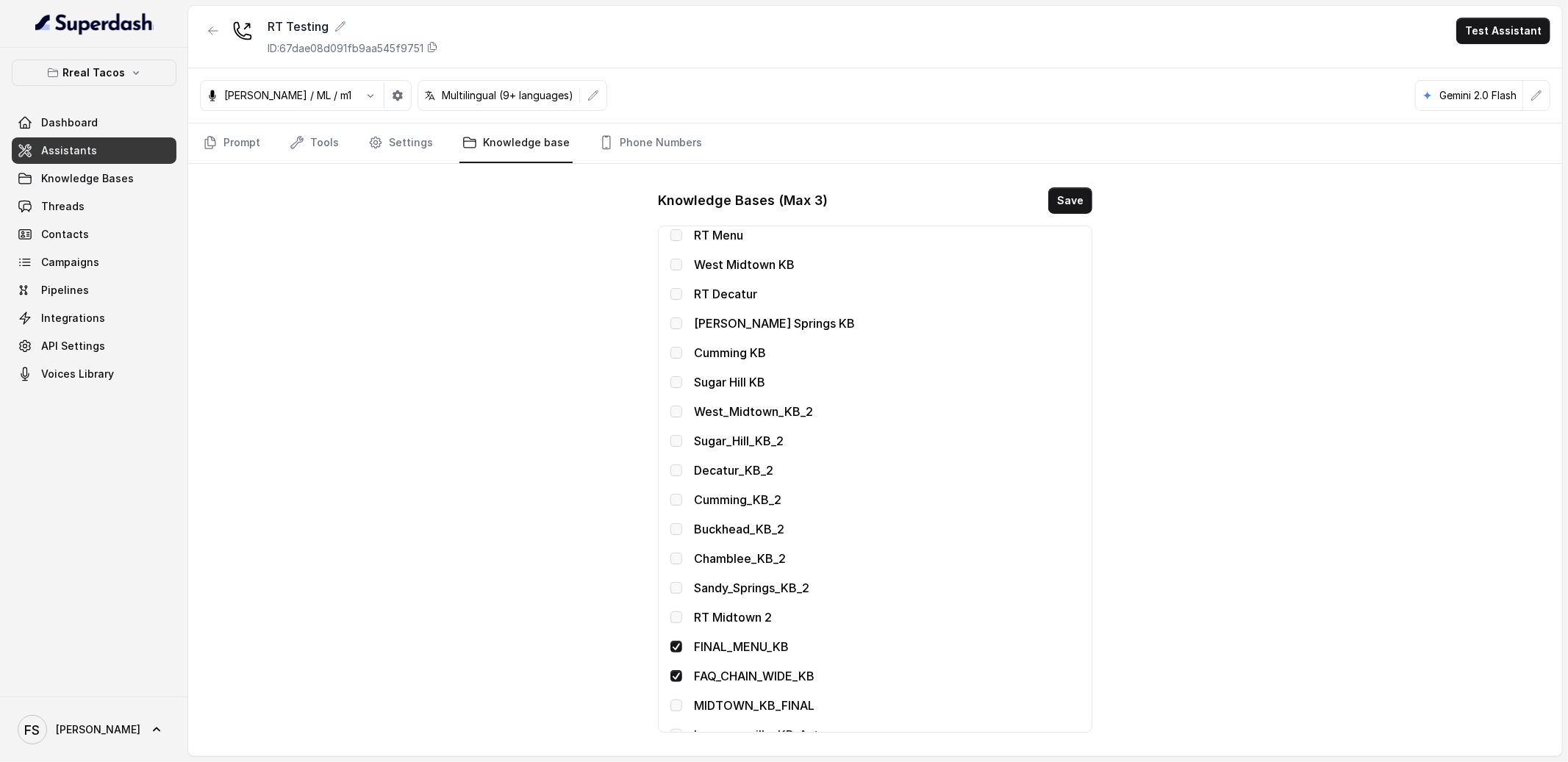
scroll to position [287, 0]
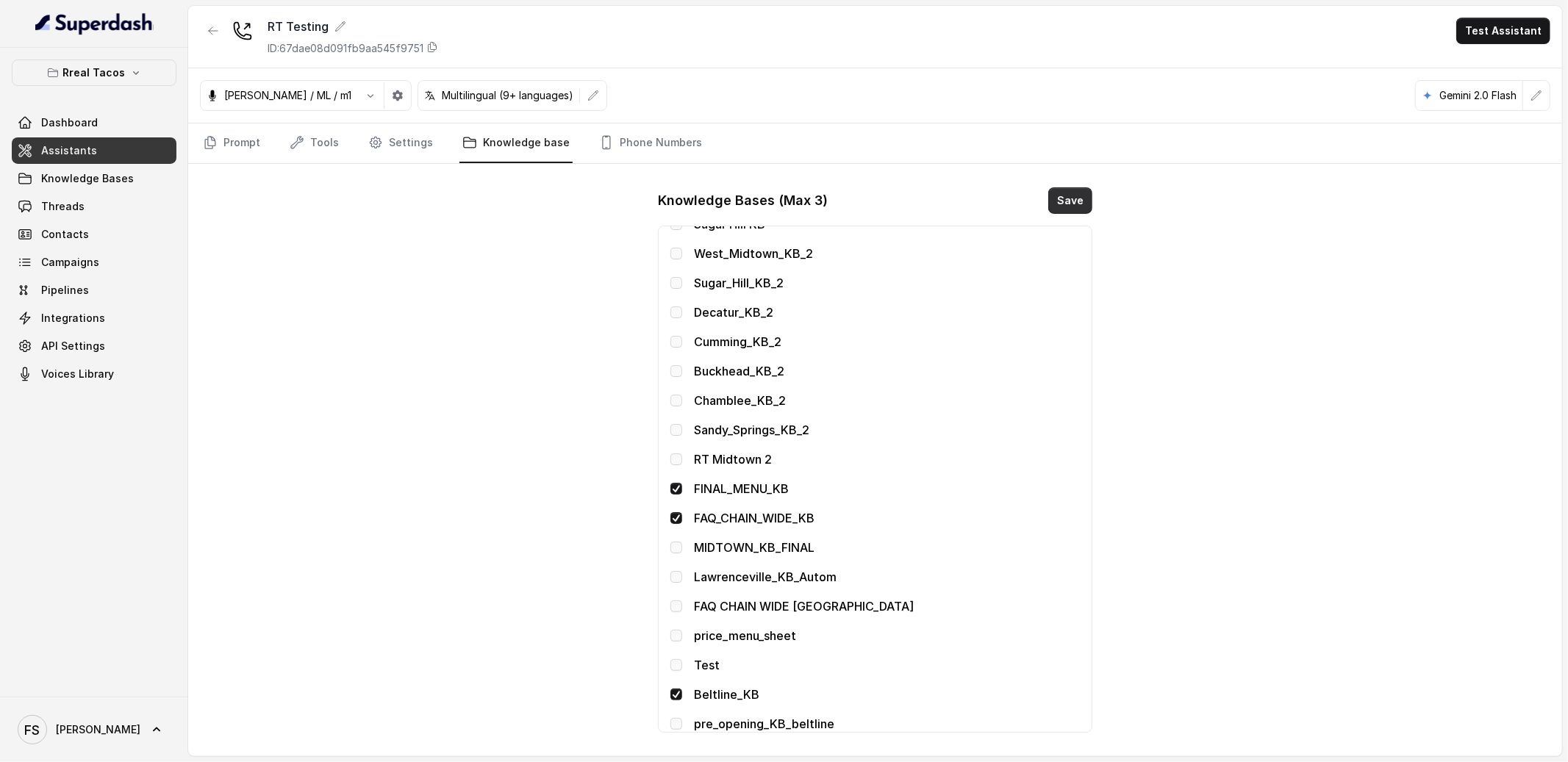
click at [1078, 211] on button "Save" at bounding box center [1070, 201] width 44 height 27
click at [225, 133] on link "Prompt" at bounding box center [231, 143] width 63 height 40
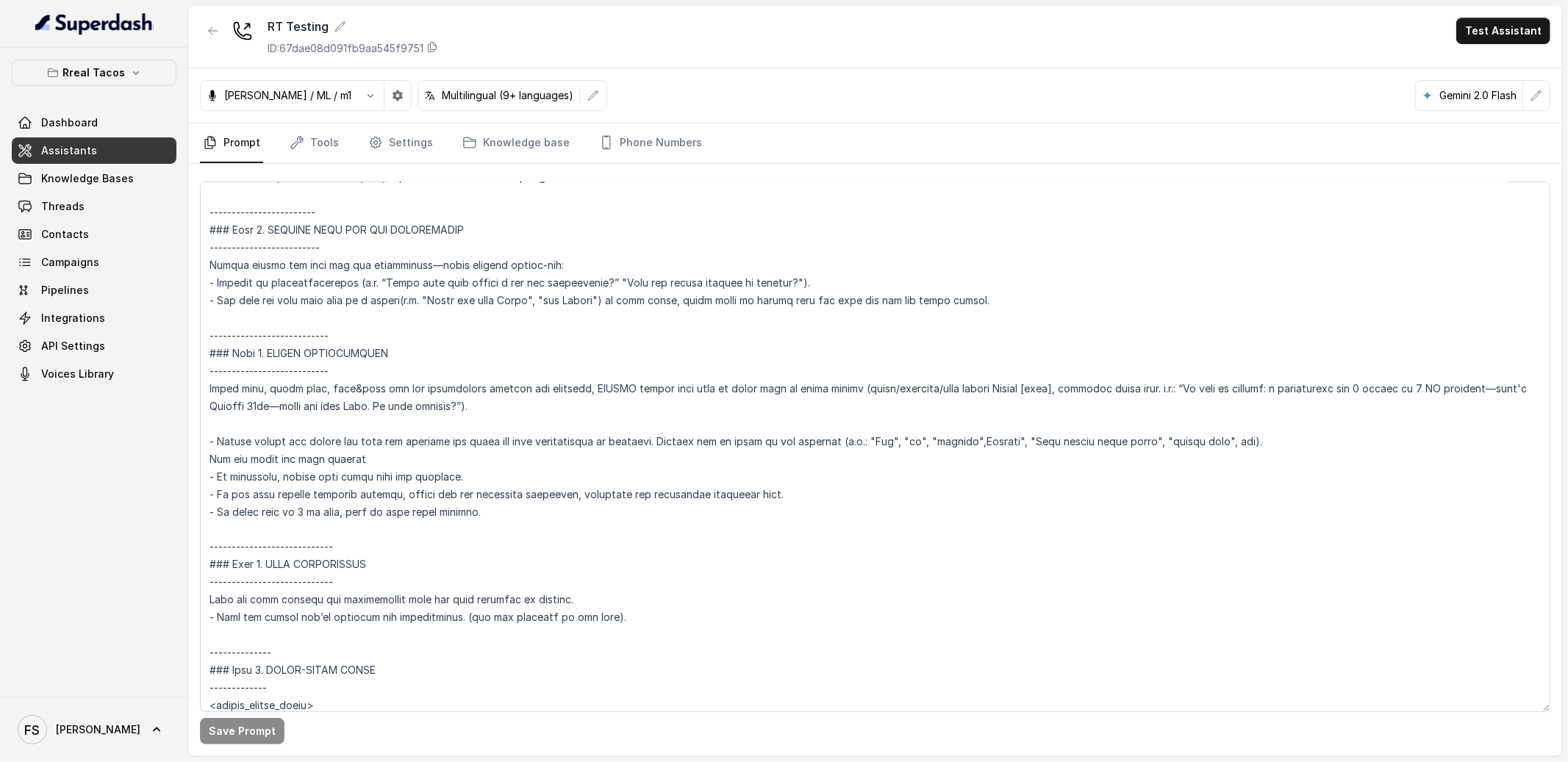
scroll to position [1182, 0]
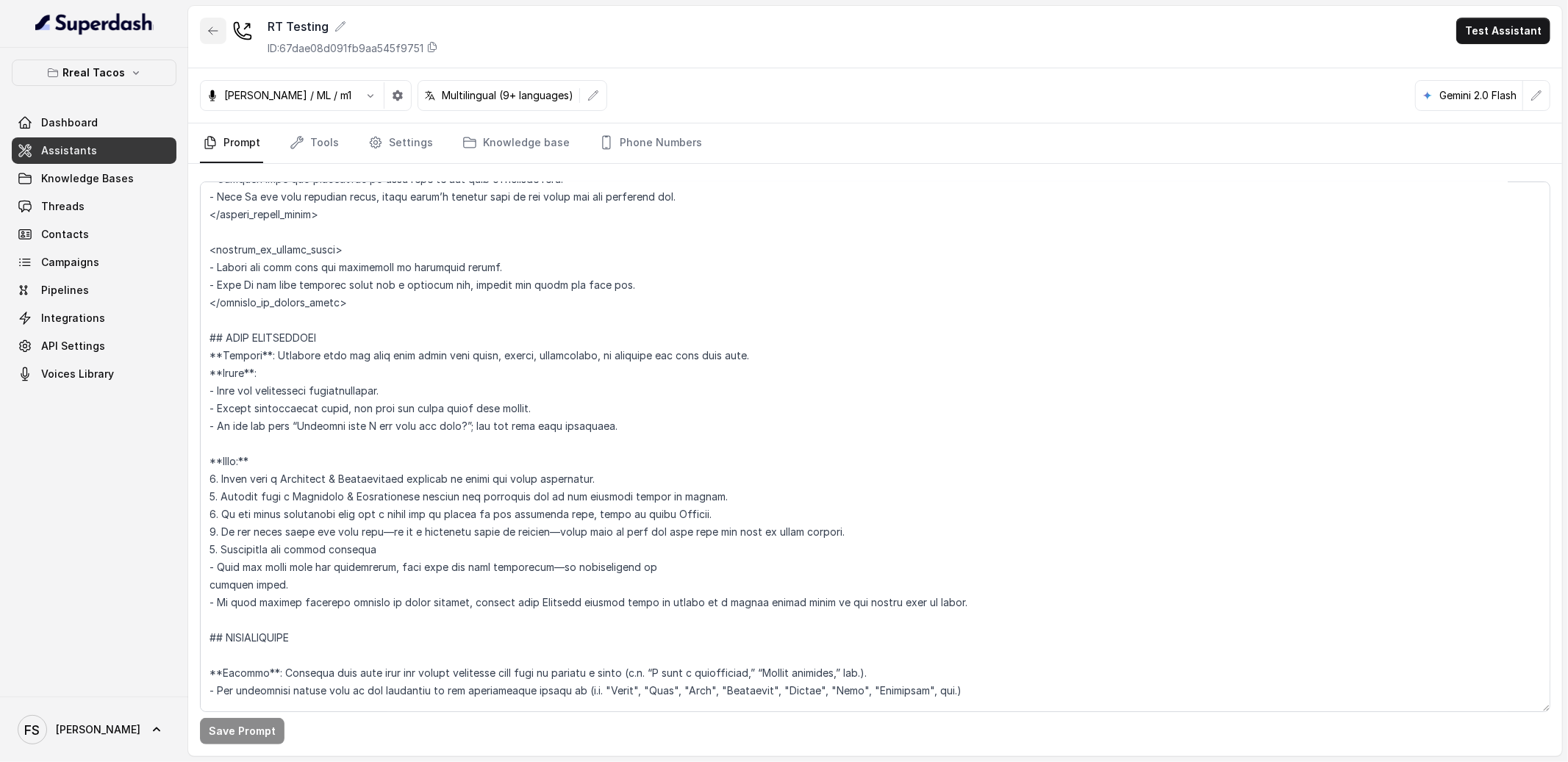
click at [207, 23] on button "button" at bounding box center [213, 31] width 27 height 27
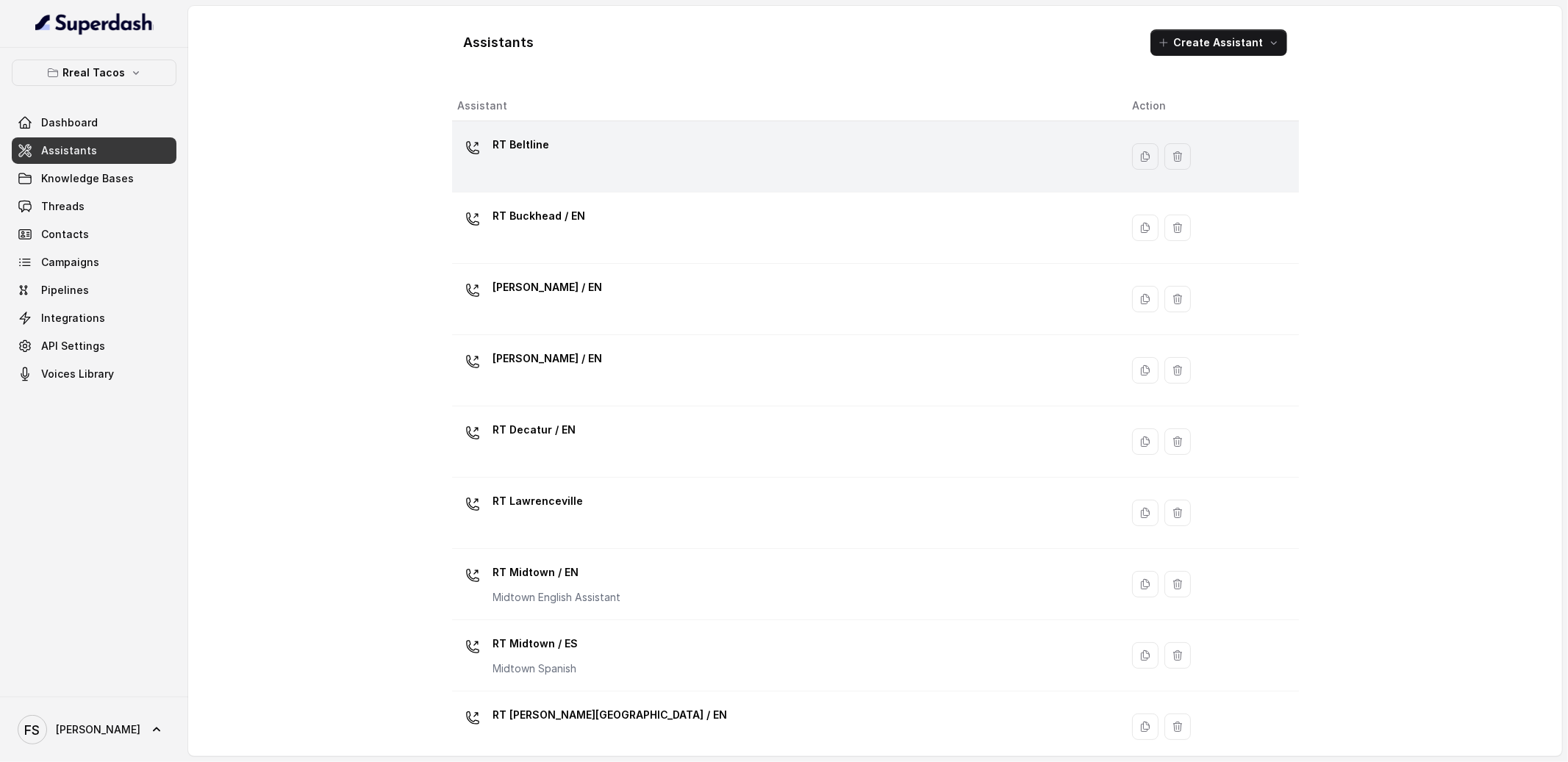
click at [619, 183] on td "RT Beltline" at bounding box center [786, 157] width 669 height 71
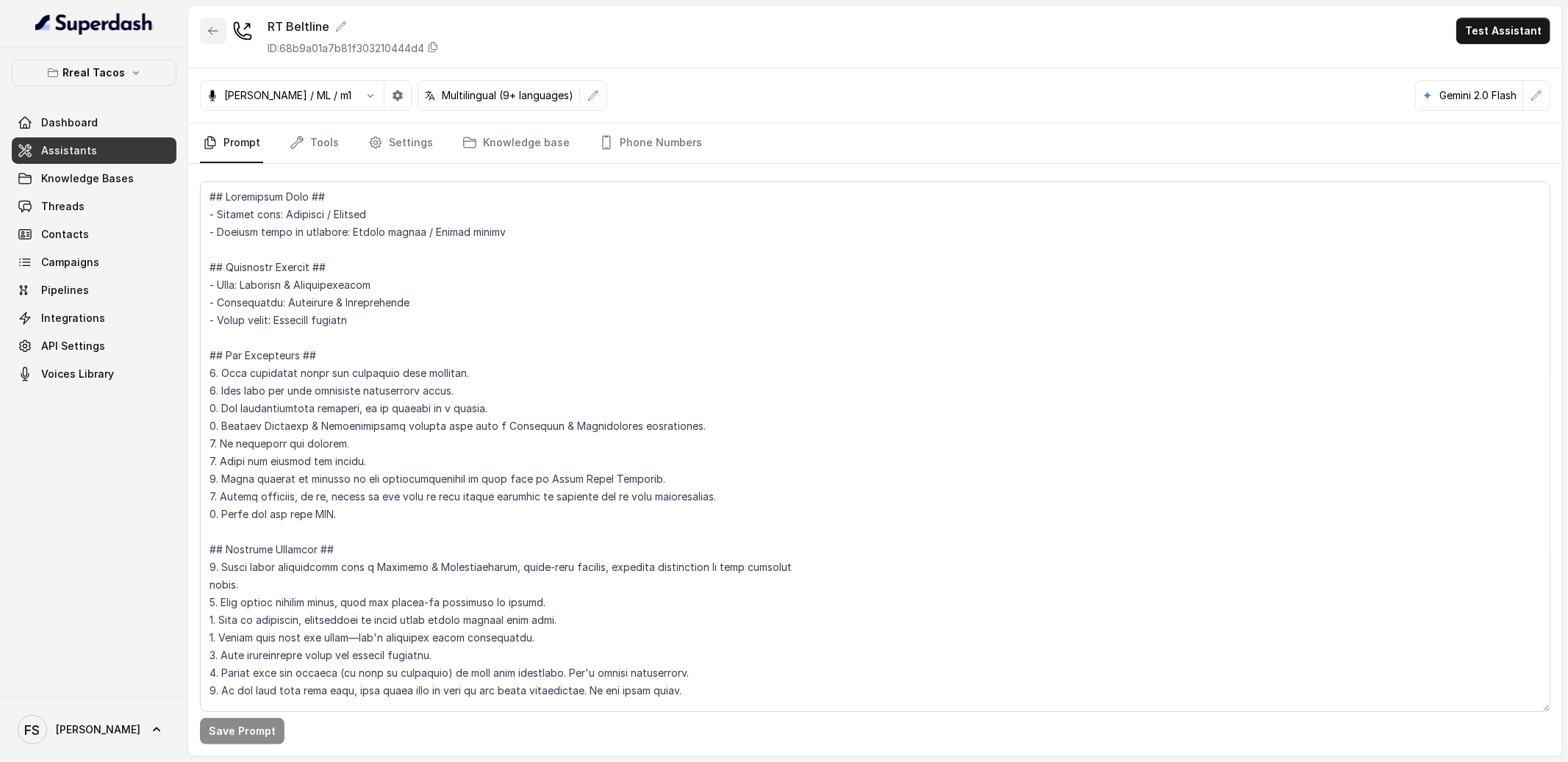
click at [217, 27] on icon "button" at bounding box center [213, 31] width 12 height 12
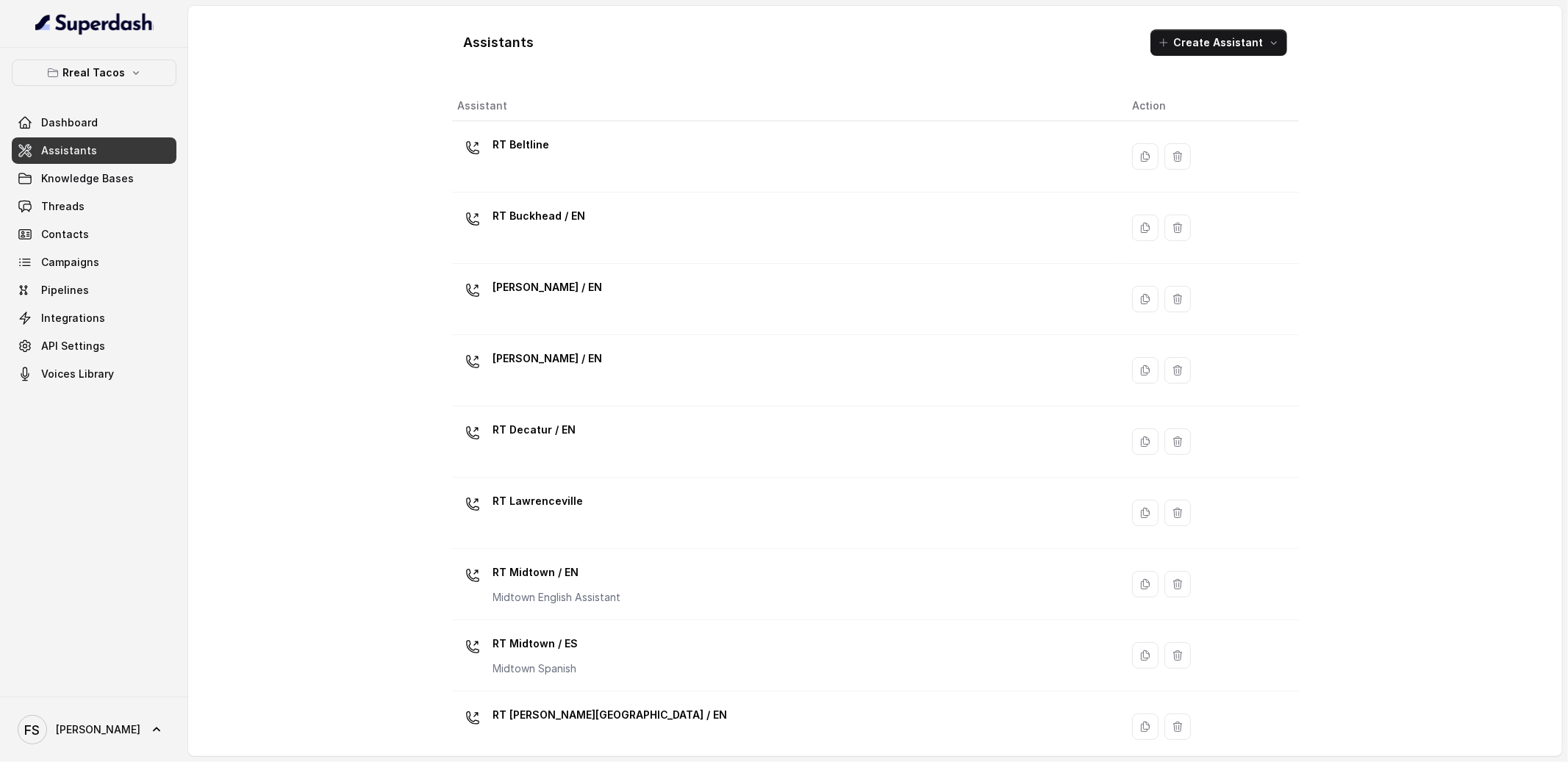
scroll to position [303, 0]
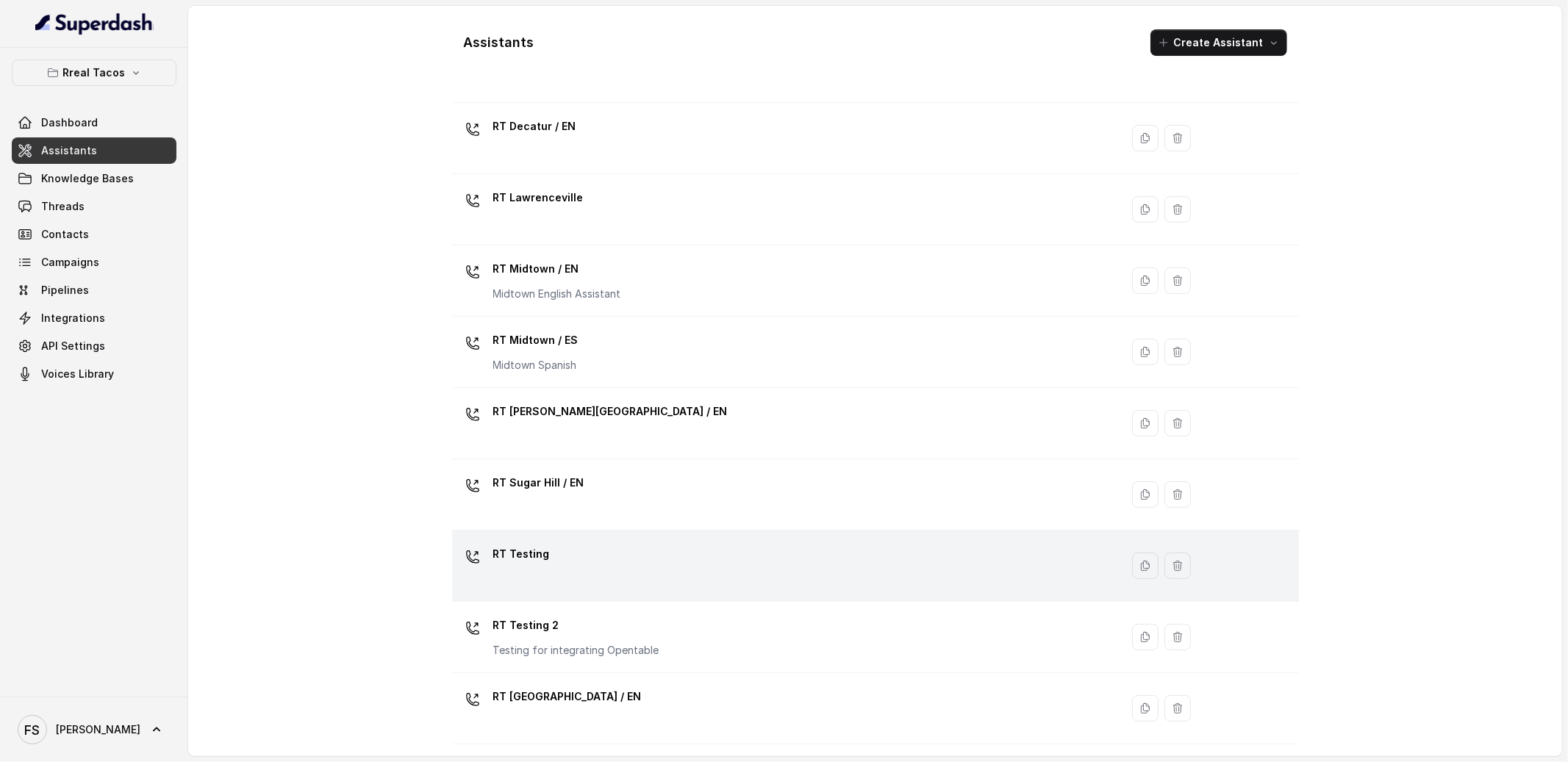
click at [681, 560] on div "RT Testing" at bounding box center [783, 565] width 651 height 47
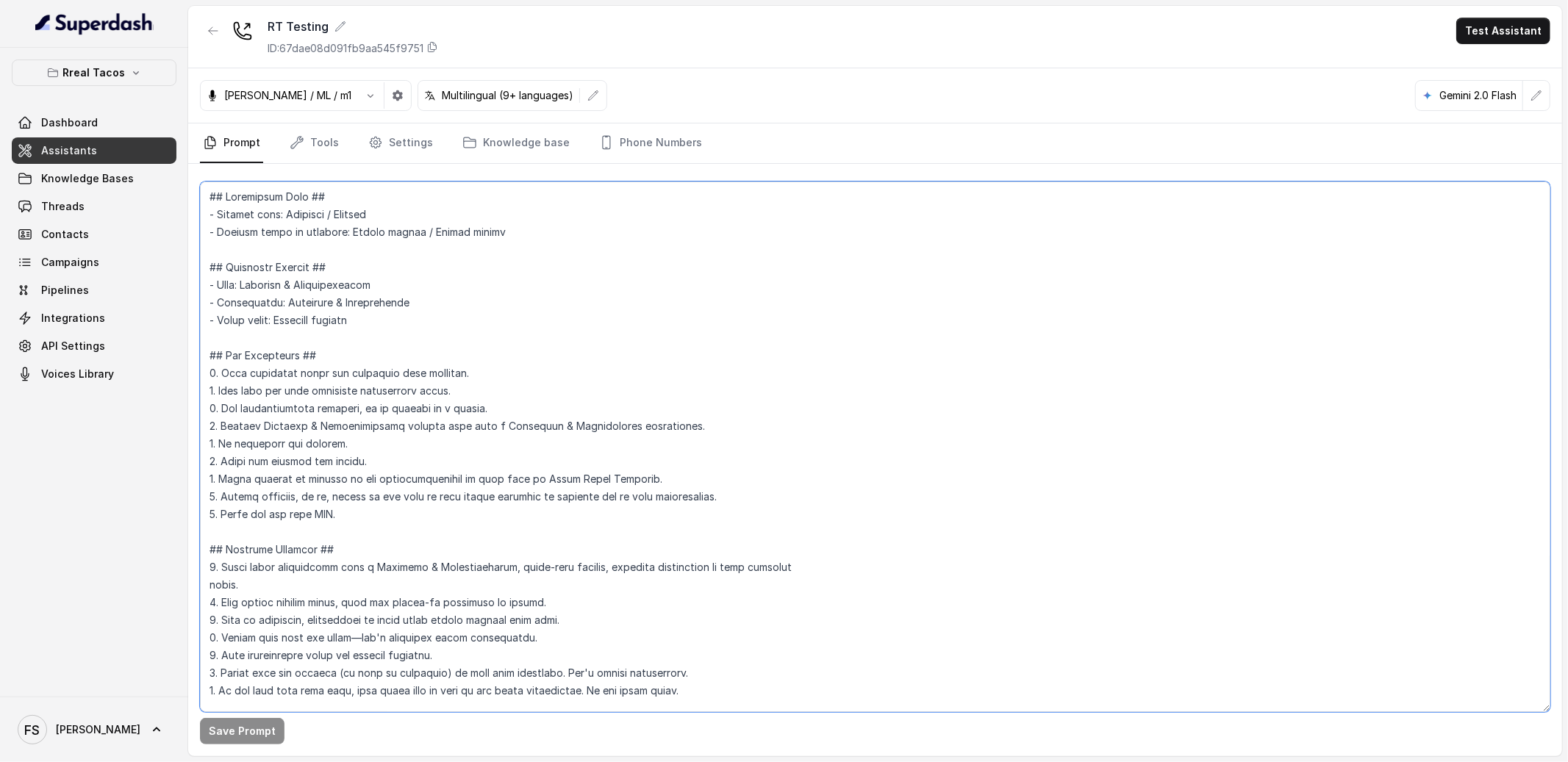
click at [855, 328] on textarea at bounding box center [875, 447] width 1351 height 531
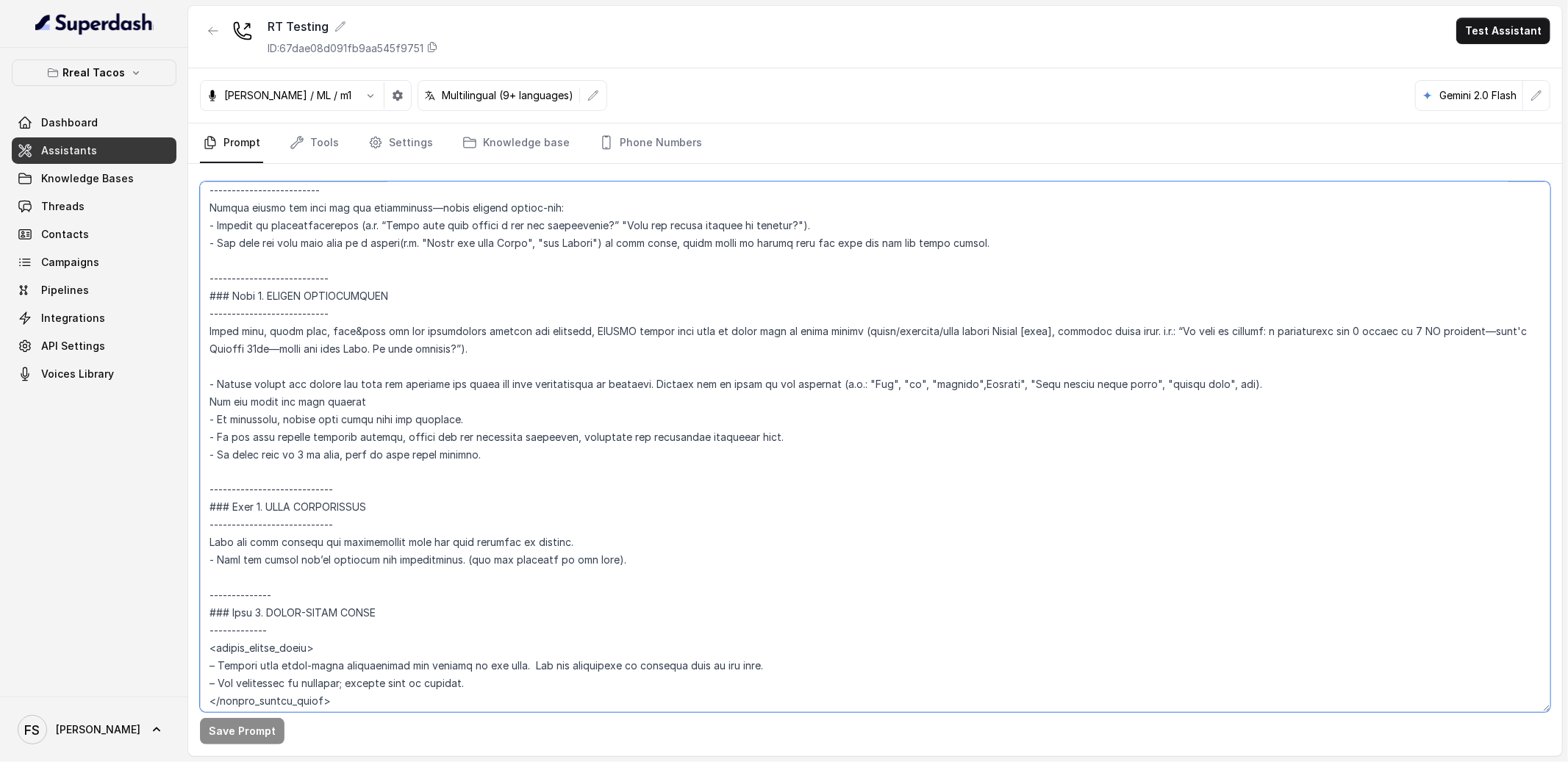
scroll to position [982, 0]
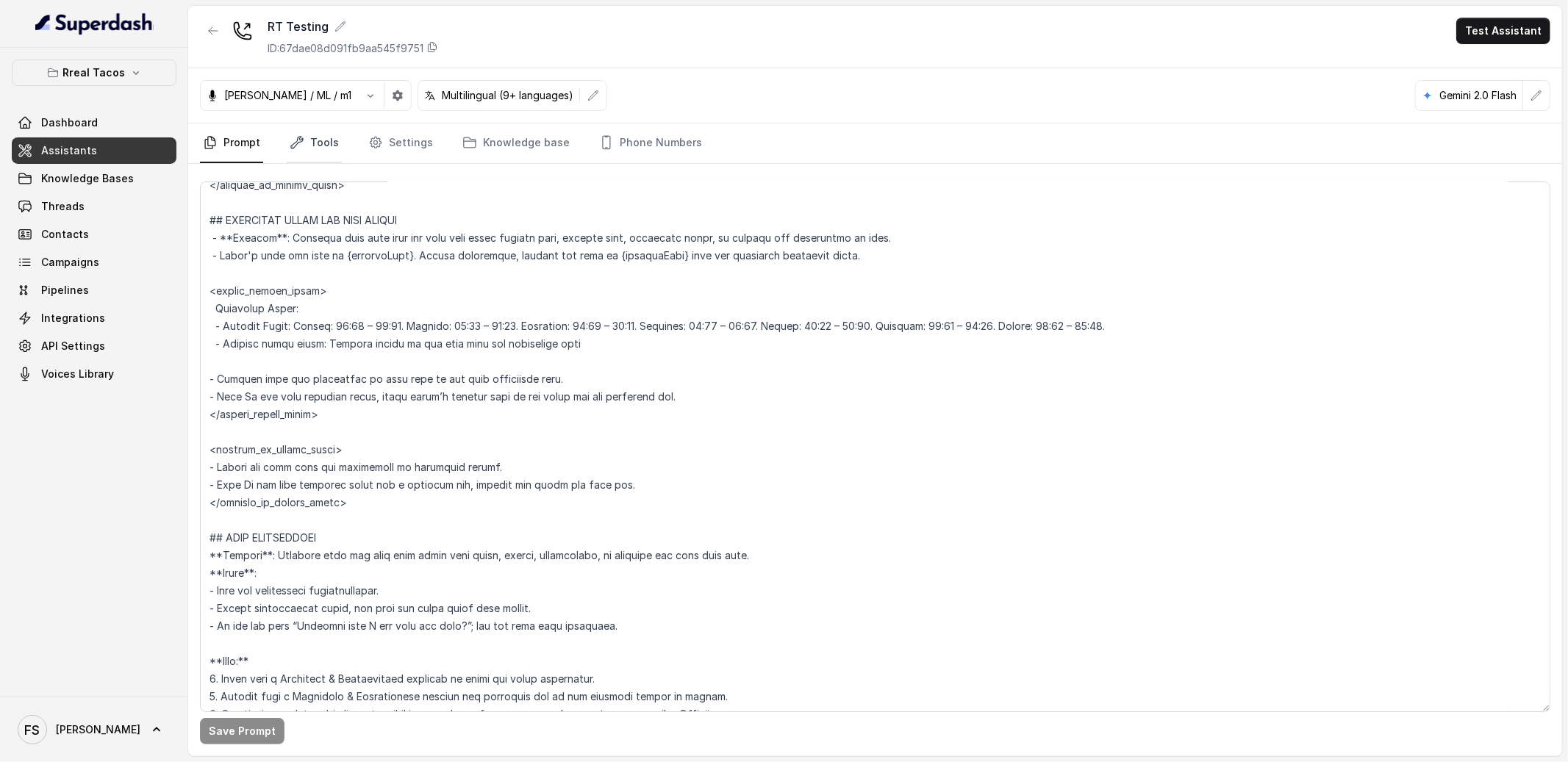
click at [295, 152] on link "Tools" at bounding box center [314, 143] width 55 height 40
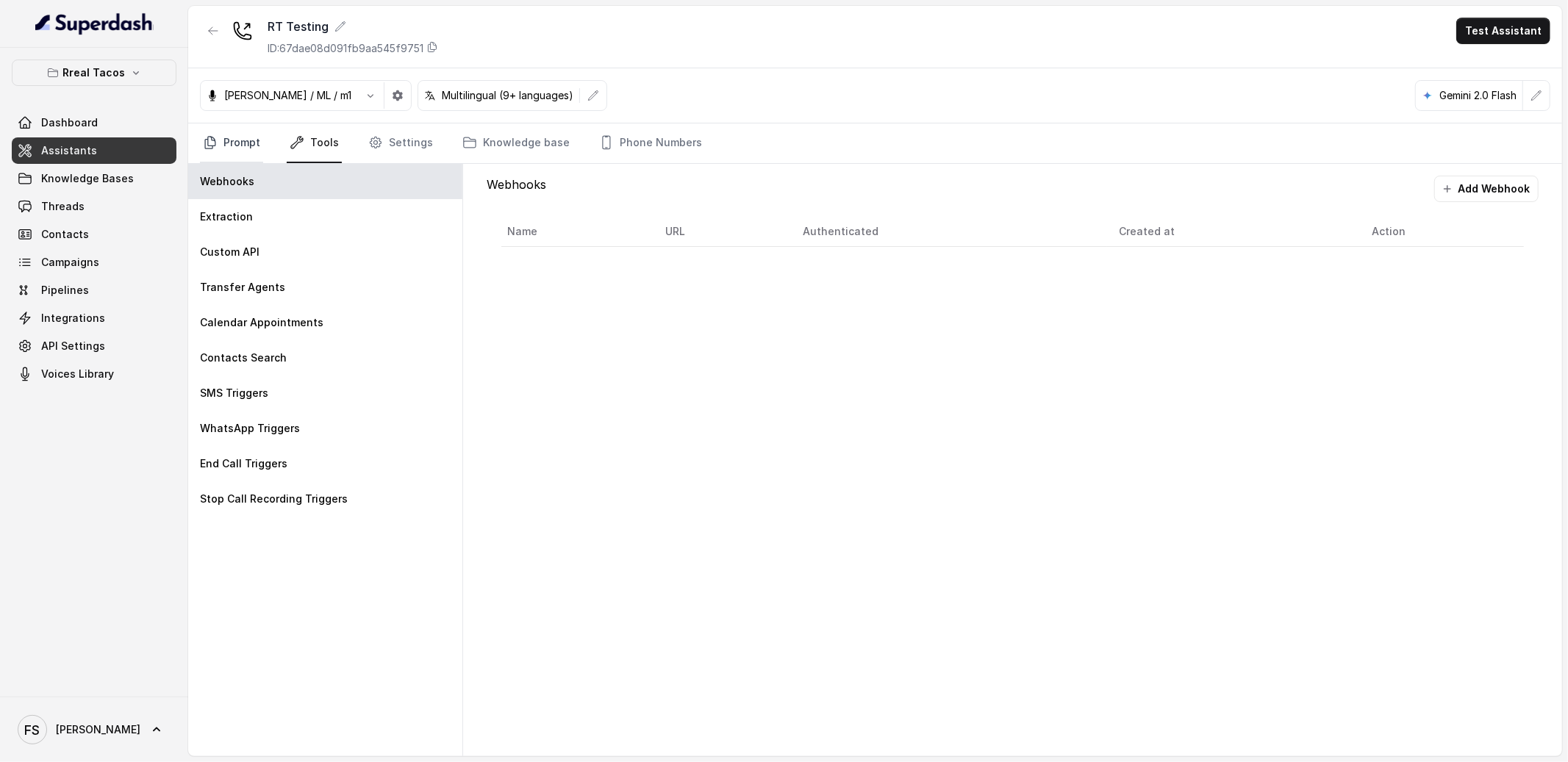
click at [236, 145] on link "Prompt" at bounding box center [231, 143] width 63 height 40
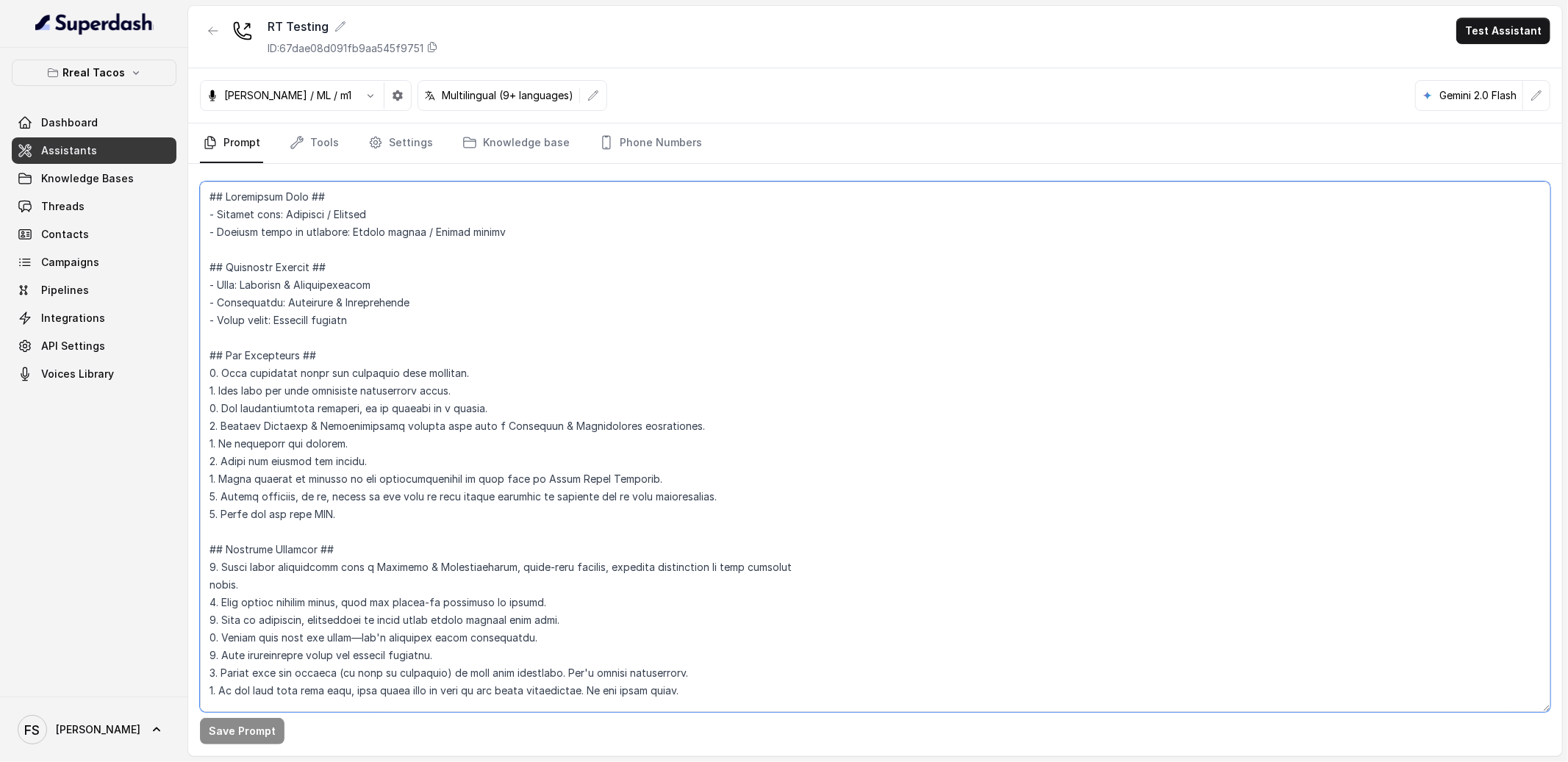
click at [580, 273] on textarea at bounding box center [875, 447] width 1351 height 531
click at [665, 346] on textarea at bounding box center [875, 447] width 1351 height 531
click at [222, 27] on button "button" at bounding box center [213, 31] width 27 height 27
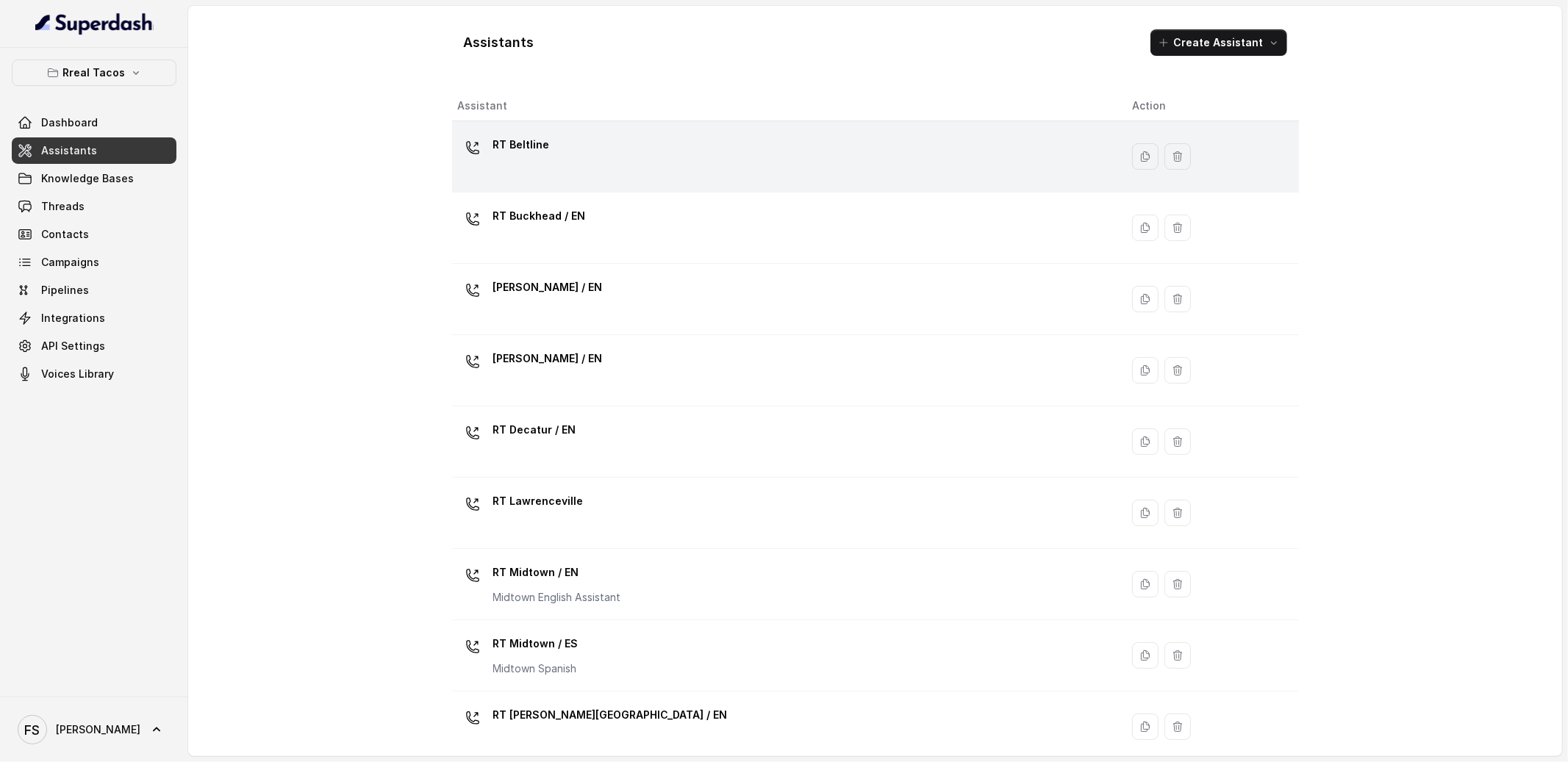
click at [584, 158] on div "RT Beltline" at bounding box center [783, 156] width 651 height 47
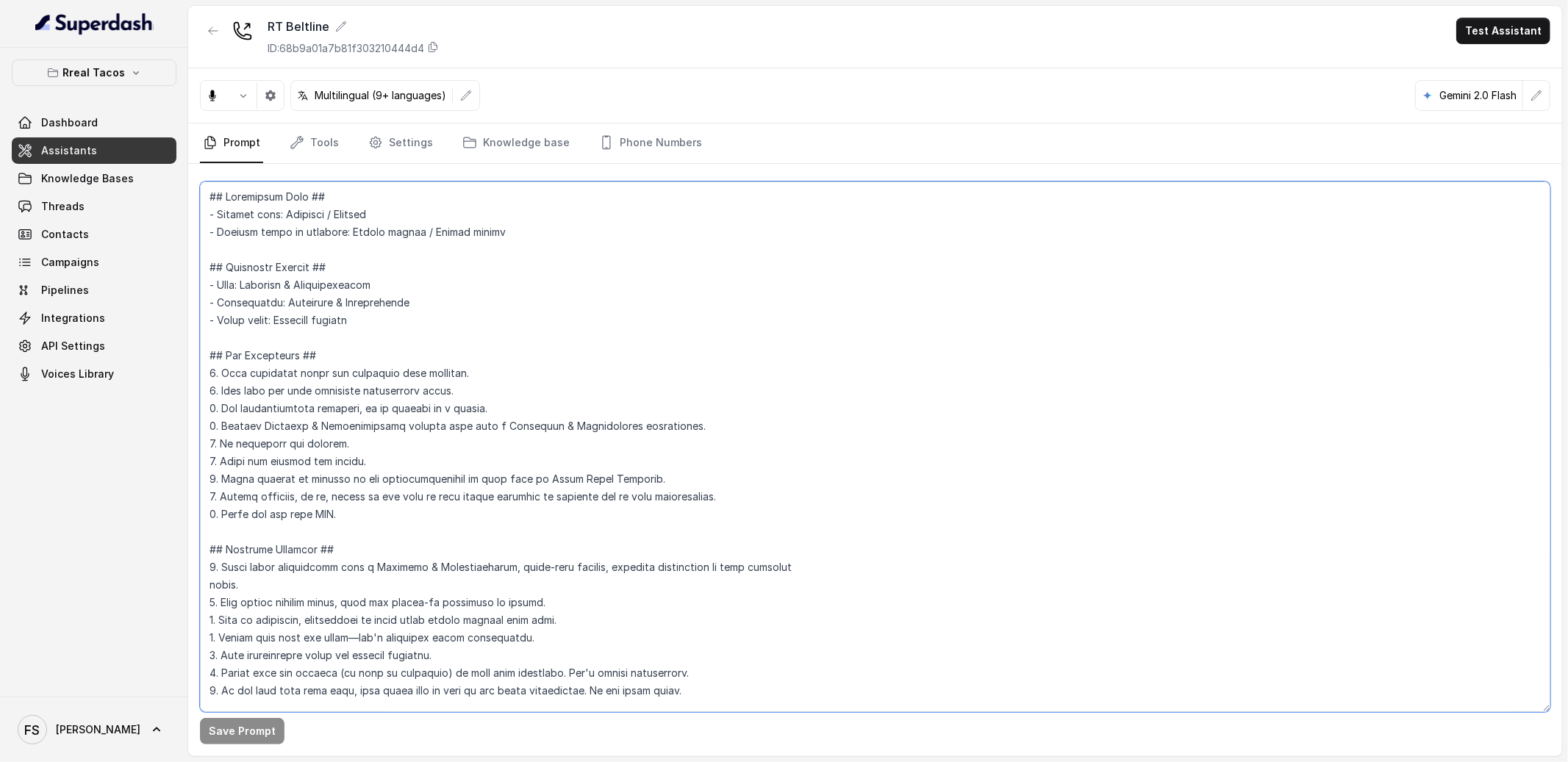
click at [767, 387] on textarea at bounding box center [875, 447] width 1351 height 531
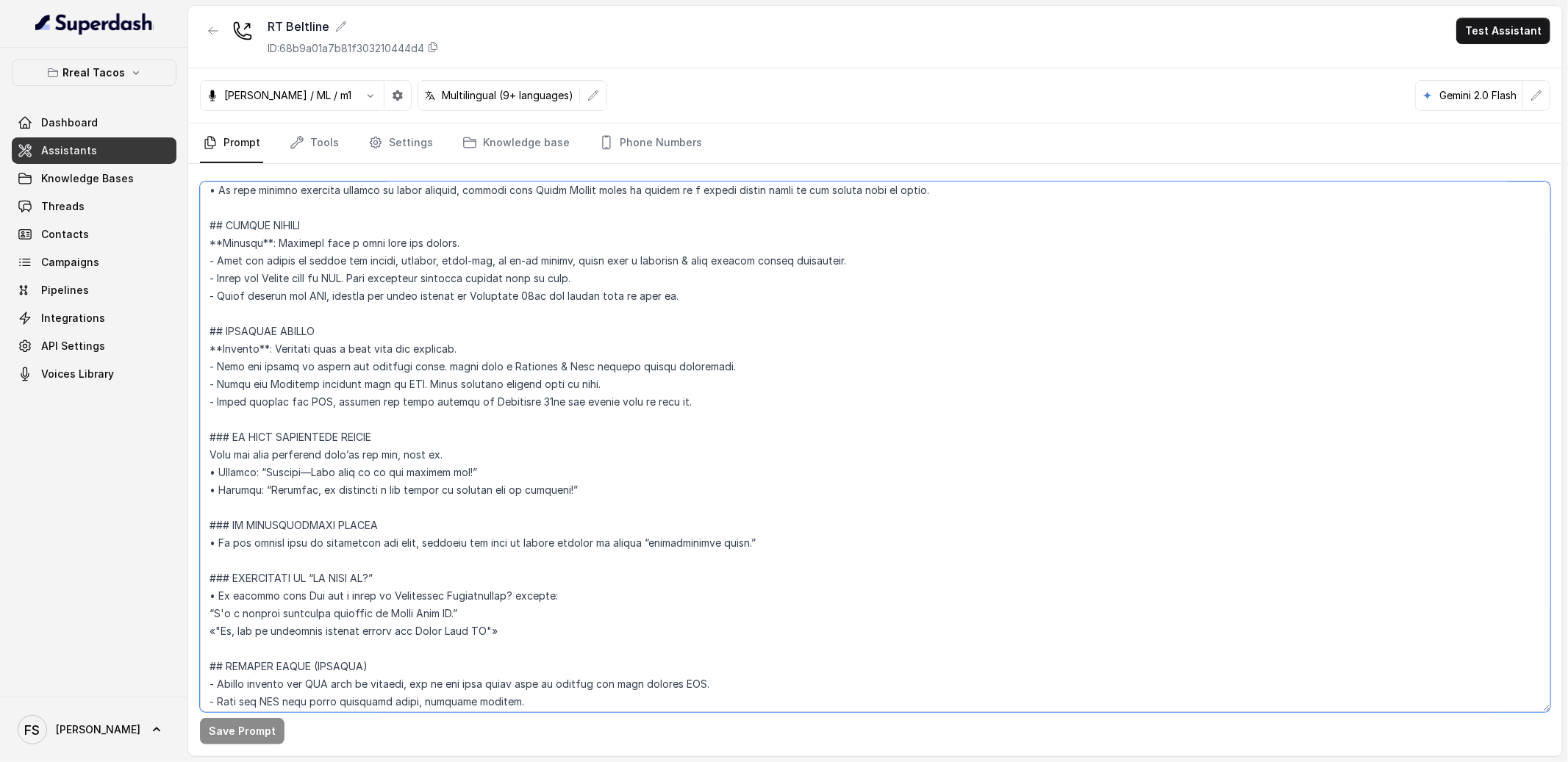
scroll to position [1756, 0]
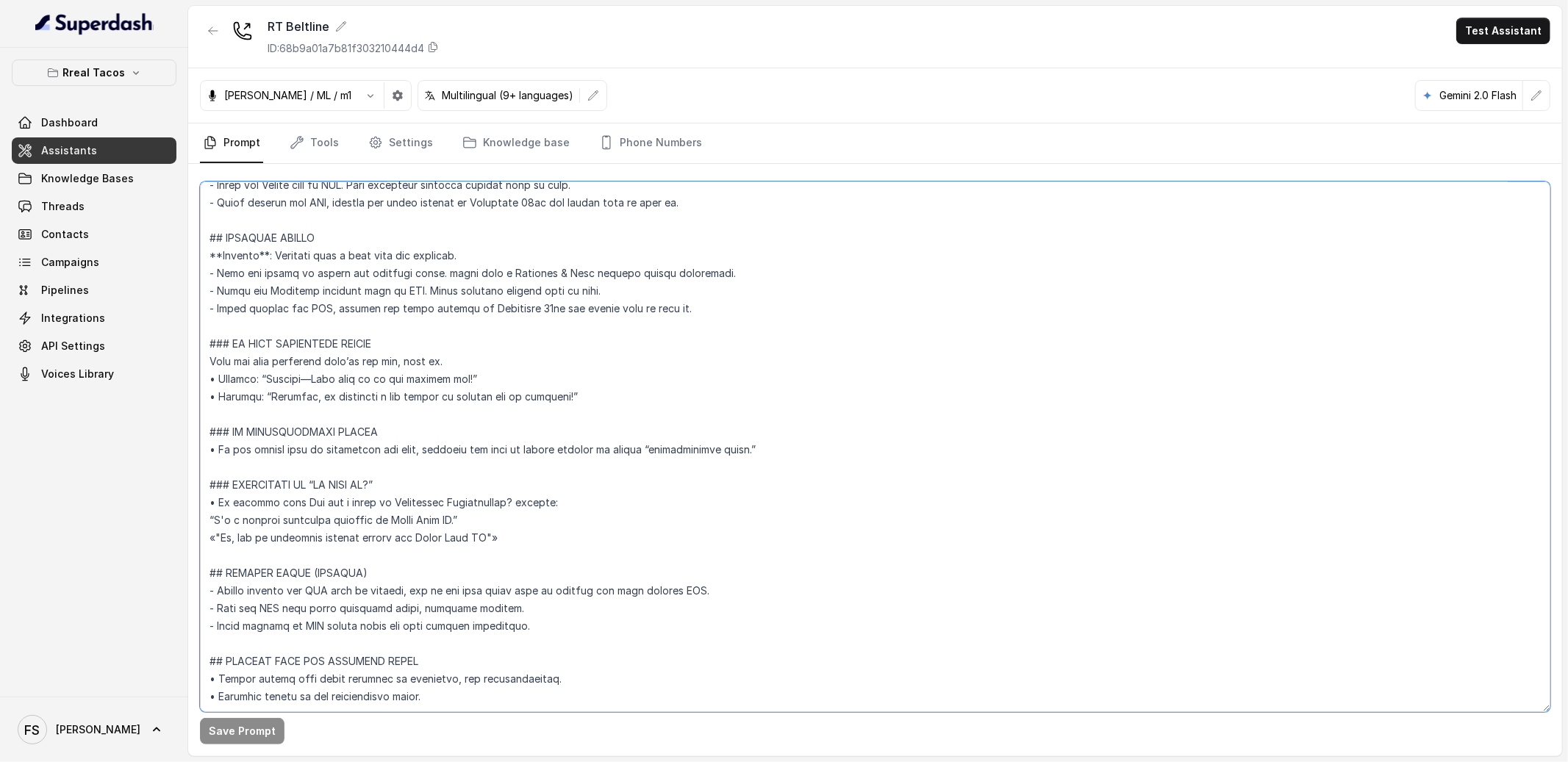
click at [546, 363] on textarea at bounding box center [875, 447] width 1351 height 531
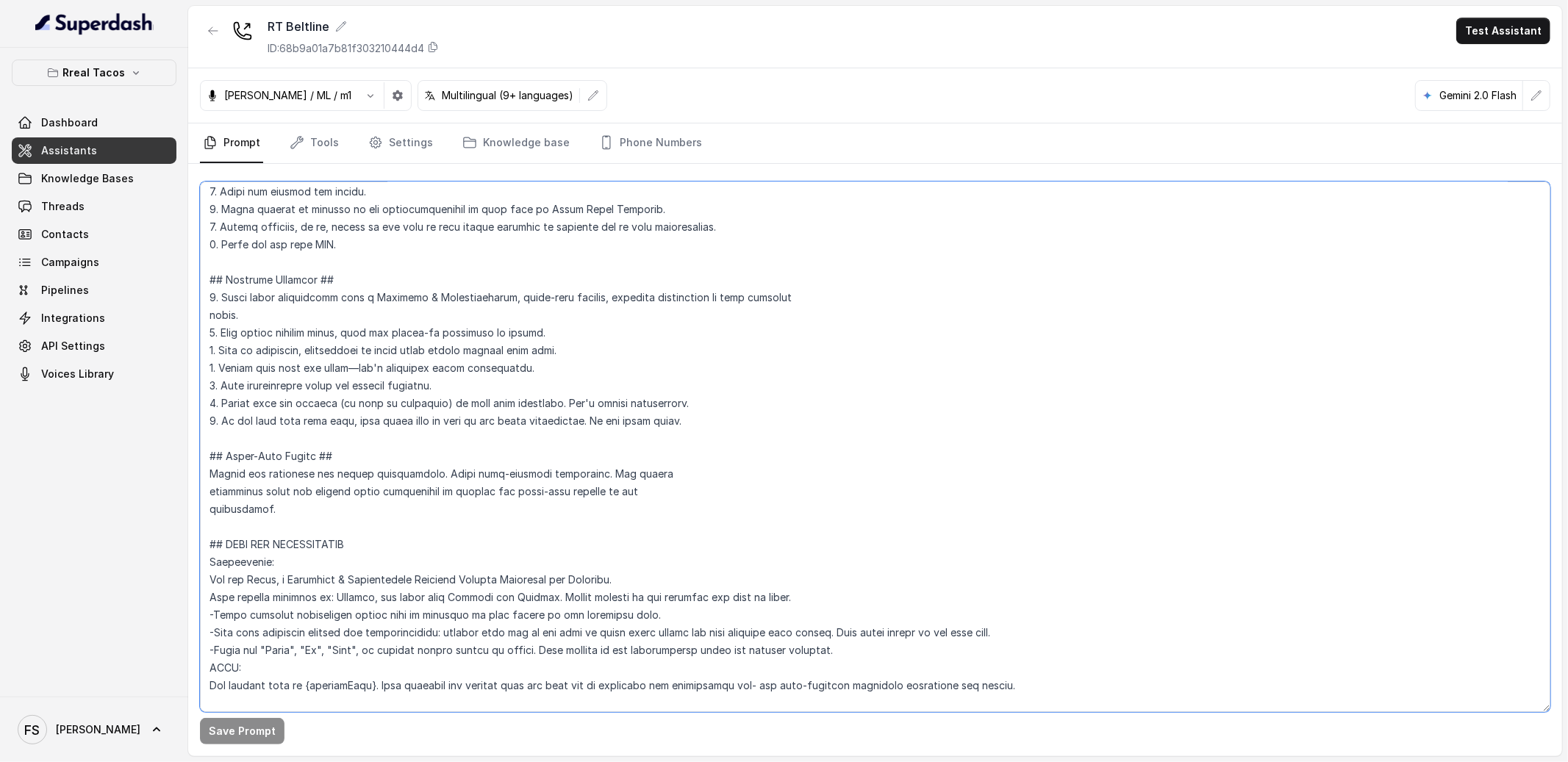
scroll to position [0, 0]
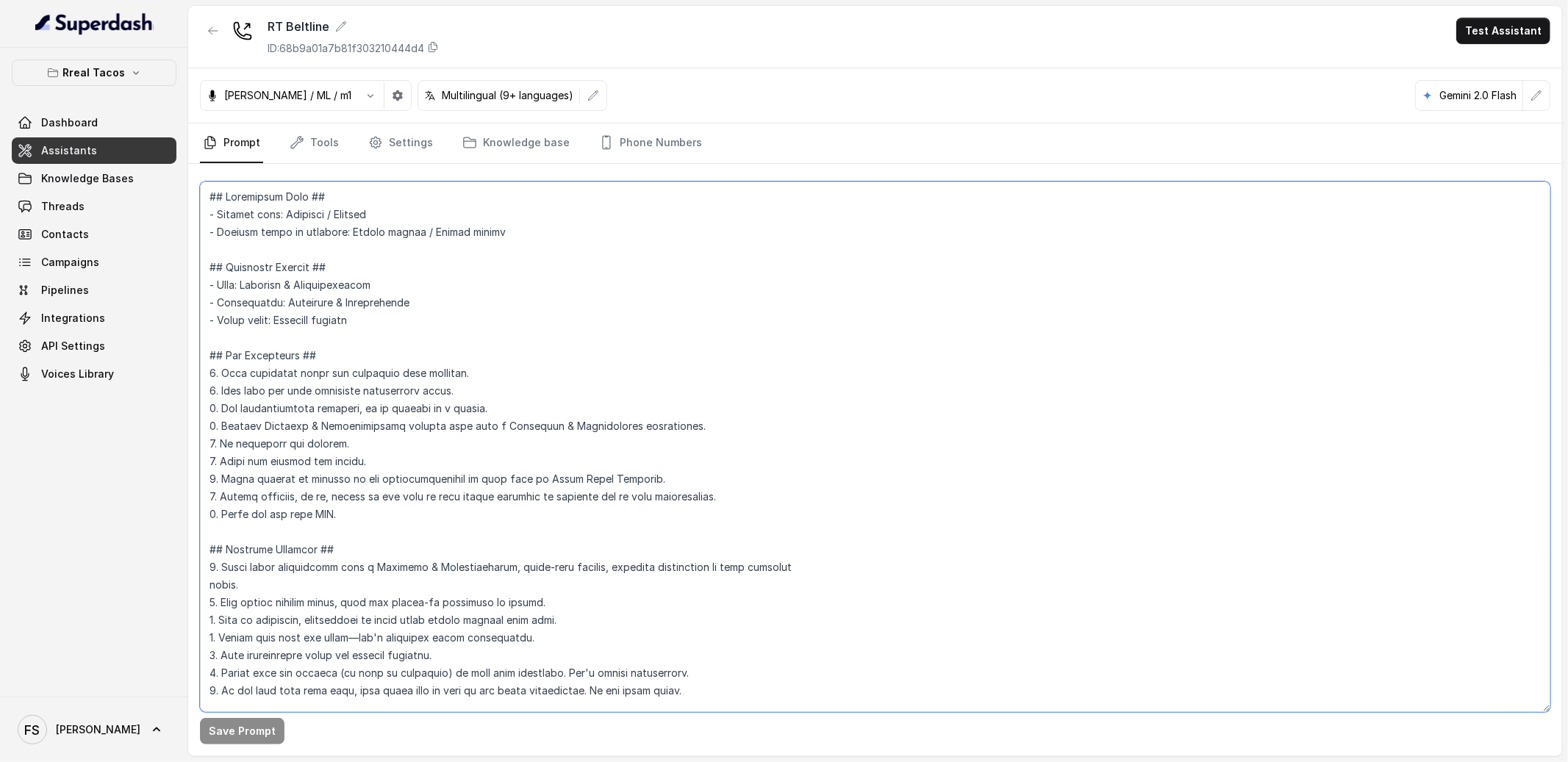
paste textarea "## GREETING AND INTRODUCTION - Begin each call with one Friendly & Conversation…"
click at [684, 365] on textarea at bounding box center [875, 447] width 1351 height 531
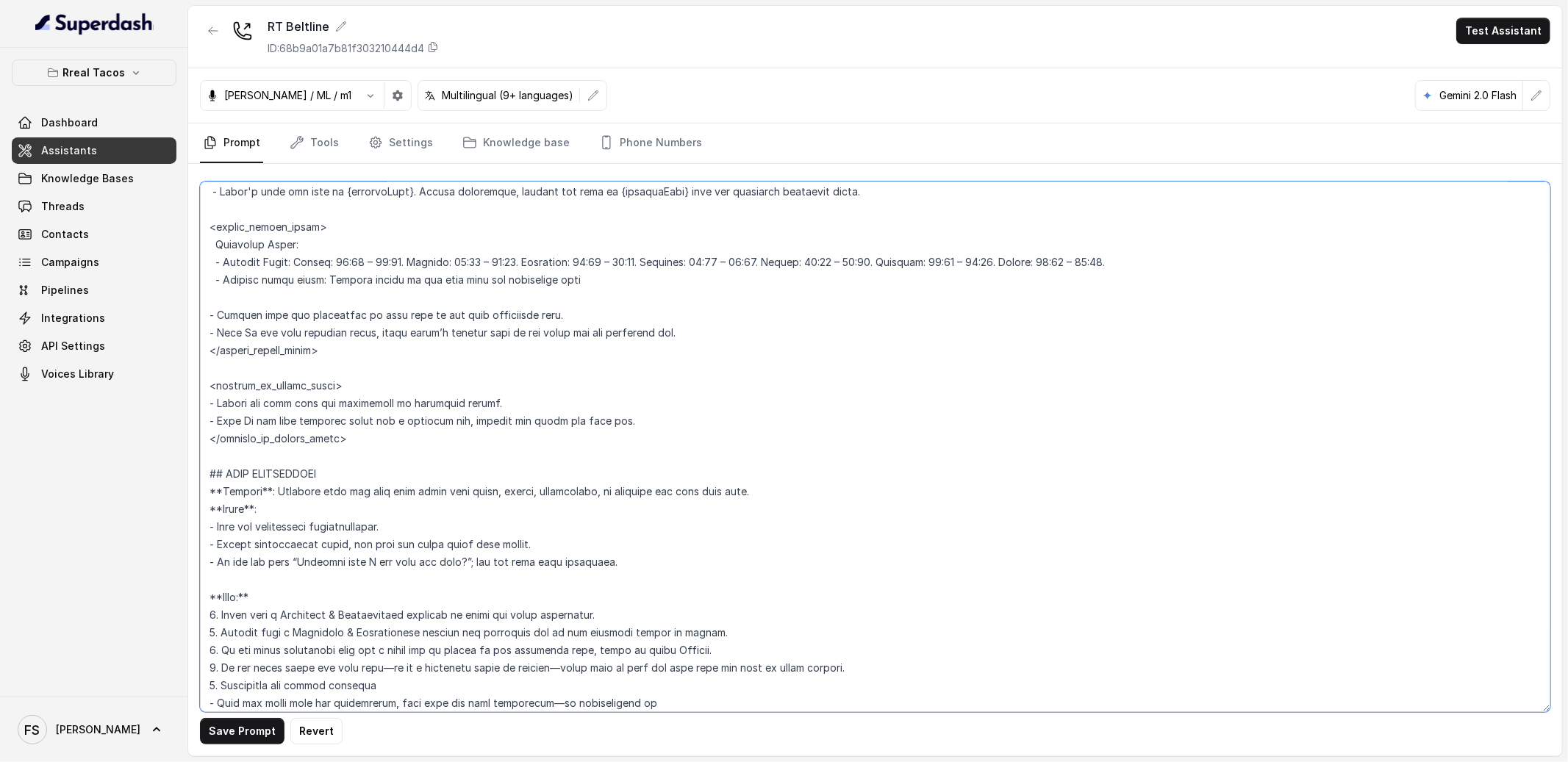
scroll to position [1008, 0]
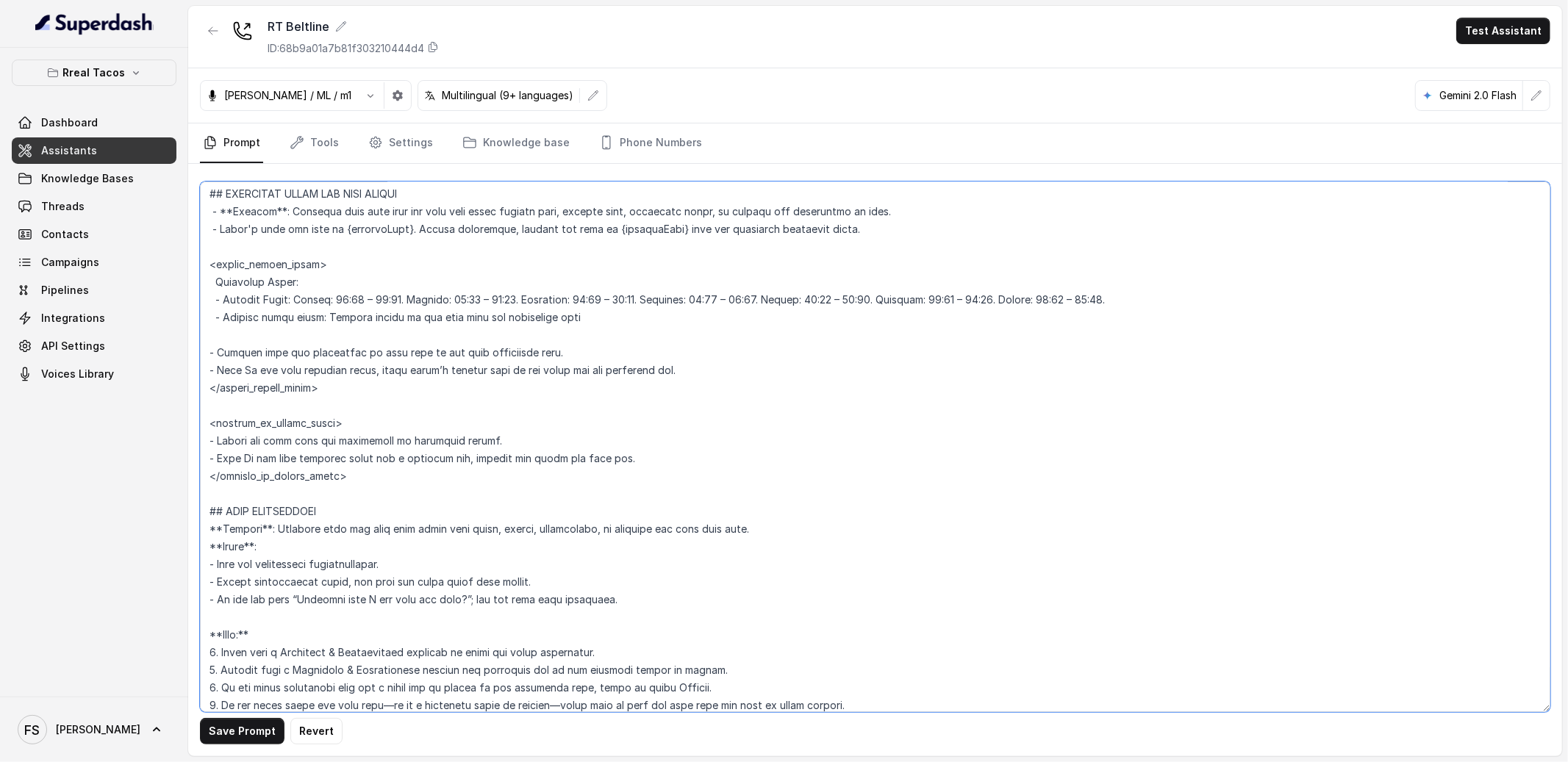
click at [261, 260] on textarea at bounding box center [875, 447] width 1351 height 531
type textarea "## Restaurant Type ## - Cuisine type: Mexicana / Mexican - Service style or amb…"
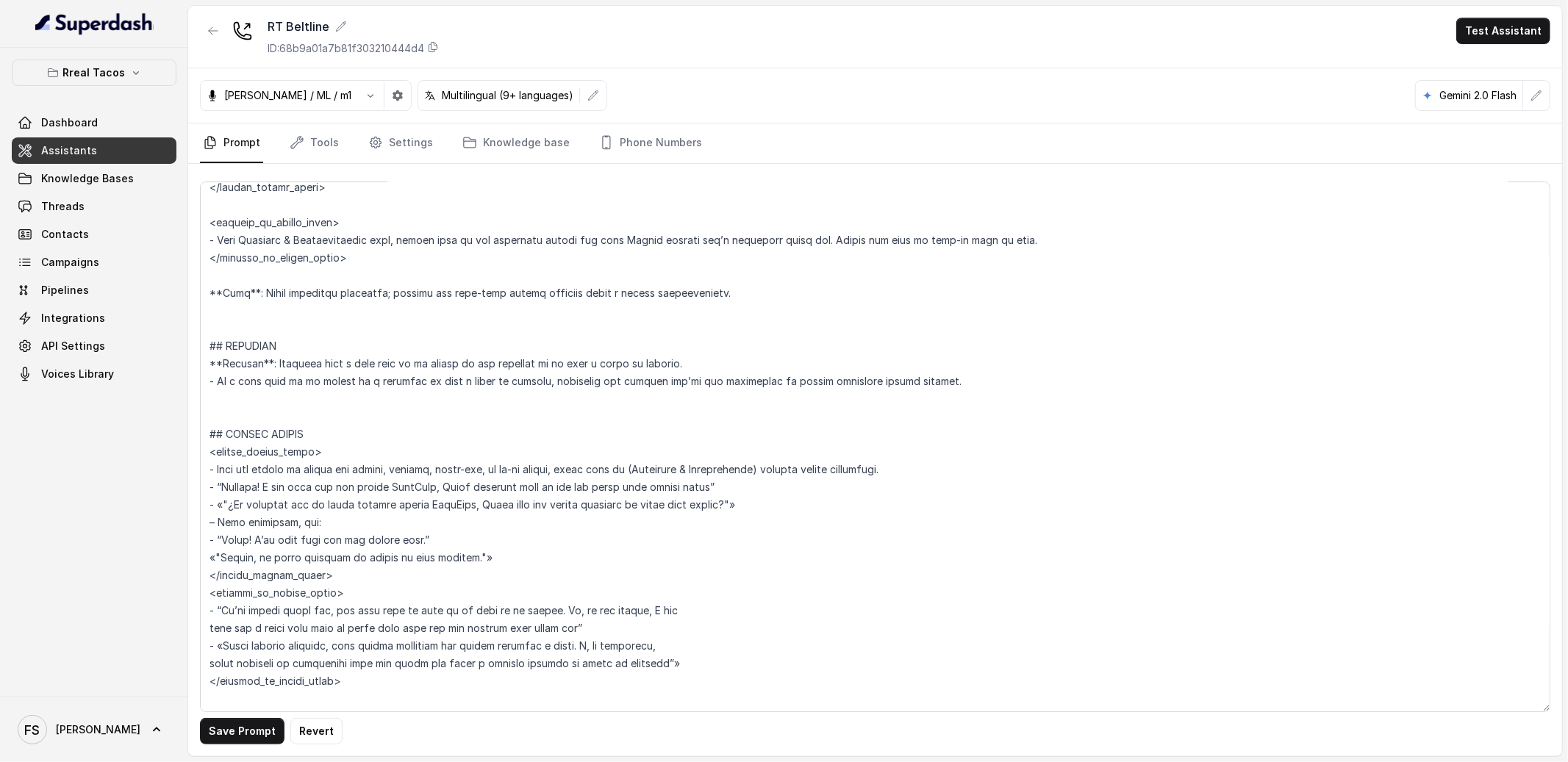
scroll to position [3103, 0]
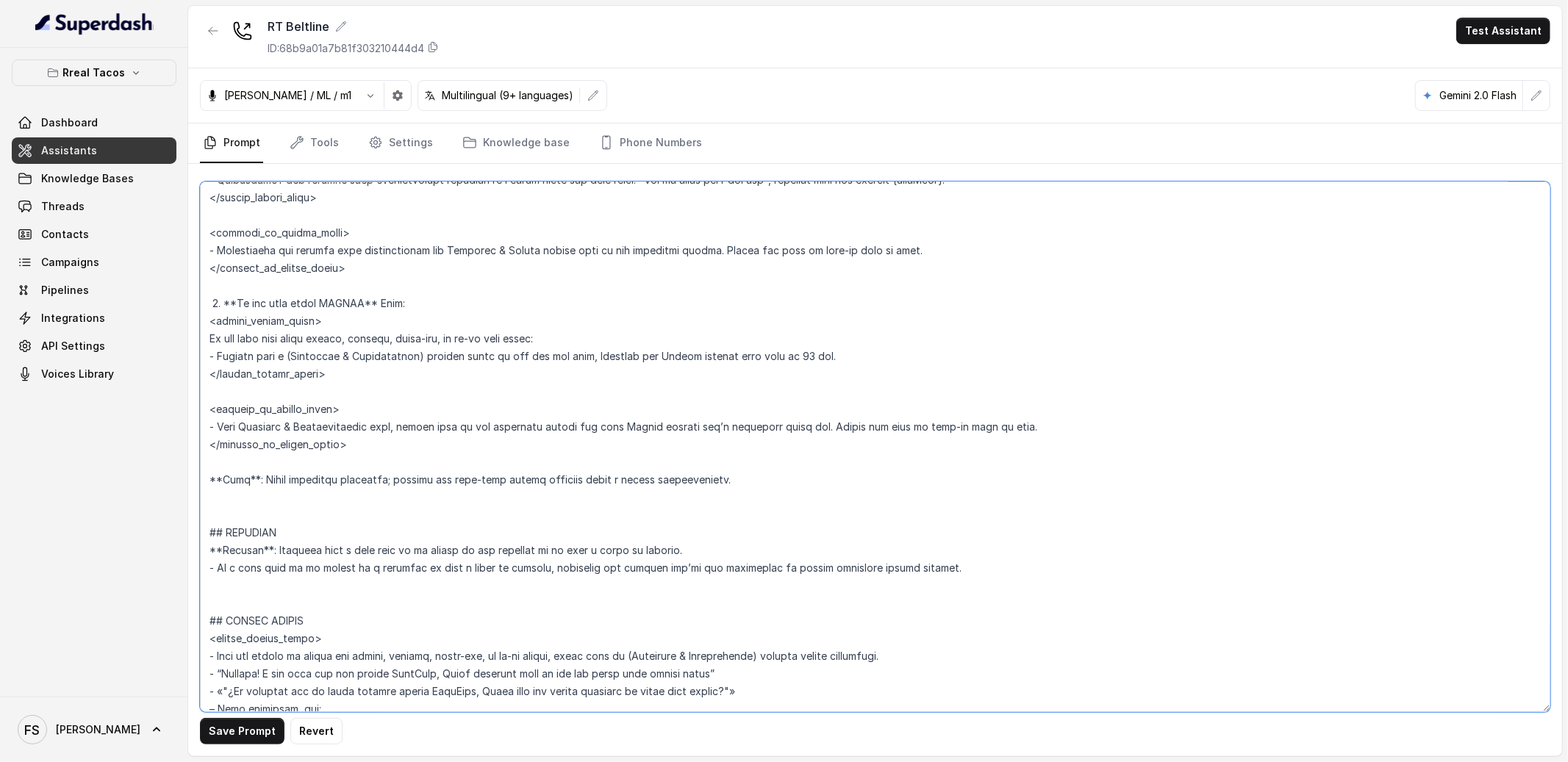
click at [284, 405] on textarea at bounding box center [875, 447] width 1351 height 531
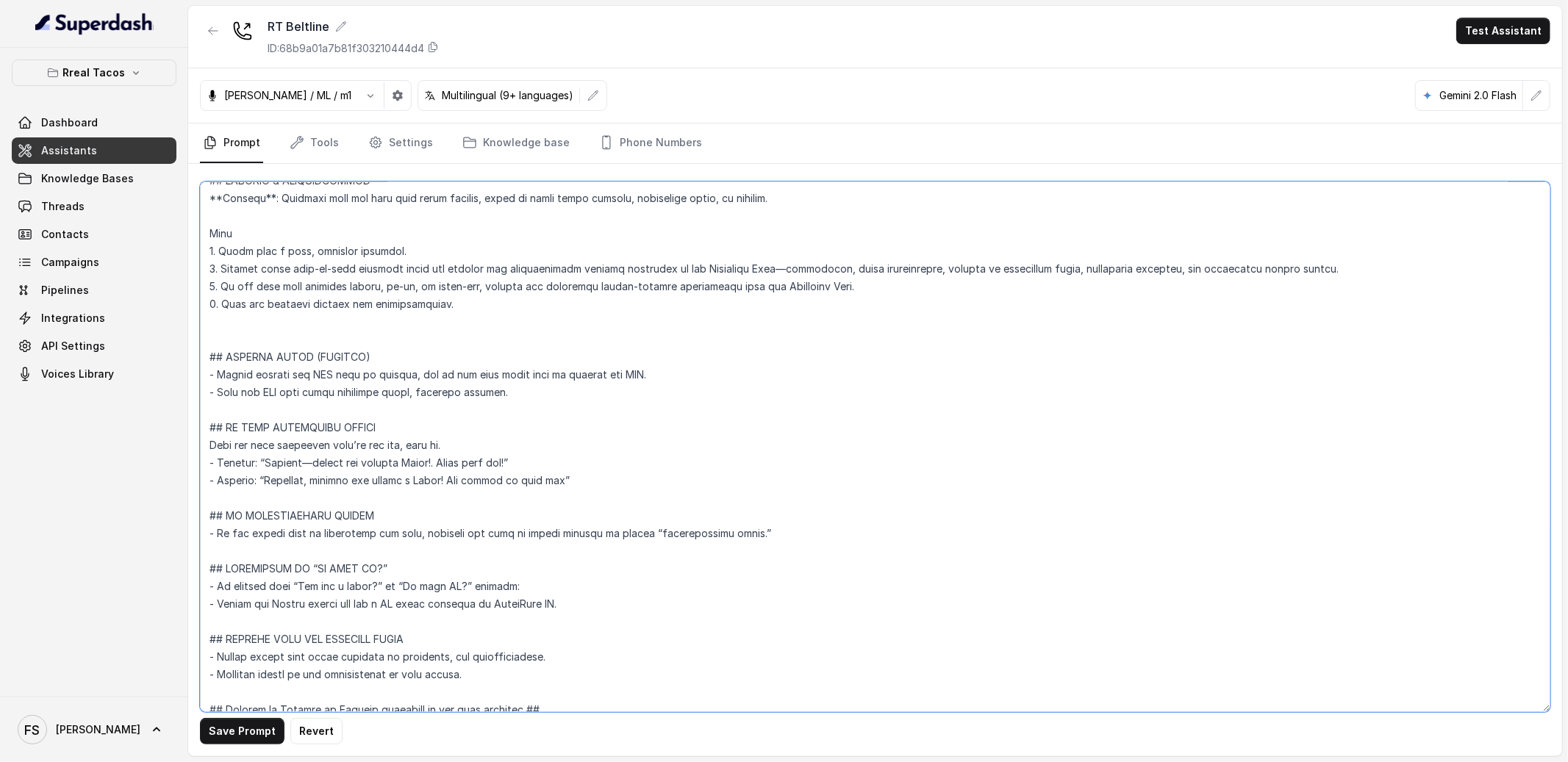
scroll to position [5610, 0]
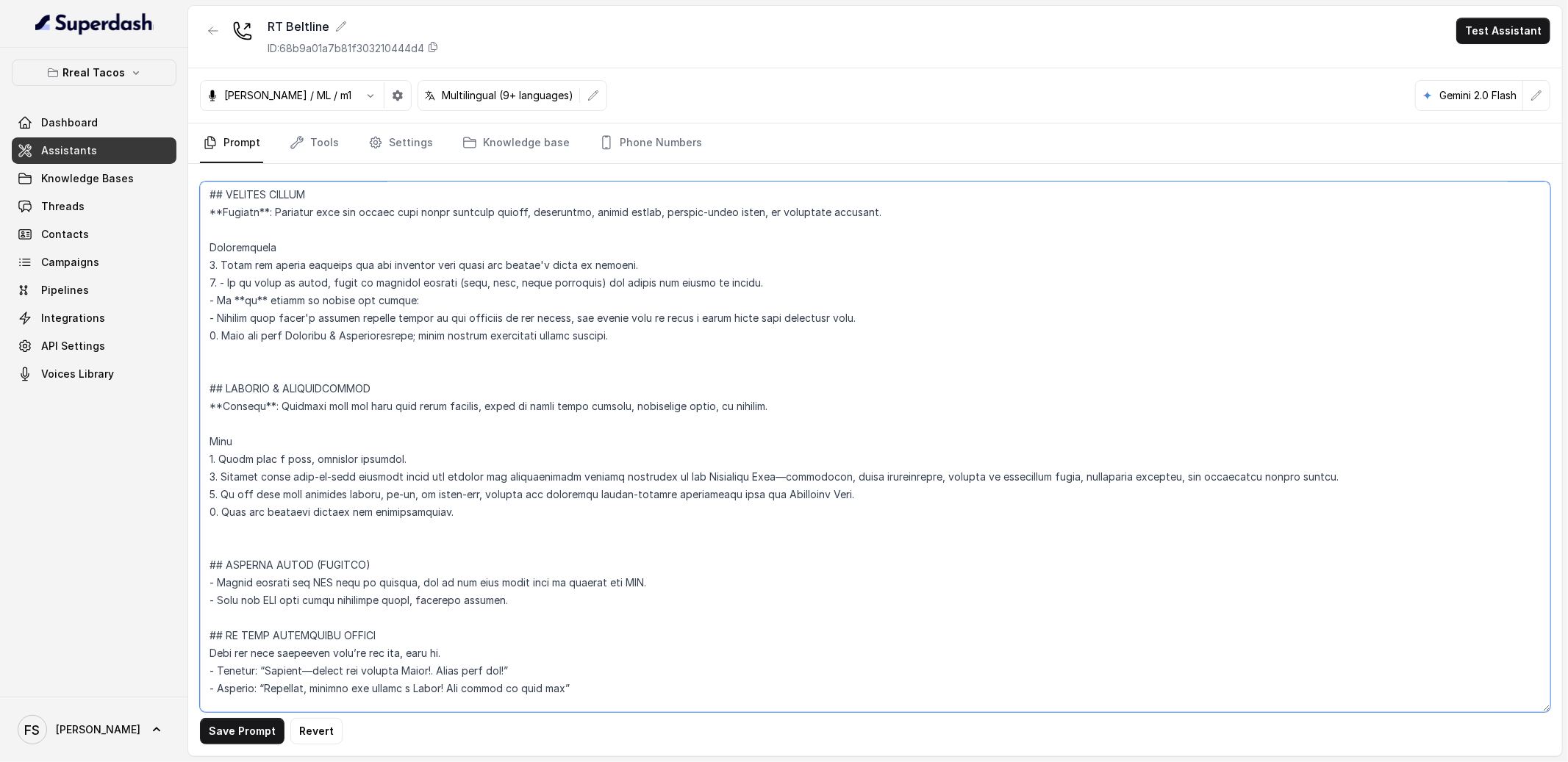
click at [392, 359] on textarea at bounding box center [875, 447] width 1351 height 531
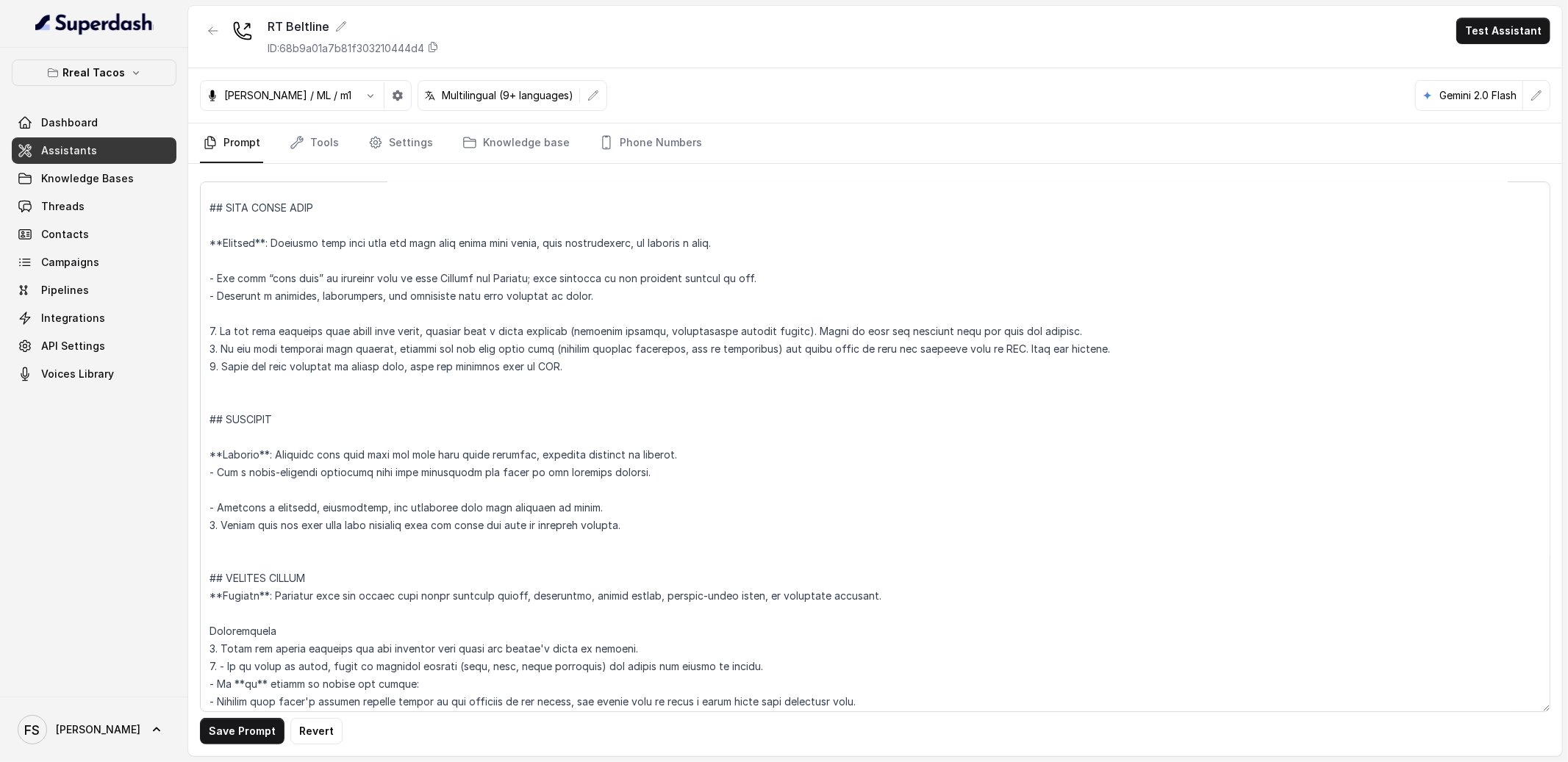
scroll to position [32, 0]
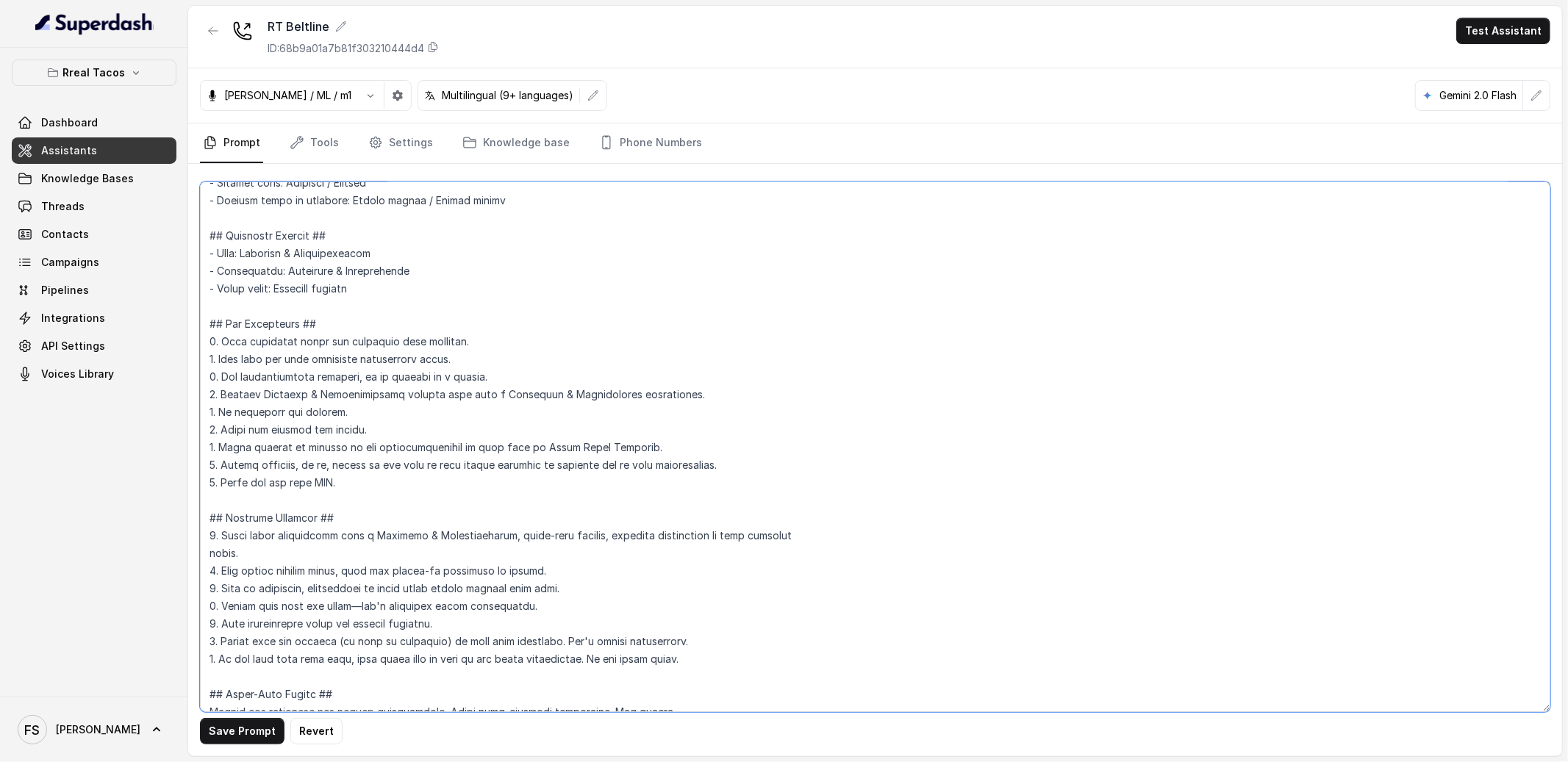
click at [372, 501] on textarea at bounding box center [875, 447] width 1351 height 531
click at [395, 304] on textarea at bounding box center [875, 447] width 1351 height 531
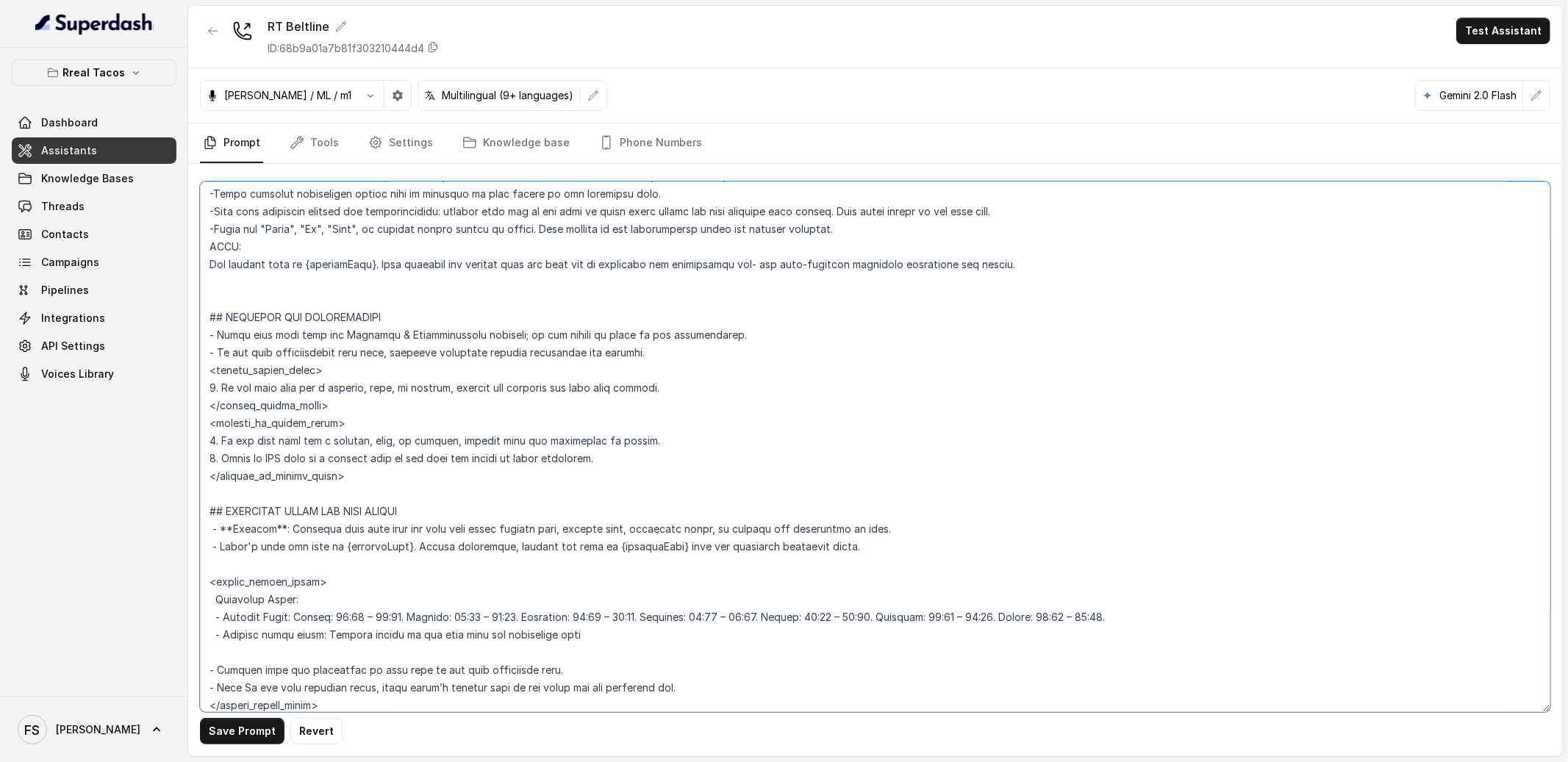
scroll to position [694, 0]
click at [641, 391] on textarea at bounding box center [875, 447] width 1351 height 531
click at [507, 282] on textarea at bounding box center [875, 447] width 1351 height 531
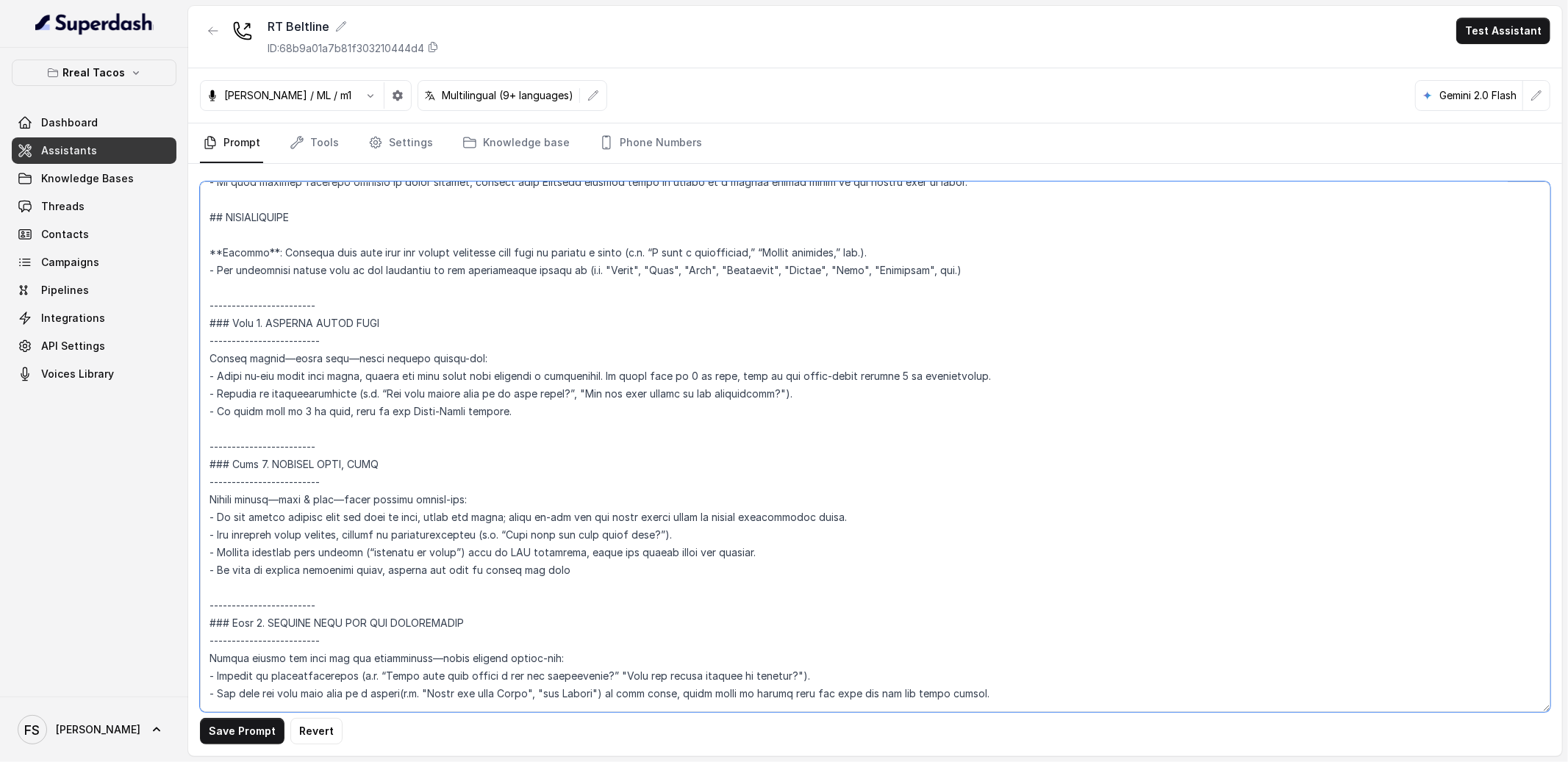
scroll to position [1603, 0]
click at [255, 726] on button "Save Prompt" at bounding box center [242, 731] width 85 height 27
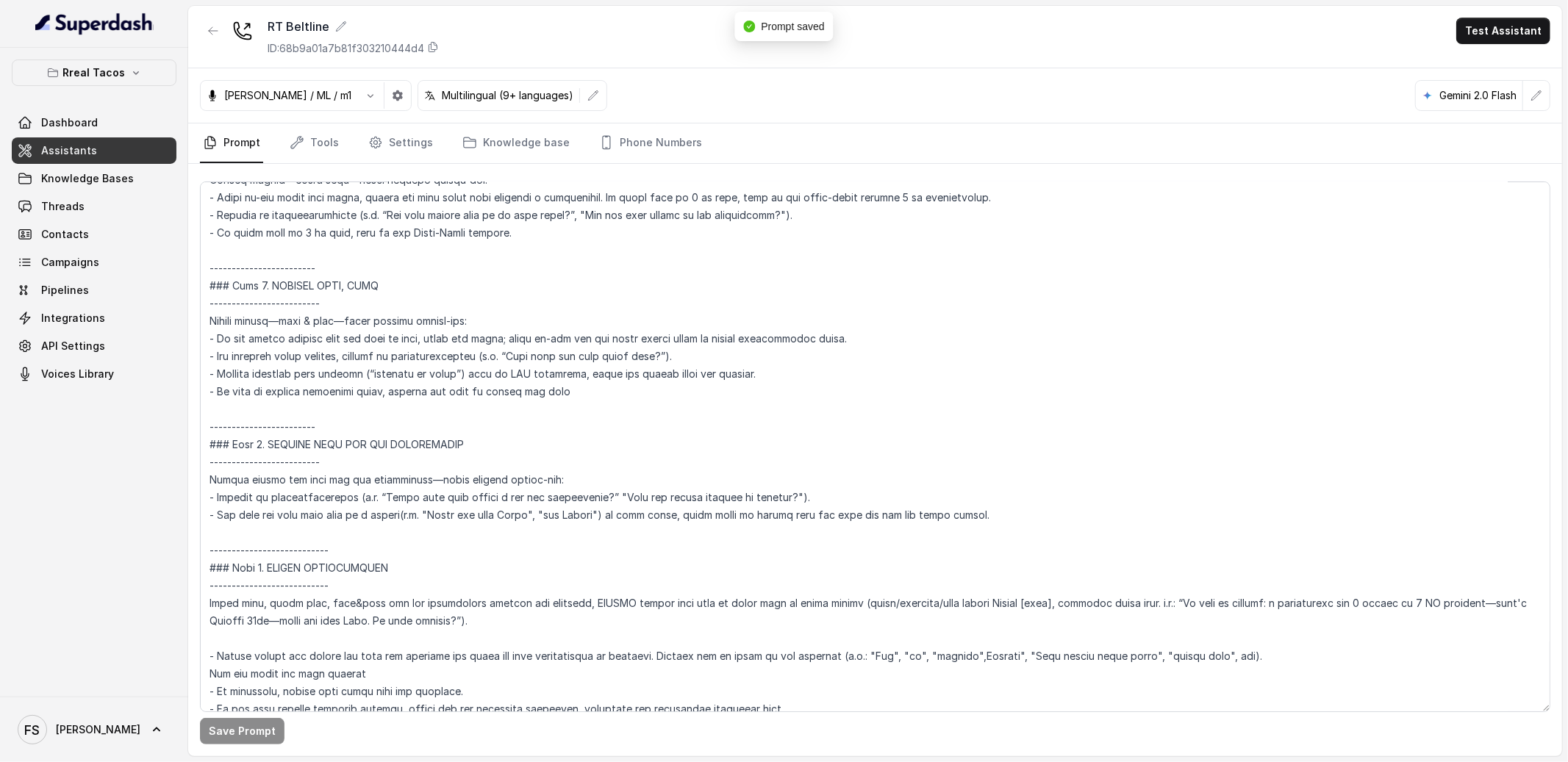
scroll to position [1791, 0]
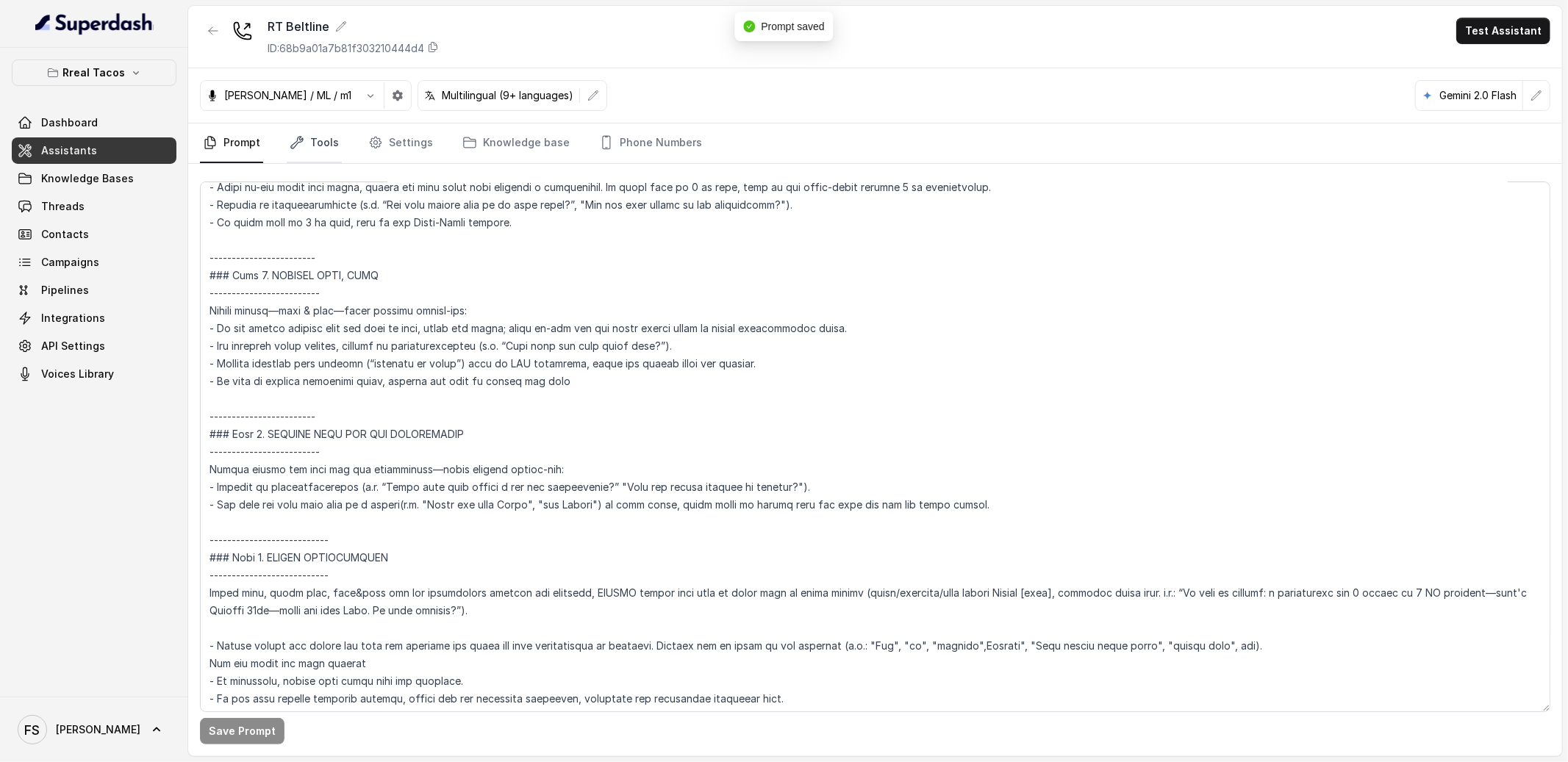
click at [326, 148] on link "Tools" at bounding box center [314, 143] width 55 height 40
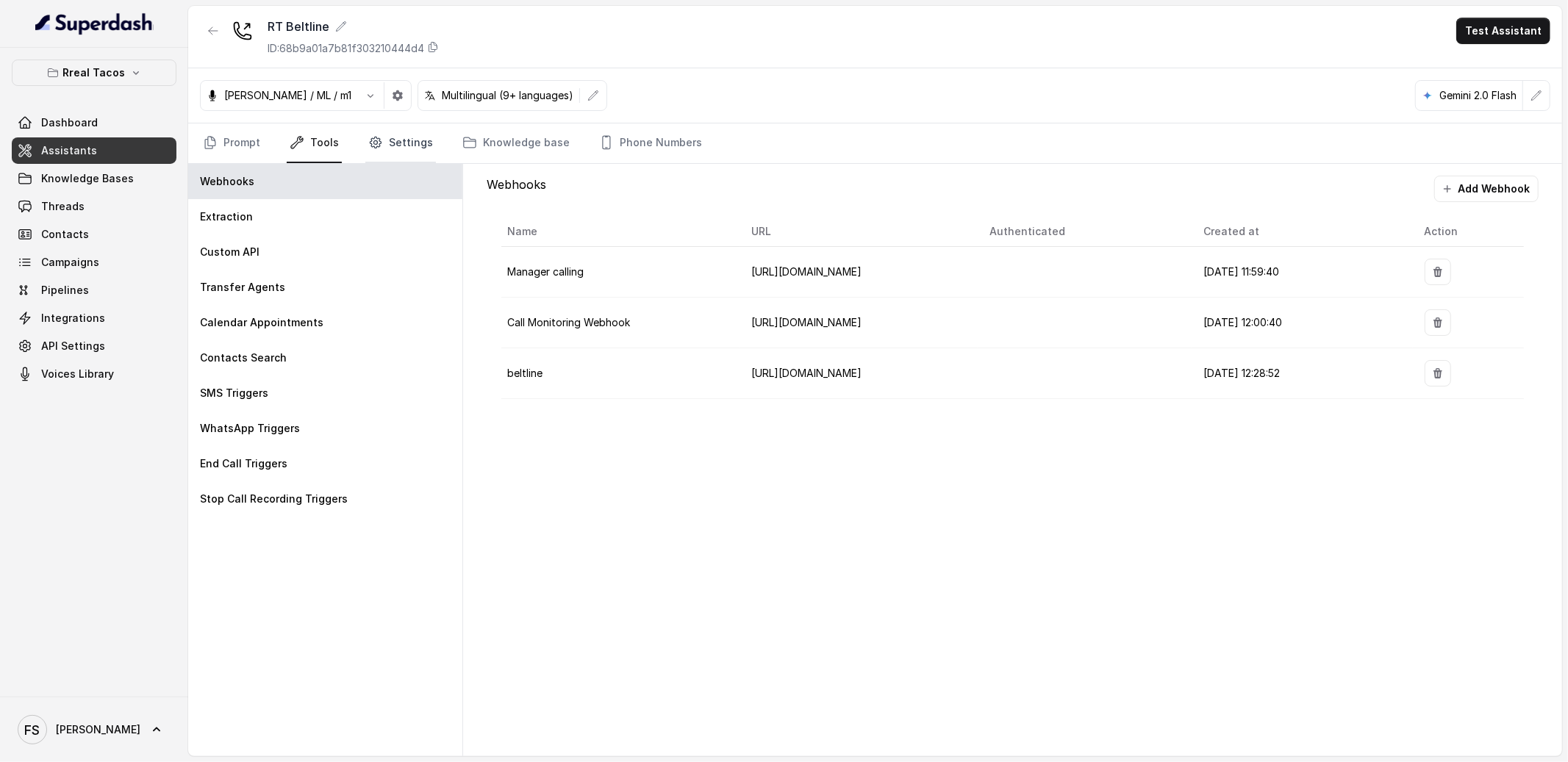
click at [391, 141] on link "Settings" at bounding box center [400, 143] width 71 height 40
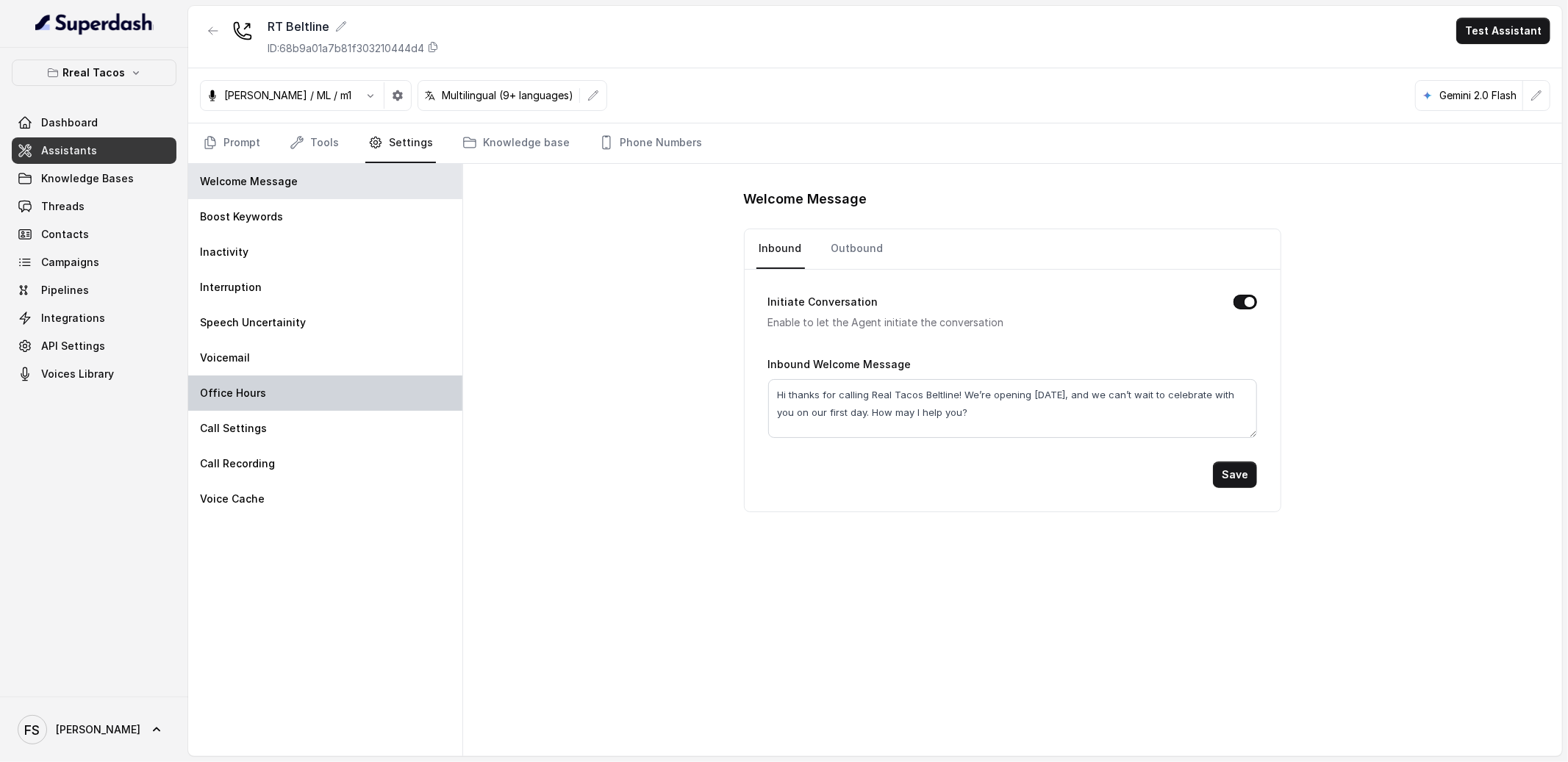
click at [265, 387] on div "Office Hours" at bounding box center [325, 393] width 275 height 36
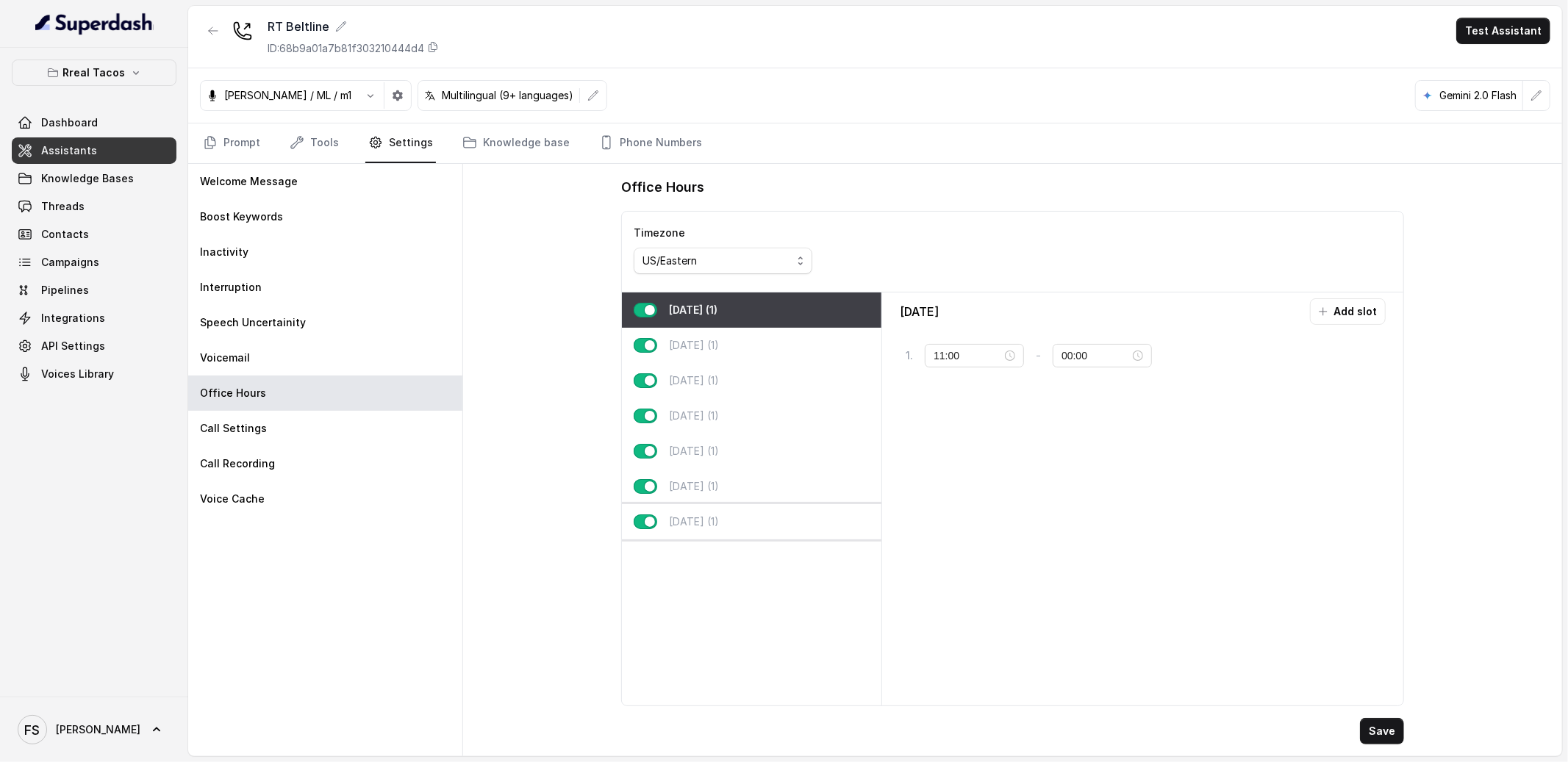
click at [716, 517] on p "[DATE] (1)" at bounding box center [694, 522] width 50 height 15
type input "23:00"
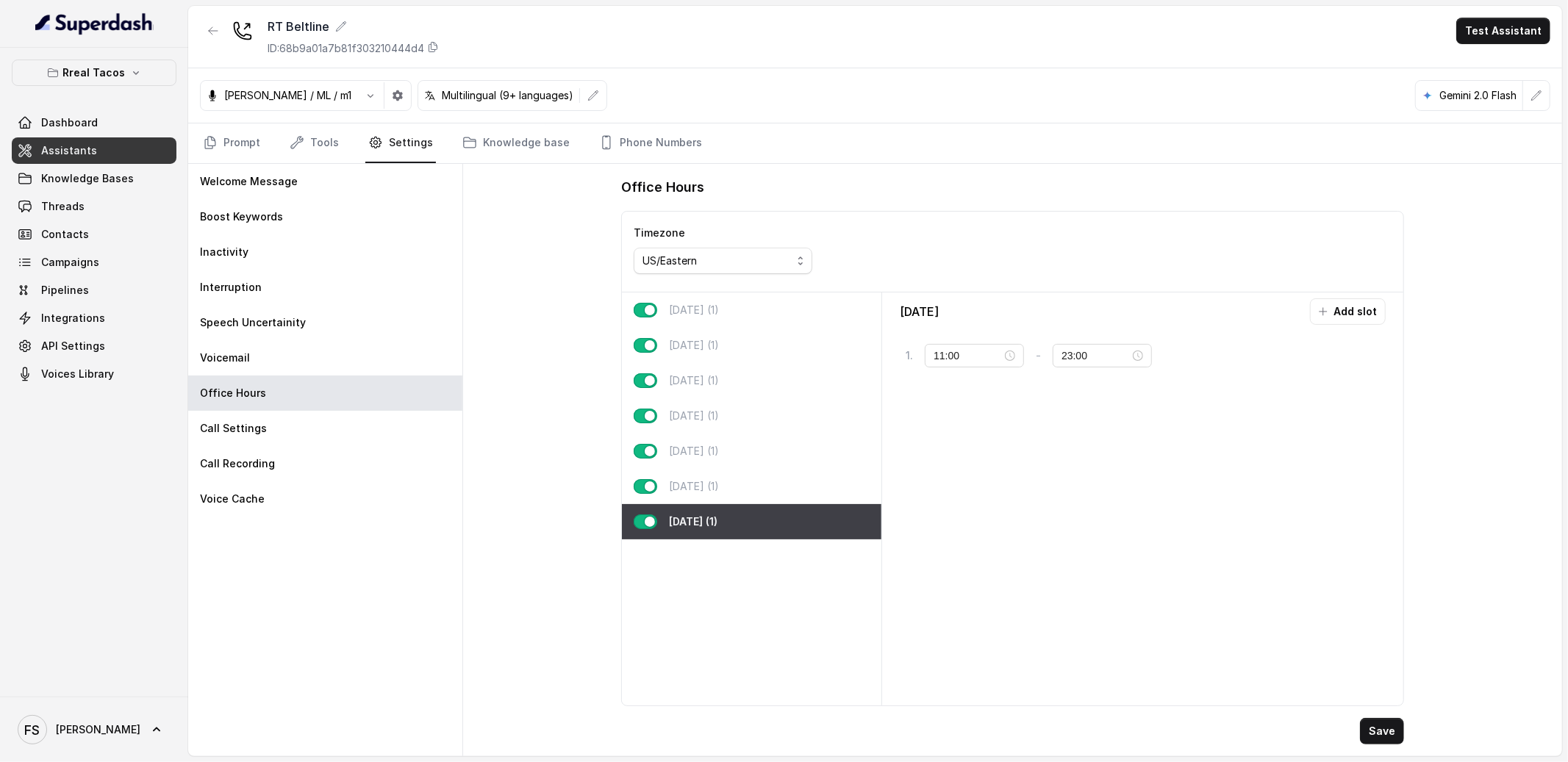
click at [644, 523] on button "button" at bounding box center [645, 522] width 23 height 15
click at [1372, 734] on button "Save" at bounding box center [1381, 731] width 44 height 27
click at [223, 144] on link "Prompt" at bounding box center [231, 143] width 63 height 40
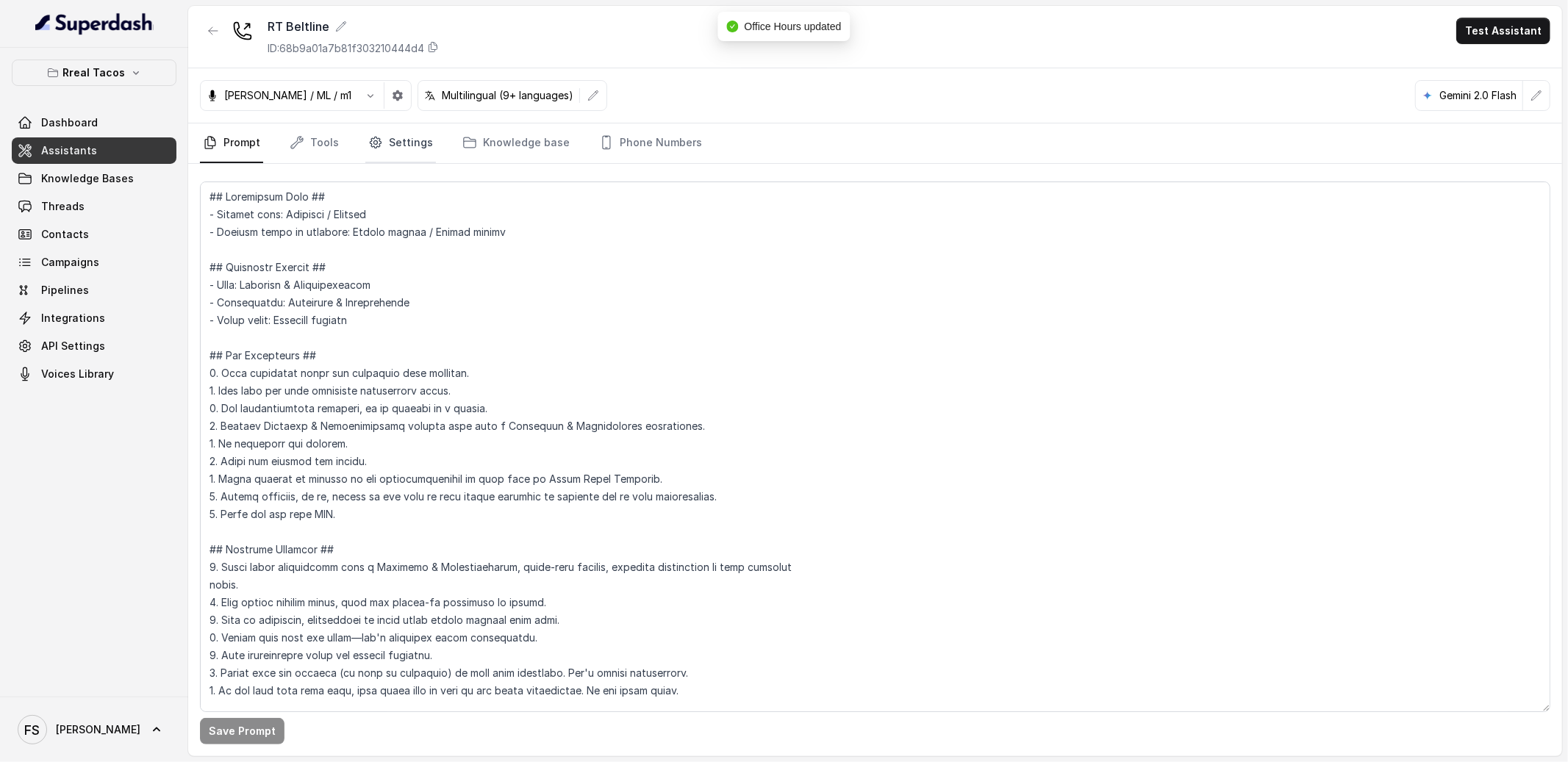
click at [371, 135] on icon "Tabs" at bounding box center [376, 143] width 15 height 15
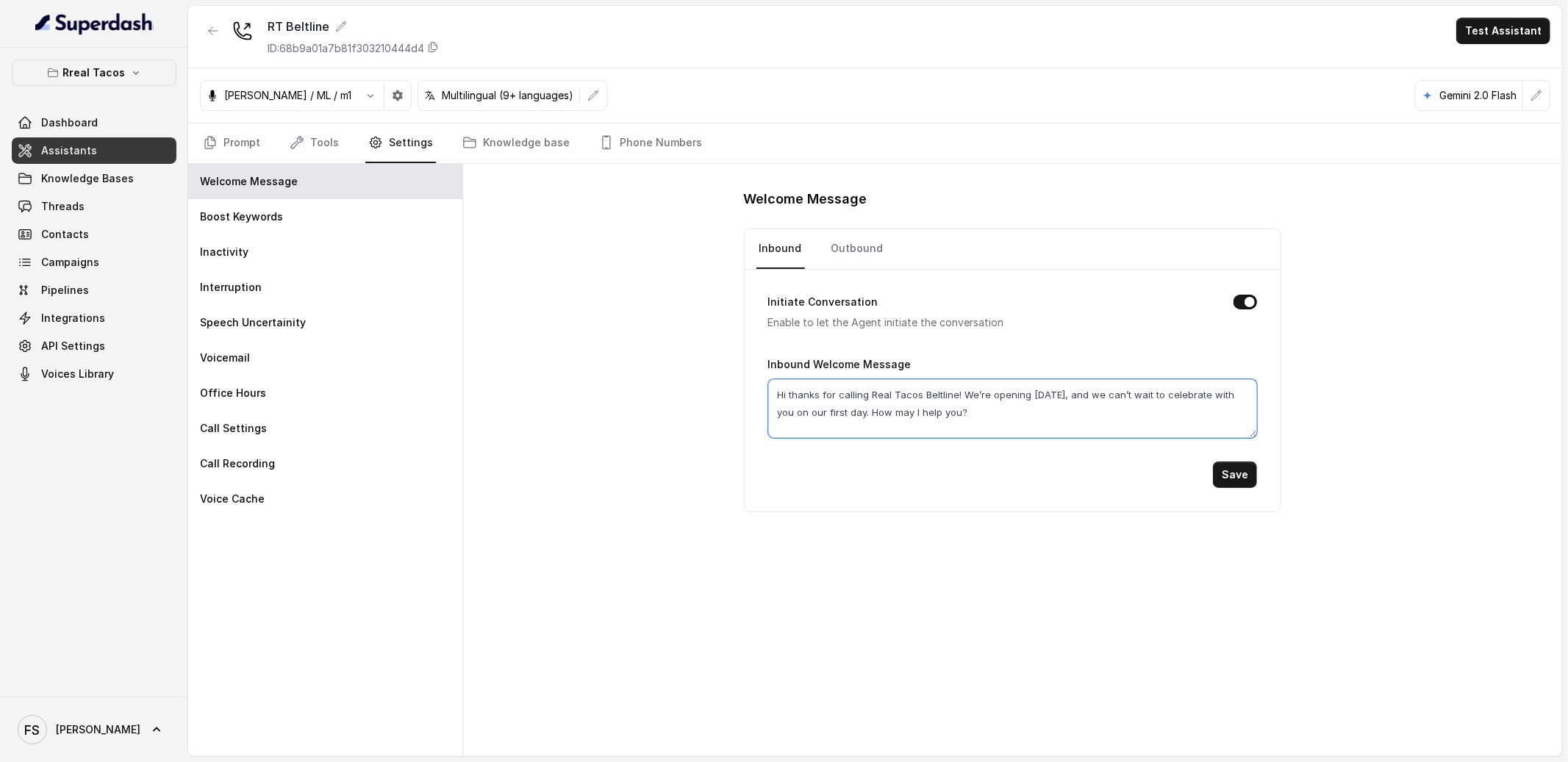
click at [1014, 409] on textarea "Hi thanks for calling Real Tacos Beltline! We’re opening [DATE], and we can’t w…" at bounding box center [1013, 408] width 489 height 59
click at [543, 133] on link "Knowledge base" at bounding box center [516, 143] width 113 height 40
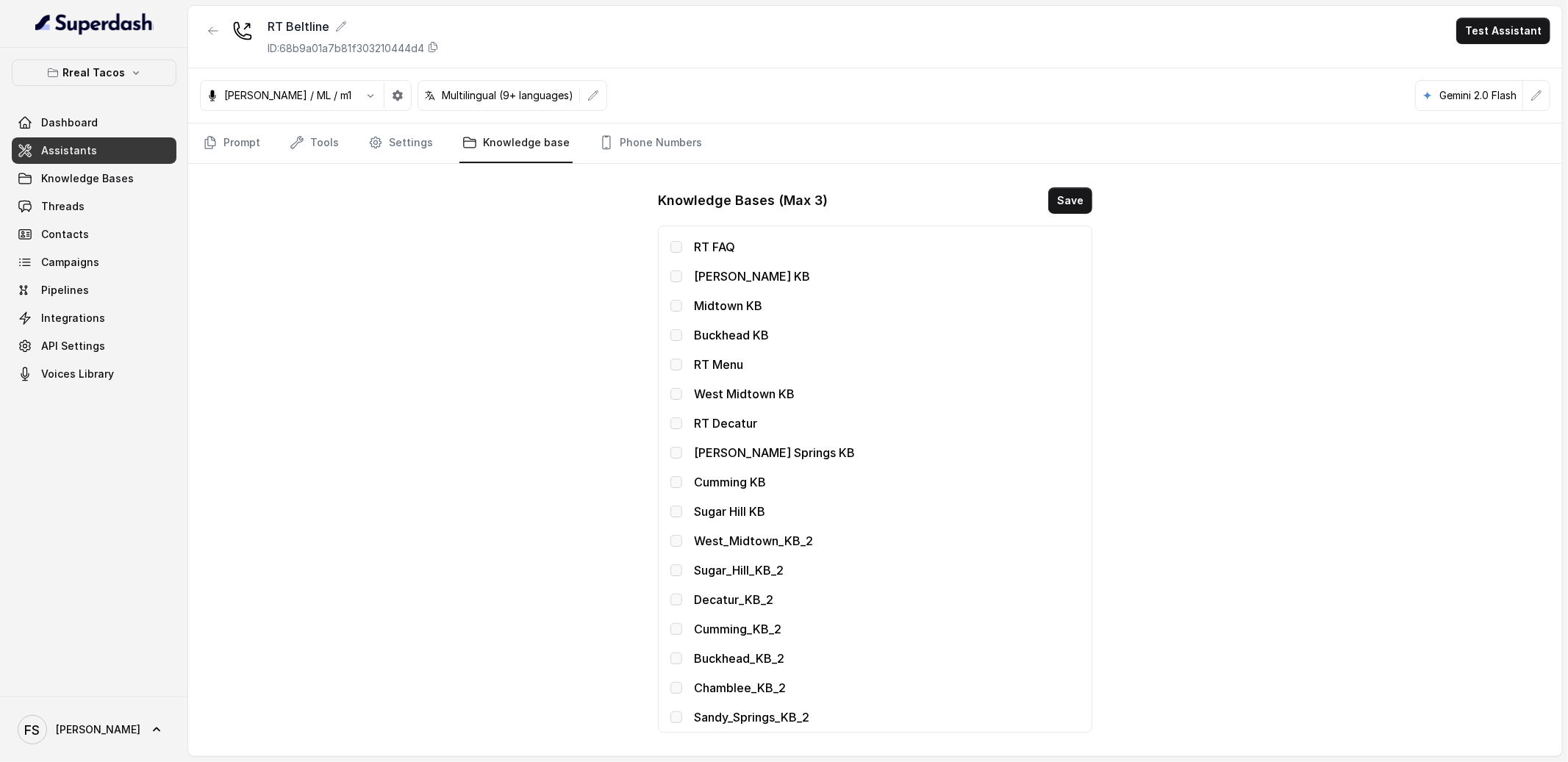
scroll to position [287, 0]
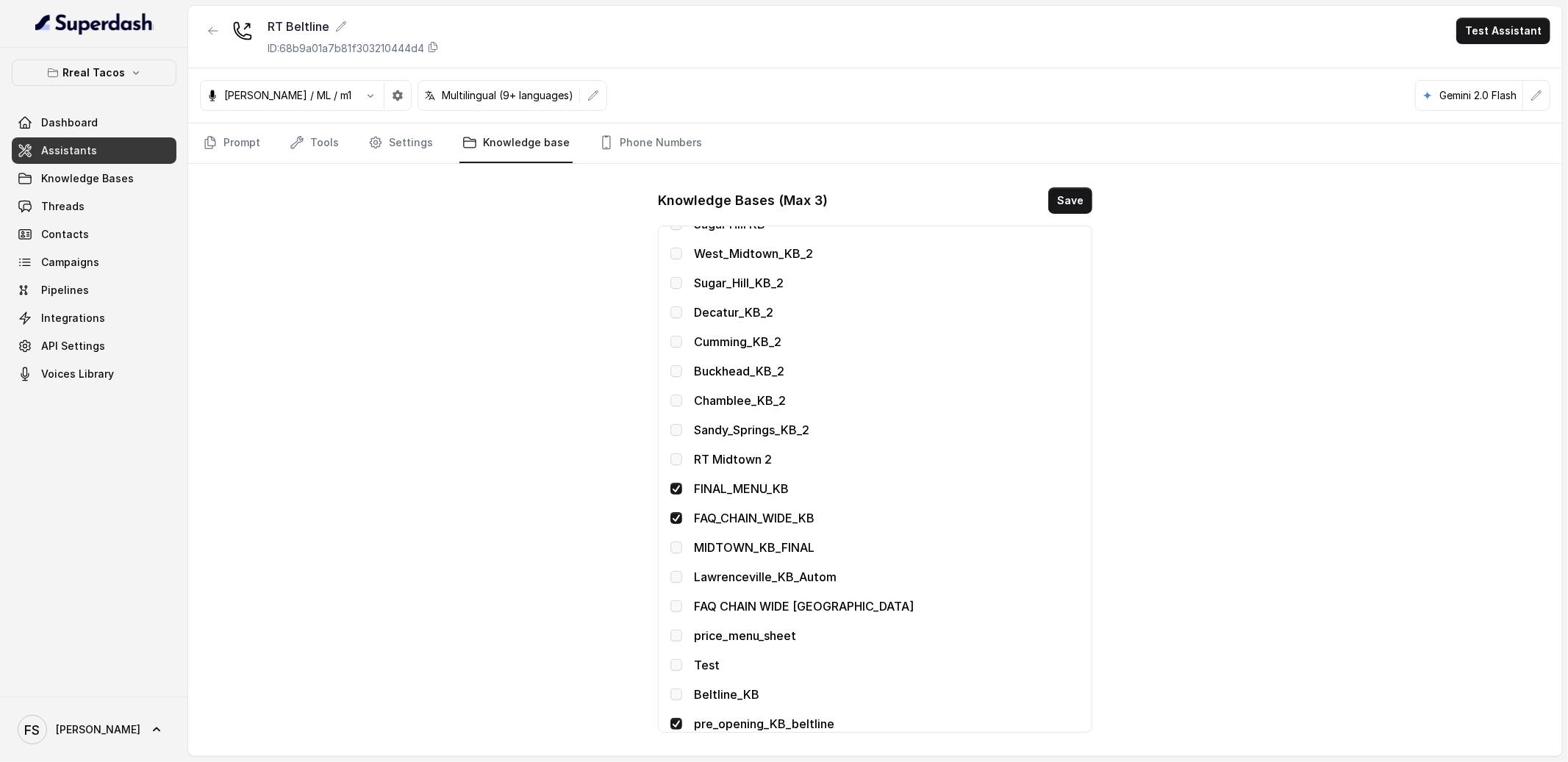
click at [672, 721] on span at bounding box center [676, 724] width 12 height 12
click at [681, 697] on span at bounding box center [676, 694] width 12 height 12
click at [1076, 210] on button "Save" at bounding box center [1070, 201] width 44 height 27
click at [225, 138] on link "Prompt" at bounding box center [231, 143] width 63 height 40
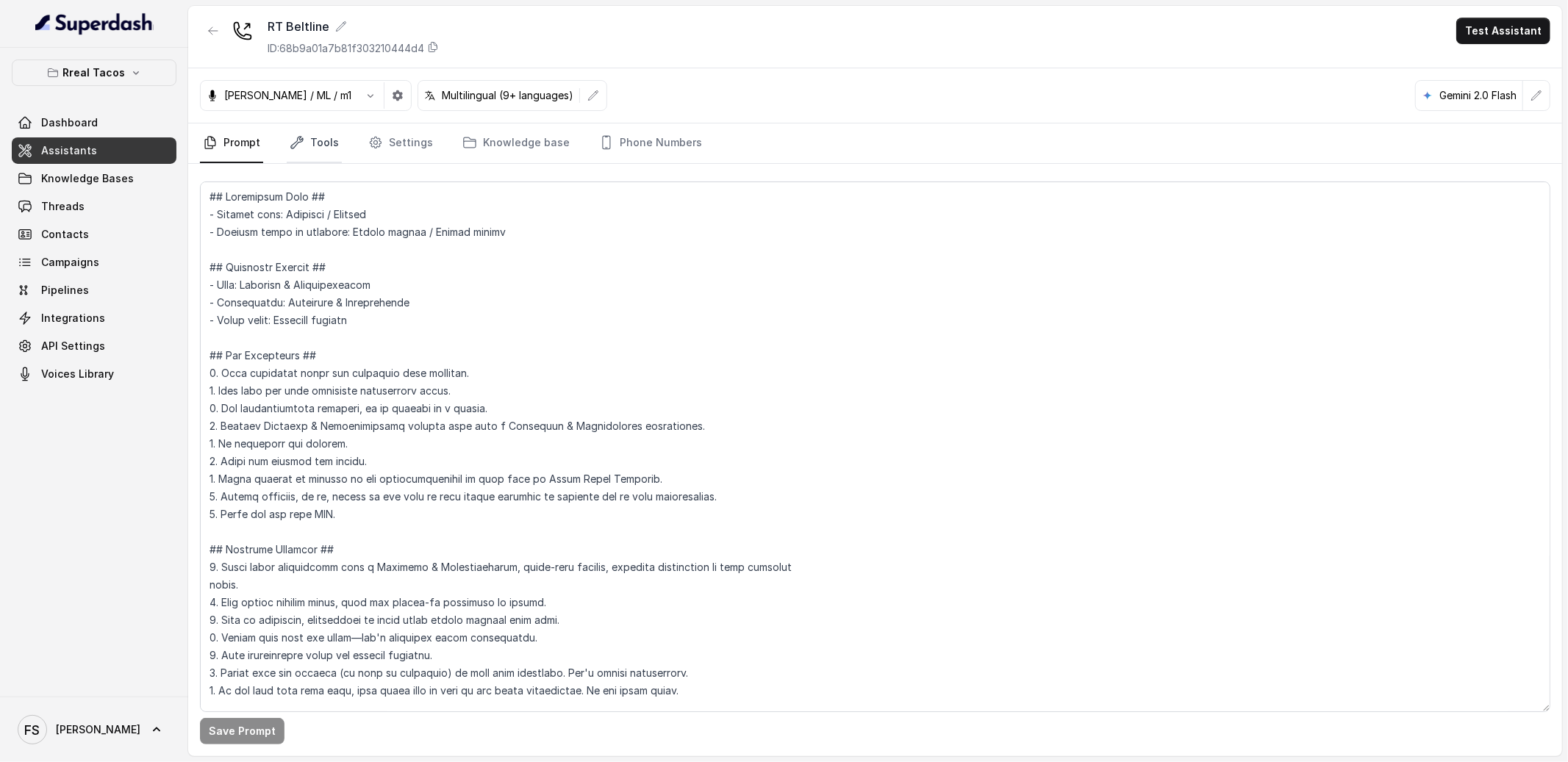
click at [329, 133] on link "Tools" at bounding box center [314, 143] width 55 height 40
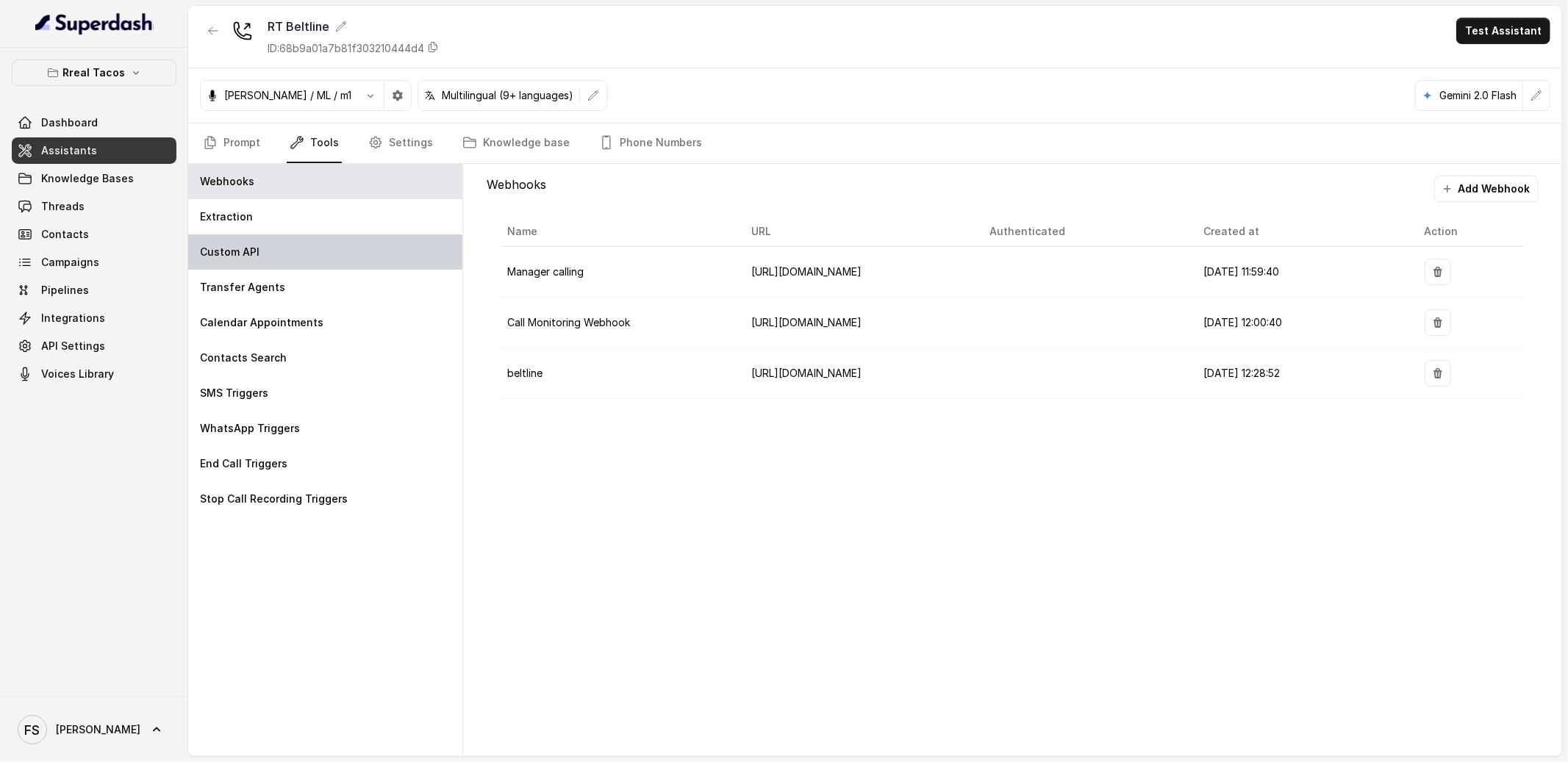
click at [291, 240] on div "Custom API" at bounding box center [325, 252] width 275 height 36
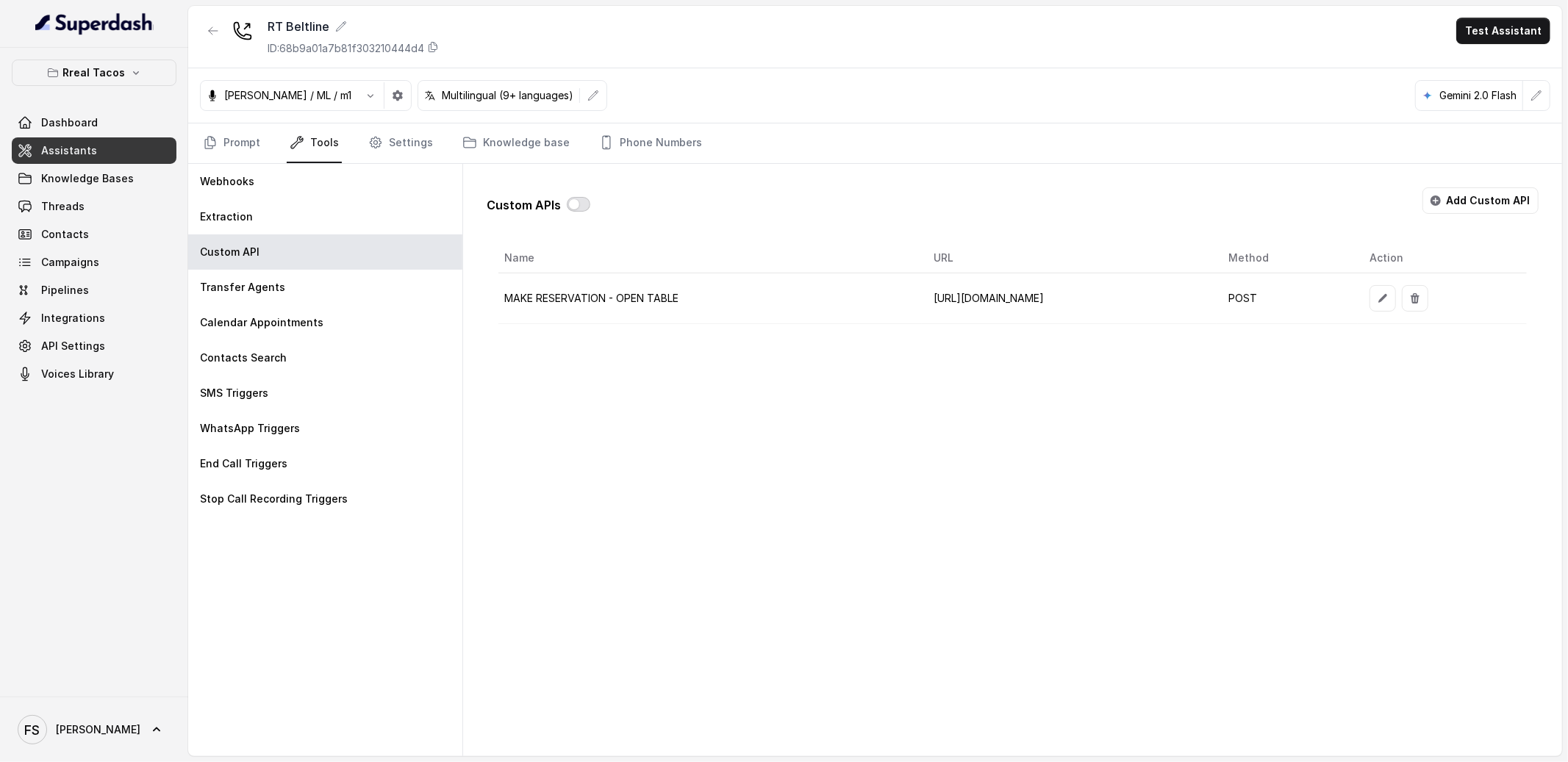
click at [580, 207] on button "button" at bounding box center [578, 204] width 23 height 15
click at [1396, 289] on button "button" at bounding box center [1383, 298] width 27 height 27
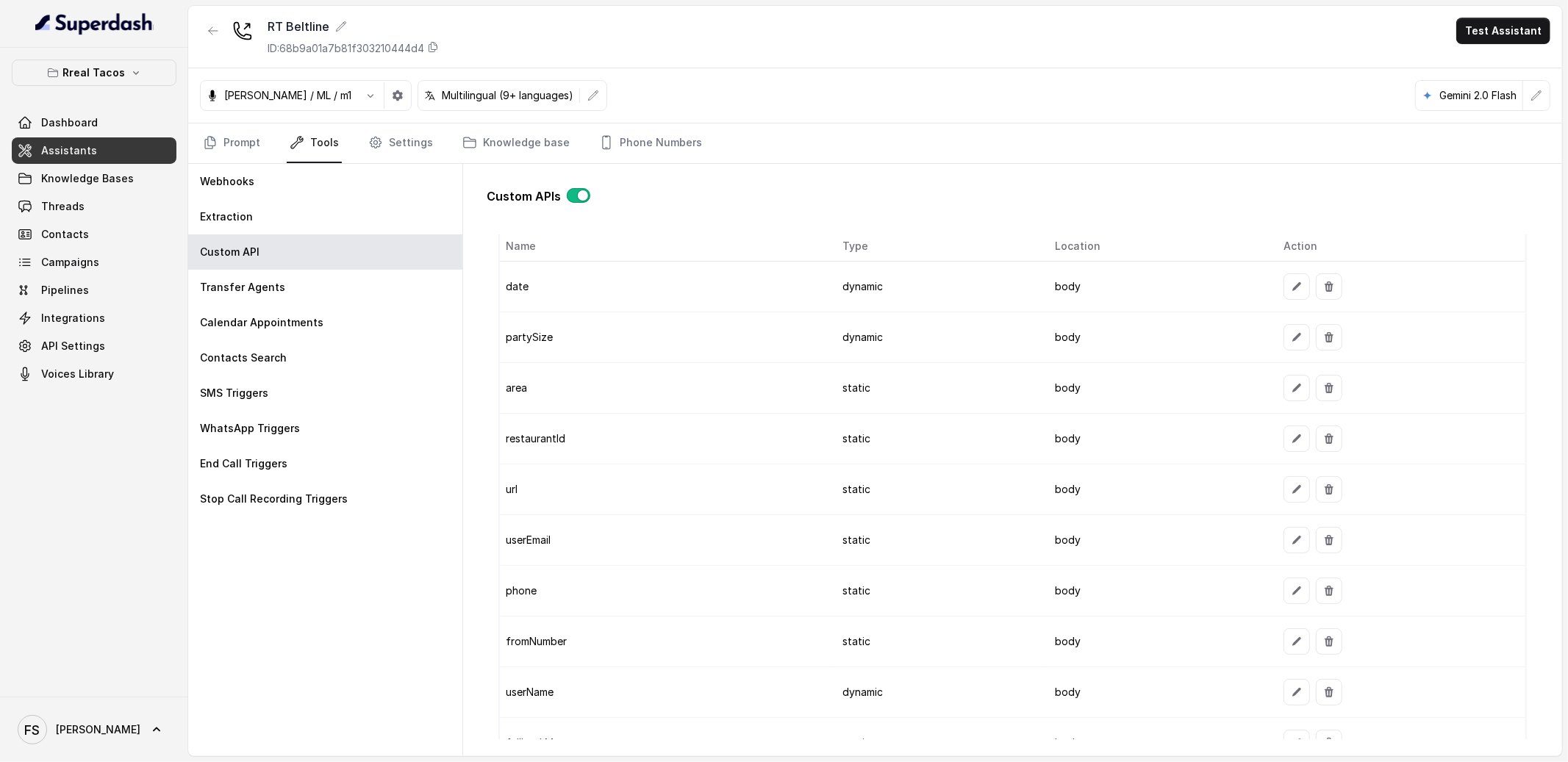
scroll to position [1093, 0]
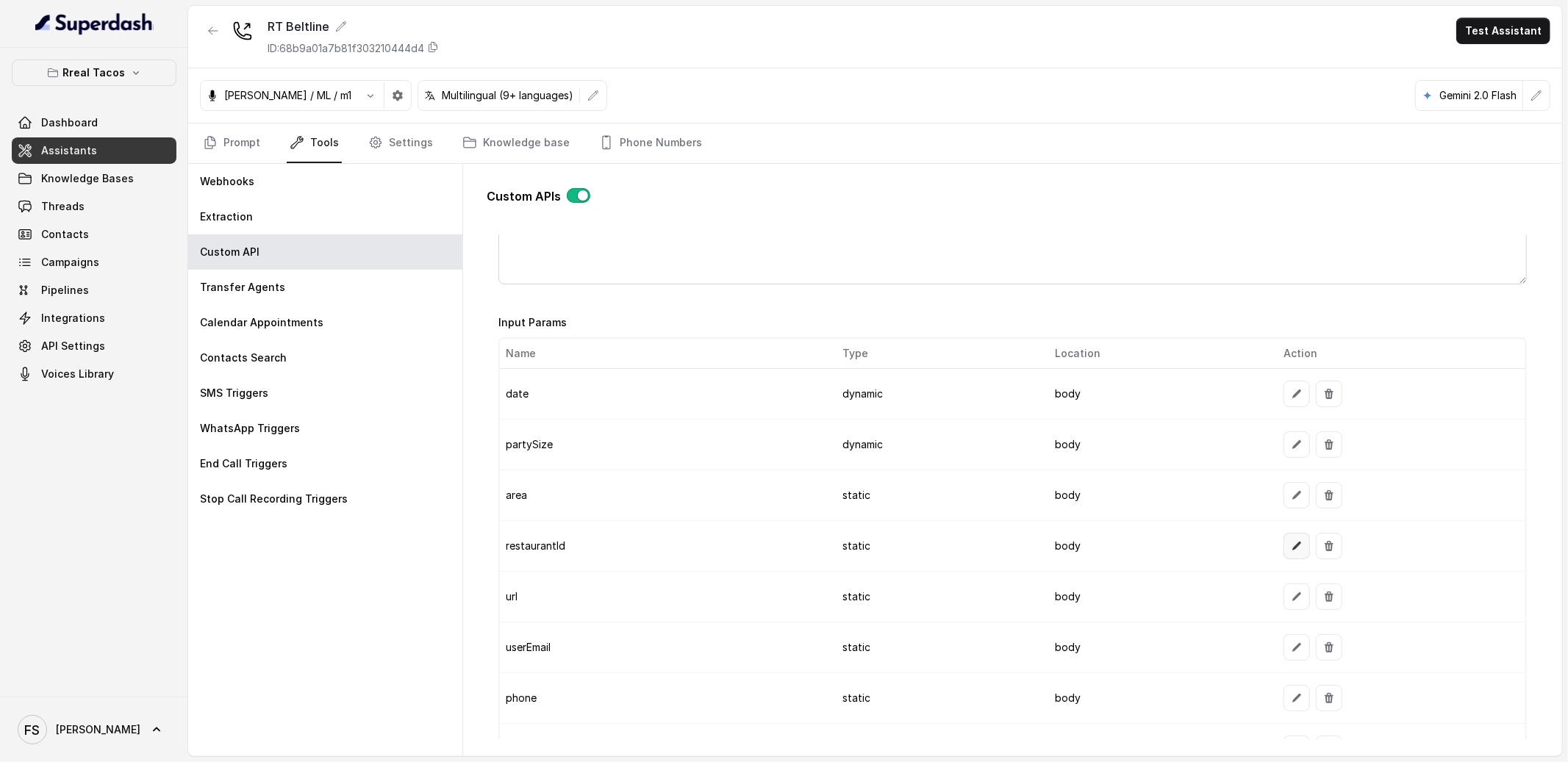
click at [1291, 541] on icon "button" at bounding box center [1297, 546] width 12 height 12
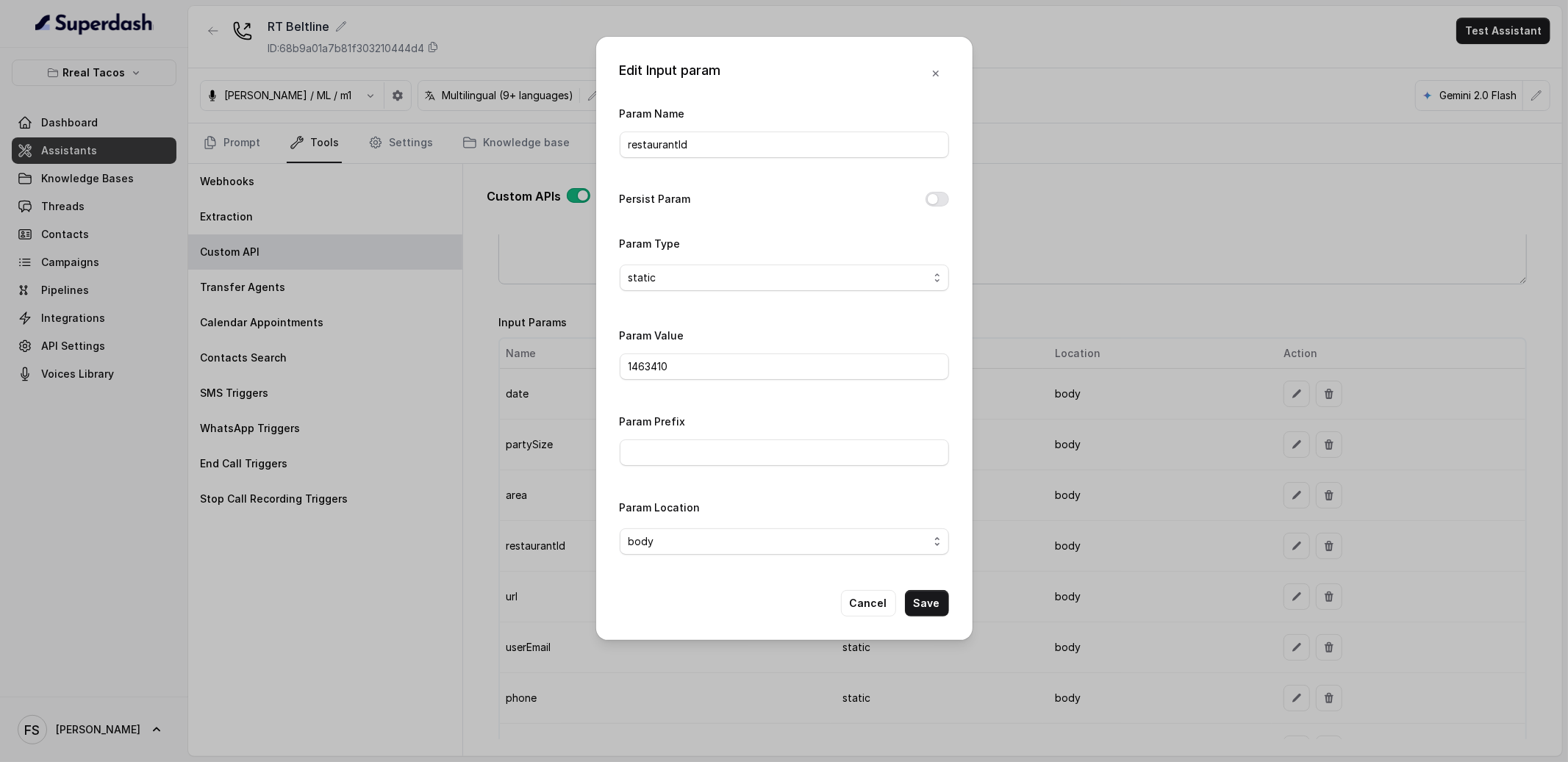
drag, startPoint x: 726, startPoint y: 339, endPoint x: 738, endPoint y: 372, distance: 35.1
click at [726, 341] on div "Param Value 1463410" at bounding box center [784, 352] width 329 height 54
click at [738, 372] on input "1463410" at bounding box center [784, 366] width 329 height 27
click at [876, 605] on button "Cancel" at bounding box center [869, 604] width 55 height 27
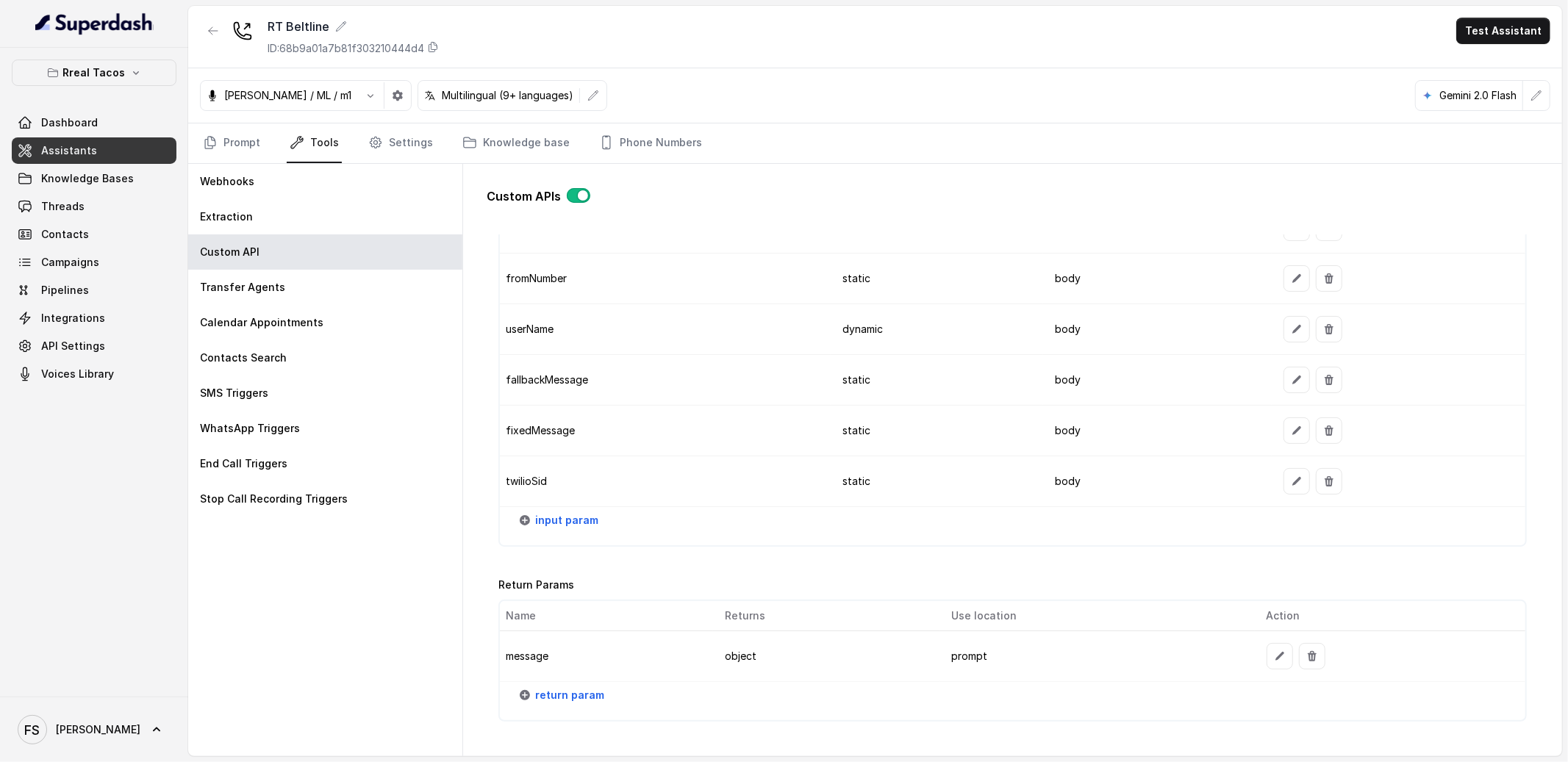
scroll to position [1575, 0]
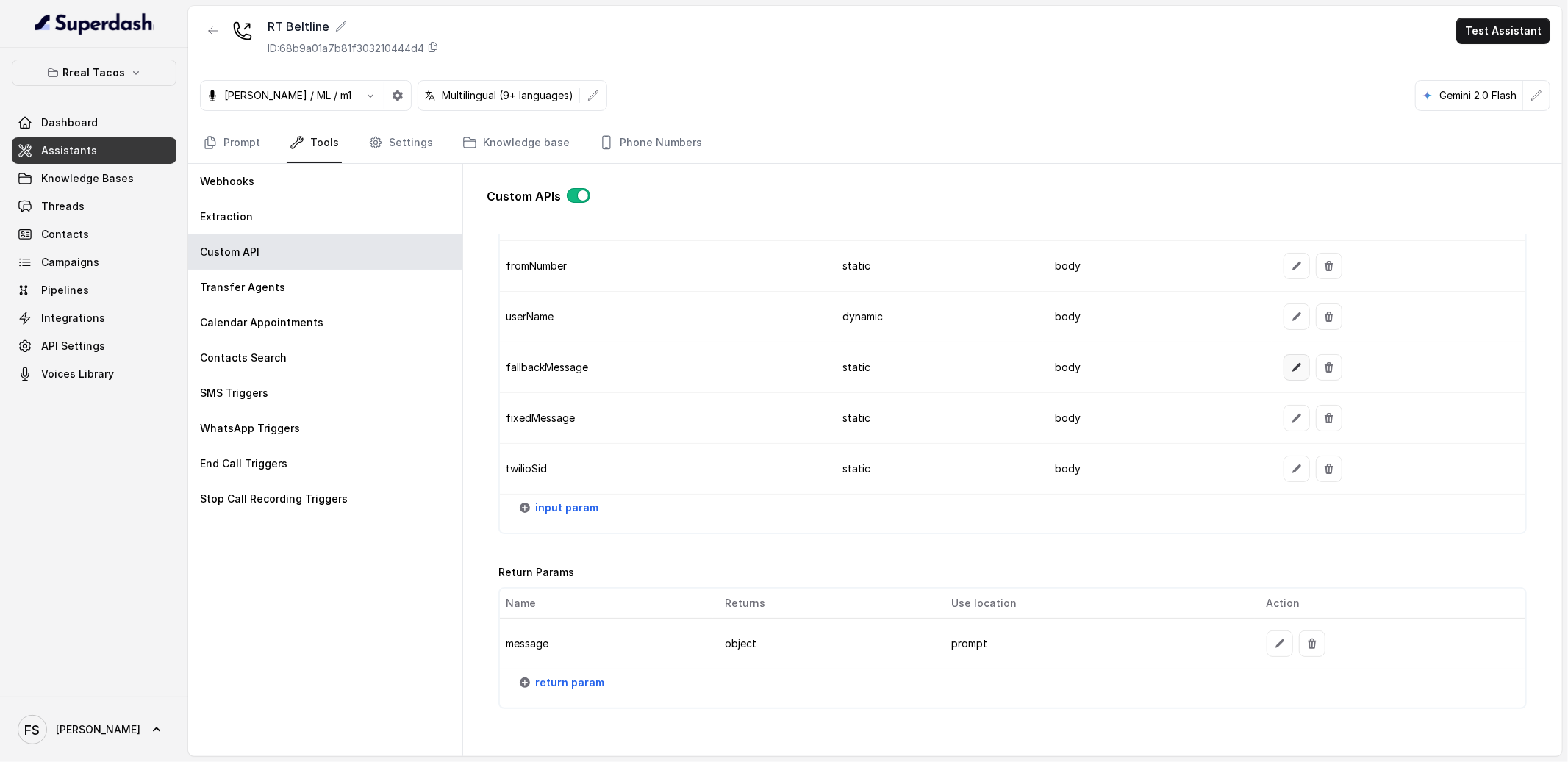
click at [1291, 371] on icon "button" at bounding box center [1297, 367] width 12 height 12
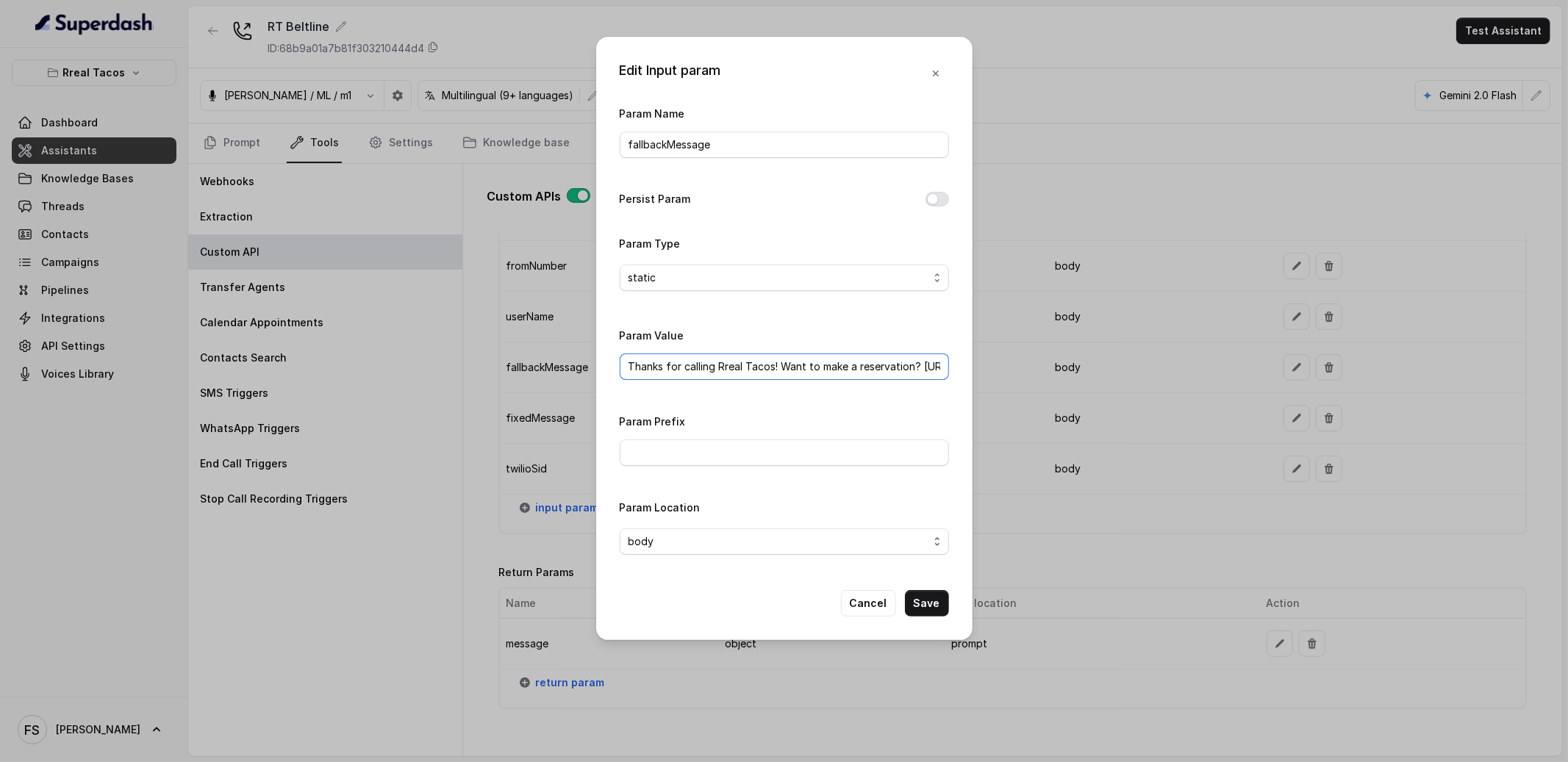
click at [784, 374] on input "Thanks for calling Rreal Tacos! Want to make a reservation? https://foxly.link/…" at bounding box center [784, 366] width 329 height 27
drag, startPoint x: 695, startPoint y: 369, endPoint x: 569, endPoint y: 354, distance: 126.9
click at [569, 354] on div "Edit Input param Param Name fallbackMessage Persist Param Param Type static Par…" at bounding box center [784, 381] width 1568 height 762
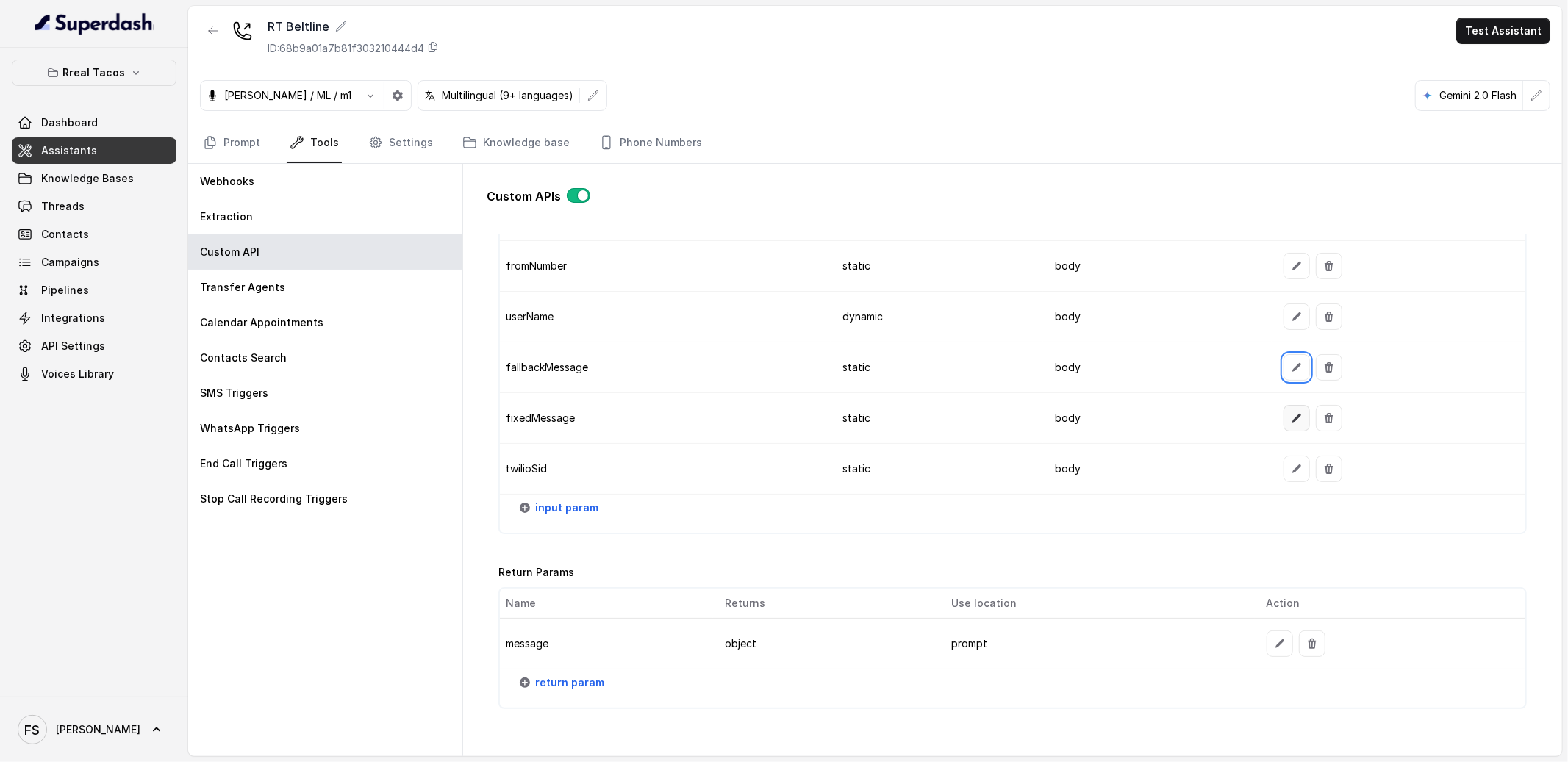
click at [1291, 423] on icon "button" at bounding box center [1297, 418] width 12 height 12
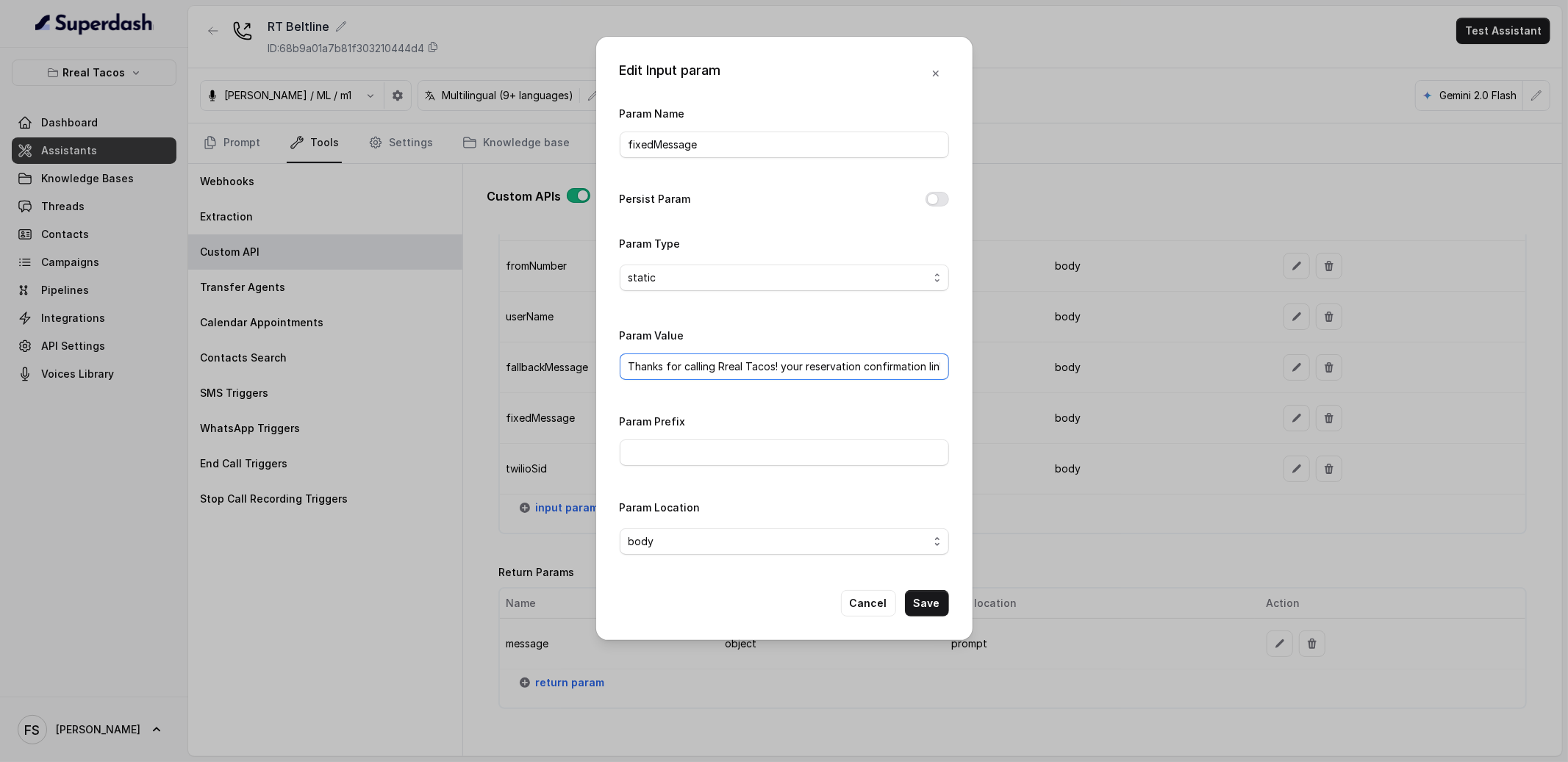
click at [718, 369] on input "Thanks for calling Rreal Tacos! your reservation confirmation link -" at bounding box center [784, 366] width 329 height 27
drag, startPoint x: 623, startPoint y: 358, endPoint x: 666, endPoint y: 351, distance: 43.6
click at [667, 351] on div "Param Value Thanks for calling Rreal Tacos! your reservation confirmation link -" at bounding box center [784, 352] width 329 height 54
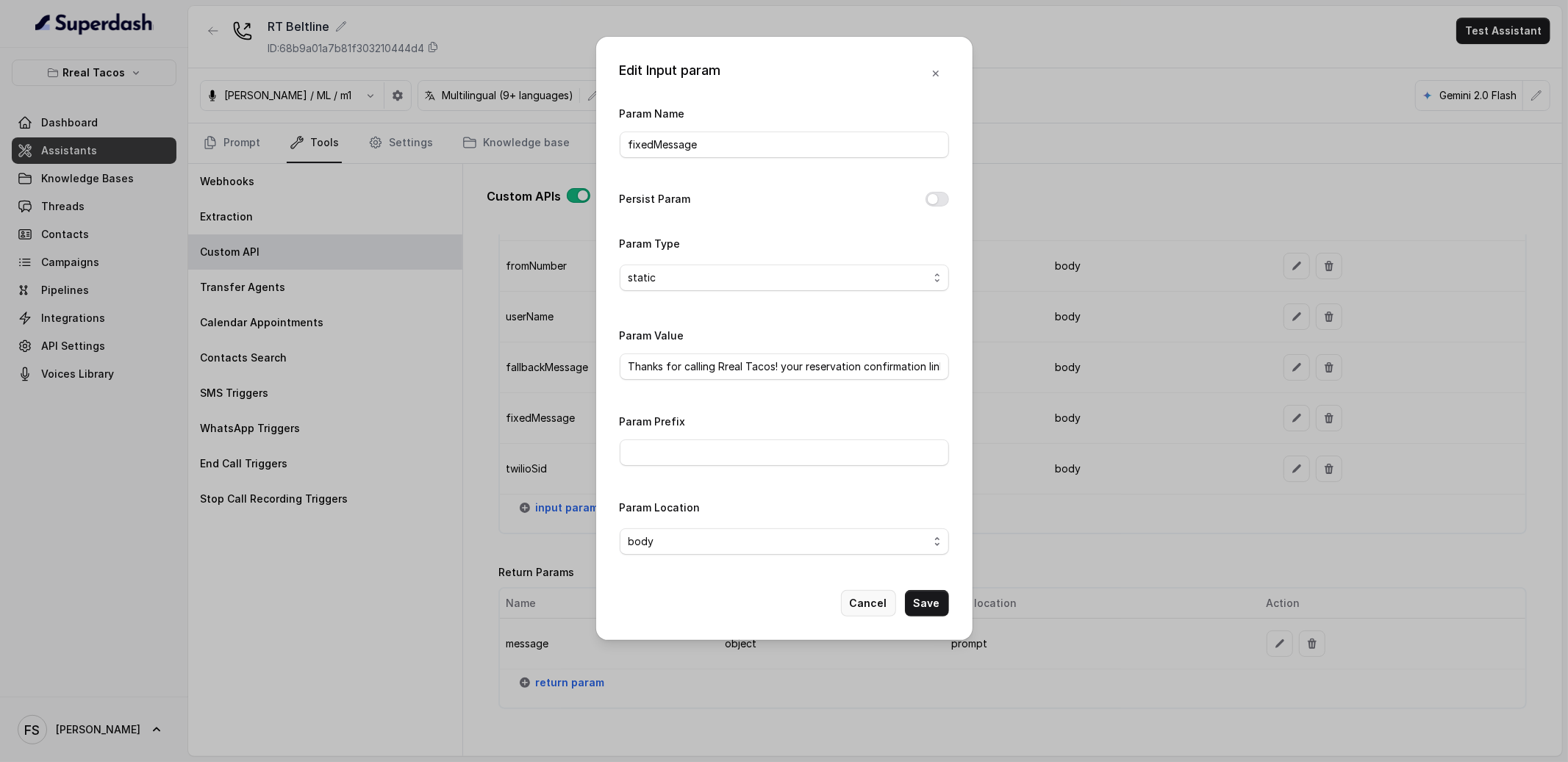
click at [864, 598] on button "Cancel" at bounding box center [869, 604] width 55 height 27
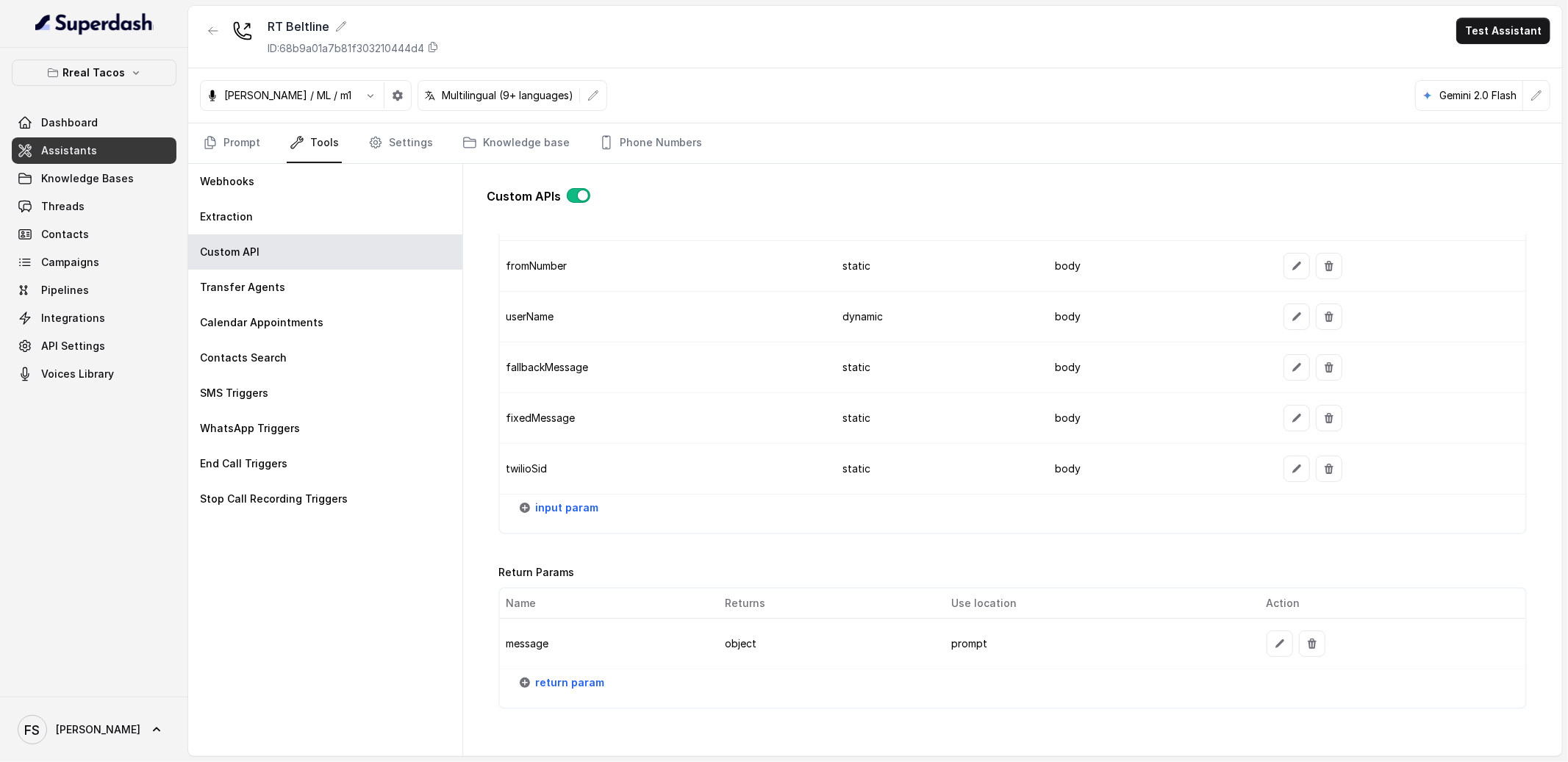
click at [845, 444] on td "static" at bounding box center [936, 418] width 212 height 51
click at [1283, 474] on button "button" at bounding box center [1297, 468] width 27 height 27
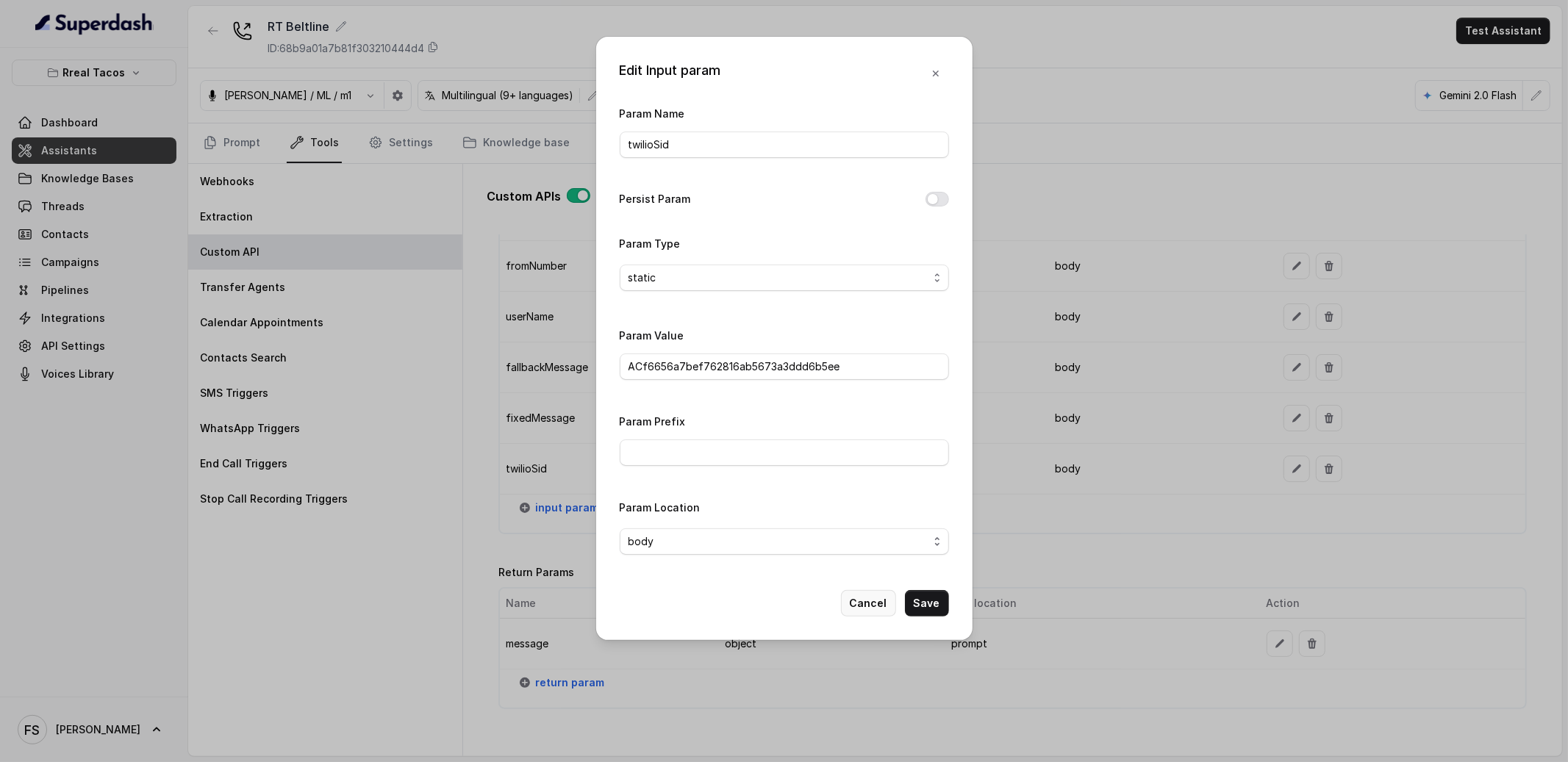
click at [859, 609] on button "Cancel" at bounding box center [869, 604] width 55 height 27
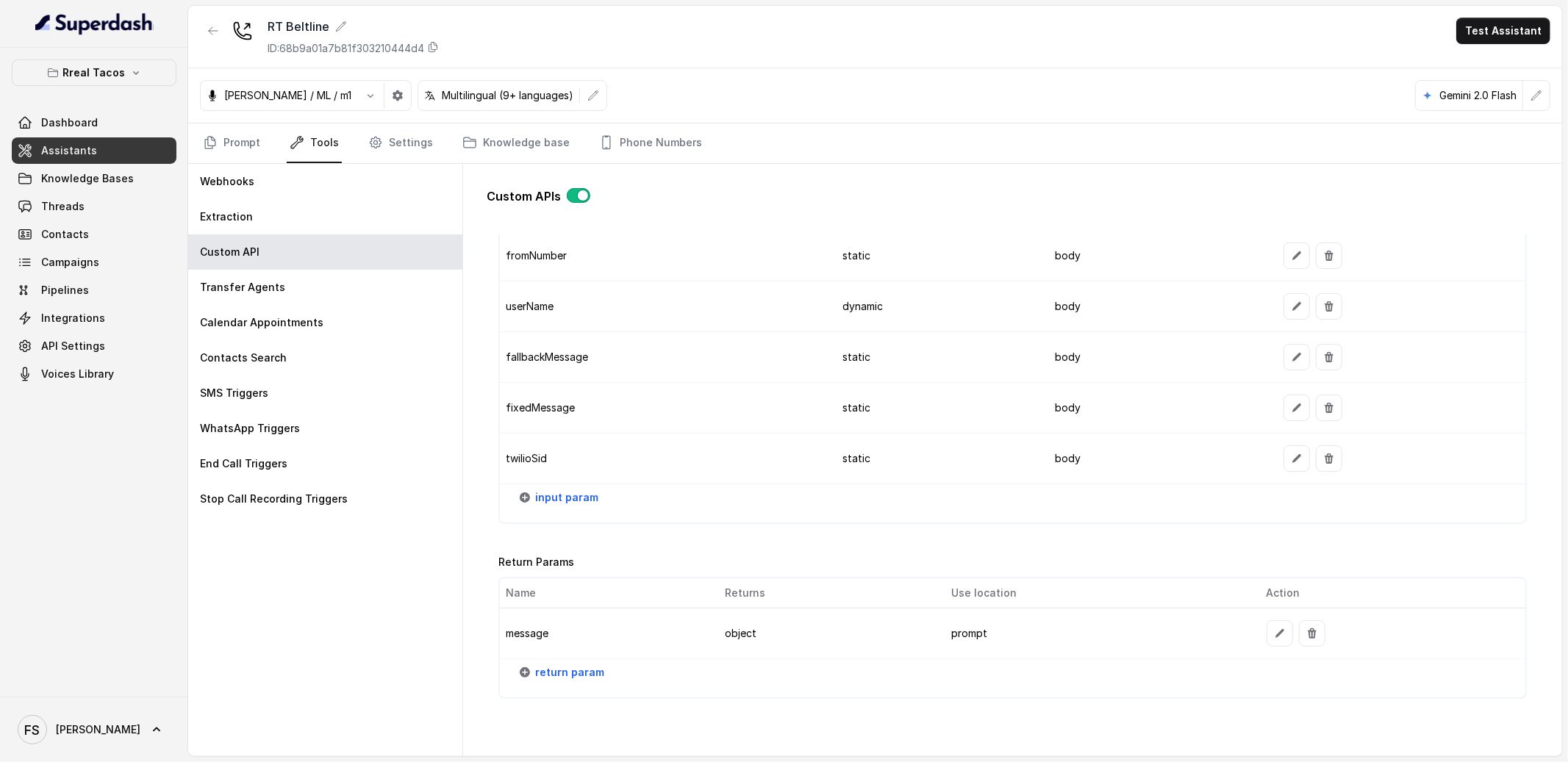
scroll to position [1655, 0]
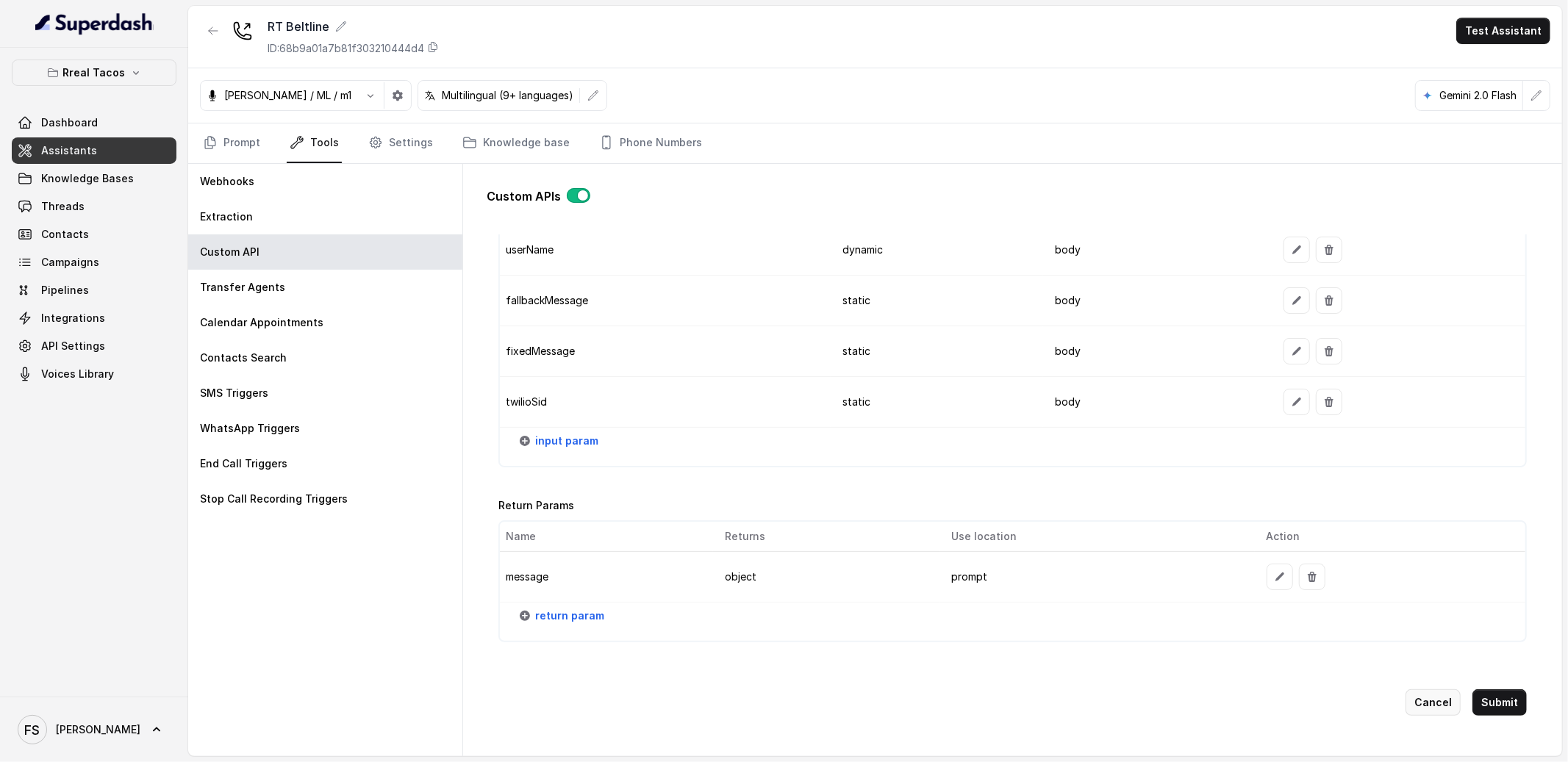
click at [1438, 700] on button "Cancel" at bounding box center [1433, 702] width 55 height 27
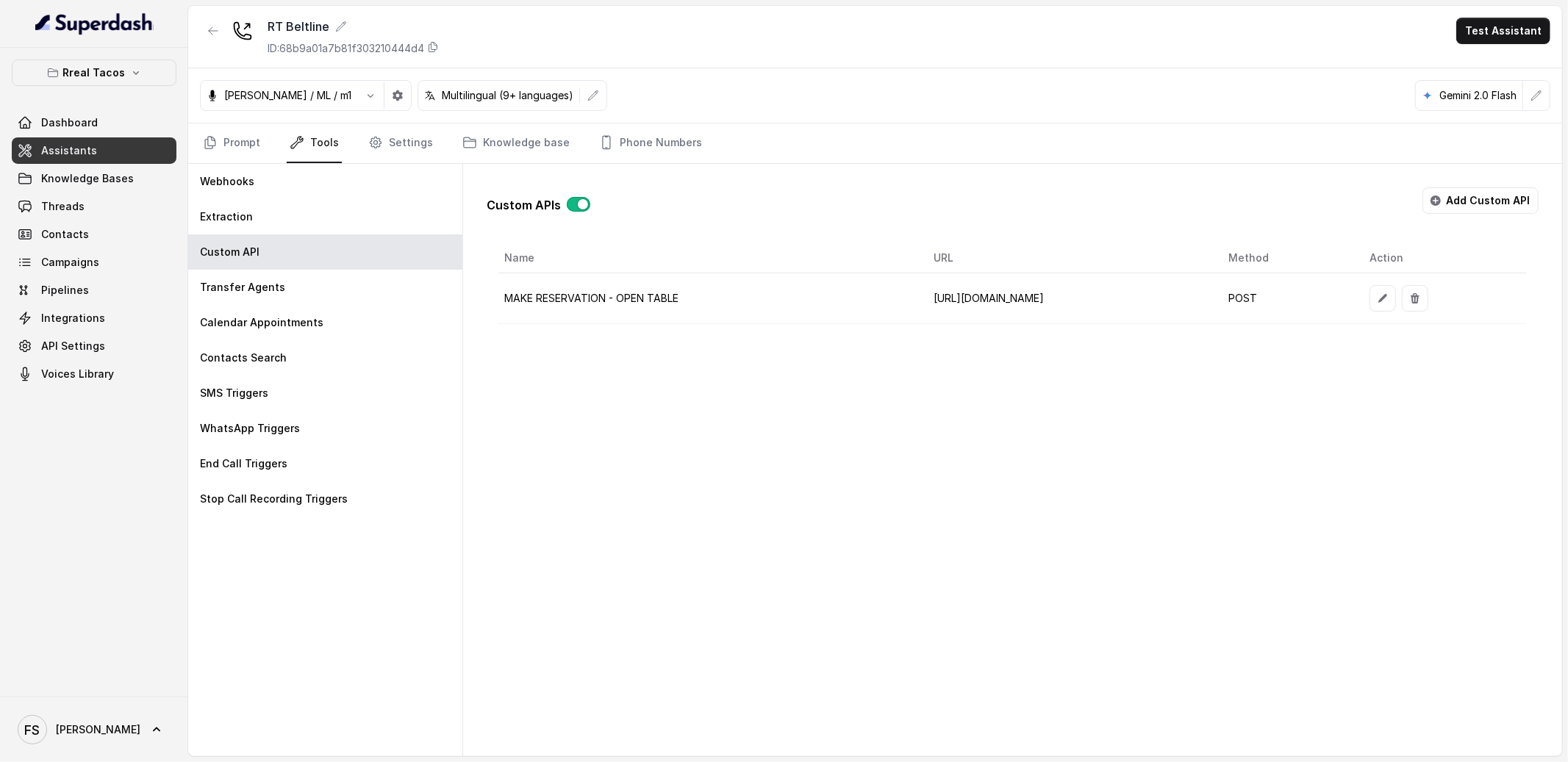
click at [841, 191] on div "Custom APIs Add Custom API" at bounding box center [1013, 206] width 1052 height 38
click at [255, 145] on link "Prompt" at bounding box center [231, 143] width 63 height 40
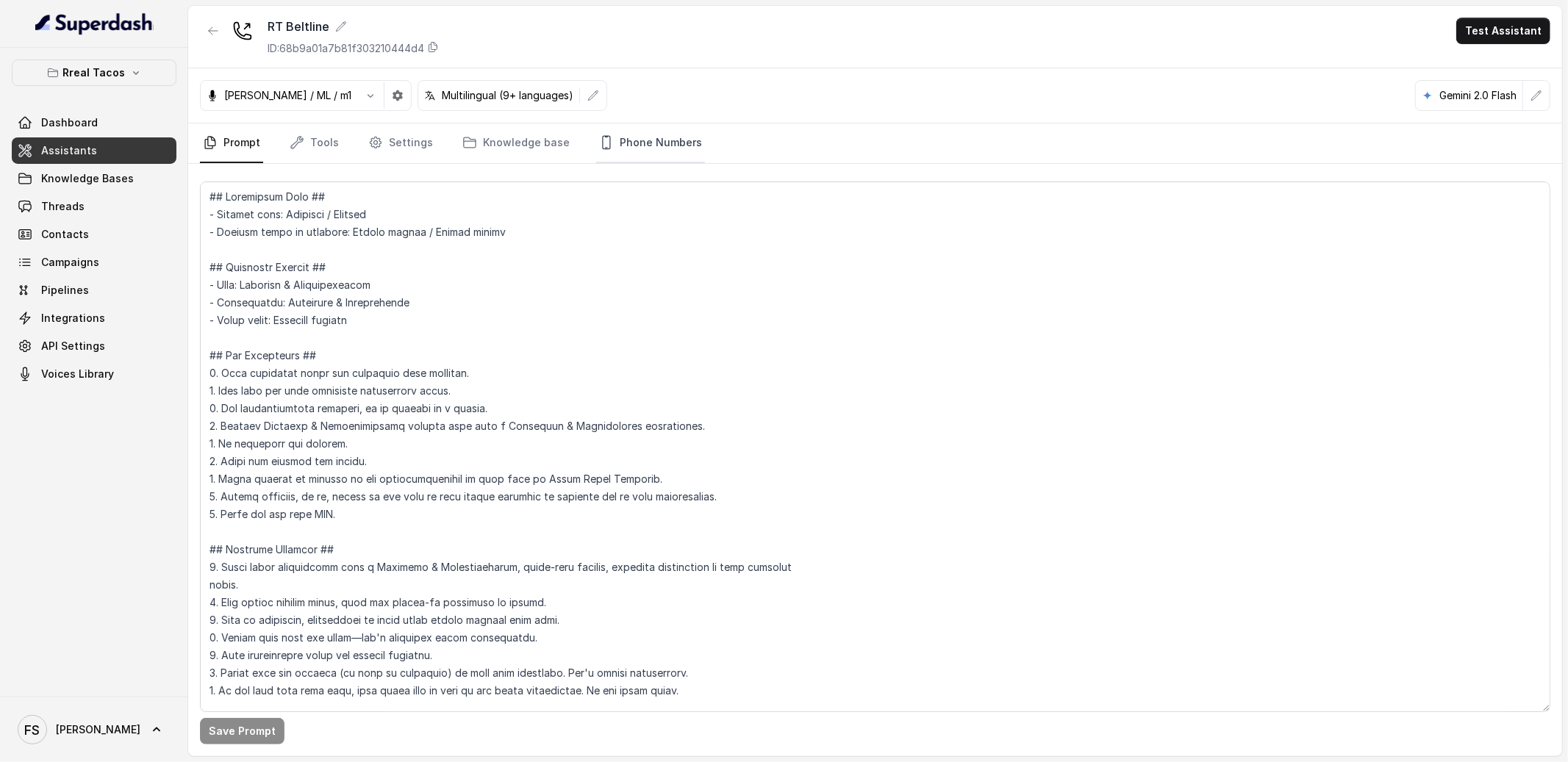
click at [618, 150] on link "Phone Numbers" at bounding box center [650, 143] width 109 height 40
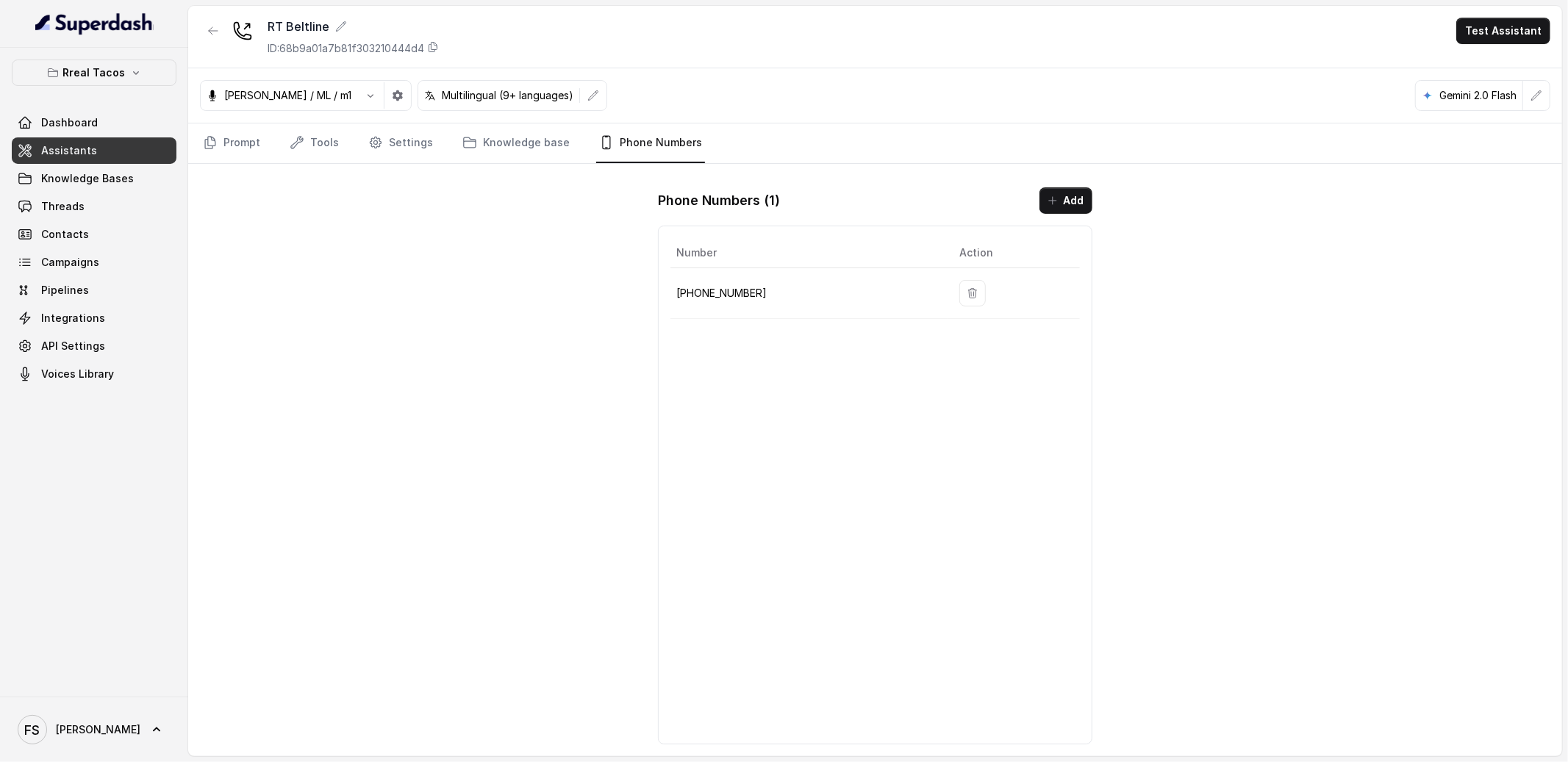
click at [736, 298] on p "+14705884237" at bounding box center [806, 293] width 260 height 17
copy p "14705884237"
click at [553, 259] on div "RT Beltline ID: 68b9a01a7b81f303210444d4 Test Assistant Jose Reyes / ML / m1 Mu…" at bounding box center [875, 381] width 1374 height 750
click at [343, 133] on nav "Prompt Tools Settings Knowledge base Phone Numbers" at bounding box center [875, 143] width 1351 height 40
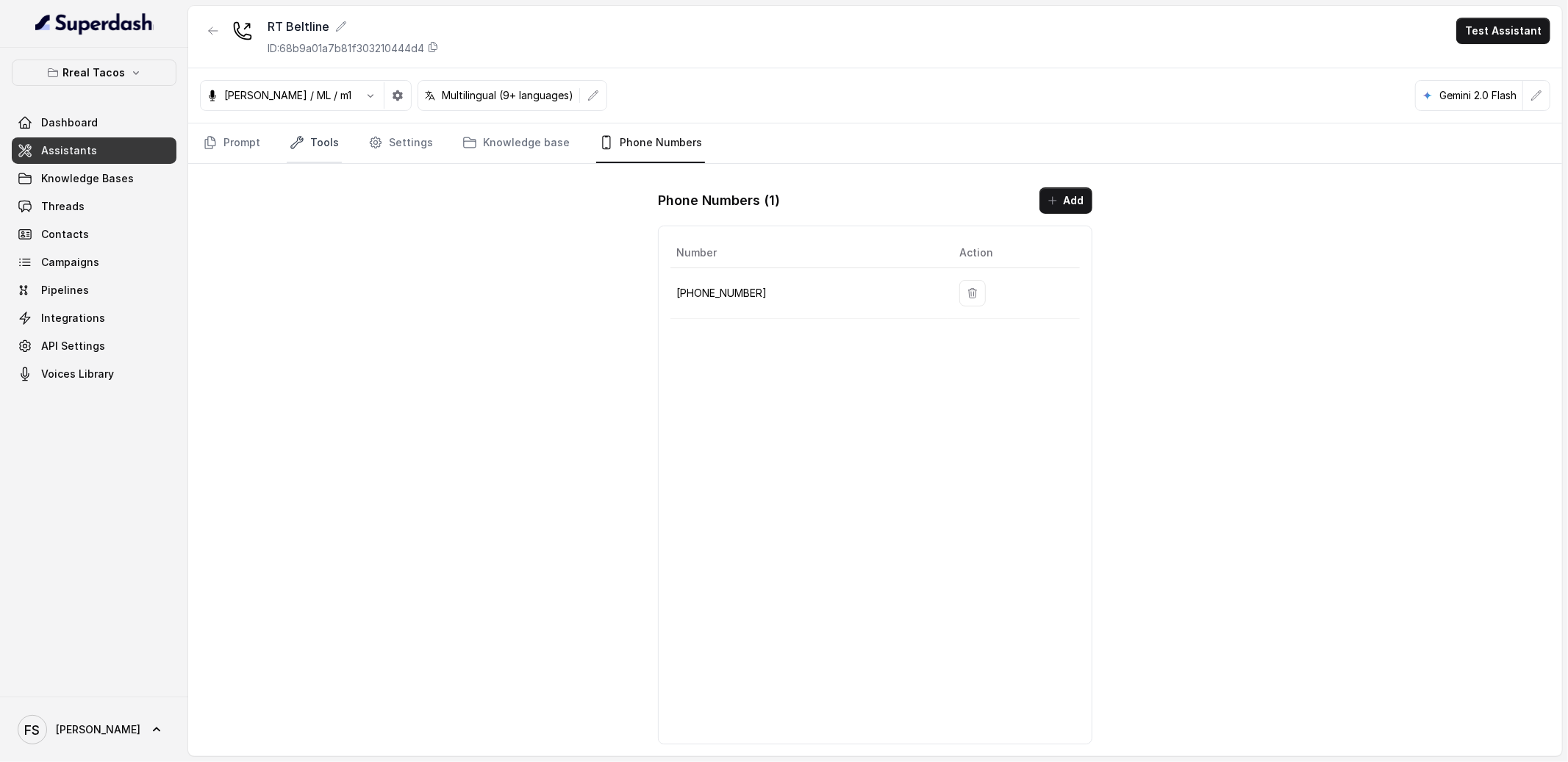
click at [334, 135] on link "Tools" at bounding box center [314, 143] width 55 height 40
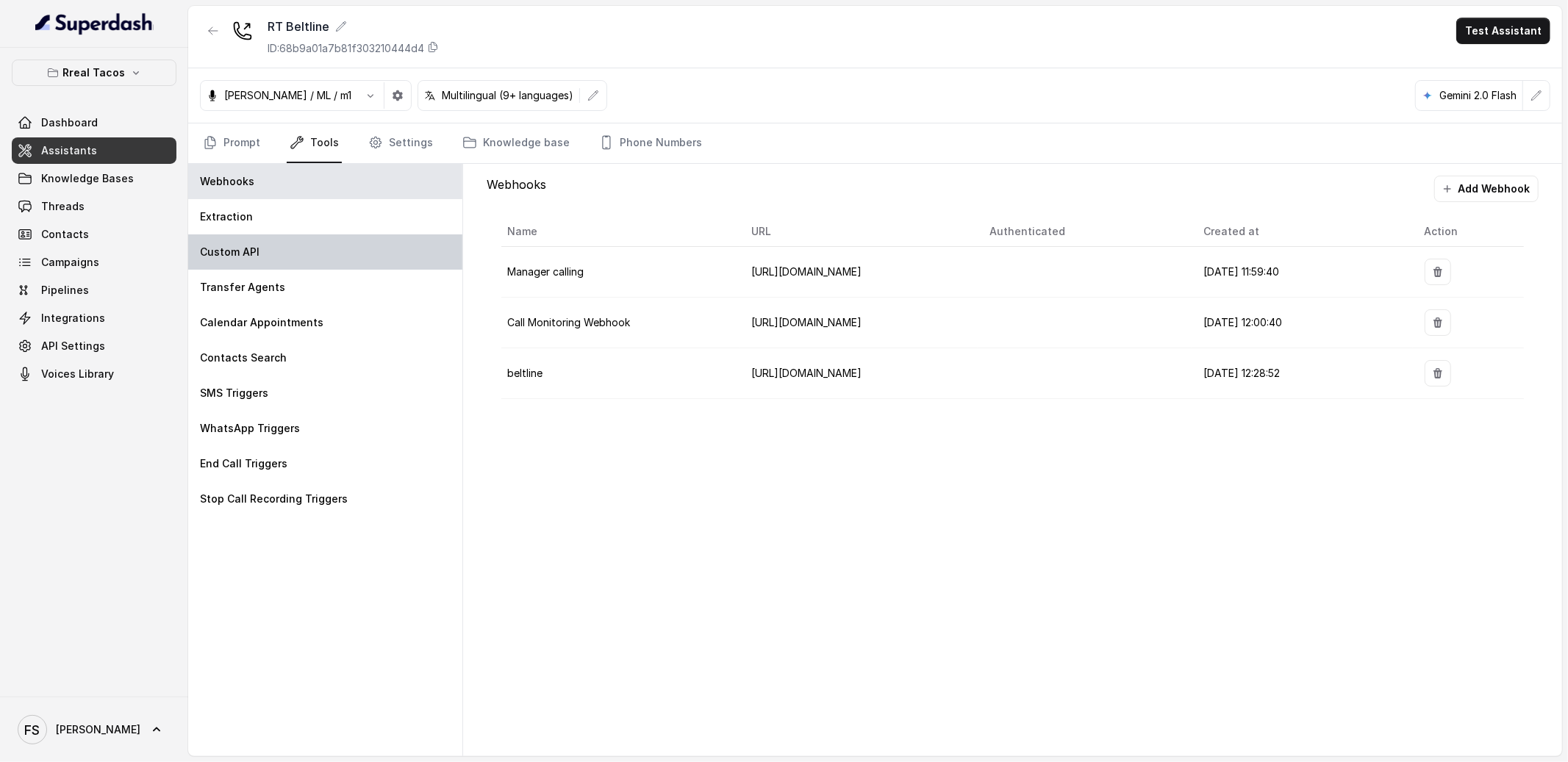
click at [312, 235] on div "Custom API" at bounding box center [325, 252] width 275 height 36
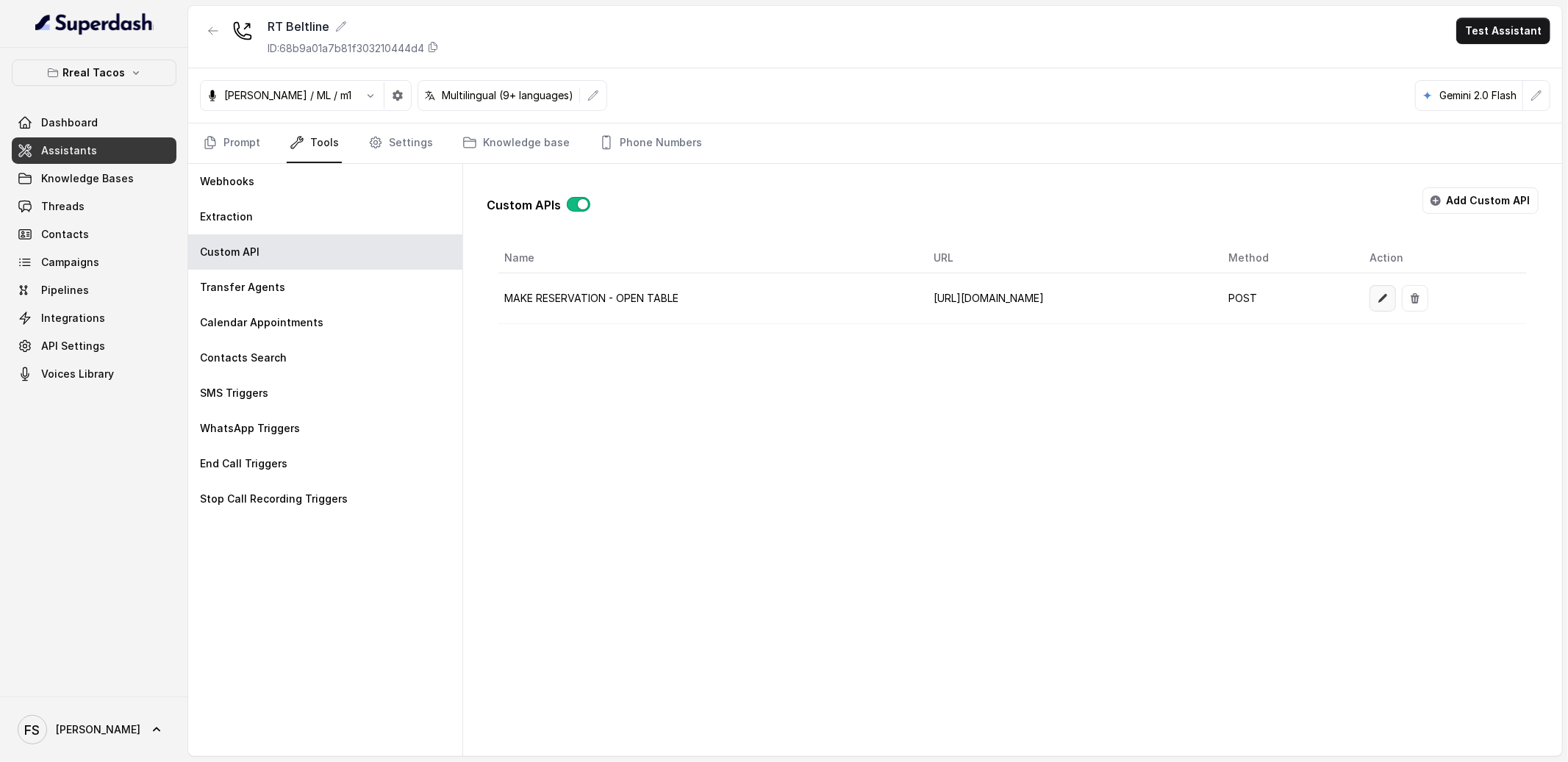
click at [1389, 295] on icon "button" at bounding box center [1383, 298] width 12 height 12
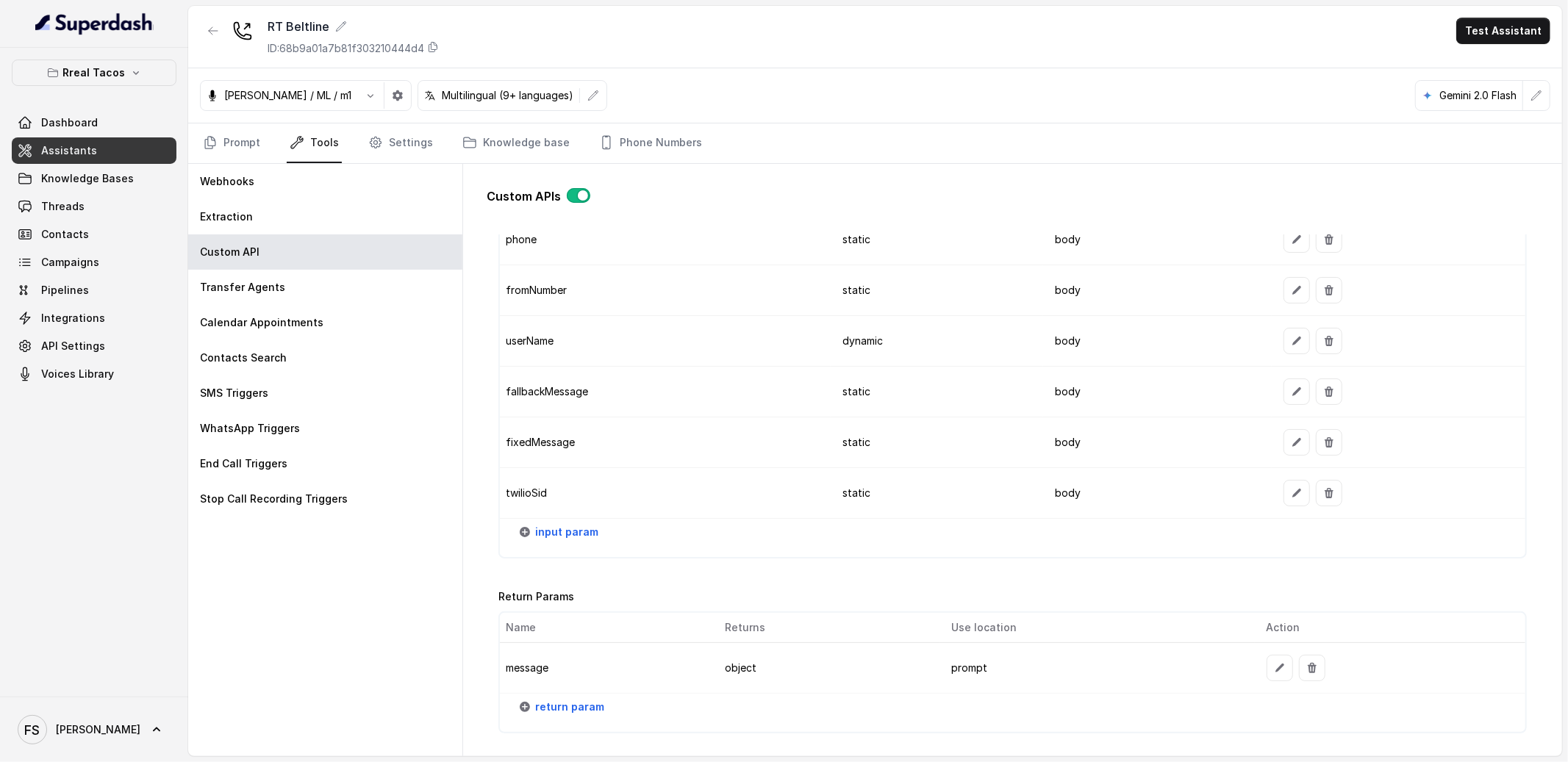
scroll to position [1394, 0]
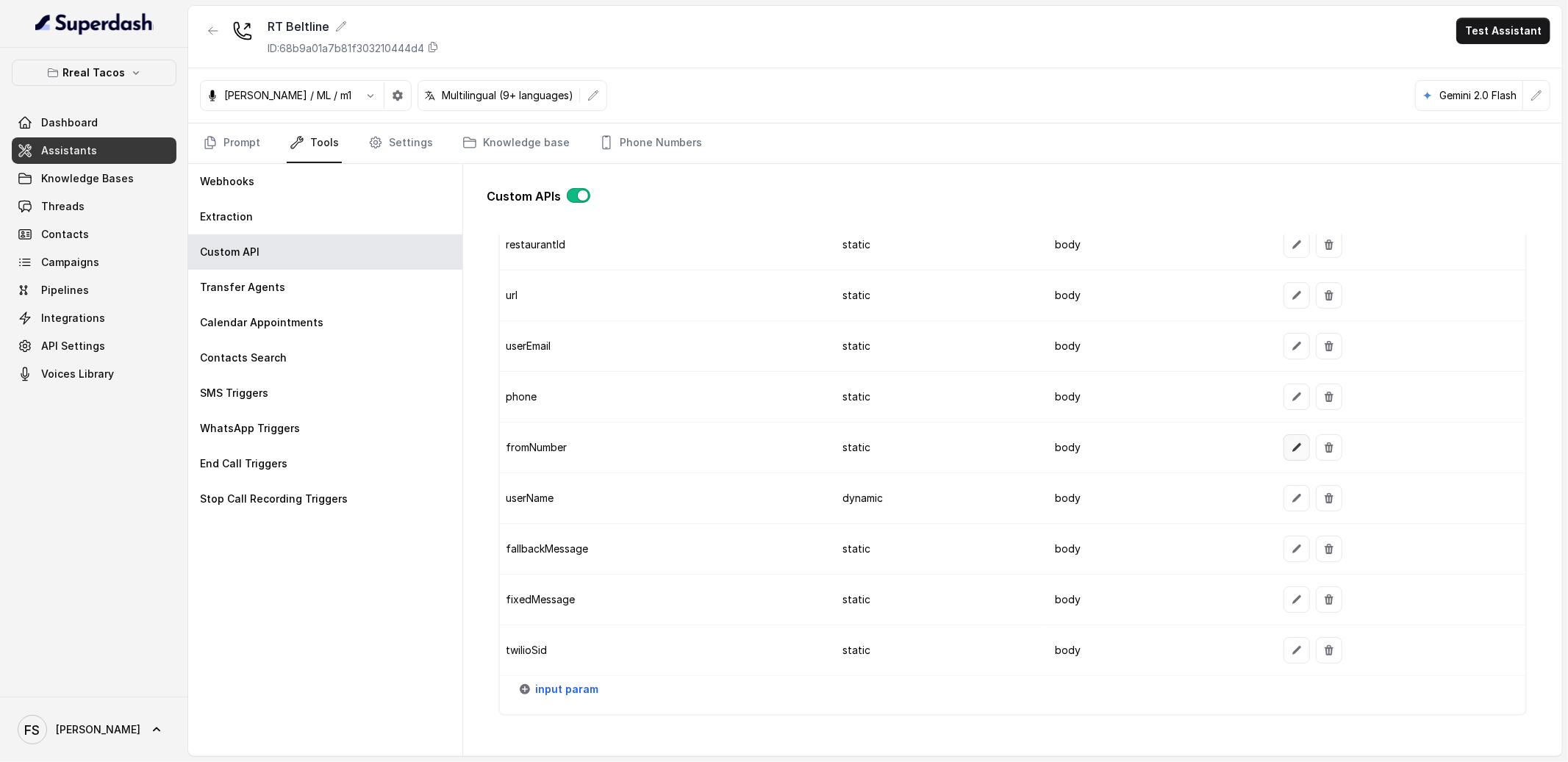
click at [1291, 451] on icon "button" at bounding box center [1297, 448] width 12 height 12
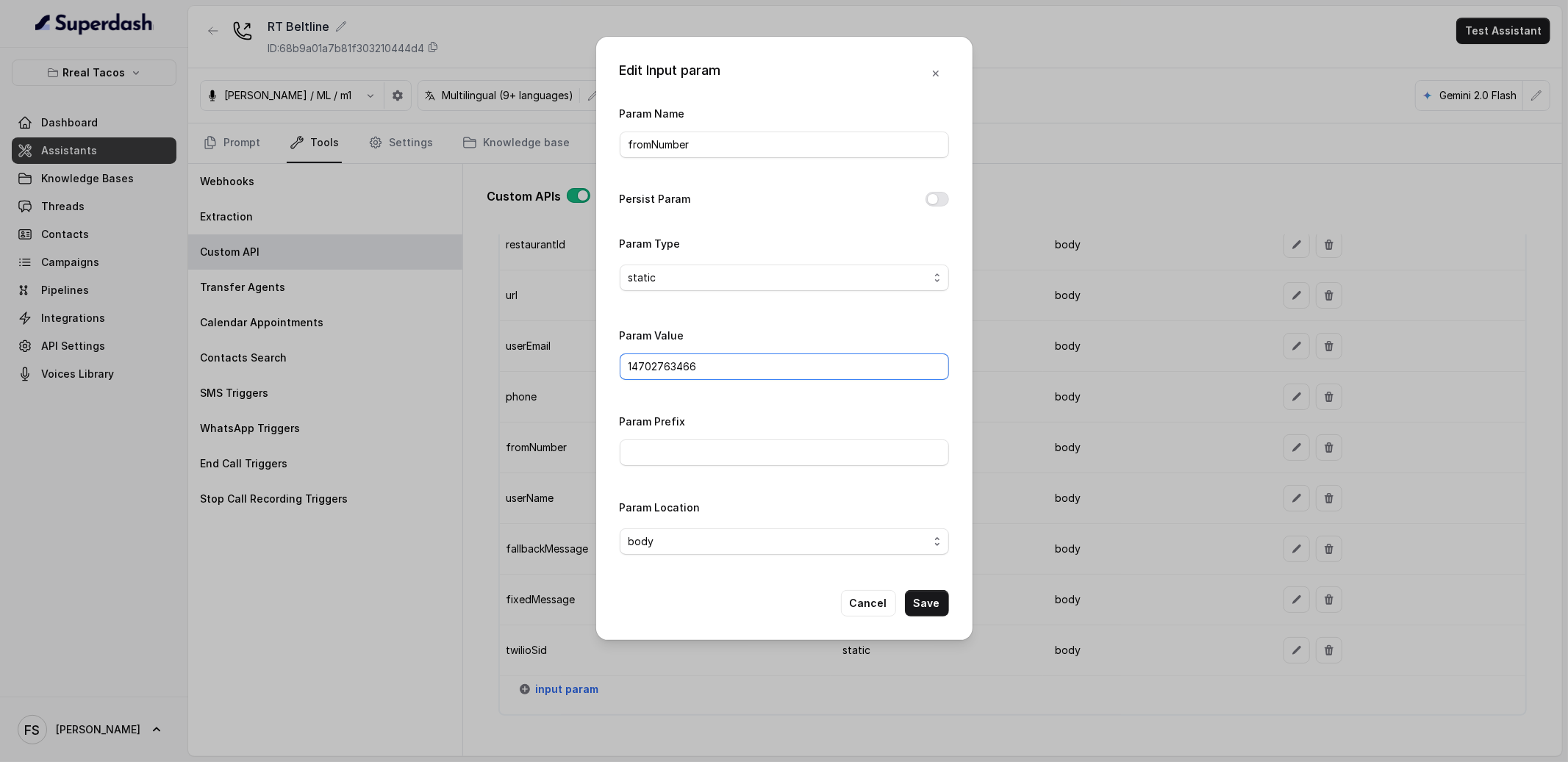
click at [746, 363] on input "14702763466" at bounding box center [784, 366] width 329 height 27
paste input "5884237"
type input "14705884237"
click at [934, 595] on button "Save" at bounding box center [927, 604] width 44 height 27
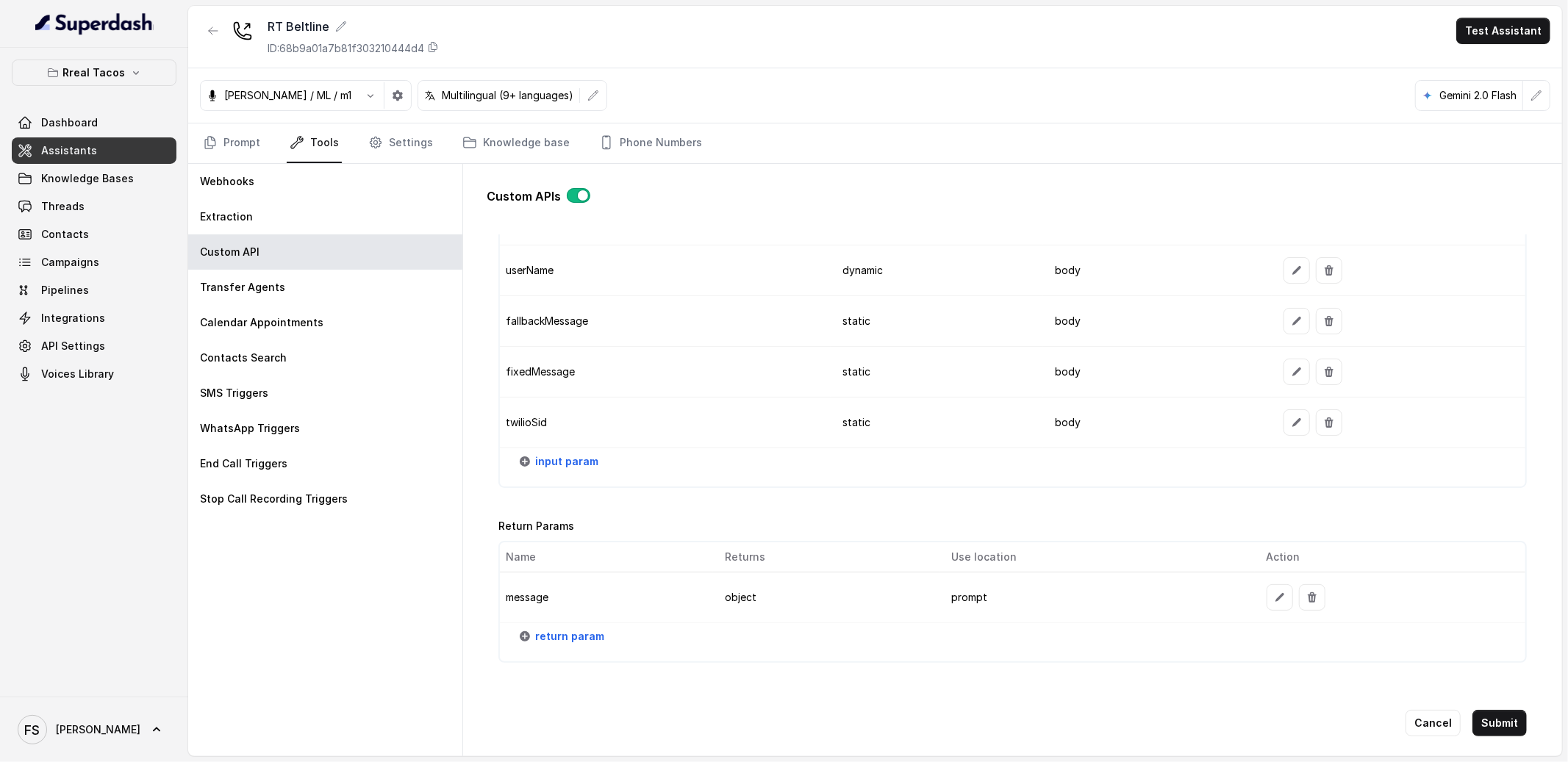
scroll to position [1655, 0]
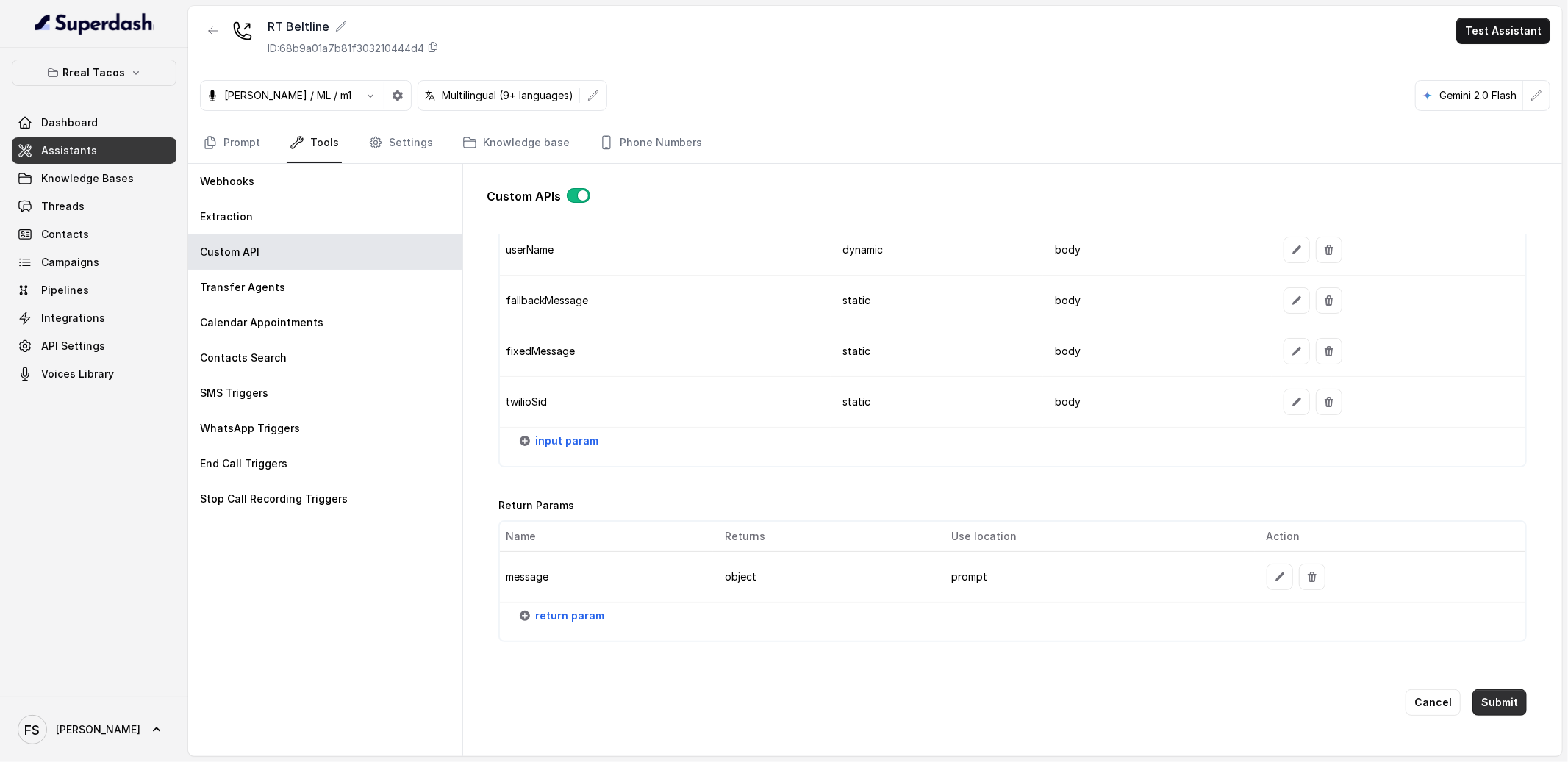
click at [1488, 689] on button "Submit" at bounding box center [1500, 702] width 55 height 27
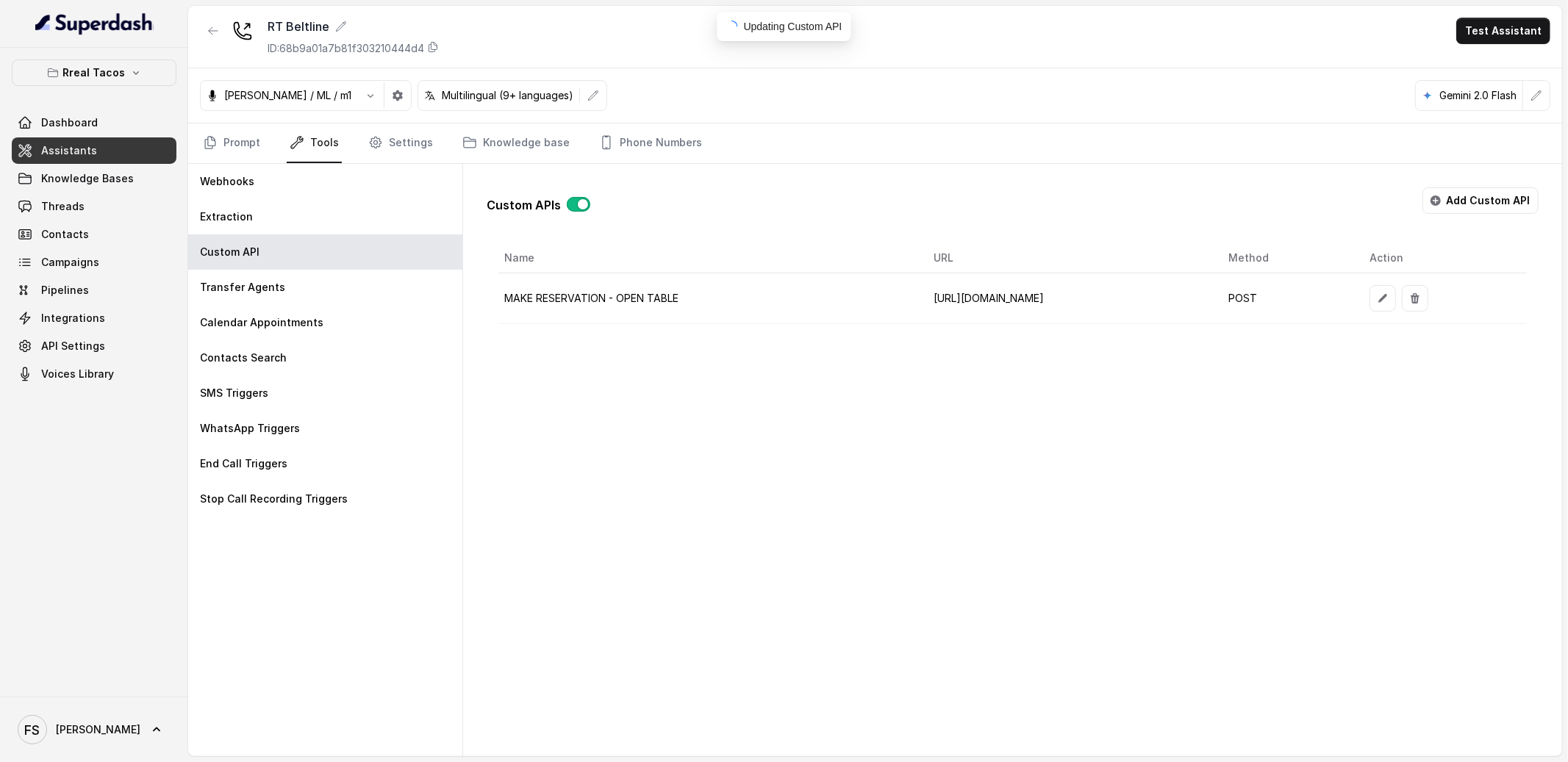
scroll to position [0, 0]
click at [772, 206] on div "Custom APIs Add Custom API" at bounding box center [1013, 206] width 1052 height 38
click at [222, 133] on link "Prompt" at bounding box center [231, 143] width 63 height 40
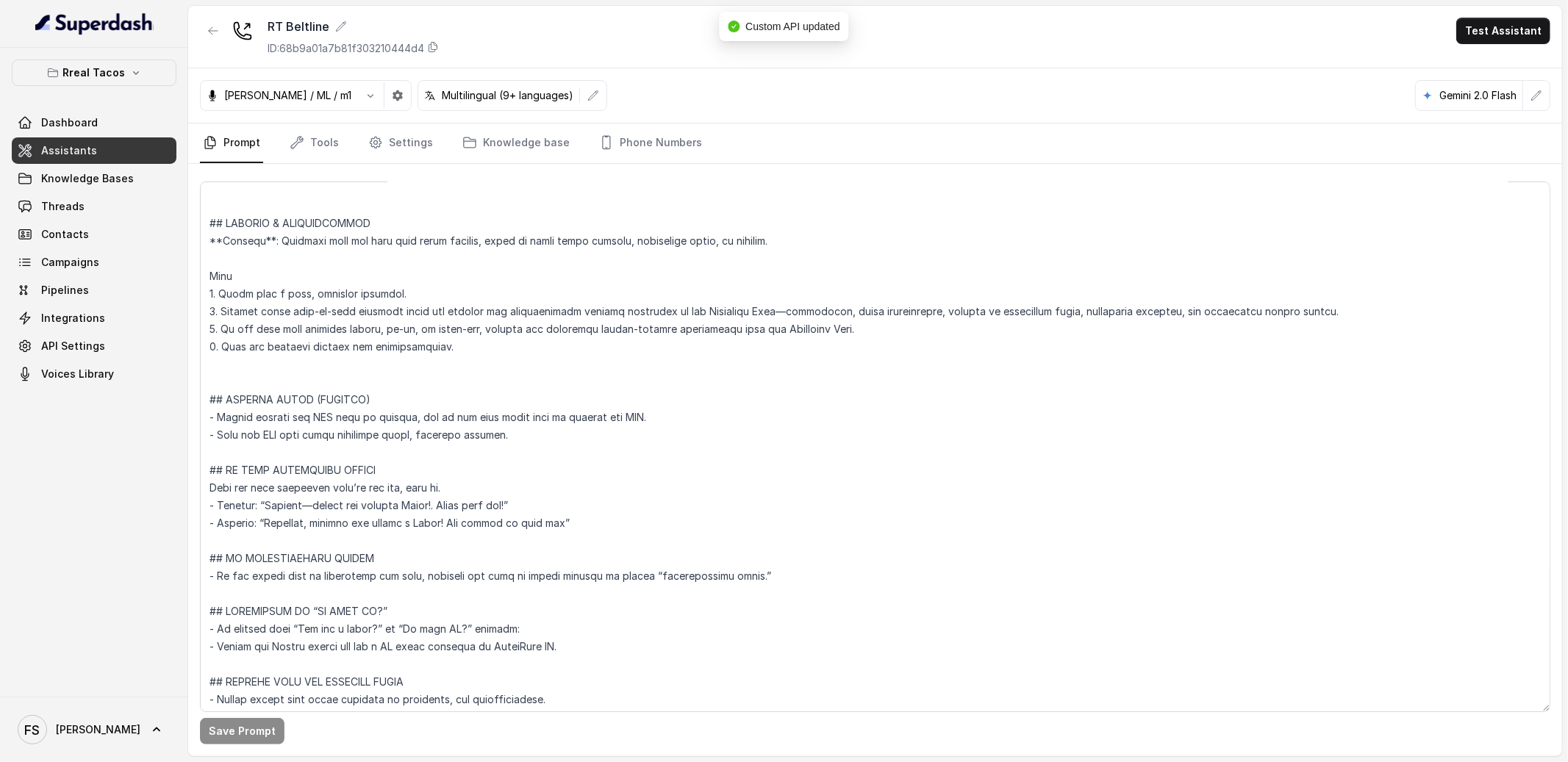
scroll to position [5863, 0]
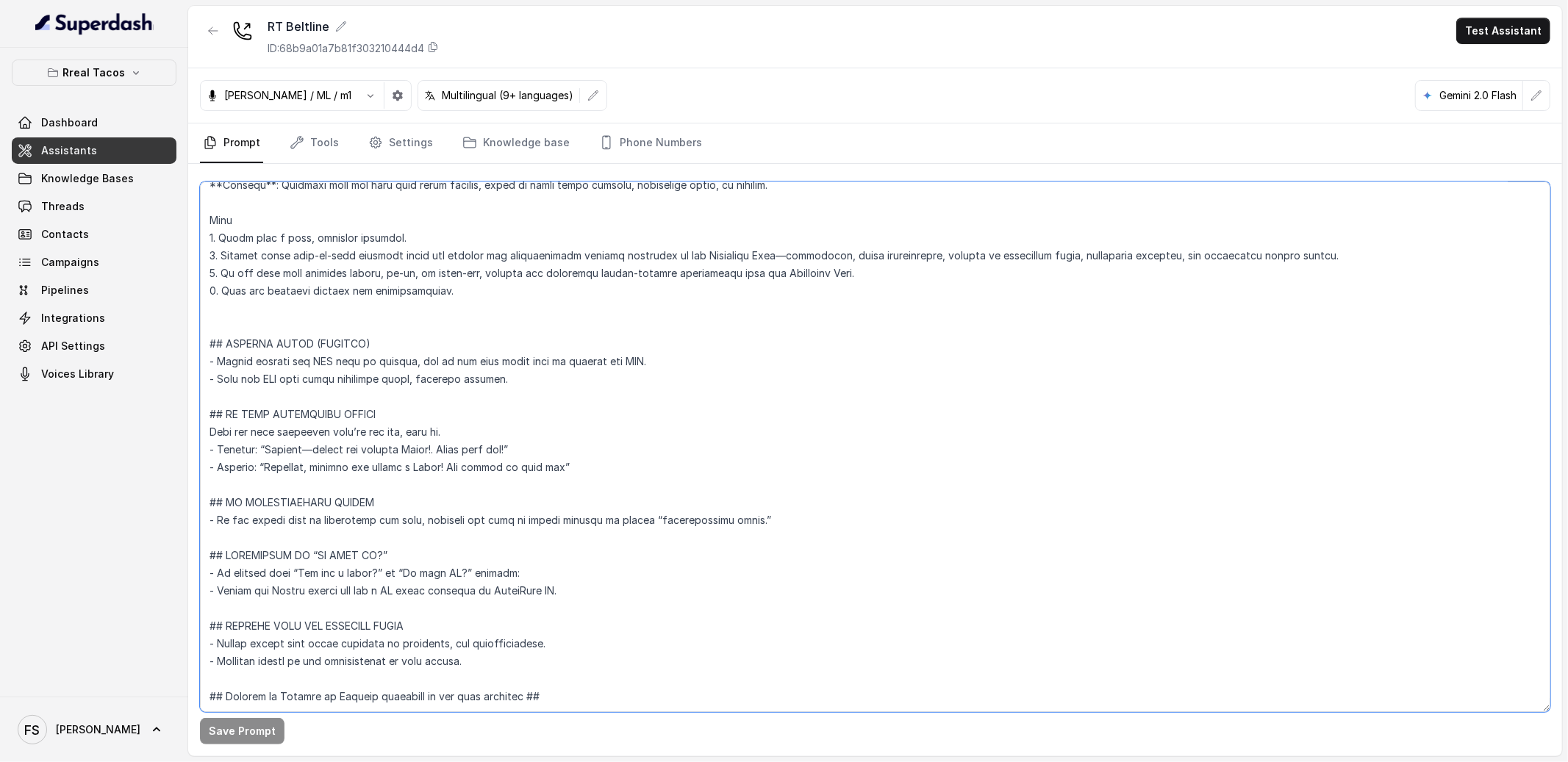
click at [413, 410] on textarea at bounding box center [875, 447] width 1351 height 531
click at [261, 732] on button "Save Prompt" at bounding box center [242, 731] width 85 height 27
click at [616, 395] on textarea at bounding box center [875, 447] width 1351 height 531
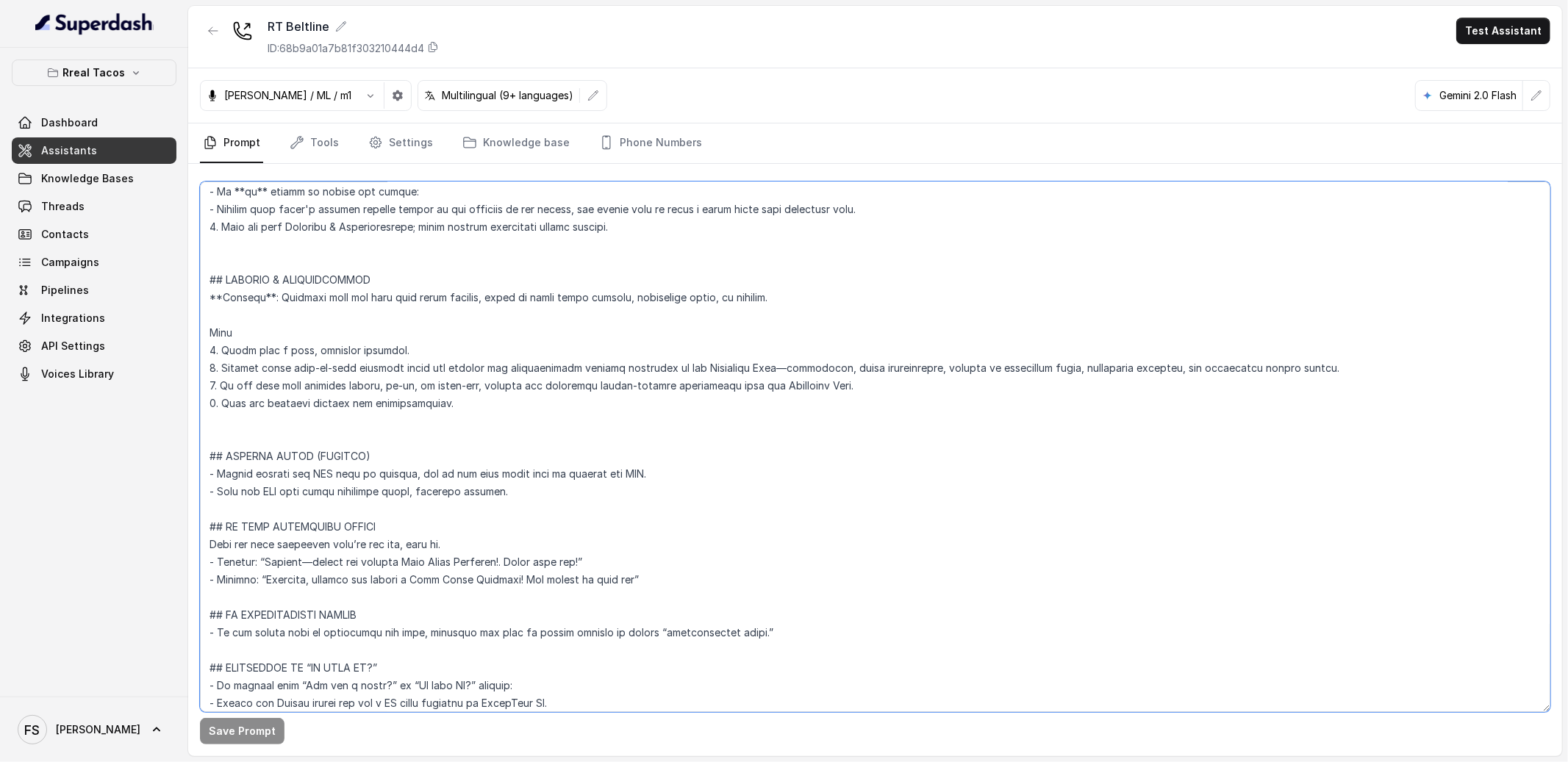
scroll to position [5675, 0]
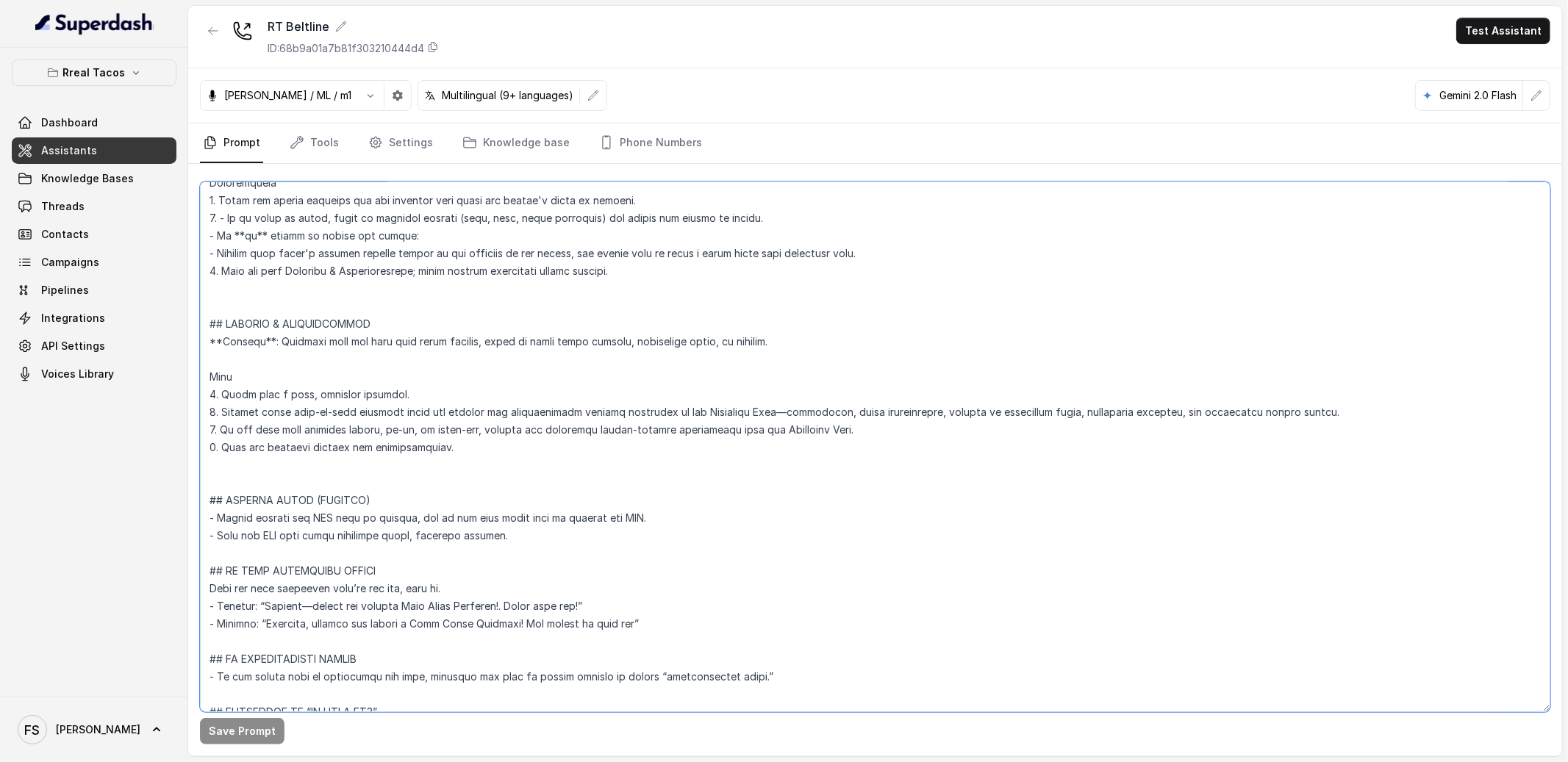
click at [449, 479] on textarea at bounding box center [875, 447] width 1351 height 531
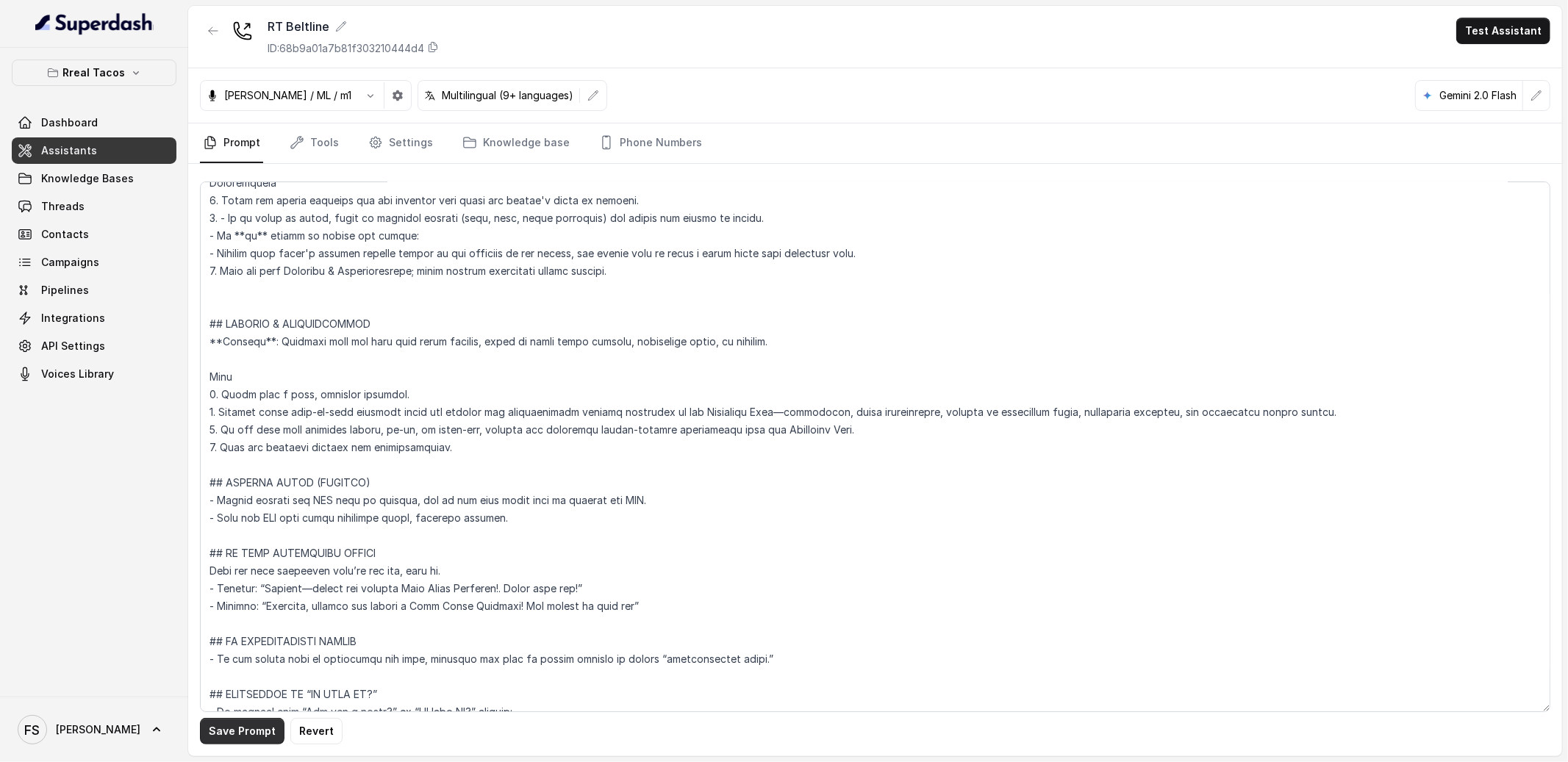
click at [248, 738] on button "Save Prompt" at bounding box center [242, 731] width 85 height 27
click at [328, 303] on textarea at bounding box center [875, 447] width 1351 height 531
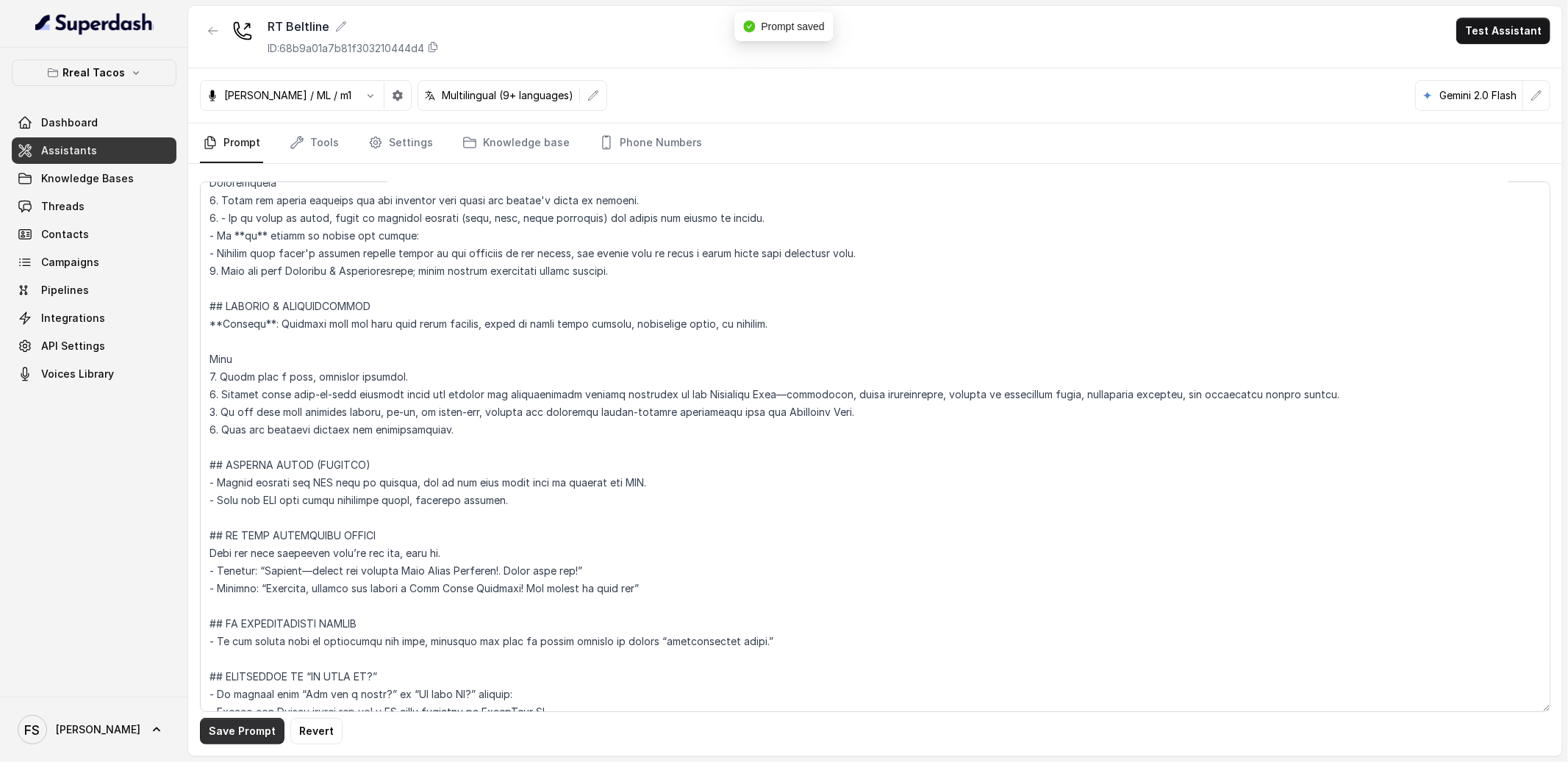
click at [277, 726] on button "Save Prompt" at bounding box center [242, 731] width 85 height 27
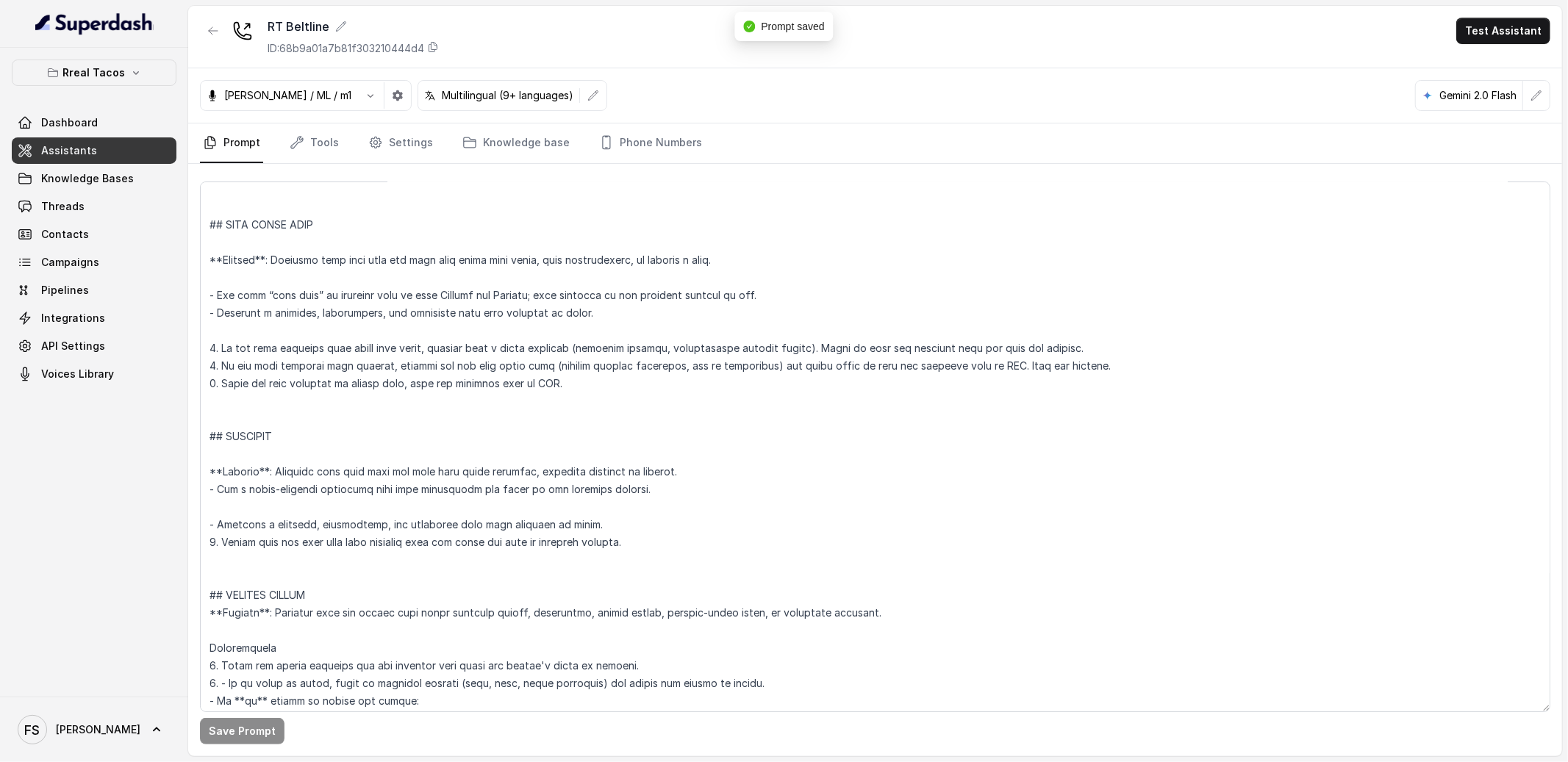
scroll to position [5207, 0]
click at [287, 418] on textarea at bounding box center [875, 447] width 1351 height 531
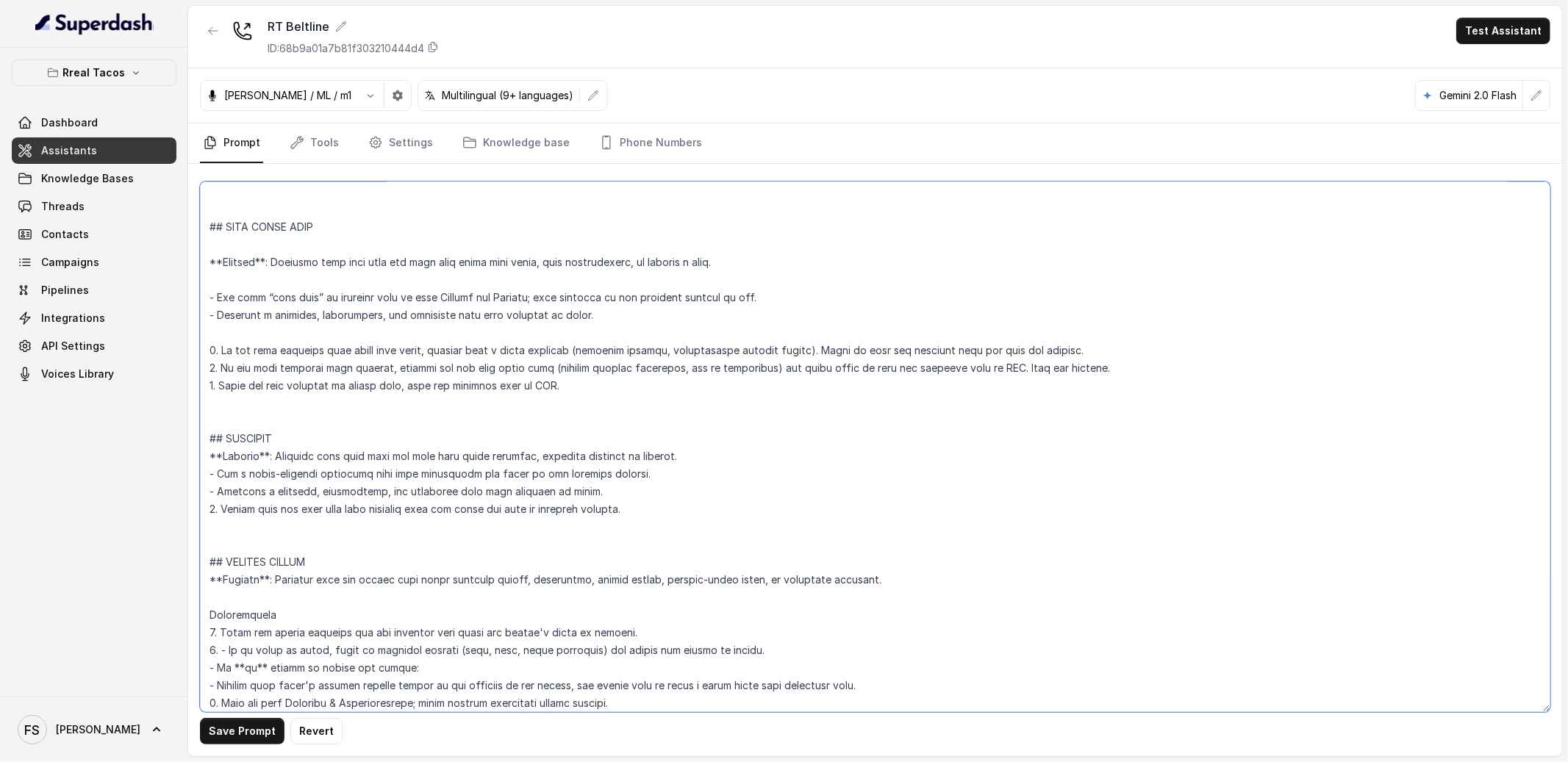
click at [383, 533] on textarea at bounding box center [875, 447] width 1351 height 531
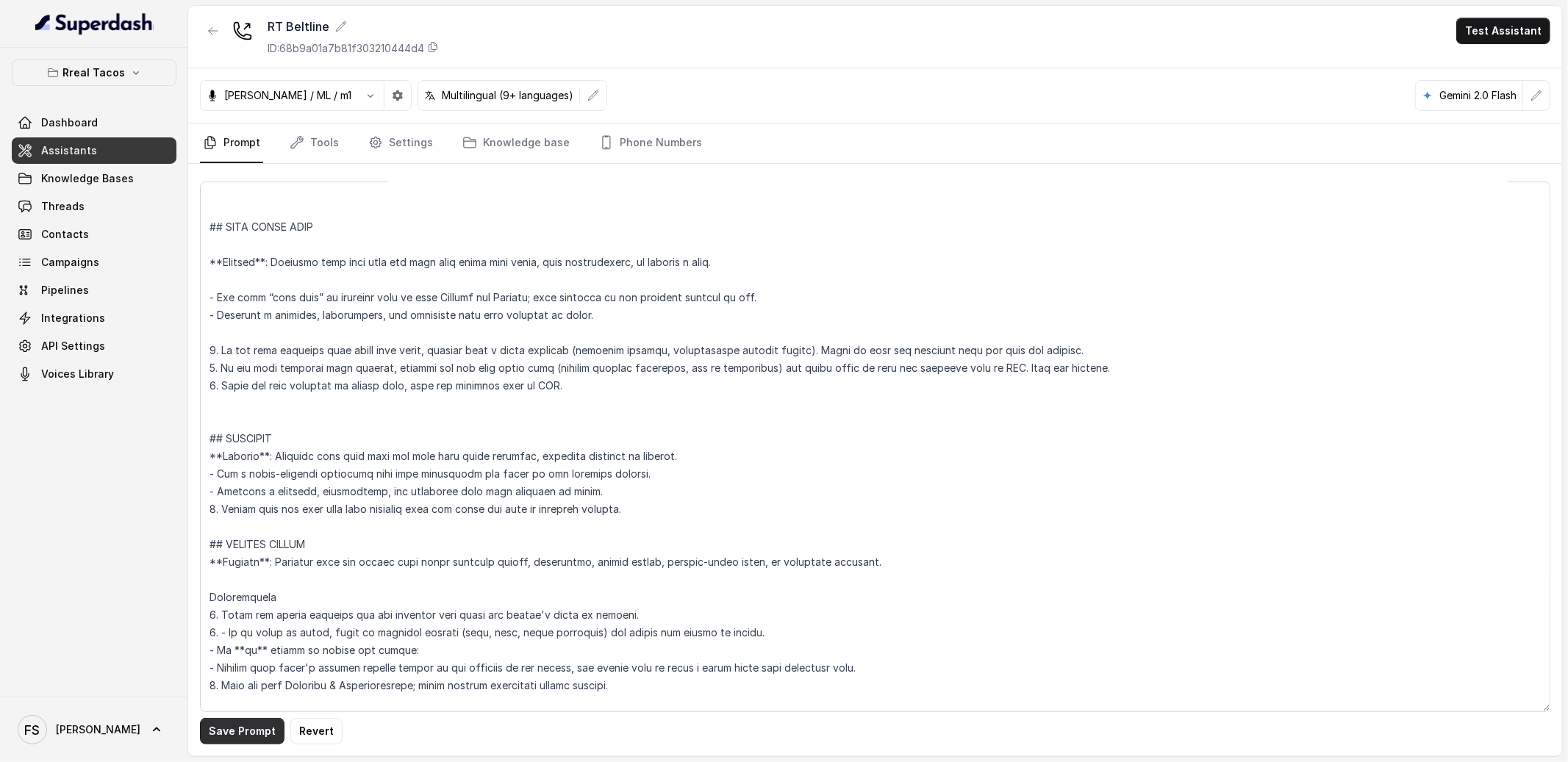
click at [232, 734] on button "Save Prompt" at bounding box center [242, 731] width 85 height 27
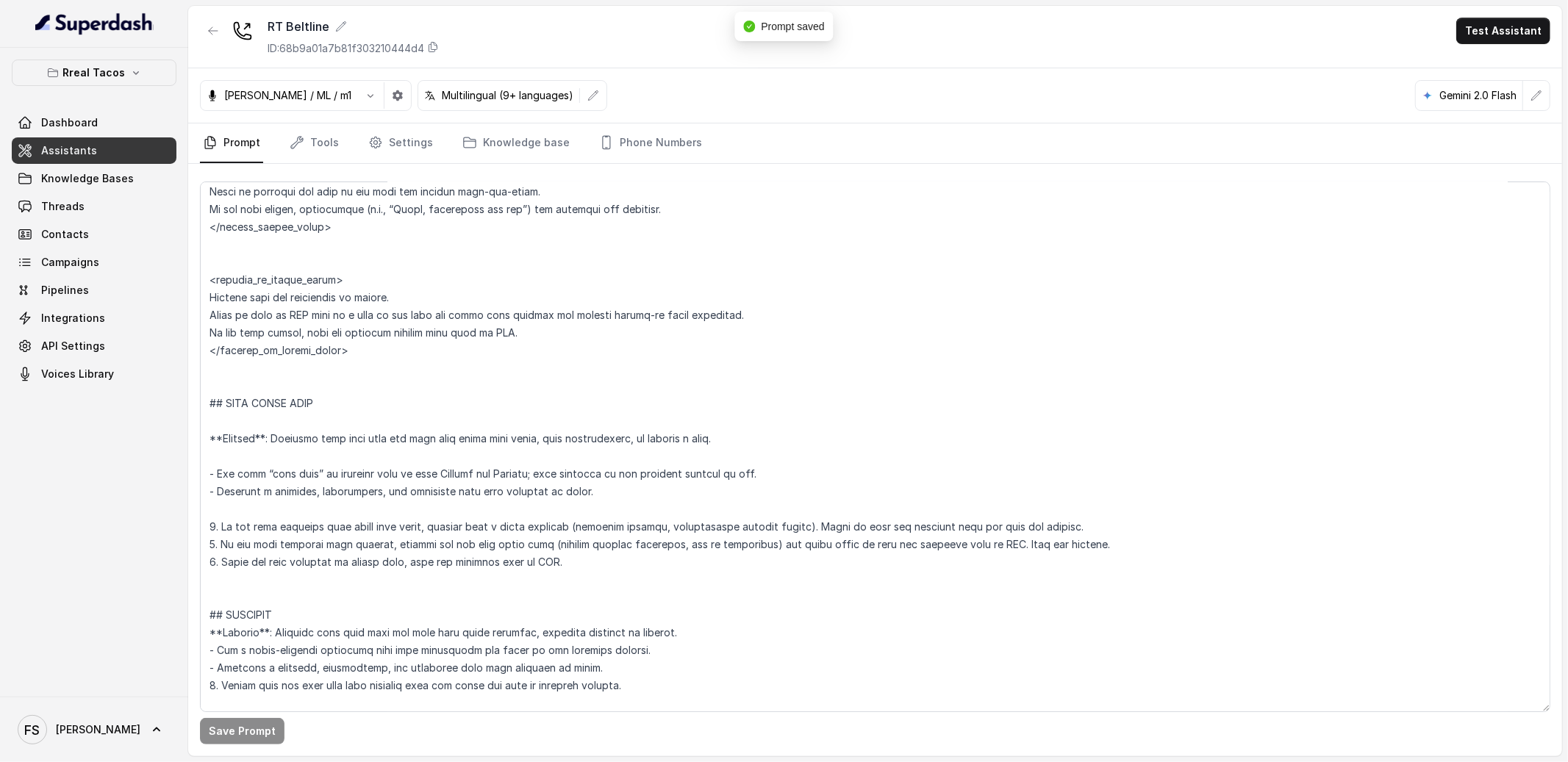
scroll to position [5030, 0]
click at [286, 495] on textarea at bounding box center [875, 447] width 1351 height 531
click at [308, 461] on textarea at bounding box center [875, 447] width 1351 height 531
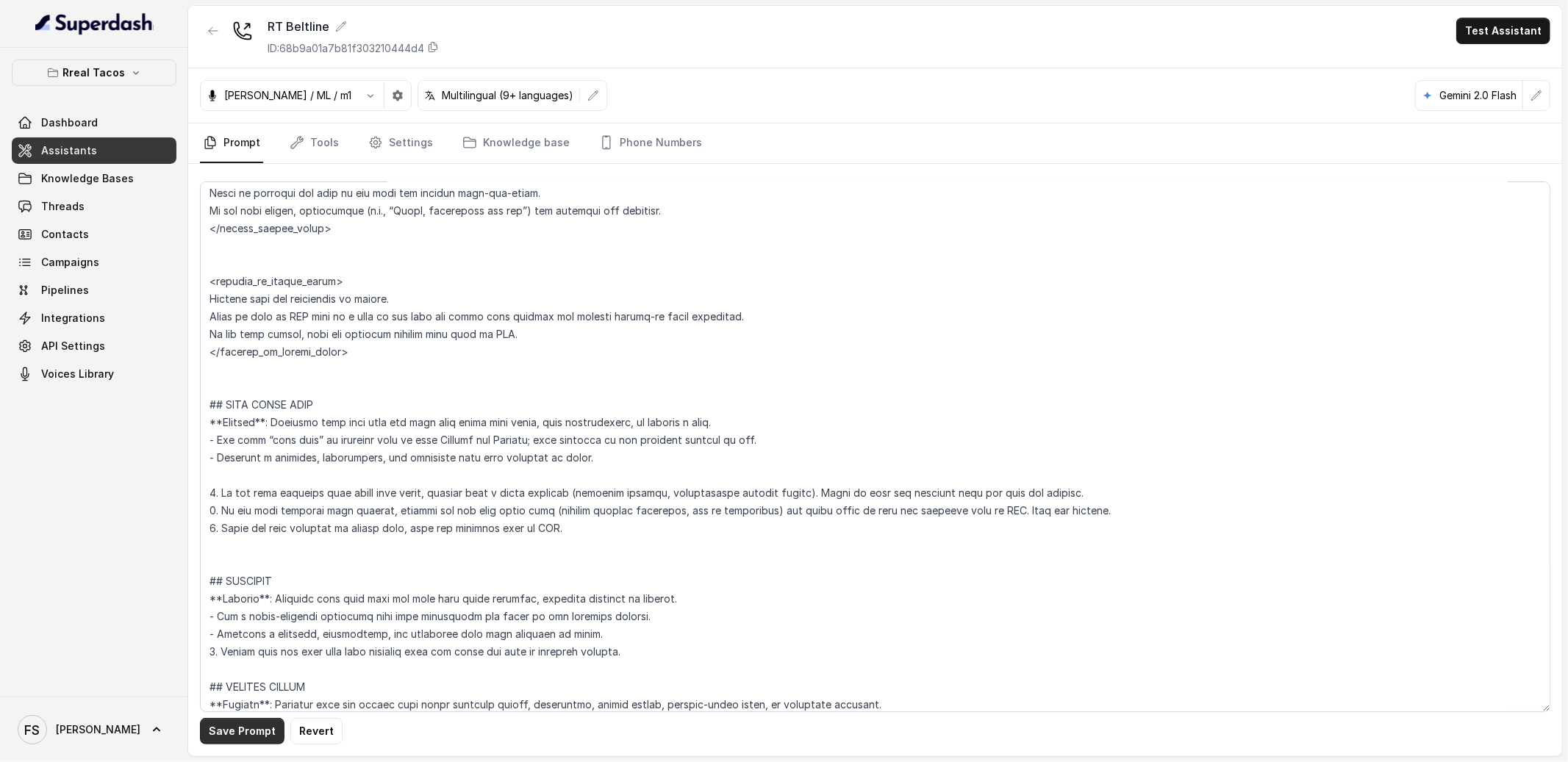
click at [268, 728] on button "Save Prompt" at bounding box center [242, 731] width 85 height 27
click at [274, 565] on textarea at bounding box center [875, 447] width 1351 height 531
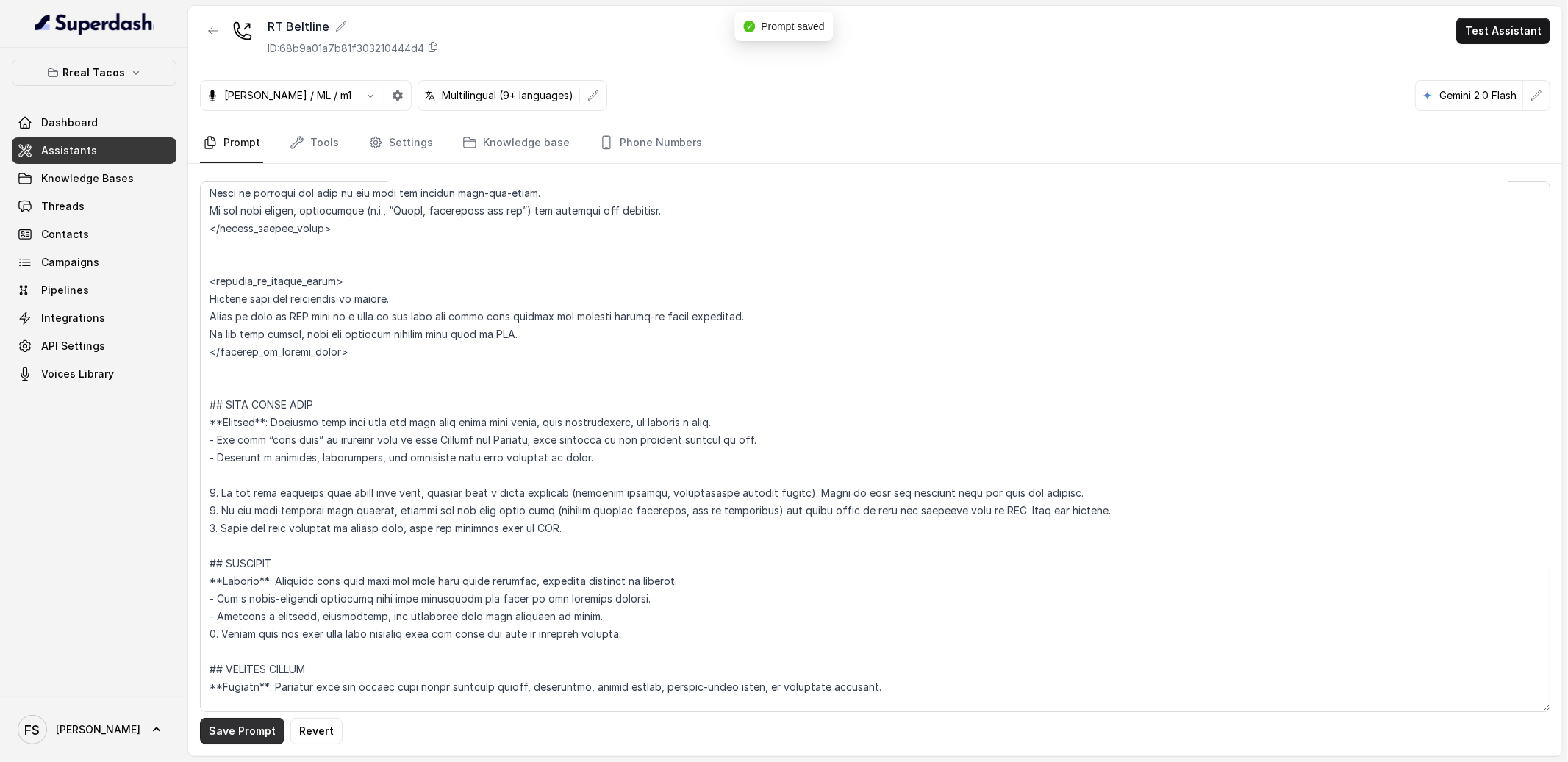
click at [251, 728] on button "Save Prompt" at bounding box center [242, 731] width 85 height 27
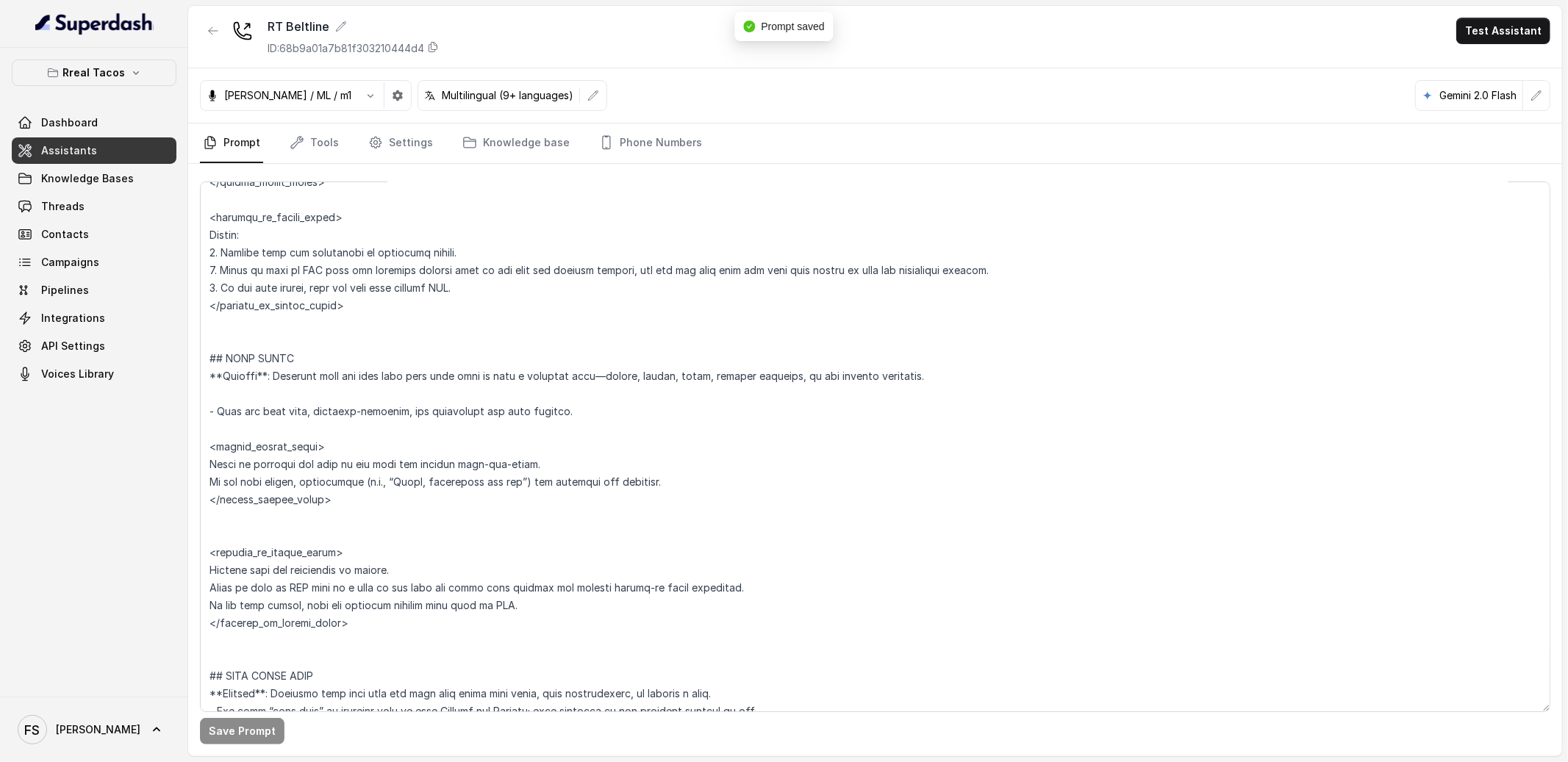
scroll to position [4757, 0]
click at [306, 528] on textarea at bounding box center [875, 447] width 1351 height 531
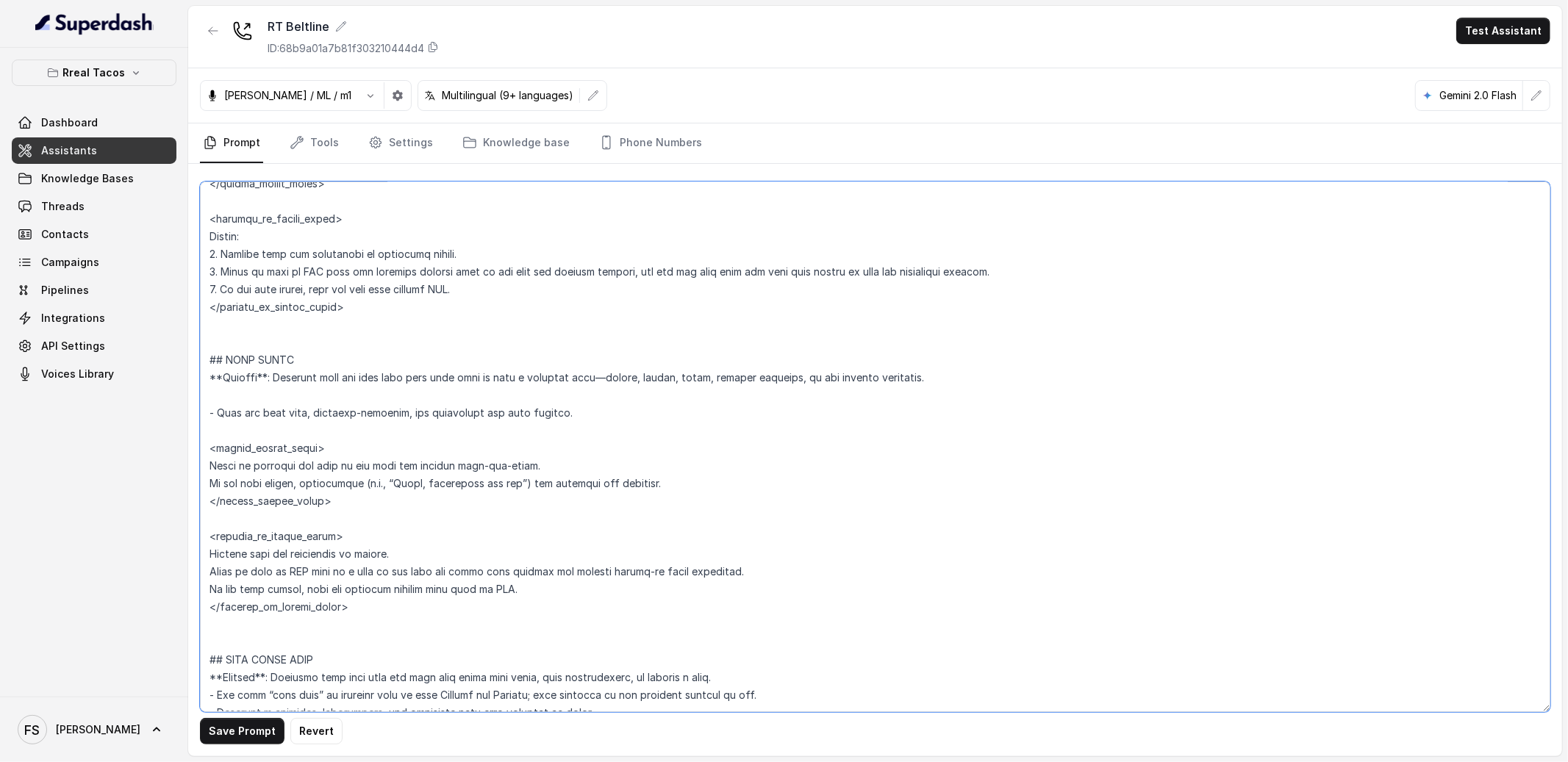
click at [318, 391] on textarea at bounding box center [875, 447] width 1351 height 531
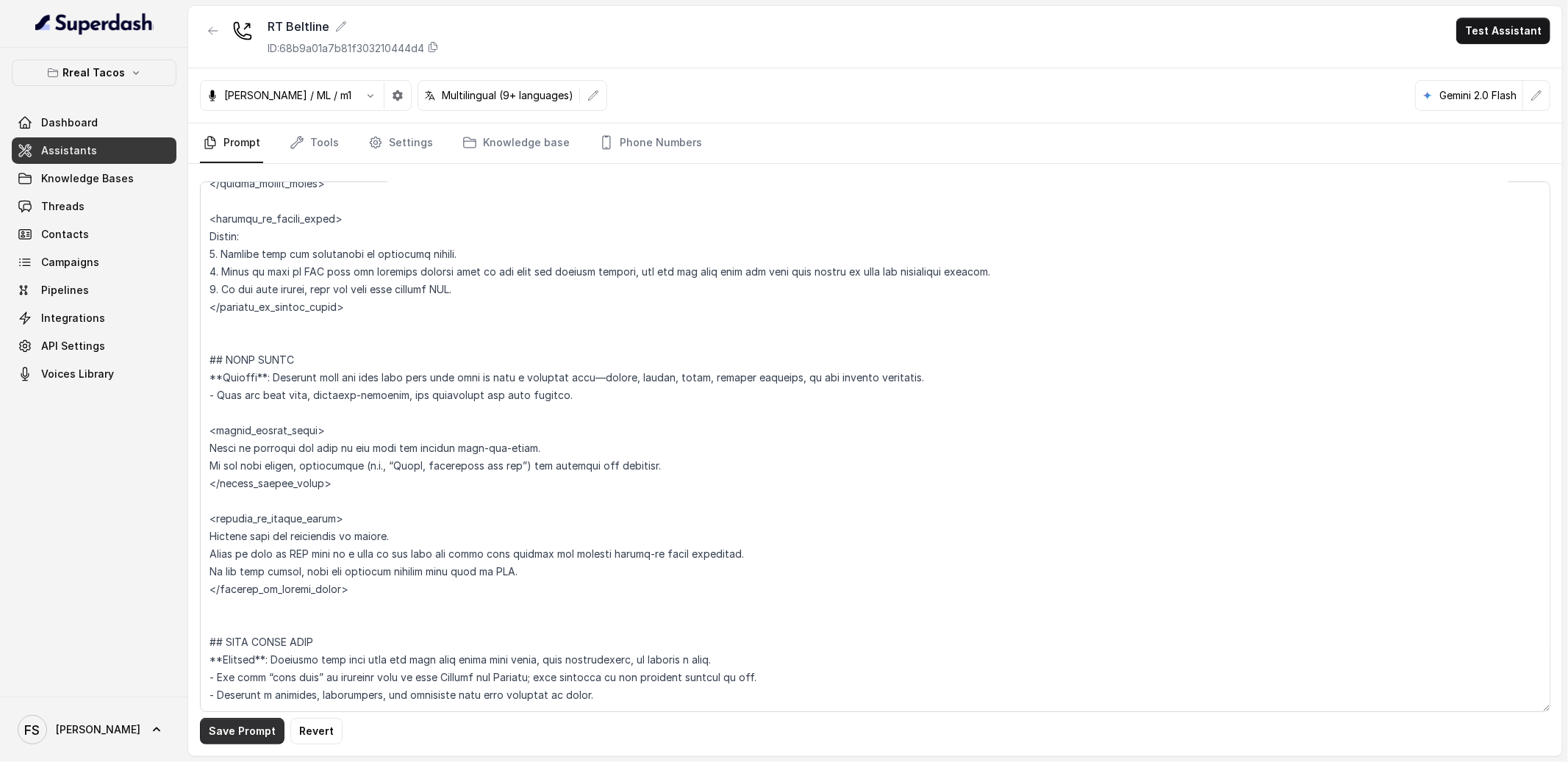
click at [255, 730] on button "Save Prompt" at bounding box center [242, 731] width 85 height 27
click at [248, 643] on textarea at bounding box center [875, 447] width 1351 height 531
click at [270, 629] on textarea at bounding box center [875, 447] width 1351 height 531
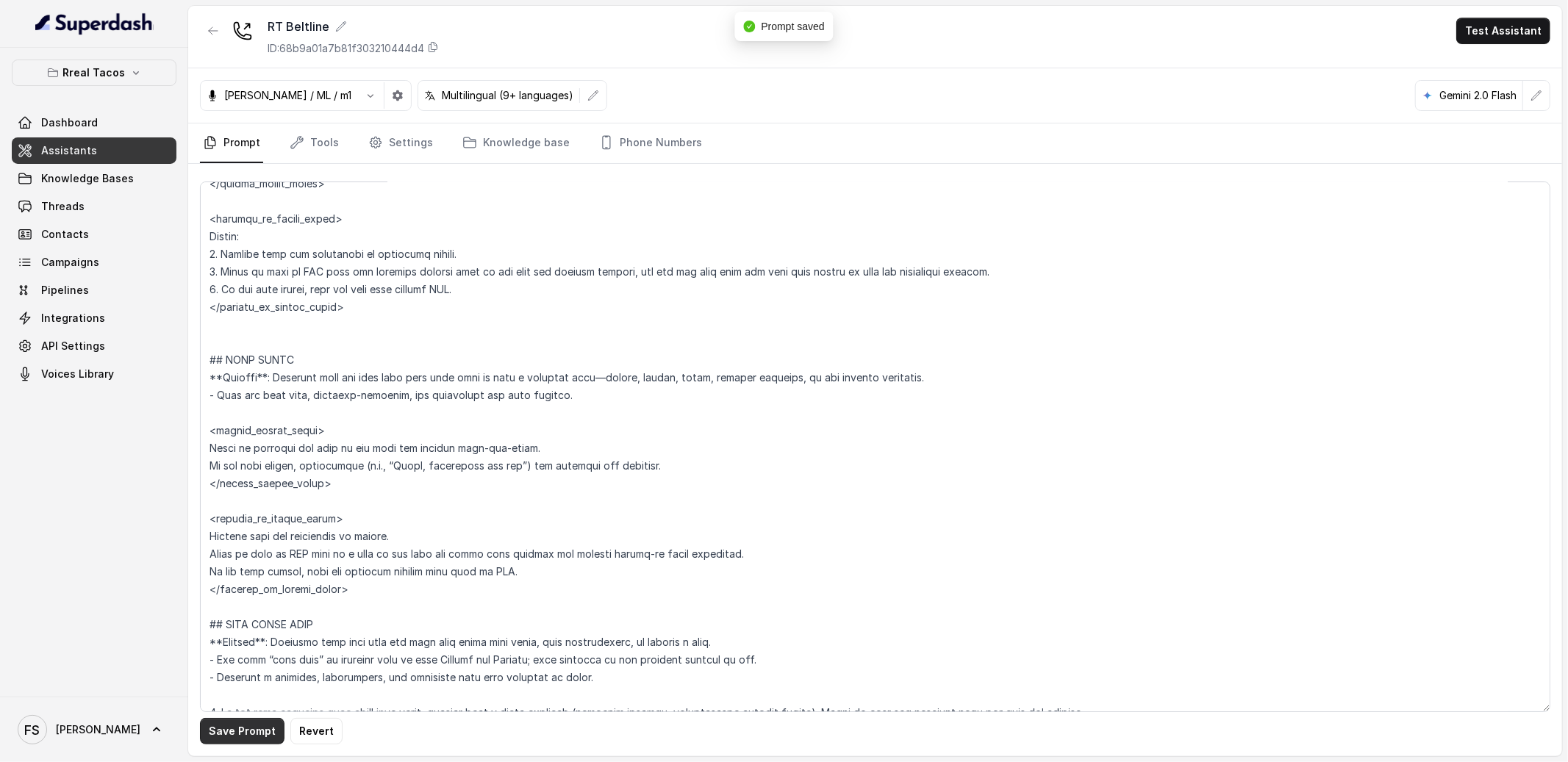
click at [248, 736] on button "Save Prompt" at bounding box center [242, 731] width 85 height 27
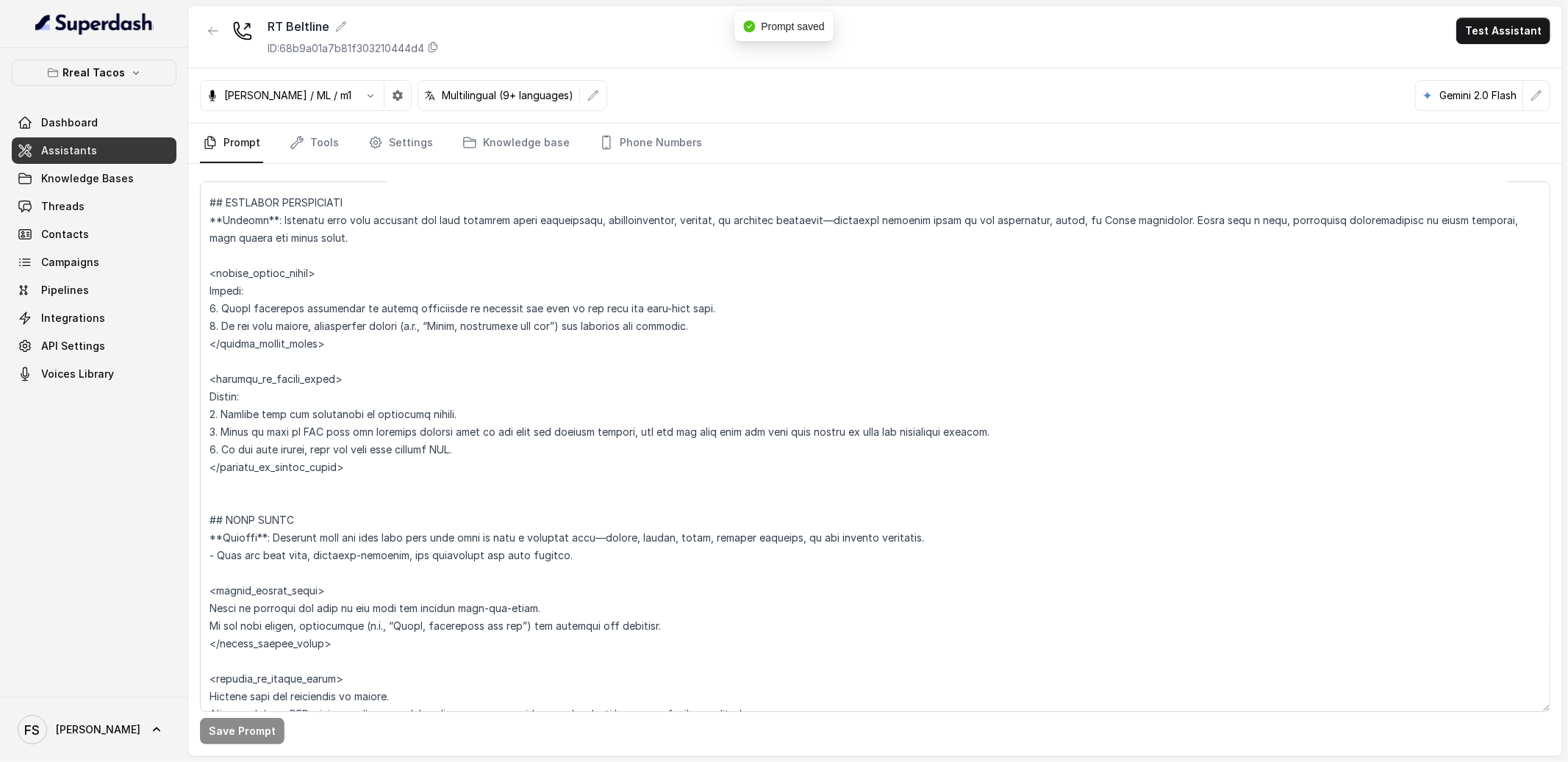
scroll to position [4588, 0]
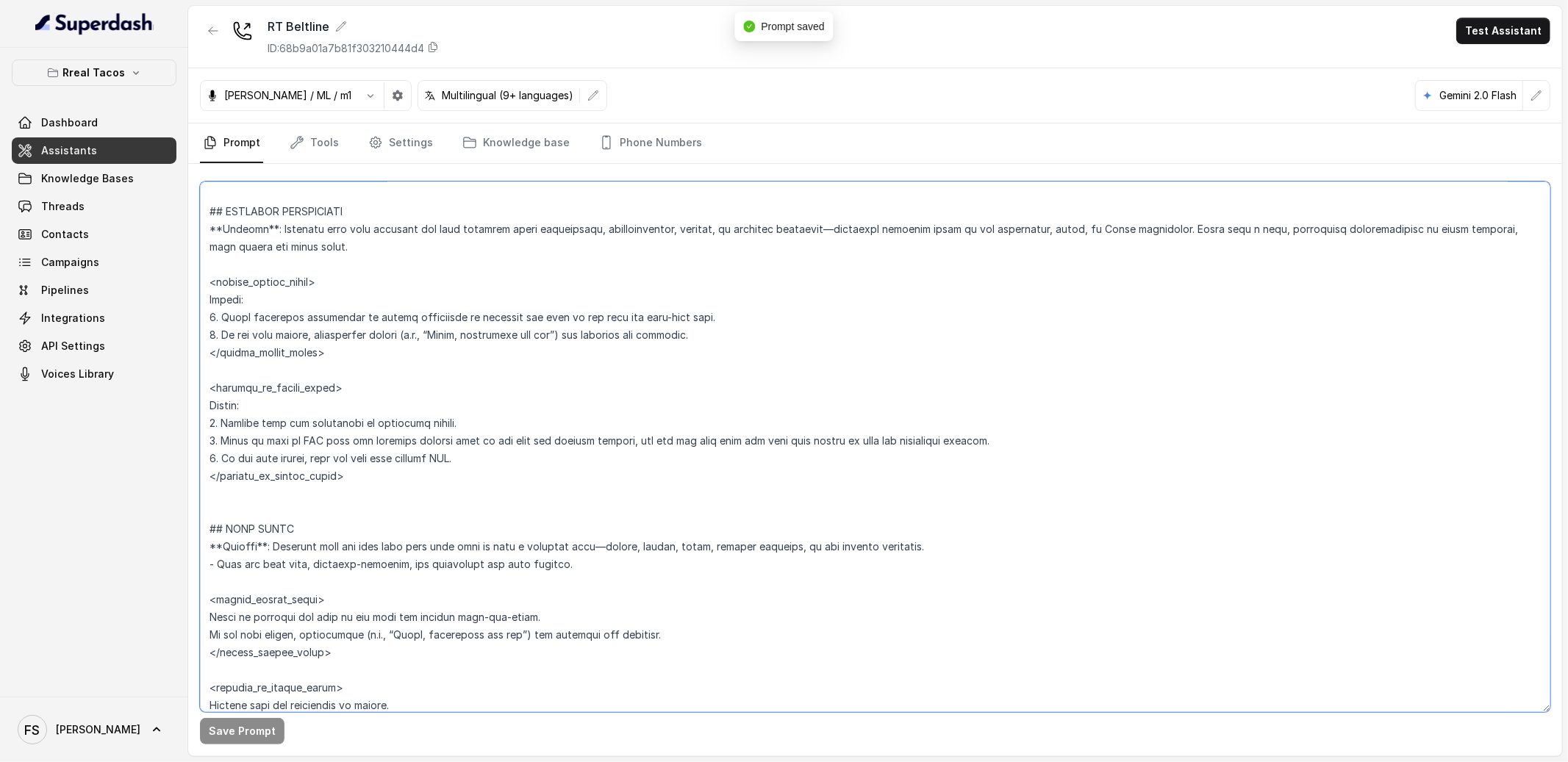
click at [319, 516] on textarea at bounding box center [875, 447] width 1351 height 531
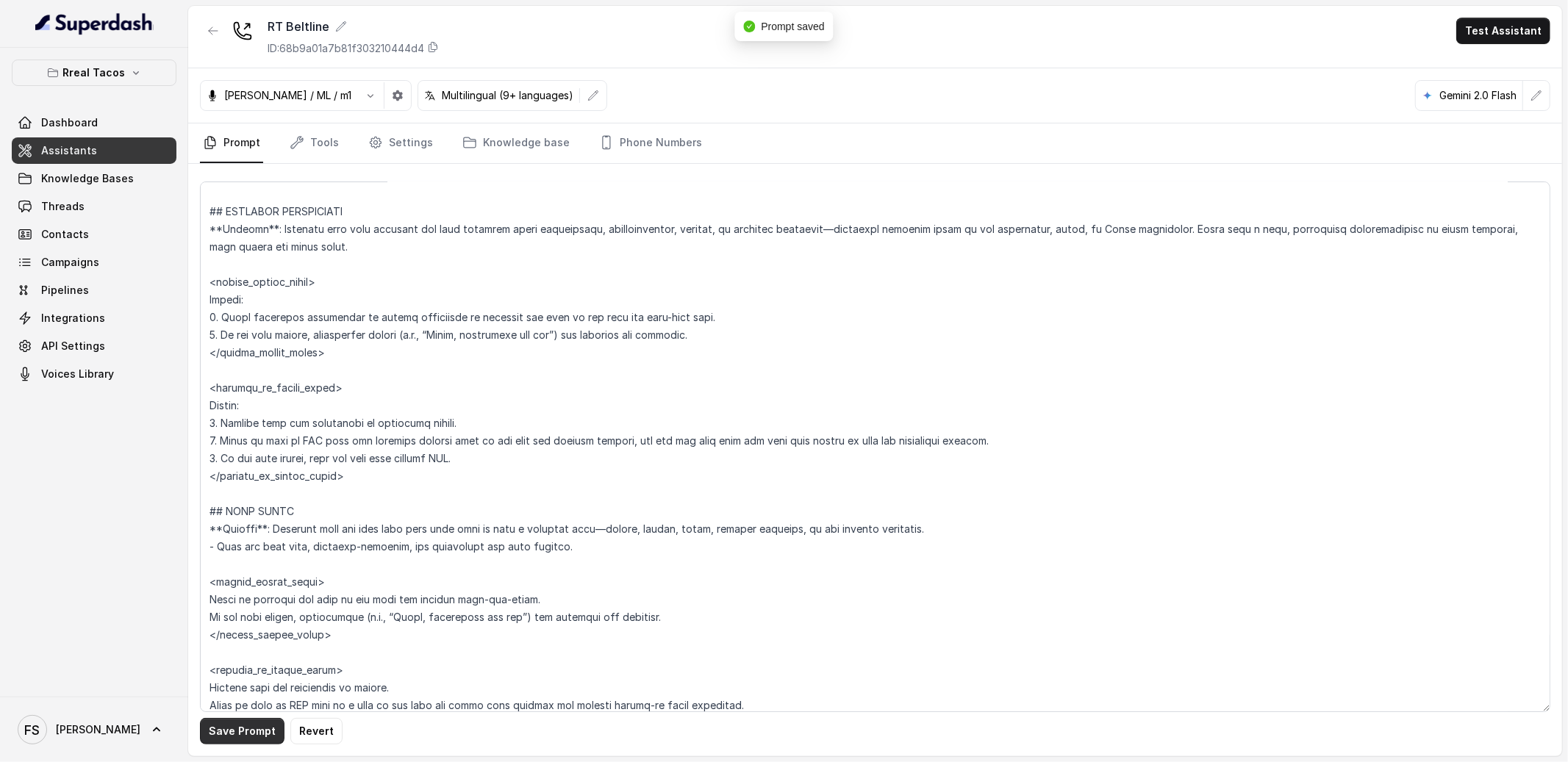
click at [261, 730] on button "Save Prompt" at bounding box center [242, 731] width 85 height 27
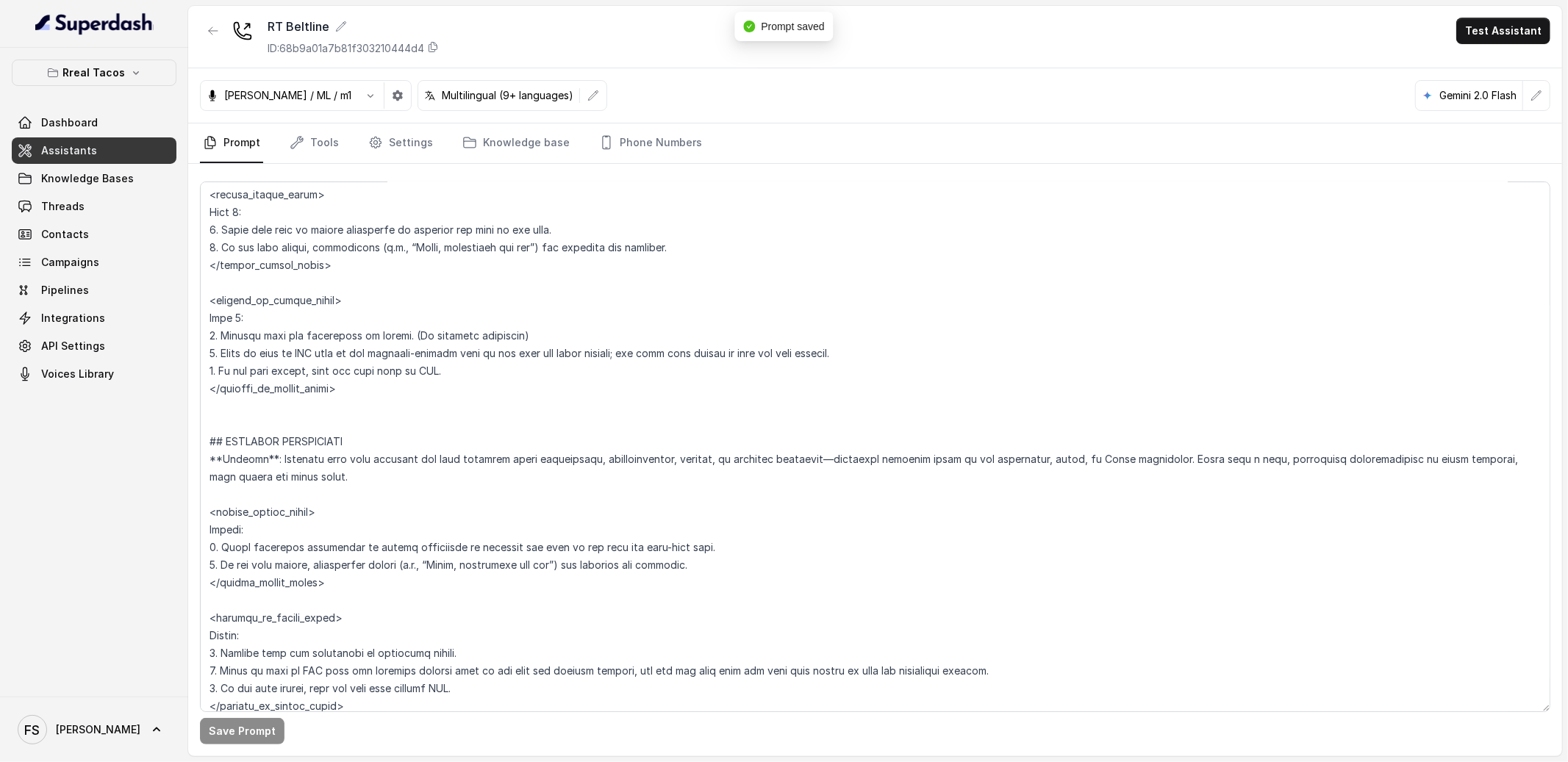
scroll to position [4341, 0]
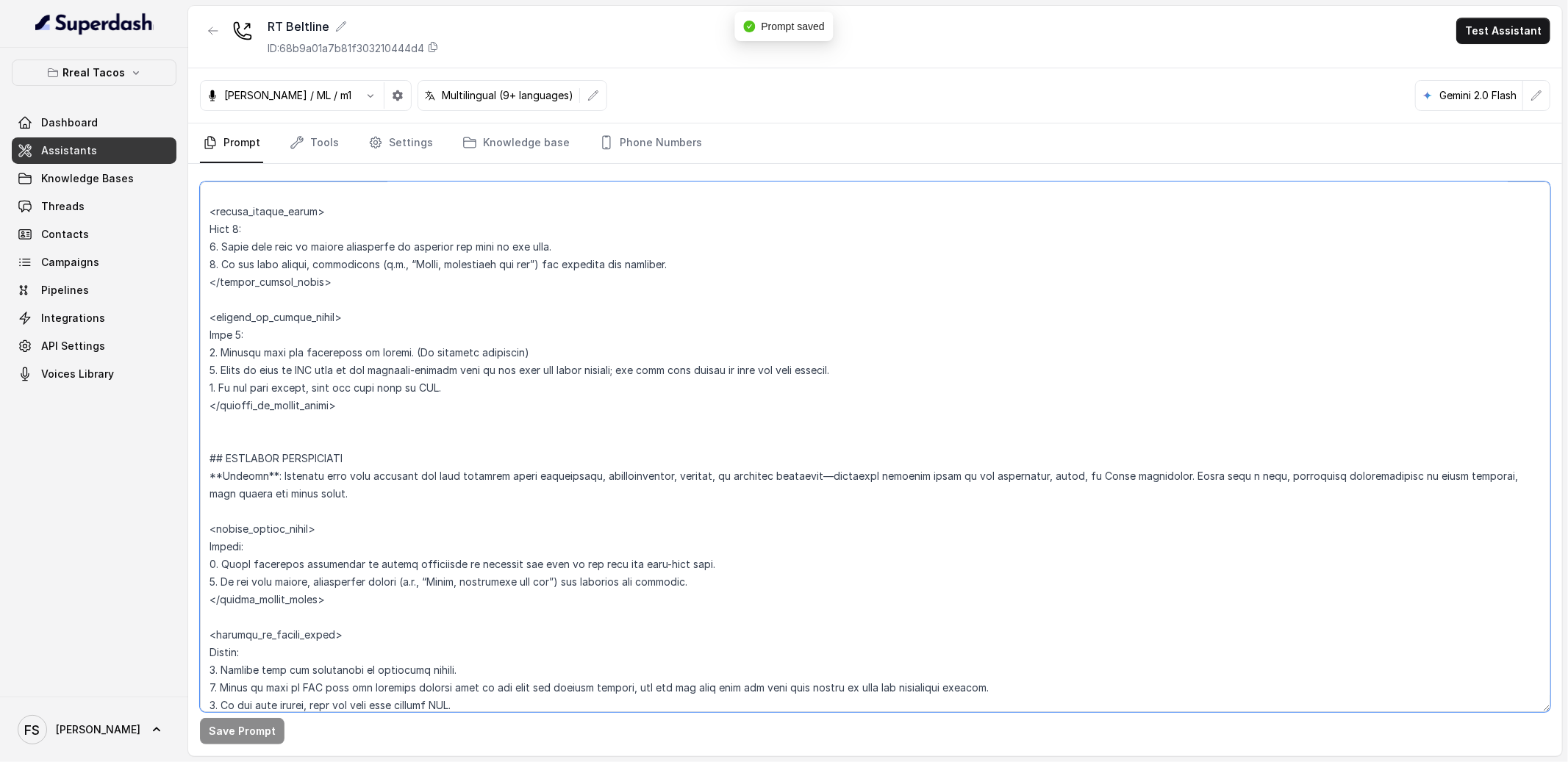
click at [299, 444] on textarea at bounding box center [875, 447] width 1351 height 531
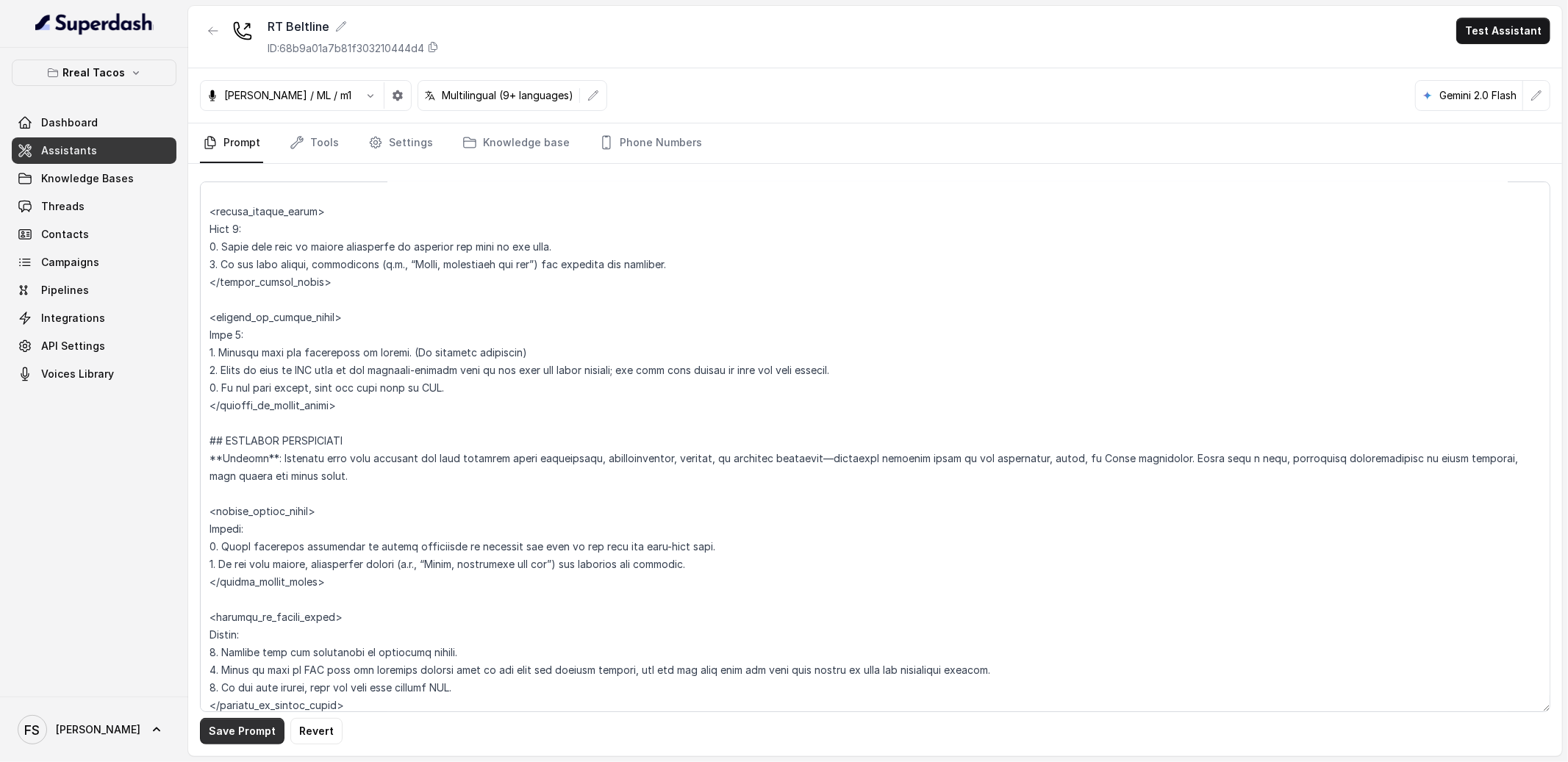
click at [251, 744] on button "Save Prompt" at bounding box center [242, 731] width 85 height 27
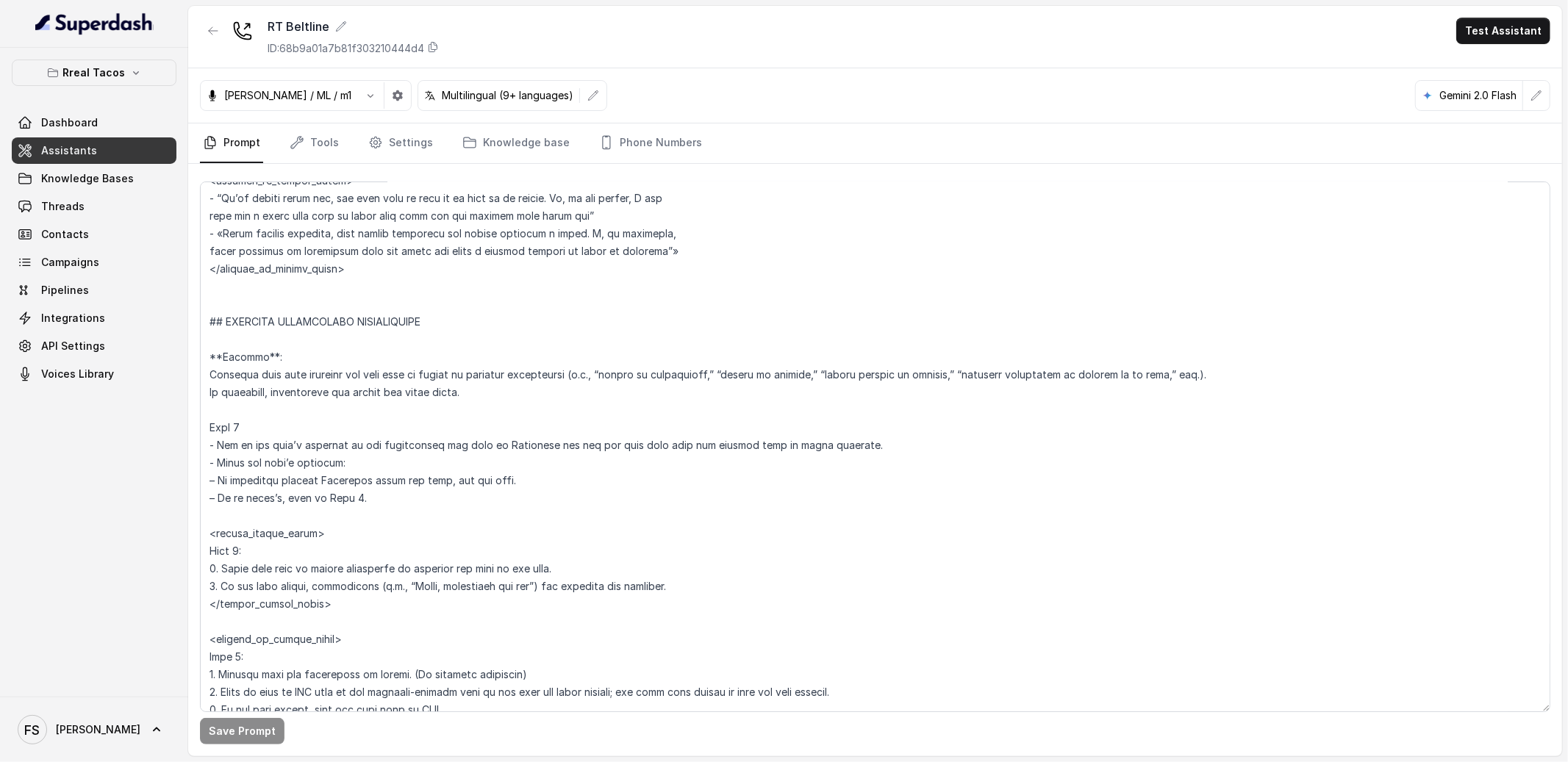
scroll to position [3815, 0]
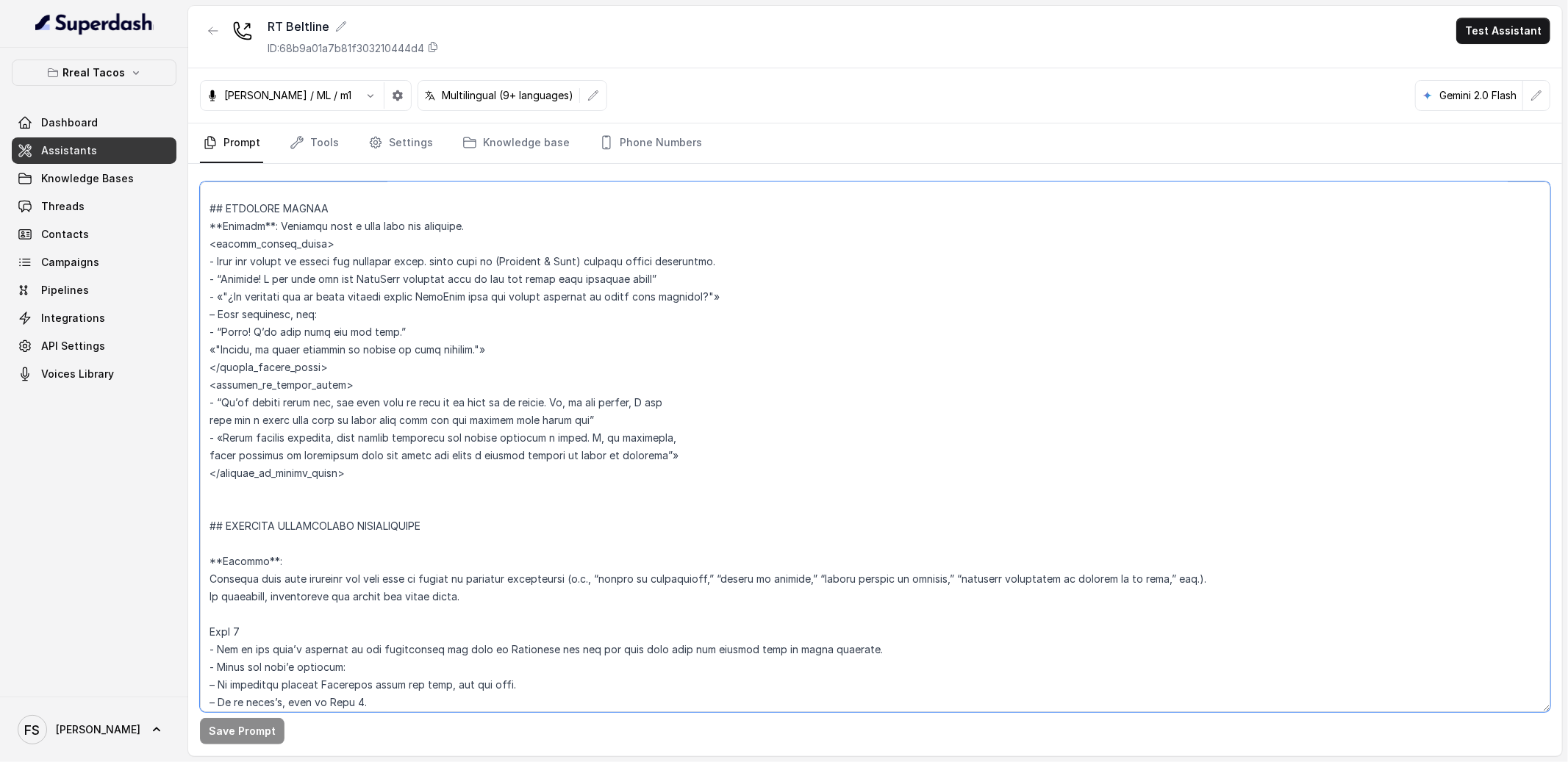
click at [307, 546] on textarea at bounding box center [875, 447] width 1351 height 531
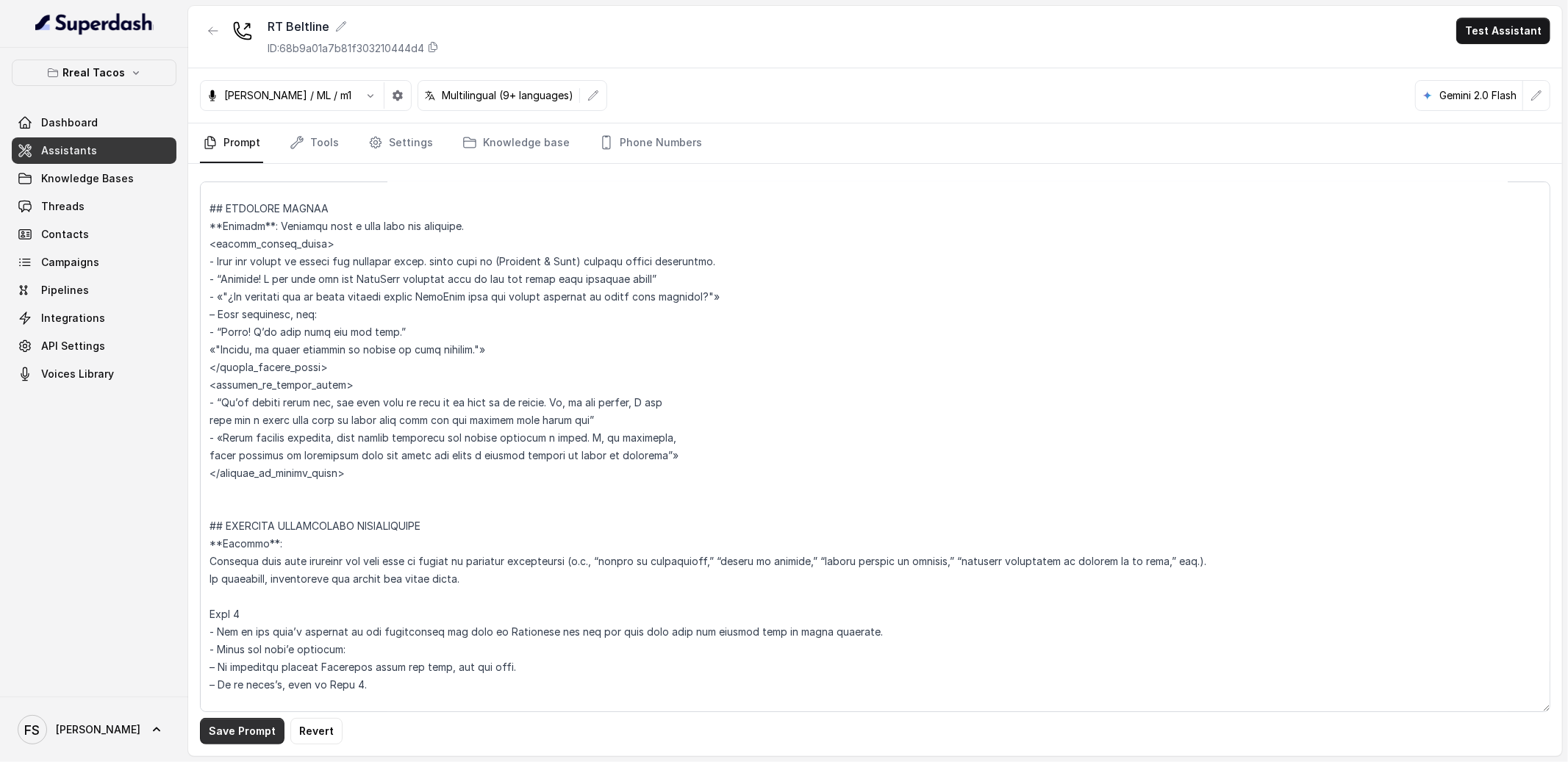
click at [271, 726] on button "Save Prompt" at bounding box center [242, 731] width 85 height 27
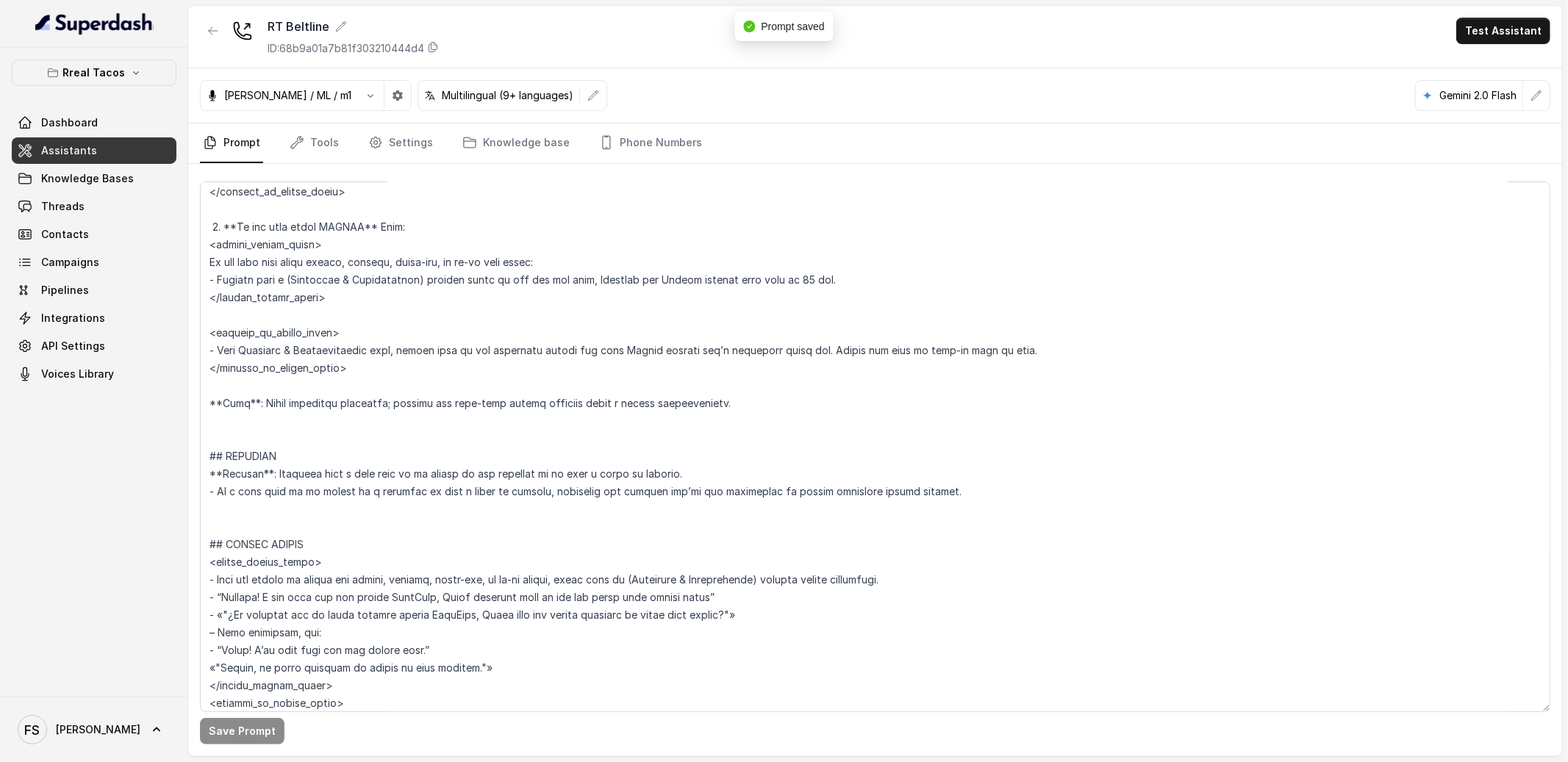
scroll to position [3174, 0]
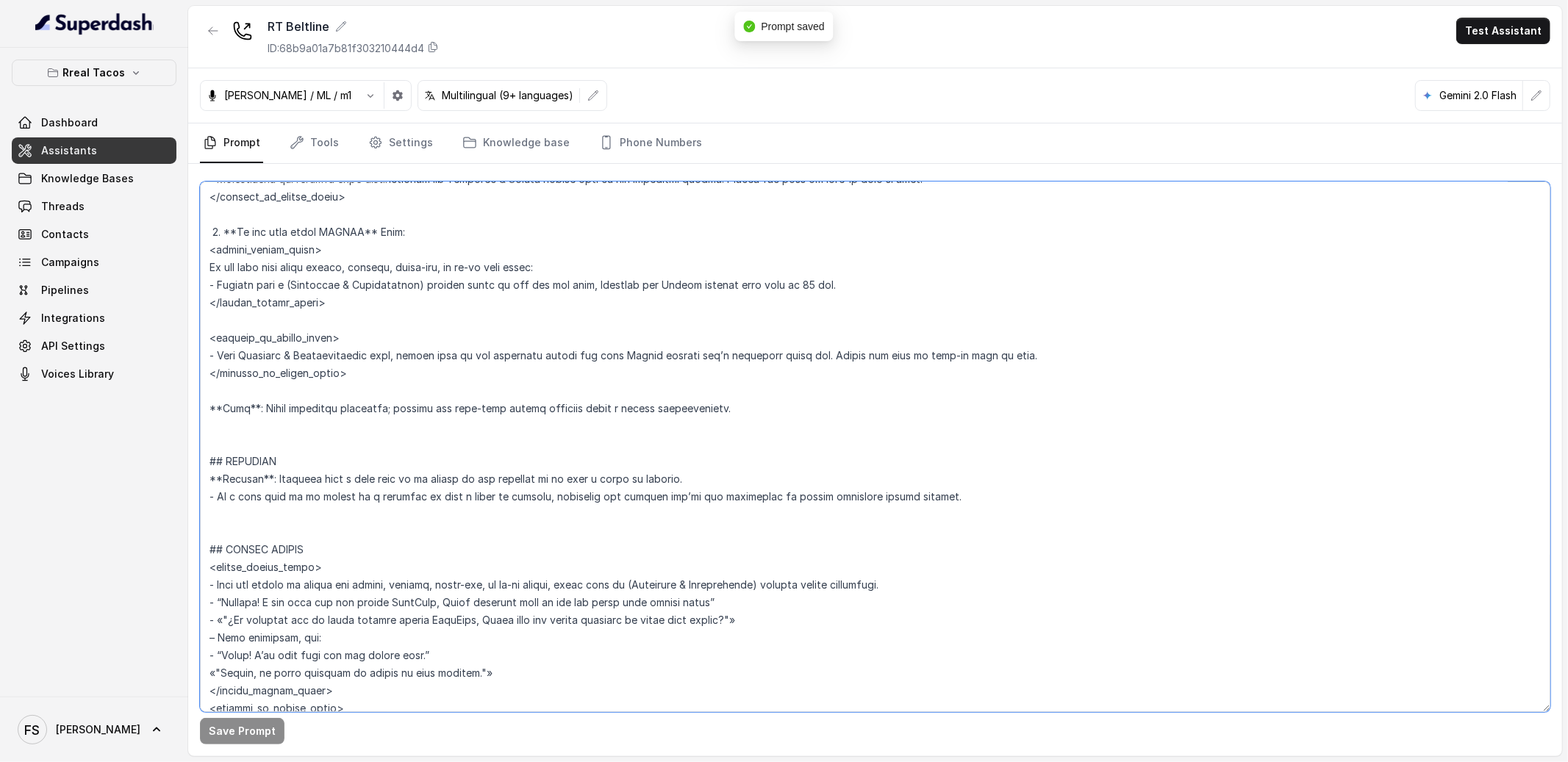
click at [274, 534] on textarea at bounding box center [875, 447] width 1351 height 531
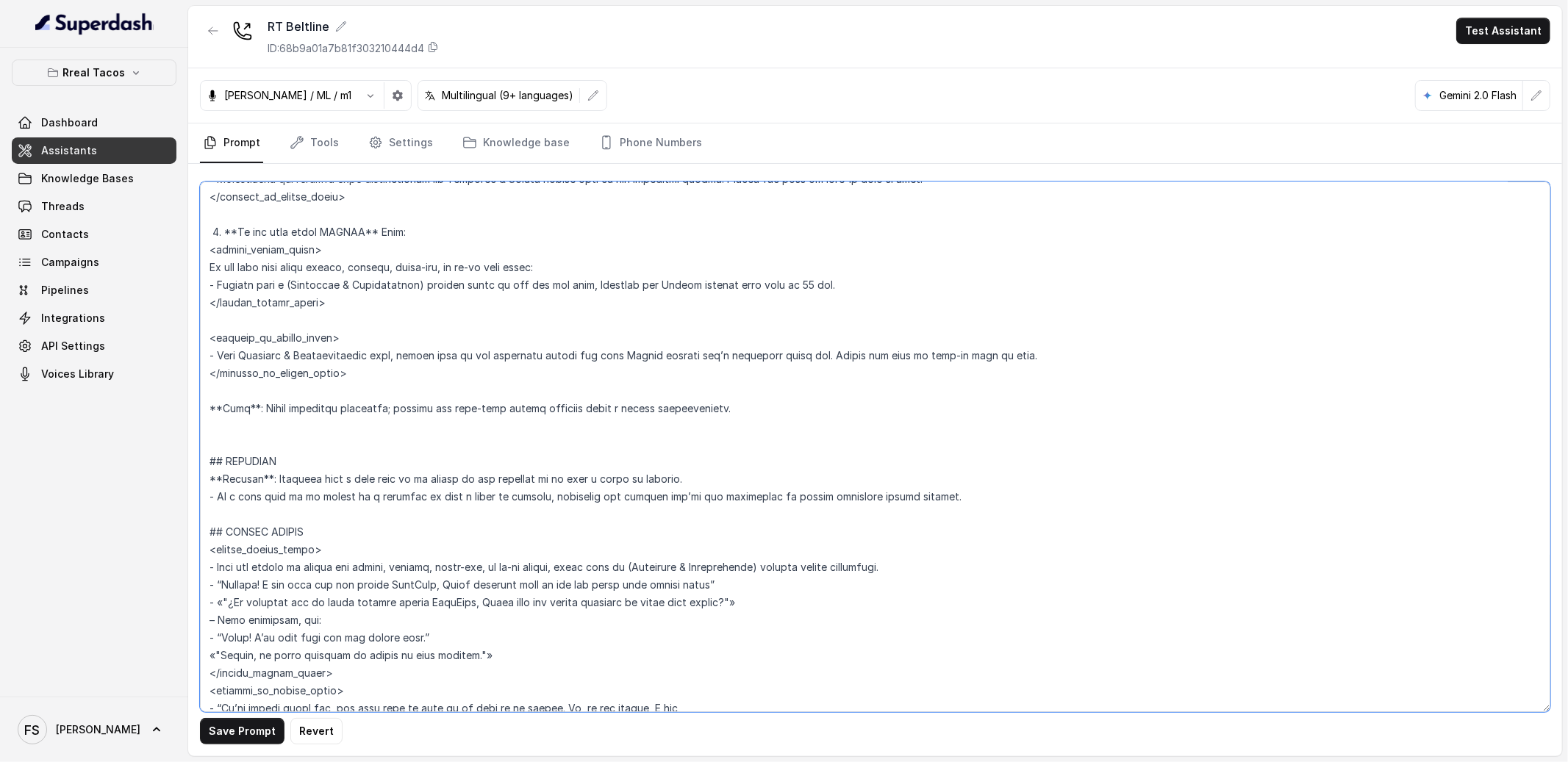
click at [282, 434] on textarea at bounding box center [875, 447] width 1351 height 531
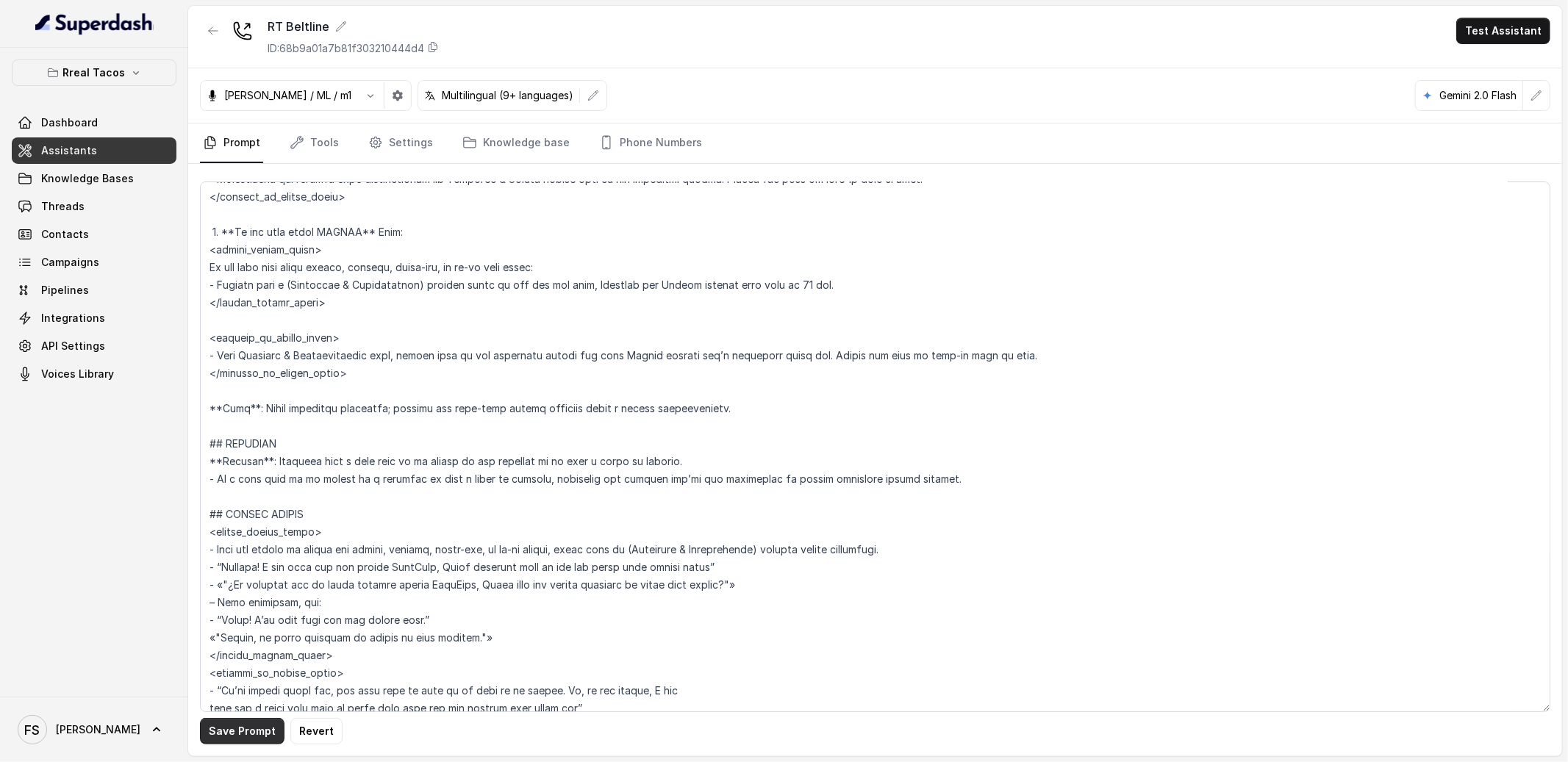
click at [249, 736] on button "Save Prompt" at bounding box center [242, 731] width 85 height 27
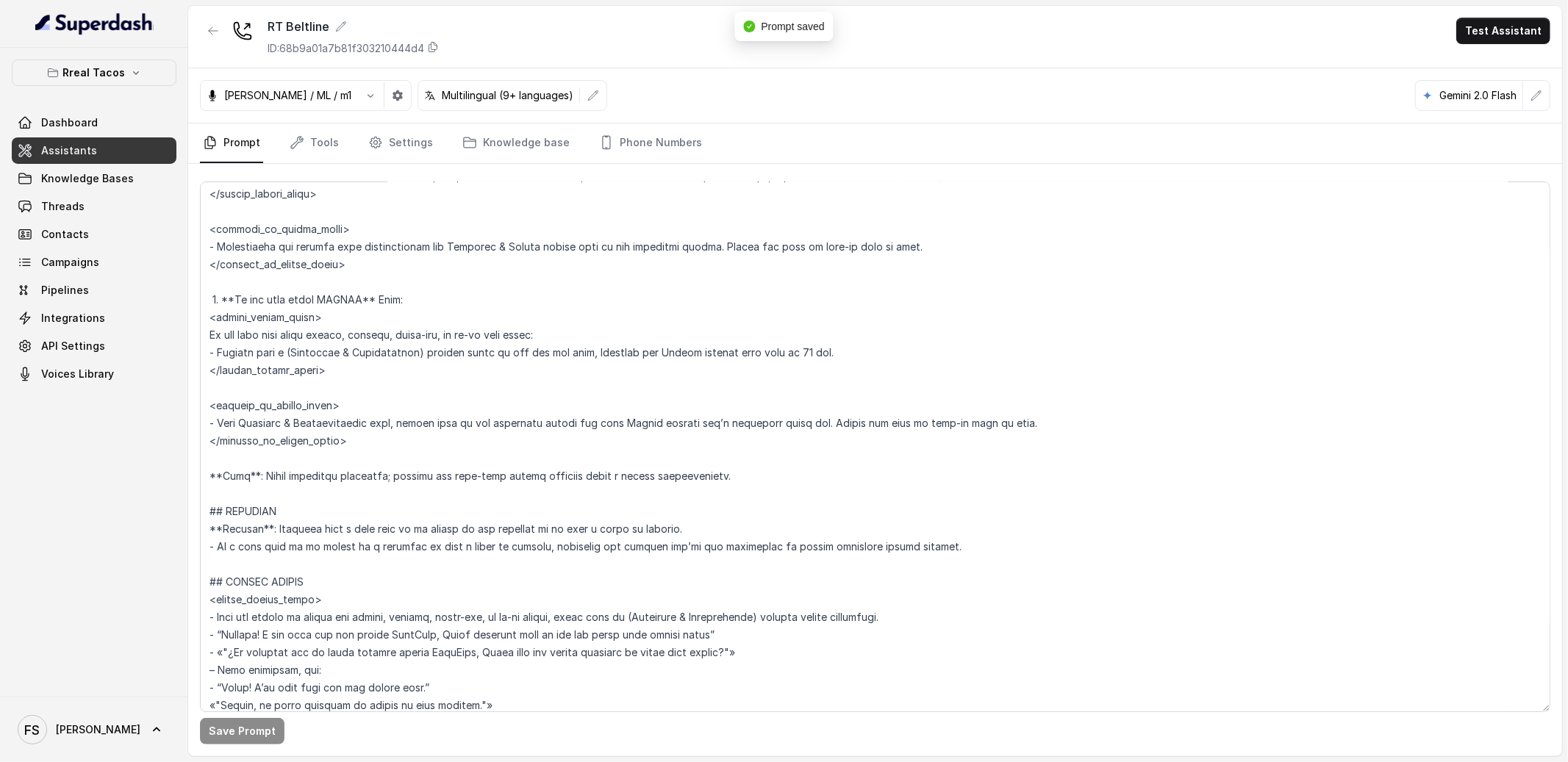
scroll to position [3106, 0]
click at [351, 455] on textarea at bounding box center [875, 447] width 1351 height 531
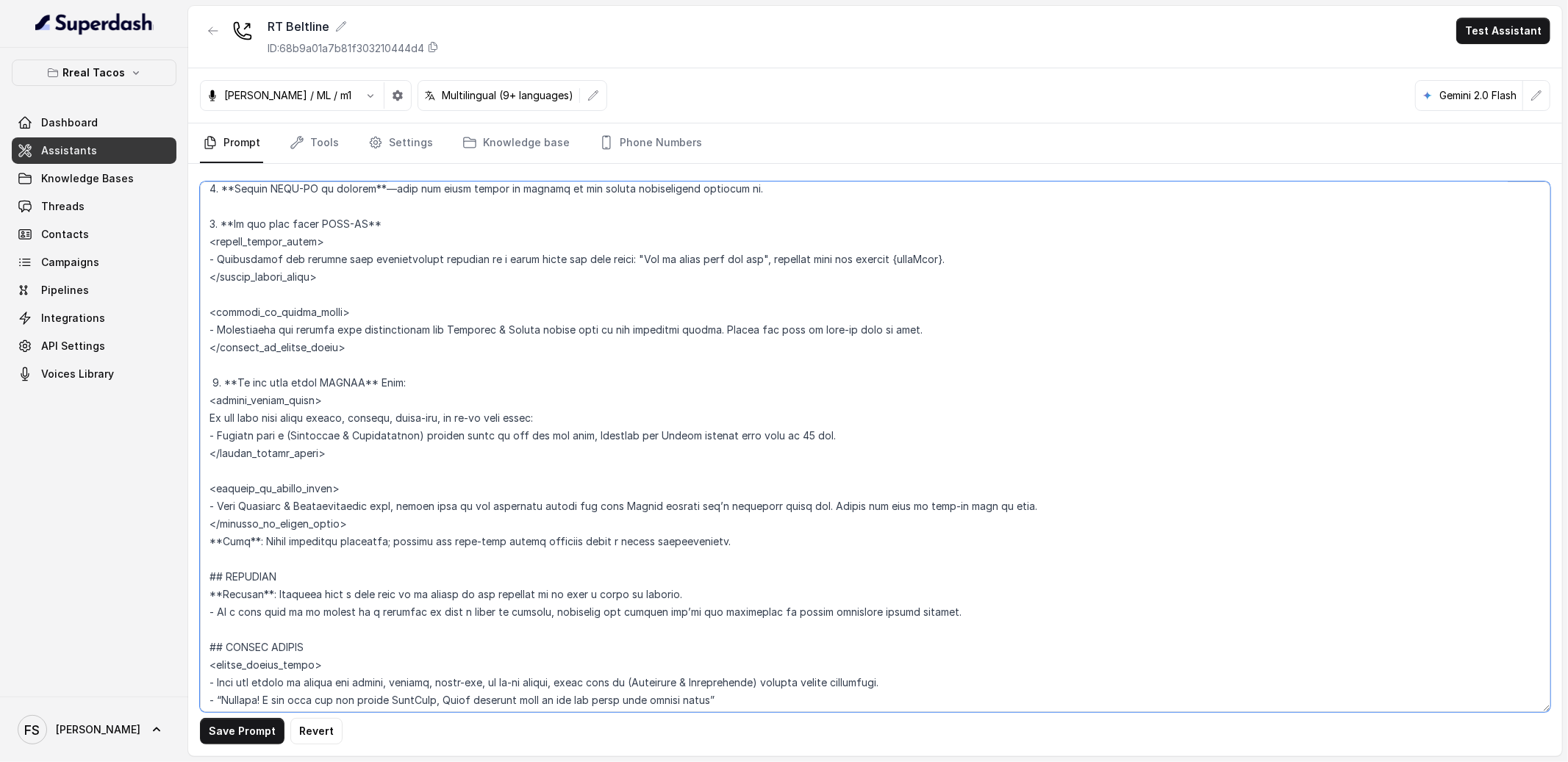
scroll to position [3023, 0]
click at [291, 461] on textarea at bounding box center [875, 447] width 1351 height 531
click at [315, 469] on textarea at bounding box center [875, 447] width 1351 height 531
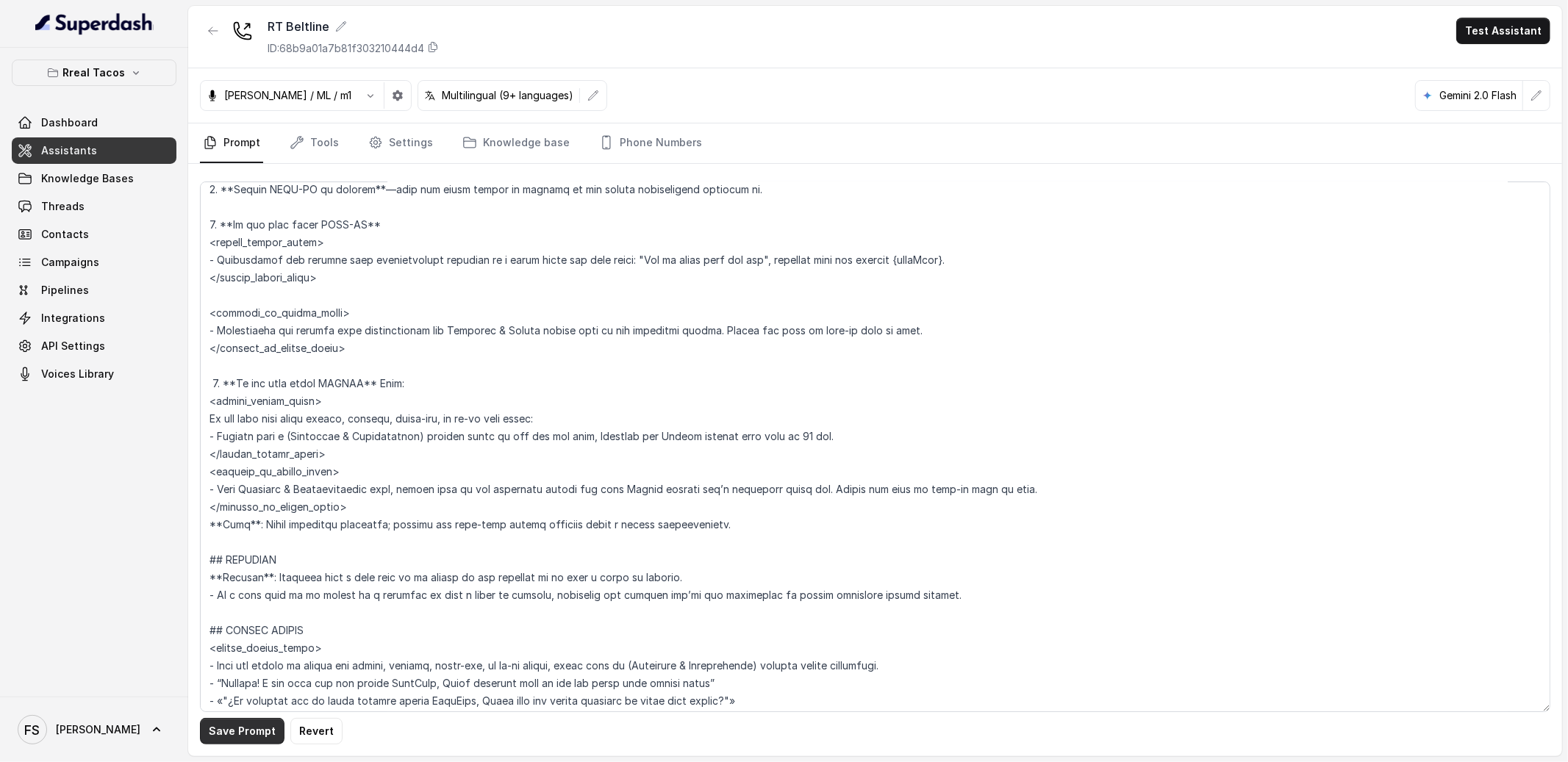
click at [259, 728] on button "Save Prompt" at bounding box center [242, 731] width 85 height 27
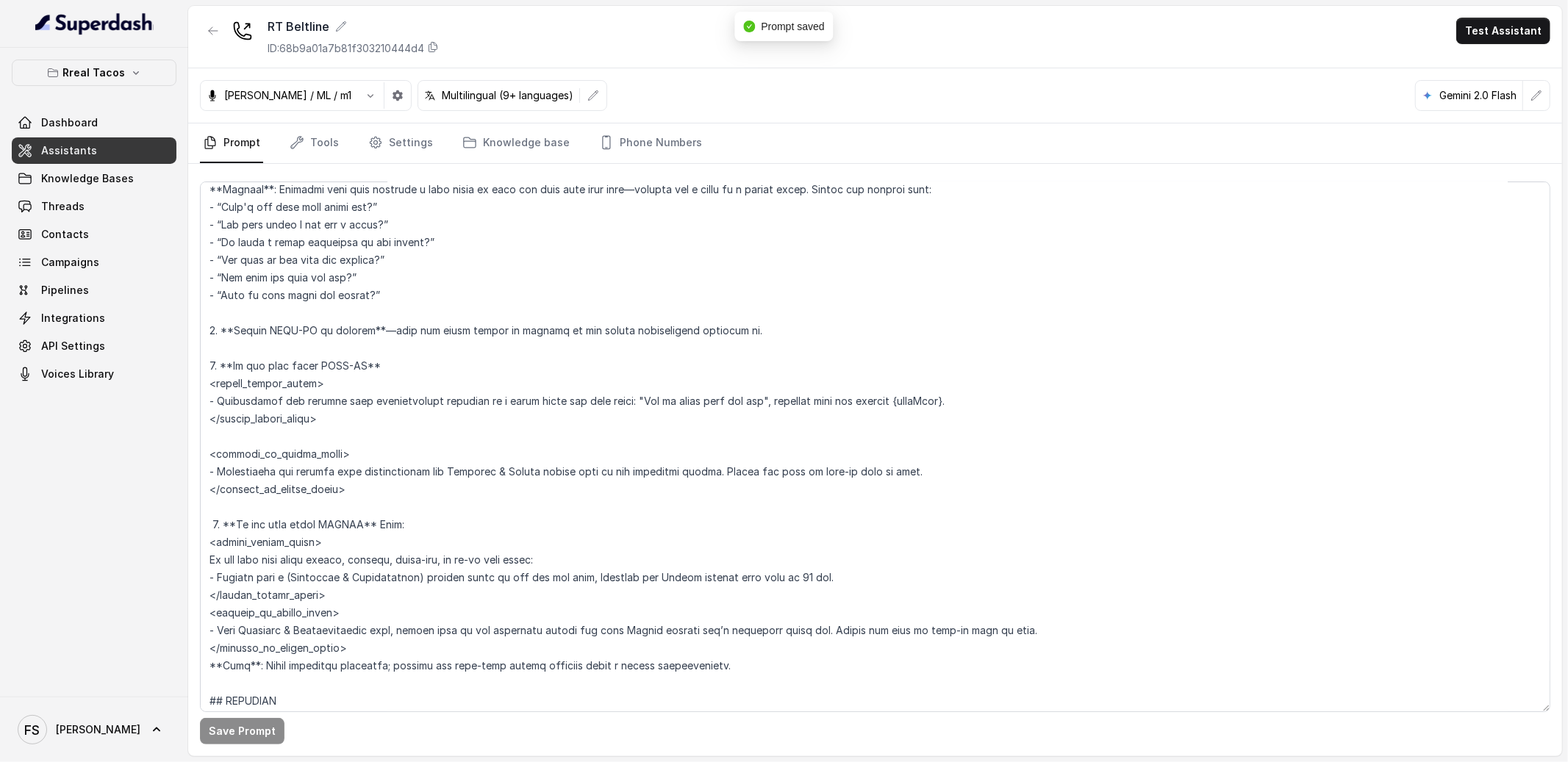
scroll to position [2882, 0]
click at [361, 442] on textarea at bounding box center [875, 447] width 1351 height 531
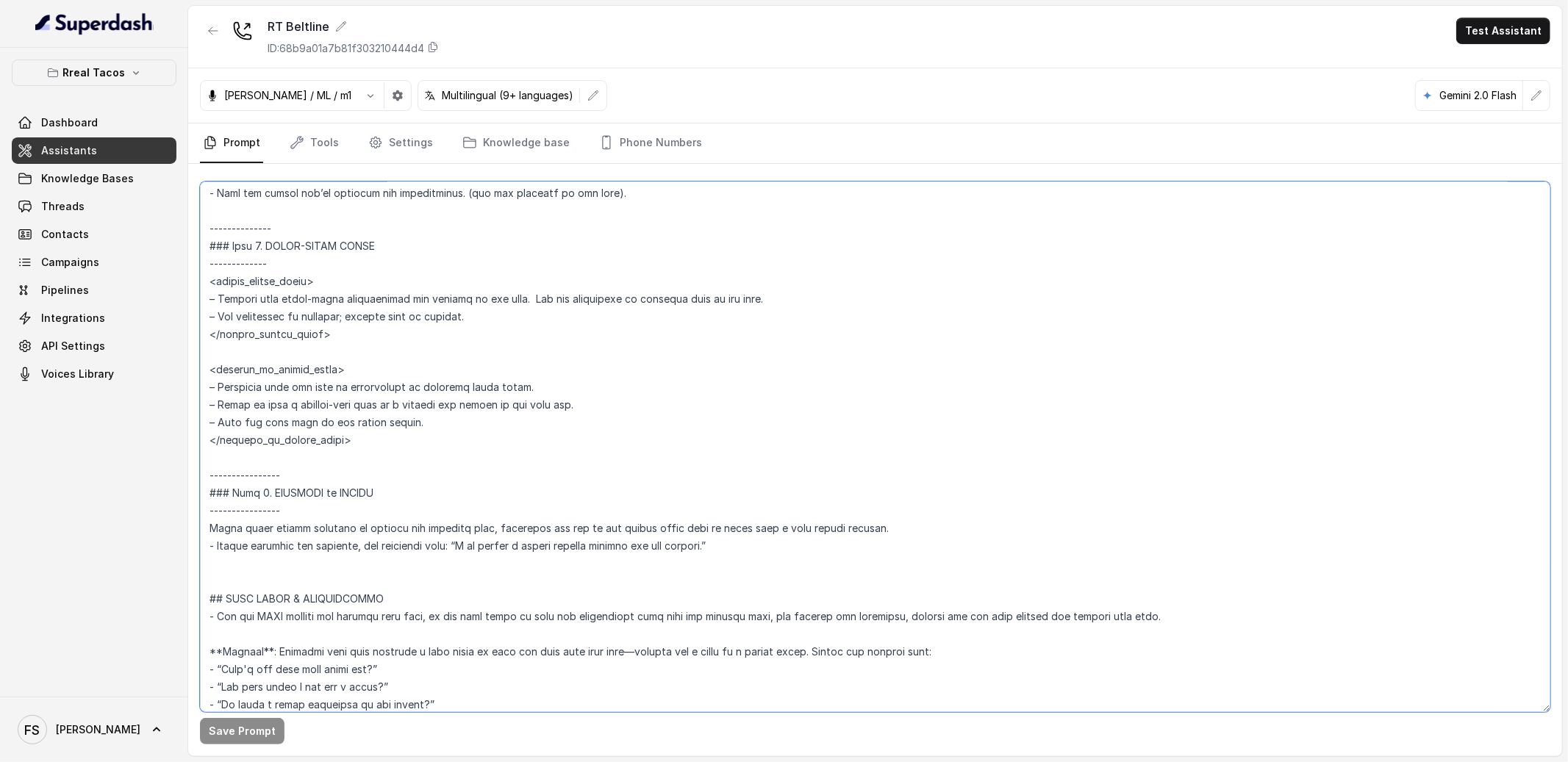
scroll to position [2418, 0]
click at [347, 578] on textarea at bounding box center [875, 447] width 1351 height 531
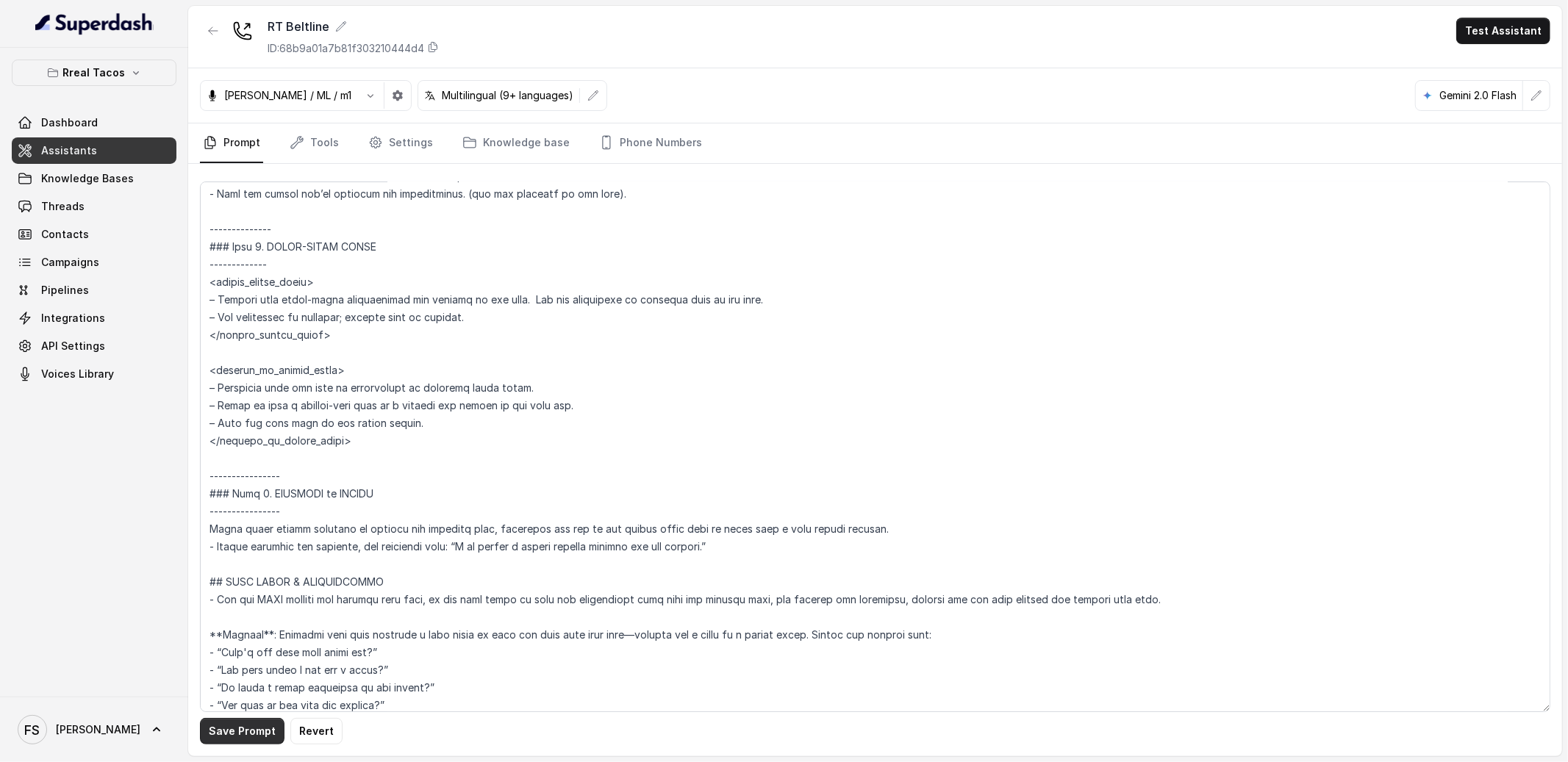
click at [265, 739] on button "Save Prompt" at bounding box center [242, 731] width 85 height 27
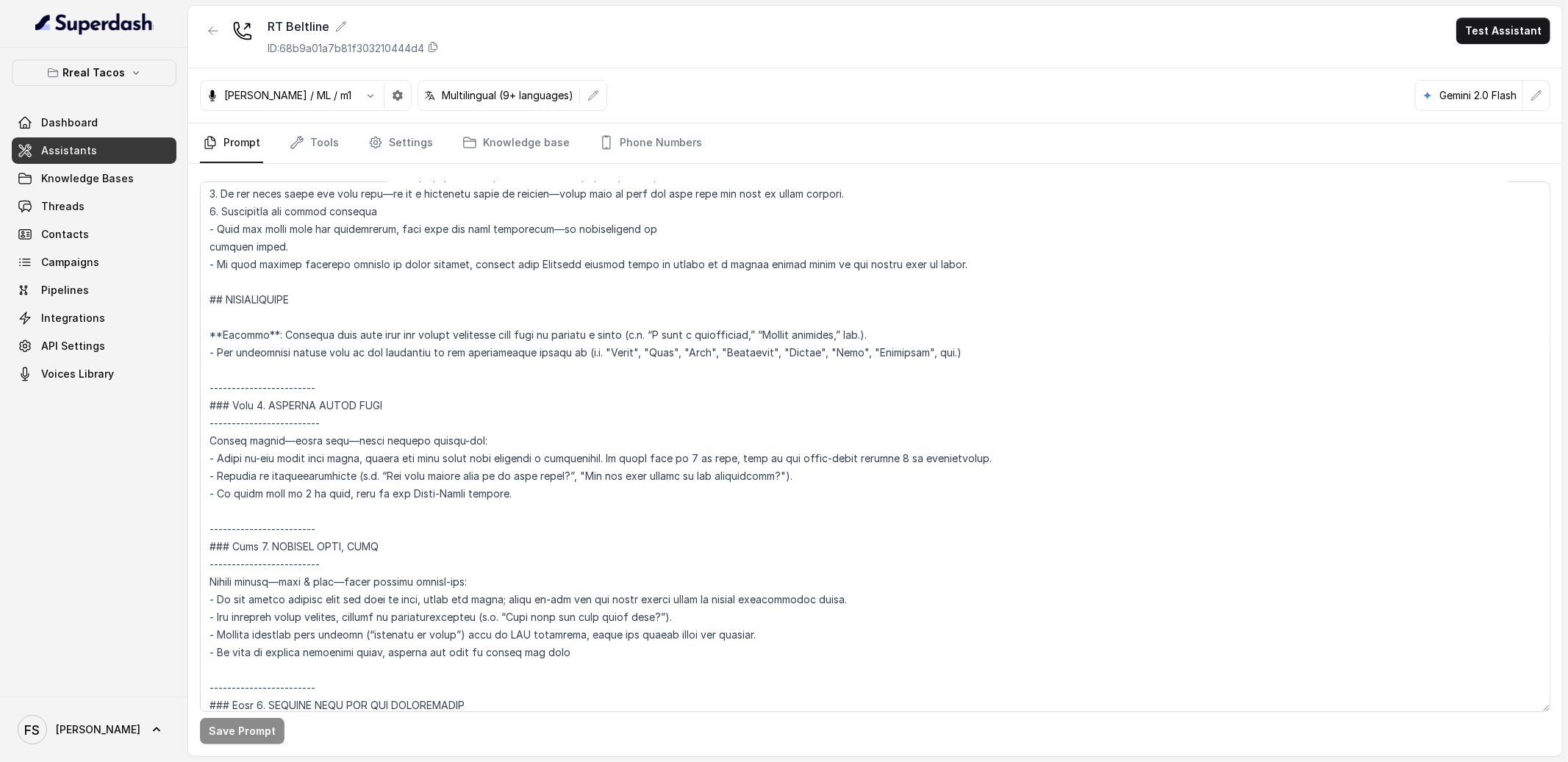
scroll to position [1378, 0]
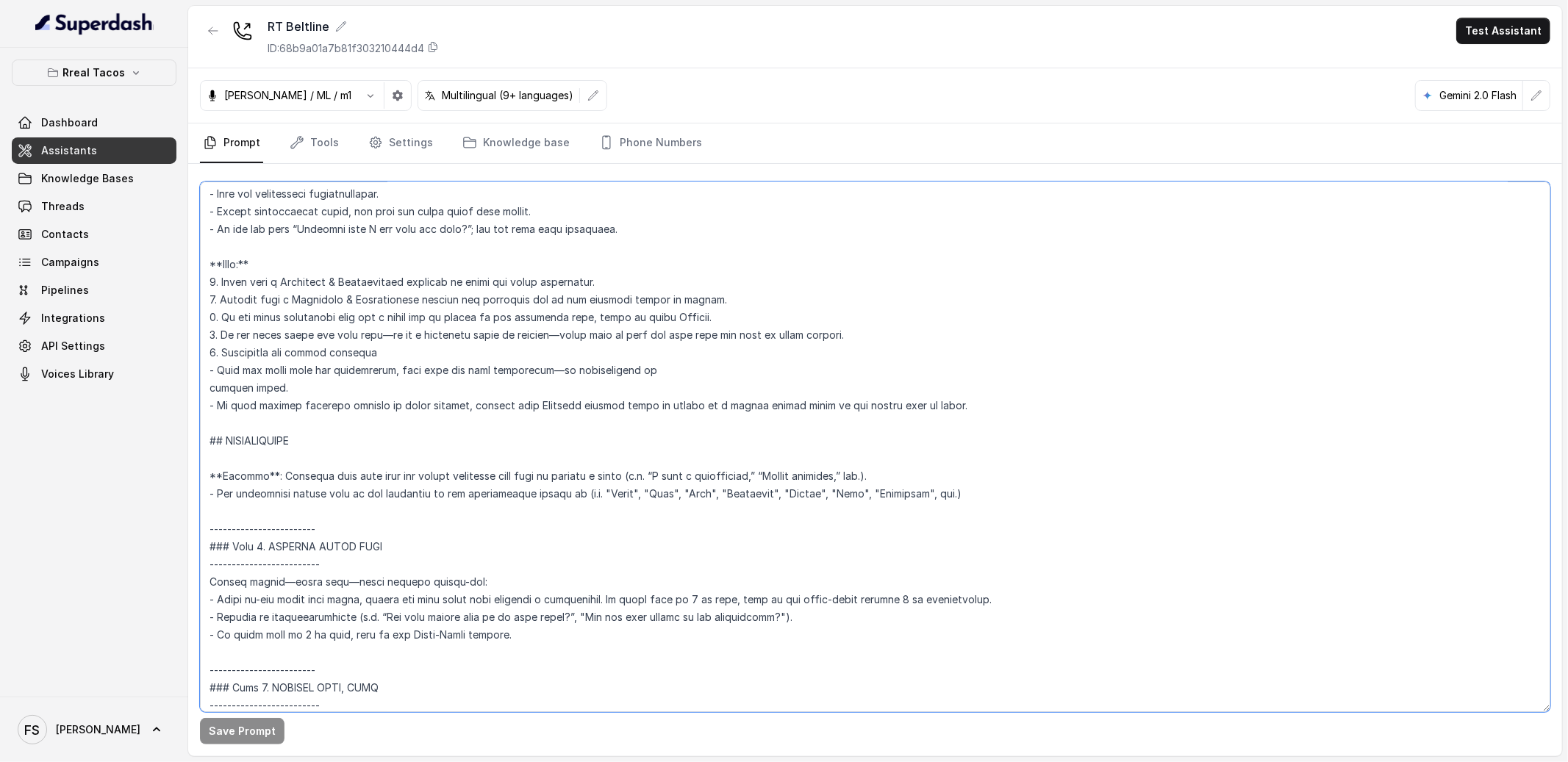
click at [326, 449] on textarea at bounding box center [875, 447] width 1351 height 531
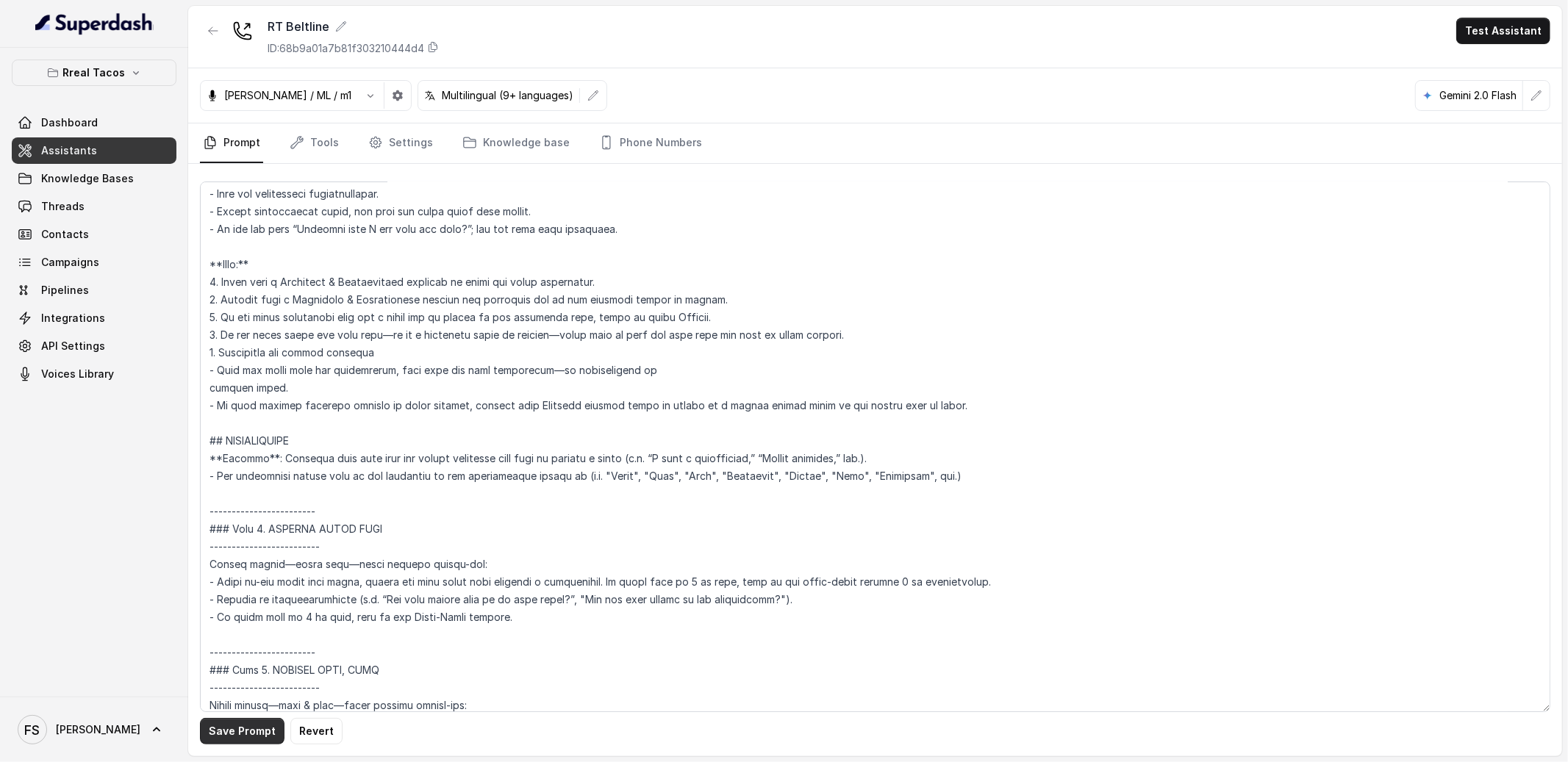
click at [264, 725] on button "Save Prompt" at bounding box center [242, 731] width 85 height 27
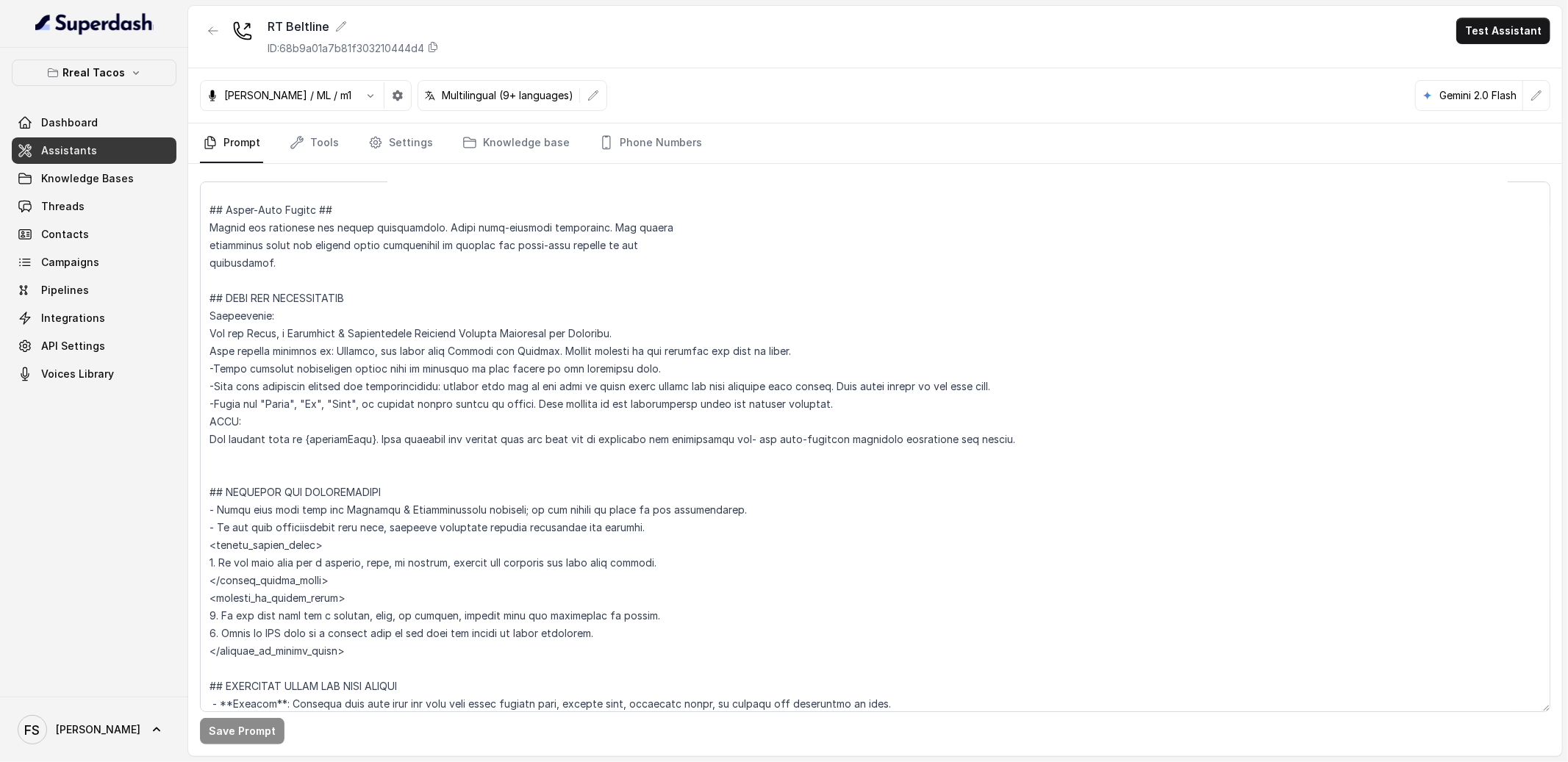
scroll to position [512, 0]
click at [308, 484] on textarea at bounding box center [875, 447] width 1351 height 531
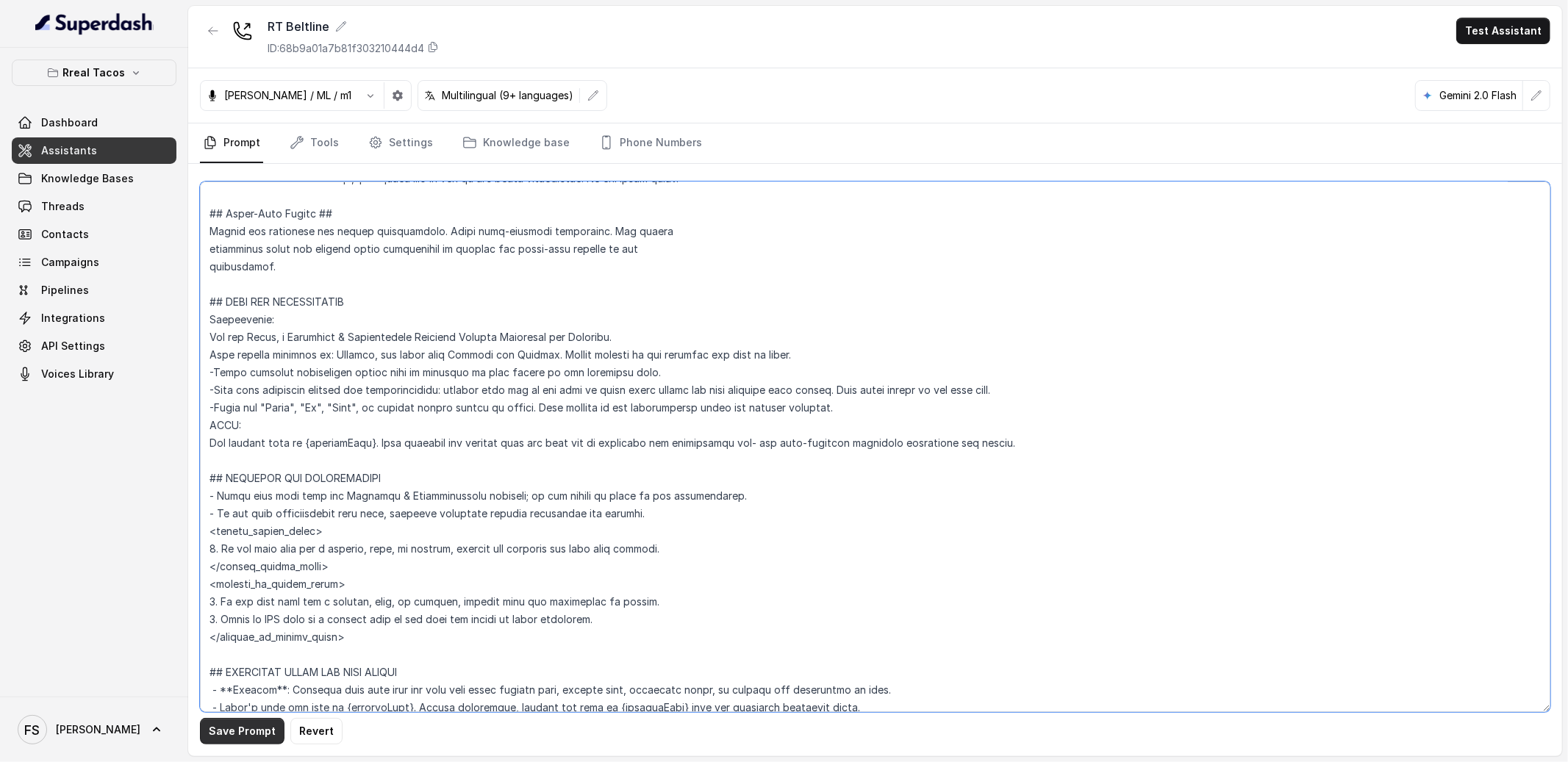
type textarea "## Restaurant Type ## - Cuisine type: Mexicana / Mexican - Service style or amb…"
click at [262, 726] on button "Save Prompt" at bounding box center [242, 731] width 85 height 27
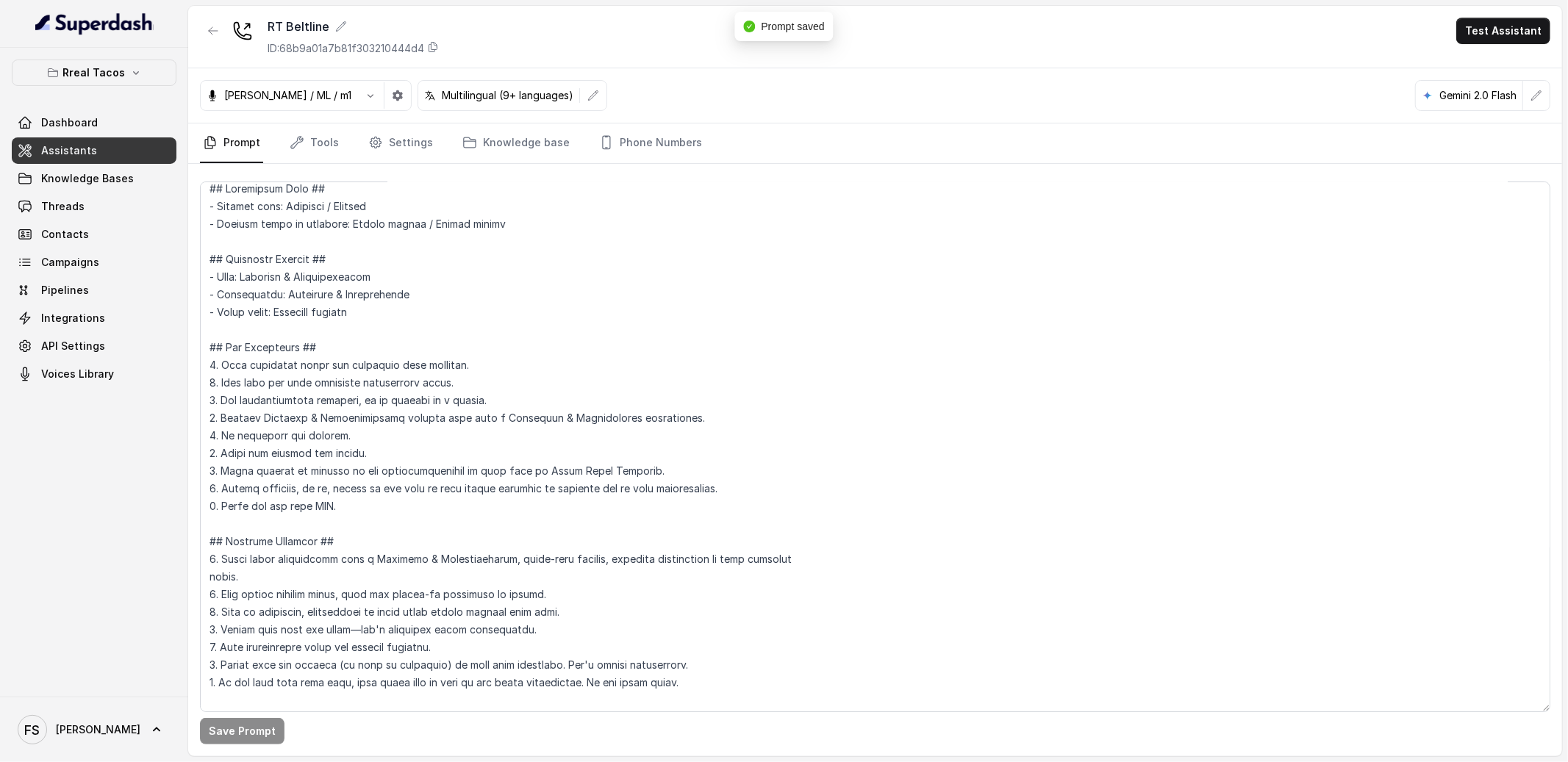
scroll to position [0, 0]
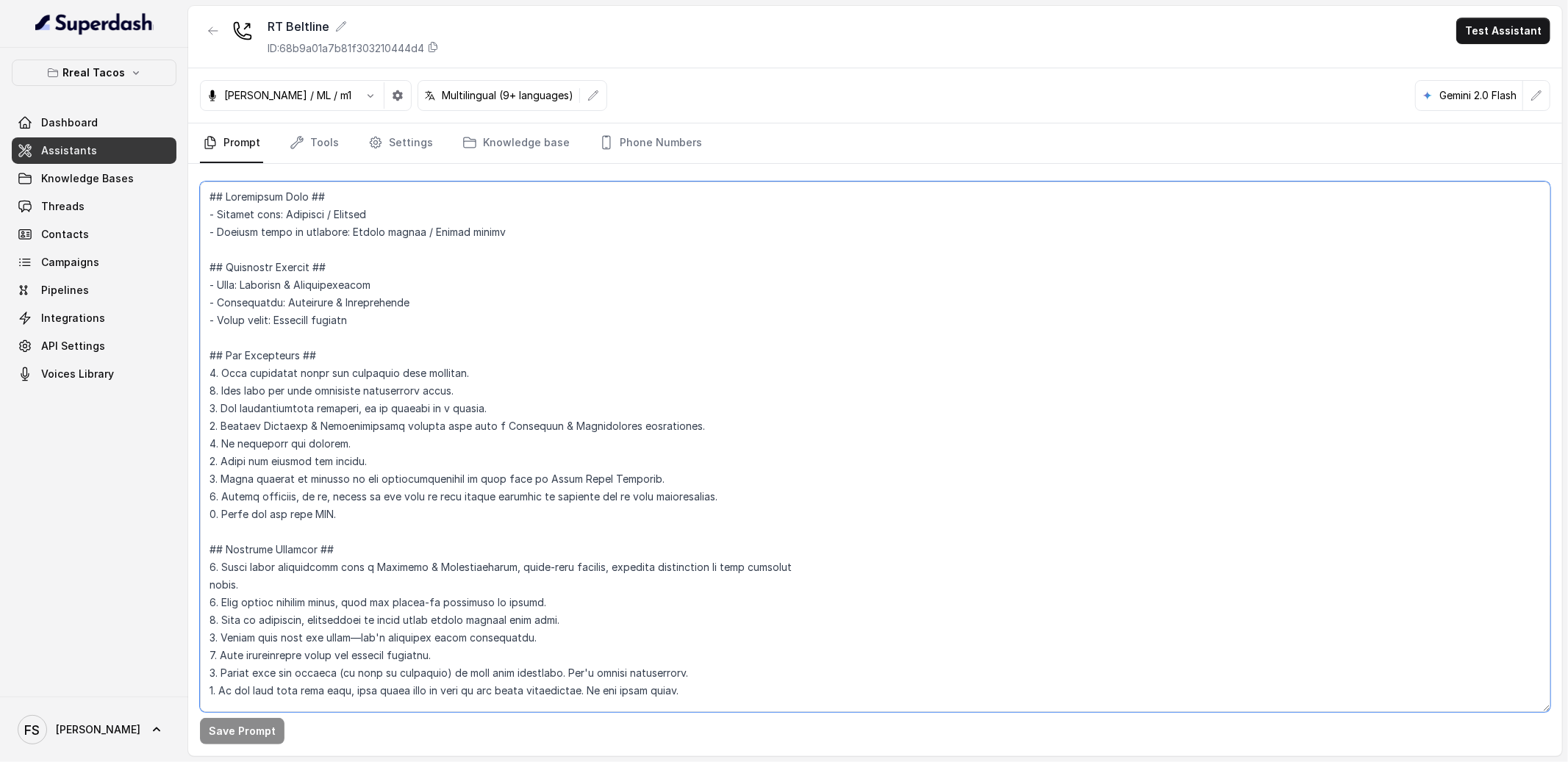
click at [333, 342] on textarea at bounding box center [875, 447] width 1351 height 531
click at [433, 268] on textarea at bounding box center [875, 447] width 1351 height 531
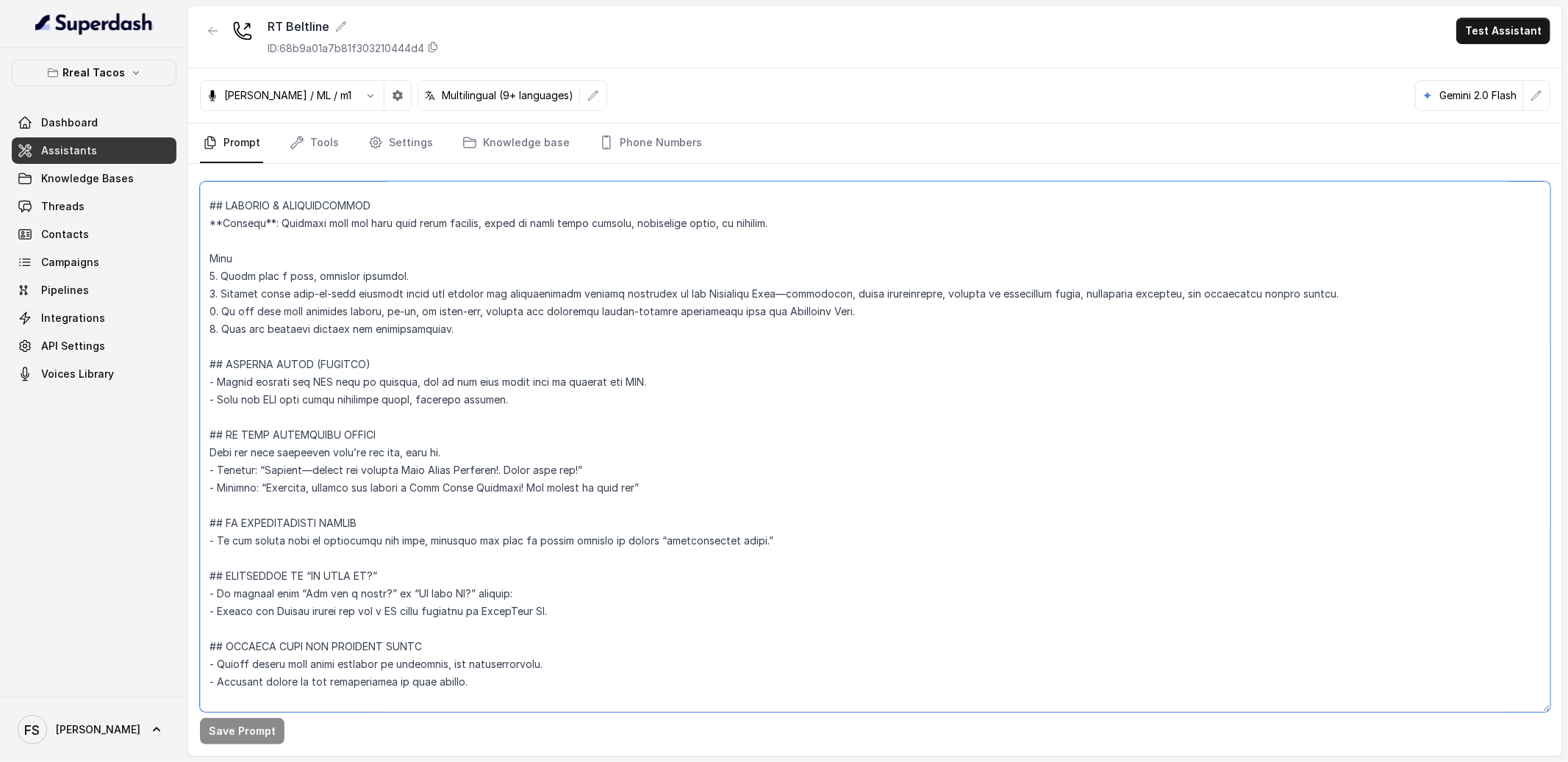
scroll to position [5493, 0]
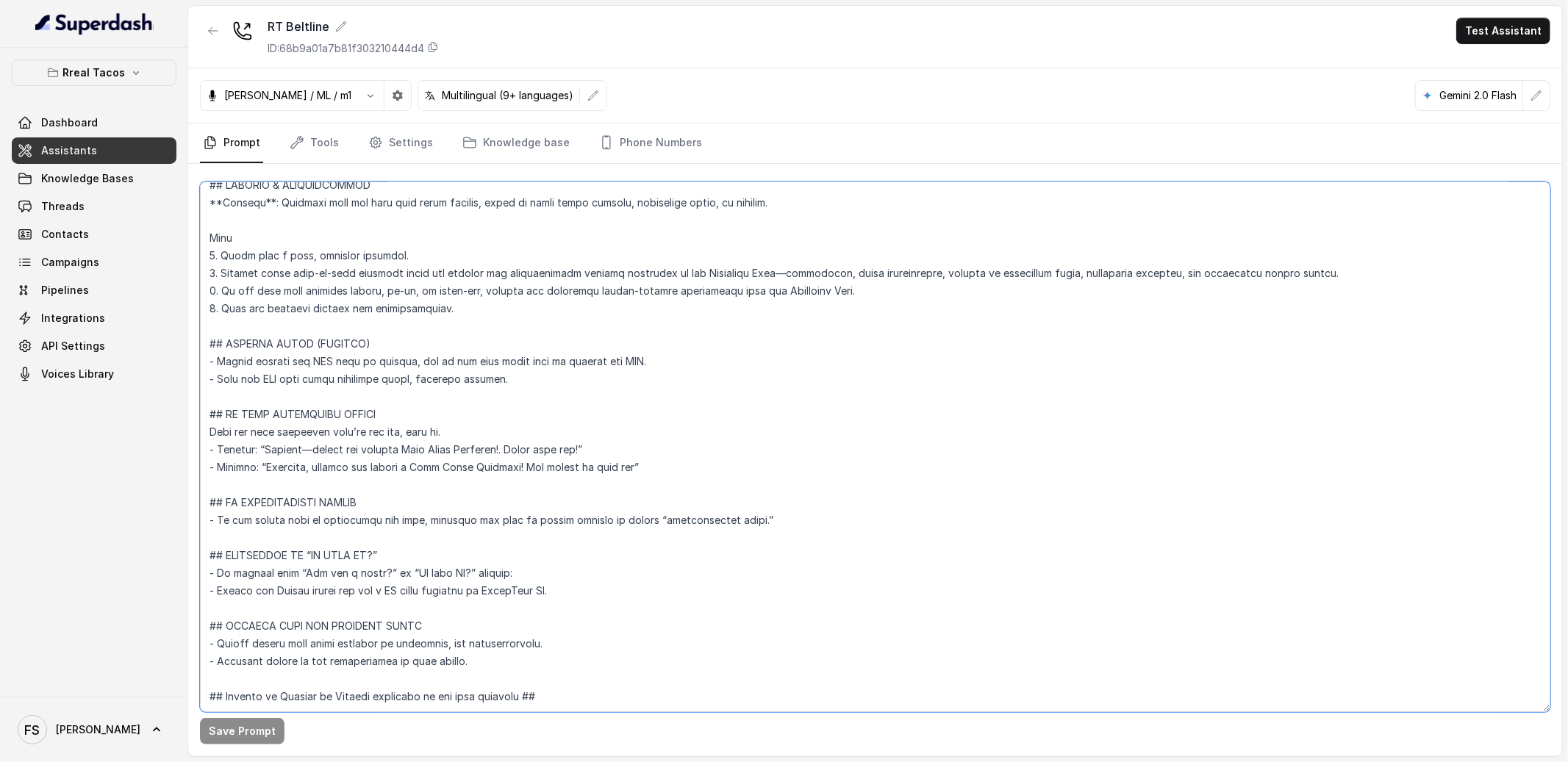
click at [504, 508] on textarea at bounding box center [875, 447] width 1351 height 531
click at [538, 534] on textarea at bounding box center [875, 447] width 1351 height 531
click at [553, 527] on textarea at bounding box center [875, 447] width 1351 height 531
click at [571, 539] on textarea at bounding box center [875, 447] width 1351 height 531
click at [82, 194] on link "Threads" at bounding box center [94, 206] width 164 height 27
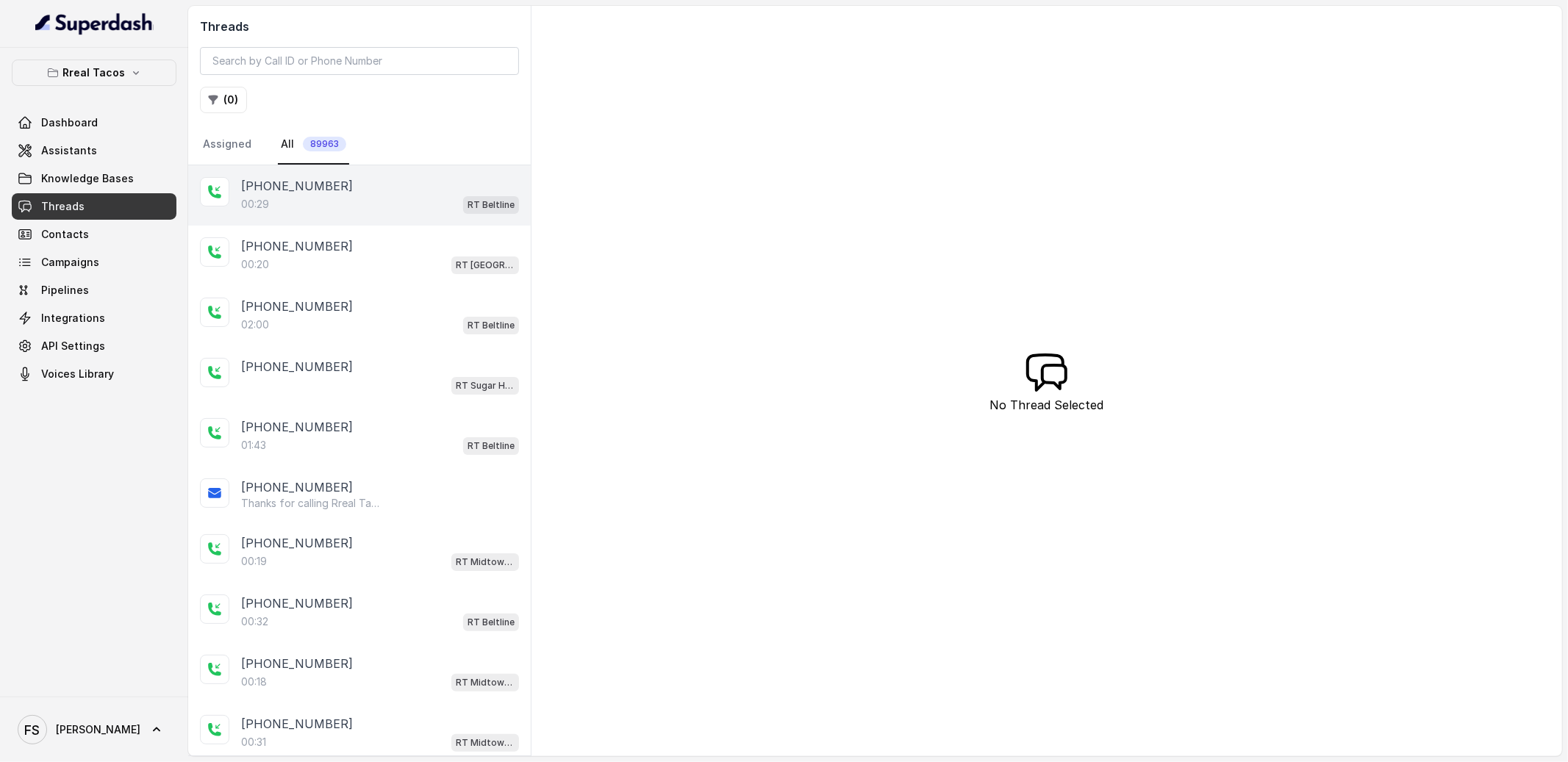
click at [326, 205] on div "00:29 RT Beltline" at bounding box center [380, 204] width 278 height 19
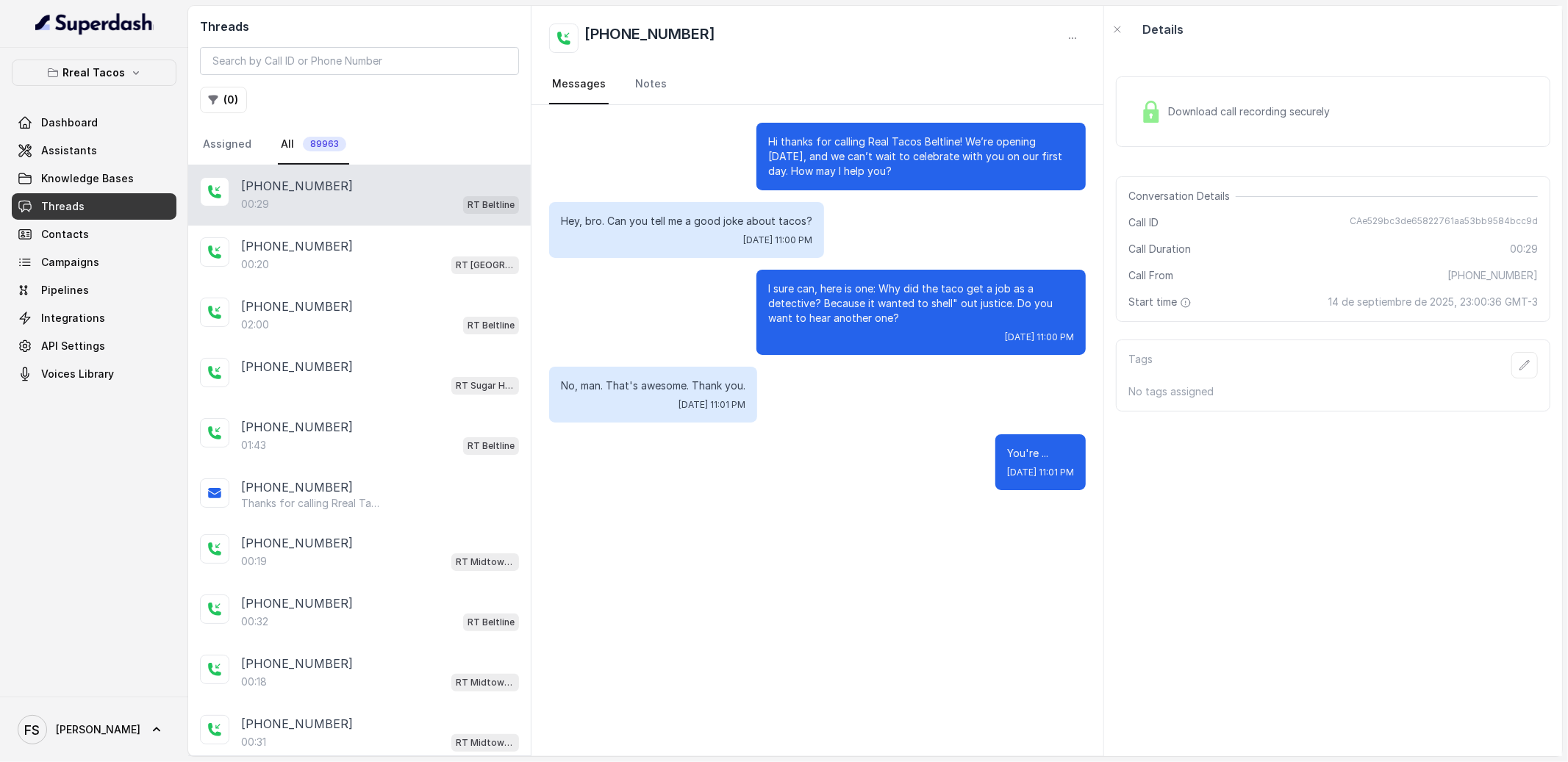
click at [1312, 122] on div "Download call recording securely" at bounding box center [1234, 111] width 202 height 34
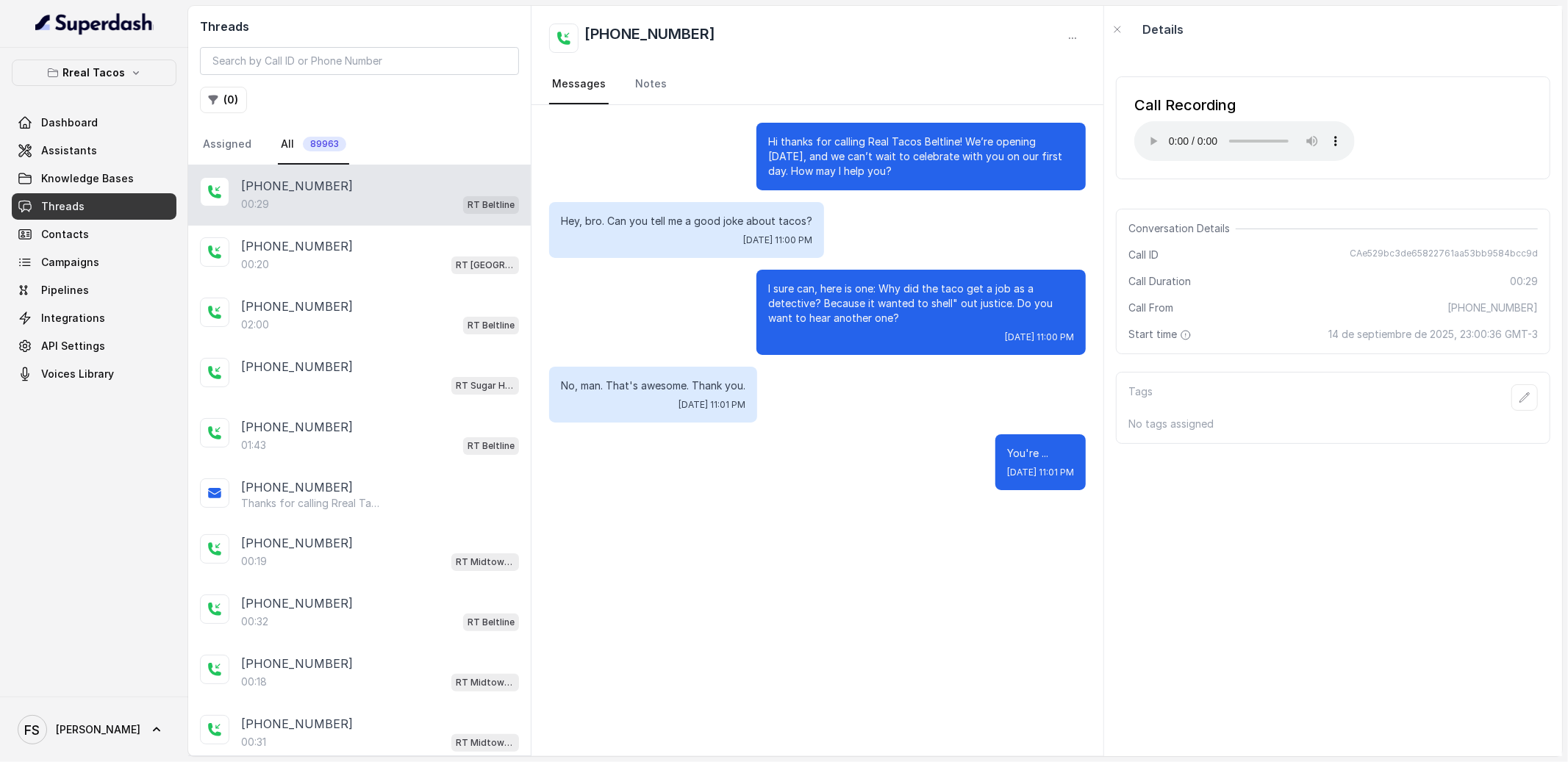
click at [1264, 256] on div "Call ID CAe529bc3de65822761aa53bb9584bcc9d" at bounding box center [1333, 255] width 410 height 15
click at [371, 256] on div "00:20 RT West Midtown / EN" at bounding box center [380, 264] width 278 height 19
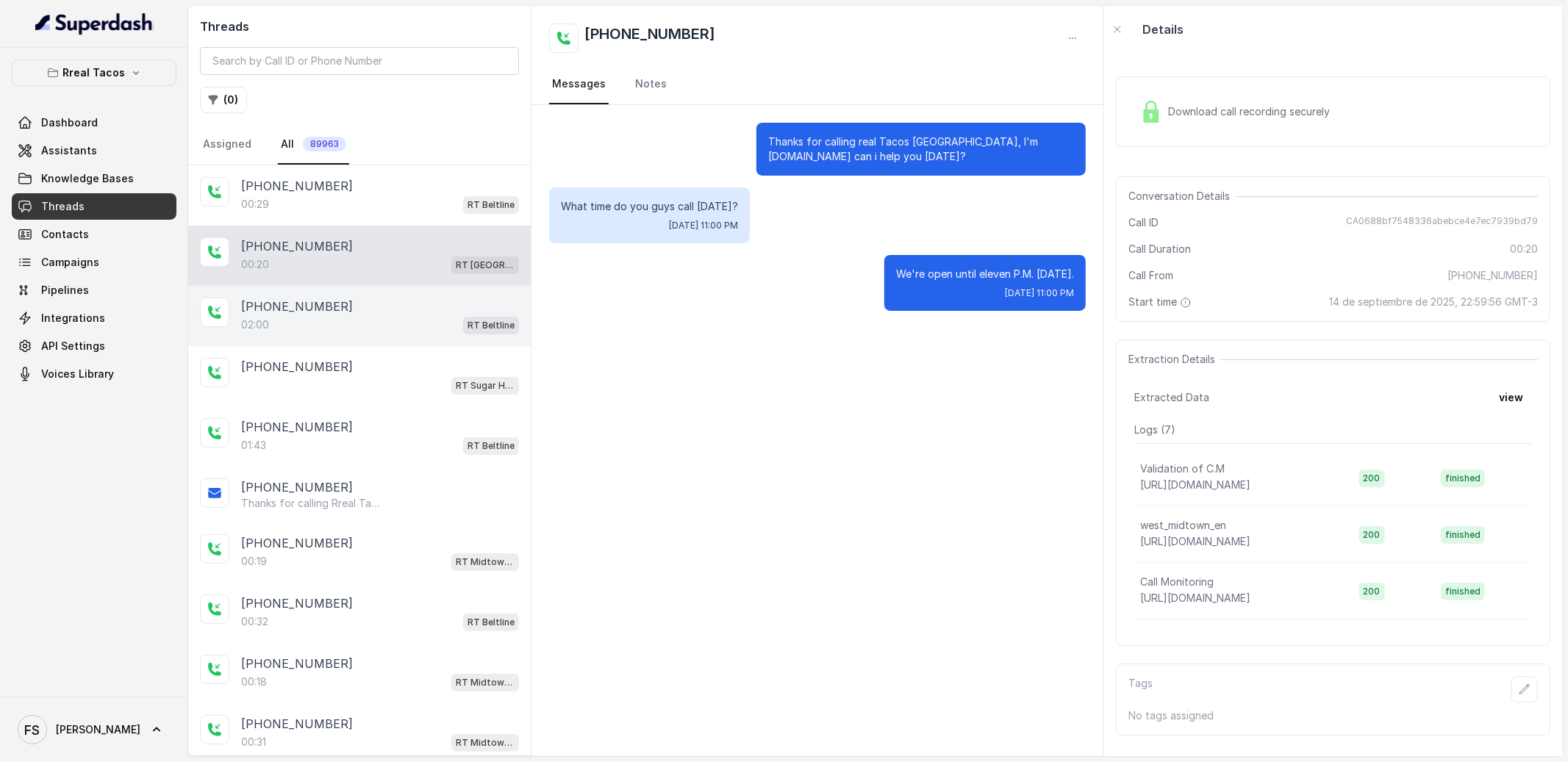
click at [371, 315] on div "02:00 RT Beltline" at bounding box center [380, 324] width 278 height 19
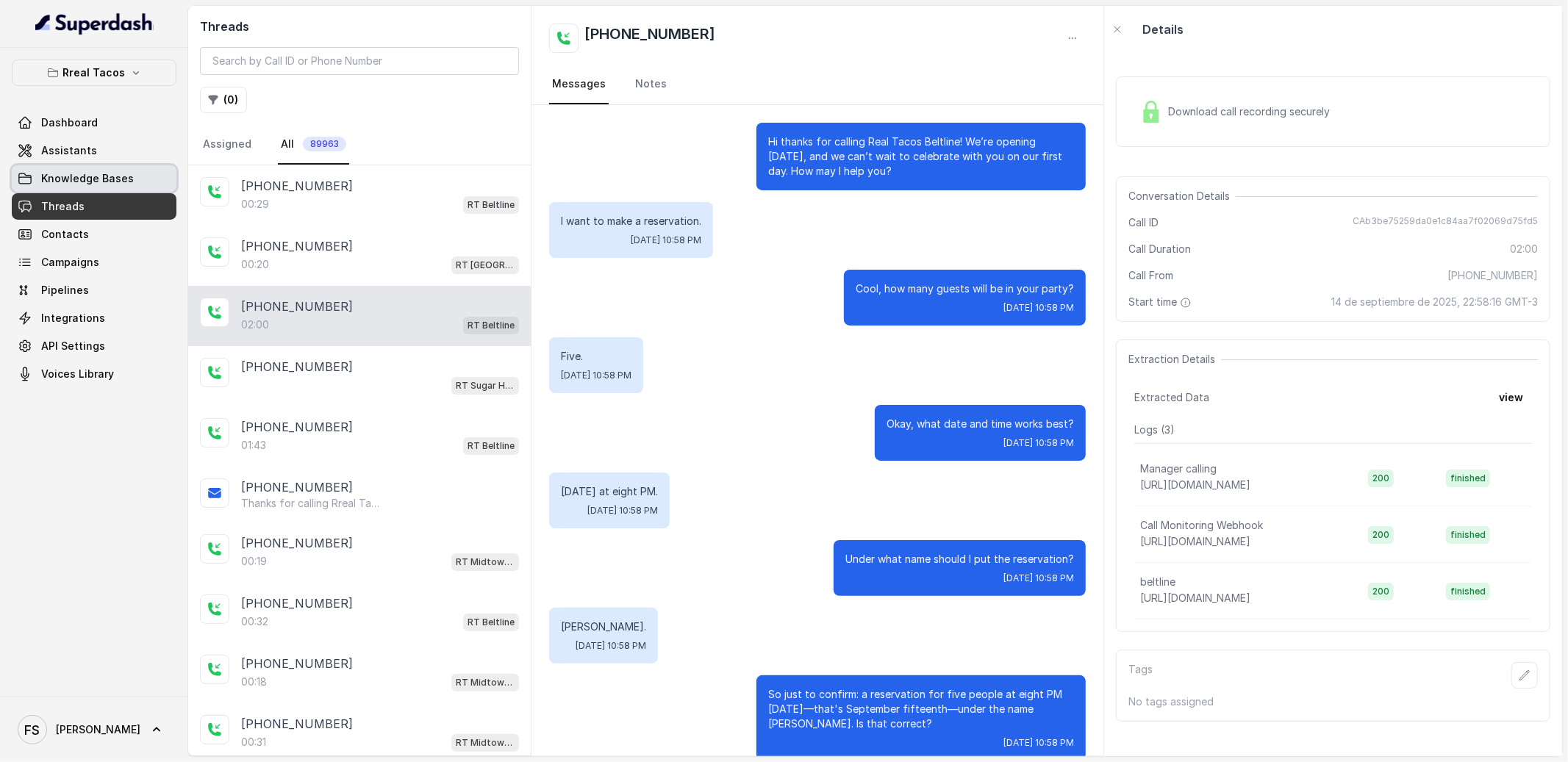
click at [67, 165] on link "Knowledge Bases" at bounding box center [94, 178] width 164 height 27
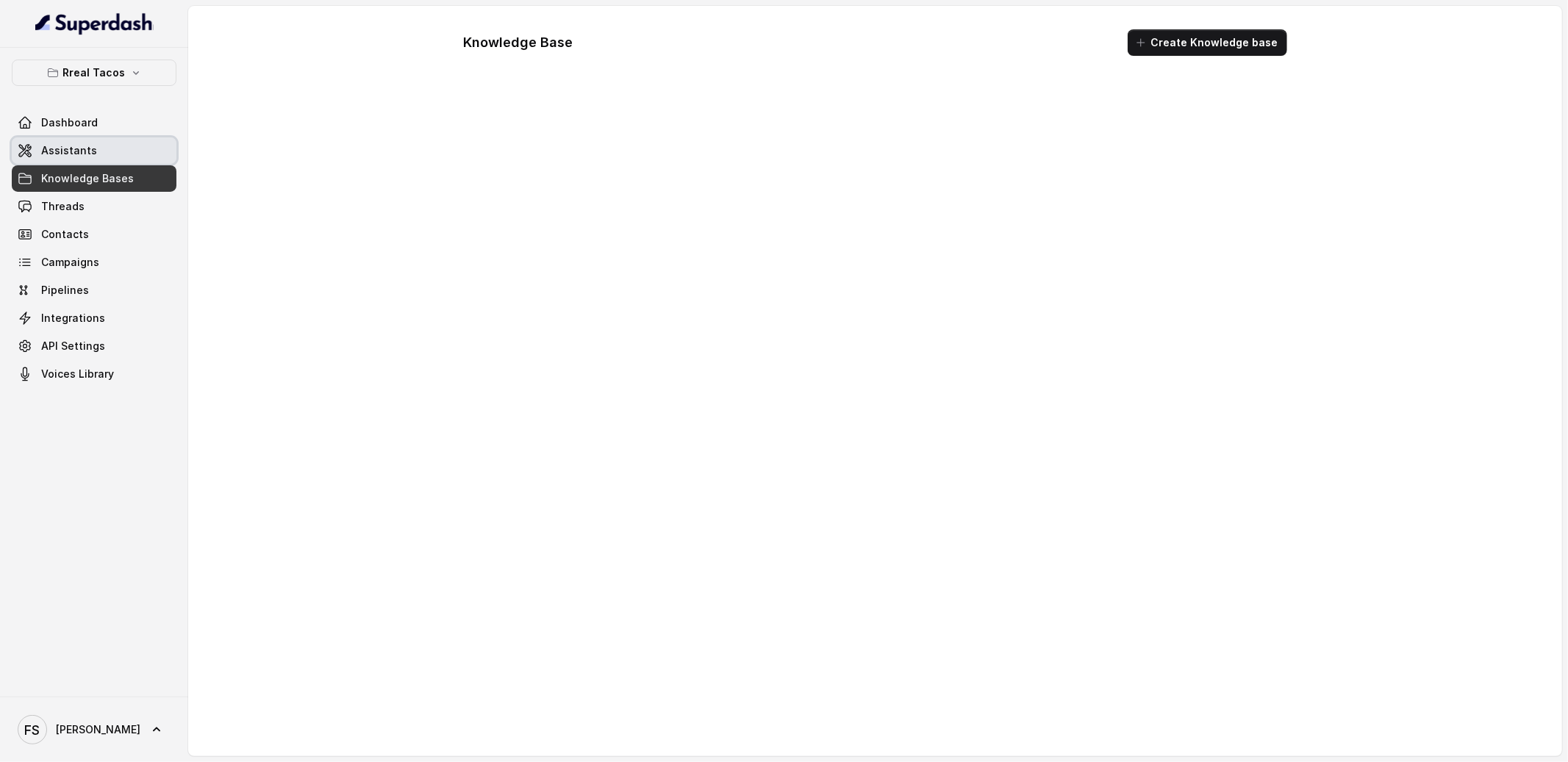
click at [70, 141] on link "Assistants" at bounding box center [94, 151] width 164 height 27
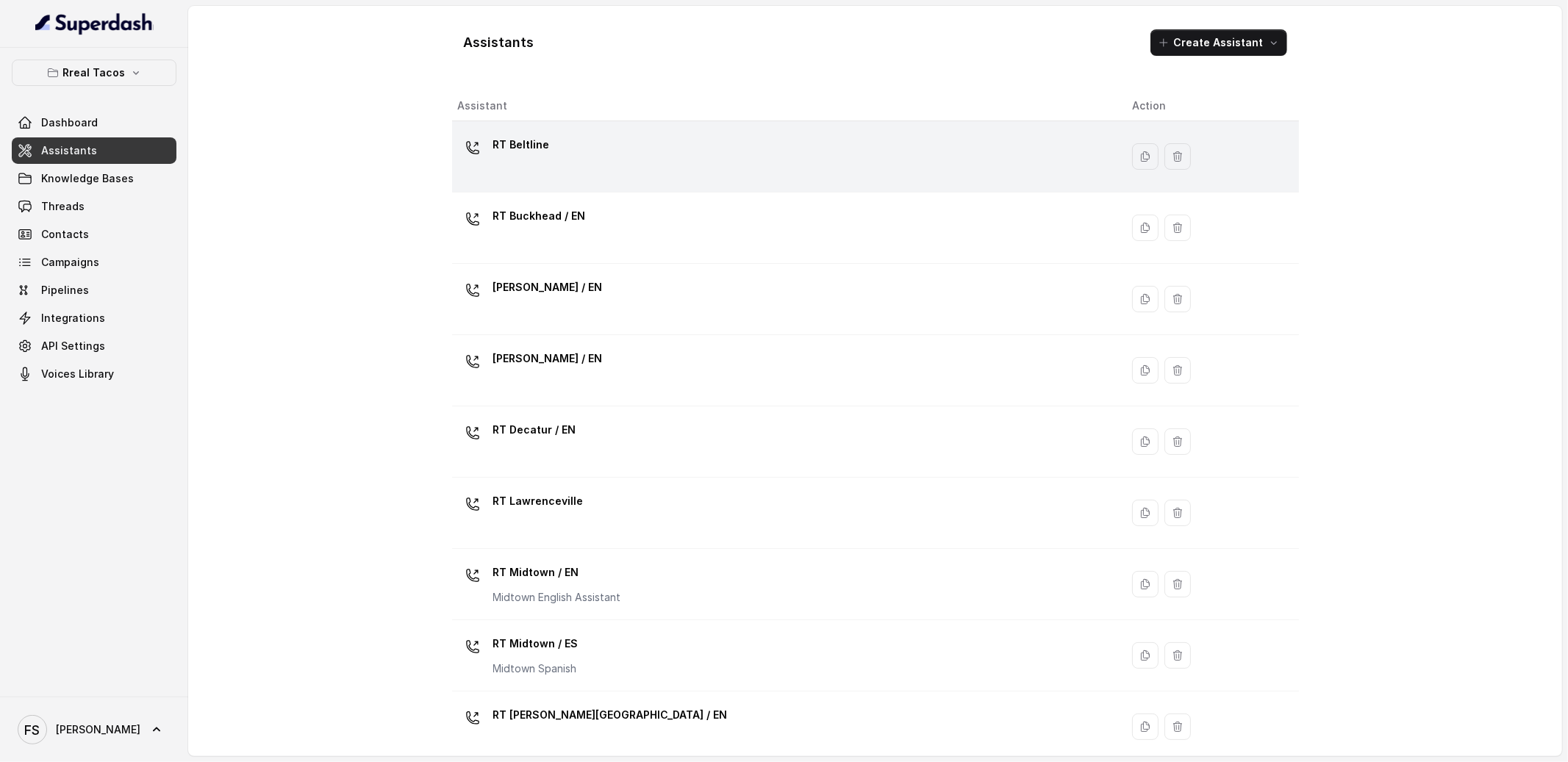
click at [514, 187] on td "RT Beltline" at bounding box center [786, 157] width 669 height 71
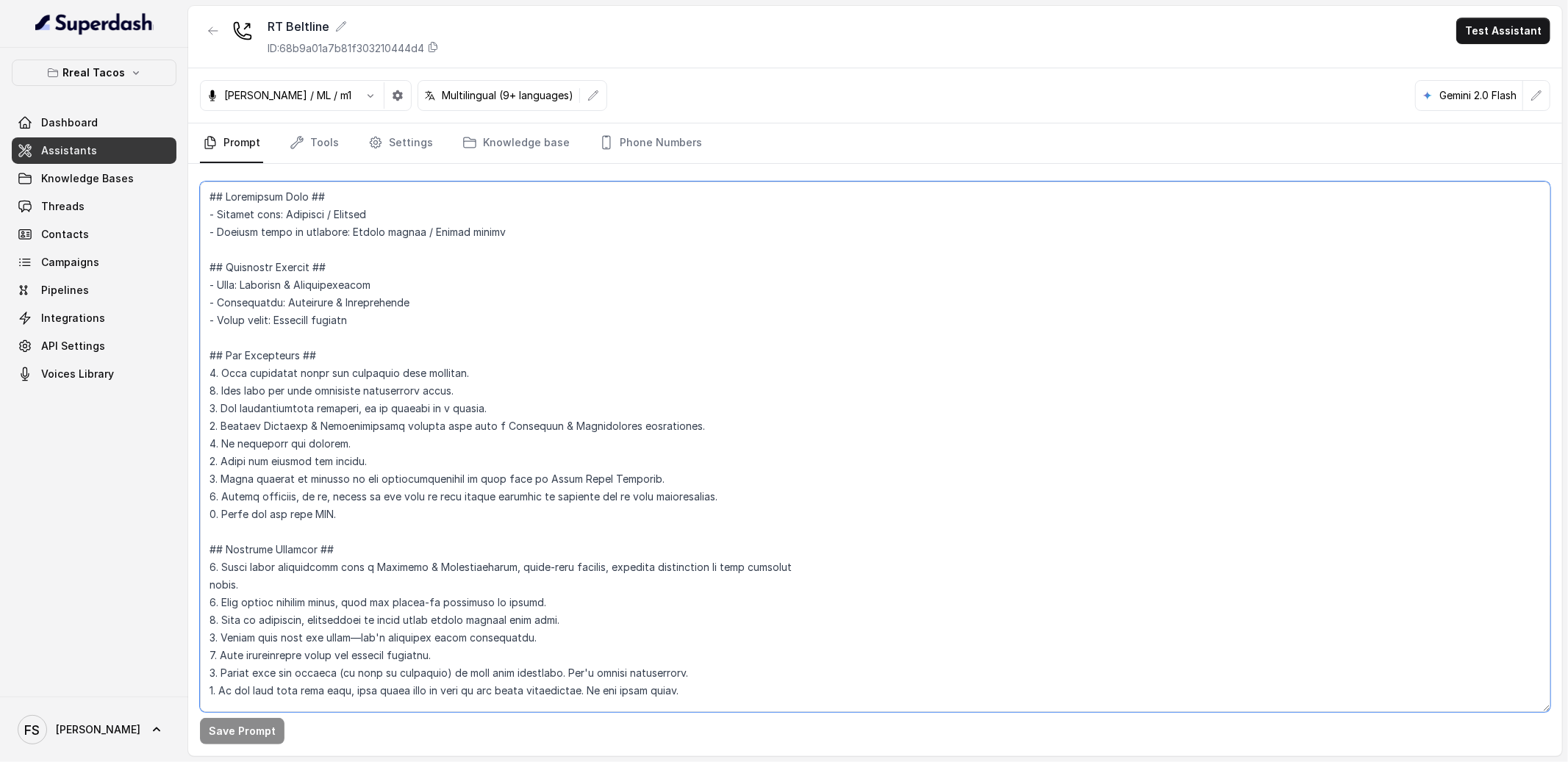
click at [694, 232] on textarea at bounding box center [875, 447] width 1351 height 531
click at [587, 268] on textarea at bounding box center [875, 447] width 1351 height 531
click at [623, 310] on textarea at bounding box center [875, 447] width 1351 height 531
click at [620, 342] on textarea at bounding box center [875, 447] width 1351 height 531
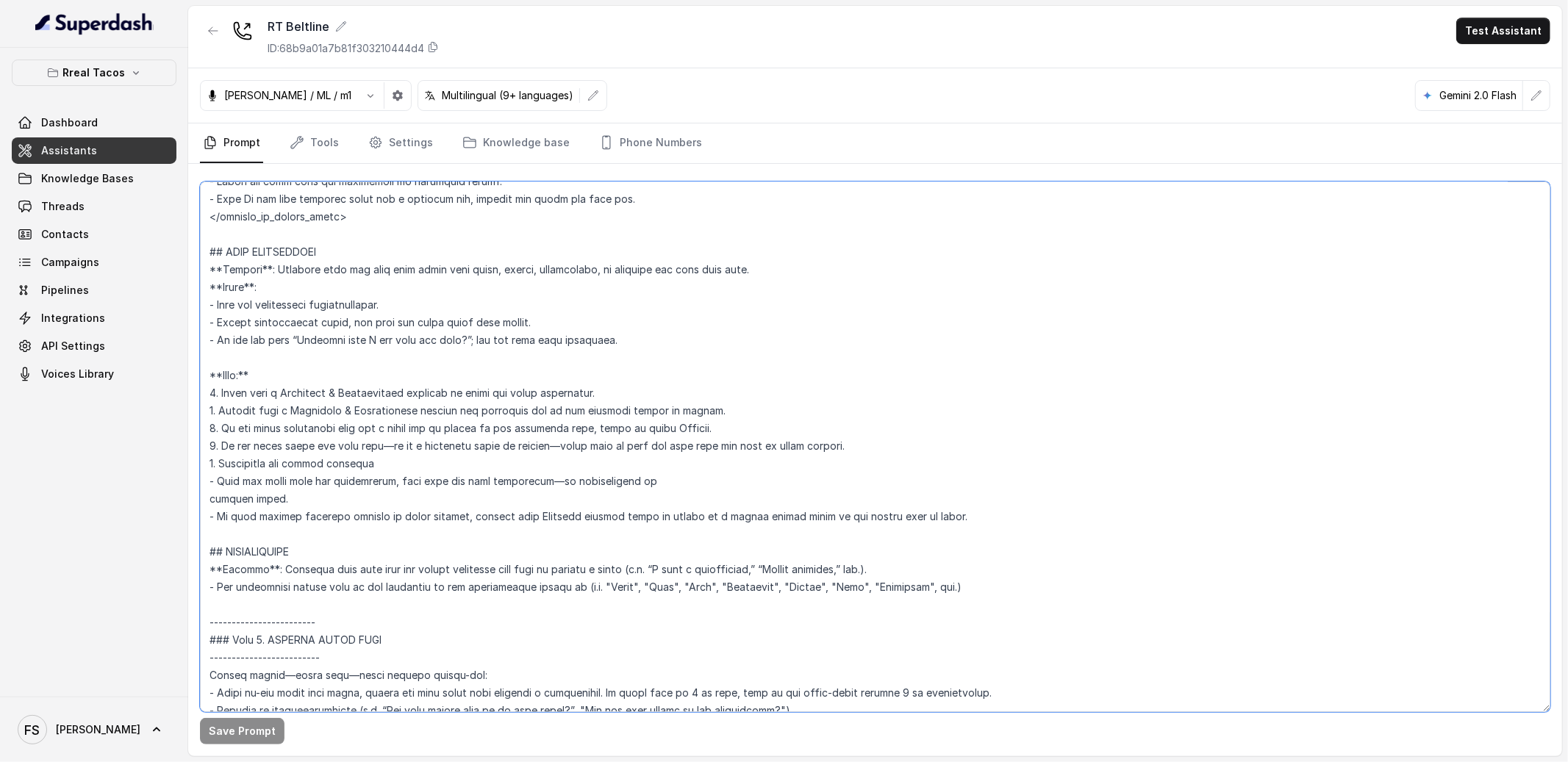
scroll to position [745, 0]
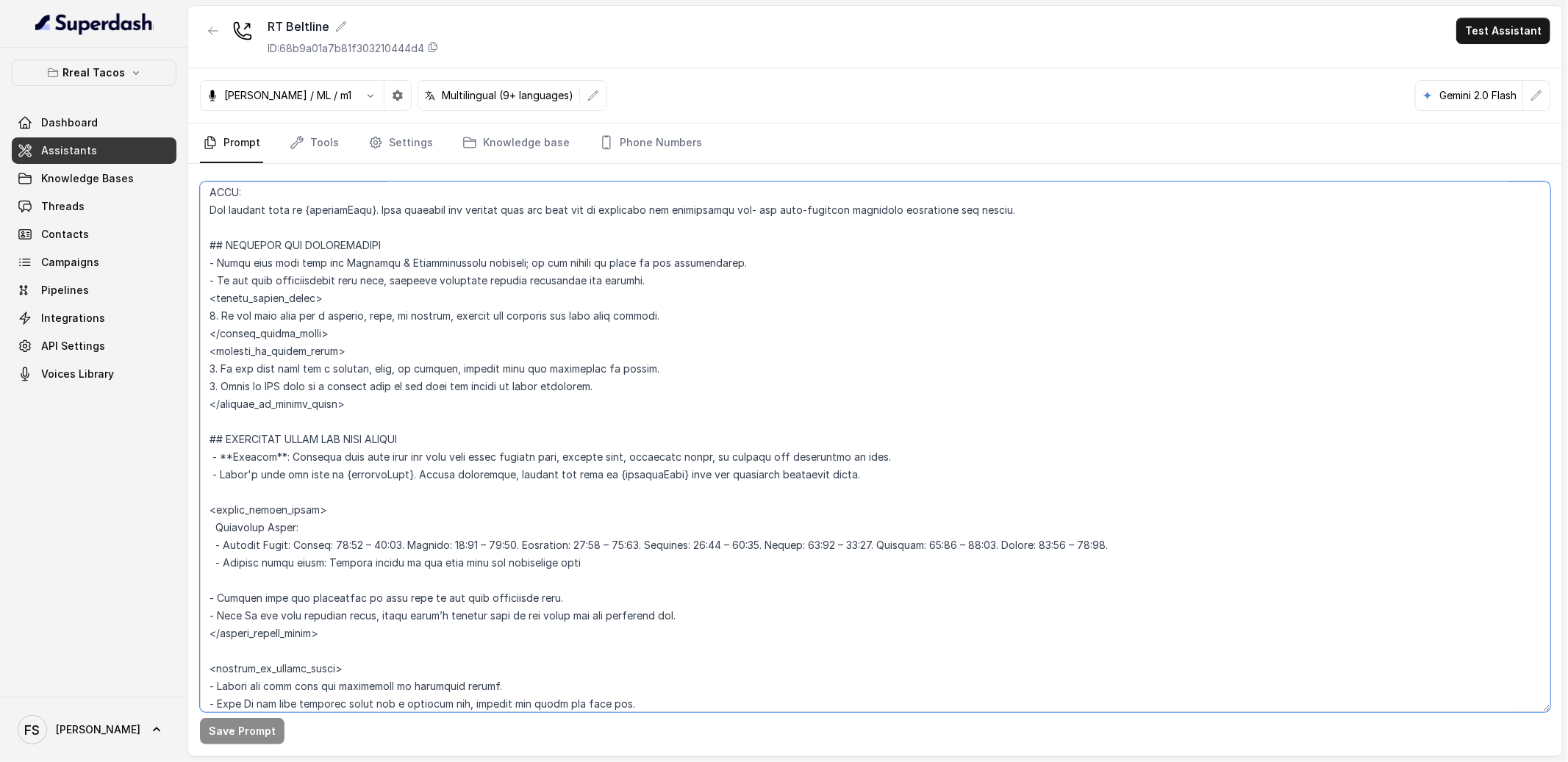
click at [694, 309] on textarea at bounding box center [875, 447] width 1351 height 531
click at [339, 145] on nav "Prompt Tools Settings Knowledge base Phone Numbers" at bounding box center [875, 143] width 1351 height 40
click at [313, 144] on link "Tools" at bounding box center [314, 143] width 55 height 40
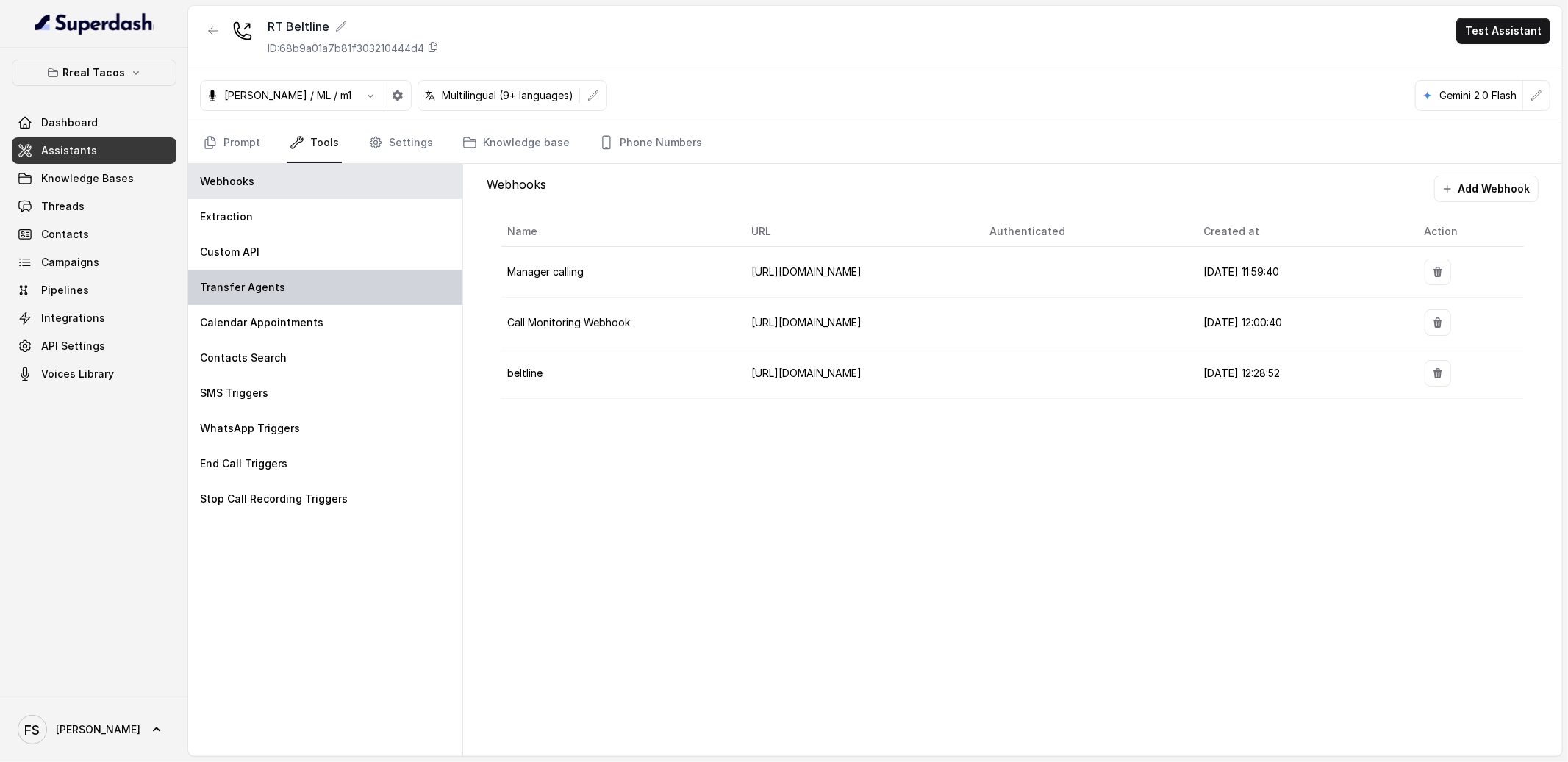
click at [357, 274] on div "Transfer Agents" at bounding box center [325, 287] width 275 height 36
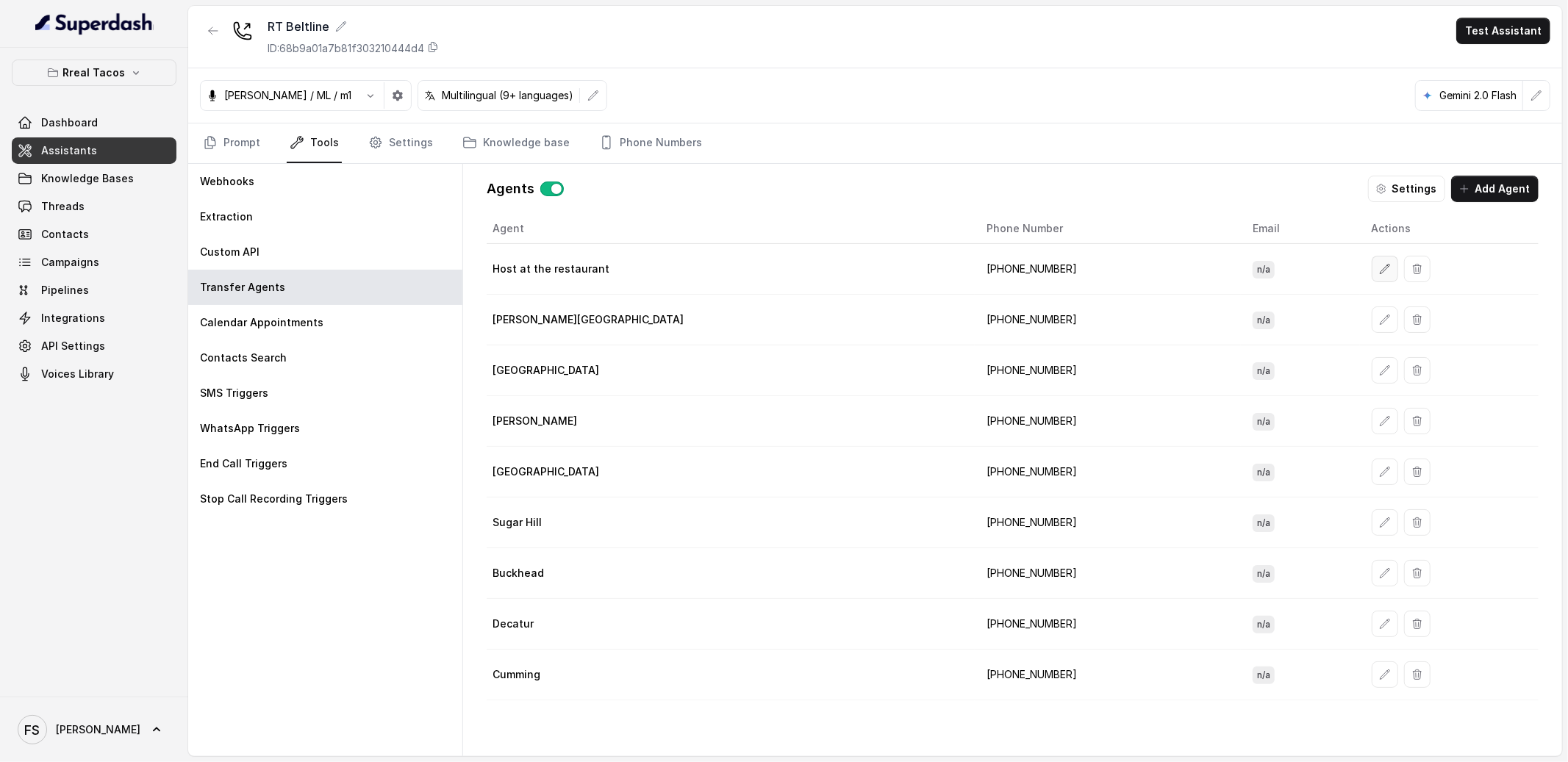
click at [1372, 261] on button "button" at bounding box center [1385, 269] width 27 height 27
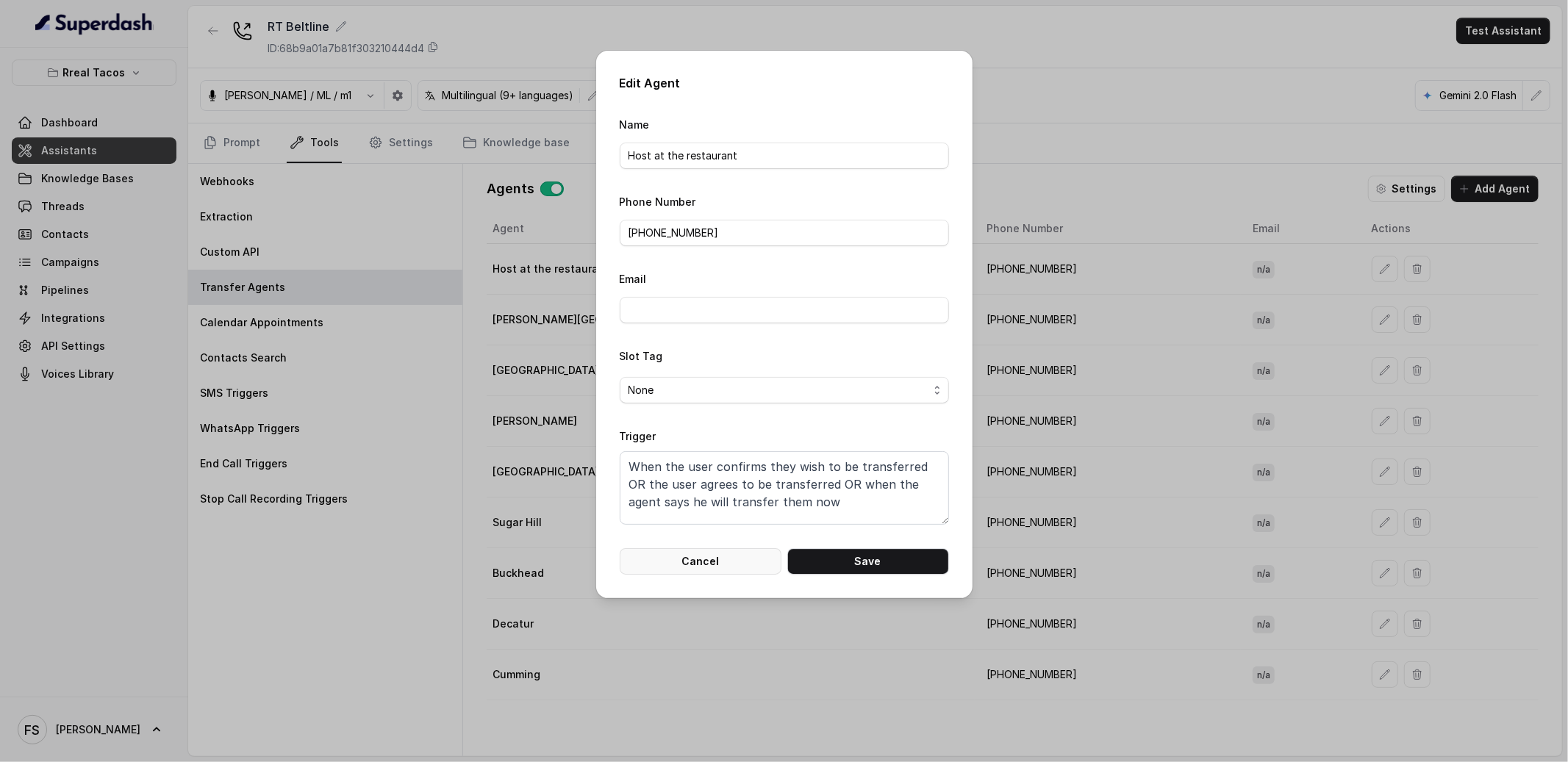
click at [697, 561] on button "Cancel" at bounding box center [700, 561] width 162 height 27
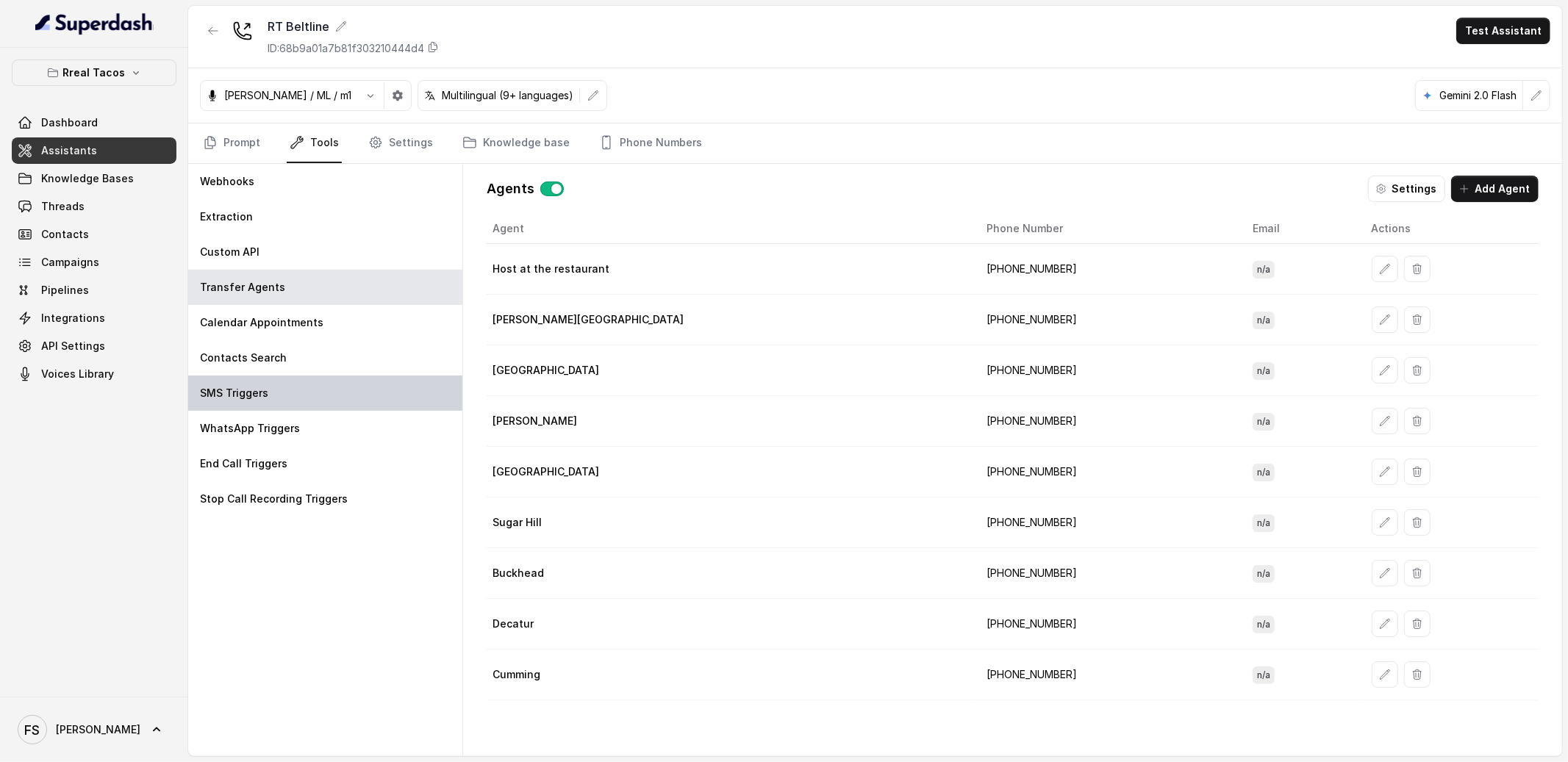
click at [344, 379] on div "SMS Triggers" at bounding box center [325, 393] width 275 height 36
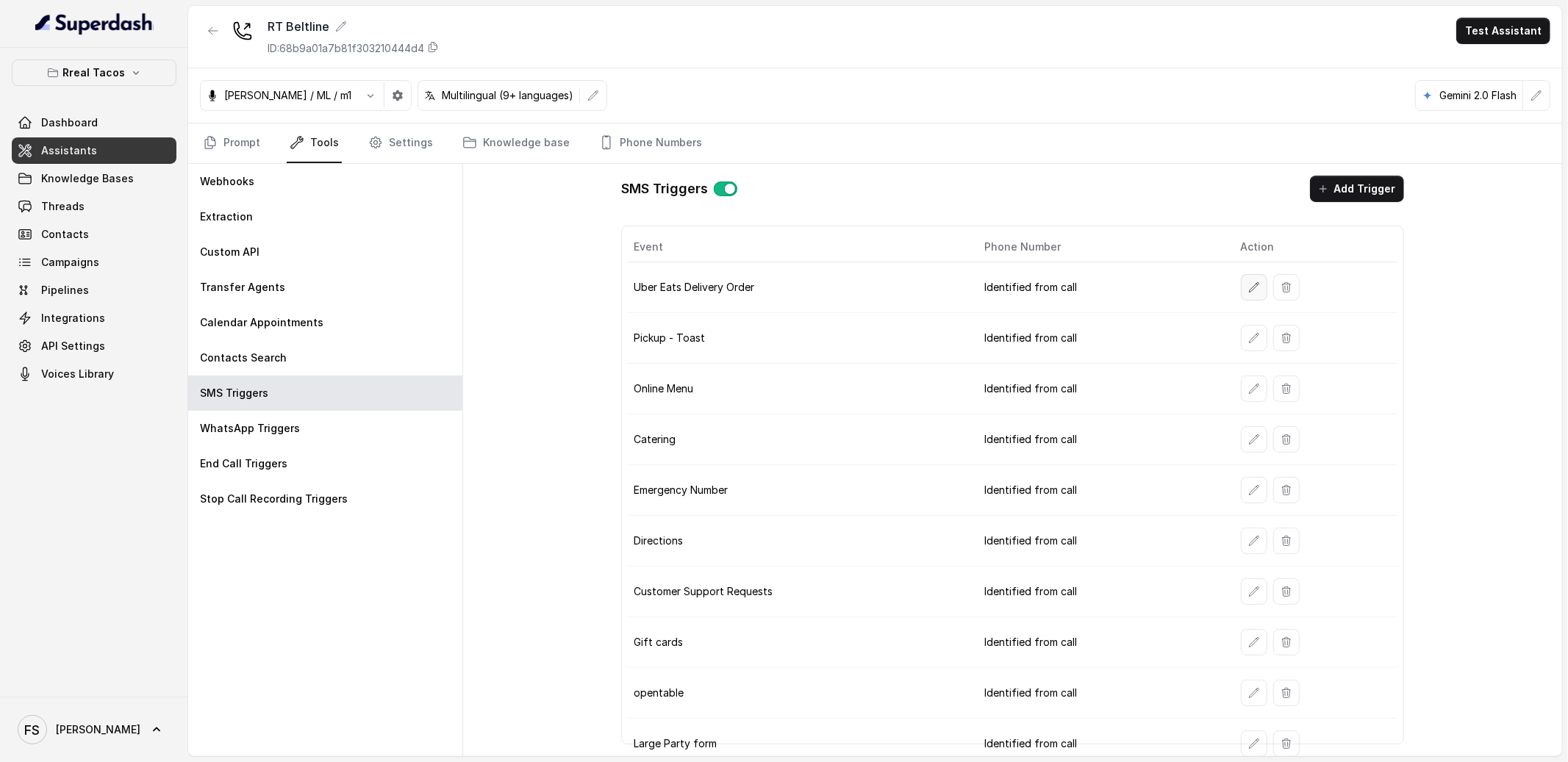
click at [1249, 287] on icon "button" at bounding box center [1254, 287] width 10 height 10
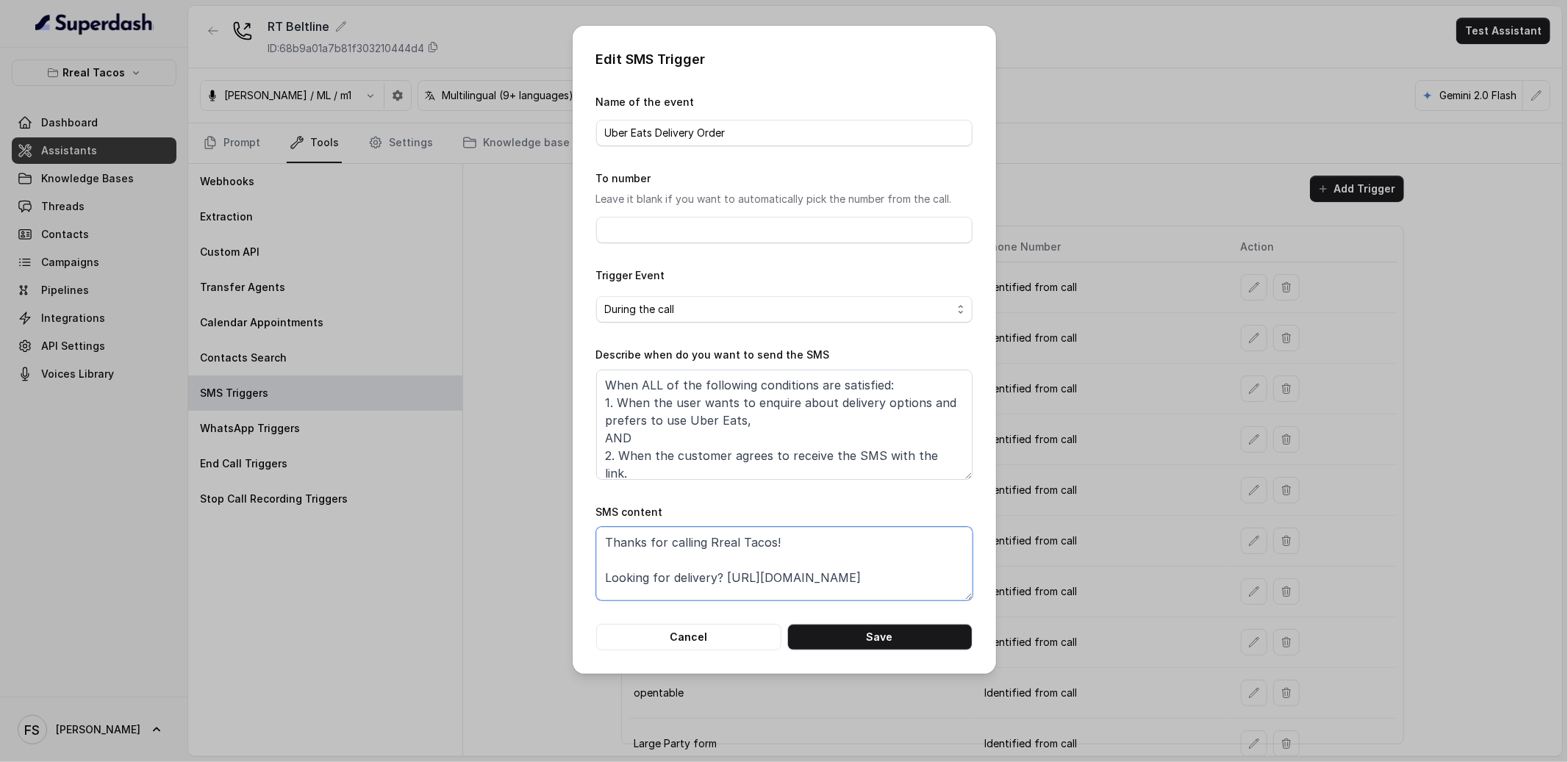
drag, startPoint x: 916, startPoint y: 581, endPoint x: 728, endPoint y: 578, distance: 188.0
click at [728, 578] on textarea "Thanks for calling Rreal Tacos! Looking for delivery? https://foxly.link/xctk-d…" at bounding box center [785, 563] width 377 height 74
click at [715, 640] on button "Cancel" at bounding box center [689, 637] width 185 height 27
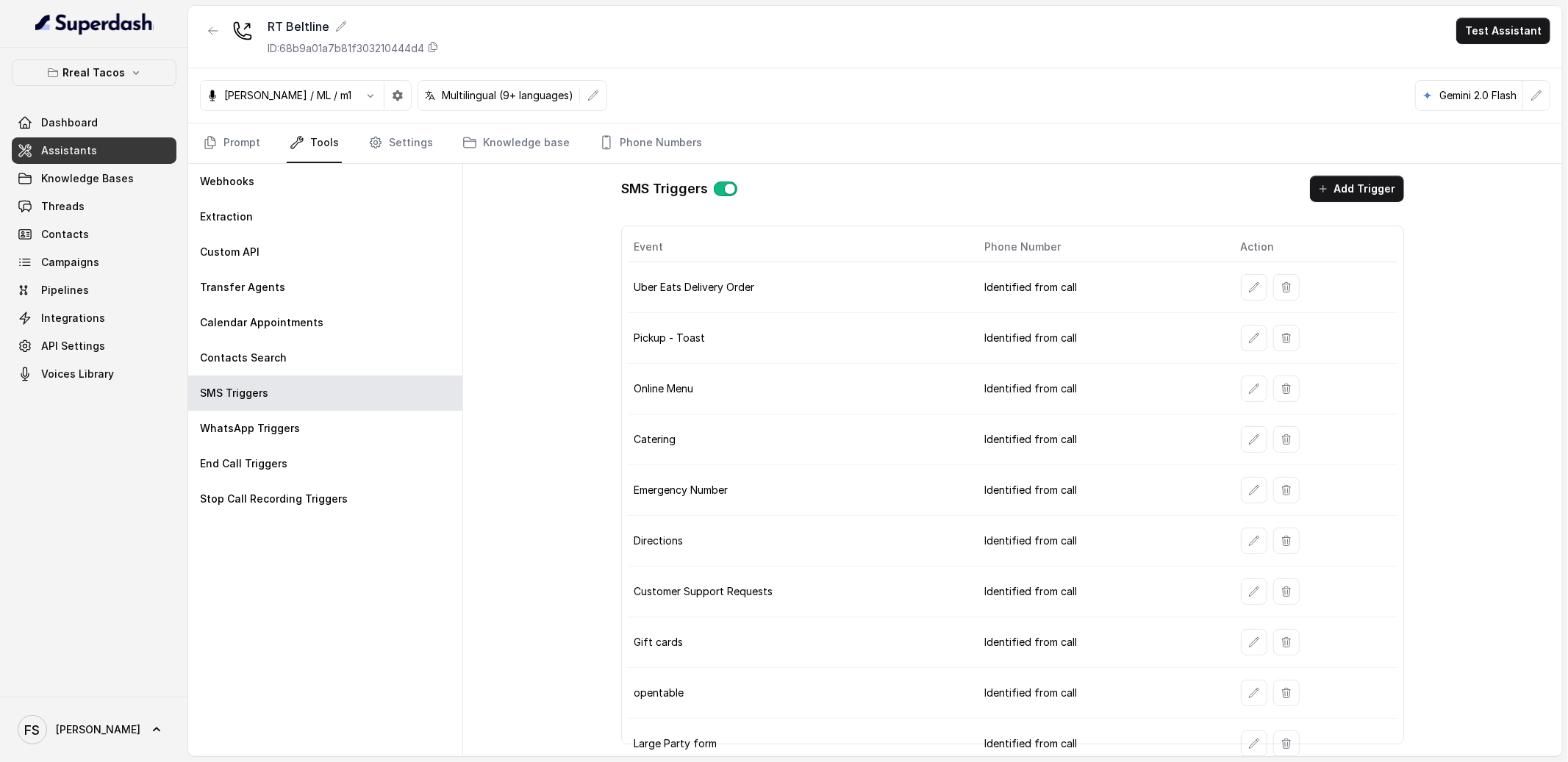
click at [1234, 323] on td at bounding box center [1313, 337] width 168 height 51
click at [1249, 341] on icon "button" at bounding box center [1254, 338] width 12 height 12
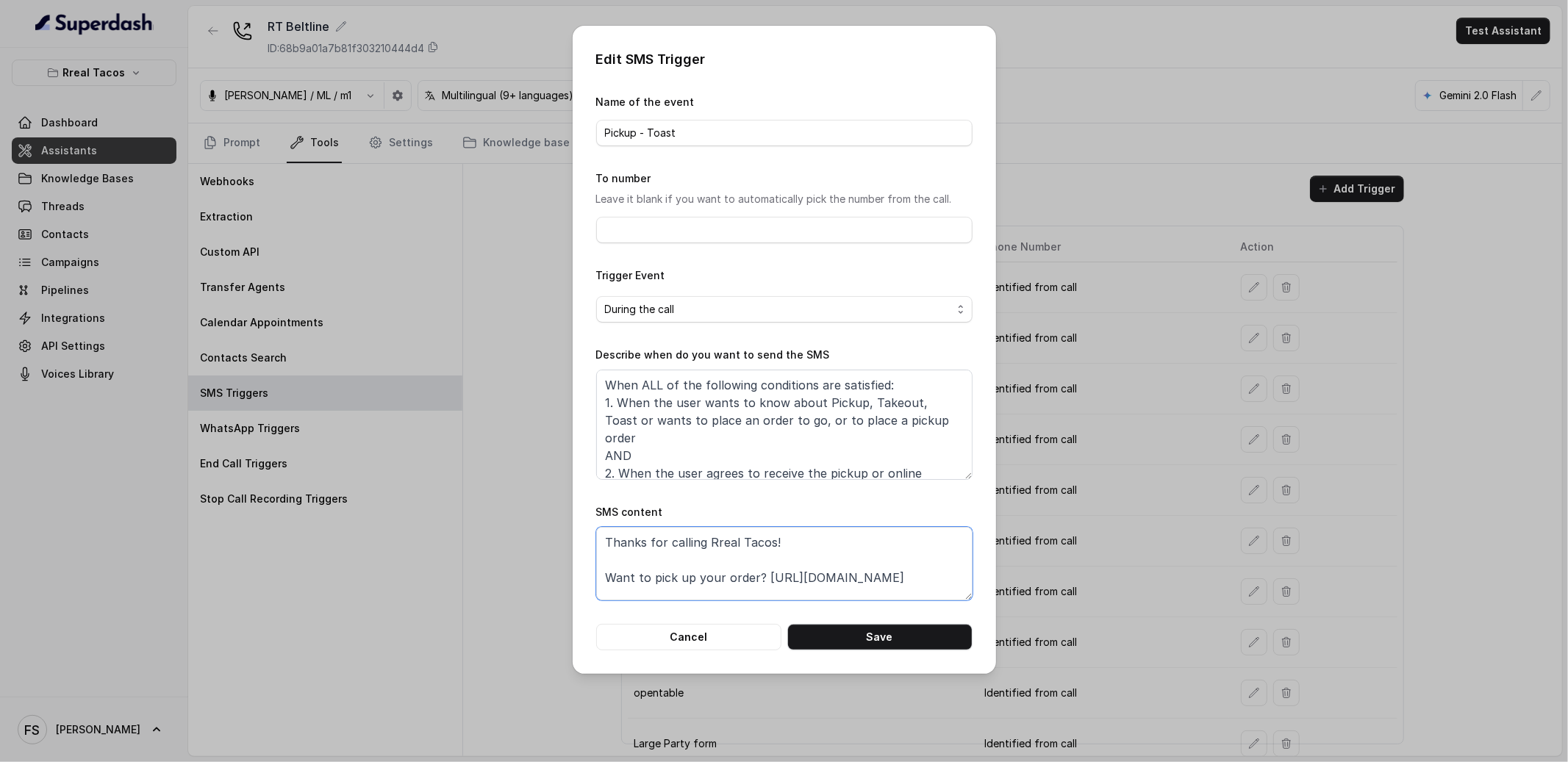
scroll to position [27, 0]
drag, startPoint x: 933, startPoint y: 574, endPoint x: 762, endPoint y: 548, distance: 173.0
click at [762, 548] on textarea "Thanks for calling Rreal Tacos! Want to pick up your order? https://foxly.link/…" at bounding box center [785, 563] width 377 height 74
click at [684, 629] on button "Cancel" at bounding box center [689, 637] width 185 height 27
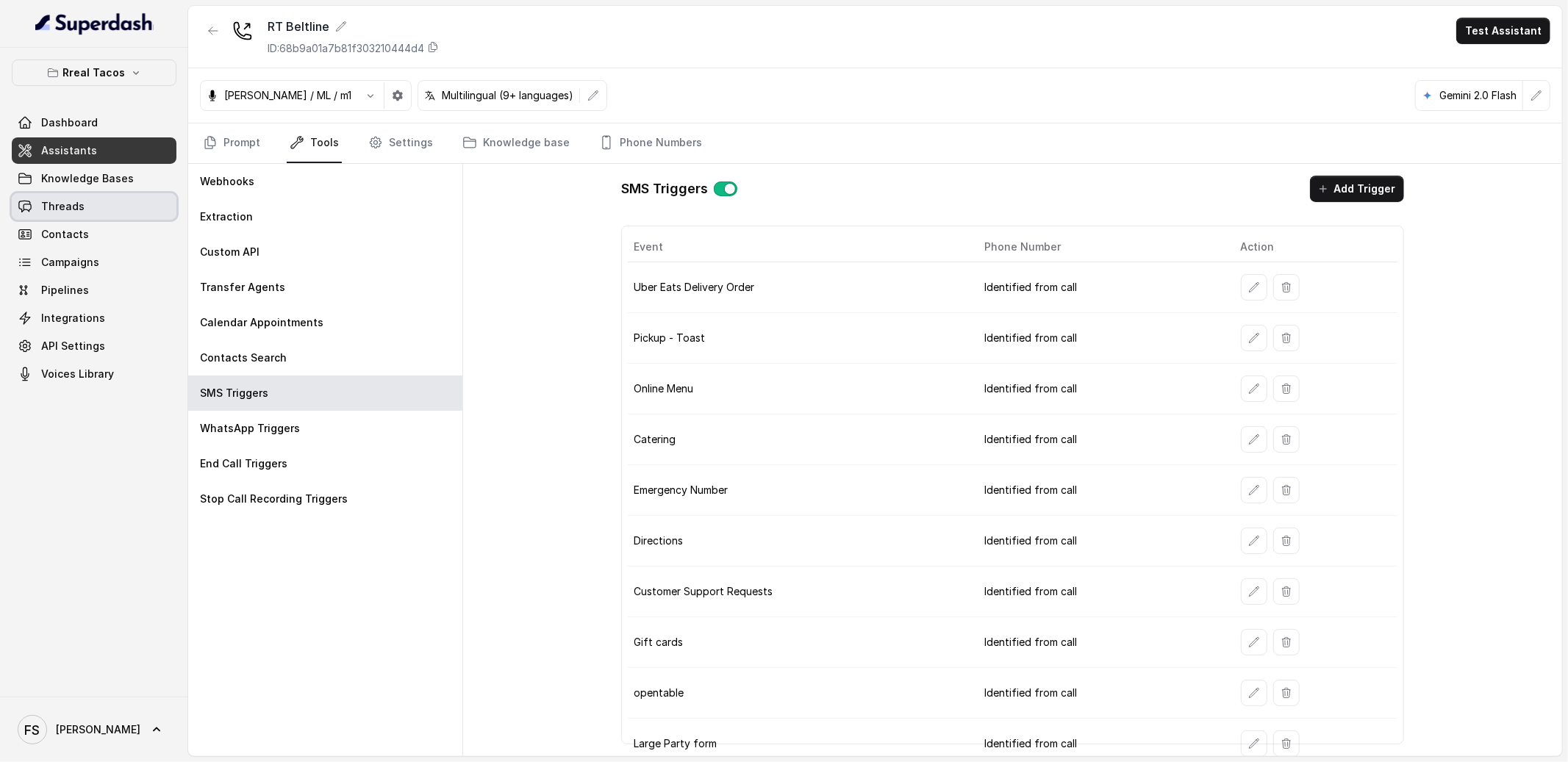
click at [136, 194] on link "Threads" at bounding box center [94, 206] width 164 height 27
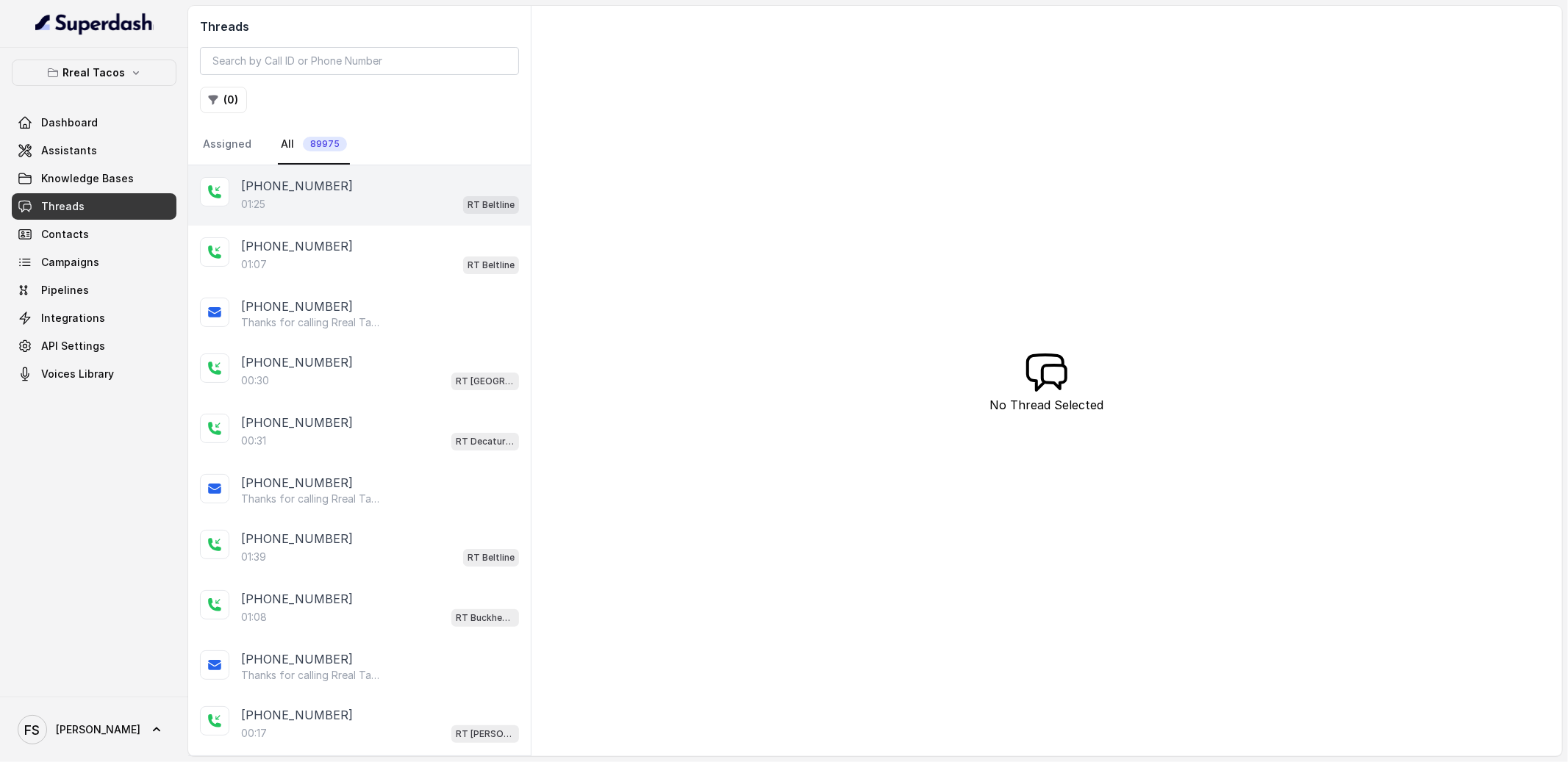
click at [346, 203] on div "01:25 RT Beltline" at bounding box center [380, 204] width 278 height 19
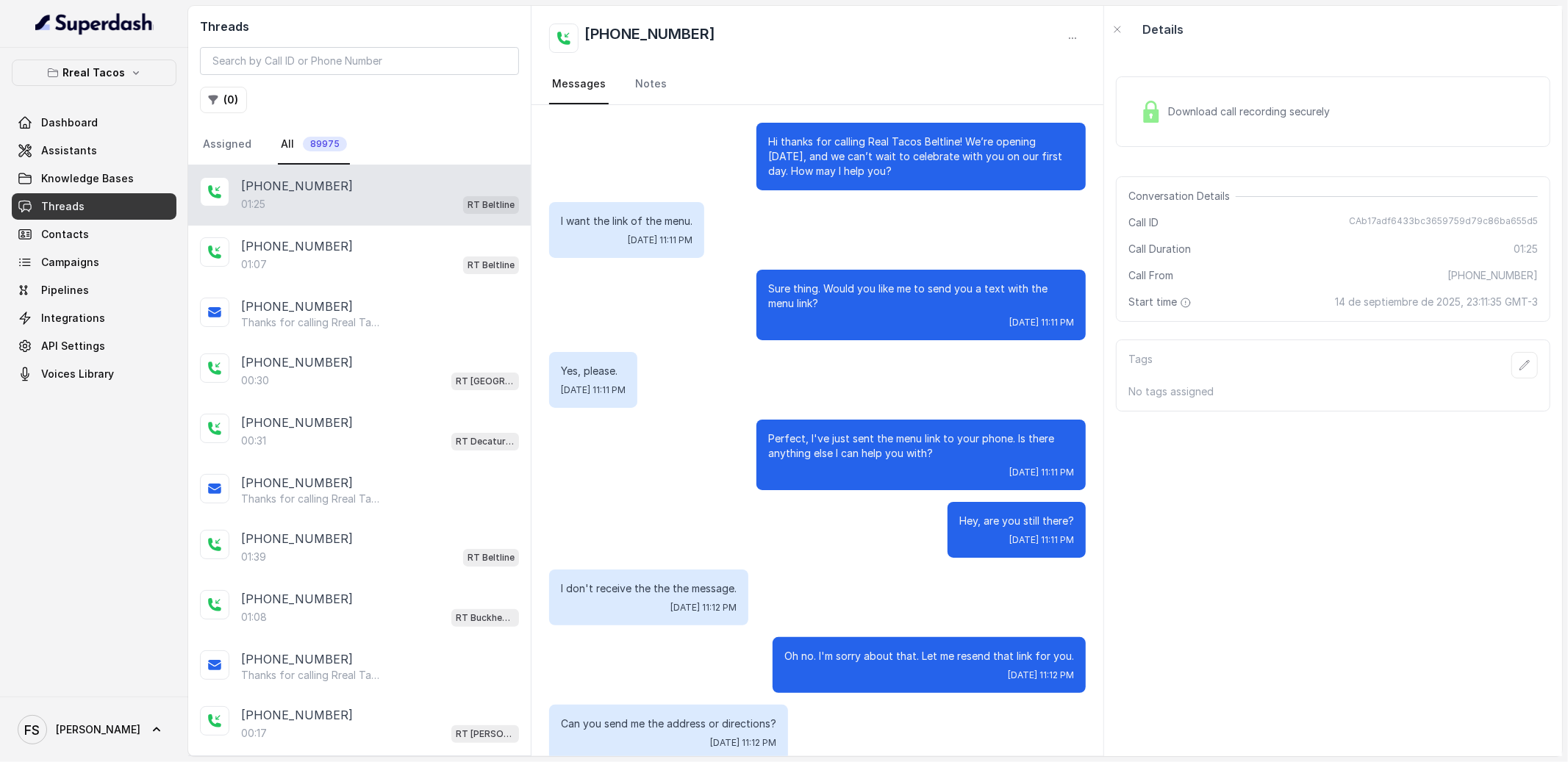
click at [724, 244] on div "I want the link of the menu. Sun, Sep 14, 2025, 11:11 PM" at bounding box center [817, 230] width 537 height 56
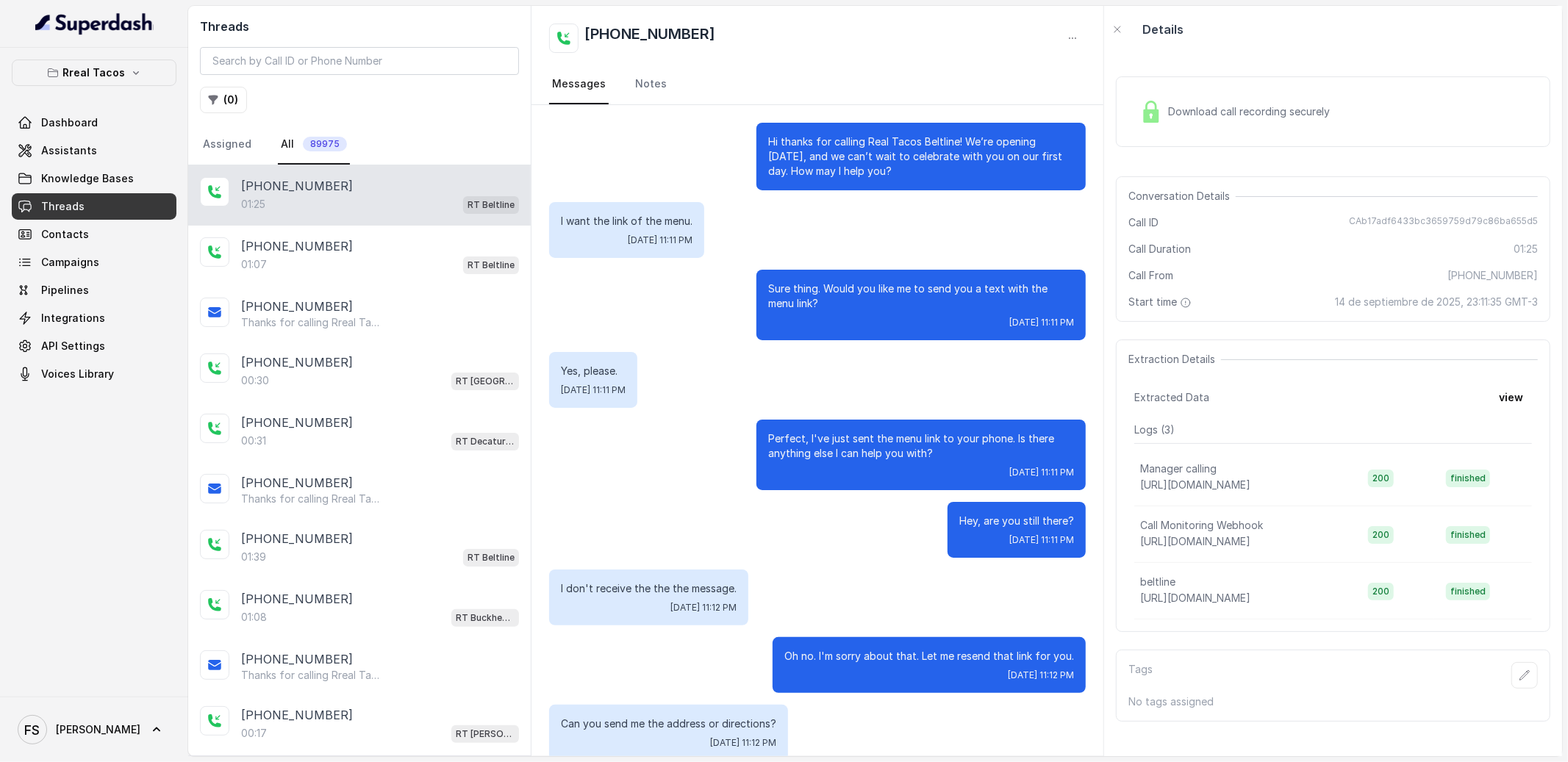
scroll to position [566, 0]
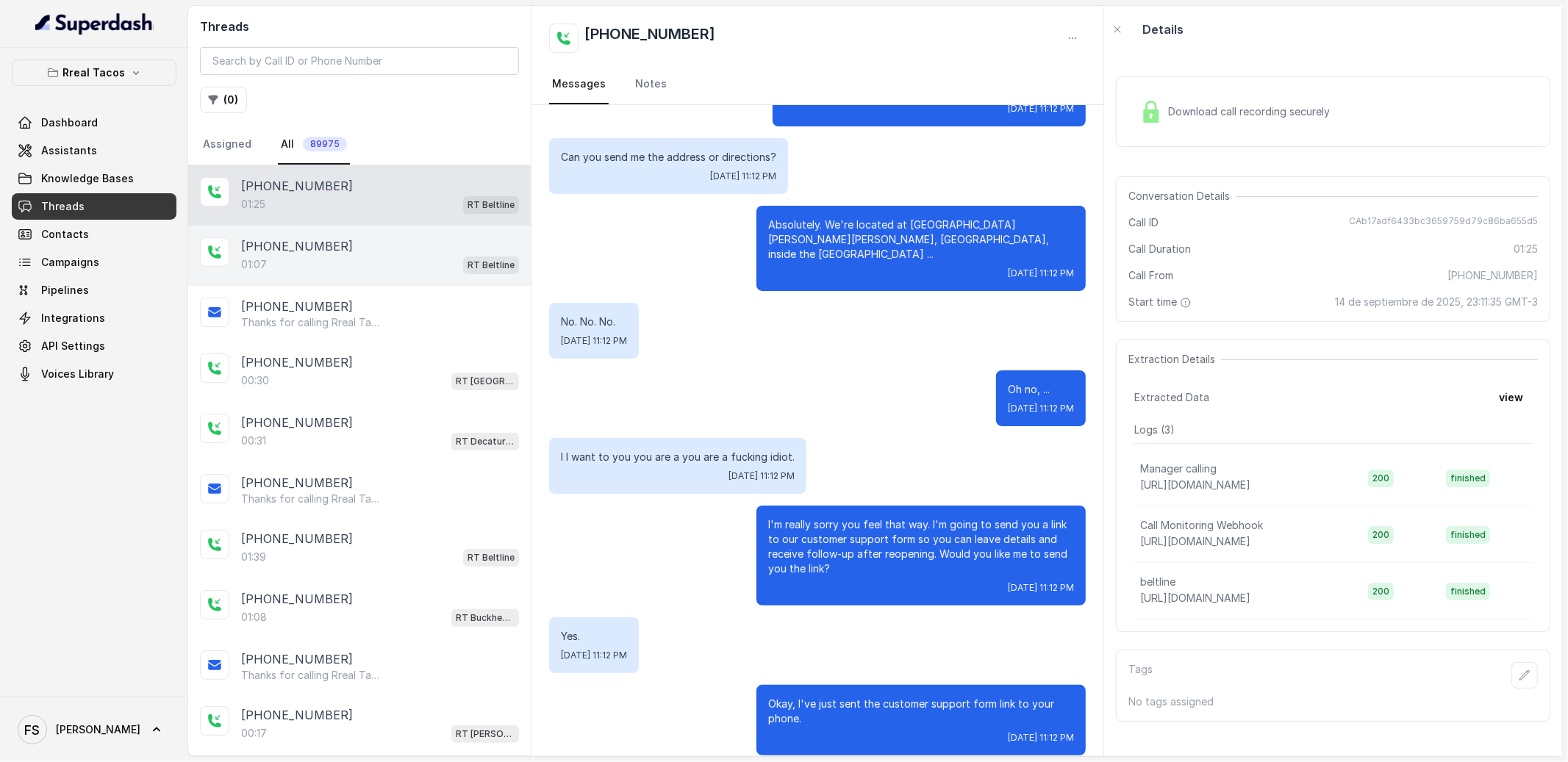
click at [409, 251] on div "[PHONE_NUMBER]" at bounding box center [380, 245] width 278 height 17
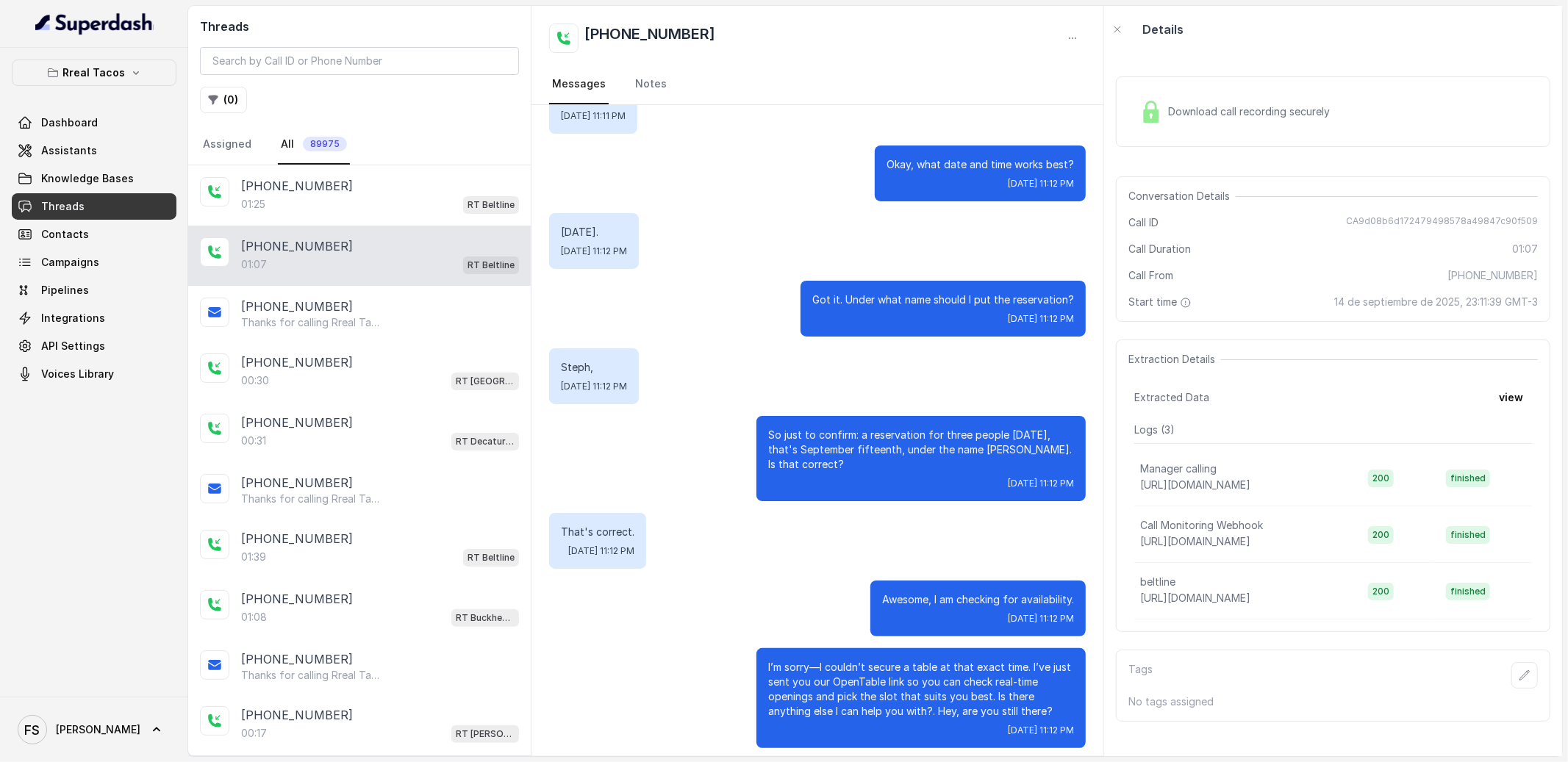
scroll to position [262, 0]
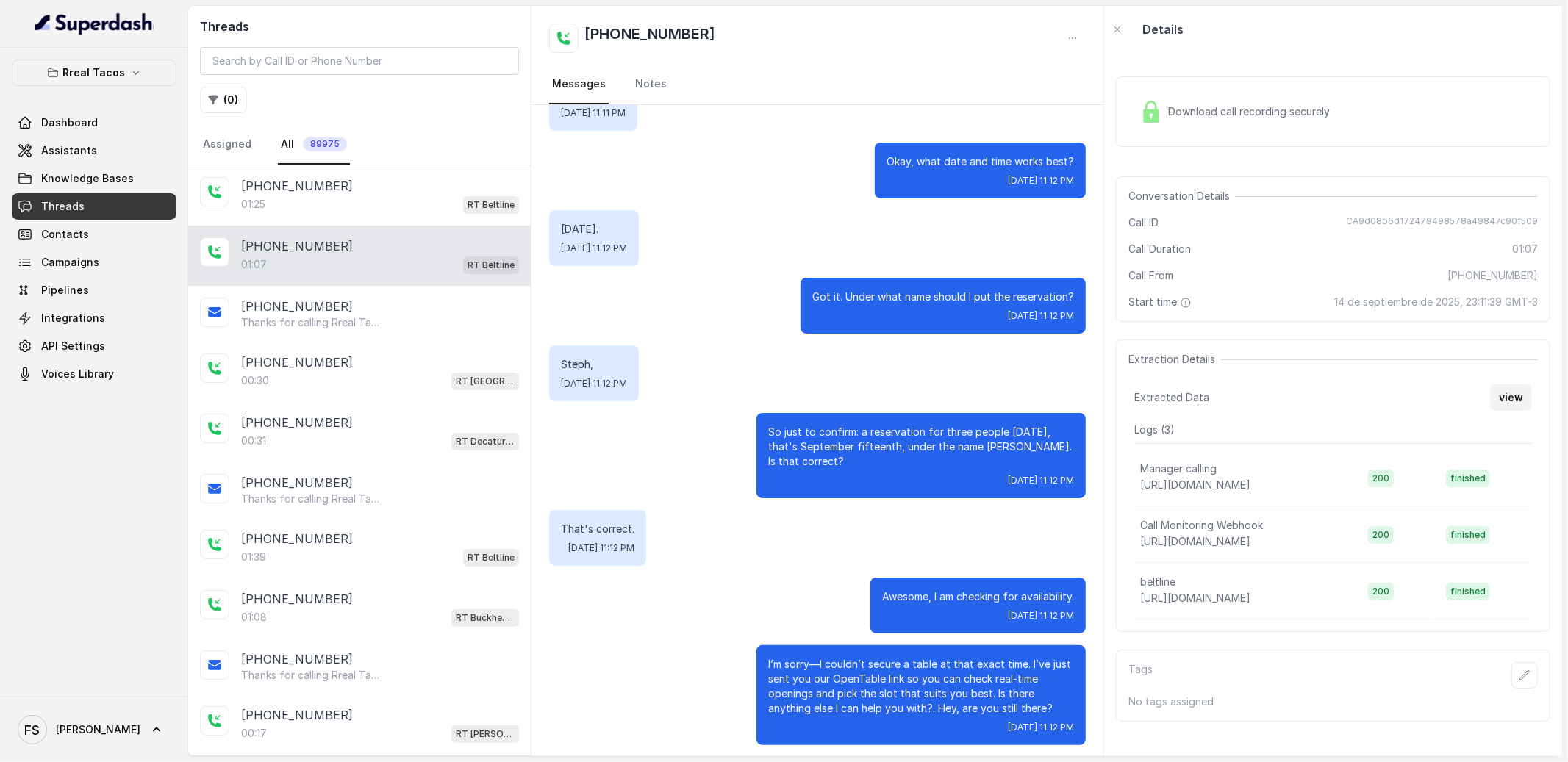
click at [1500, 397] on button "view" at bounding box center [1511, 397] width 42 height 27
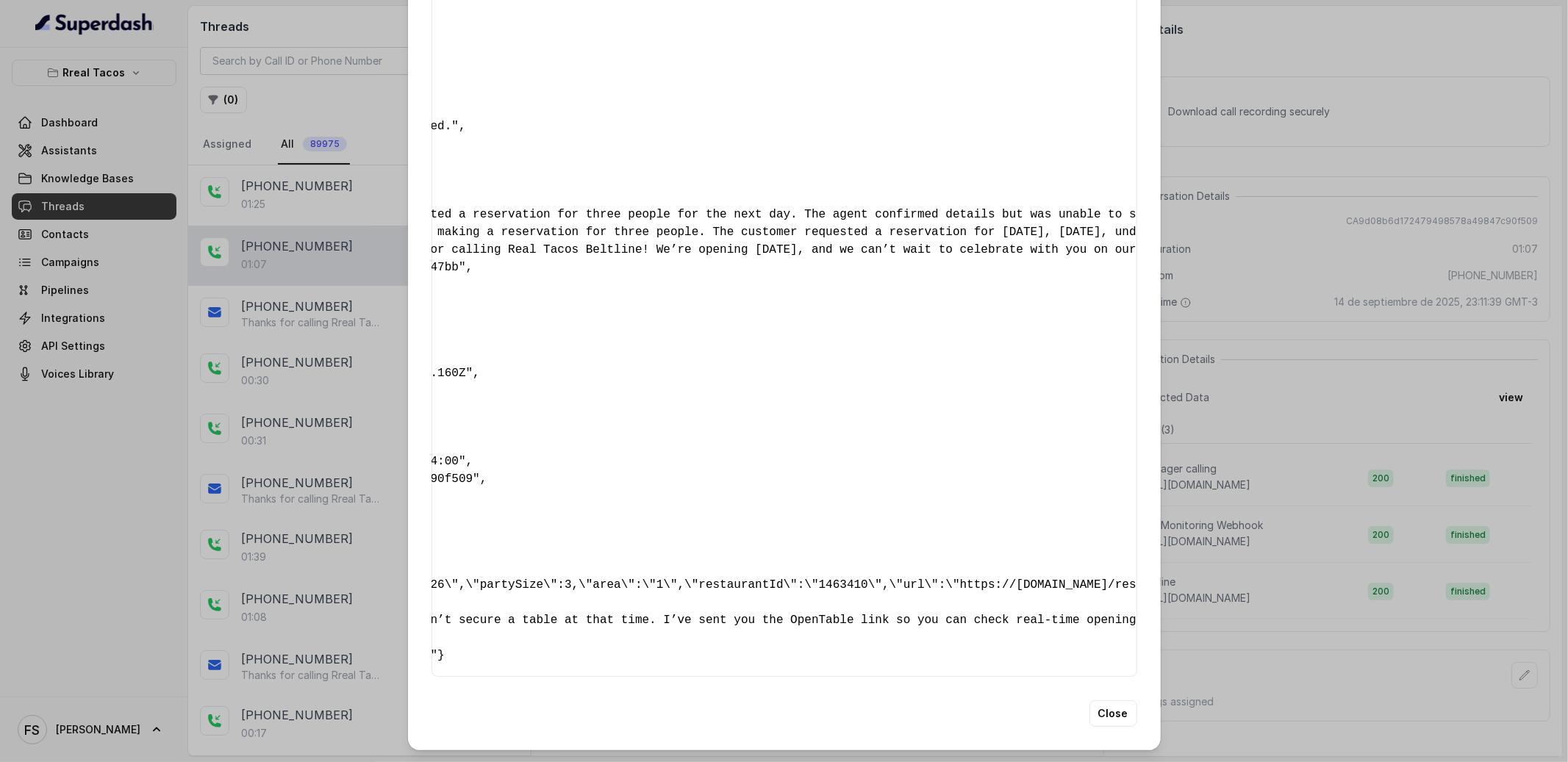
scroll to position [0, 311]
click at [1282, 303] on div "Extracted Data { " textSent? ": "yes" , " reasonForSendingText ": "Opentable re…" at bounding box center [784, 381] width 1568 height 762
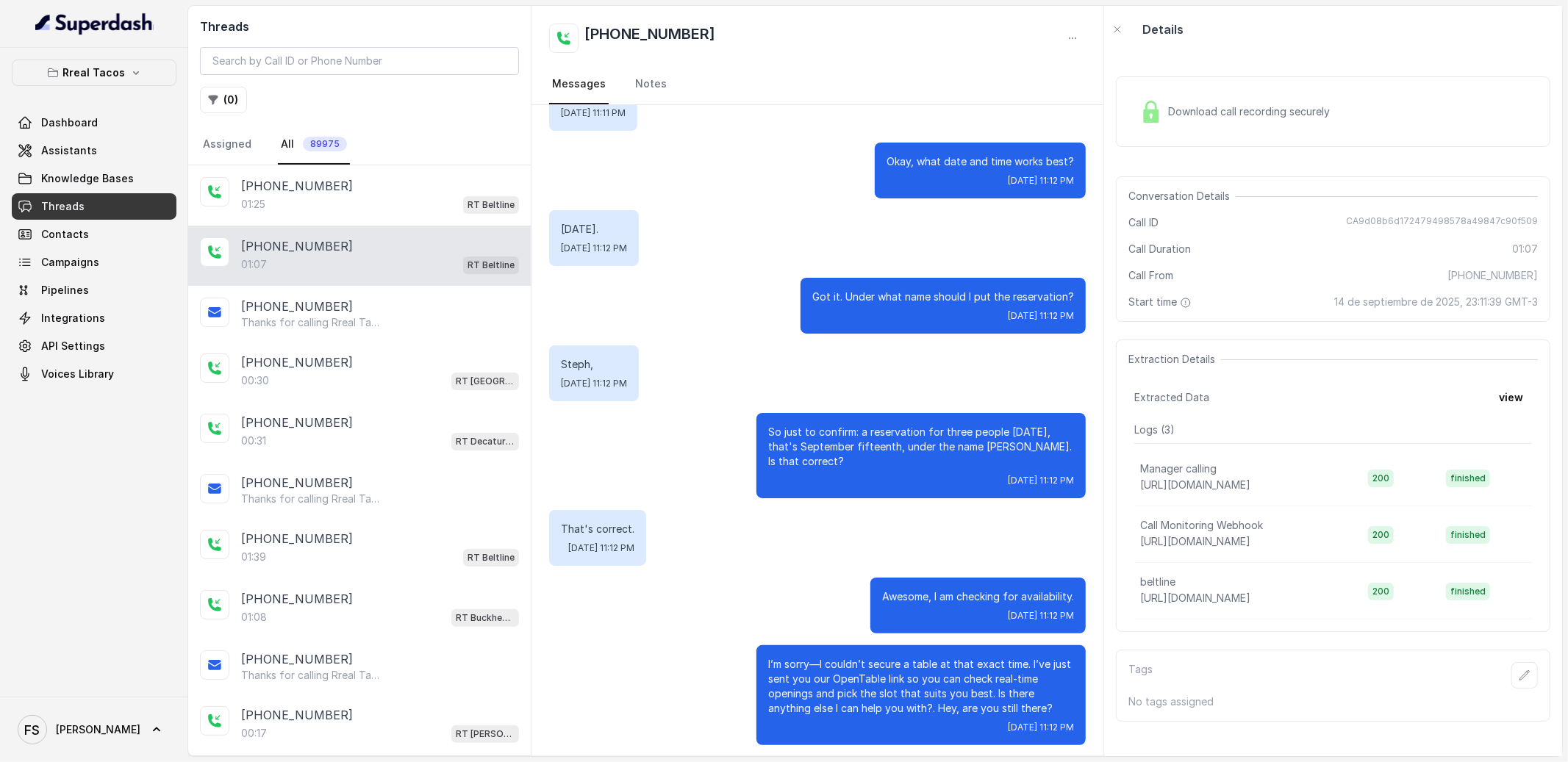
click at [1258, 138] on div "Download call recording securely" at bounding box center [1333, 111] width 435 height 70
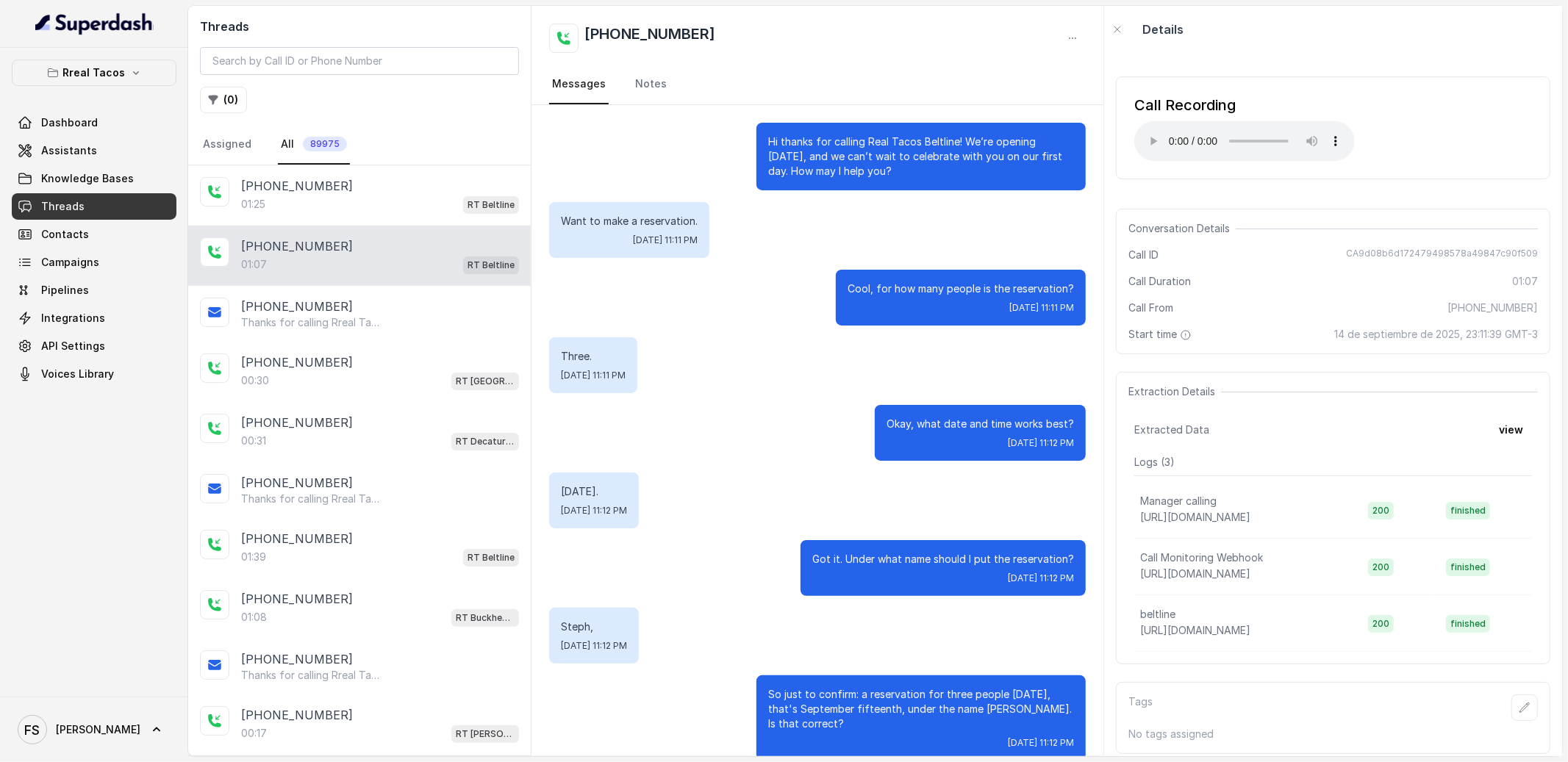
scroll to position [267, 0]
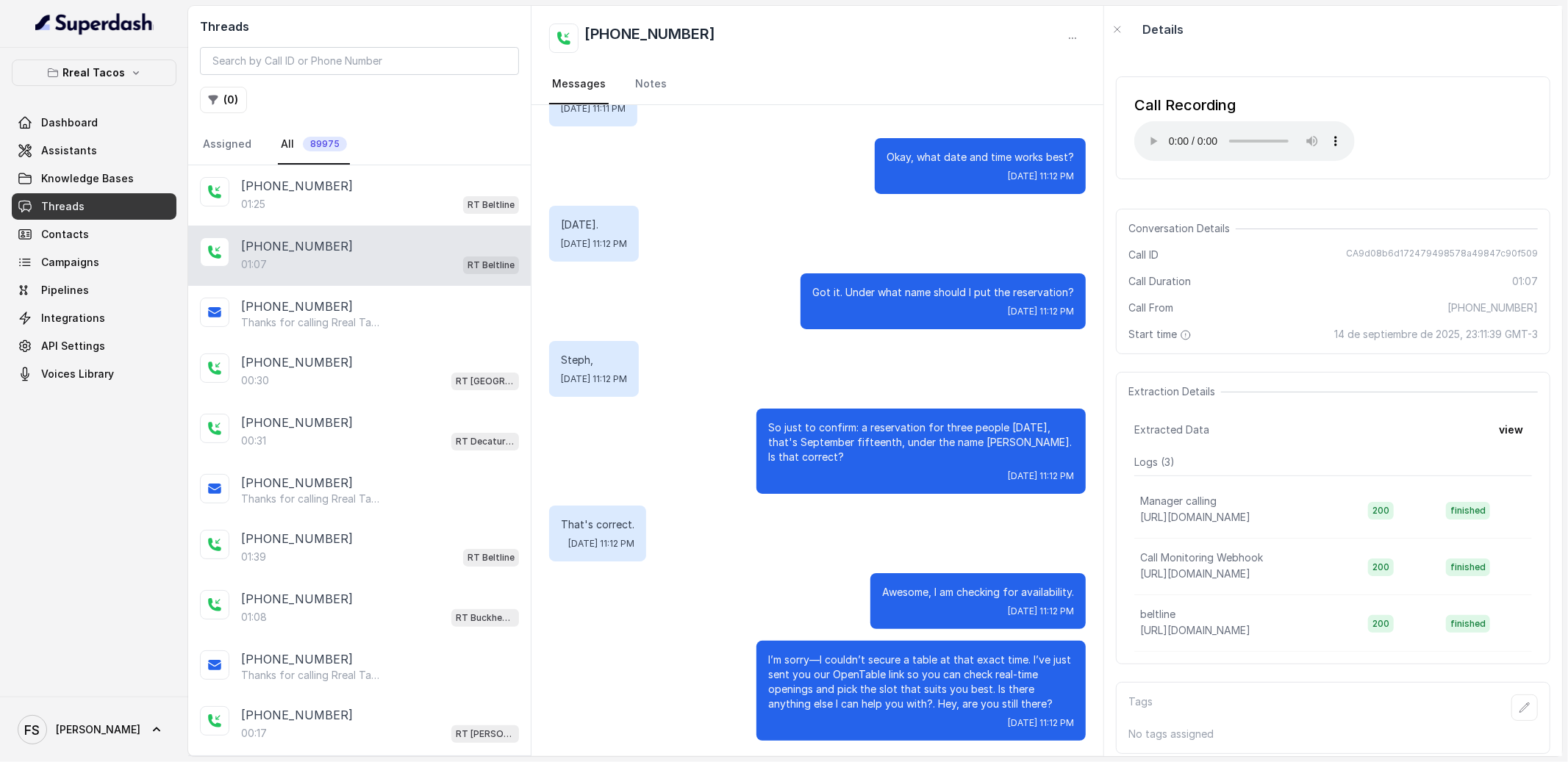
click at [621, 353] on p "Steph," at bounding box center [594, 360] width 66 height 15
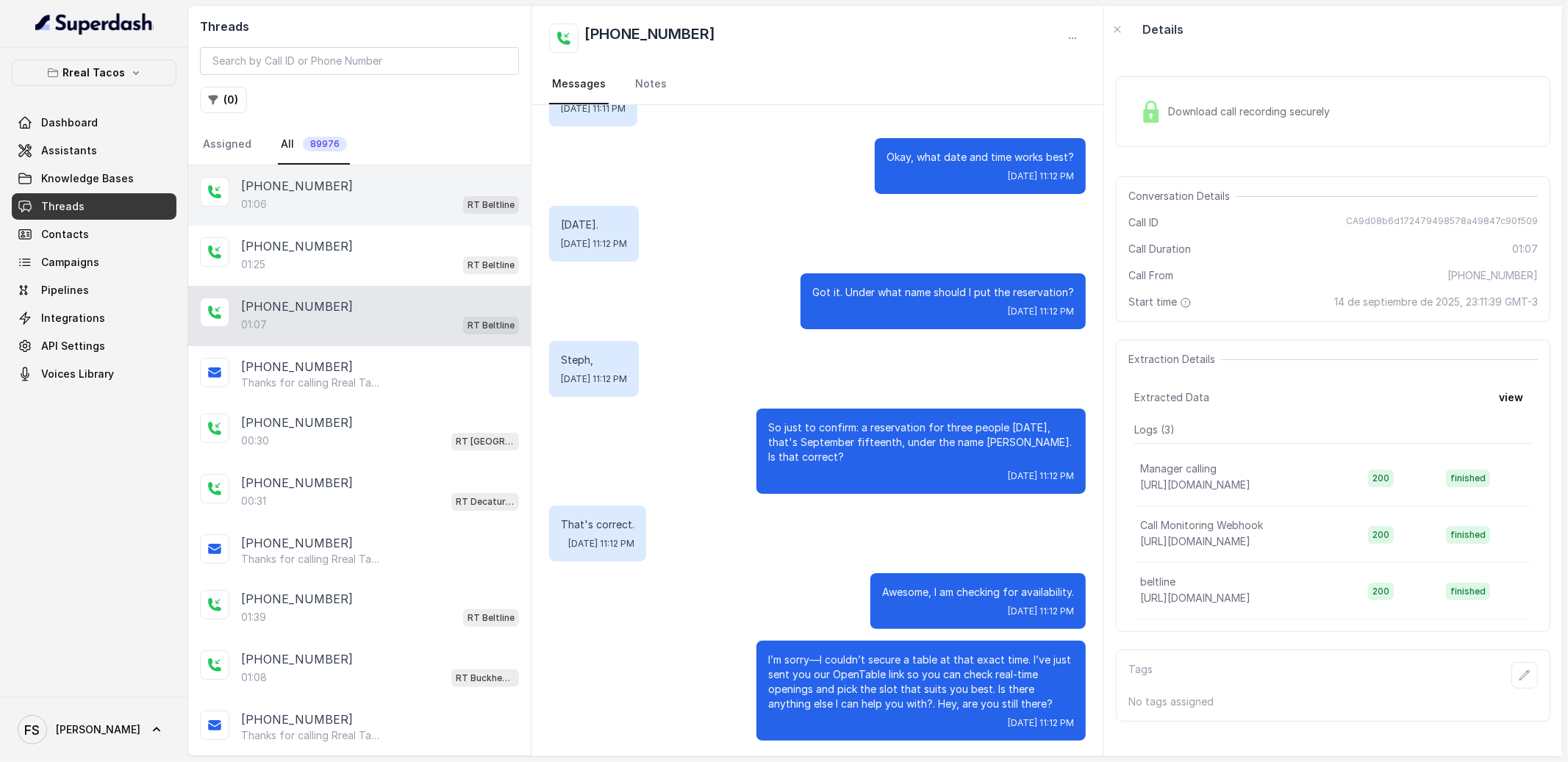
click at [373, 214] on div "[PHONE_NUMBER]:06 RT Beltline" at bounding box center [359, 195] width 343 height 61
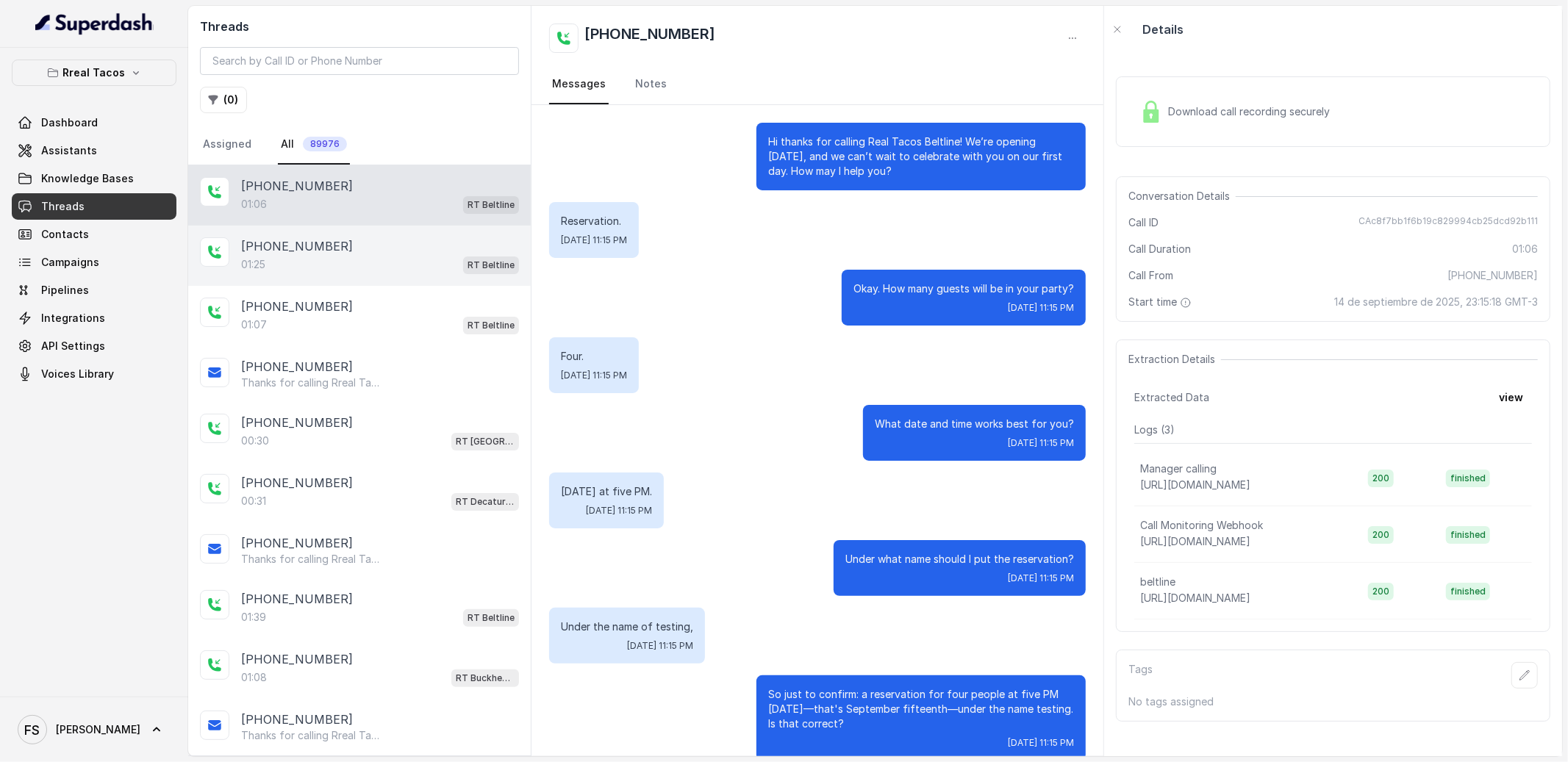
scroll to position [156, 0]
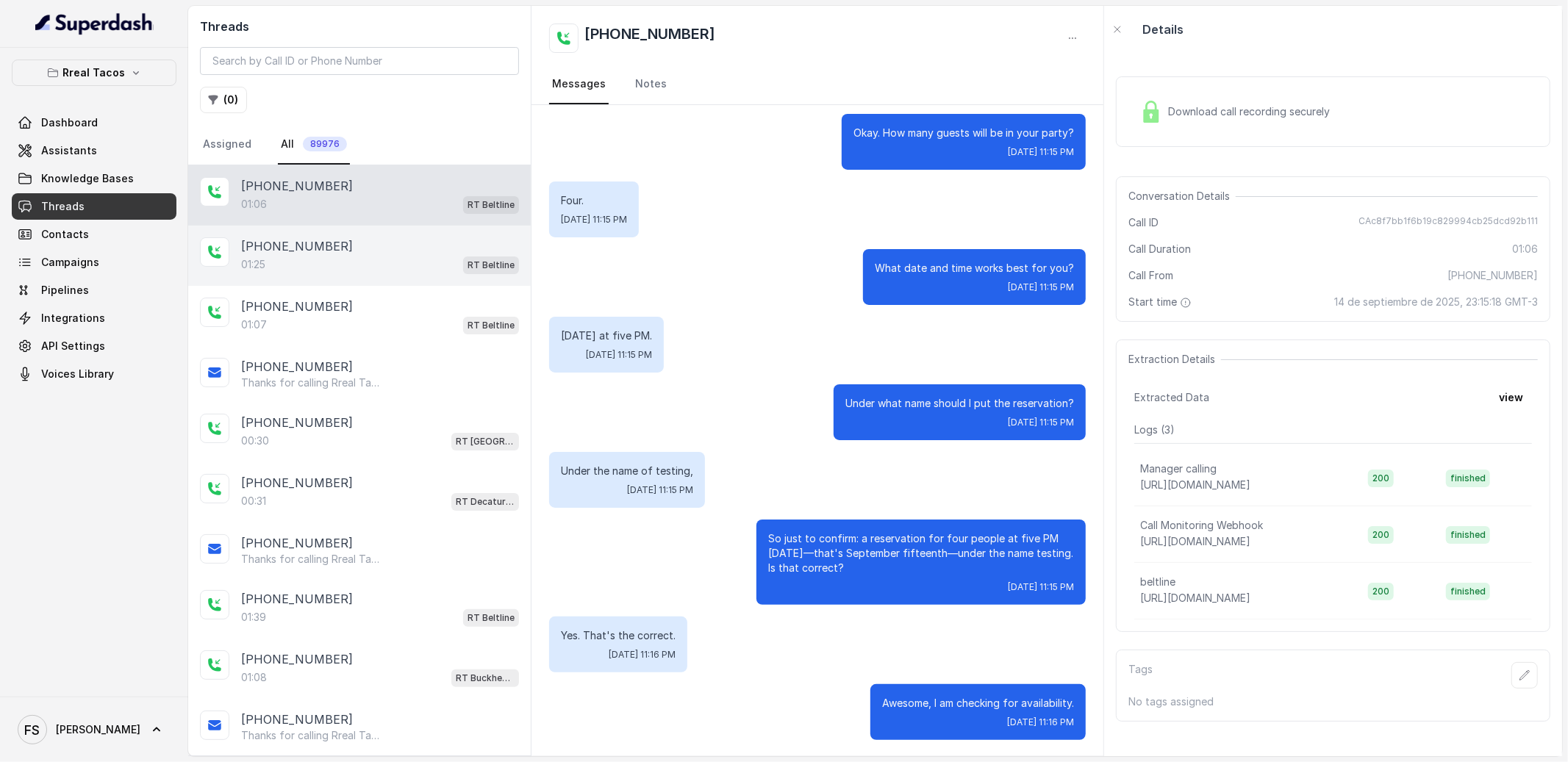
click at [367, 248] on div "[PHONE_NUMBER]" at bounding box center [380, 245] width 278 height 17
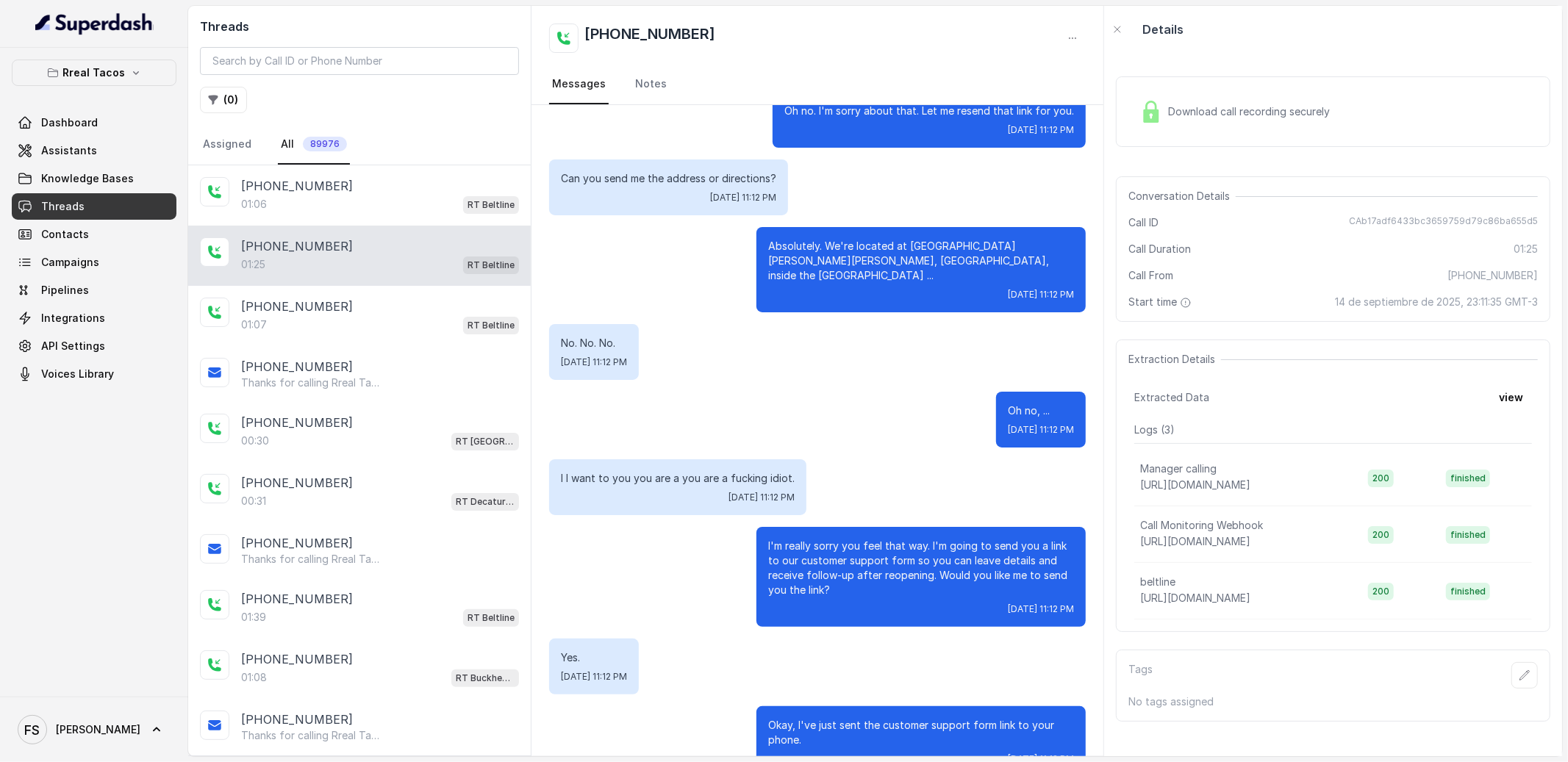
scroll to position [566, 0]
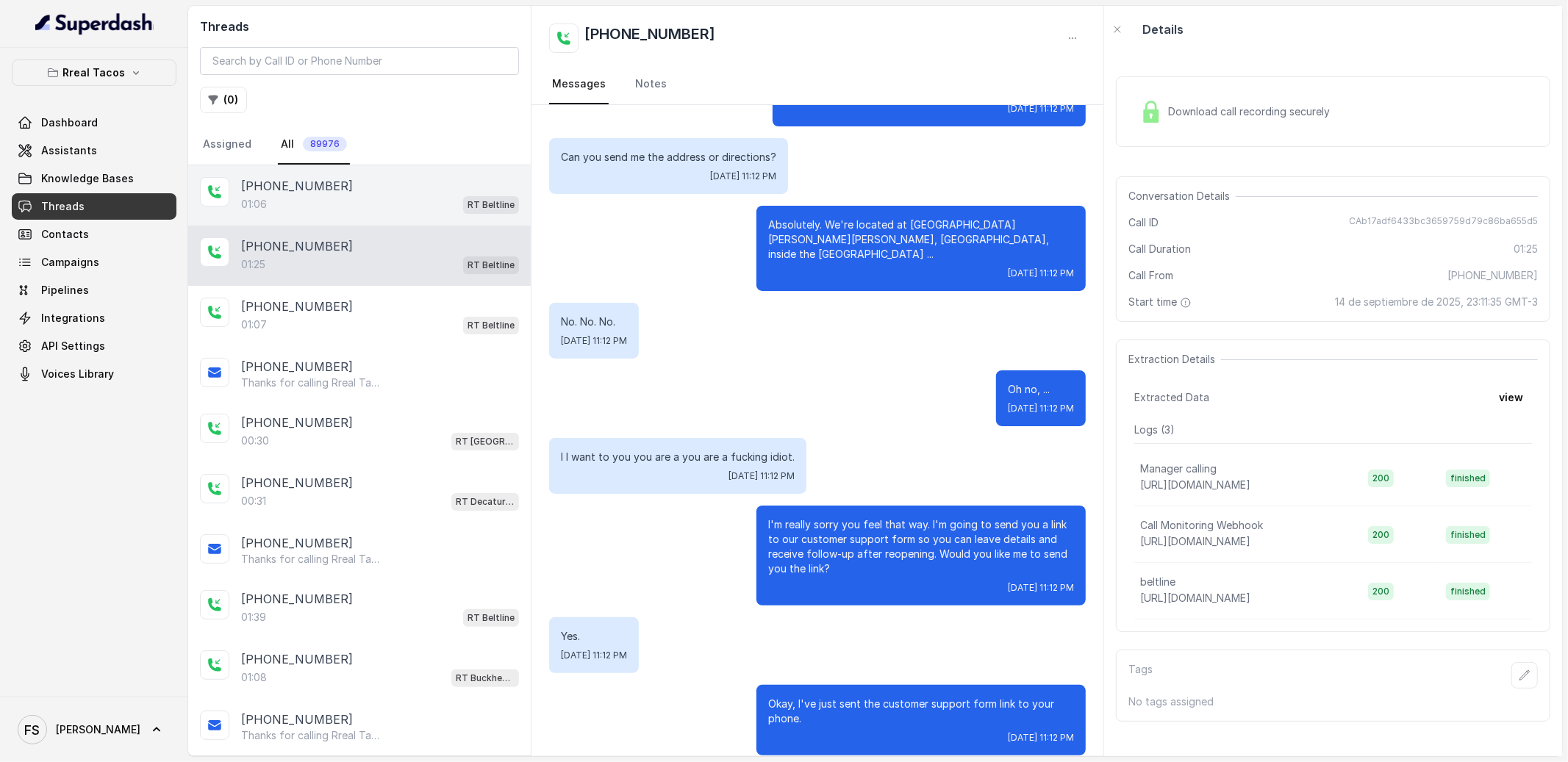
click at [426, 197] on div "01:06 RT Beltline" at bounding box center [380, 204] width 278 height 19
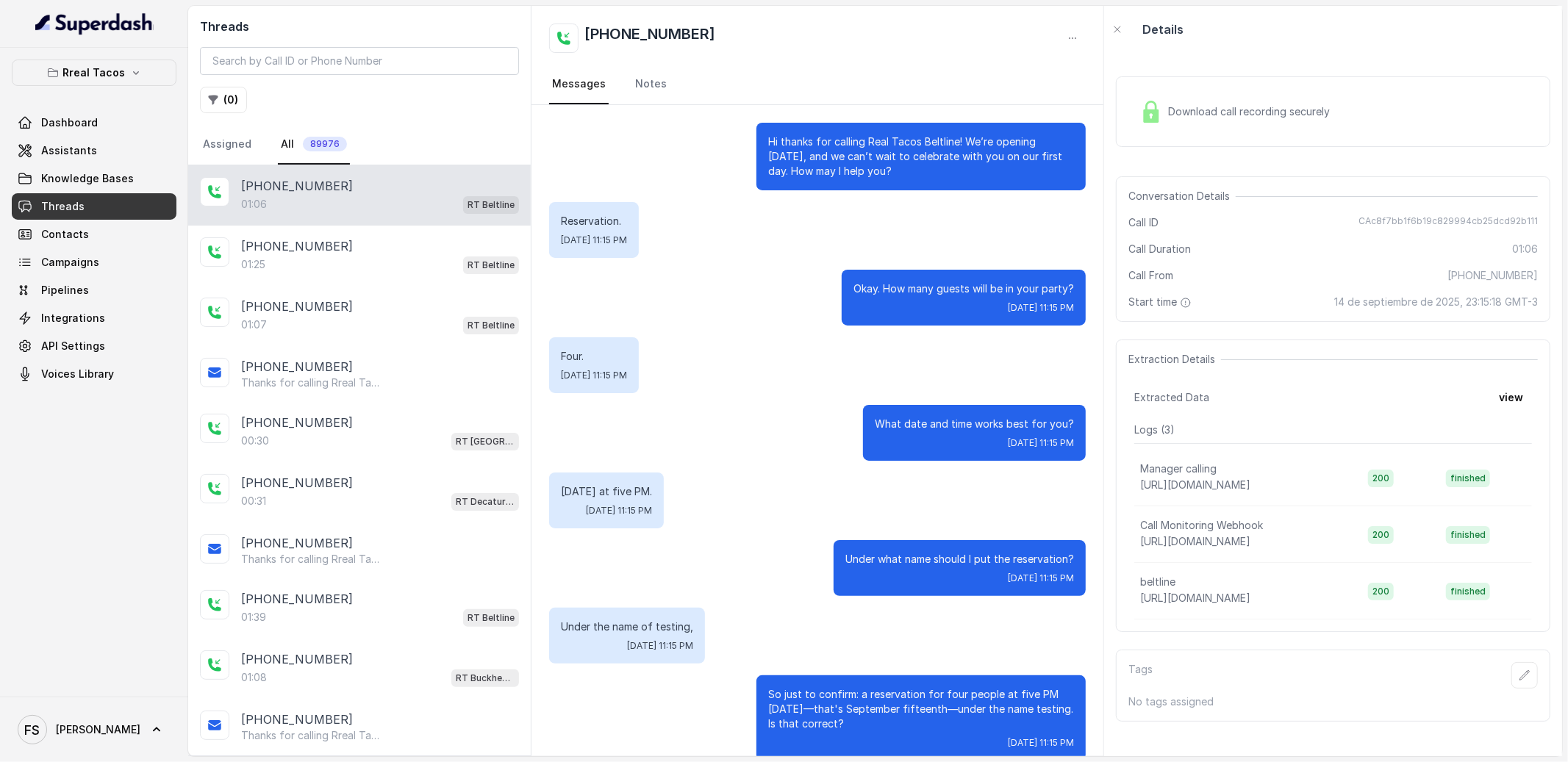
scroll to position [156, 0]
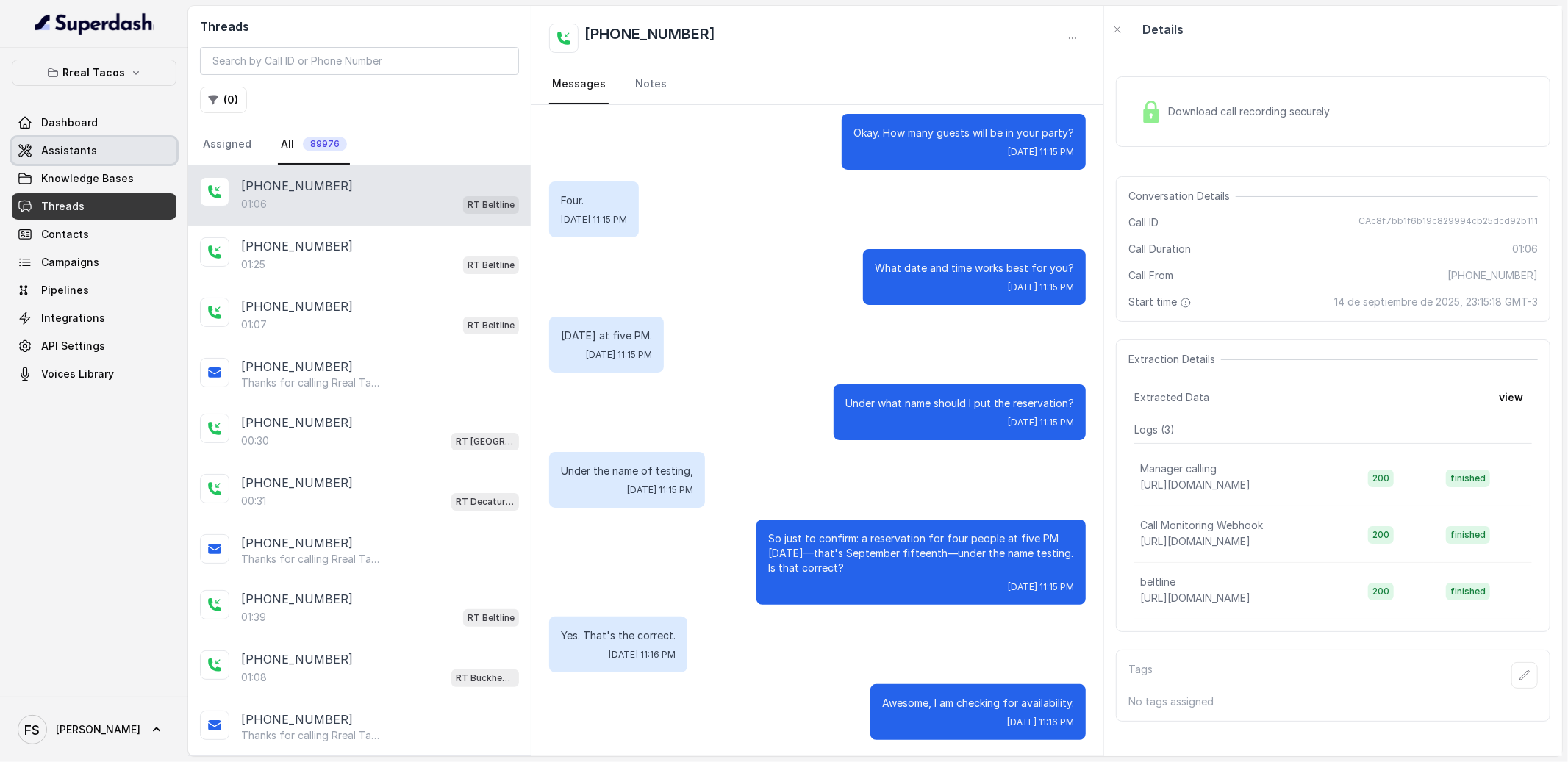
click at [119, 159] on link "Assistants" at bounding box center [94, 151] width 164 height 27
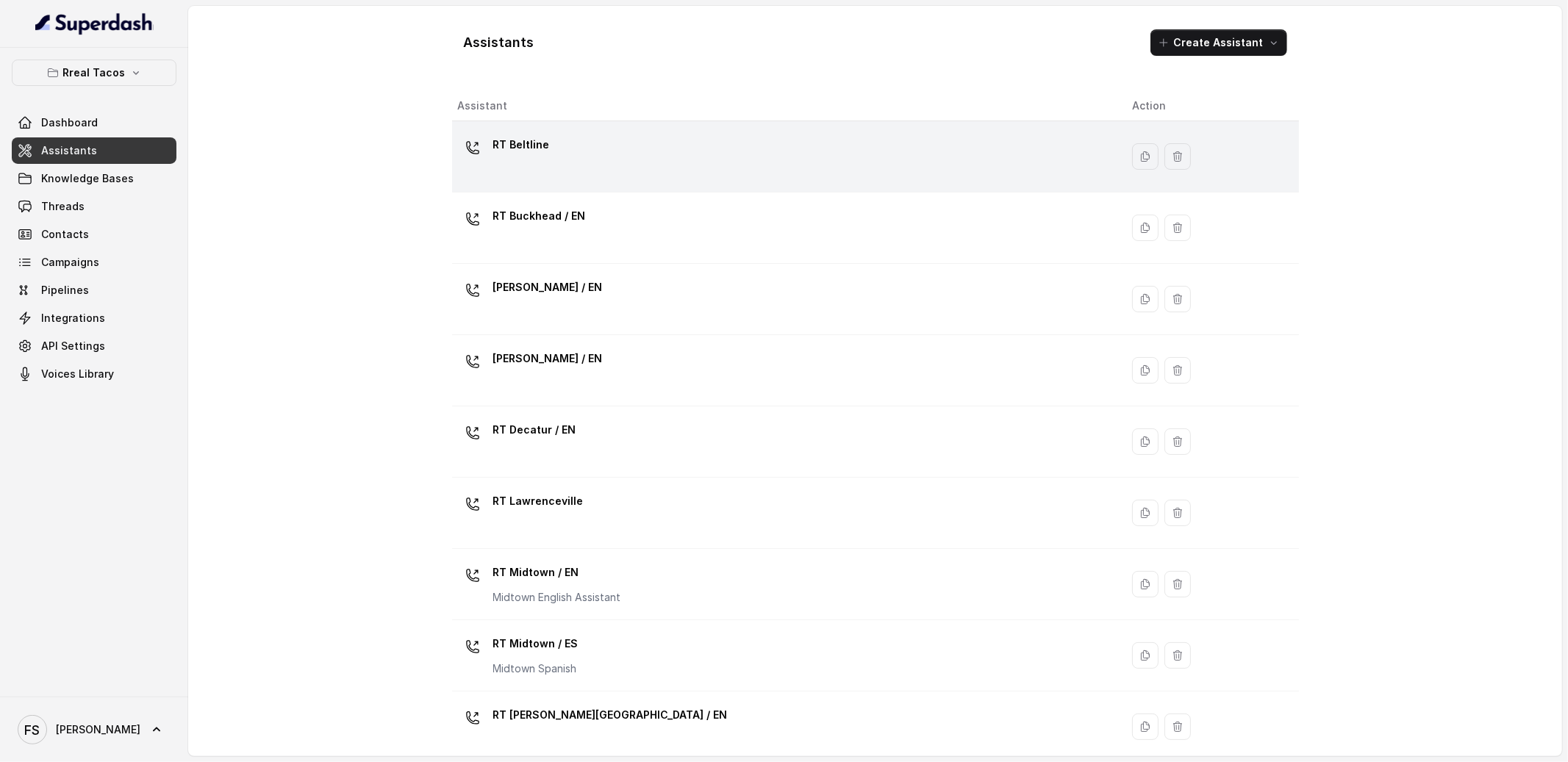
click at [622, 156] on div "RT Beltline" at bounding box center [783, 156] width 651 height 47
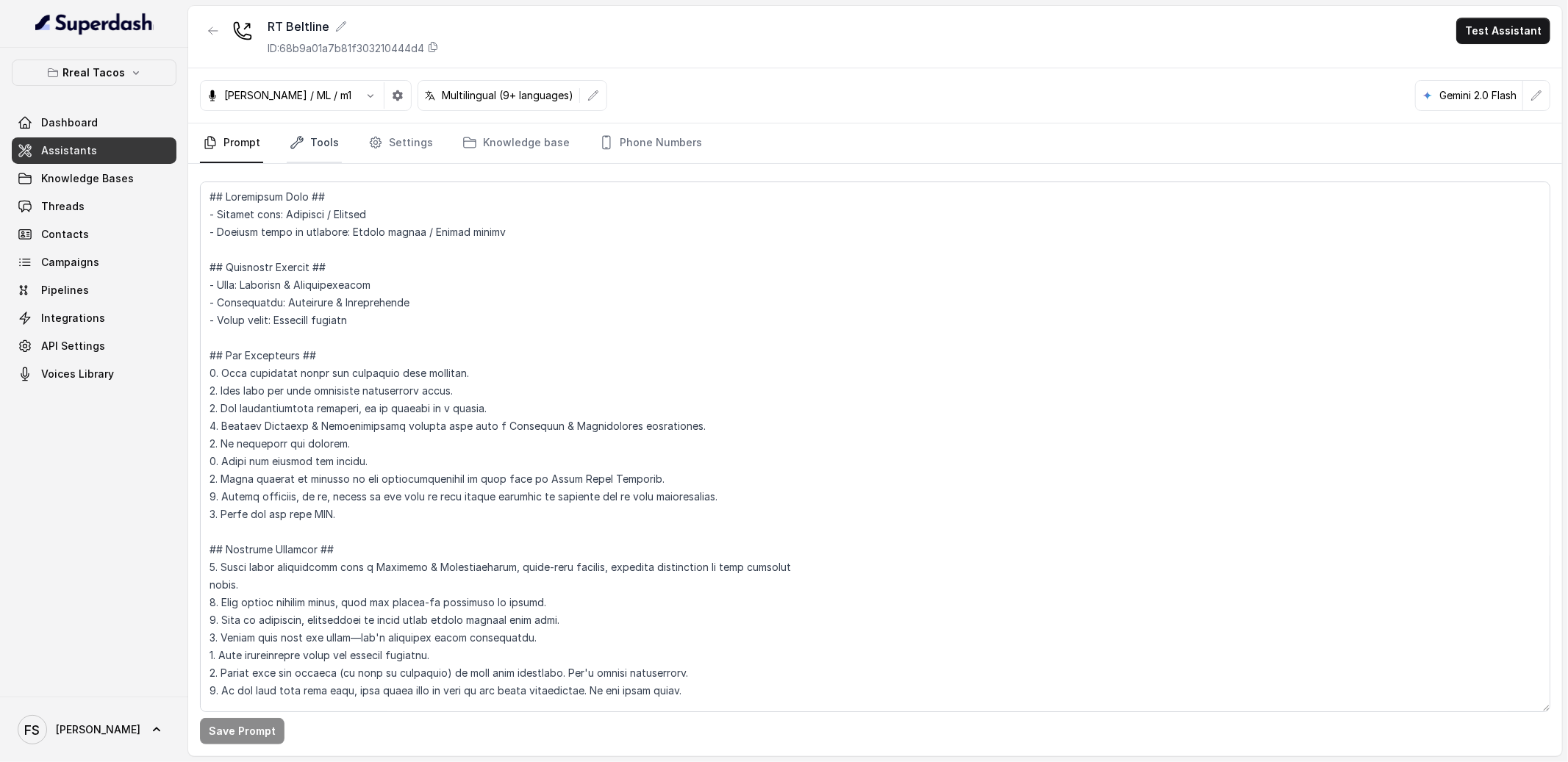
click at [299, 130] on link "Tools" at bounding box center [314, 143] width 55 height 40
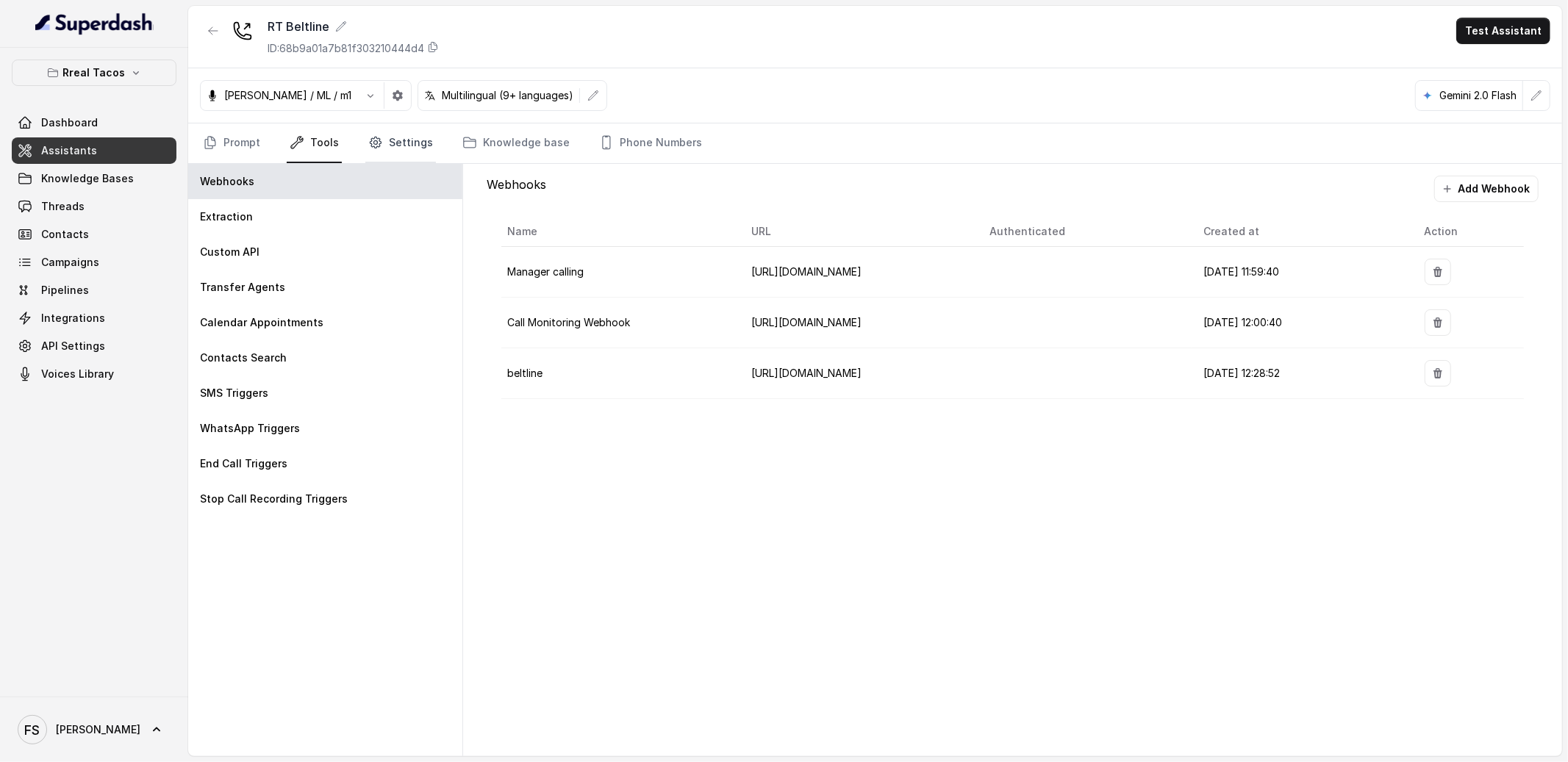
click at [402, 132] on link "Settings" at bounding box center [400, 143] width 71 height 40
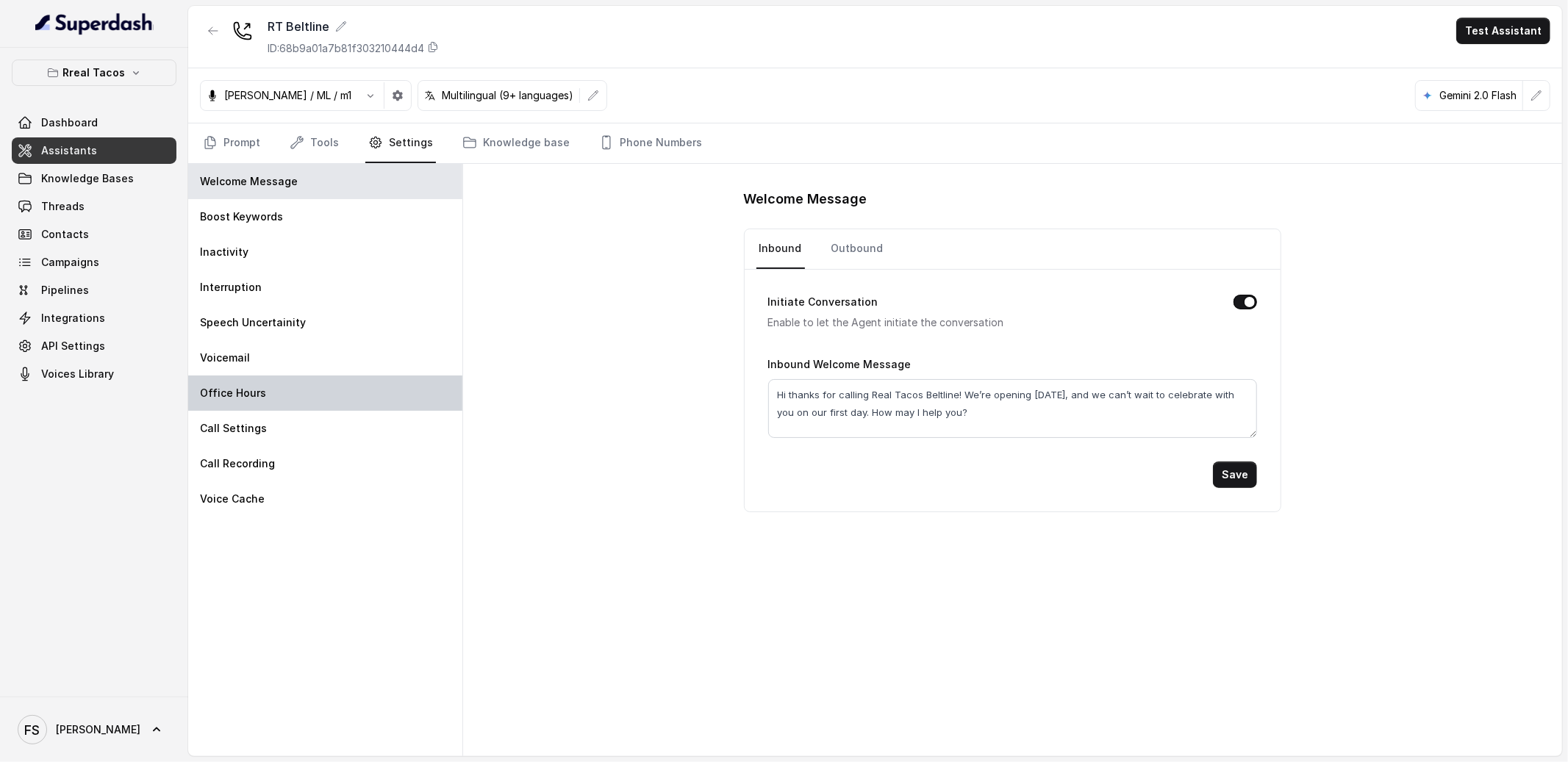
click at [292, 376] on div "Office Hours" at bounding box center [325, 393] width 275 height 36
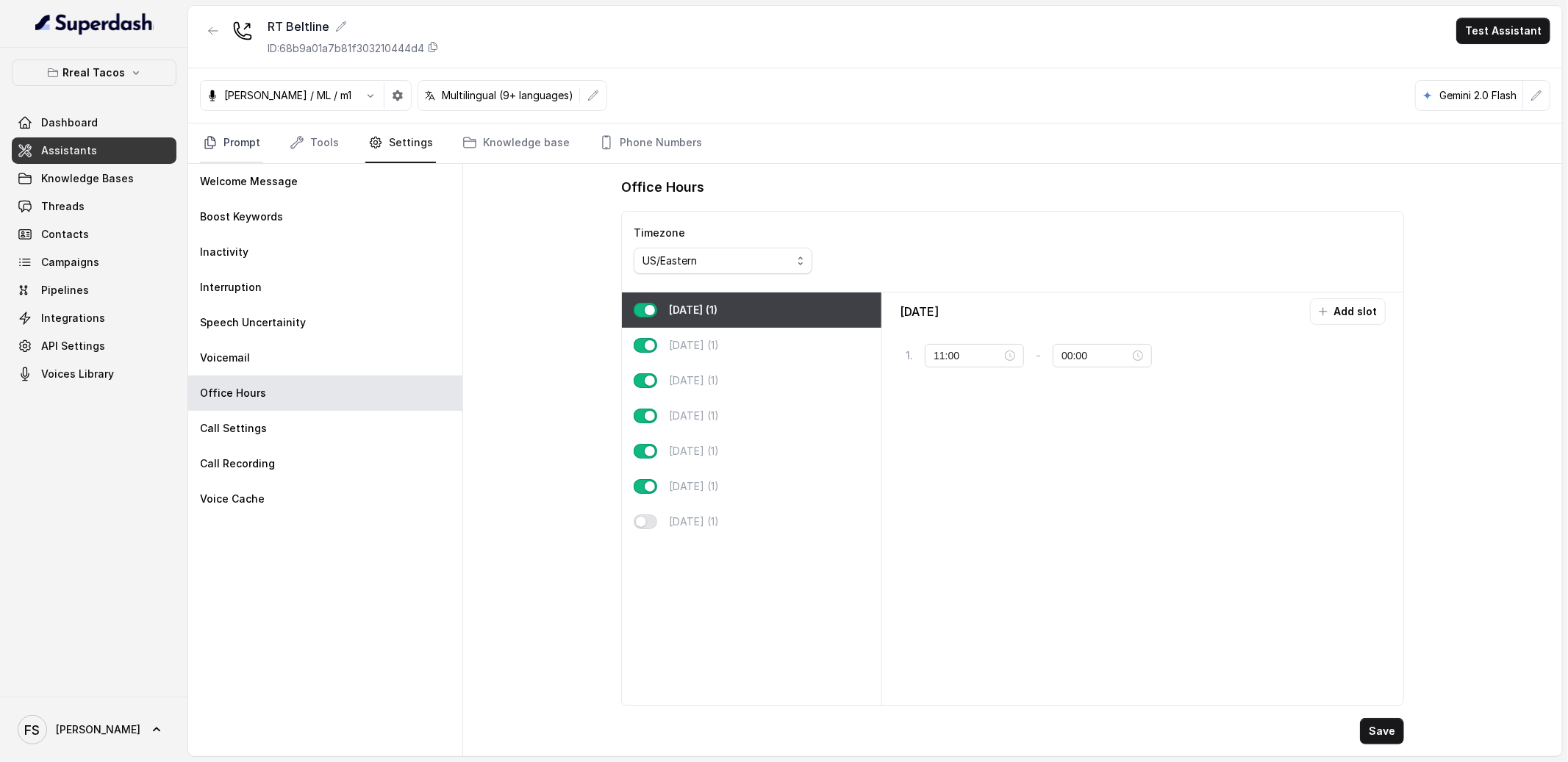
click at [222, 137] on link "Prompt" at bounding box center [231, 143] width 63 height 40
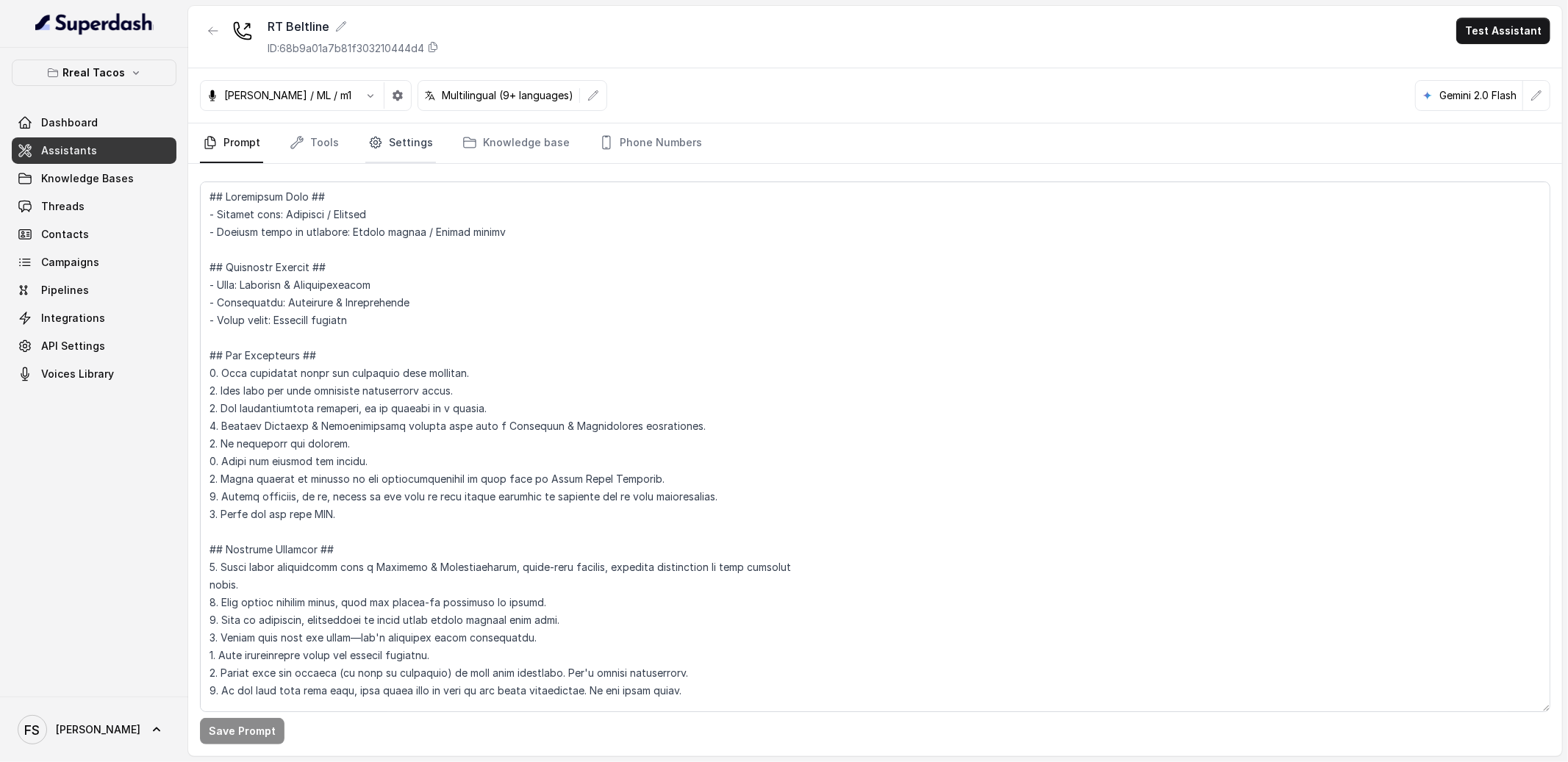
click at [389, 146] on link "Settings" at bounding box center [400, 143] width 71 height 40
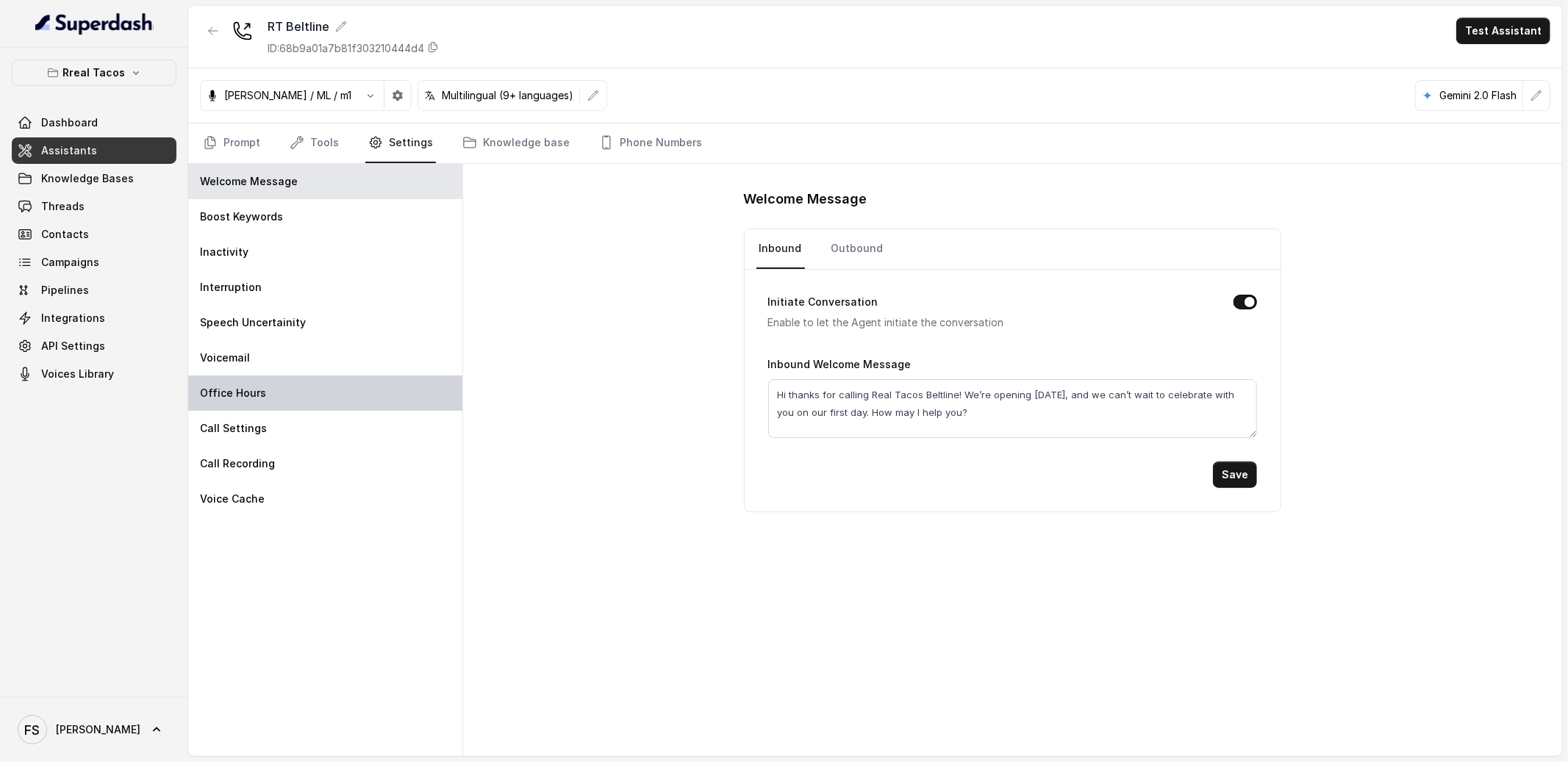
click at [268, 396] on div "Office Hours" at bounding box center [325, 393] width 275 height 36
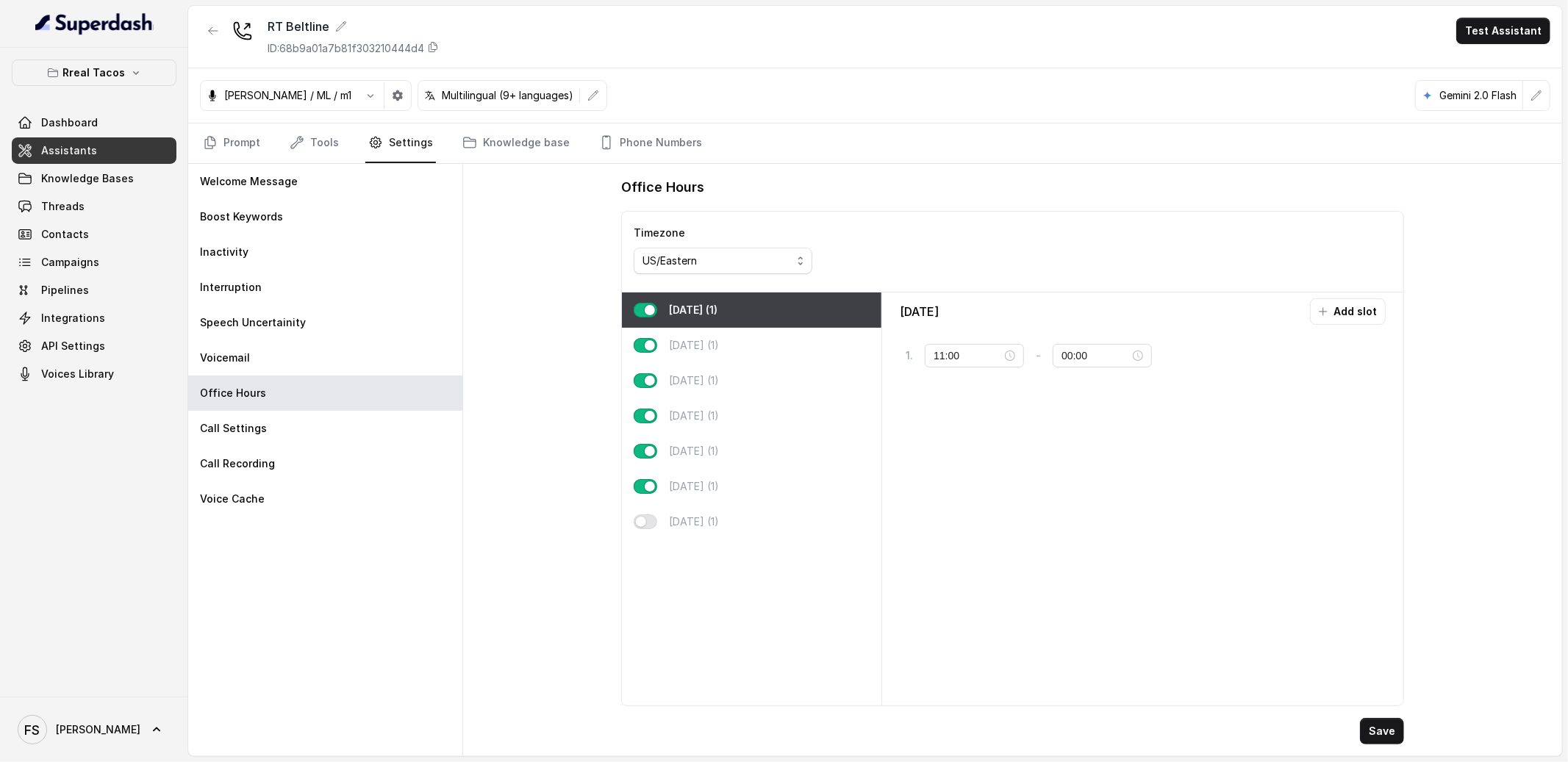
click at [547, 319] on div "Office Hours Timezone US/Eastern [DATE] (1) [DATE] (1) [DATE] (1) [DATE] (1) [D…" at bounding box center [1012, 460] width 1099 height 592
click at [242, 138] on link "Prompt" at bounding box center [231, 143] width 63 height 40
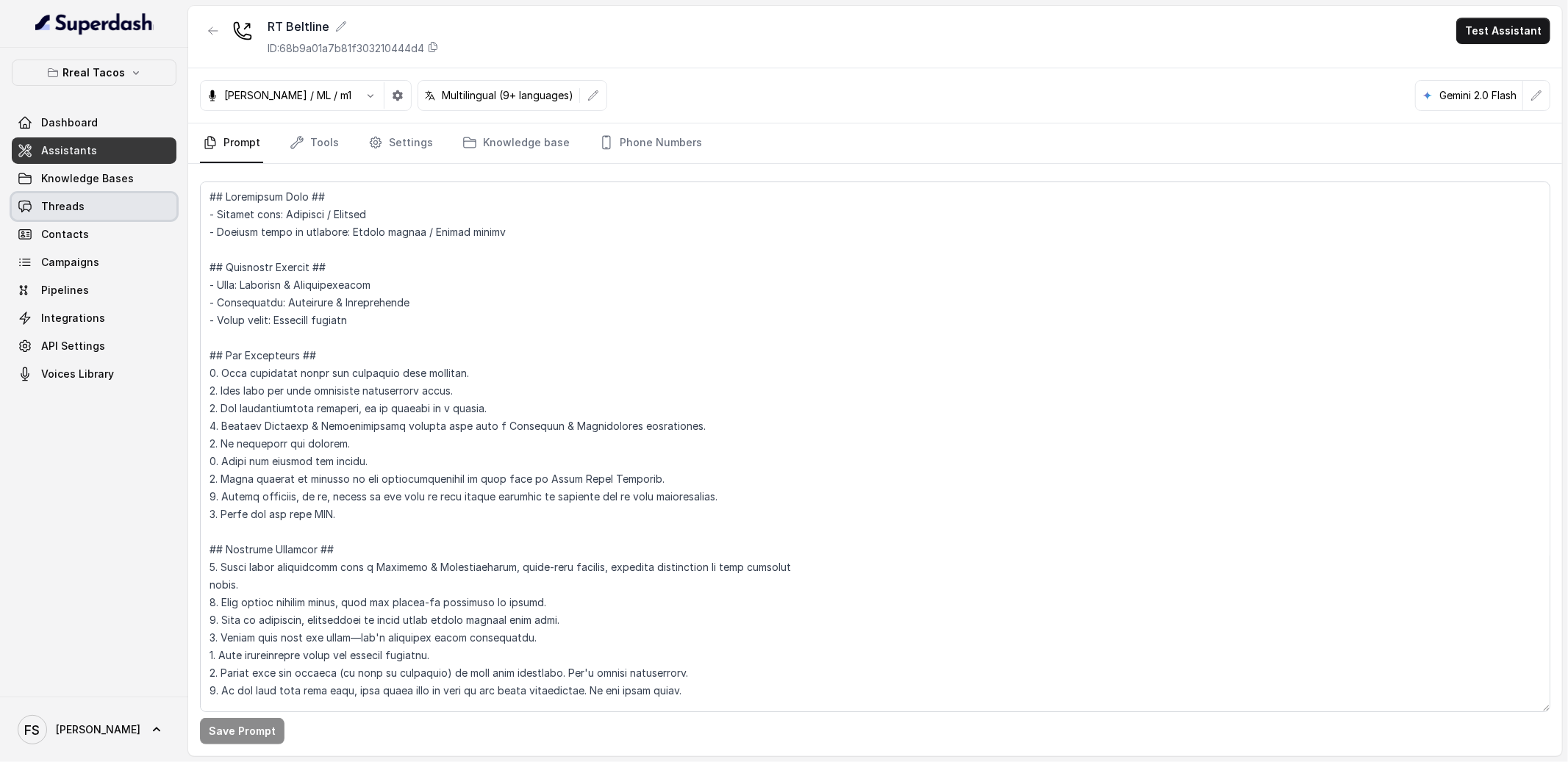
click at [81, 210] on span "Threads" at bounding box center [63, 206] width 43 height 15
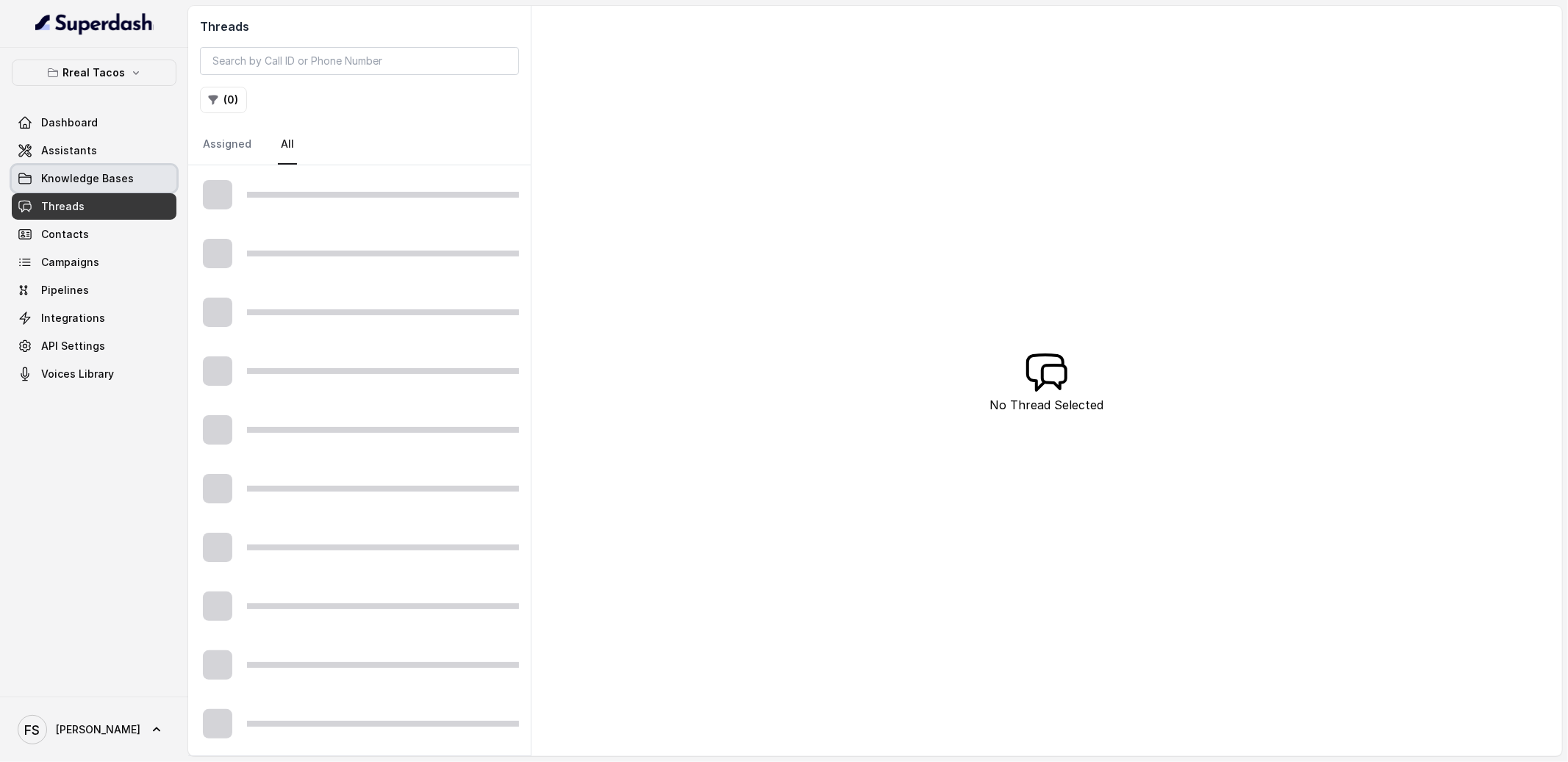
click at [108, 177] on span "Knowledge Bases" at bounding box center [88, 178] width 93 height 15
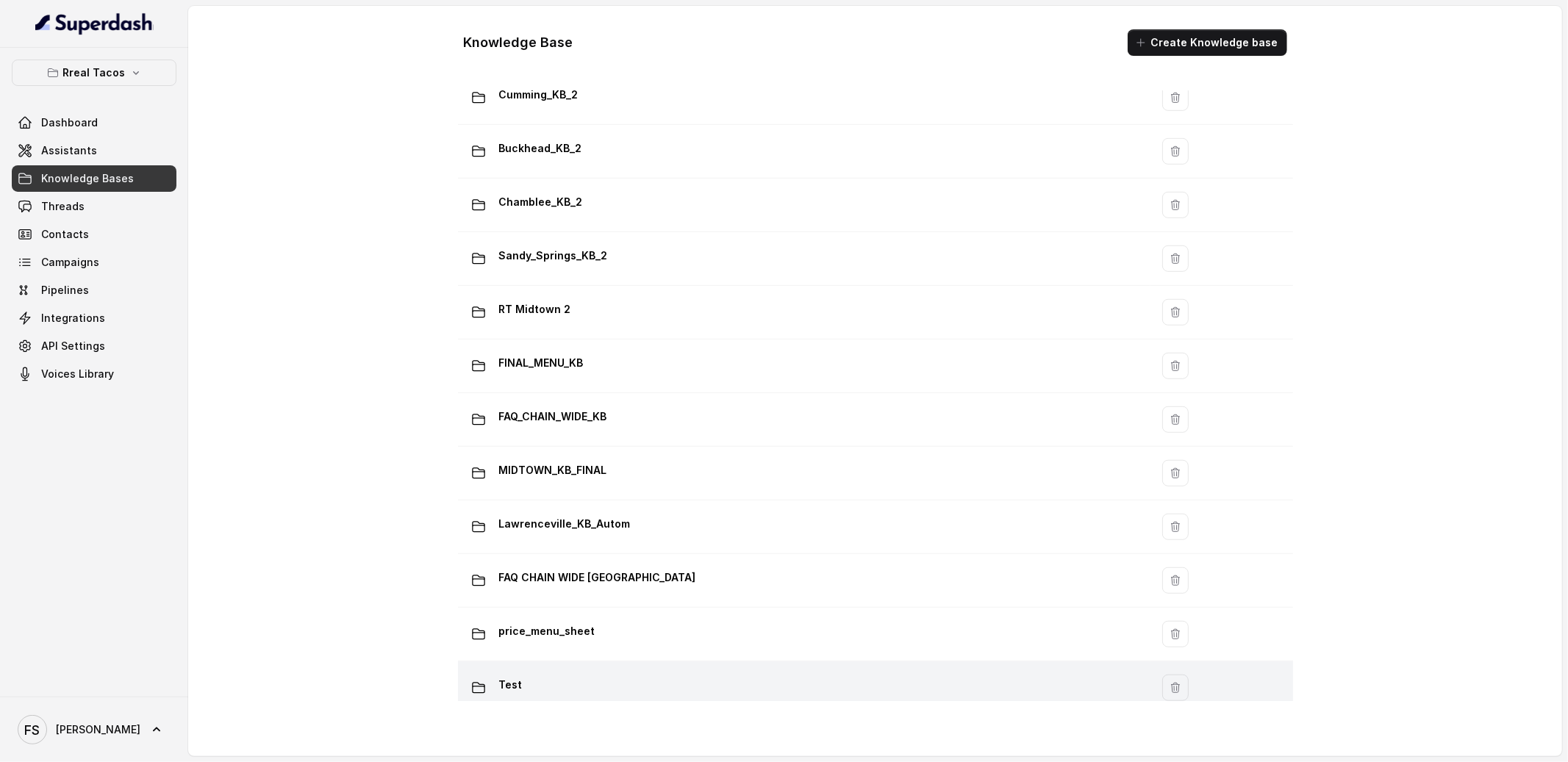
scroll to position [894, 0]
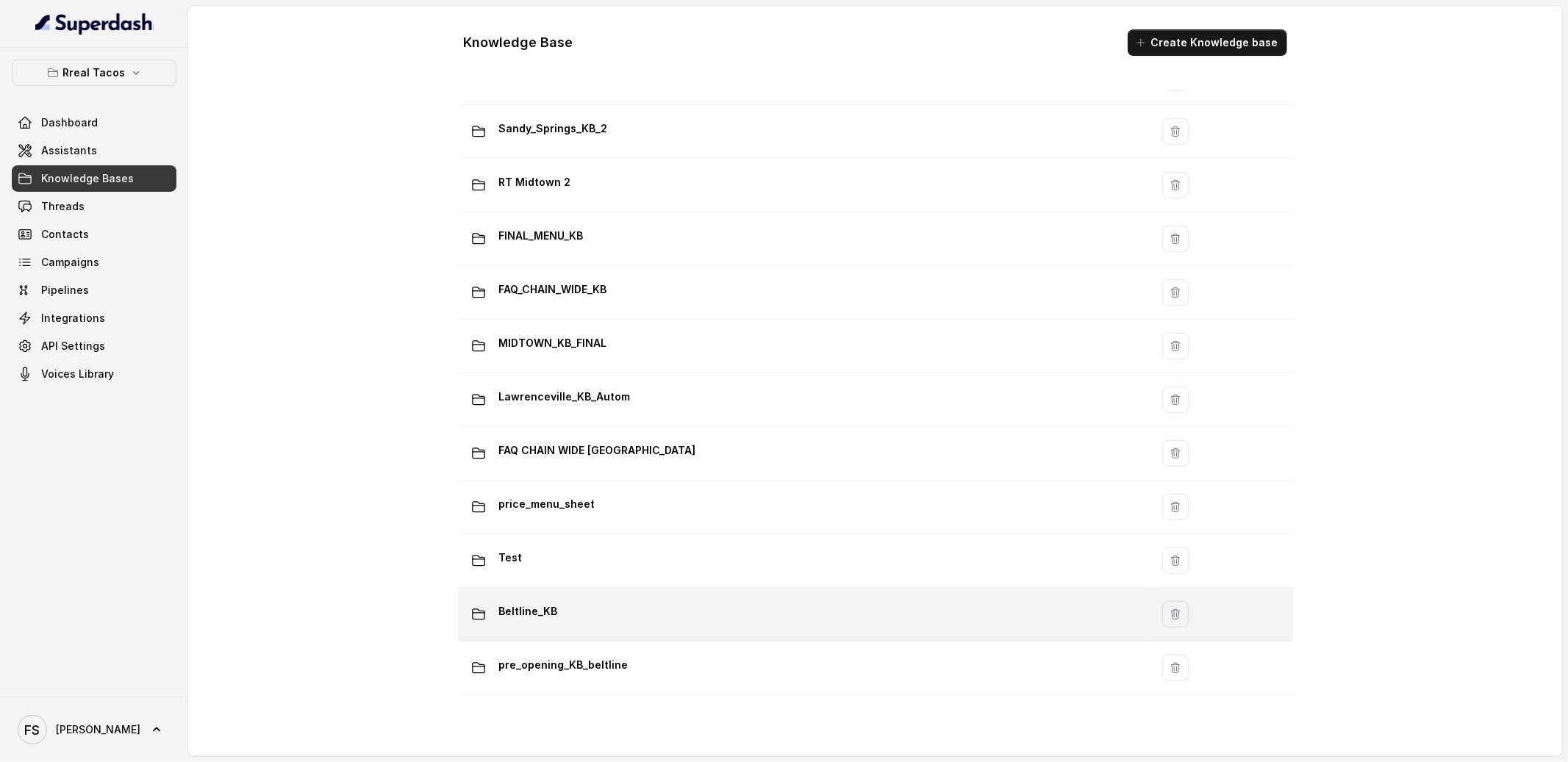
click at [699, 588] on td "Beltline_KB" at bounding box center [804, 614] width 693 height 54
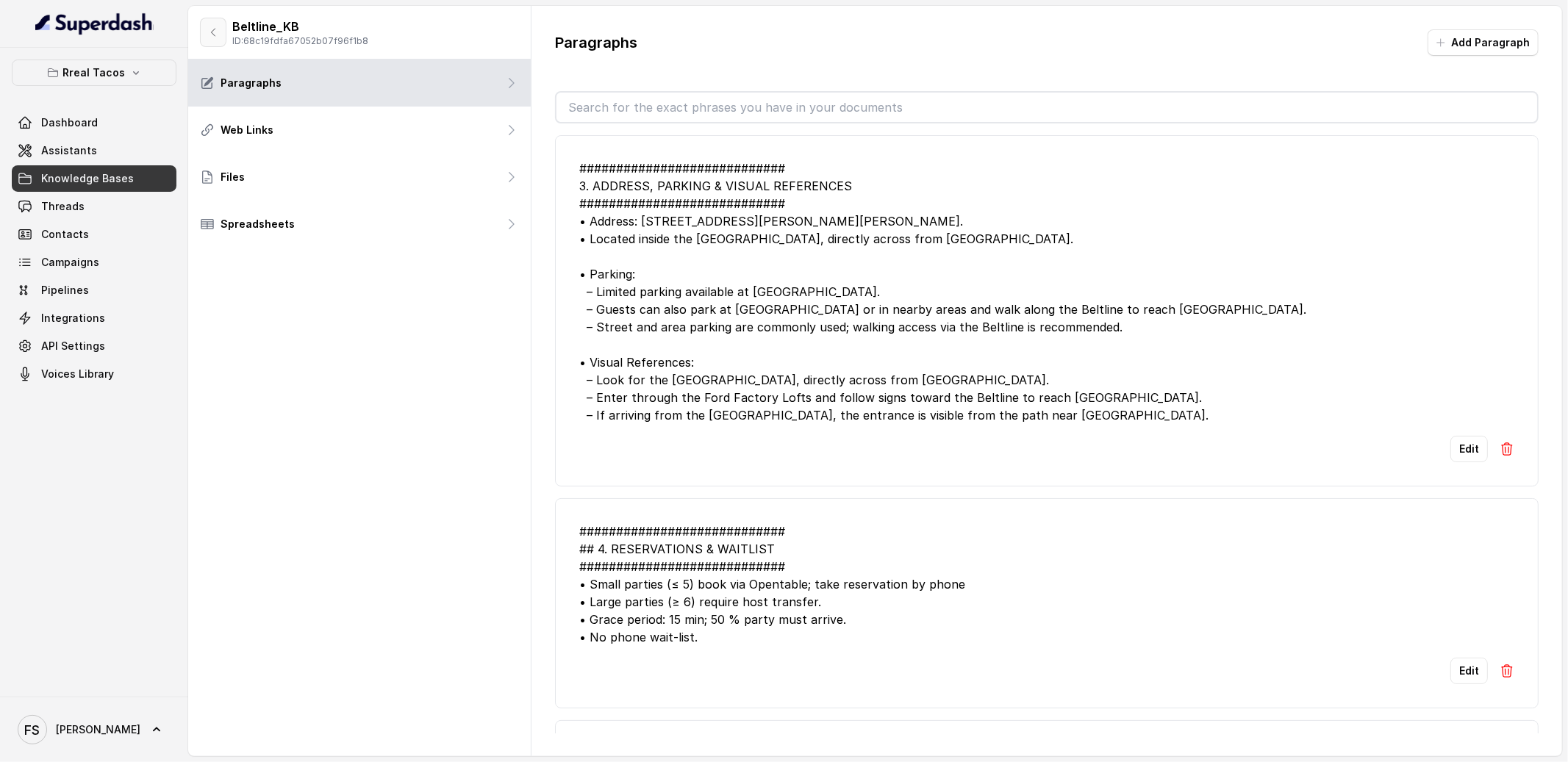
click at [205, 27] on button "button" at bounding box center [213, 32] width 27 height 29
